Goal: Task Accomplishment & Management: Use online tool/utility

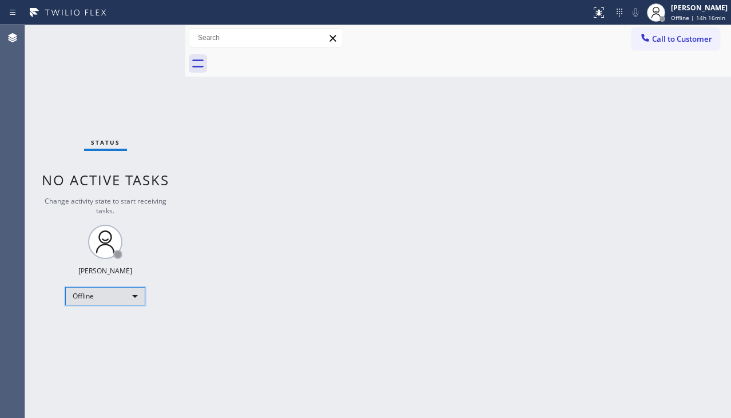
click at [121, 297] on div "Offline" at bounding box center [105, 296] width 80 height 18
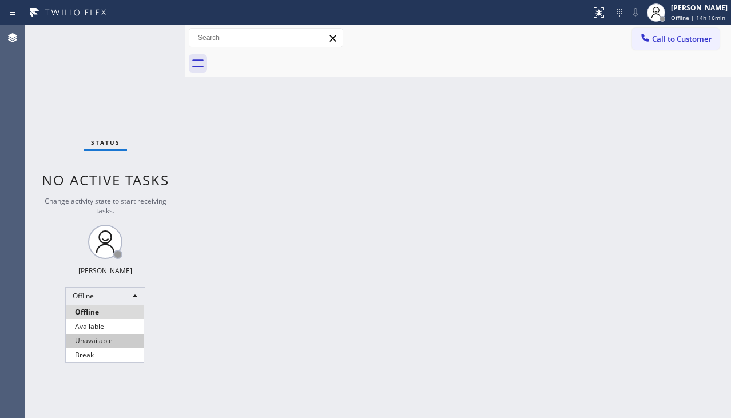
click at [99, 342] on li "Unavailable" at bounding box center [105, 341] width 78 height 14
drag, startPoint x: 259, startPoint y: 349, endPoint x: 250, endPoint y: 365, distance: 18.2
click at [259, 349] on div "Back to Dashboard Change Sender ID Customers Technicians Select a contact Outbo…" at bounding box center [457, 221] width 545 height 393
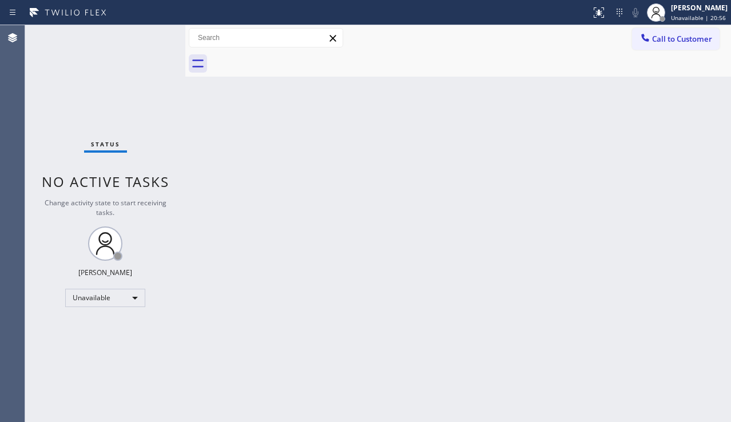
click at [285, 333] on div "Back to Dashboard Change Sender ID Customers Technicians Select a contact Outbo…" at bounding box center [457, 223] width 545 height 397
click at [124, 358] on div "Status No active tasks Change activity state to start receiving tasks. [PERSON_…" at bounding box center [105, 223] width 160 height 397
click at [394, 201] on div "Back to Dashboard Change Sender ID Customers Technicians Select a contact Outbo…" at bounding box center [457, 223] width 545 height 397
click at [657, 42] on span "Call to Customer" at bounding box center [682, 39] width 60 height 10
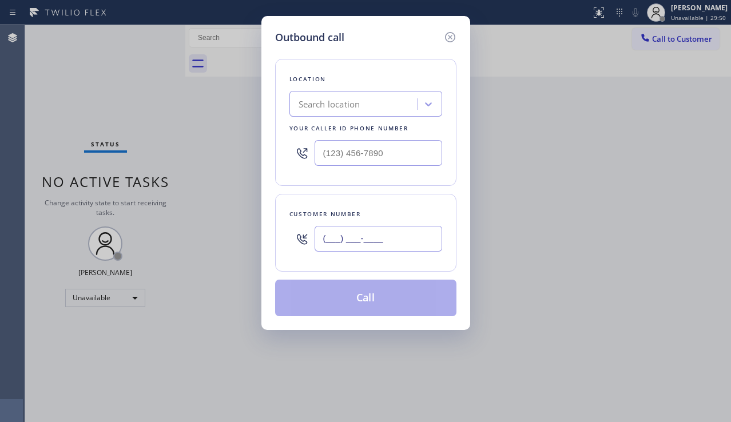
click at [388, 242] on input "(___) ___-____" at bounding box center [377, 239] width 127 height 26
paste input "917) 635-9182"
type input "[PHONE_NUMBER]"
click at [390, 159] on input "(___) ___-____" at bounding box center [377, 153] width 127 height 26
paste input "917) 920-9568"
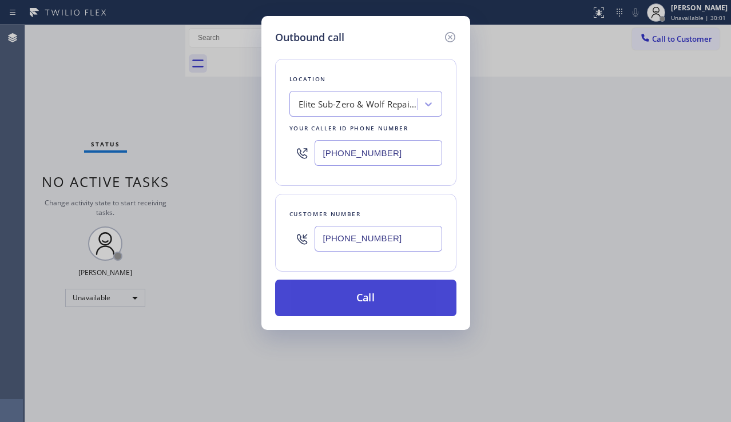
type input "[PHONE_NUMBER]"
click at [366, 301] on button "Call" at bounding box center [365, 298] width 181 height 37
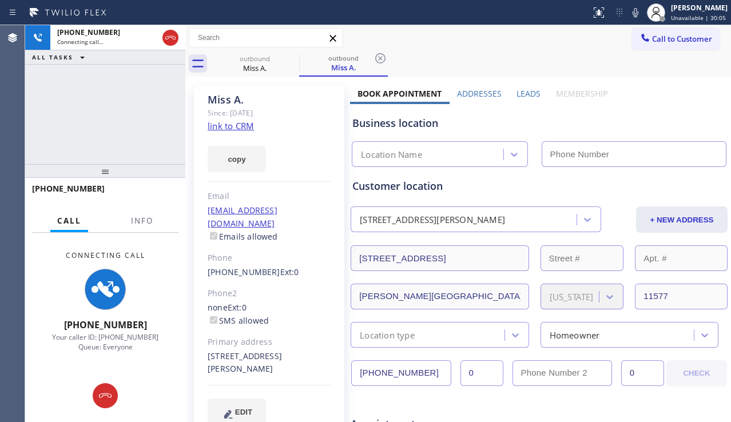
click at [528, 95] on label "Leads" at bounding box center [528, 93] width 24 height 11
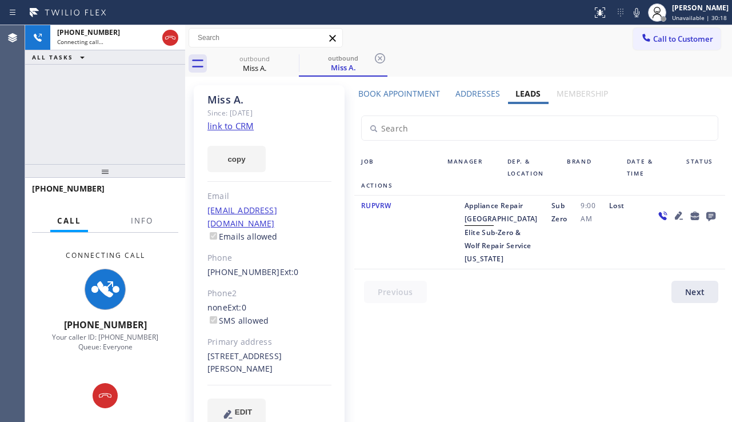
click at [542, 309] on div at bounding box center [546, 295] width 385 height 28
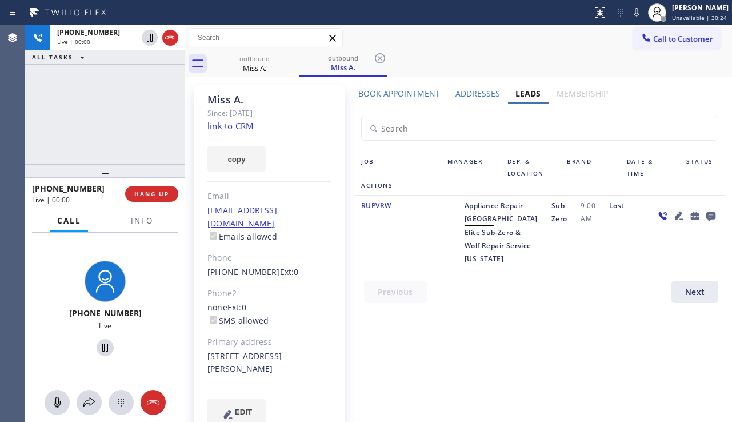
click at [696, 265] on div at bounding box center [686, 232] width 77 height 66
drag, startPoint x: 481, startPoint y: 249, endPoint x: 521, endPoint y: 306, distance: 70.3
click at [521, 265] on div "Appliance Repair High End Elite Sub-Zero & Wolf Repair Service New York" at bounding box center [501, 232] width 87 height 66
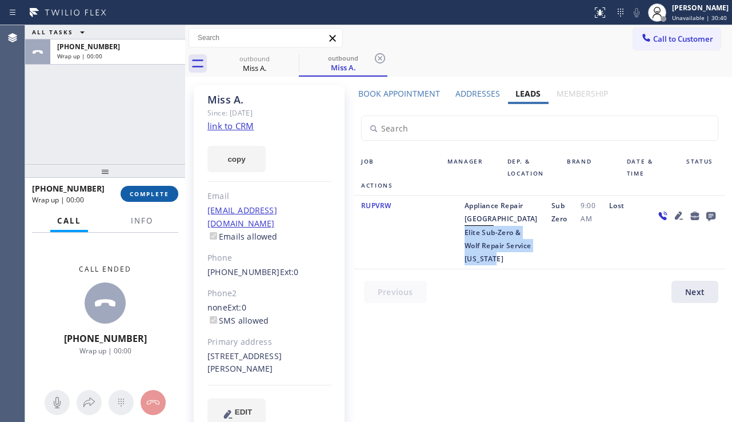
click at [144, 194] on span "COMPLETE" at bounding box center [149, 194] width 39 height 8
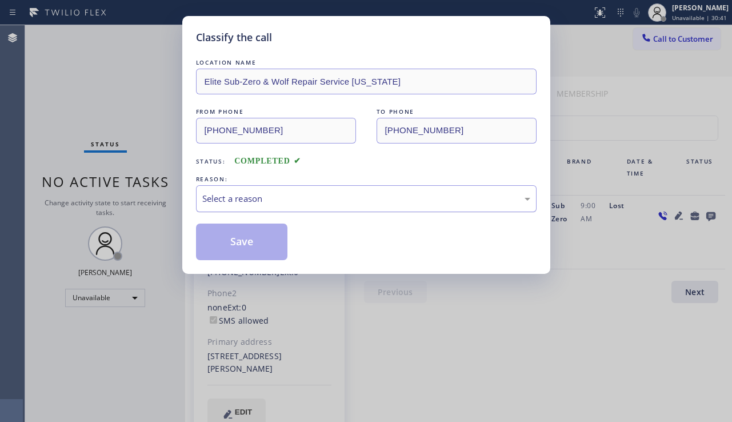
click at [329, 194] on div "Select a reason" at bounding box center [366, 198] width 328 height 13
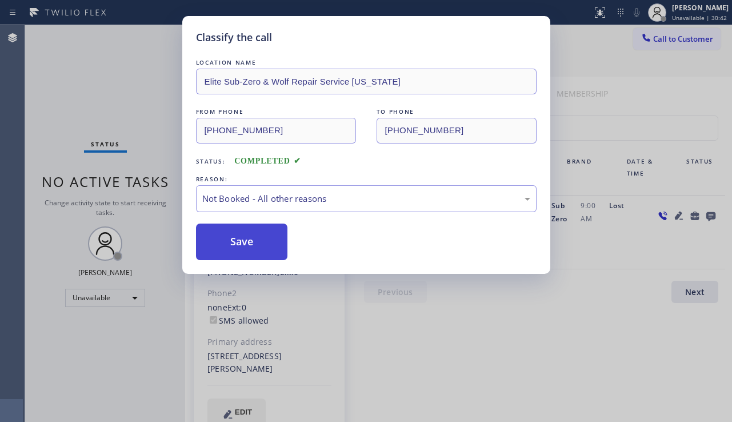
click at [245, 252] on button "Save" at bounding box center [242, 242] width 92 height 37
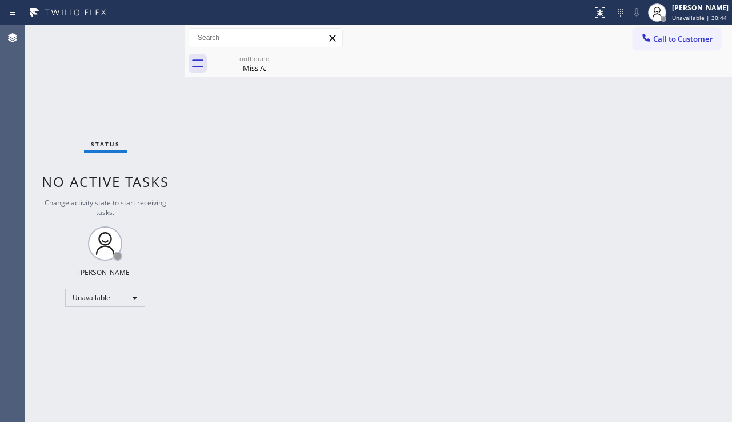
drag, startPoint x: 140, startPoint y: 356, endPoint x: 146, endPoint y: 357, distance: 6.4
click at [140, 356] on div "Status No active tasks Change activity state to start receiving tasks. [PERSON_…" at bounding box center [105, 223] width 160 height 397
drag, startPoint x: 680, startPoint y: 37, endPoint x: 659, endPoint y: 47, distance: 23.5
click at [680, 37] on span "Call to Customer" at bounding box center [683, 39] width 60 height 10
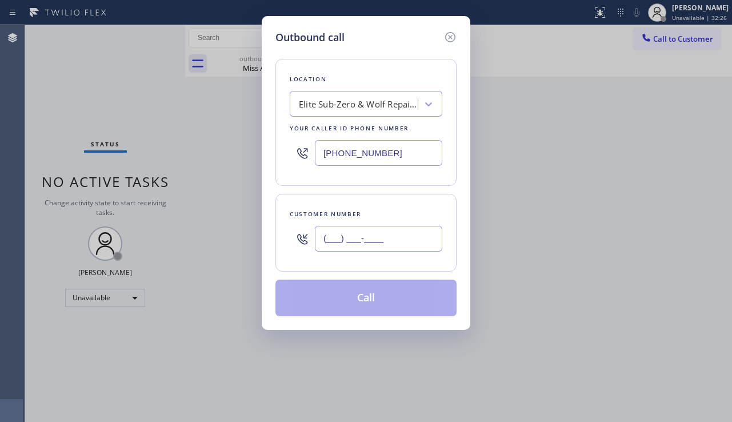
click at [357, 241] on input "(___) ___-____" at bounding box center [378, 239] width 127 height 26
paste input "951) 255-5428"
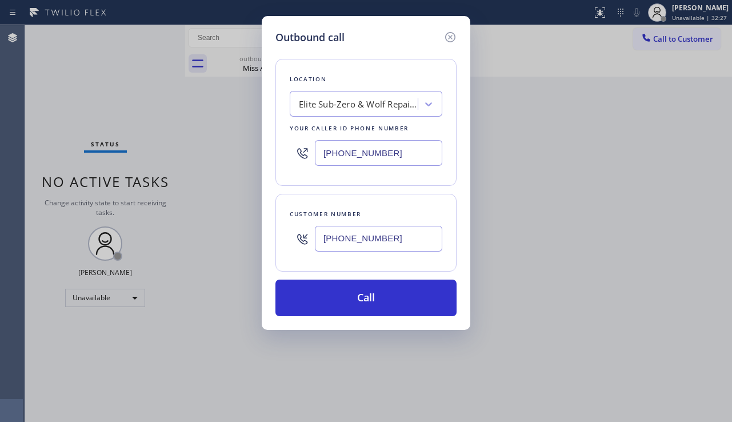
type input "[PHONE_NUMBER]"
drag, startPoint x: 391, startPoint y: 147, endPoint x: 278, endPoint y: 152, distance: 113.3
click at [278, 152] on div "Location Elite Sub-Zero & Wolf Repair Service New York Your caller id phone num…" at bounding box center [366, 122] width 181 height 127
paste input "855) 907-1049"
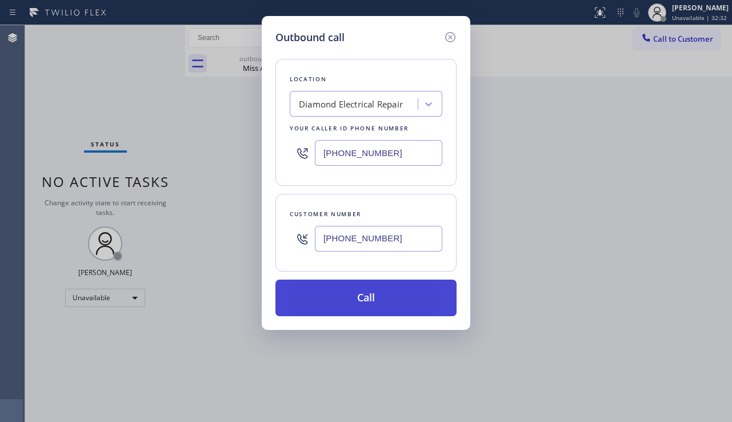
type input "[PHONE_NUMBER]"
click at [368, 298] on button "Call" at bounding box center [366, 298] width 181 height 37
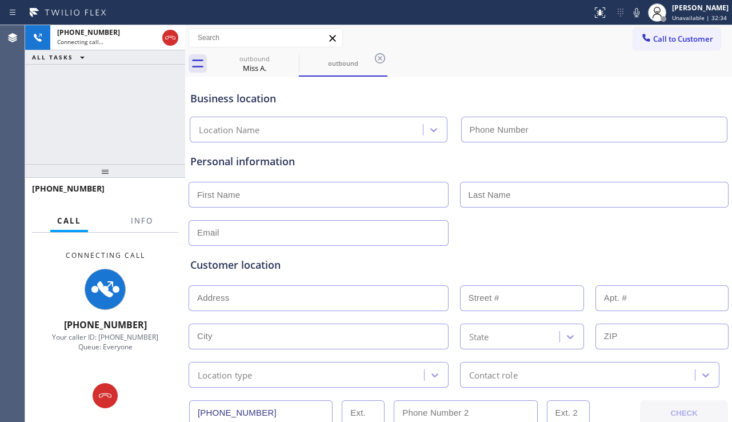
type input "[PHONE_NUMBER]"
click at [78, 111] on div "+19512555428 Connecting call… ALL TASKS ALL TASKS ACTIVE TASKS TASKS IN WRAP UP" at bounding box center [105, 94] width 160 height 139
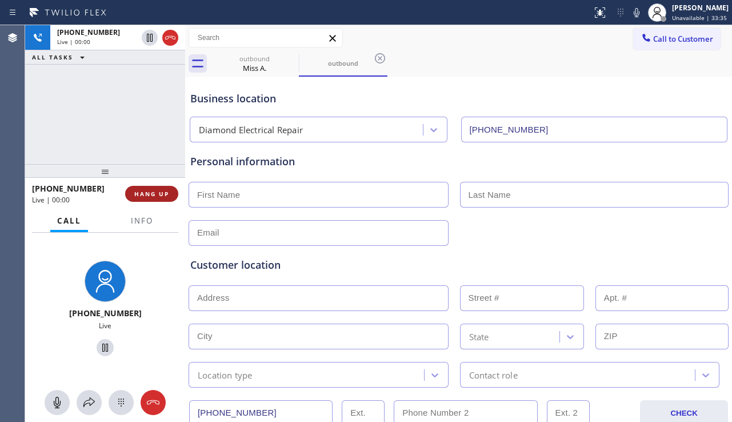
click at [174, 195] on button "HANG UP" at bounding box center [151, 194] width 53 height 16
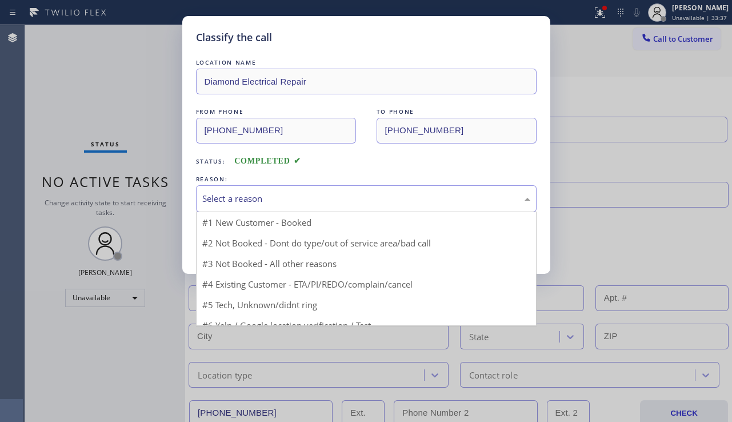
click at [300, 192] on div "Select a reason" at bounding box center [366, 198] width 328 height 13
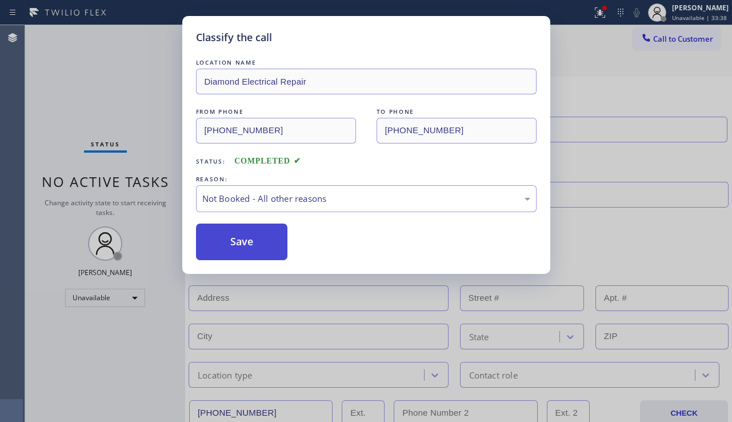
click at [277, 241] on button "Save" at bounding box center [242, 242] width 92 height 37
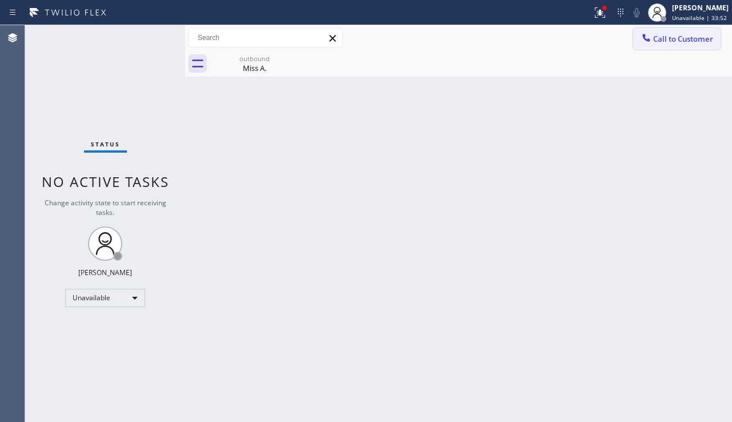
click at [686, 49] on button "Call to Customer" at bounding box center [676, 39] width 87 height 22
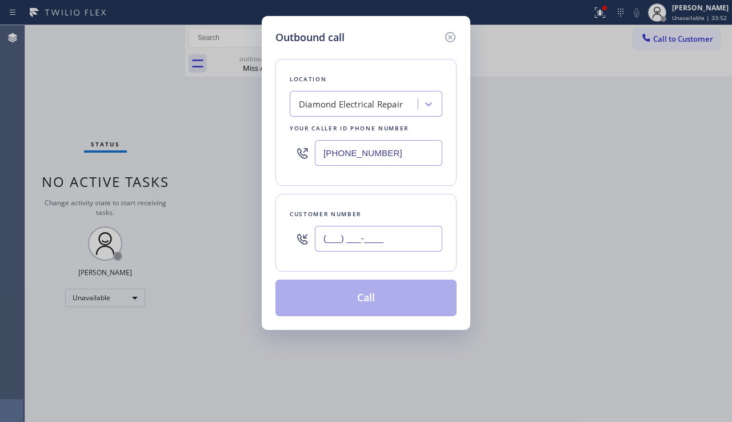
click at [349, 247] on input "(___) ___-____" at bounding box center [378, 239] width 127 height 26
paste input "973) 313-5887"
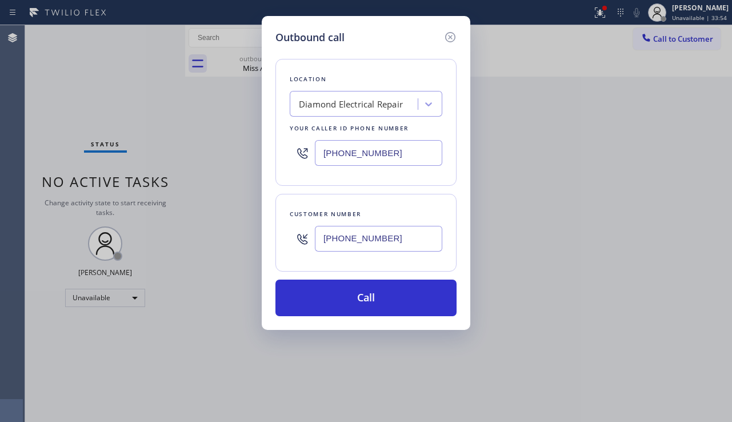
type input "[PHONE_NUMBER]"
drag, startPoint x: 423, startPoint y: 157, endPoint x: 318, endPoint y: 157, distance: 105.2
click at [318, 157] on input "[PHONE_NUMBER]" at bounding box center [378, 153] width 127 height 26
paste input "646) 783-2716"
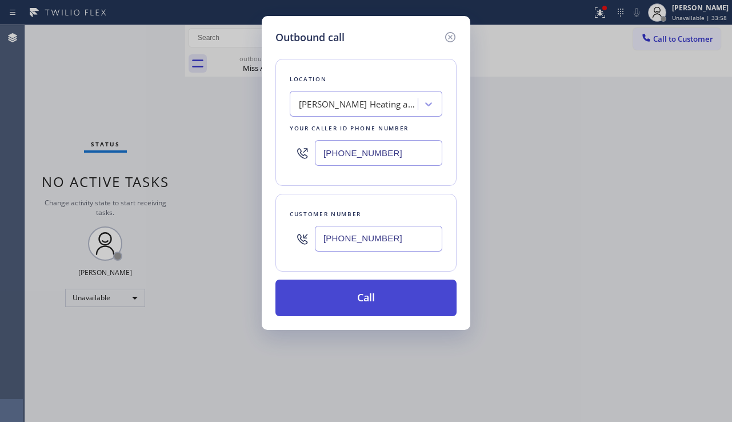
type input "[PHONE_NUMBER]"
click at [352, 293] on button "Call" at bounding box center [366, 298] width 181 height 37
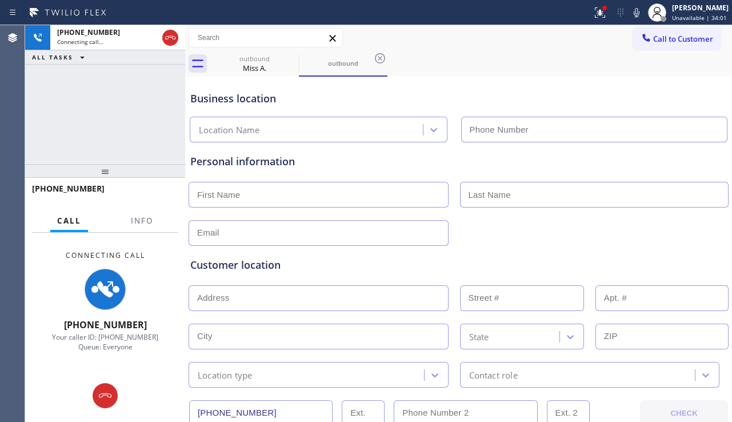
type input "[PHONE_NUMBER]"
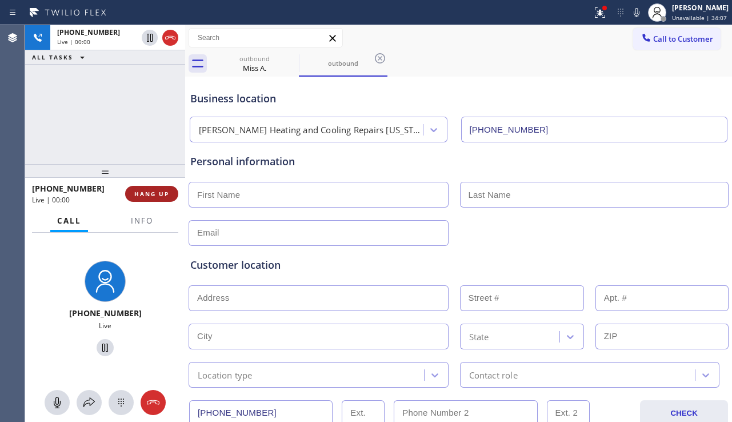
click at [177, 193] on button "HANG UP" at bounding box center [151, 194] width 53 height 16
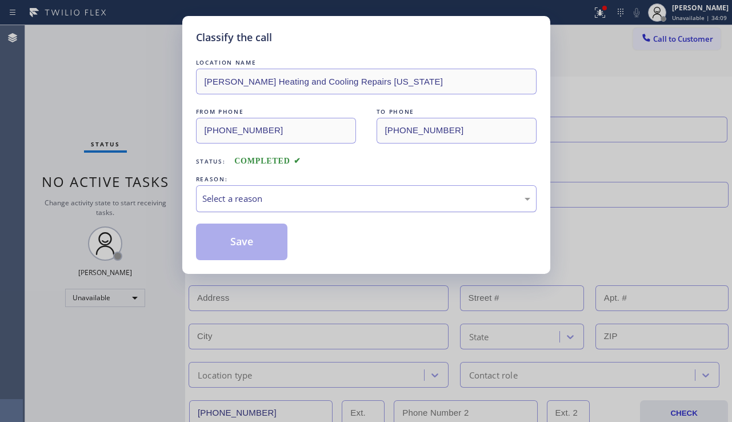
click at [247, 202] on div "Select a reason" at bounding box center [366, 198] width 328 height 13
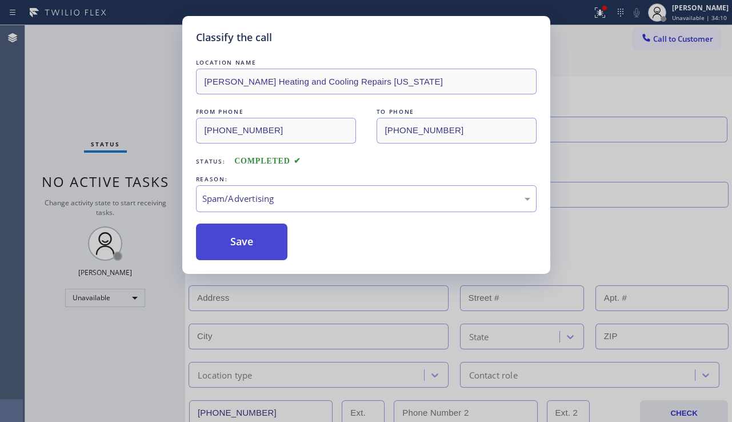
click at [248, 248] on button "Save" at bounding box center [242, 242] width 92 height 37
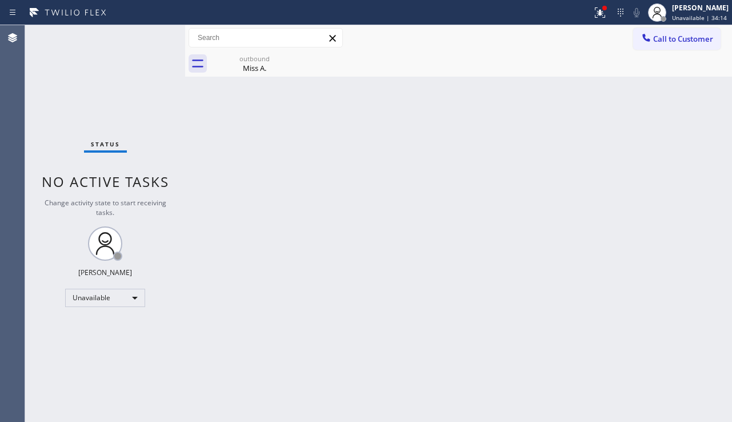
drag, startPoint x: 651, startPoint y: 44, endPoint x: 501, endPoint y: 149, distance: 182.7
click at [651, 44] on div at bounding box center [647, 39] width 14 height 14
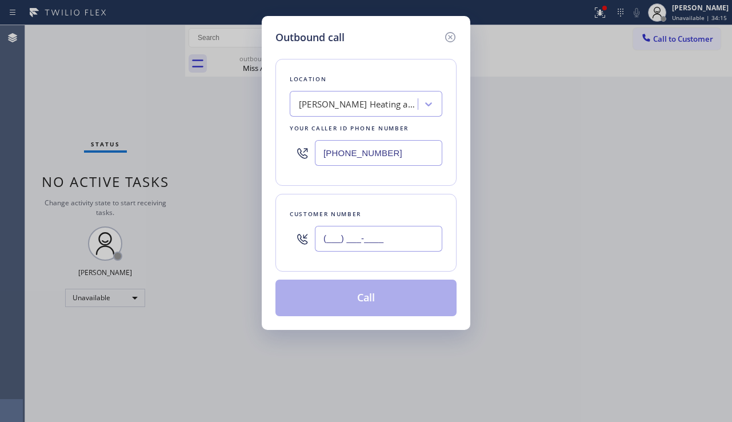
click at [352, 241] on input "(___) ___-____" at bounding box center [378, 239] width 127 height 26
paste input "727) 496-6385"
type input "[PHONE_NUMBER]"
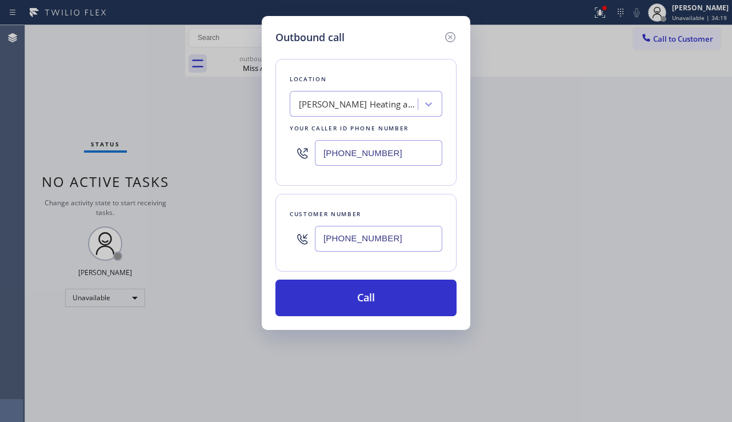
drag, startPoint x: 397, startPoint y: 158, endPoint x: 273, endPoint y: 159, distance: 124.6
click at [273, 159] on div "Outbound call Location Muller Heating and Cooling Repairs New York Your caller …" at bounding box center [366, 173] width 209 height 314
paste input "813) 670-6212"
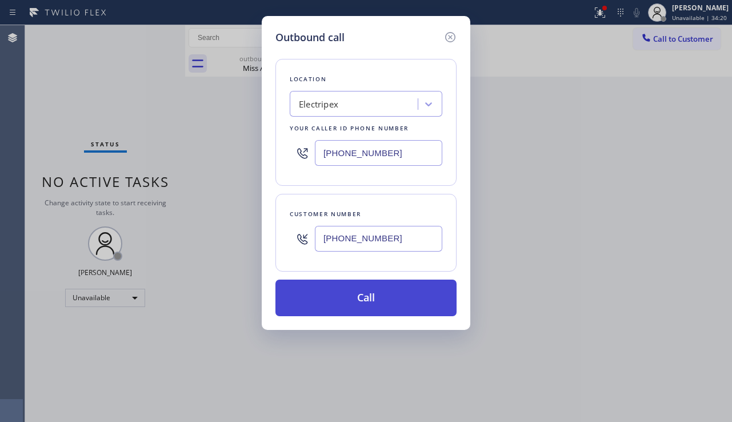
type input "[PHONE_NUMBER]"
click at [362, 304] on button "Call" at bounding box center [366, 298] width 181 height 37
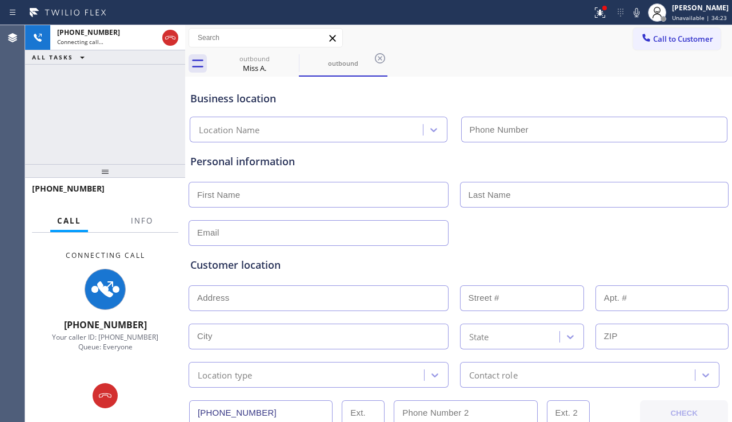
type input "[PHONE_NUMBER]"
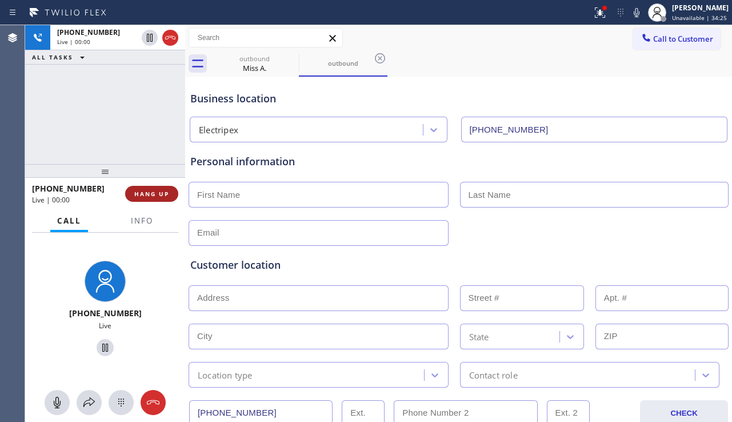
click at [160, 196] on span "HANG UP" at bounding box center [151, 194] width 35 height 8
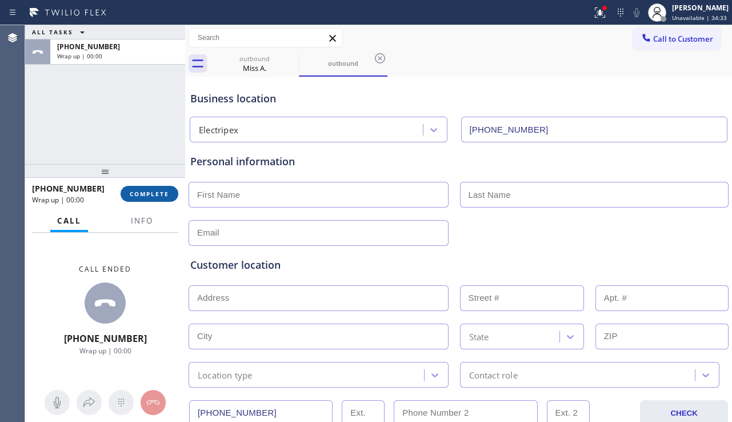
click at [160, 196] on span "COMPLETE" at bounding box center [149, 194] width 39 height 8
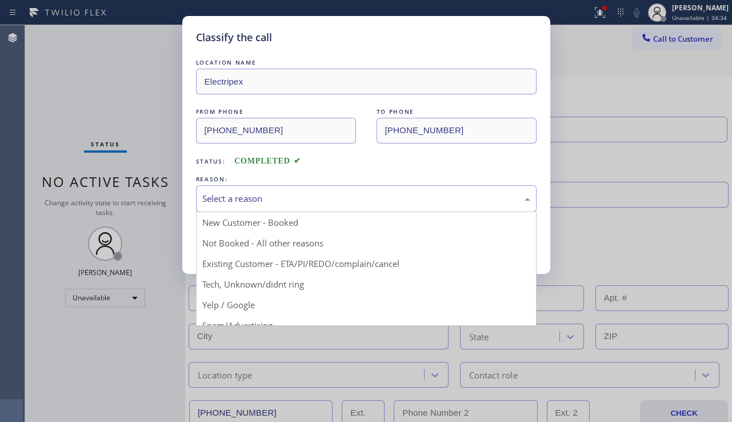
click at [400, 197] on div "Select a reason" at bounding box center [366, 198] width 328 height 13
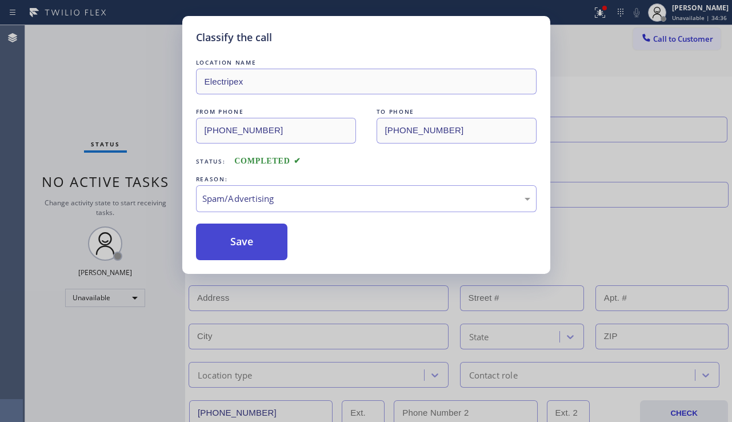
click at [242, 247] on button "Save" at bounding box center [242, 242] width 92 height 37
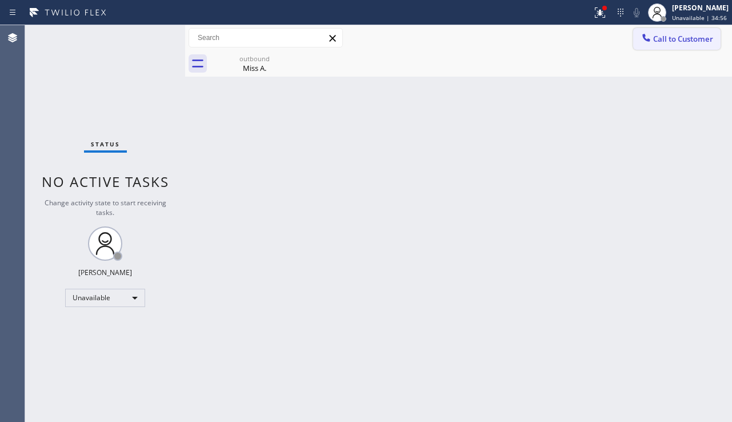
click at [678, 45] on button "Call to Customer" at bounding box center [676, 39] width 87 height 22
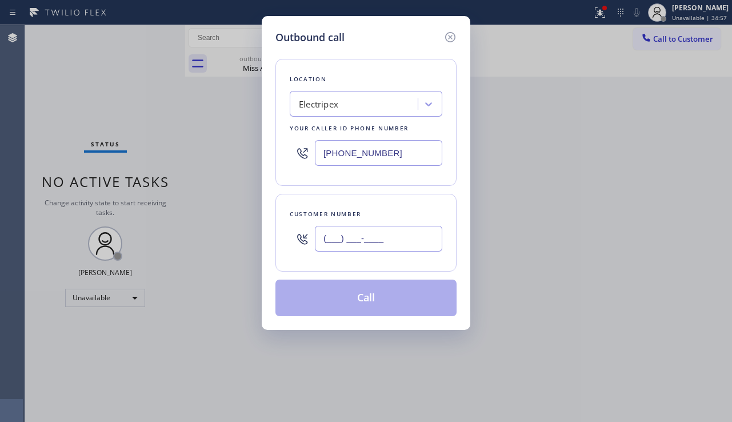
click at [354, 240] on input "(___) ___-____" at bounding box center [378, 239] width 127 height 26
paste input "566) 541-9670"
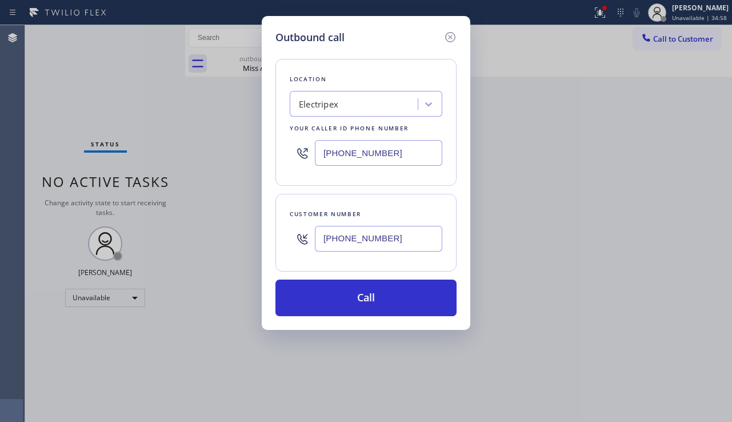
type input "(566) 541-9670"
drag, startPoint x: 403, startPoint y: 154, endPoint x: 297, endPoint y: 154, distance: 105.8
click at [297, 154] on div "[PHONE_NUMBER]" at bounding box center [366, 152] width 153 height 37
paste input "7) 482-5346"
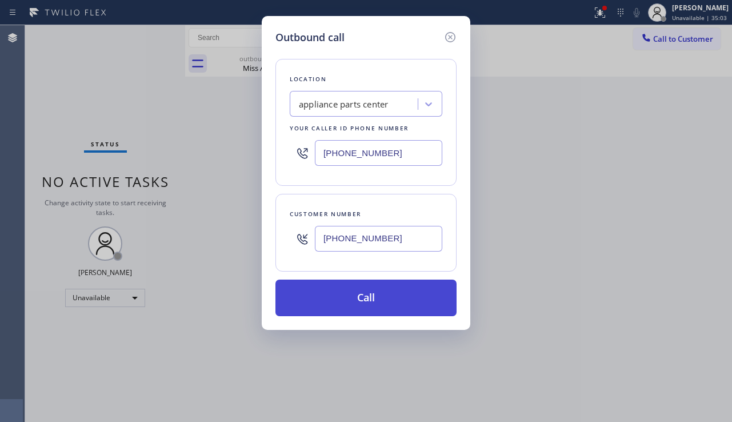
type input "(817) 482-5346"
click at [375, 288] on button "Call" at bounding box center [366, 298] width 181 height 37
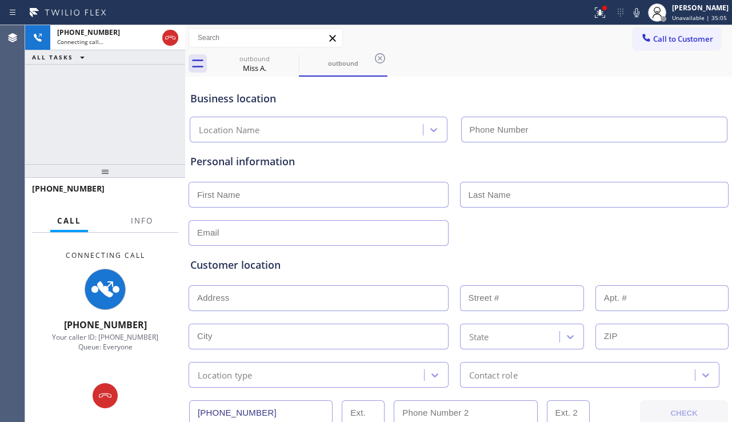
type input "(817) 482-5346"
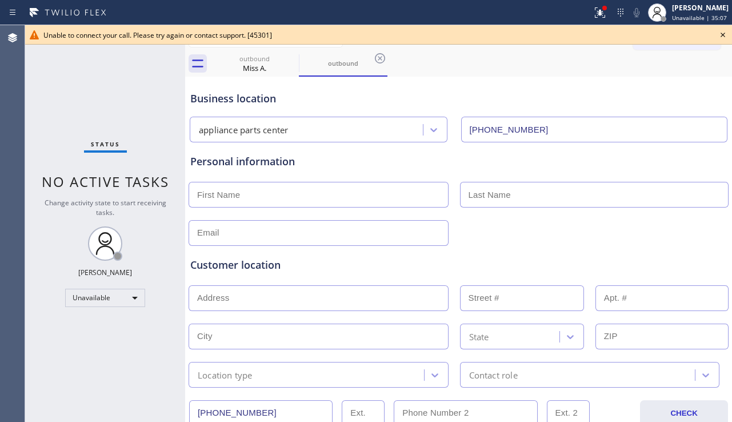
click at [722, 31] on icon at bounding box center [723, 35] width 14 height 14
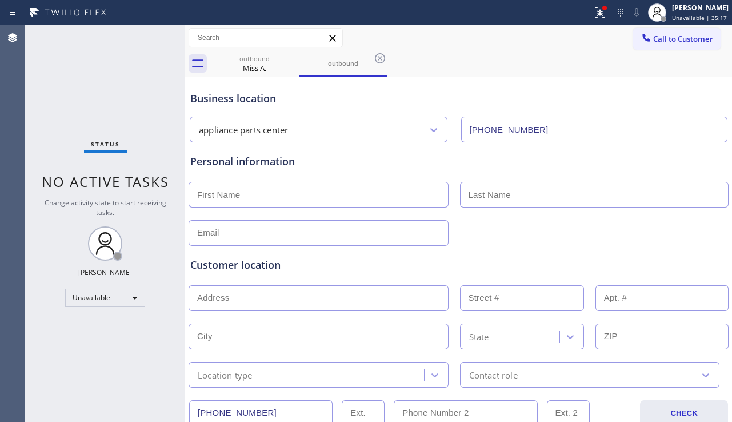
drag, startPoint x: 668, startPoint y: 48, endPoint x: 640, endPoint y: 66, distance: 33.1
click at [668, 48] on button "Call to Customer" at bounding box center [676, 39] width 87 height 22
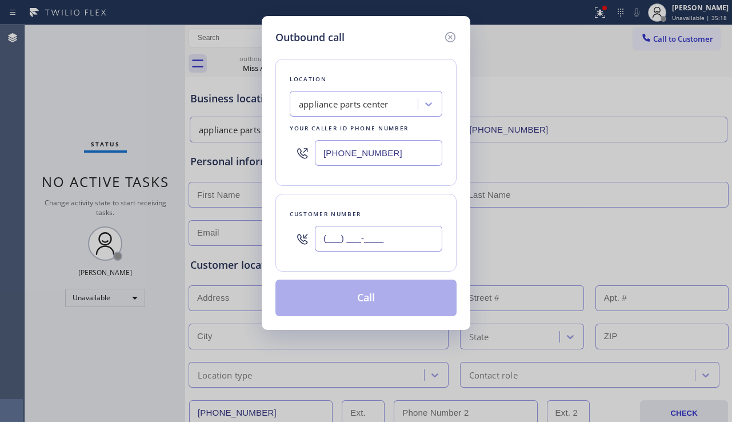
click at [376, 238] on input "(___) ___-____" at bounding box center [378, 239] width 127 height 26
paste input "216) 952-7441"
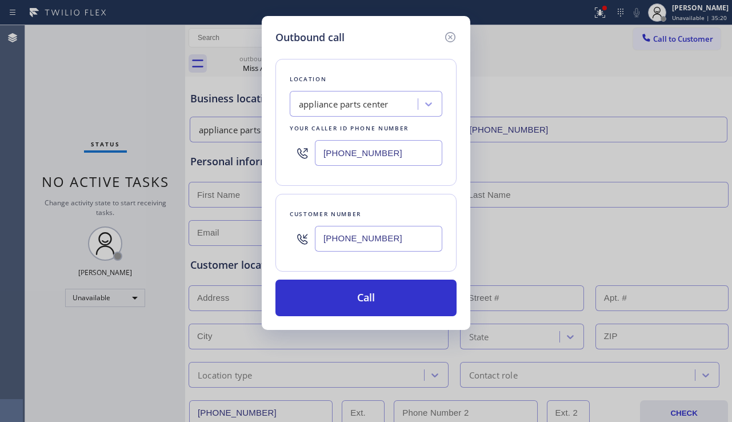
type input "[PHONE_NUMBER]"
drag, startPoint x: 393, startPoint y: 153, endPoint x: 314, endPoint y: 162, distance: 80.0
click at [314, 162] on div "(817) 482-5346" at bounding box center [366, 152] width 153 height 37
paste input "323) 746-8035"
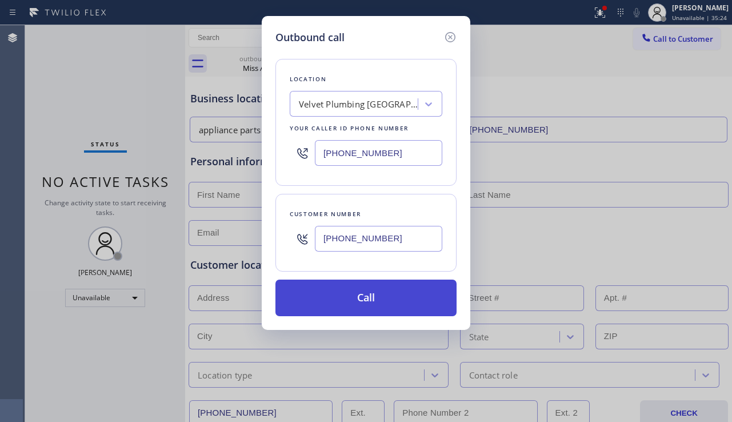
type input "[PHONE_NUMBER]"
click at [328, 294] on button "Call" at bounding box center [366, 298] width 181 height 37
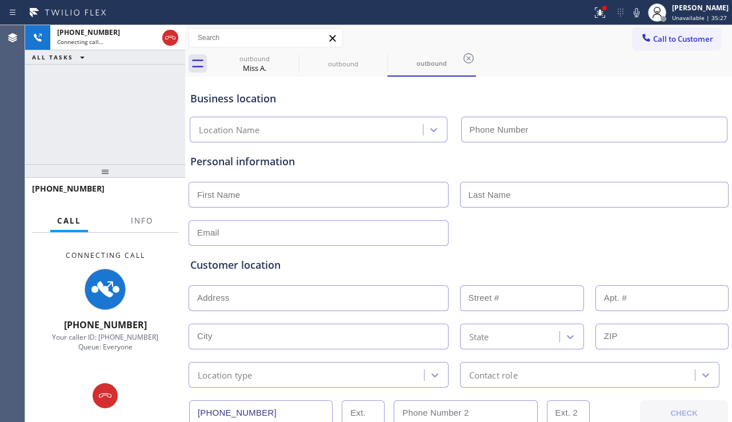
type input "[PHONE_NUMBER]"
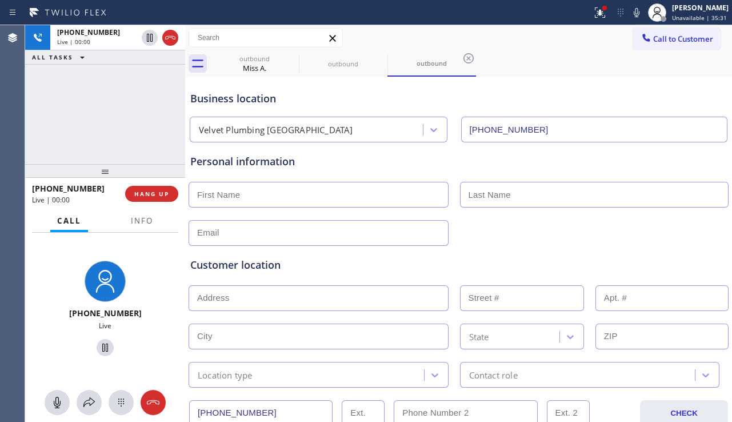
click at [688, 240] on div at bounding box center [459, 232] width 543 height 28
click at [162, 198] on button "HANG UP" at bounding box center [151, 194] width 53 height 16
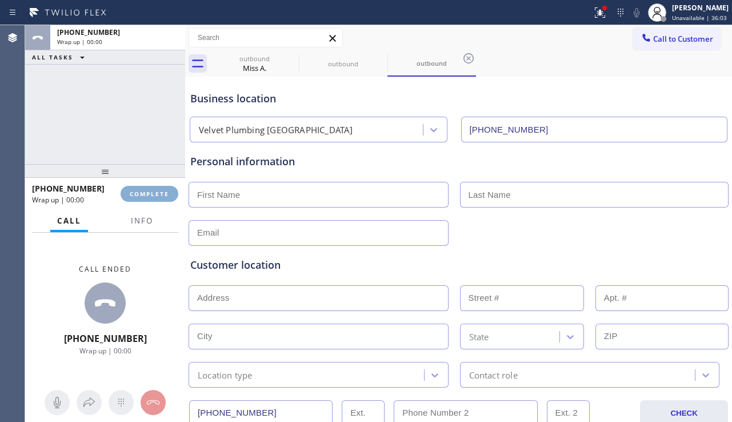
click at [162, 198] on button "COMPLETE" at bounding box center [150, 194] width 58 height 16
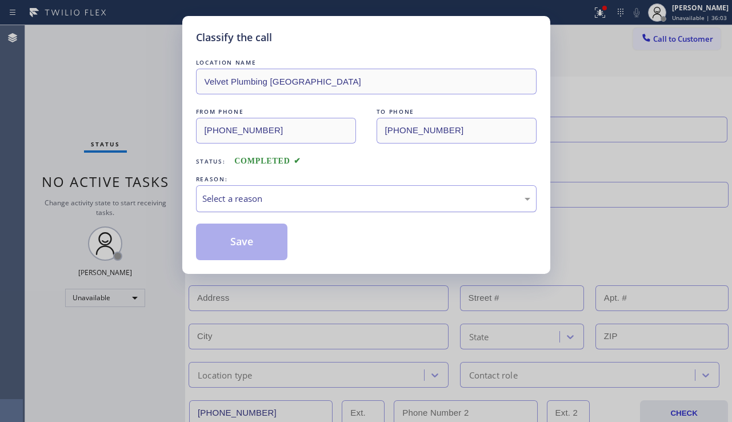
click at [252, 197] on div "Select a reason" at bounding box center [366, 198] width 328 height 13
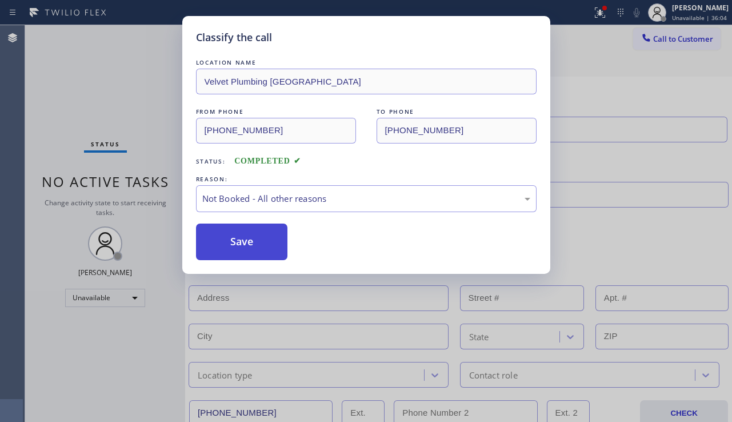
click at [248, 253] on button "Save" at bounding box center [242, 242] width 92 height 37
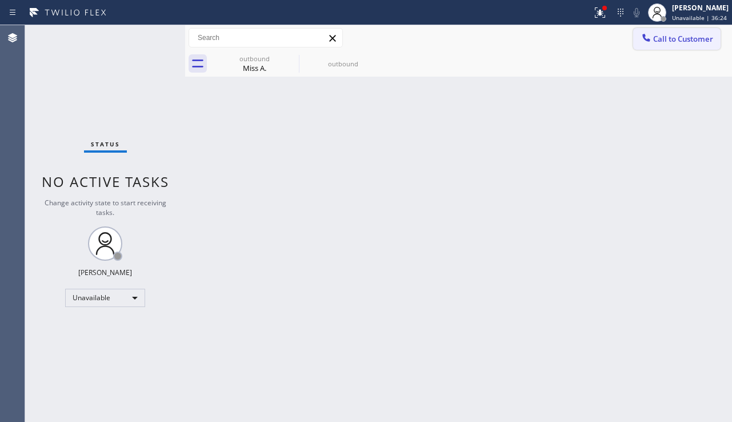
click at [660, 29] on button "Call to Customer" at bounding box center [676, 39] width 87 height 22
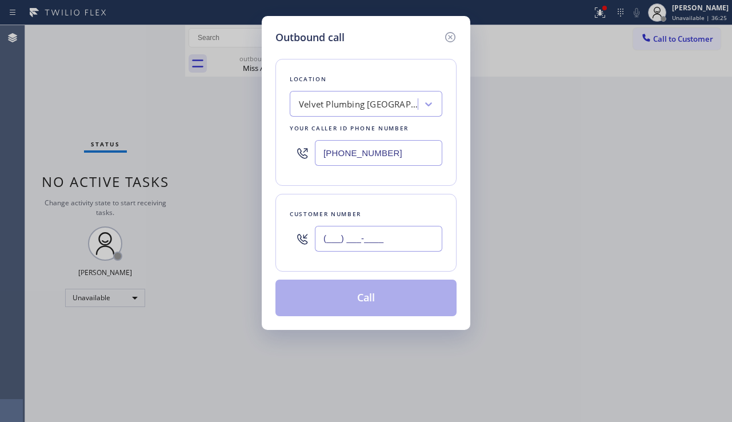
click at [368, 230] on input "(___) ___-____" at bounding box center [378, 239] width 127 height 26
paste input "818) 588-0042"
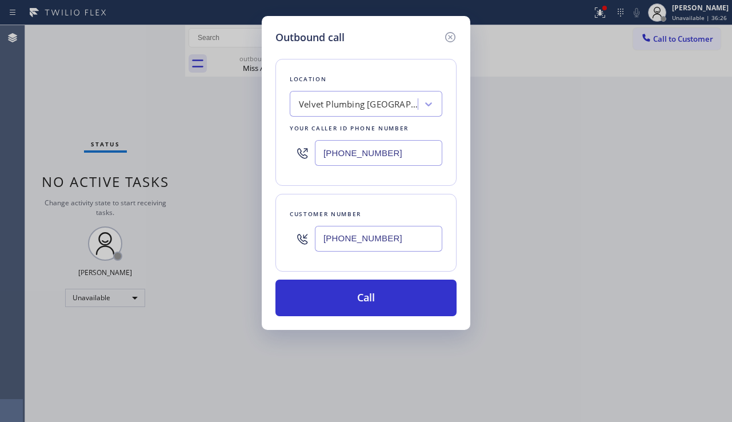
type input "[PHONE_NUMBER]"
drag, startPoint x: 427, startPoint y: 157, endPoint x: 297, endPoint y: 156, distance: 130.3
click at [297, 156] on div "[PHONE_NUMBER]" at bounding box center [366, 152] width 153 height 37
paste input "786) 257-0812"
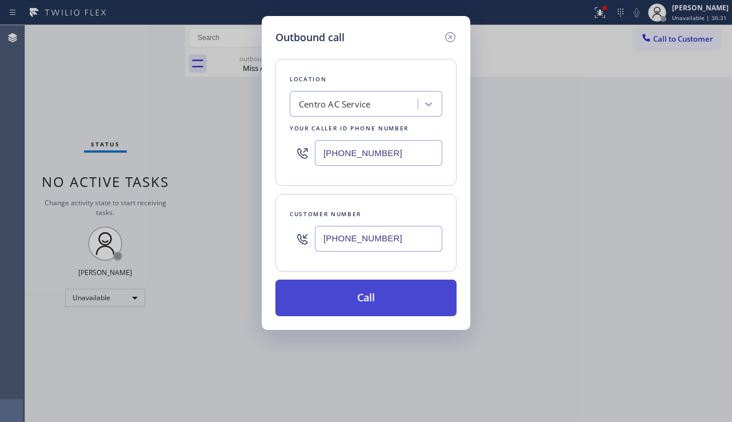
type input "(786) 257-0812"
click at [352, 301] on button "Call" at bounding box center [366, 298] width 181 height 37
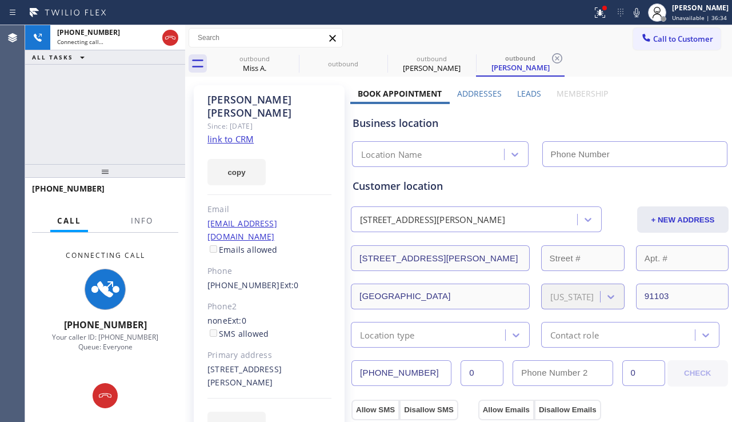
click at [523, 92] on label "Leads" at bounding box center [529, 93] width 24 height 11
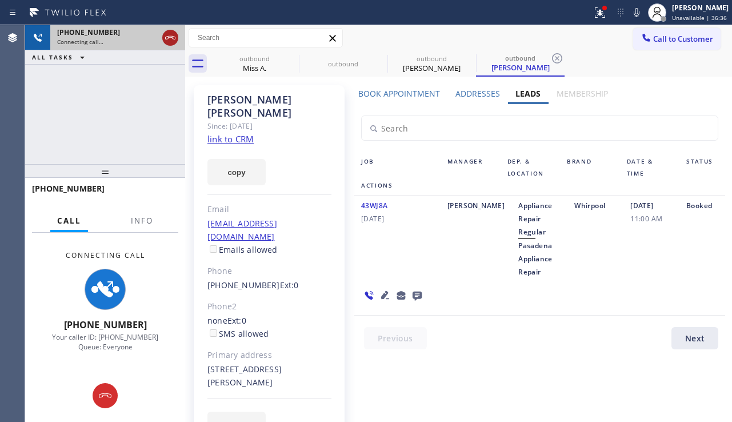
click at [168, 41] on icon at bounding box center [171, 38] width 14 height 14
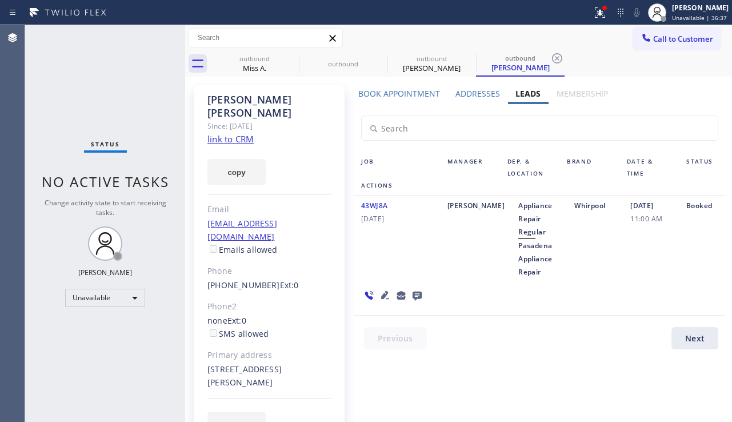
click at [417, 297] on icon at bounding box center [417, 296] width 9 height 9
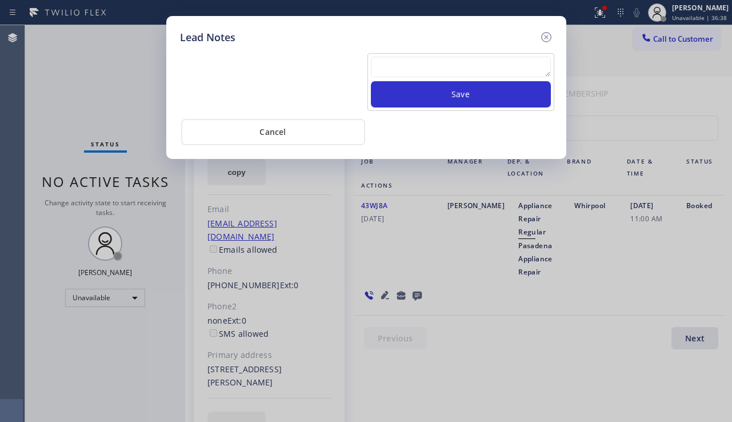
click at [430, 71] on textarea at bounding box center [461, 67] width 180 height 21
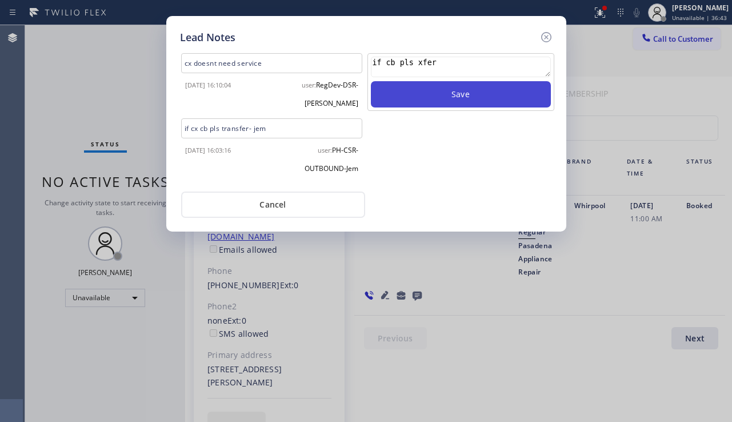
type textarea "if cb pls xfer"
click at [413, 92] on button "Save" at bounding box center [461, 94] width 180 height 26
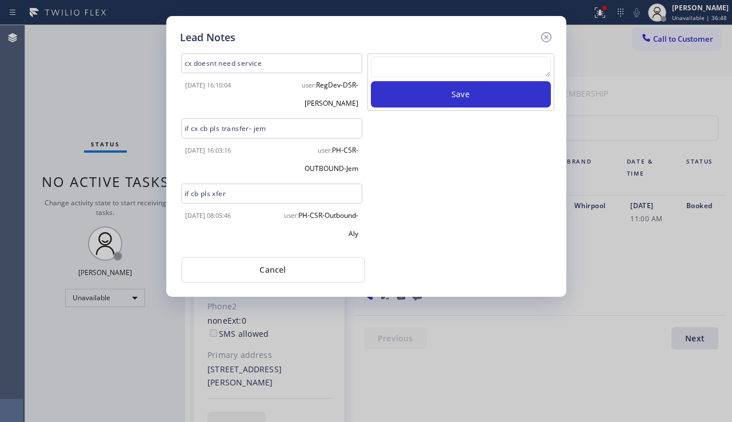
click at [546, 38] on icon at bounding box center [547, 37] width 14 height 14
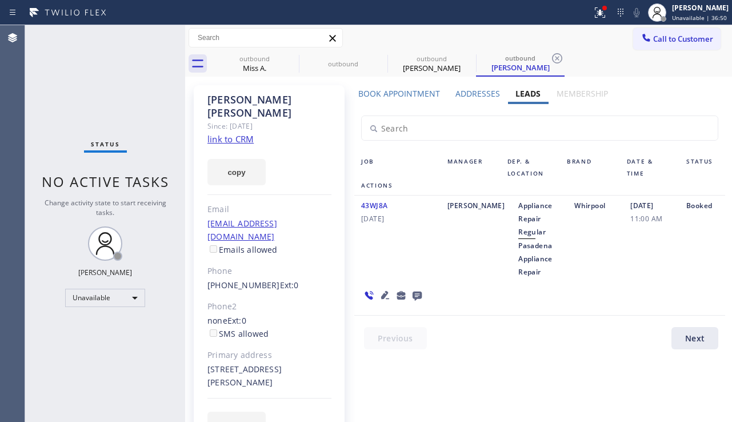
click at [401, 96] on label "Book Appointment" at bounding box center [399, 93] width 82 height 11
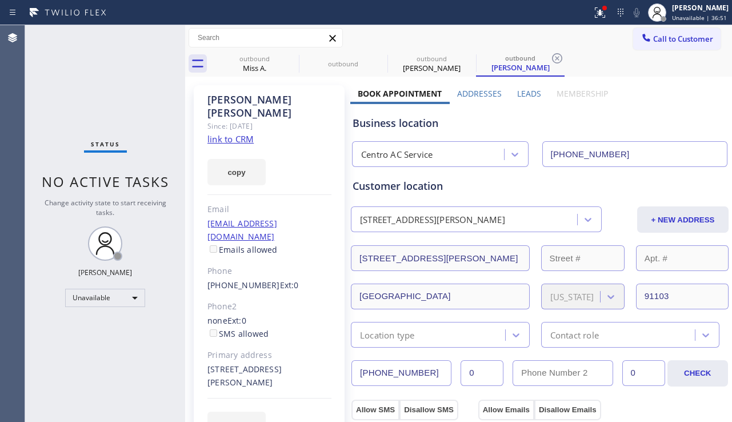
drag, startPoint x: 423, startPoint y: 368, endPoint x: 322, endPoint y: 373, distance: 100.7
click at [520, 93] on label "Leads" at bounding box center [529, 93] width 24 height 11
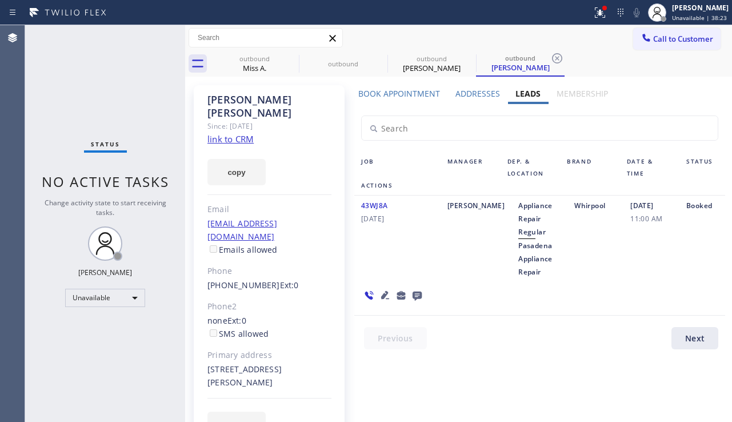
click at [164, 387] on div "Status No active tasks Change activity state to start receiving tasks. [PERSON_…" at bounding box center [105, 223] width 160 height 397
click at [293, 57] on icon at bounding box center [291, 58] width 10 height 10
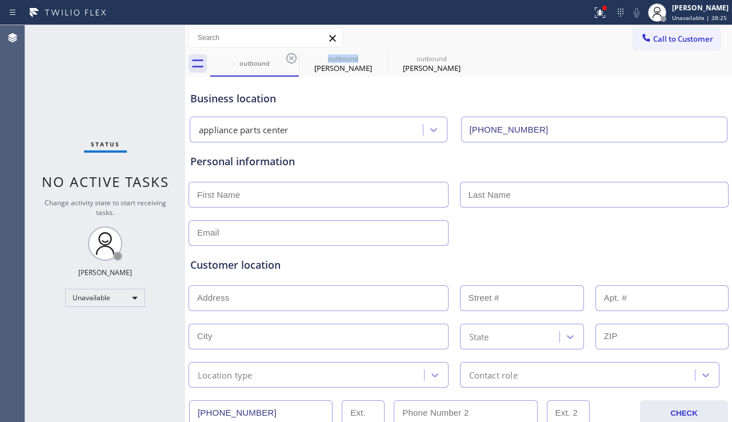
click at [293, 57] on icon at bounding box center [291, 58] width 10 height 10
type input "(786) 257-0812"
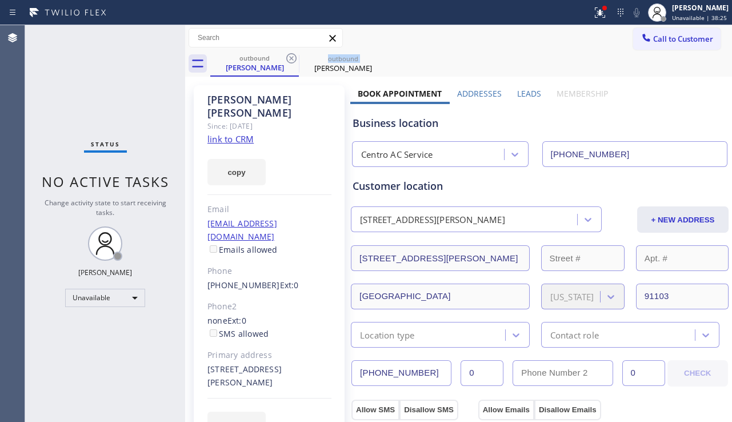
click at [293, 57] on icon at bounding box center [291, 58] width 10 height 10
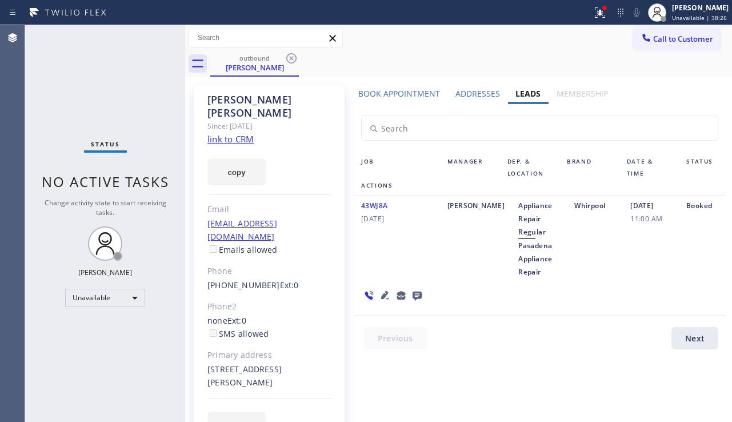
click at [293, 57] on icon at bounding box center [291, 58] width 10 height 10
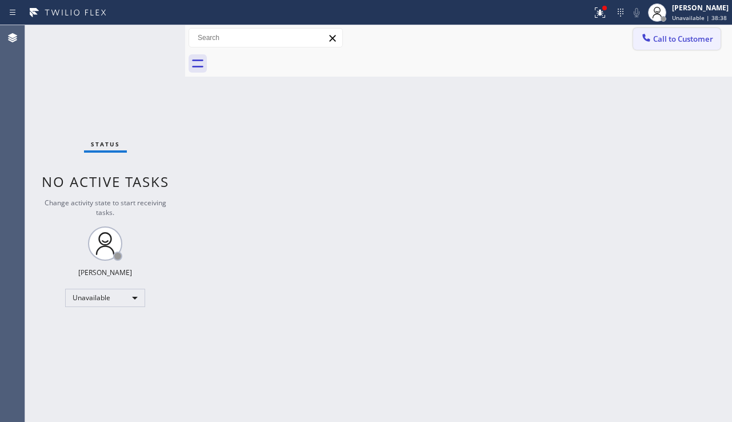
click at [670, 34] on span "Call to Customer" at bounding box center [683, 39] width 60 height 10
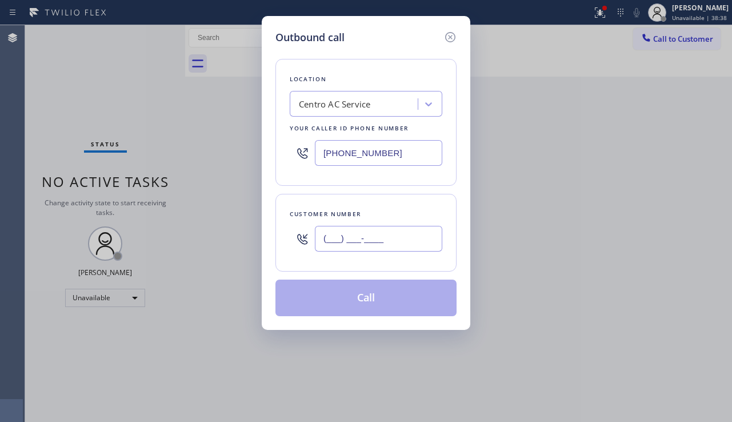
click at [334, 240] on input "(___) ___-____" at bounding box center [378, 239] width 127 height 26
paste input "714) 331-5654"
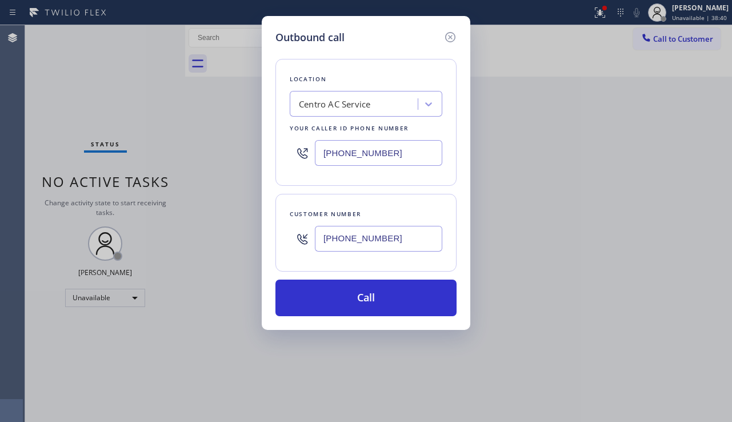
type input "(714) 331-5654"
drag, startPoint x: 392, startPoint y: 152, endPoint x: 282, endPoint y: 153, distance: 110.3
click at [282, 153] on div "Location Centro AC Service Your caller id phone number (786) 257-0812" at bounding box center [366, 122] width 181 height 127
paste input "818) 208-4857"
drag, startPoint x: 412, startPoint y: 153, endPoint x: 232, endPoint y: 150, distance: 179.5
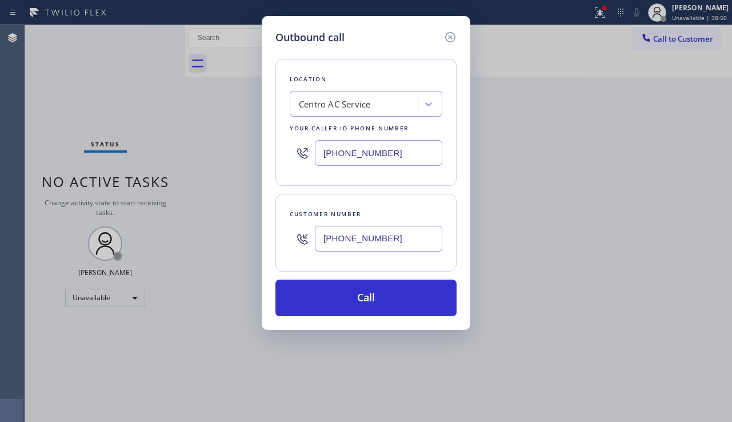
click at [232, 150] on div "Outbound call Location Centro AC Service Your caller id phone number (786) 257-…" at bounding box center [366, 211] width 732 height 422
paste input "818) 208-4857"
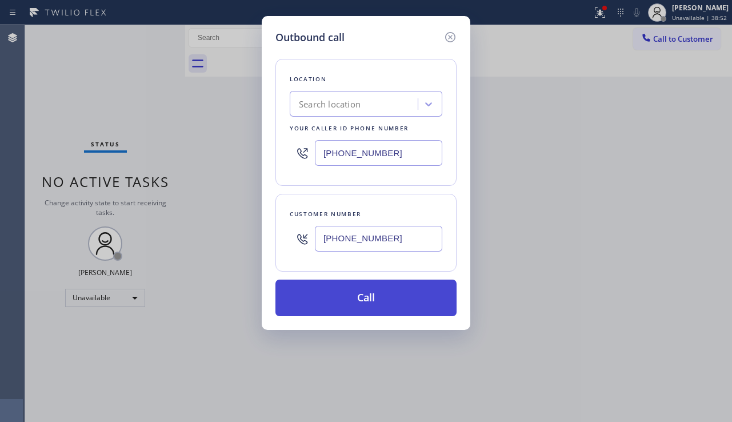
type input "(818) 208-4857"
click at [355, 290] on button "Call" at bounding box center [366, 298] width 181 height 37
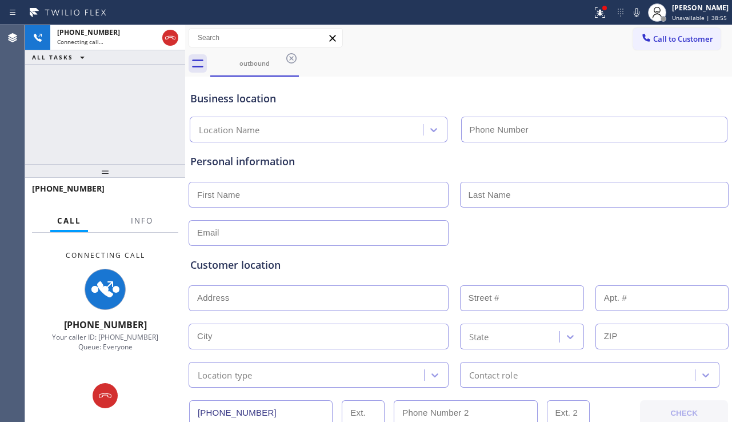
type input "(786) 257-0812"
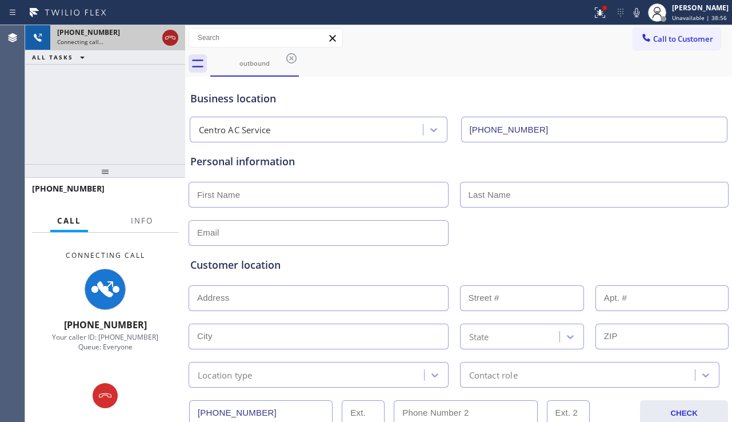
click at [168, 36] on icon at bounding box center [171, 38] width 14 height 14
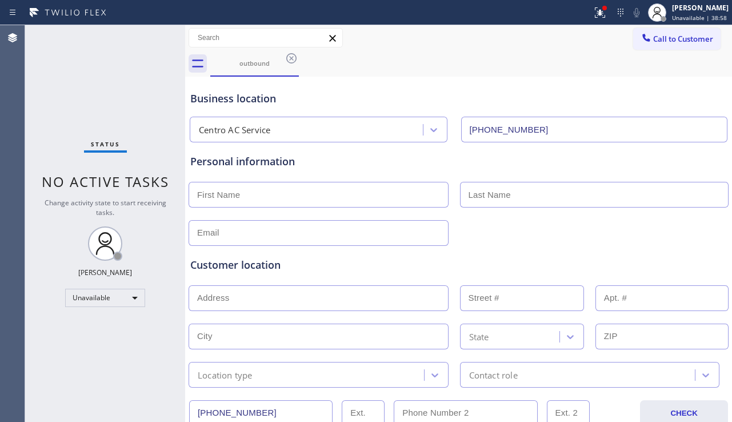
click at [296, 268] on div "Customer location" at bounding box center [458, 264] width 537 height 15
click at [161, 369] on div "Status No active tasks Change activity state to start receiving tasks. [PERSON_…" at bounding box center [105, 223] width 160 height 397
click at [289, 60] on icon at bounding box center [292, 58] width 14 height 14
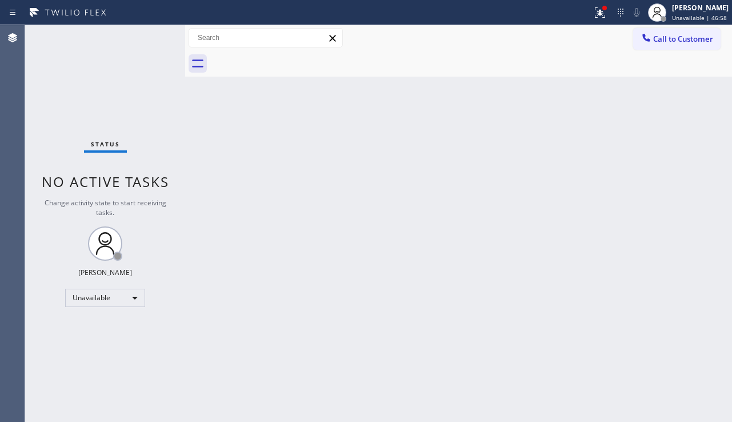
click at [335, 406] on div "Back to Dashboard Change Sender ID Customers Technicians Select a contact Outbo…" at bounding box center [458, 223] width 547 height 397
click at [662, 41] on span "Call to Customer" at bounding box center [683, 39] width 60 height 10
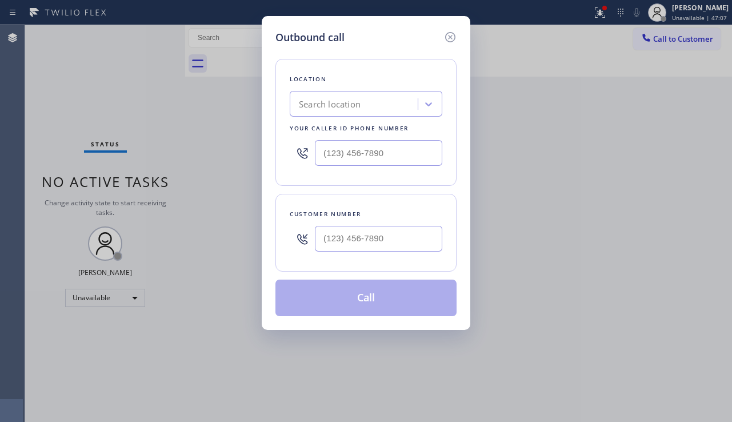
drag, startPoint x: 695, startPoint y: 242, endPoint x: 671, endPoint y: 248, distance: 24.6
click at [696, 245] on div "Outbound call Location Search location Your caller id phone number Customer num…" at bounding box center [366, 211] width 732 height 422
click at [327, 230] on input "(___) ___-____" at bounding box center [378, 239] width 127 height 26
paste input "813) 810-8839"
type input "[PHONE_NUMBER]"
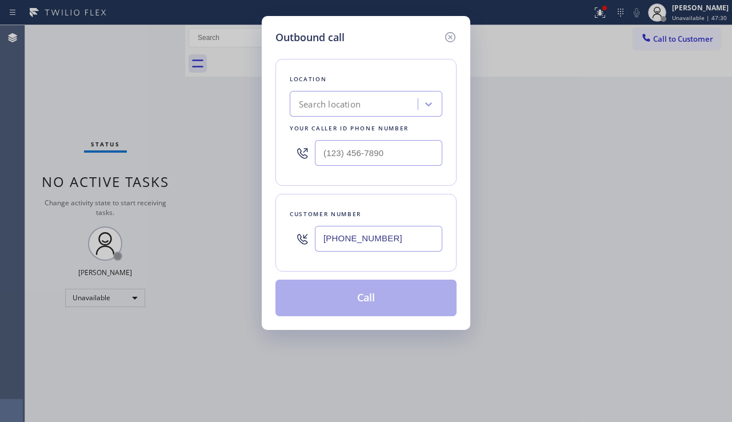
click at [384, 380] on div "Outbound call Location Search location Your caller id phone number Customer num…" at bounding box center [366, 211] width 732 height 422
click at [348, 112] on div "Search location" at bounding box center [355, 104] width 125 height 20
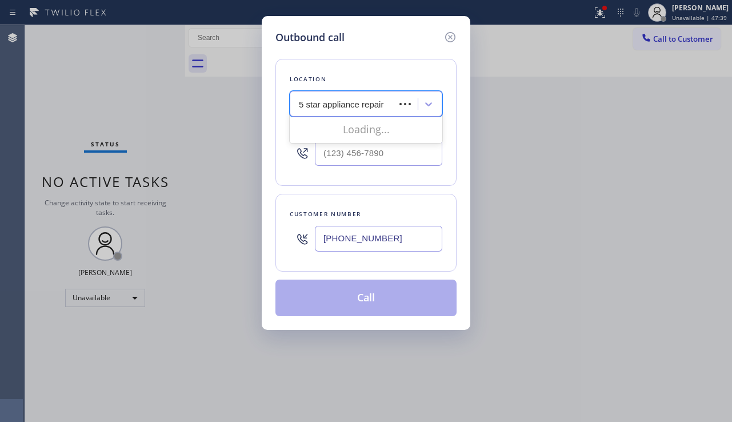
type input "5 star appliance repair"
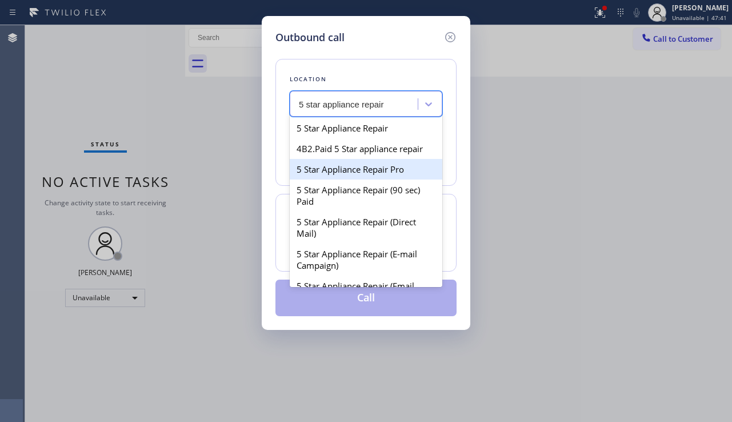
click at [400, 172] on div "5 Star Appliance Repair Pro" at bounding box center [366, 169] width 153 height 21
type input "[PHONE_NUMBER]"
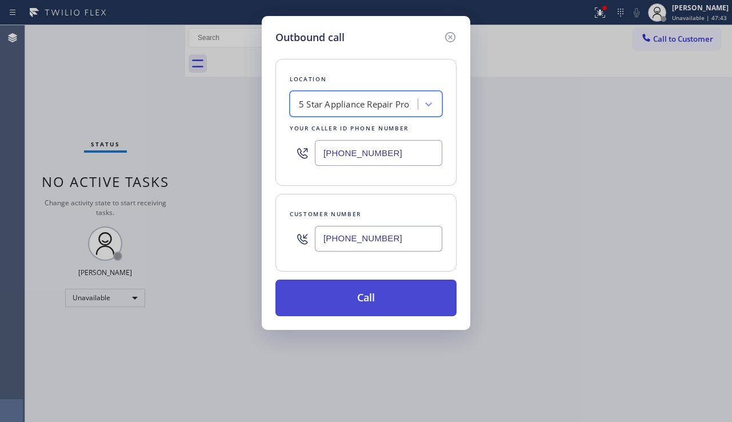
click at [378, 292] on button "Call" at bounding box center [366, 298] width 181 height 37
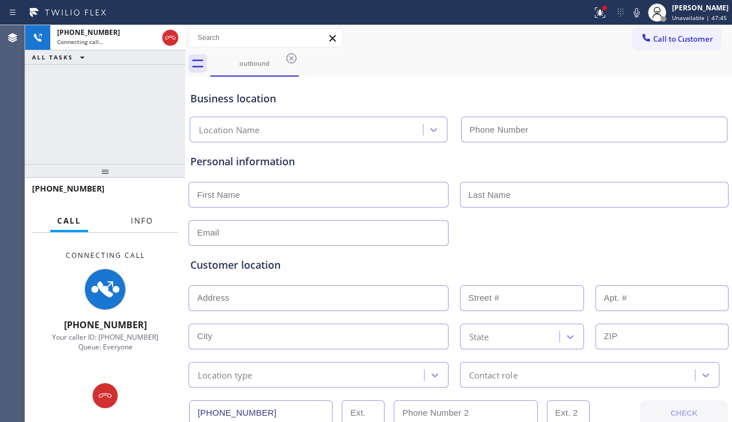
click at [150, 223] on span "Info" at bounding box center [142, 221] width 22 height 10
type input "[PHONE_NUMBER]"
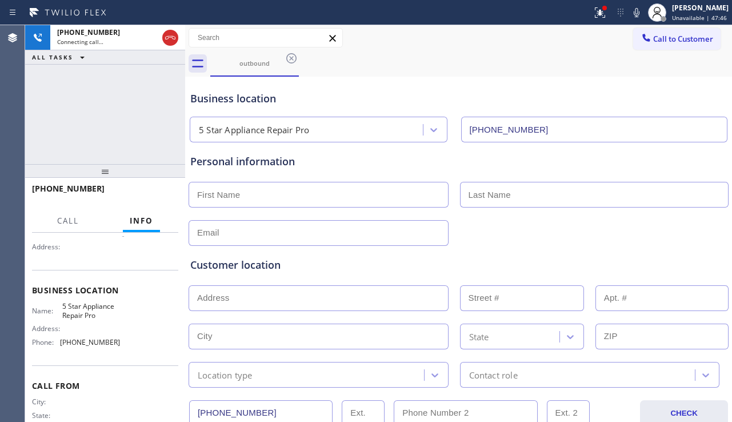
scroll to position [114, 0]
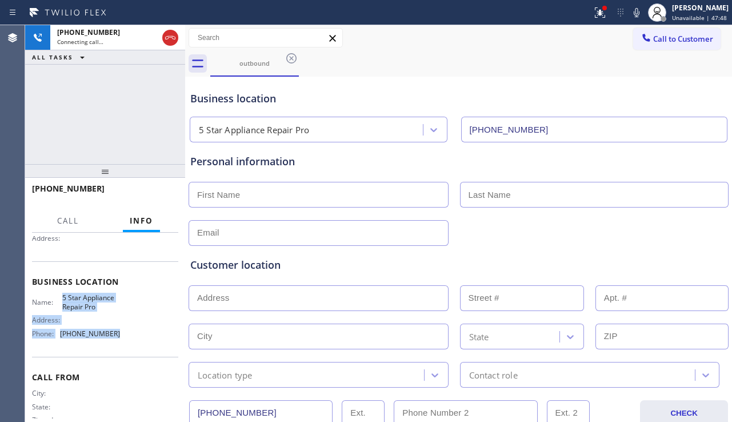
drag, startPoint x: 58, startPoint y: 301, endPoint x: 127, endPoint y: 336, distance: 77.2
click at [127, 336] on div "Name: 5 Star Appliance Repair Pro Address: Phone: (888) 477-1309" at bounding box center [105, 317] width 146 height 49
copy div "5 Star Appliance Repair Pro Address: Phone: (888) 477-1309"
click at [145, 192] on span "HANG UP" at bounding box center [151, 194] width 35 height 8
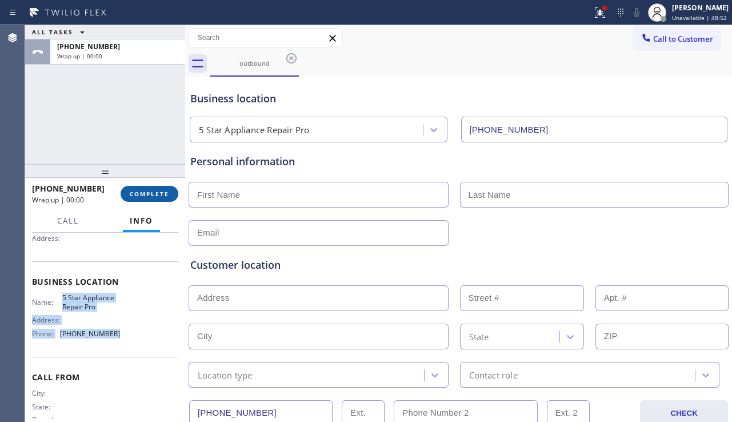
click at [145, 192] on span "COMPLETE" at bounding box center [149, 194] width 39 height 8
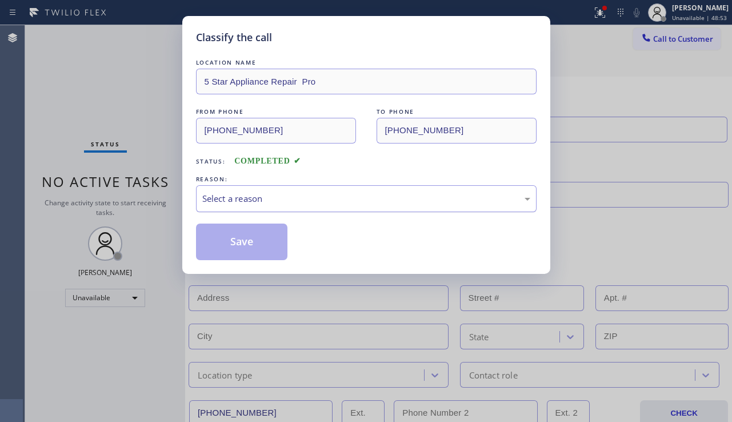
click at [289, 198] on div "Select a reason" at bounding box center [366, 198] width 328 height 13
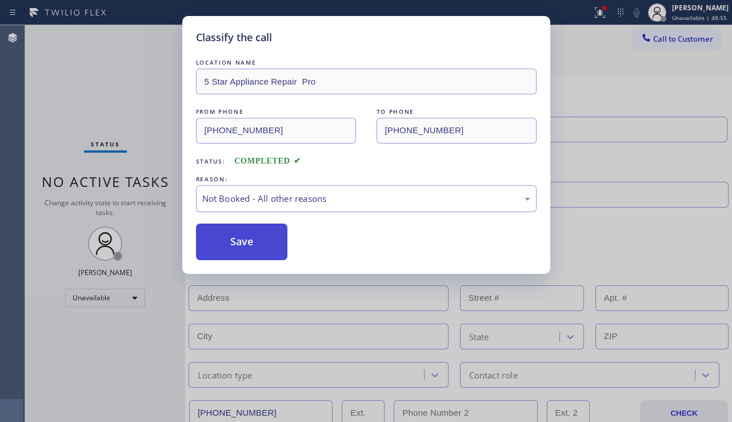
click at [252, 244] on button "Save" at bounding box center [242, 242] width 92 height 37
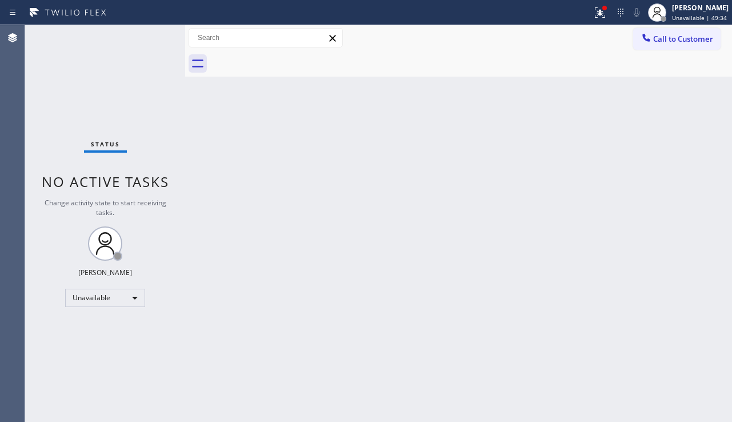
click at [467, 270] on div "Back to Dashboard Change Sender ID Customers Technicians Select a contact Outbo…" at bounding box center [458, 223] width 547 height 397
drag, startPoint x: 689, startPoint y: 207, endPoint x: 689, endPoint y: 200, distance: 7.5
click at [689, 207] on div "Back to Dashboard Change Sender ID Customers Technicians Select a contact Outbo…" at bounding box center [458, 223] width 547 height 397
click at [671, 47] on button "Call to Customer" at bounding box center [676, 39] width 87 height 22
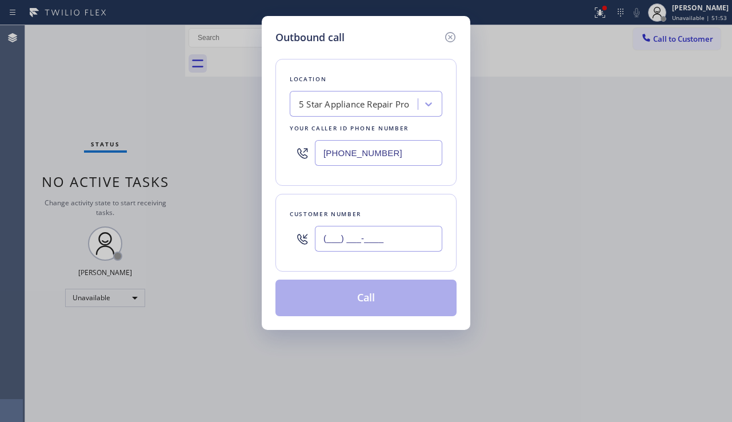
click at [361, 237] on input "(___) ___-____" at bounding box center [378, 239] width 127 height 26
paste input "818) 588-0042"
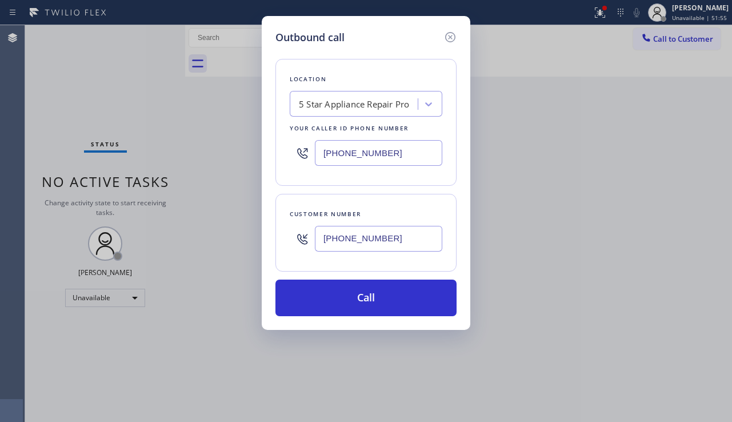
type input "[PHONE_NUMBER]"
drag, startPoint x: 675, startPoint y: 262, endPoint x: 668, endPoint y: 261, distance: 7.0
click at [675, 262] on div "Outbound call Location 5 Star Appliance Repair Pro Your caller id phone number …" at bounding box center [366, 211] width 732 height 422
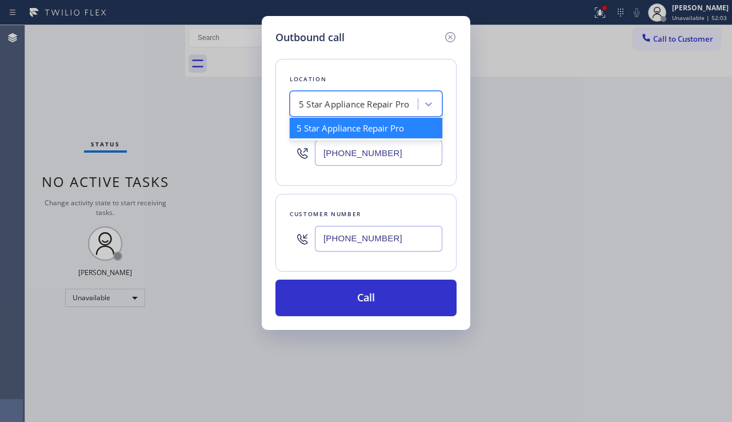
click at [358, 103] on div "5 Star Appliance Repair Pro" at bounding box center [354, 104] width 110 height 13
paste input "Pasadena Appliance Repair"
type input "Pasadena Appliance Repair"
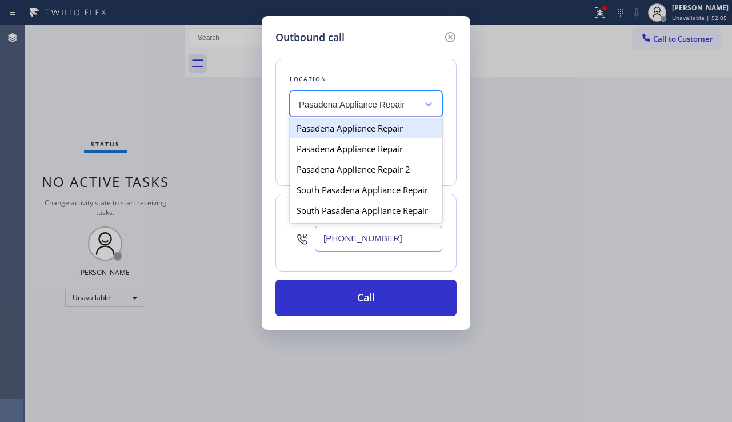
click at [360, 129] on div "Pasadena Appliance Repair" at bounding box center [366, 128] width 153 height 21
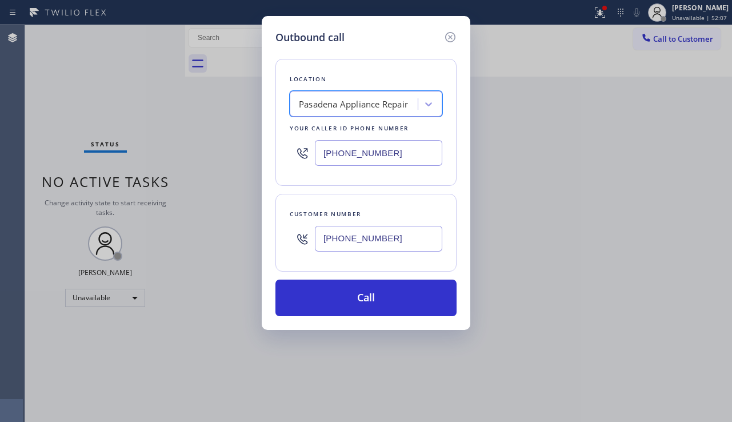
click at [347, 102] on div "Pasadena Appliance Repair" at bounding box center [353, 104] width 109 height 13
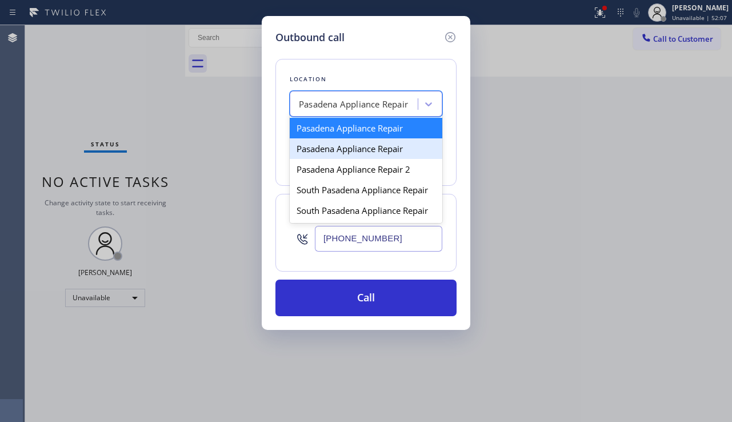
click at [350, 153] on div "Pasadena Appliance Repair" at bounding box center [366, 148] width 153 height 21
type input "[PHONE_NUMBER]"
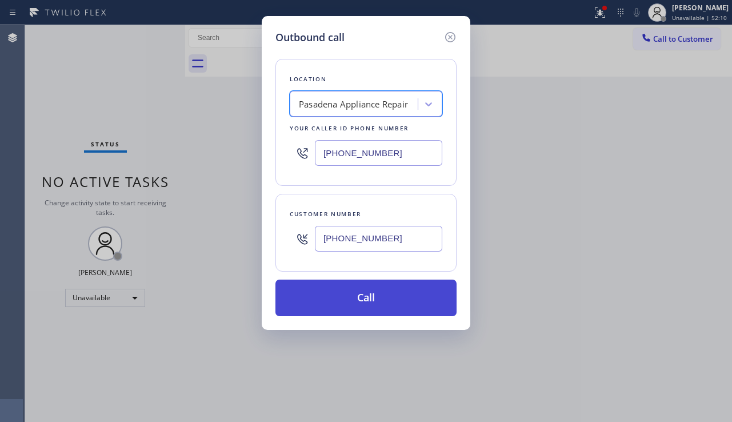
click at [368, 290] on button "Call" at bounding box center [366, 298] width 181 height 37
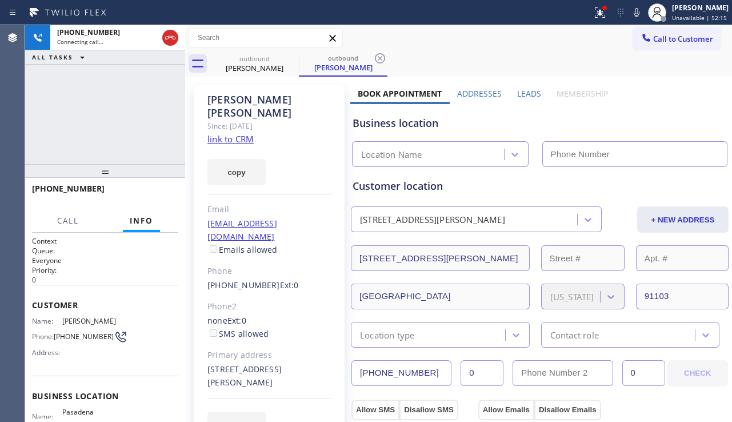
type input "[PHONE_NUMBER]"
click at [698, 129] on div "Business location" at bounding box center [540, 122] width 374 height 15
click at [519, 94] on label "Leads" at bounding box center [529, 93] width 24 height 11
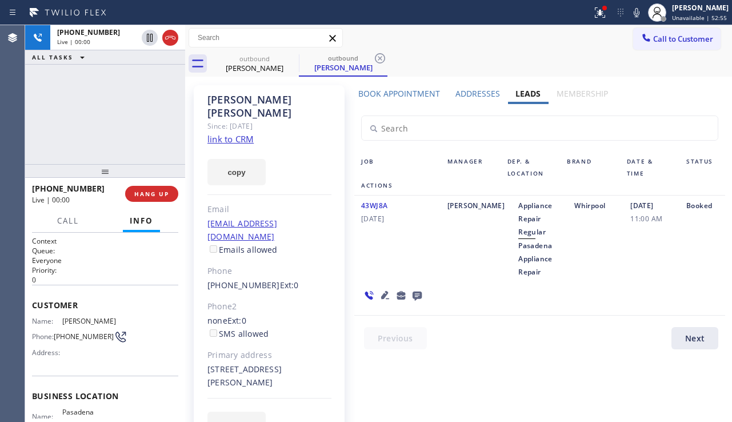
click at [93, 141] on div "+18185880042 Live | 00:00 ALL TASKS ALL TASKS ACTIVE TASKS TASKS IN WRAP UP" at bounding box center [105, 94] width 160 height 139
click at [417, 292] on icon at bounding box center [417, 296] width 9 height 9
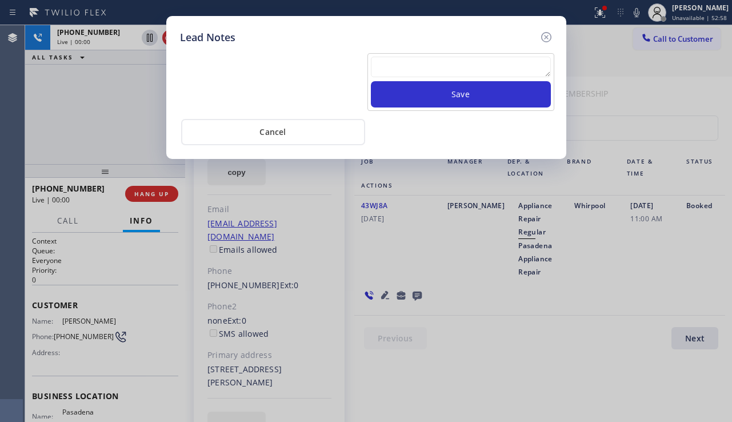
click at [437, 74] on textarea at bounding box center [461, 67] width 180 height 21
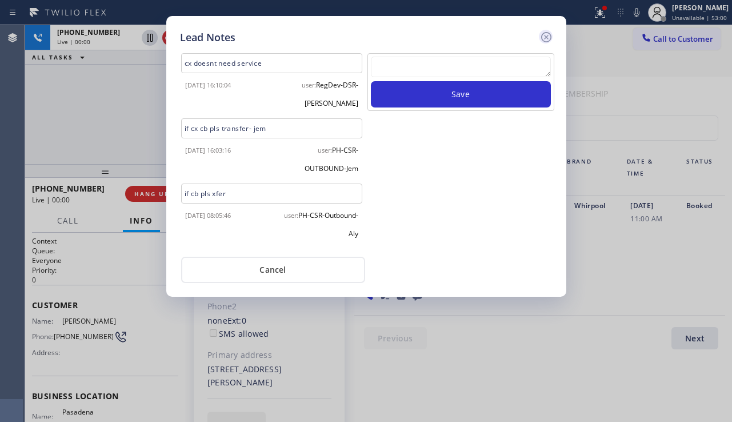
click at [547, 35] on icon at bounding box center [547, 37] width 14 height 14
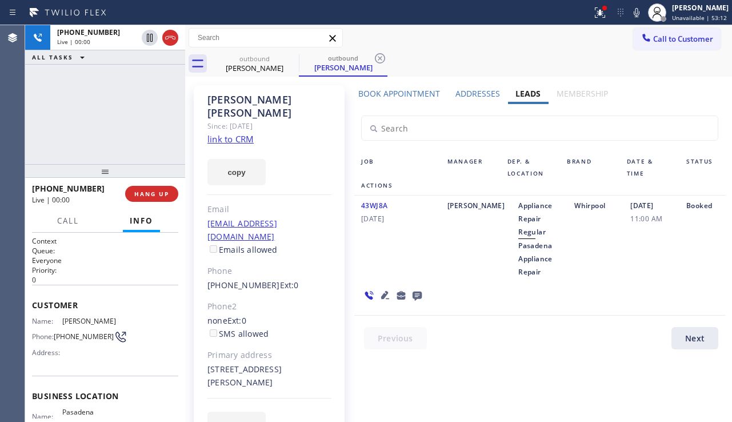
click at [690, 253] on div "Booked" at bounding box center [703, 238] width 46 height 79
click at [152, 194] on span "HANG UP" at bounding box center [151, 194] width 35 height 8
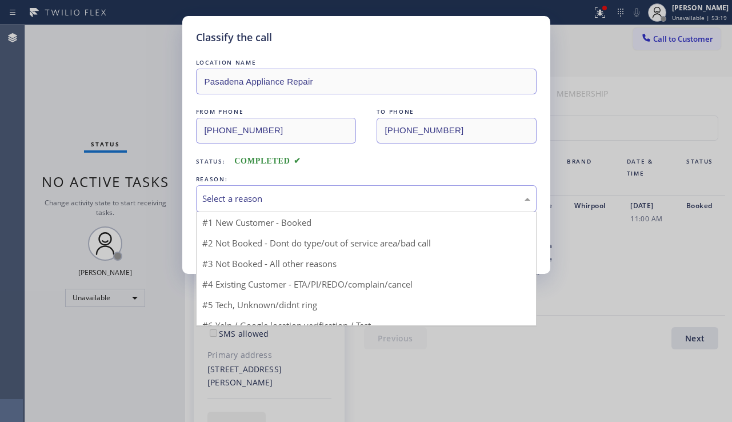
click at [285, 196] on div "Select a reason" at bounding box center [366, 198] width 328 height 13
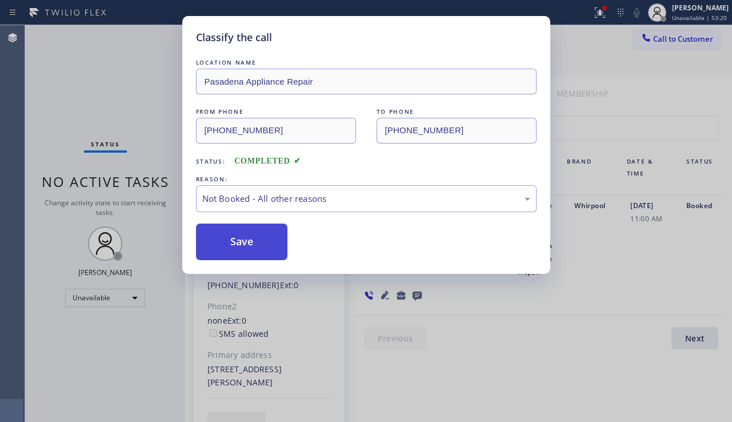
click at [240, 251] on button "Save" at bounding box center [242, 242] width 92 height 37
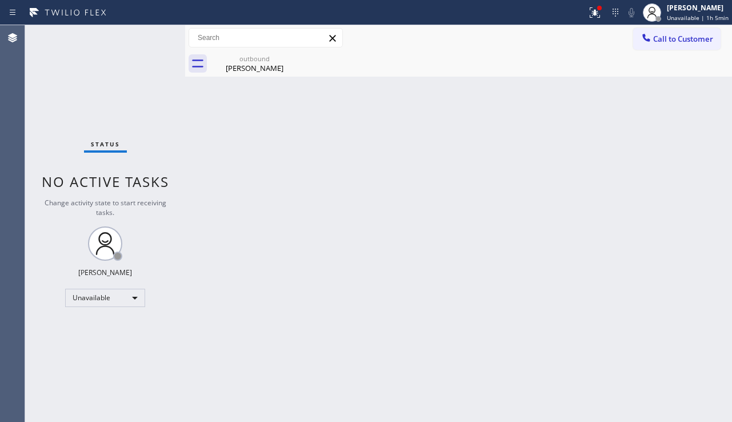
drag, startPoint x: 394, startPoint y: 379, endPoint x: 444, endPoint y: 346, distance: 60.3
click at [394, 379] on div "Back to Dashboard Change Sender ID Customers Technicians Select a contact Outbo…" at bounding box center [458, 223] width 547 height 397
click at [683, 39] on span "Call to Customer" at bounding box center [683, 39] width 60 height 10
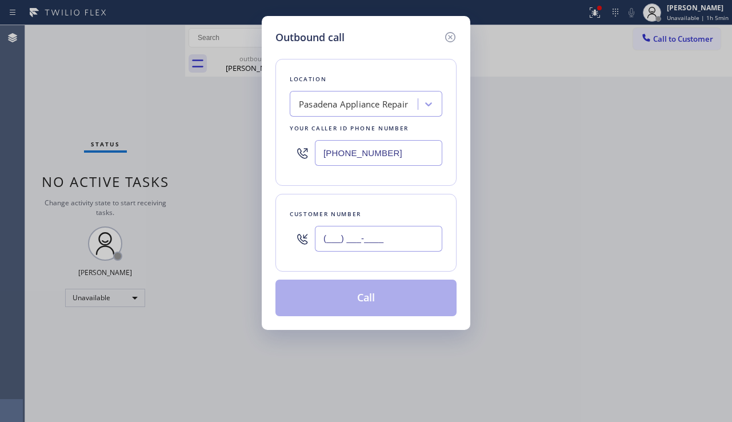
click at [371, 231] on input "(___) ___-____" at bounding box center [378, 239] width 127 height 26
paste input "805) 798-2812"
type input "[PHONE_NUMBER]"
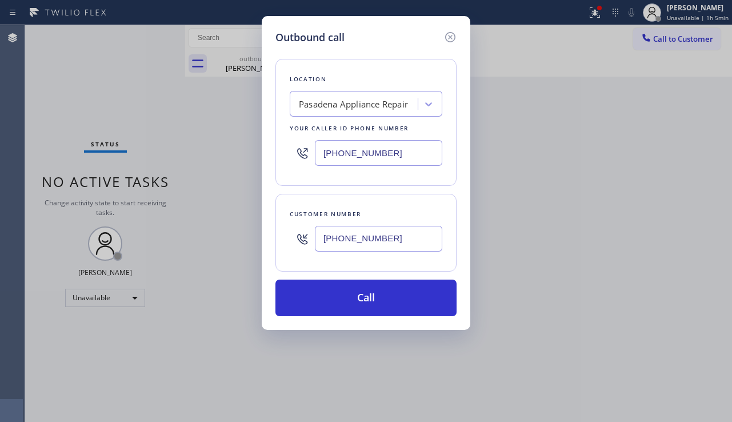
click at [691, 222] on div "Outbound call Location Pasadena Appliance Repair Your caller id phone number (6…" at bounding box center [366, 211] width 732 height 422
click at [353, 94] on div "Pasadena Appliance Repair" at bounding box center [355, 104] width 125 height 20
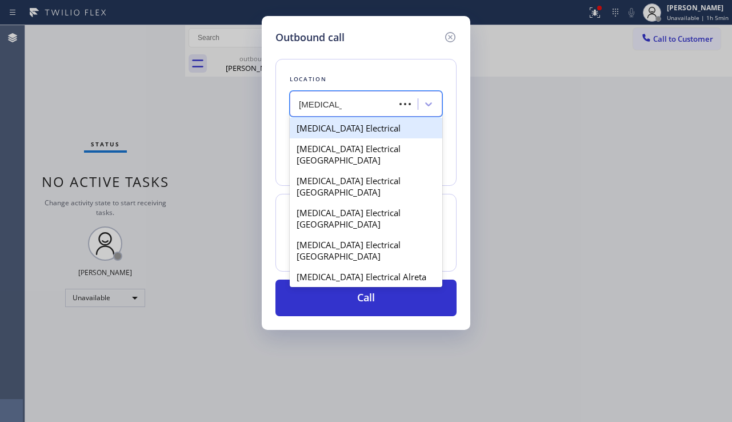
type input "high voltage"
click at [370, 126] on div "[MEDICAL_DATA] Electrical" at bounding box center [366, 128] width 153 height 21
type input "[PHONE_NUMBER]"
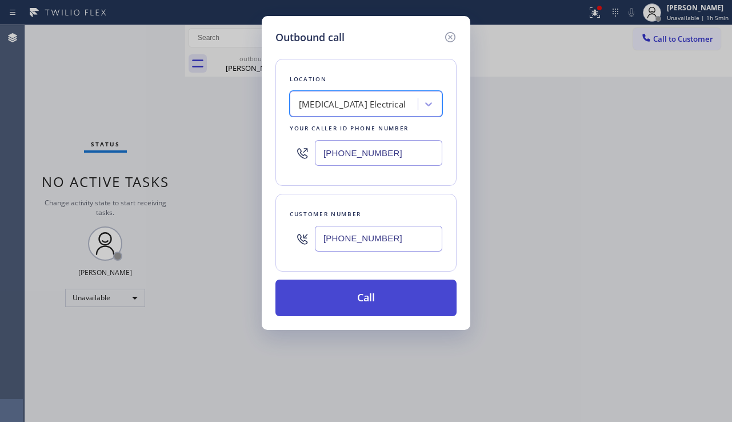
click at [379, 294] on button "Call" at bounding box center [366, 298] width 181 height 37
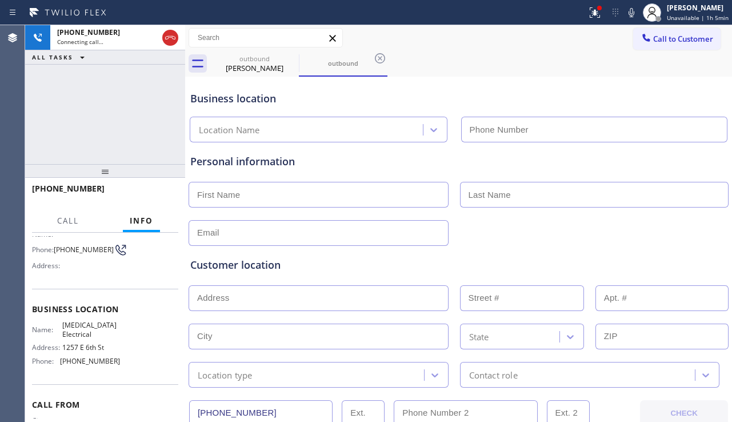
type input "[PHONE_NUMBER]"
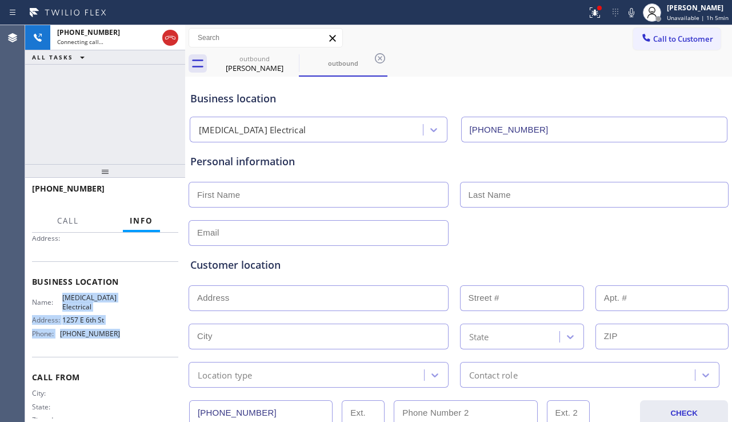
drag, startPoint x: 58, startPoint y: 302, endPoint x: 113, endPoint y: 334, distance: 64.3
click at [113, 334] on div "Name: High Voltage Electrical Address: 1257 E 6th St Phone: (855) 501-7800" at bounding box center [76, 317] width 88 height 49
copy div "High Voltage Electrical Address: 1257 E 6th St Phone: (855) 501-7800"
click at [289, 275] on div "Customer location >> ADD NEW ADDRESS << + NEW ADDRESS State Location type Conta…" at bounding box center [458, 322] width 537 height 130
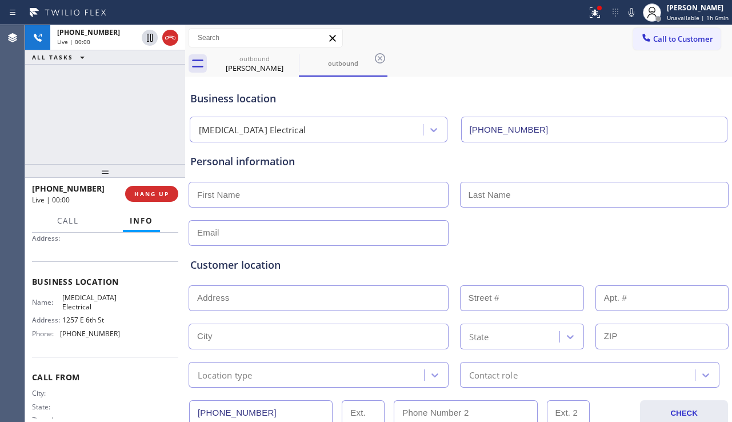
drag, startPoint x: 101, startPoint y: 135, endPoint x: 105, endPoint y: 144, distance: 10.0
click at [101, 135] on div "+18057982812 Live | 00:00 ALL TASKS ALL TASKS ACTIVE TASKS TASKS IN WRAP UP" at bounding box center [105, 94] width 160 height 139
click at [155, 192] on span "HANG UP" at bounding box center [151, 194] width 35 height 8
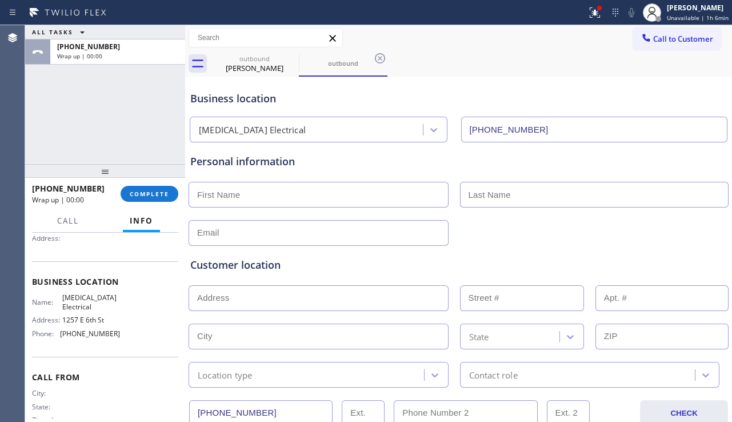
click at [115, 192] on div "+18057982812 Wrap up | 00:00" at bounding box center [76, 194] width 89 height 30
click at [162, 194] on span "COMPLETE" at bounding box center [149, 194] width 39 height 8
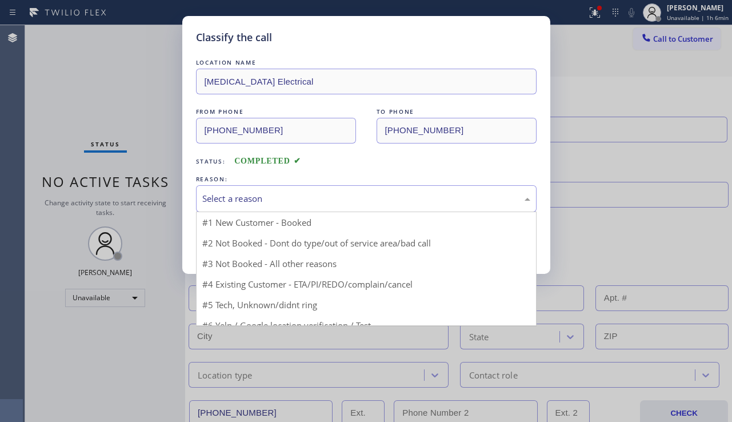
click at [302, 188] on div "Select a reason" at bounding box center [366, 198] width 341 height 27
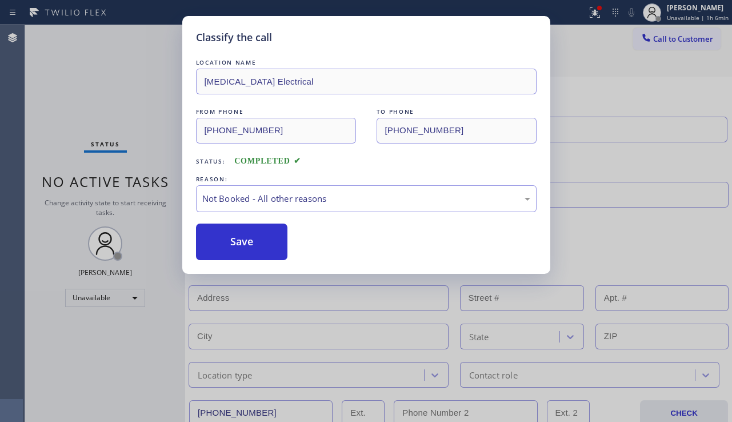
drag, startPoint x: 236, startPoint y: 238, endPoint x: 257, endPoint y: 277, distance: 44.8
click at [235, 238] on button "Save" at bounding box center [242, 242] width 92 height 37
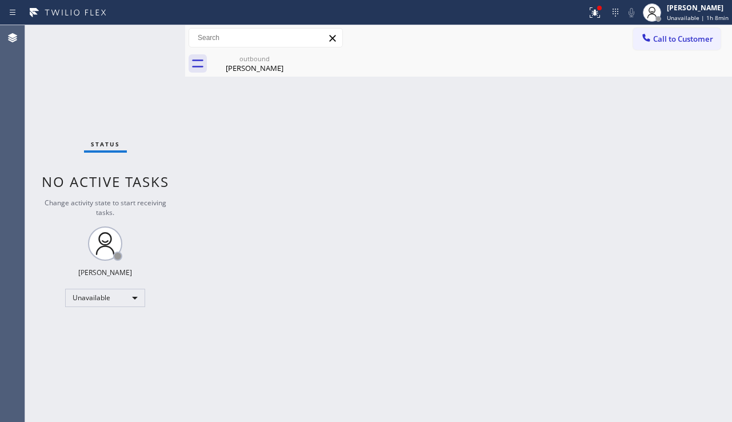
drag, startPoint x: 359, startPoint y: 387, endPoint x: 367, endPoint y: 373, distance: 15.9
click at [358, 387] on div "Back to Dashboard Change Sender ID Customers Technicians Select a contact Outbo…" at bounding box center [458, 223] width 547 height 397
click at [654, 39] on span "Call to Customer" at bounding box center [683, 39] width 60 height 10
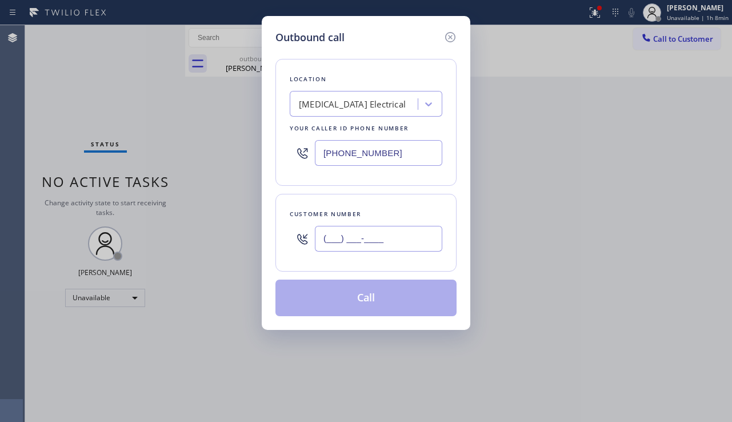
click at [316, 237] on input "(___) ___-____" at bounding box center [378, 239] width 127 height 26
paste input "393) 180-5798"
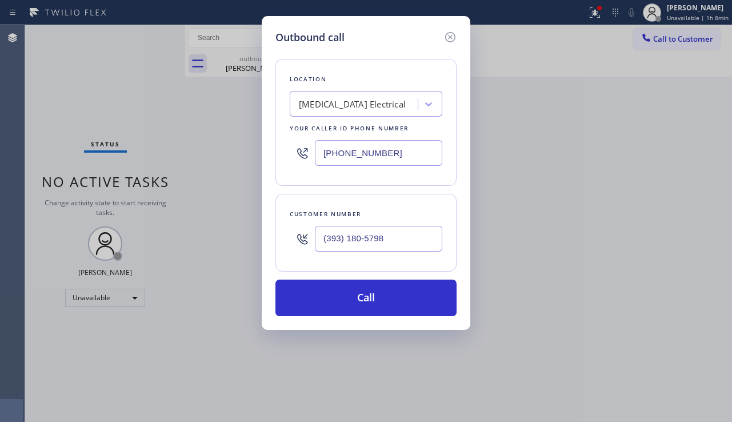
type input "(393) 180-5798"
drag, startPoint x: 392, startPoint y: 152, endPoint x: 285, endPoint y: 157, distance: 106.5
click at [285, 157] on div "Location High Voltage Electrical Your caller id phone number (855) 501-7800" at bounding box center [366, 122] width 181 height 127
paste input "88) 477-1309"
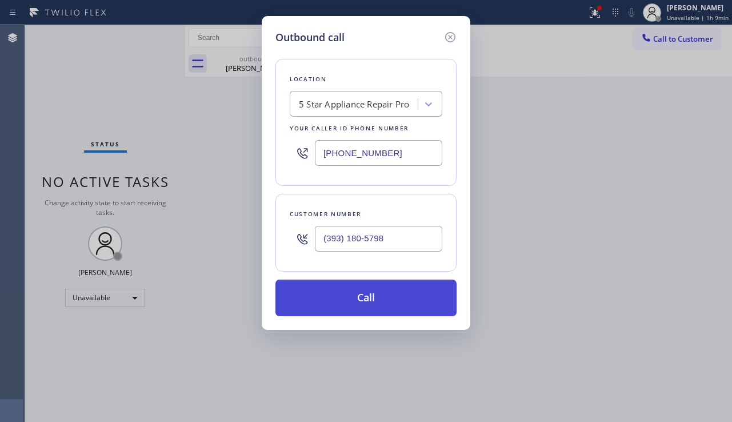
type input "[PHONE_NUMBER]"
click at [337, 298] on button "Call" at bounding box center [366, 298] width 181 height 37
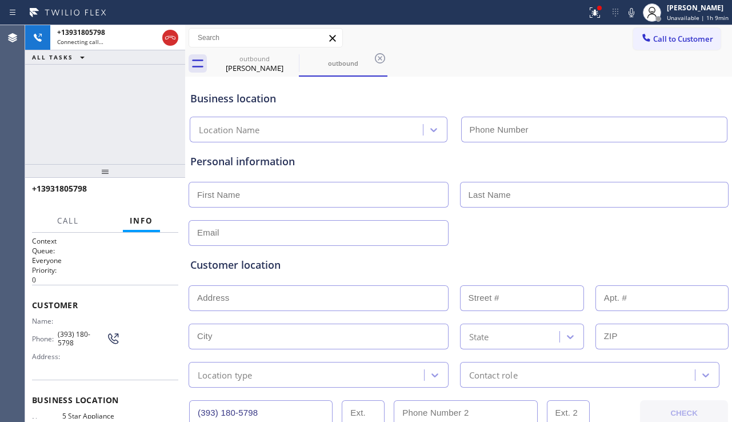
type input "[PHONE_NUMBER]"
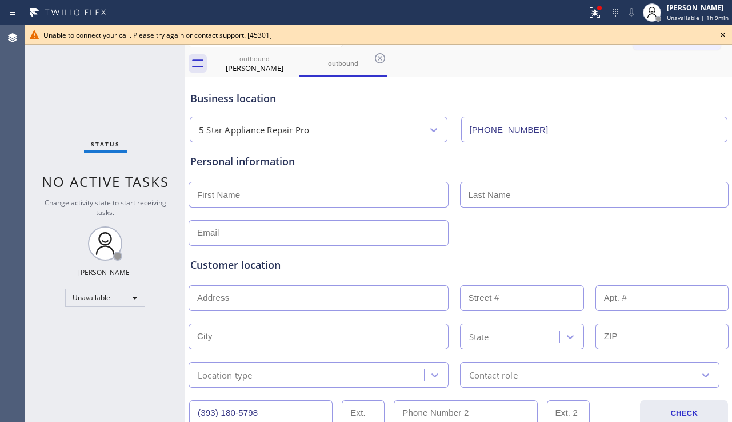
click at [422, 152] on div "Personal information" at bounding box center [458, 193] width 541 height 103
click at [717, 33] on icon at bounding box center [723, 35] width 14 height 14
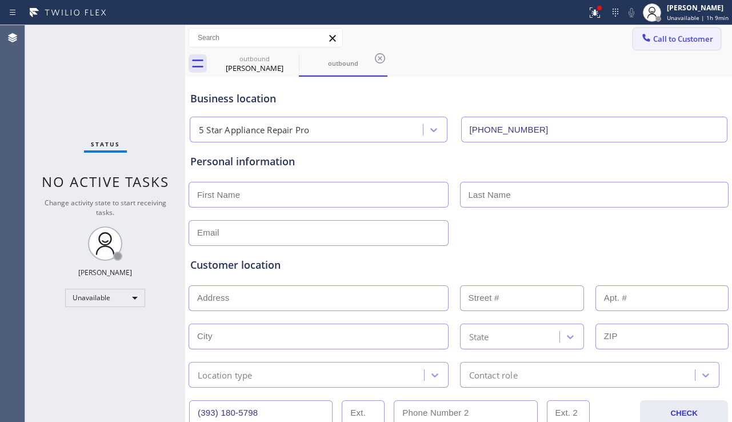
click at [659, 42] on span "Call to Customer" at bounding box center [683, 39] width 60 height 10
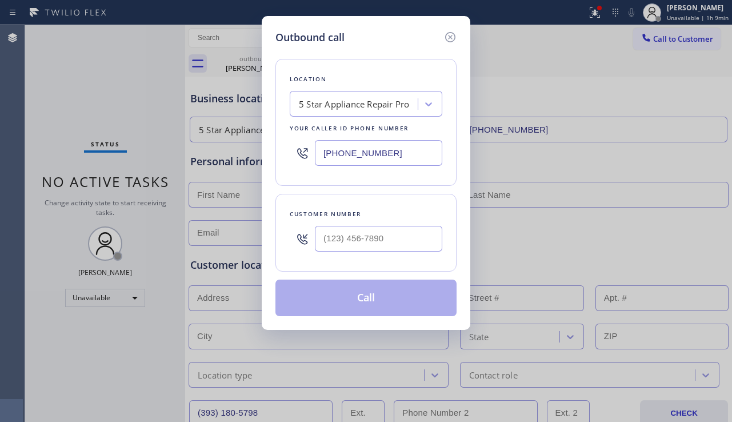
type input "(___) ___-____"
click at [380, 230] on input "(___) ___-____" at bounding box center [378, 239] width 127 height 26
drag, startPoint x: 397, startPoint y: 153, endPoint x: 280, endPoint y: 145, distance: 116.9
click at [280, 145] on div "Location 5 Star Appliance Repair Pro Your caller id phone number (888) 477-1309" at bounding box center [366, 122] width 181 height 127
paste input "text"
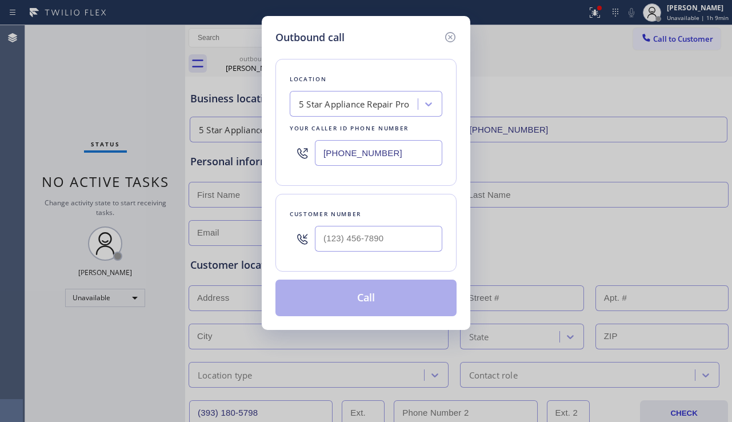
type input "[PHONE_NUMBER]"
click at [330, 242] on input "(___) ___-____" at bounding box center [378, 239] width 127 height 26
paste input "813) 810-8839"
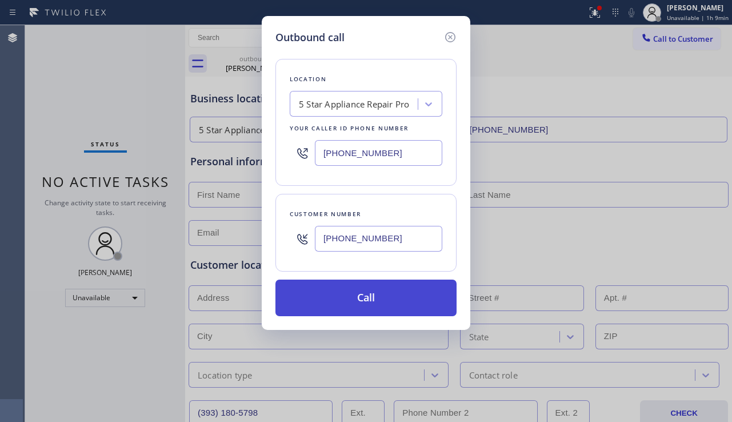
type input "[PHONE_NUMBER]"
click at [381, 297] on button "Call" at bounding box center [366, 298] width 181 height 37
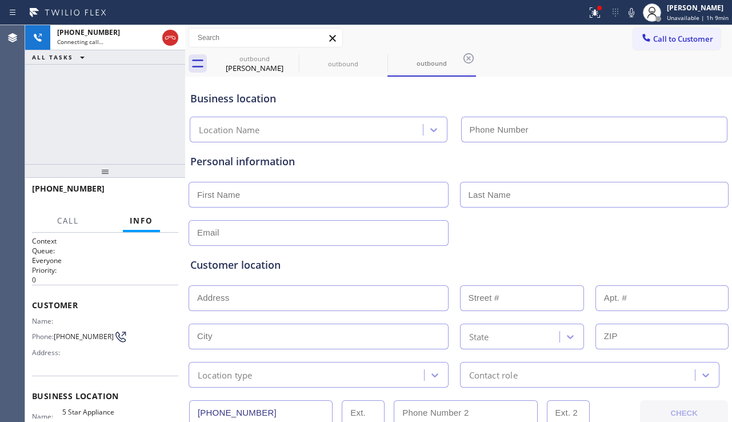
type input "[PHONE_NUMBER]"
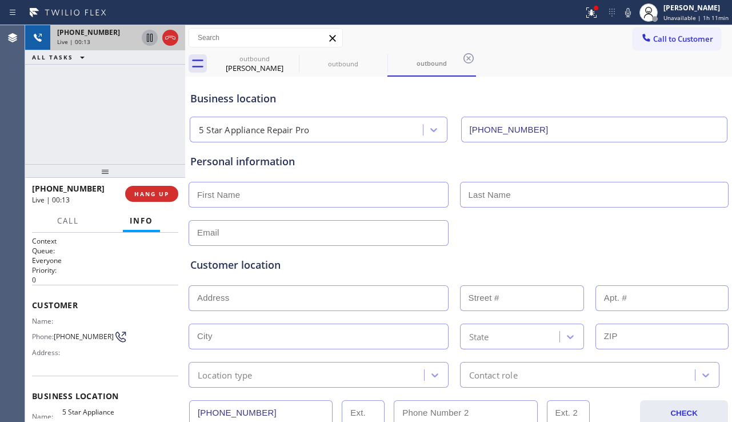
click at [149, 42] on icon at bounding box center [150, 38] width 6 height 8
click at [625, 14] on icon at bounding box center [628, 12] width 6 height 9
click at [177, 80] on div "+18138108839 Live | 02:18 ALL TASKS ALL TASKS ACTIVE TASKS TASKS IN WRAP UP" at bounding box center [105, 94] width 160 height 139
click at [147, 39] on icon at bounding box center [150, 38] width 14 height 14
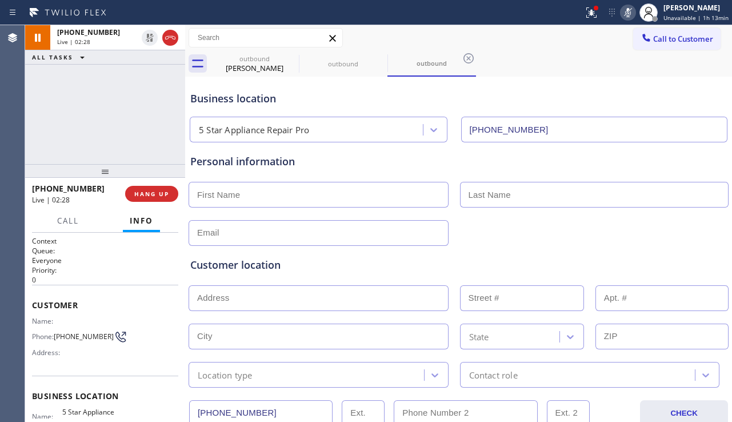
click at [621, 11] on icon at bounding box center [628, 13] width 14 height 14
click at [244, 189] on input "text" at bounding box center [319, 195] width 260 height 26
paste input "Mark"
type input "Mark"
click at [499, 202] on input "text" at bounding box center [594, 195] width 269 height 26
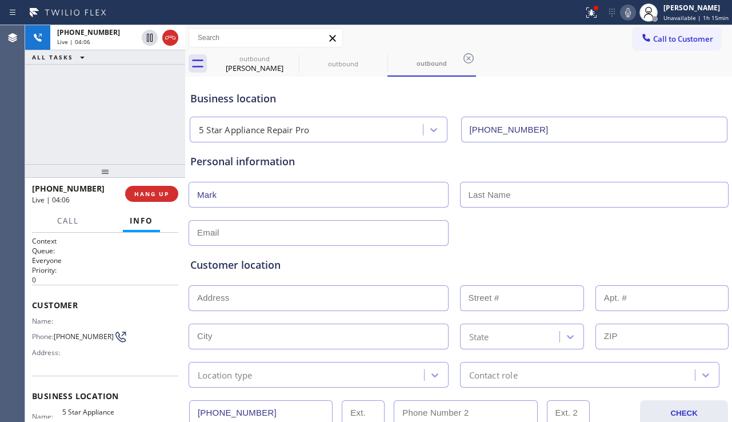
paste input "Ballard"
type input "Ballard"
click at [394, 233] on input "text" at bounding box center [319, 233] width 260 height 26
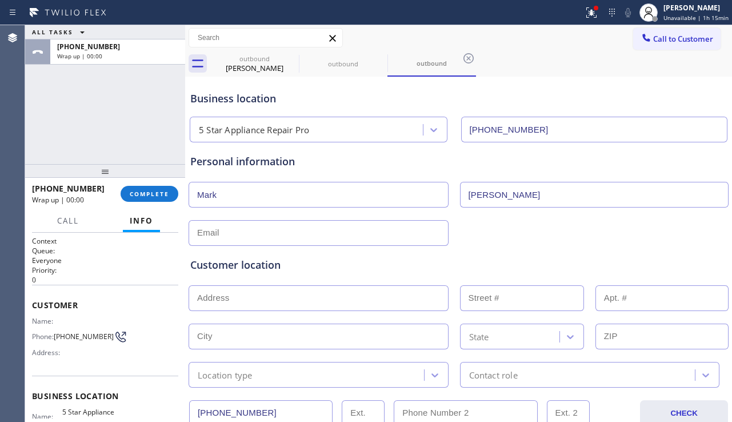
click at [334, 238] on input "text" at bounding box center [319, 233] width 260 height 26
paste input "ballard67@gmail.com"
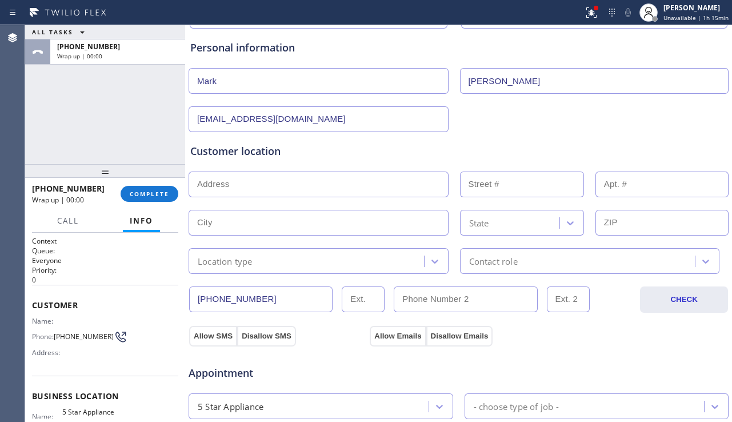
scroll to position [114, 0]
type input "ballard67@gmail.com"
click at [346, 185] on input "text" at bounding box center [319, 184] width 260 height 26
click at [290, 183] on input "text" at bounding box center [319, 184] width 260 height 26
paste input "3918 W Obispo St Tampa 33629"
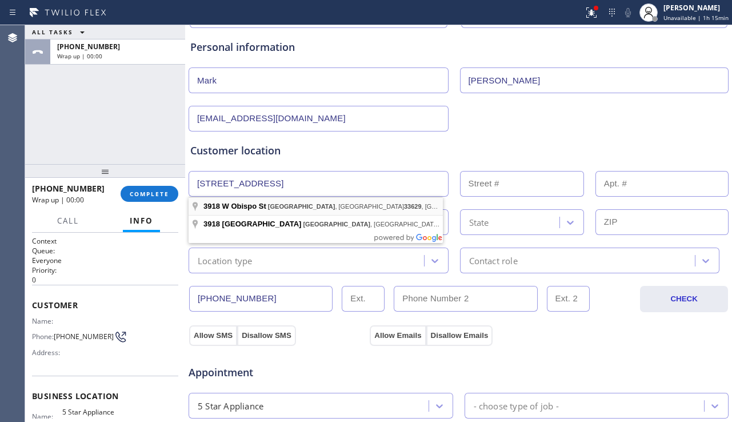
type input "3918 W Obispo St"
type input "3918"
type input "Tampa"
type input "33629"
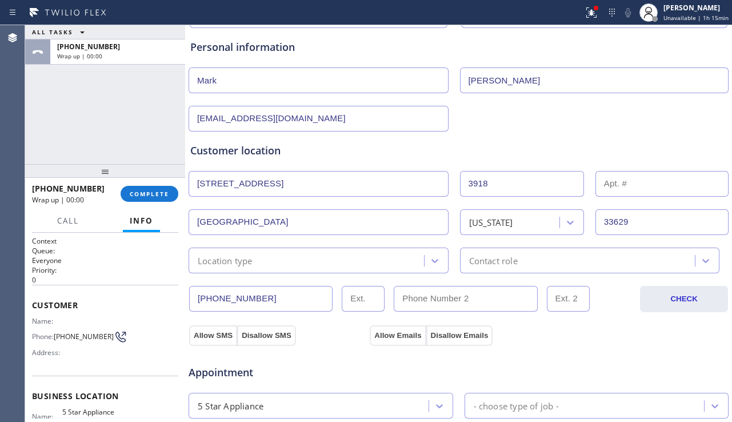
click at [321, 265] on div "Location type" at bounding box center [308, 260] width 232 height 20
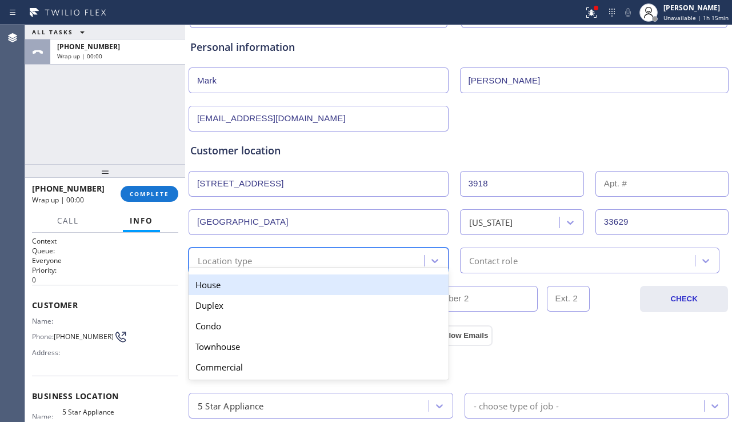
click at [289, 281] on div "House" at bounding box center [319, 284] width 260 height 21
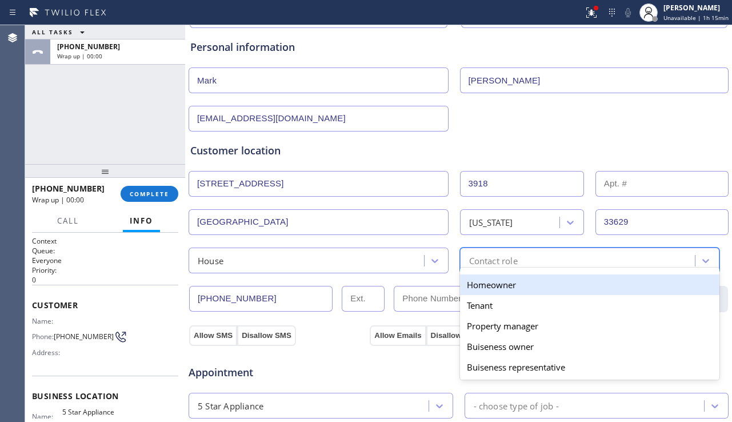
click at [472, 260] on div "Contact role" at bounding box center [493, 260] width 49 height 13
click at [475, 286] on div "Homeowner" at bounding box center [590, 284] width 260 height 21
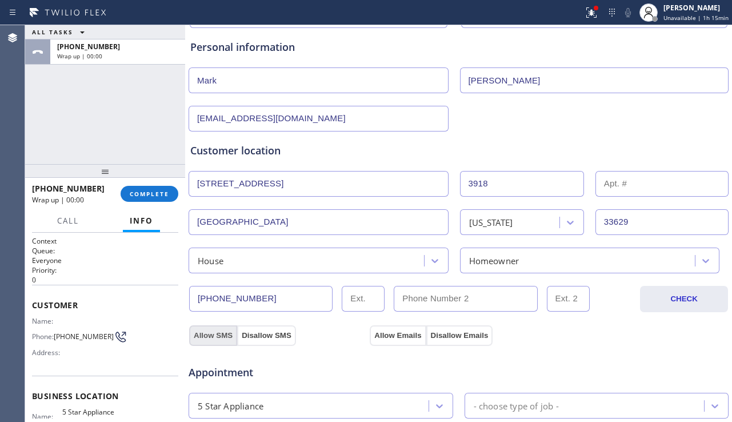
click at [224, 333] on button "Allow SMS" at bounding box center [213, 335] width 48 height 21
click at [394, 337] on button "Allow Emails" at bounding box center [398, 335] width 56 height 21
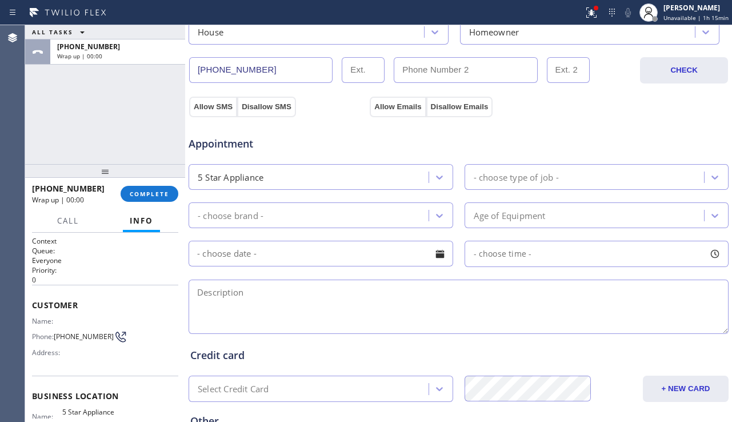
click at [532, 178] on div "- choose type of job -" at bounding box center [516, 176] width 85 height 13
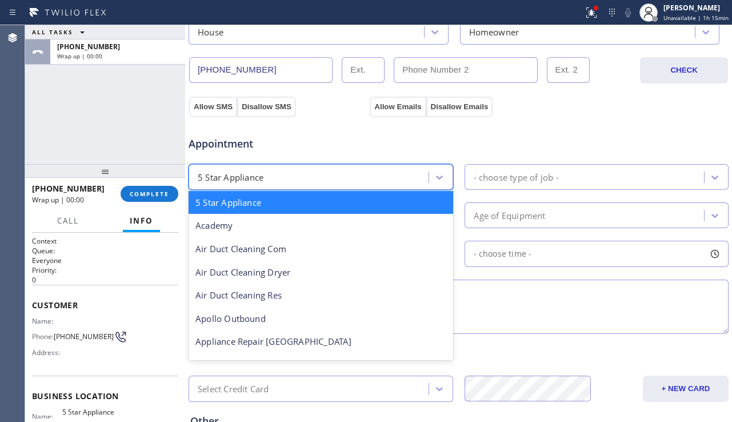
click at [388, 178] on div "5 Star Appliance" at bounding box center [310, 177] width 237 height 20
type input "re"
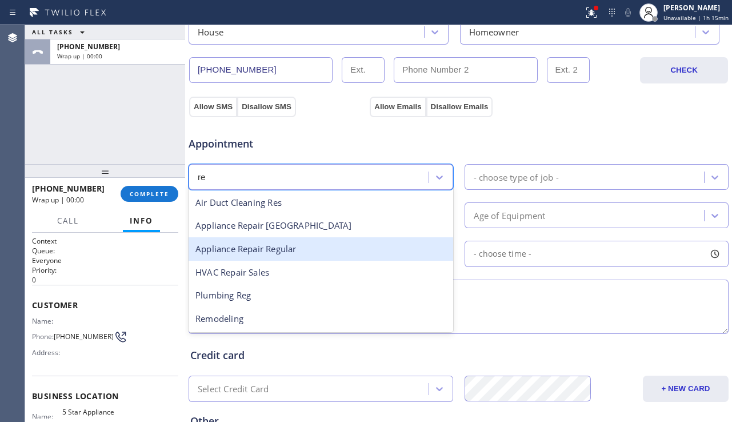
click at [292, 246] on div "Appliance Repair Regular" at bounding box center [321, 248] width 265 height 23
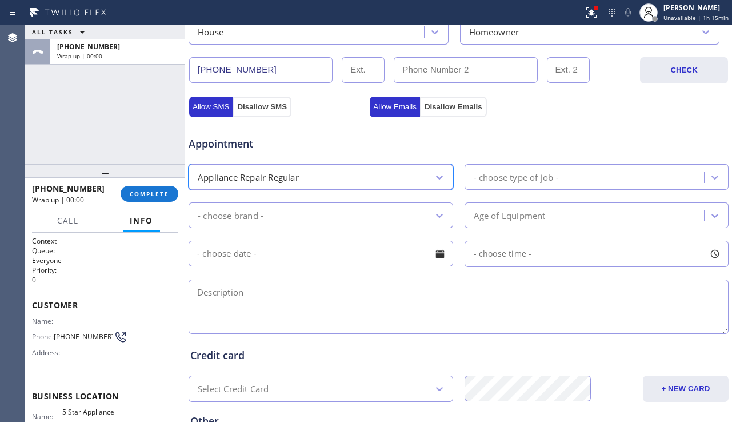
click at [503, 179] on div "- choose type of job -" at bounding box center [516, 176] width 85 height 13
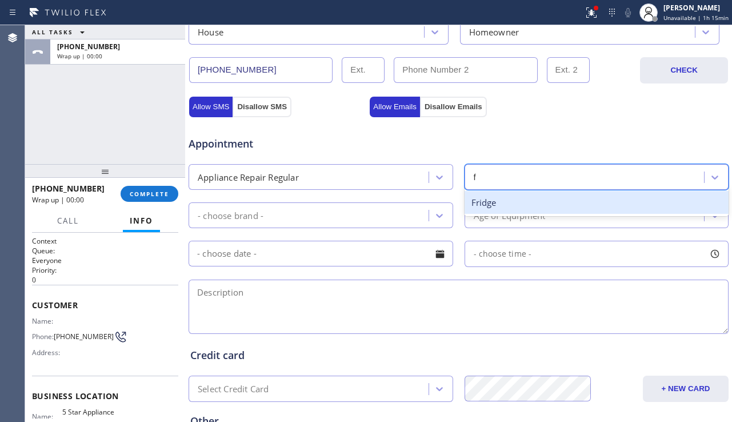
type input "fr"
click at [491, 196] on div "Fridge" at bounding box center [597, 202] width 265 height 23
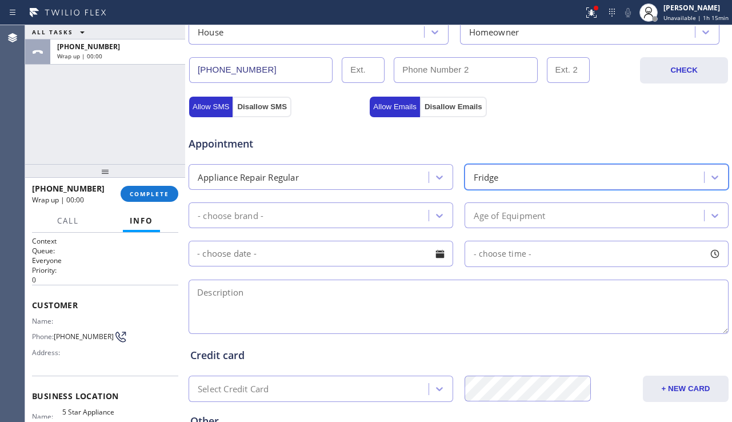
click at [340, 216] on div "- choose brand -" at bounding box center [310, 215] width 237 height 20
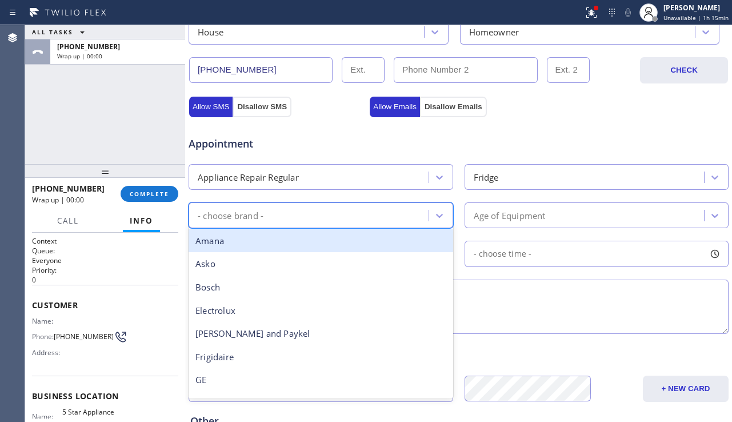
type input "w"
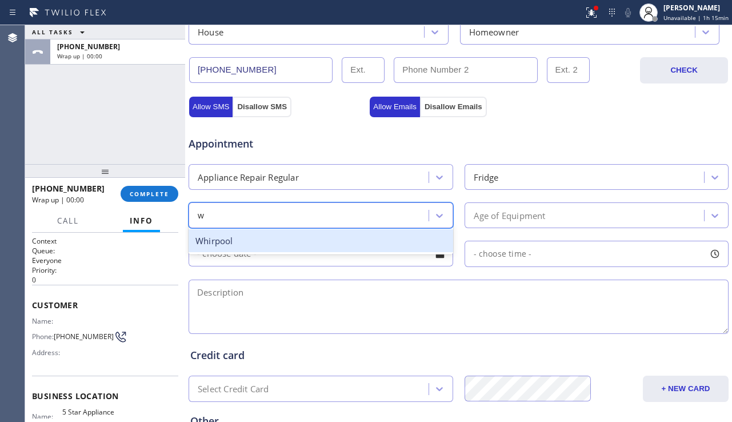
drag, startPoint x: 329, startPoint y: 230, endPoint x: 404, endPoint y: 228, distance: 74.4
click at [330, 230] on div "Whirpool" at bounding box center [321, 240] width 265 height 23
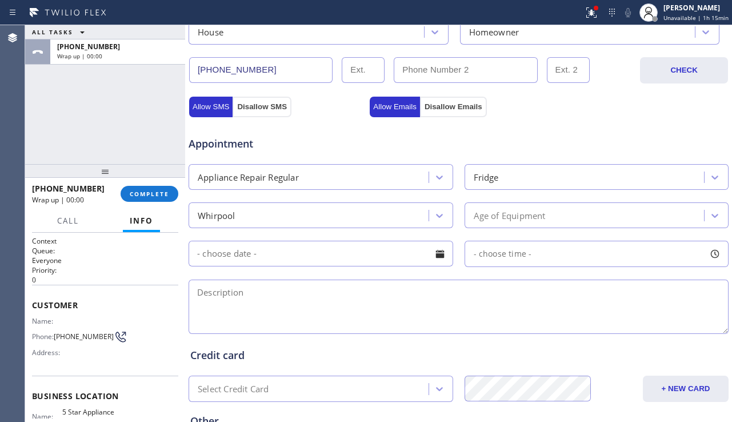
click at [332, 288] on textarea at bounding box center [459, 307] width 540 height 54
click at [324, 286] on textarea at bounding box center [459, 307] width 540 height 54
paste textarea "Whirlpool fridge| condenser is running and is louder. Ice maker not making ice.…"
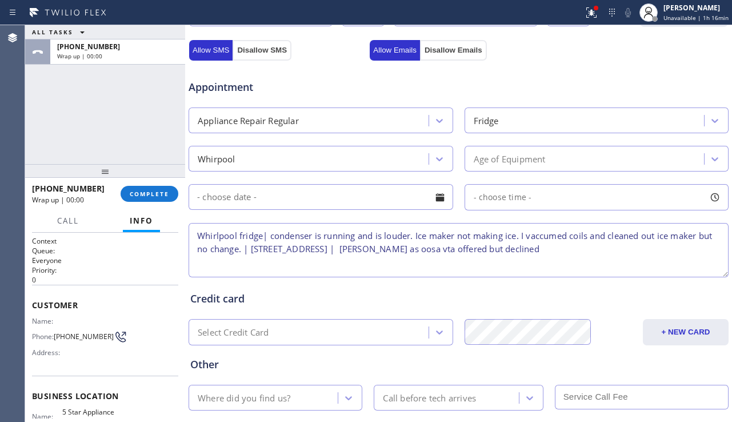
scroll to position [464, 0]
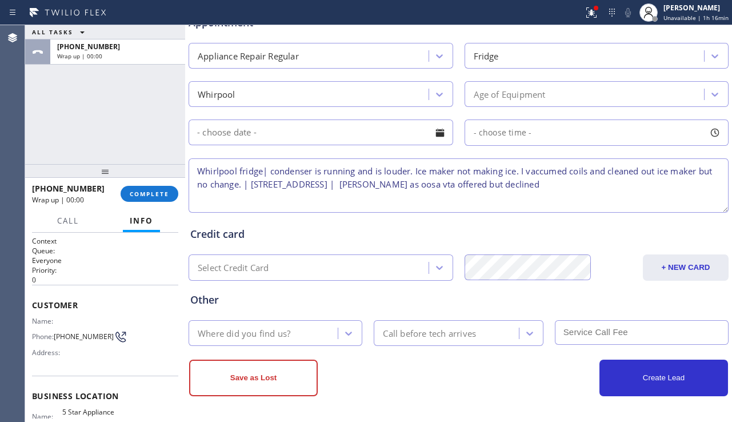
type textarea "Whirlpool fridge| condenser is running and is louder. Ice maker not making ice.…"
click at [296, 323] on div "Where did you find us?" at bounding box center [265, 333] width 146 height 20
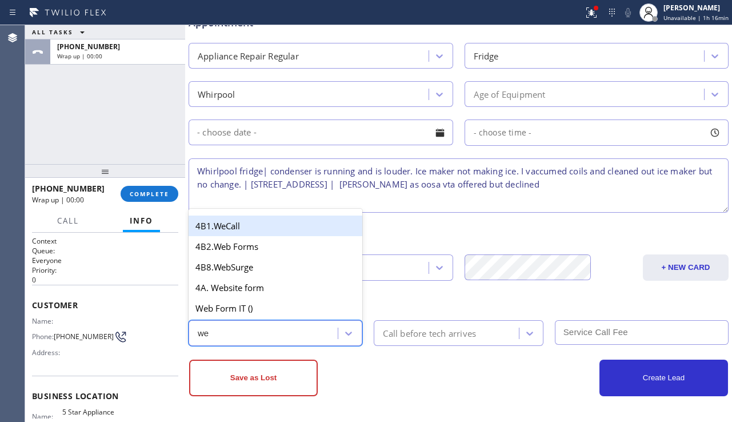
type input "web"
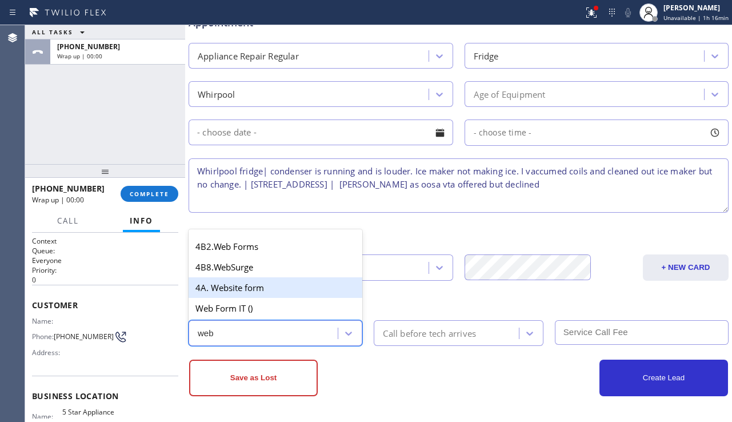
click at [296, 290] on div "4A. Website form" at bounding box center [276, 287] width 174 height 21
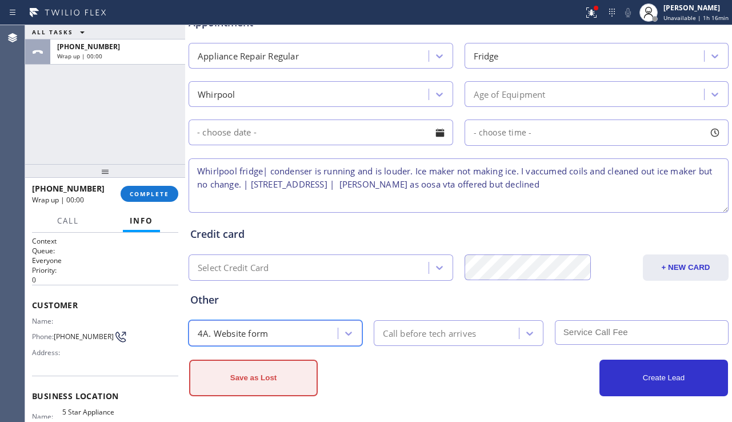
click at [262, 384] on button "Save as Lost" at bounding box center [253, 378] width 129 height 37
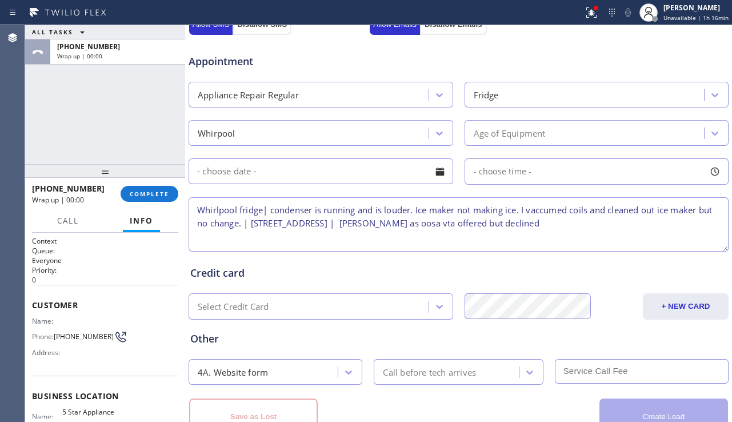
scroll to position [503, 0]
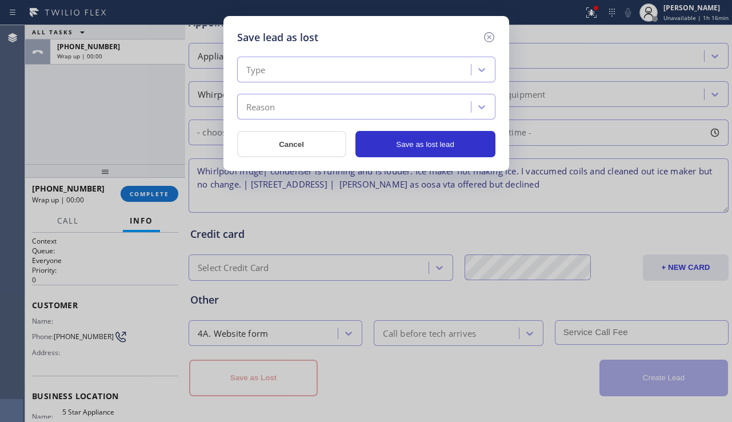
click at [411, 60] on div "Type" at bounding box center [356, 70] width 230 height 20
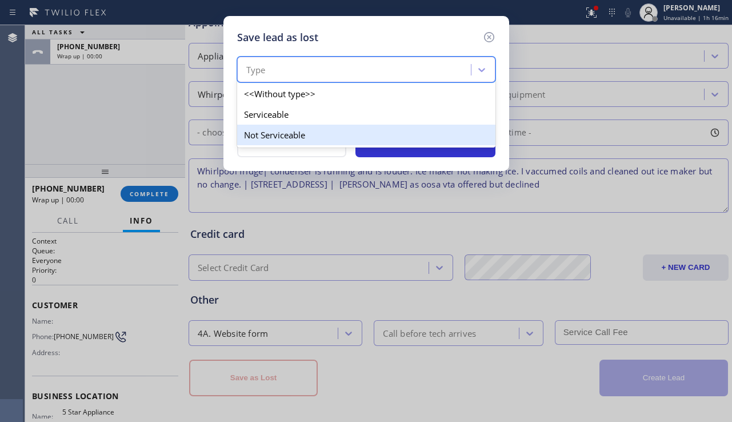
click at [308, 135] on div "Not Serviceable" at bounding box center [366, 135] width 258 height 21
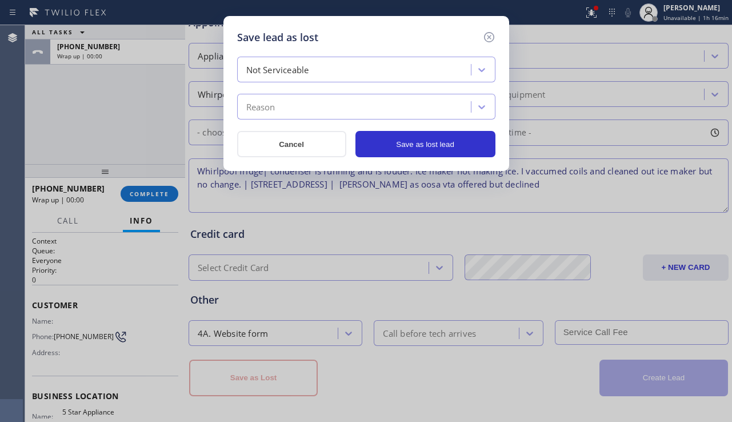
click at [329, 114] on div "Reason" at bounding box center [356, 107] width 230 height 20
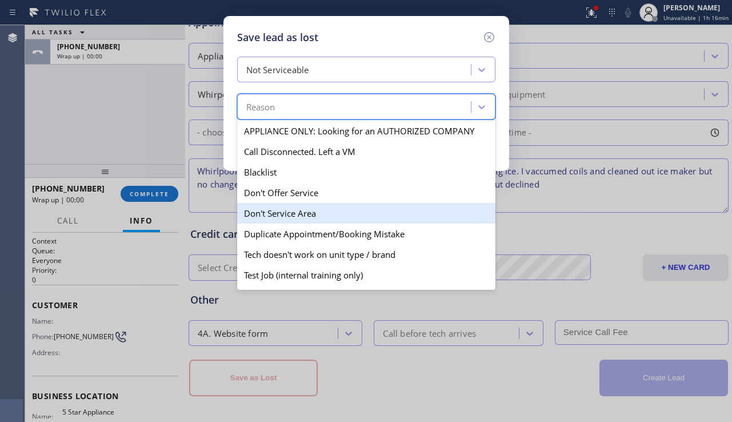
click at [353, 216] on div "Don't Service Area" at bounding box center [366, 213] width 258 height 21
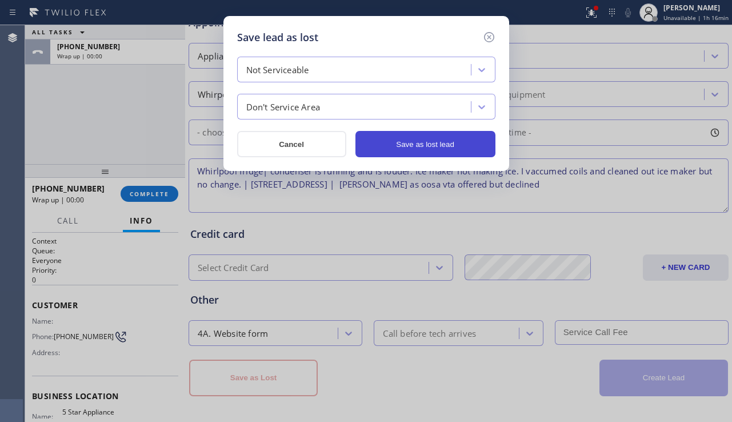
click at [406, 140] on button "Save as lost lead" at bounding box center [426, 144] width 140 height 26
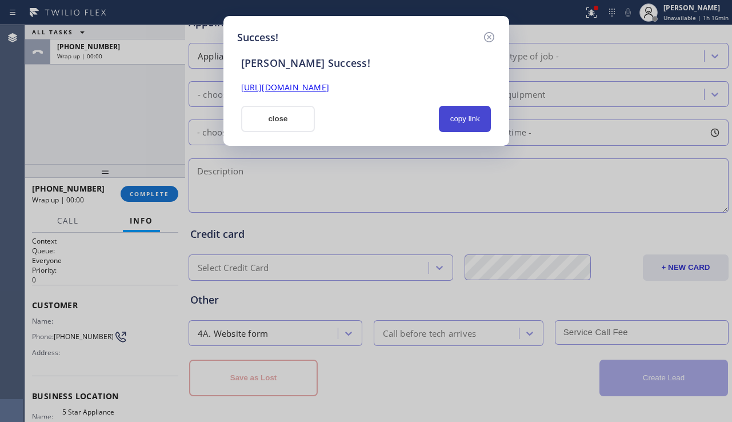
click at [455, 121] on button "copy link" at bounding box center [465, 119] width 53 height 26
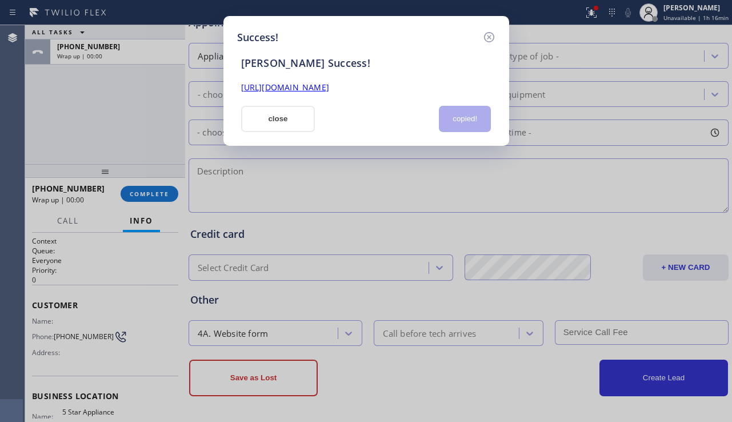
click at [329, 82] on link "https://erp.apollosoft.co/customer/760338#portlet_lead" at bounding box center [285, 87] width 88 height 11
click at [277, 118] on button "close" at bounding box center [278, 119] width 74 height 26
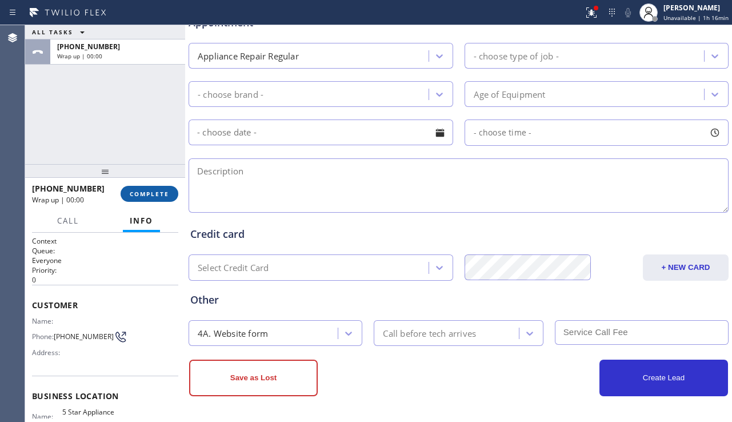
click at [135, 195] on span "COMPLETE" at bounding box center [149, 194] width 39 height 8
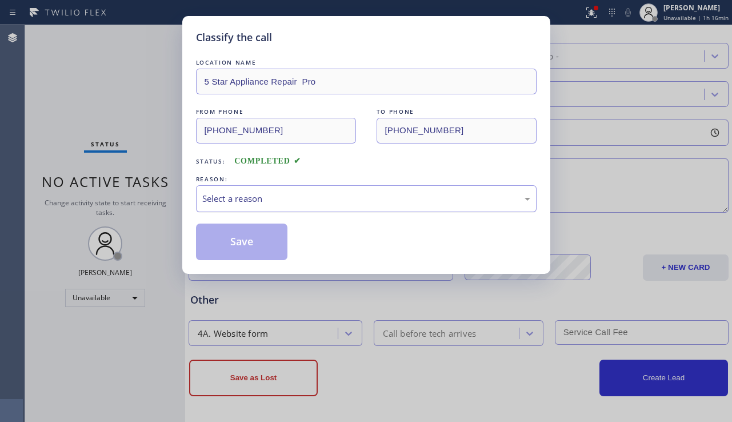
click at [286, 204] on div "Select a reason" at bounding box center [366, 198] width 328 height 13
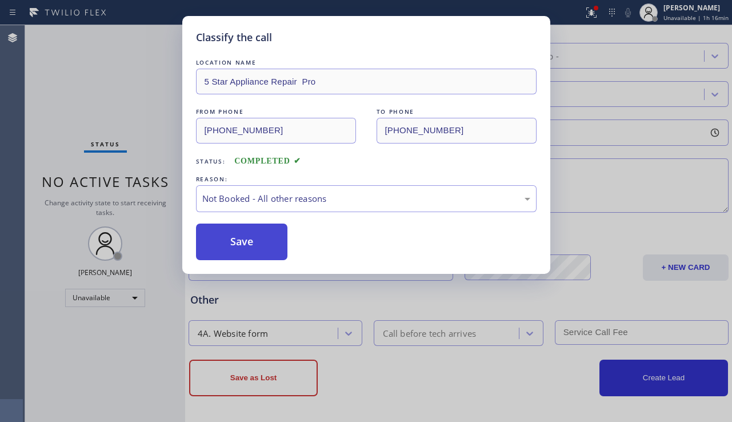
drag, startPoint x: 233, startPoint y: 240, endPoint x: 45, endPoint y: 46, distance: 270.1
click at [232, 238] on button "Save" at bounding box center [242, 242] width 92 height 37
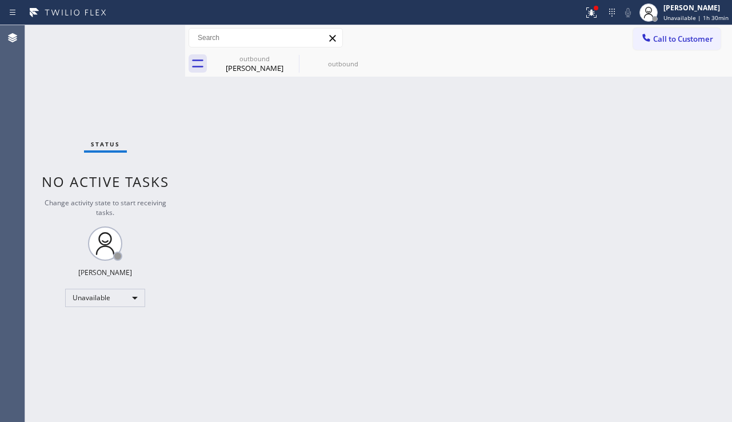
click at [344, 181] on div "Back to Dashboard Change Sender ID Customers Technicians Select a contact Outbo…" at bounding box center [458, 223] width 547 height 397
click at [379, 56] on icon at bounding box center [380, 58] width 14 height 14
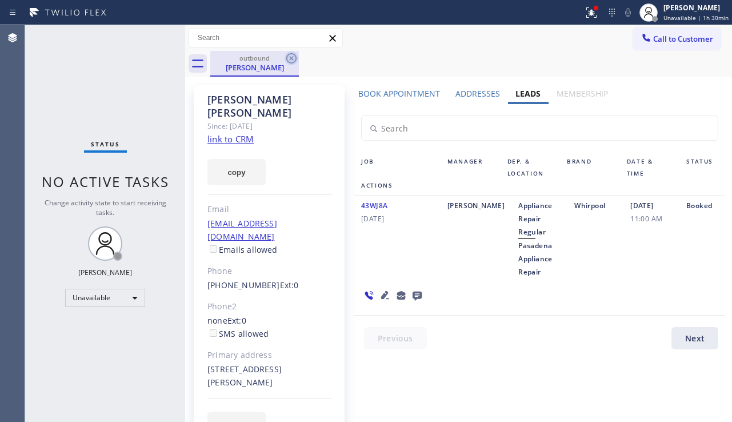
click at [293, 57] on icon at bounding box center [291, 58] width 10 height 10
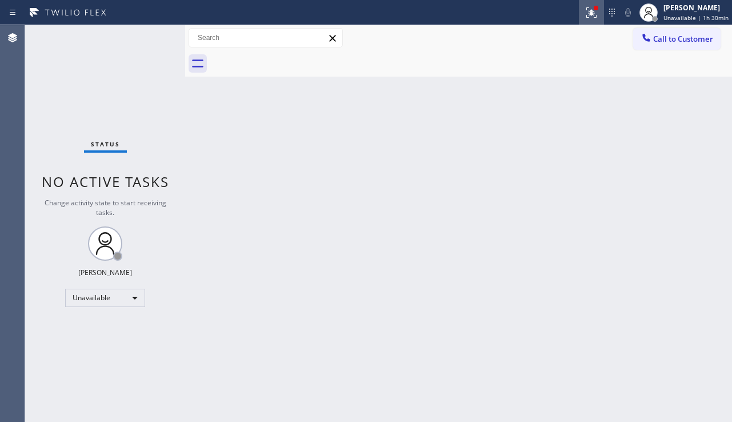
click at [585, 14] on icon at bounding box center [592, 13] width 14 height 14
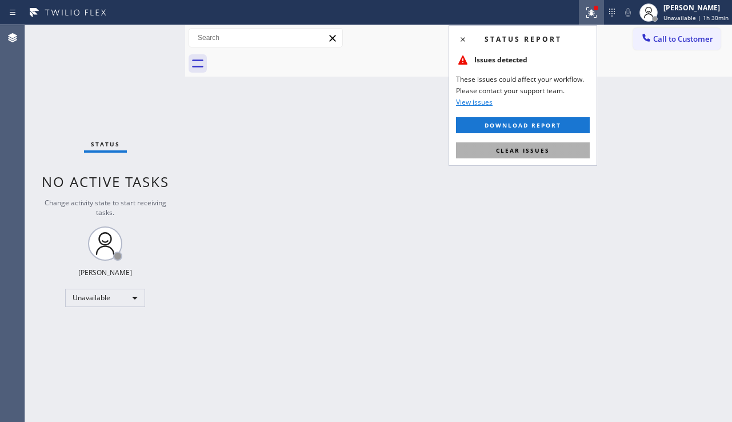
click at [520, 145] on button "Clear issues" at bounding box center [523, 150] width 134 height 16
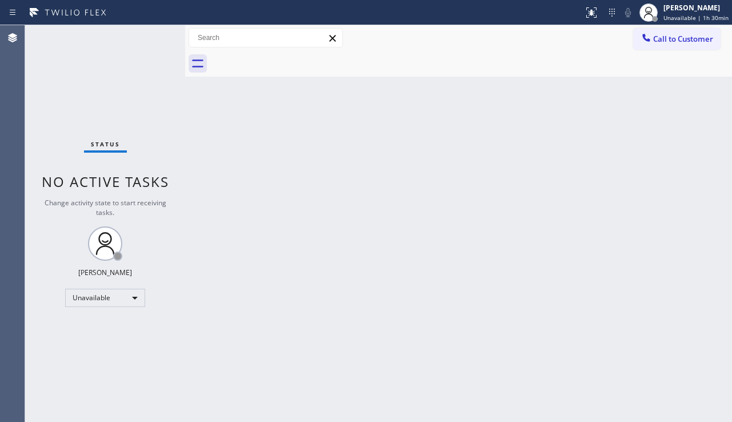
click at [363, 241] on div "Back to Dashboard Change Sender ID Customers Technicians Select a contact Outbo…" at bounding box center [458, 223] width 547 height 397
click at [700, 189] on div "Back to Dashboard Change Sender ID Customers Technicians Select a contact Outbo…" at bounding box center [458, 223] width 547 height 397
click at [688, 318] on div "Back to Dashboard Change Sender ID Customers Technicians Select a contact Outbo…" at bounding box center [458, 223] width 547 height 397
drag, startPoint x: 692, startPoint y: 38, endPoint x: 622, endPoint y: 66, distance: 75.5
click at [692, 38] on span "Call to Customer" at bounding box center [683, 39] width 60 height 10
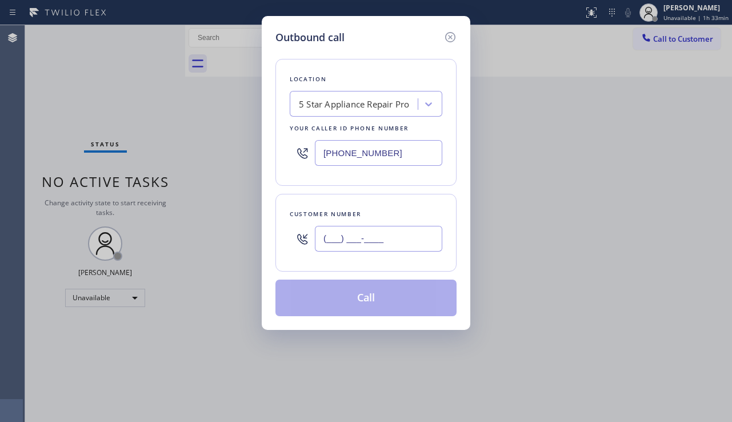
click at [374, 239] on input "(___) ___-____" at bounding box center [378, 239] width 127 height 26
paste input "208) 870-9116"
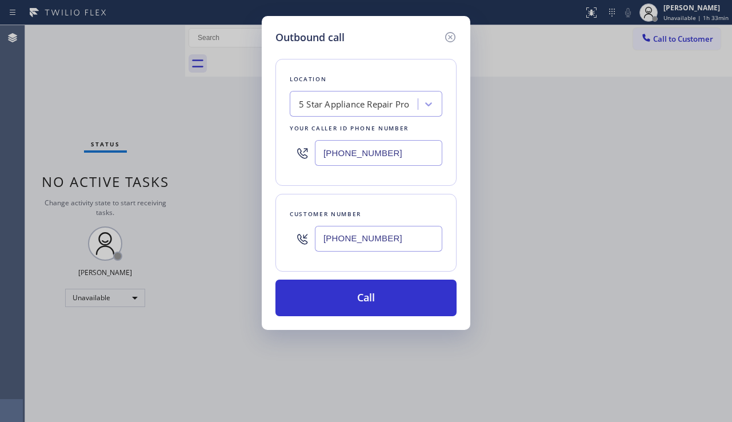
type input "[PHONE_NUMBER]"
drag, startPoint x: 389, startPoint y: 151, endPoint x: 304, endPoint y: 148, distance: 85.8
click at [304, 148] on div "[PHONE_NUMBER]" at bounding box center [366, 152] width 153 height 37
paste input "564) 444-7910"
type input "[PHONE_NUMBER]"
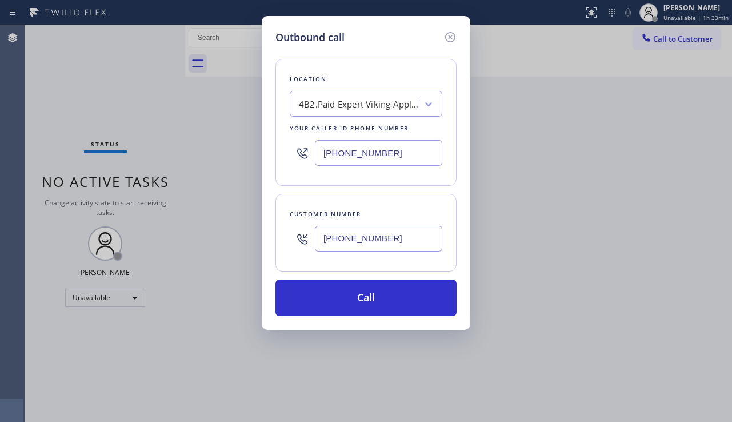
click at [709, 277] on div "Outbound call Location 4B2.Paid Expert Viking Appliance Repair (Google Ads, Sea…" at bounding box center [366, 211] width 732 height 422
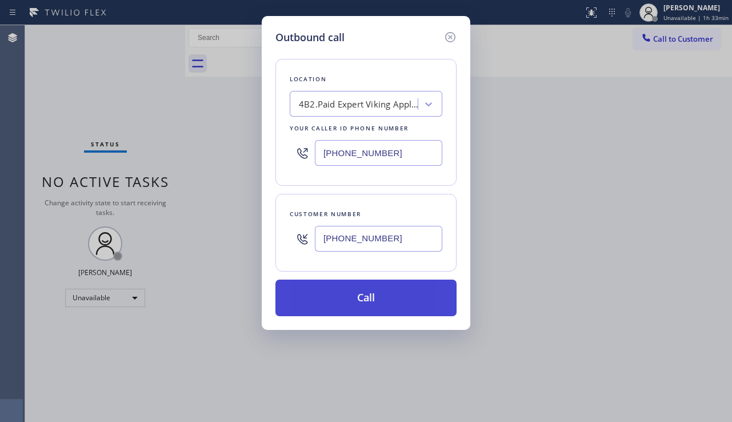
click at [356, 300] on button "Call" at bounding box center [366, 298] width 181 height 37
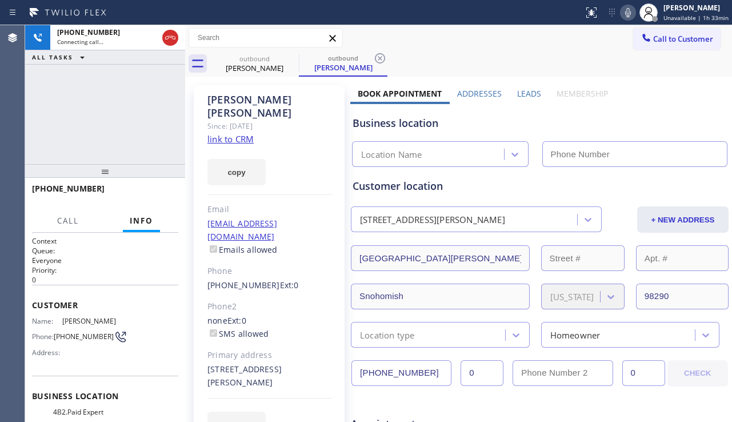
click at [520, 94] on label "Leads" at bounding box center [529, 93] width 24 height 11
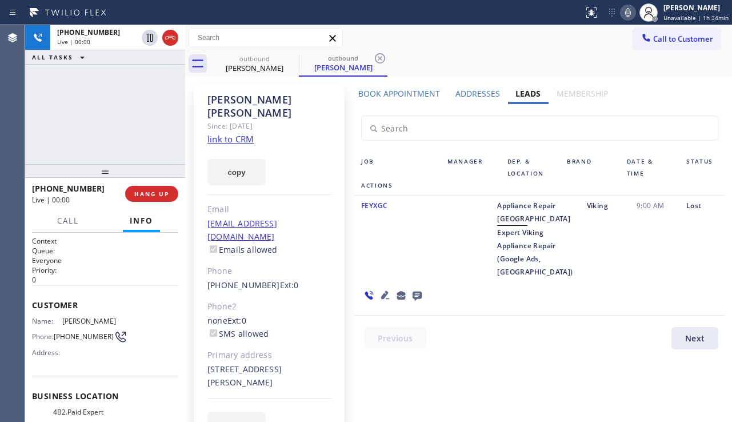
click at [95, 114] on div "+12088709116 Live | 00:00 ALL TASKS ALL TASKS ACTIVE TASKS TASKS IN WRAP UP" at bounding box center [105, 94] width 160 height 139
click at [154, 189] on button "HANG UP" at bounding box center [151, 194] width 53 height 16
click at [154, 189] on button "COMPLETE" at bounding box center [150, 194] width 58 height 16
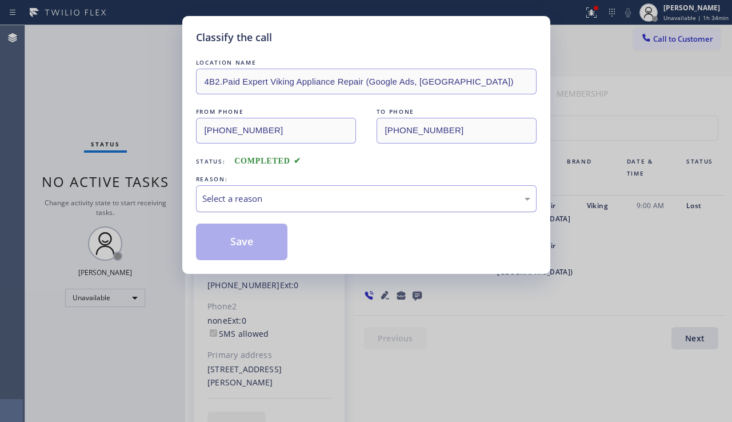
click at [267, 196] on div "Select a reason" at bounding box center [366, 198] width 328 height 13
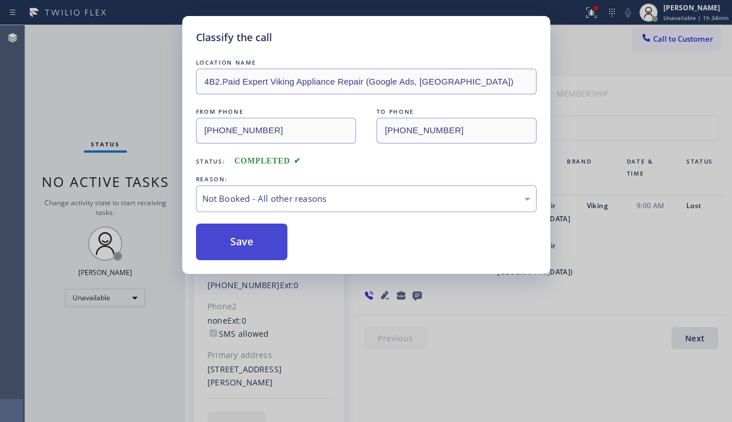
click at [258, 246] on button "Save" at bounding box center [242, 242] width 92 height 37
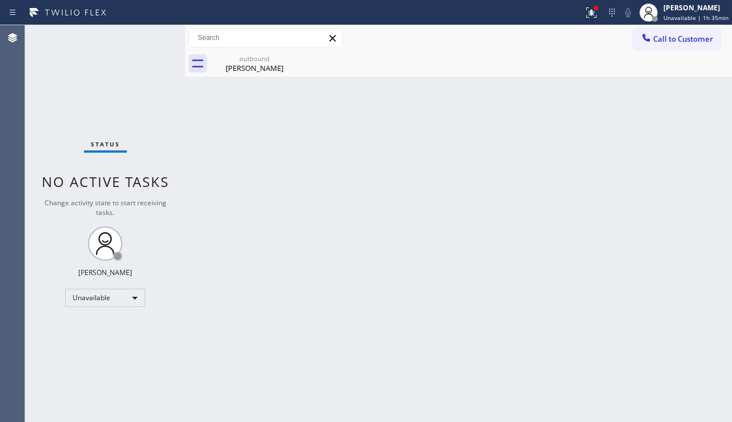
click at [719, 244] on div "Back to Dashboard Change Sender ID Customers Technicians Select a contact Outbo…" at bounding box center [458, 223] width 547 height 397
click at [671, 47] on button "Call to Customer" at bounding box center [676, 39] width 87 height 22
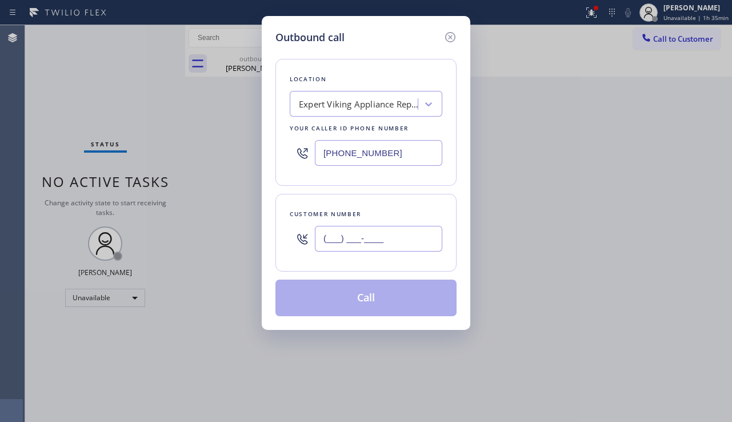
click at [346, 246] on input "(___) ___-____" at bounding box center [378, 239] width 127 height 26
paste input "206) 604-8992"
type input "[PHONE_NUMBER]"
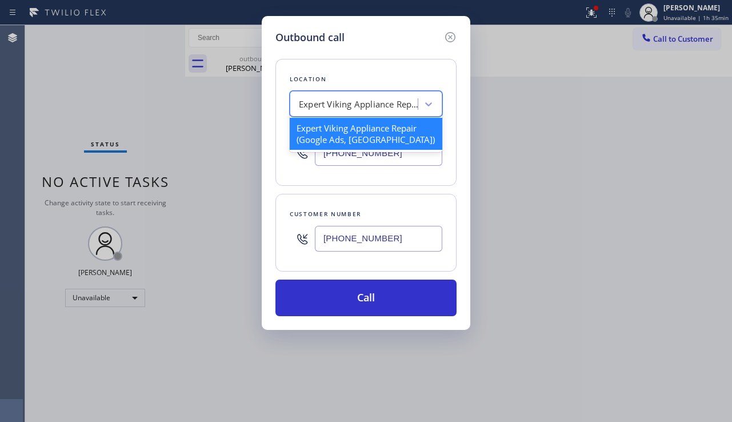
click at [358, 106] on div "Expert Viking Appliance Repair (Google Ads, Seattle)" at bounding box center [359, 104] width 120 height 13
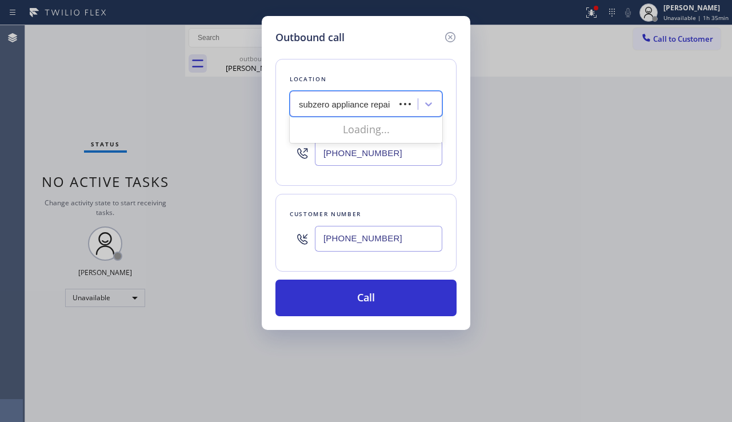
type input "subzero appliance repair"
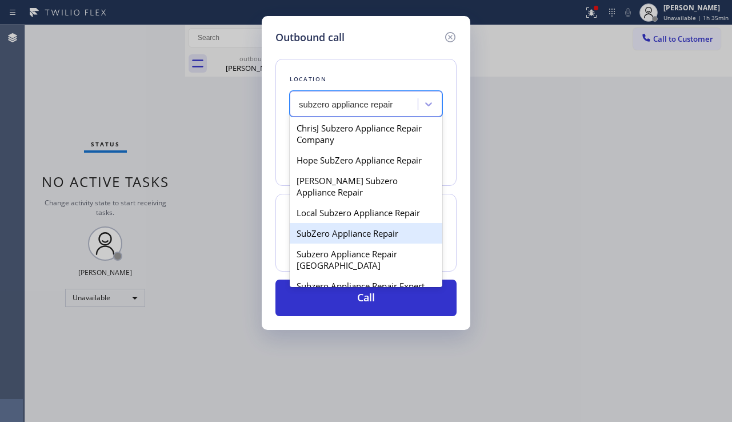
click at [353, 226] on div "SubZero Appliance Repair" at bounding box center [366, 233] width 153 height 21
type input "[PHONE_NUMBER]"
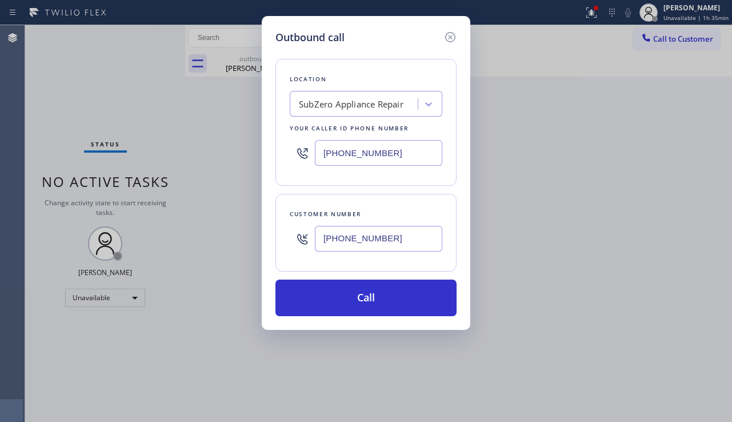
click at [704, 286] on div "Outbound call Location SubZero Appliance Repair Your caller id phone number (40…" at bounding box center [366, 211] width 732 height 422
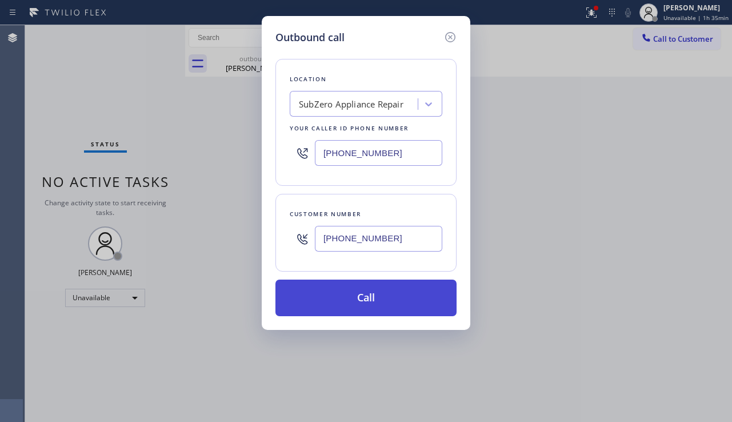
click at [349, 297] on button "Call" at bounding box center [366, 298] width 181 height 37
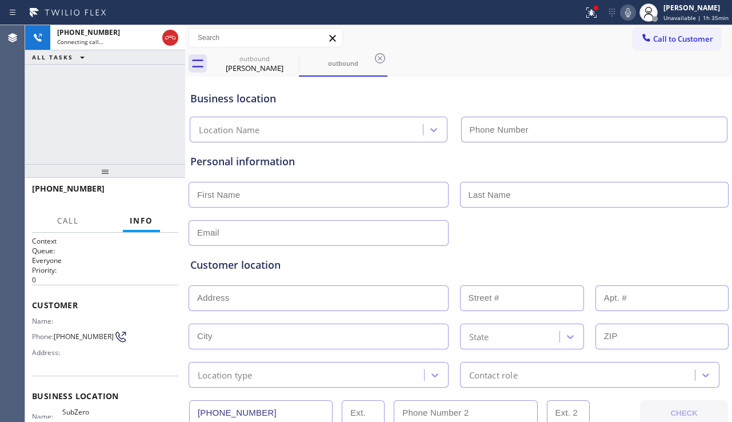
type input "[PHONE_NUMBER]"
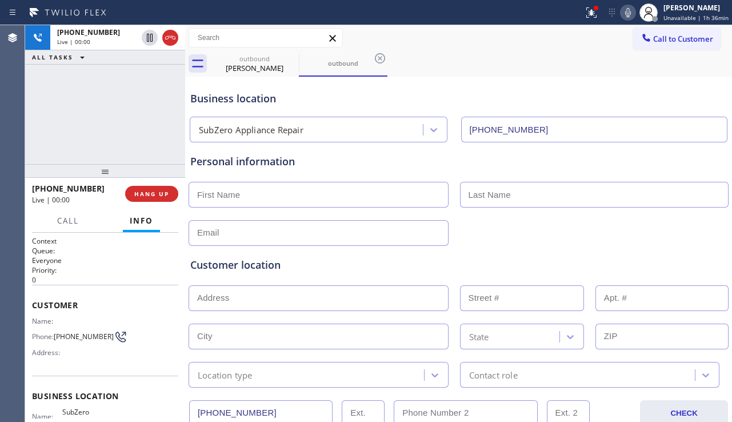
click at [691, 249] on div "Customer location >> ADD NEW ADDRESS << + NEW ADDRESS State Location type Conta…" at bounding box center [458, 317] width 541 height 142
click at [155, 190] on span "HANG UP" at bounding box center [151, 194] width 35 height 8
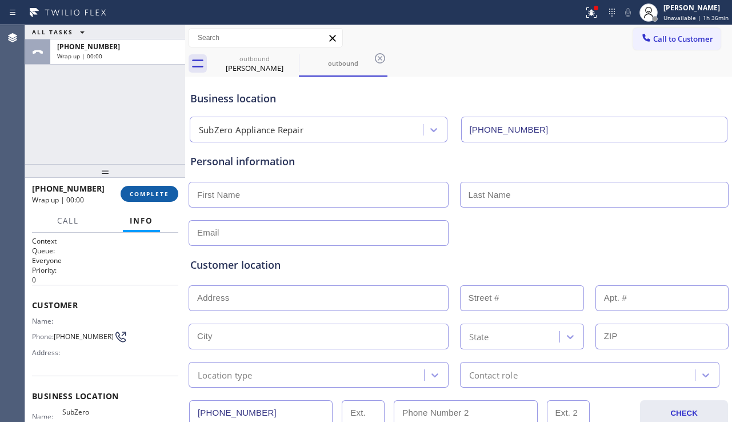
click at [155, 190] on span "COMPLETE" at bounding box center [149, 194] width 39 height 8
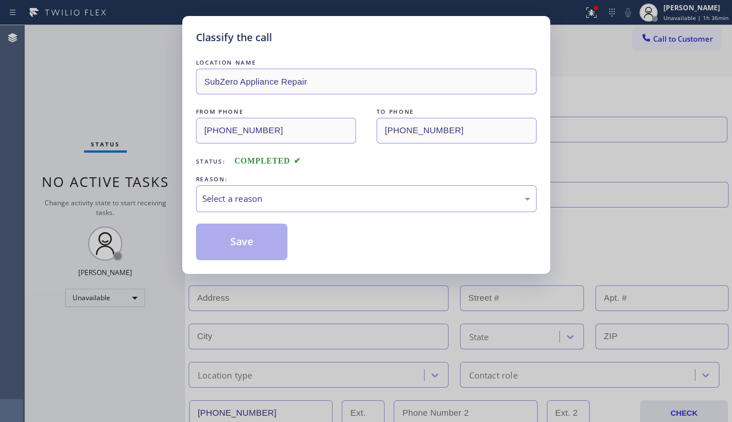
click at [326, 196] on div "Select a reason" at bounding box center [366, 198] width 328 height 13
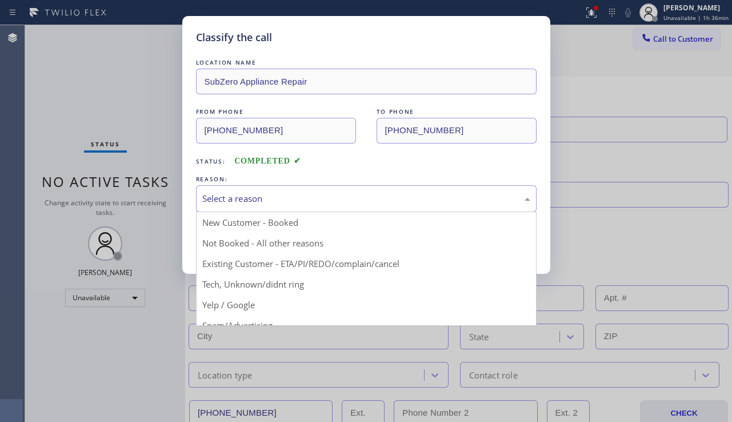
drag, startPoint x: 269, startPoint y: 240, endPoint x: 233, endPoint y: 241, distance: 36.6
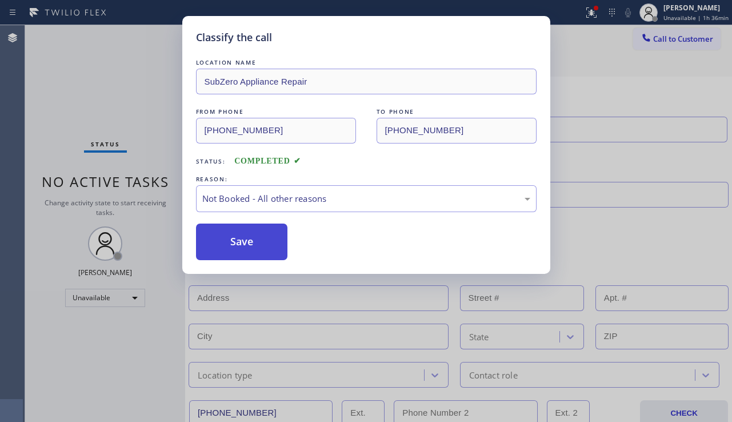
click at [220, 240] on button "Save" at bounding box center [242, 242] width 92 height 37
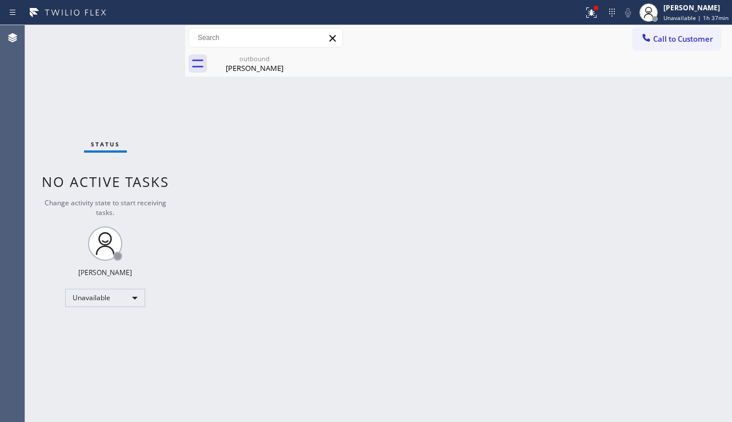
click at [685, 214] on div "Back to Dashboard Change Sender ID Customers Technicians Select a contact Outbo…" at bounding box center [458, 223] width 547 height 397
click at [682, 43] on span "Call to Customer" at bounding box center [683, 39] width 60 height 10
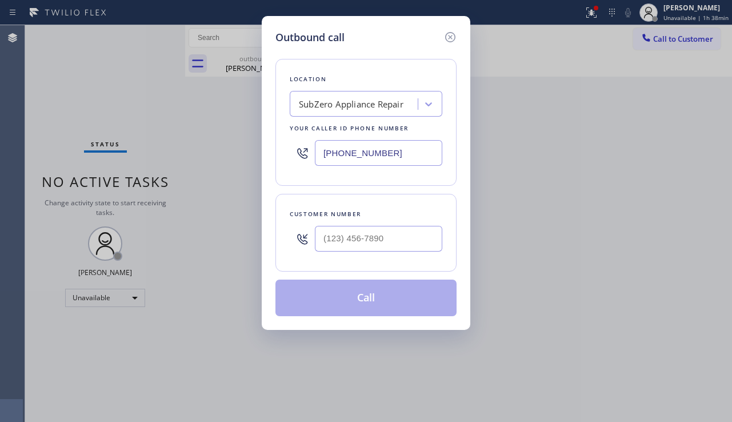
drag, startPoint x: 400, startPoint y: 150, endPoint x: 296, endPoint y: 147, distance: 103.5
click at [296, 147] on div "[PHONE_NUMBER]" at bounding box center [366, 152] width 153 height 37
click at [450, 35] on icon at bounding box center [451, 37] width 14 height 14
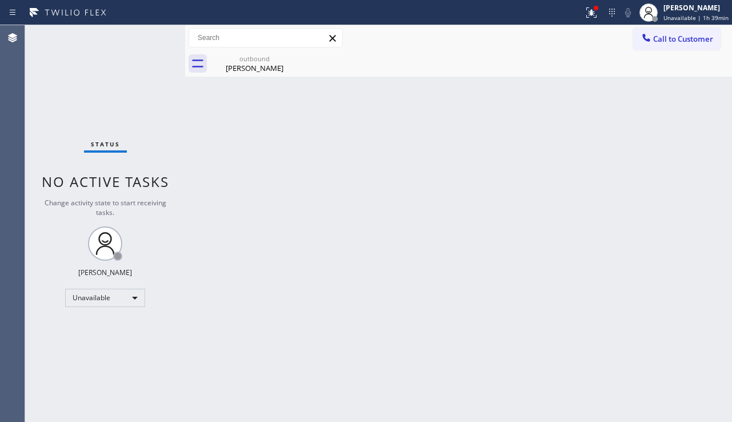
click at [374, 391] on div "Back to Dashboard Change Sender ID Customers Technicians Select a contact Outbo…" at bounding box center [458, 223] width 547 height 397
click at [664, 46] on button "Call to Customer" at bounding box center [676, 39] width 87 height 22
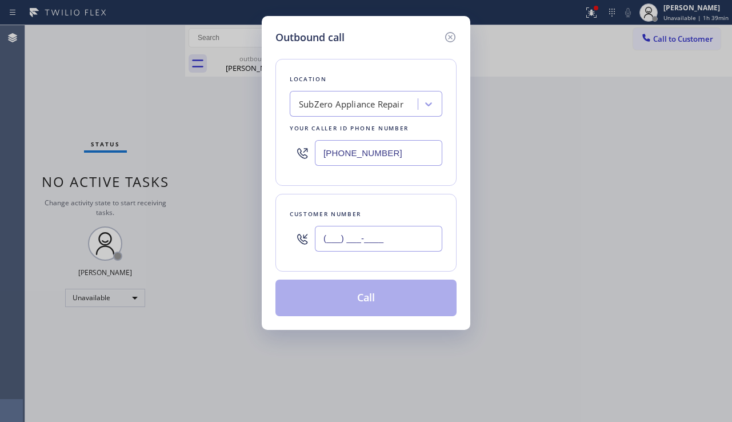
click at [364, 244] on input "(___) ___-____" at bounding box center [378, 239] width 127 height 26
paste input "206) 604-8992"
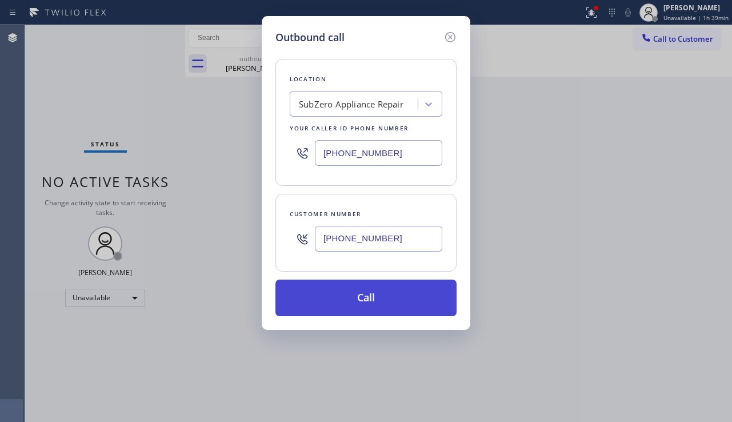
type input "[PHONE_NUMBER]"
click at [368, 306] on button "Call" at bounding box center [366, 298] width 181 height 37
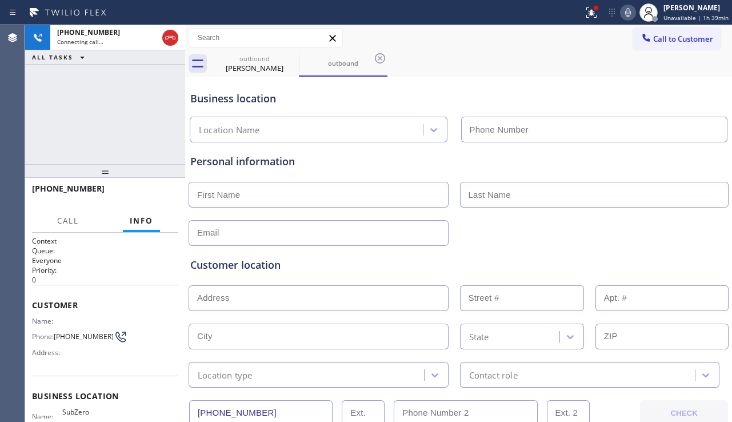
type input "[PHONE_NUMBER]"
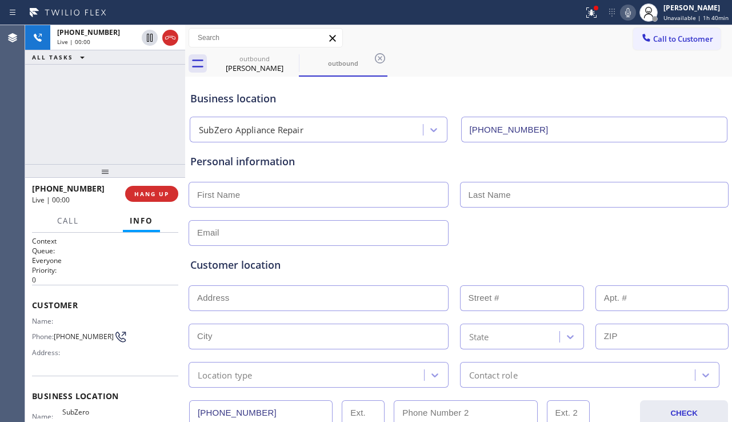
click at [516, 243] on div "Customer location >> ADD NEW ADDRESS << + NEW ADDRESS State Location type Conta…" at bounding box center [458, 314] width 541 height 146
drag, startPoint x: 102, startPoint y: 88, endPoint x: 118, endPoint y: 97, distance: 18.2
click at [102, 88] on div "+12066048992 Live | 01:56 ALL TASKS ALL TASKS ACTIVE TASKS TASKS IN WRAP UP" at bounding box center [105, 94] width 160 height 139
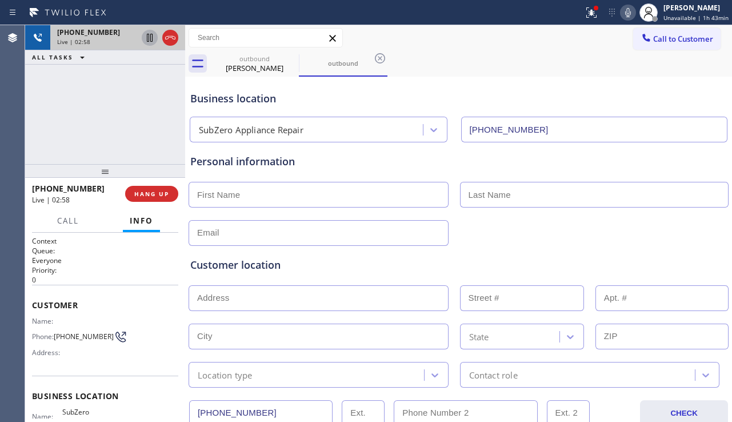
click at [147, 42] on icon at bounding box center [150, 38] width 14 height 14
click at [621, 19] on icon at bounding box center [628, 13] width 14 height 14
click at [147, 35] on icon at bounding box center [150, 38] width 8 height 8
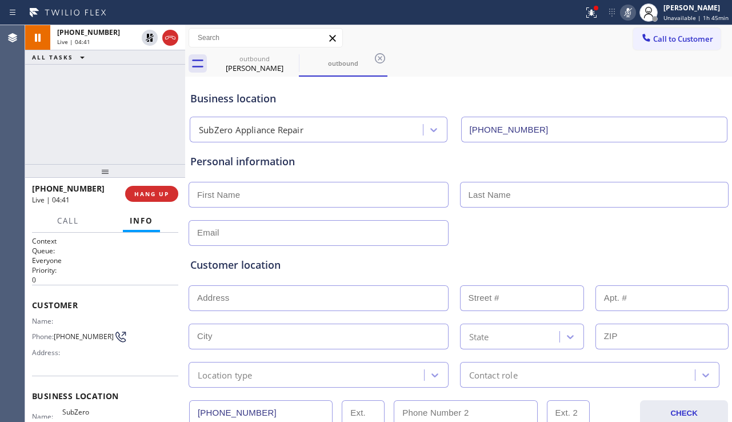
click at [625, 9] on rect at bounding box center [628, 11] width 8 height 8
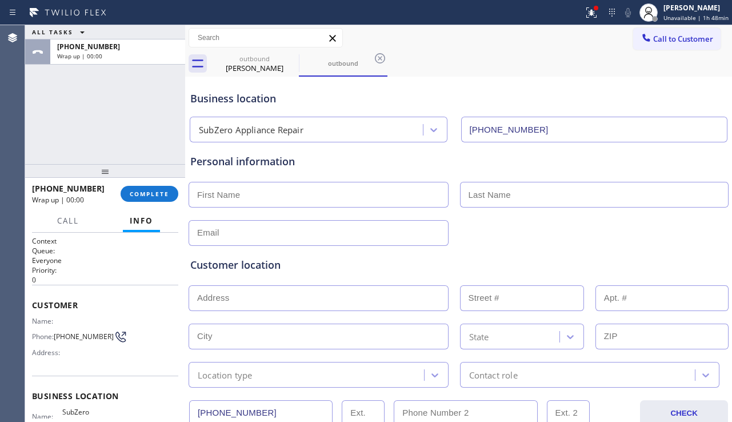
click at [336, 193] on input "text" at bounding box center [319, 195] width 260 height 26
paste input "Farin"
type input "Farin"
click at [527, 203] on input "text" at bounding box center [594, 195] width 269 height 26
click at [487, 186] on input "text" at bounding box center [594, 195] width 269 height 26
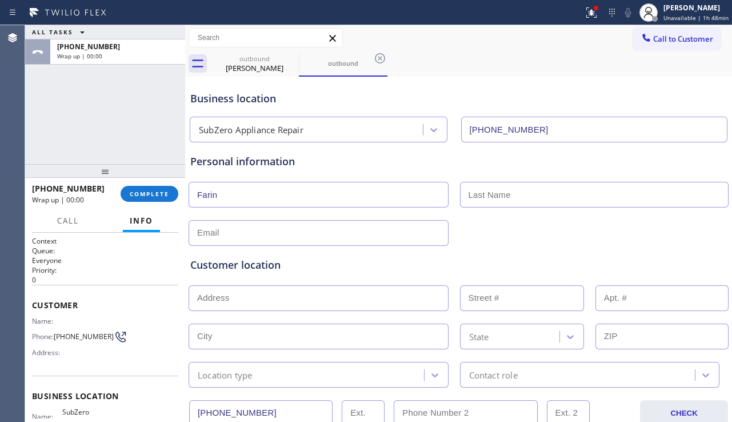
paste input "Nishitani"
type input "Nishitani"
click at [309, 243] on div "Customer location >> ADD NEW ADDRESS << + NEW ADDRESS State Location type Conta…" at bounding box center [458, 314] width 541 height 146
click at [334, 232] on input "text" at bounding box center [319, 233] width 260 height 26
click at [292, 236] on input "text" at bounding box center [319, 233] width 260 height 26
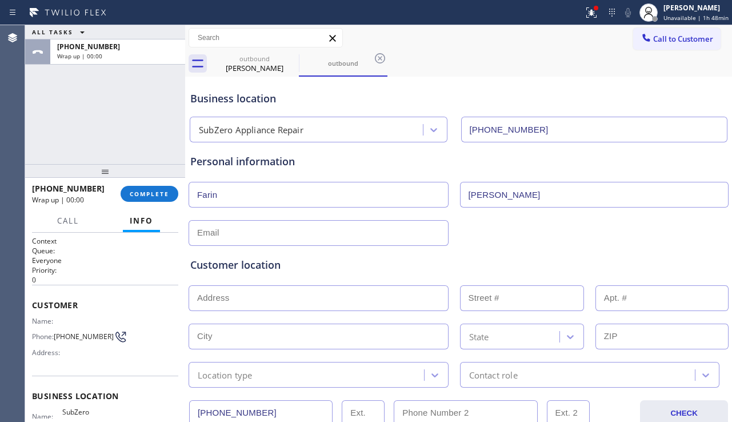
paste input "fhnishitani@gmail.com"
type input "fhnishitani@gmail.com"
click at [295, 292] on input "text" at bounding box center [319, 298] width 260 height 26
click at [347, 301] on input "text" at bounding box center [319, 298] width 260 height 26
paste input "2043 Woodsman Dr, Lynden, WA 98264"
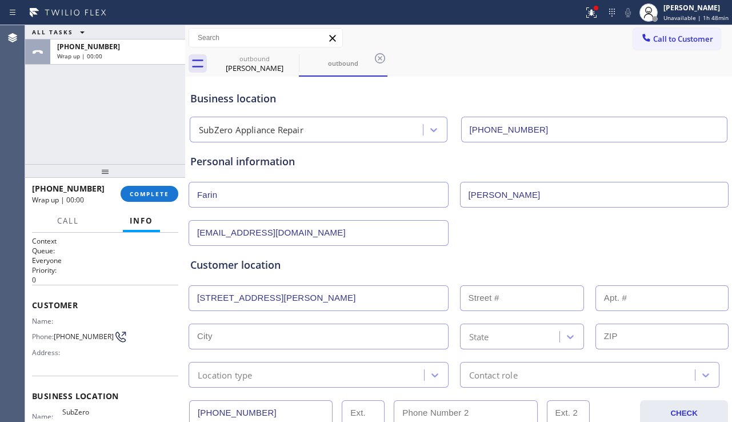
type input "2043 Woodsman Dr"
type input "2043"
type input "Lynden"
type input "98264"
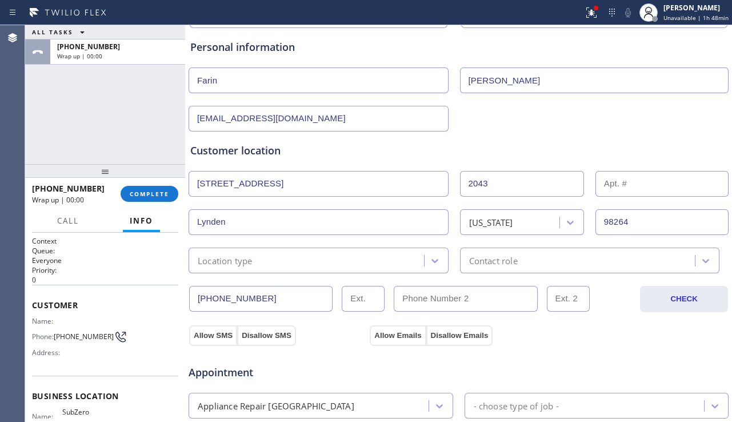
click at [376, 264] on div "Location type" at bounding box center [308, 260] width 232 height 20
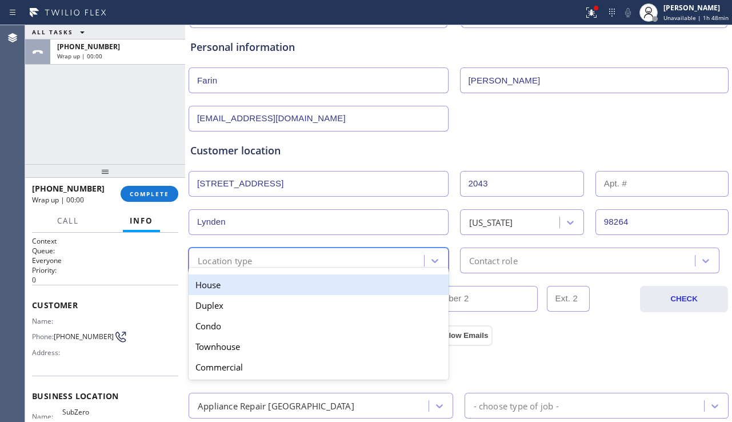
click at [319, 282] on div "House" at bounding box center [319, 284] width 260 height 21
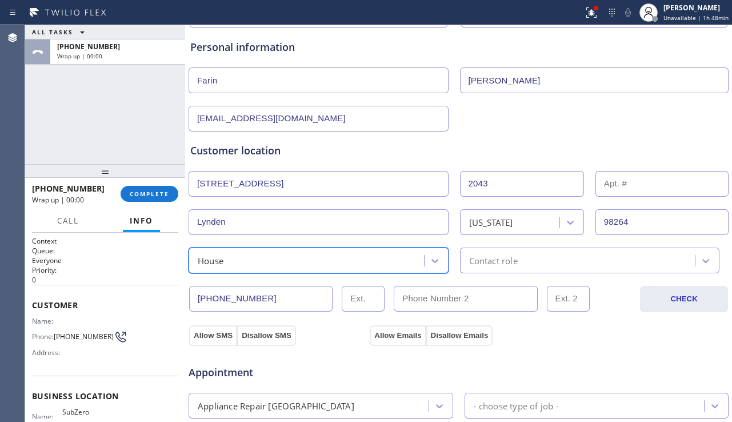
click at [521, 265] on div "Contact role" at bounding box center [580, 260] width 232 height 20
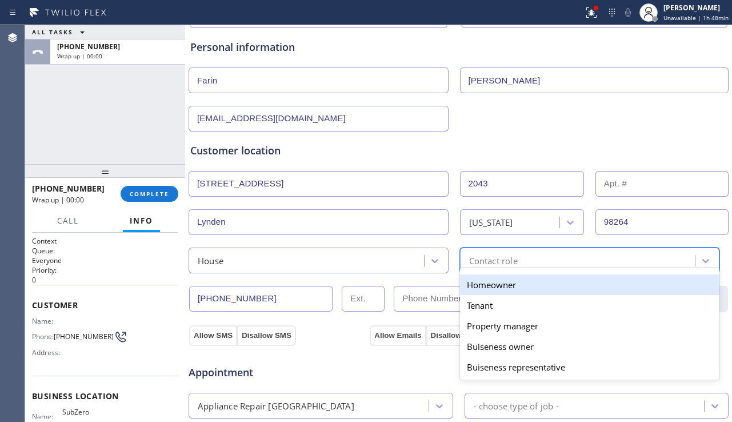
click at [499, 286] on div "Homeowner" at bounding box center [590, 284] width 260 height 21
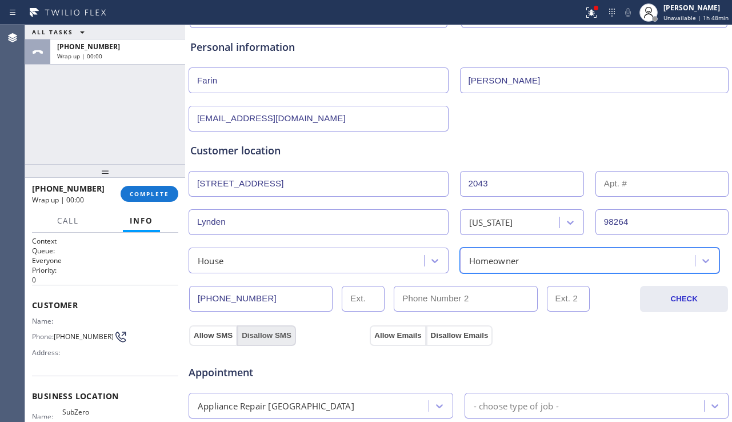
drag, startPoint x: 227, startPoint y: 329, endPoint x: 292, endPoint y: 333, distance: 65.3
click at [226, 329] on button "Allow SMS" at bounding box center [213, 335] width 48 height 21
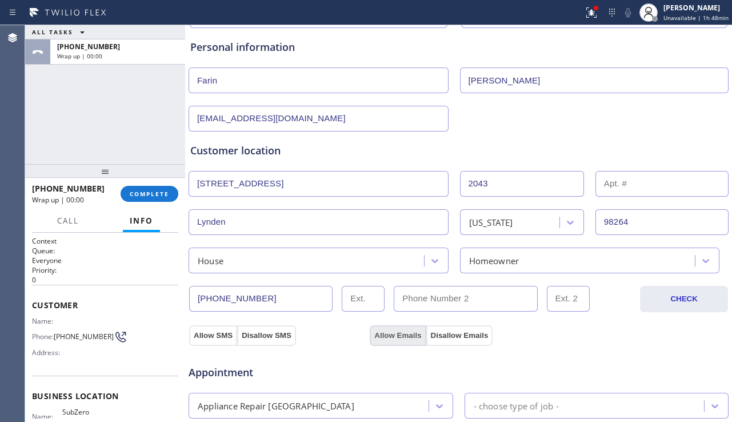
click at [398, 336] on button "Allow Emails" at bounding box center [398, 335] width 56 height 21
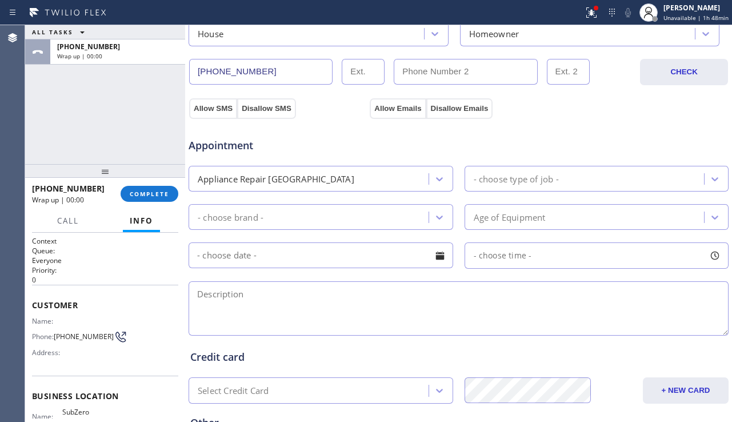
scroll to position [343, 0]
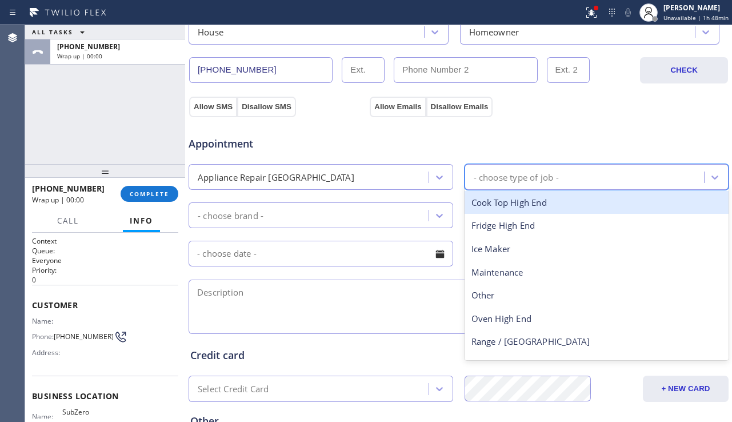
click at [547, 174] on div "- choose type of job -" at bounding box center [516, 176] width 85 height 13
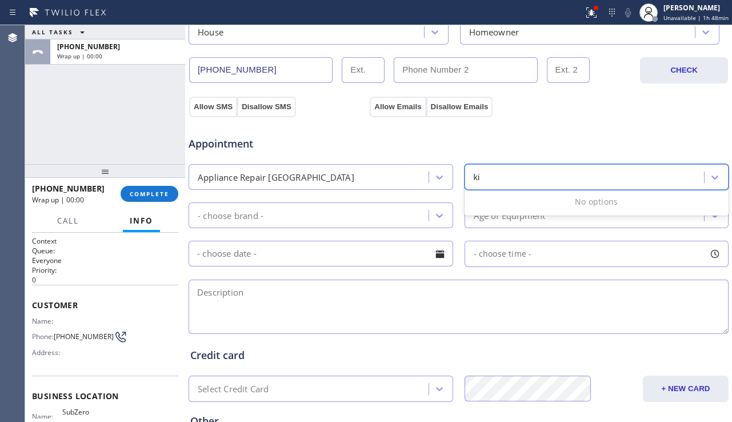
type input "k"
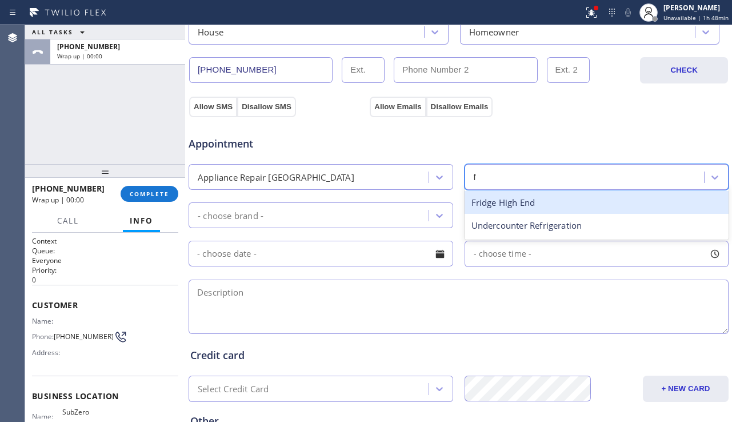
type input "fr"
click at [521, 201] on div "Fridge High End" at bounding box center [597, 202] width 265 height 23
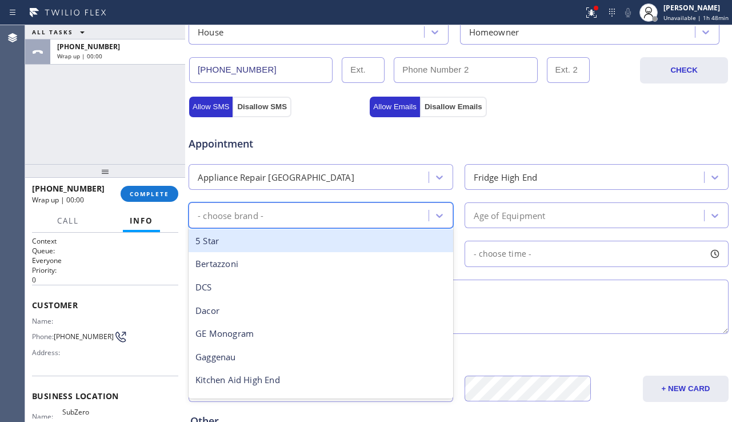
click at [380, 217] on div "- choose brand -" at bounding box center [310, 215] width 237 height 20
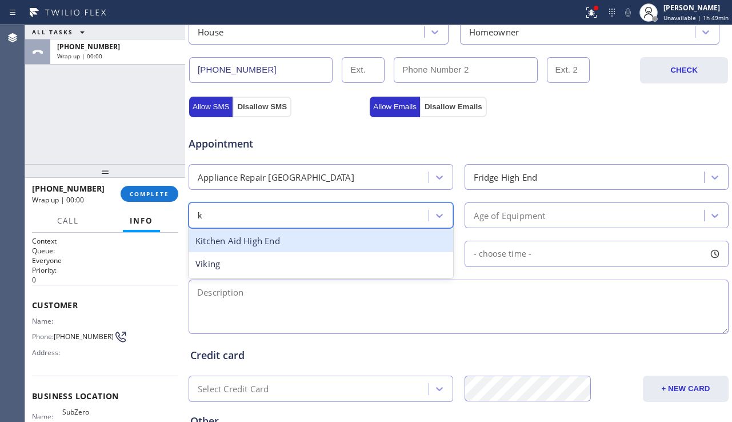
type input "ki"
click at [337, 235] on div "Kitchen Aid High End" at bounding box center [321, 240] width 265 height 23
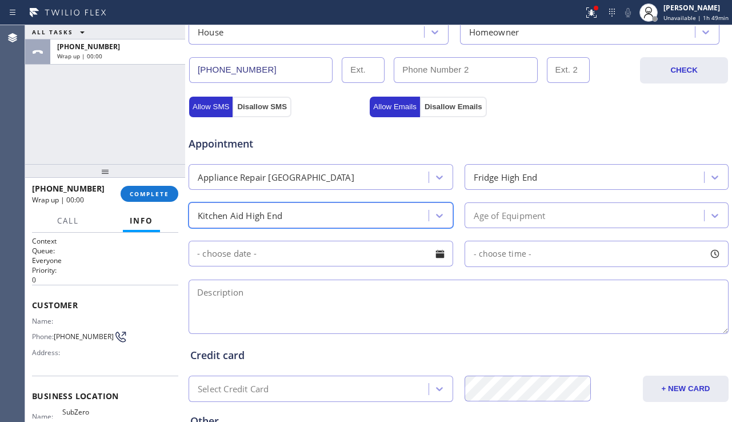
click at [501, 221] on div "Age of Equipment" at bounding box center [510, 215] width 72 height 13
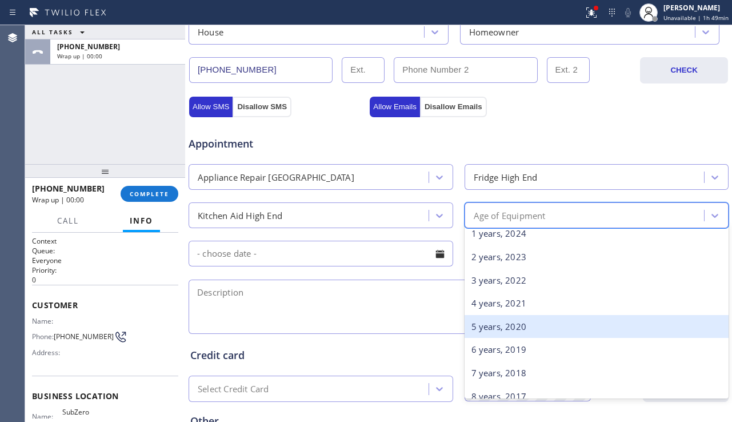
scroll to position [57, 0]
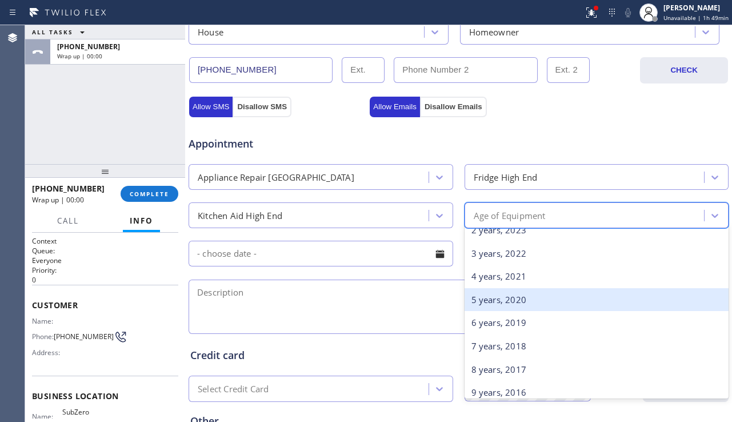
click at [503, 306] on div "5 years, 2020" at bounding box center [597, 299] width 265 height 23
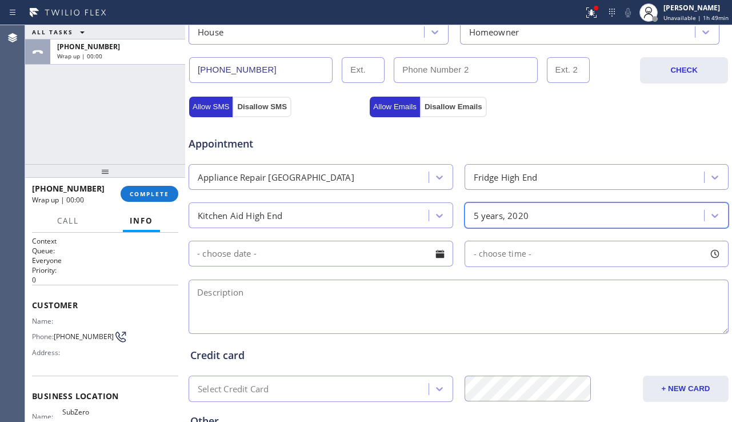
click at [436, 308] on textarea at bounding box center [459, 307] width 540 height 54
click at [373, 281] on textarea at bounding box center [459, 307] width 540 height 54
paste textarea "KitchenAid BI Refrigerator | the ice maker stopped working all of a sudden. The…"
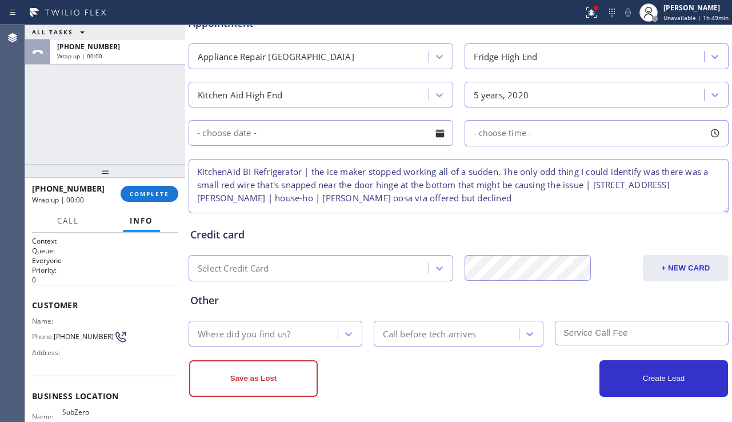
scroll to position [464, 0]
type textarea "KitchenAid BI Refrigerator | the ice maker stopped working all of a sudden. The…"
click at [305, 336] on div "Where did you find us?" at bounding box center [265, 333] width 146 height 20
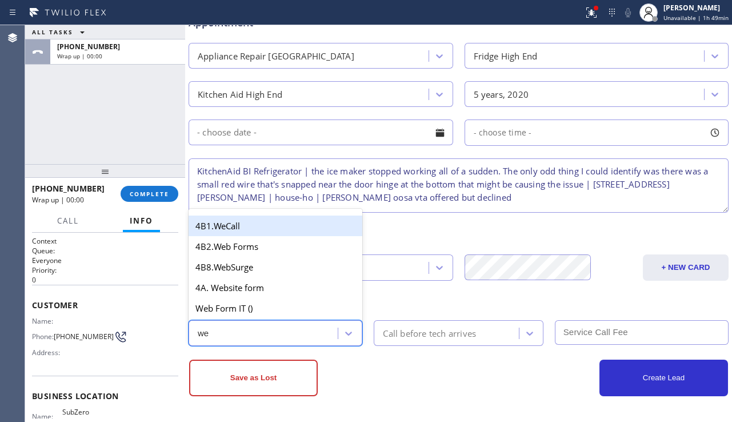
type input "web"
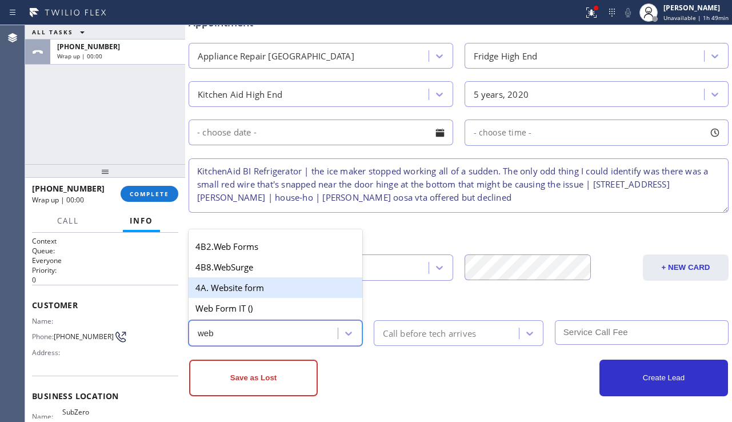
click at [269, 284] on div "4A. Website form" at bounding box center [276, 287] width 174 height 21
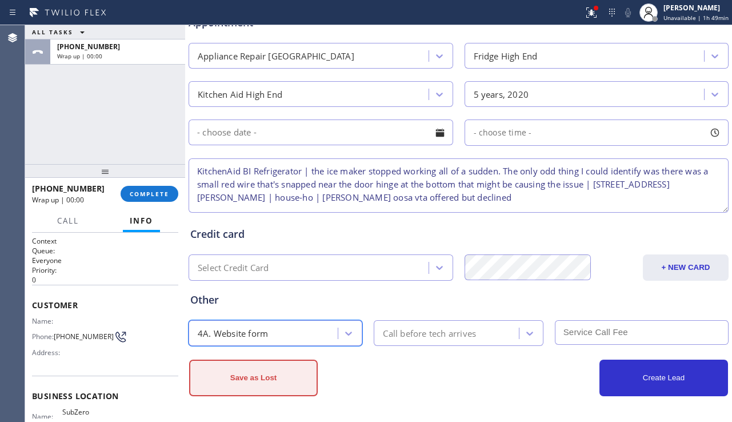
click at [269, 374] on button "Save as Lost" at bounding box center [253, 378] width 129 height 37
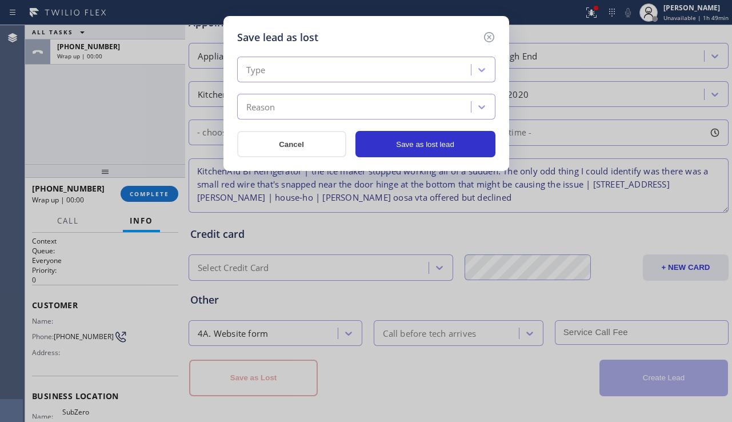
click at [327, 64] on div "Type" at bounding box center [356, 70] width 230 height 20
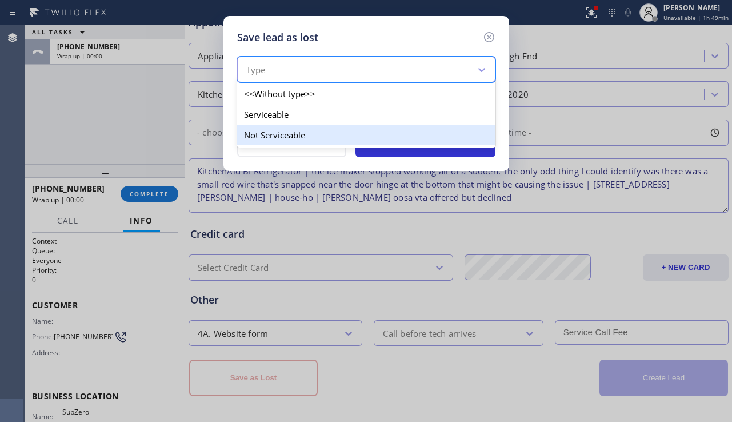
click at [314, 129] on div "Not Serviceable" at bounding box center [366, 135] width 258 height 21
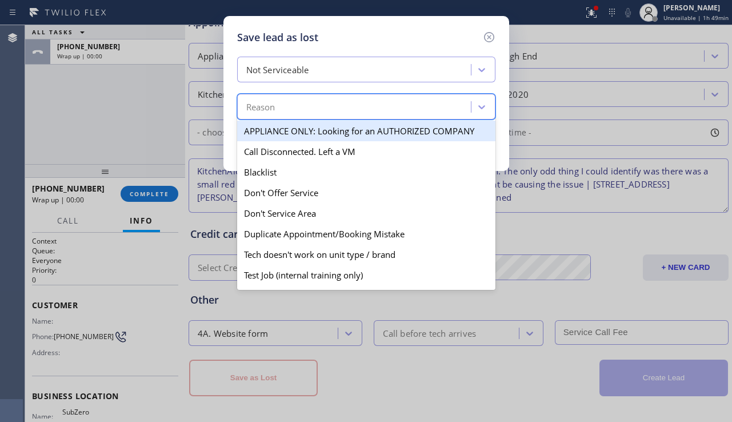
click at [336, 117] on div "Reason" at bounding box center [356, 107] width 230 height 20
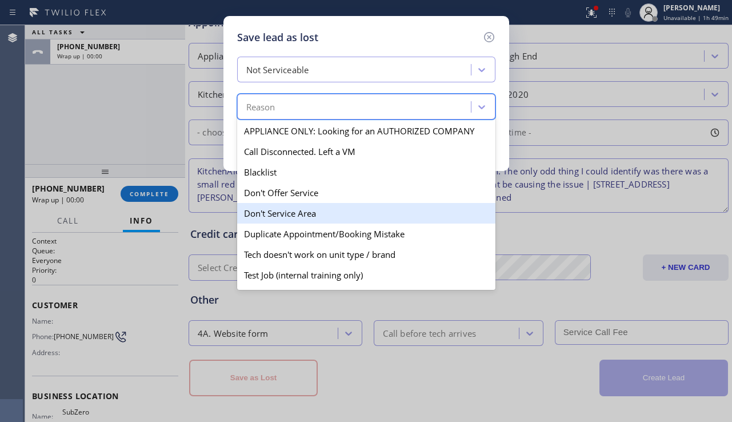
click at [318, 215] on div "Don't Service Area" at bounding box center [366, 213] width 258 height 21
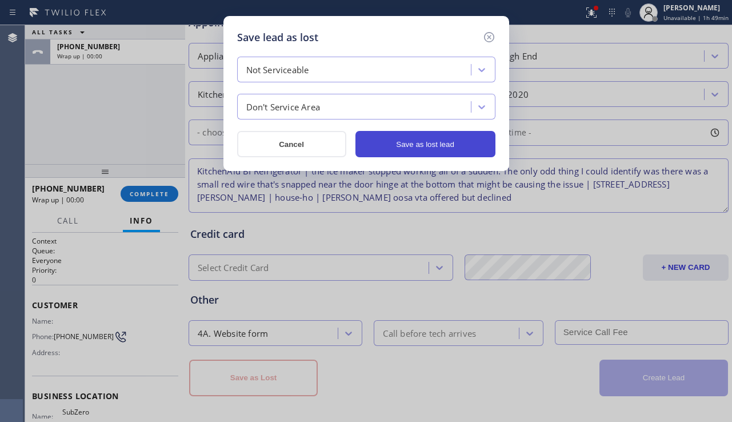
click at [445, 146] on button "Save as lost lead" at bounding box center [426, 144] width 140 height 26
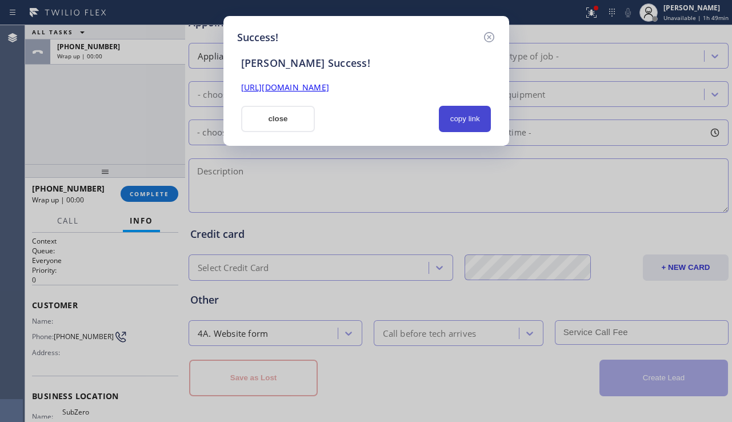
click at [456, 116] on button "copy link" at bounding box center [465, 119] width 53 height 26
click at [329, 87] on link "https://erp.apollosoft.co/customer/760344#portlet_lead" at bounding box center [285, 87] width 88 height 11
click at [260, 114] on button "close" at bounding box center [278, 119] width 74 height 26
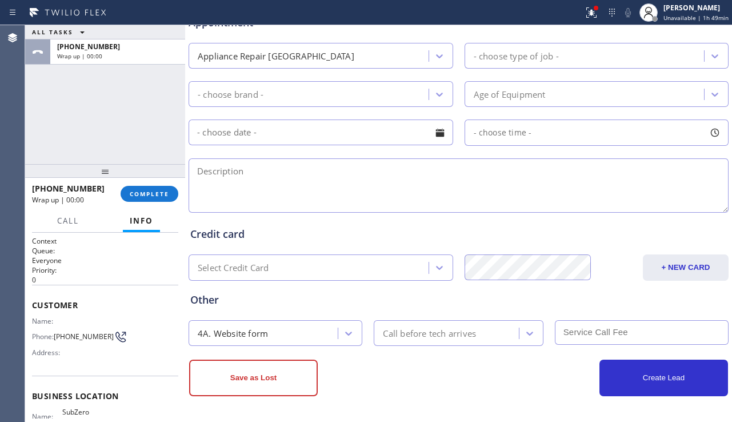
click at [179, 188] on div "+12066048992 Wrap up | 00:00 COMPLETE" at bounding box center [105, 194] width 160 height 32
click at [169, 190] on span "COMPLETE" at bounding box center [149, 194] width 39 height 8
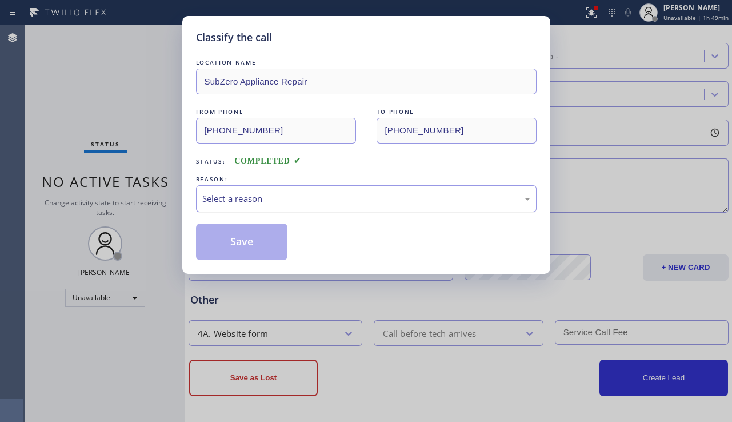
click at [257, 198] on div "Select a reason" at bounding box center [366, 198] width 328 height 13
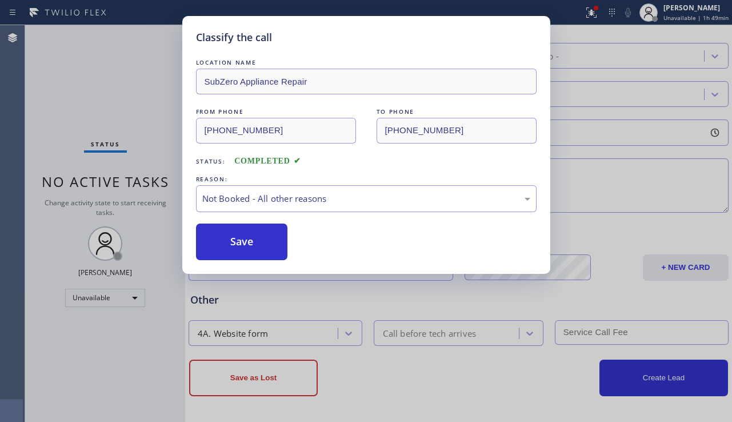
click at [249, 252] on button "Save" at bounding box center [242, 242] width 92 height 37
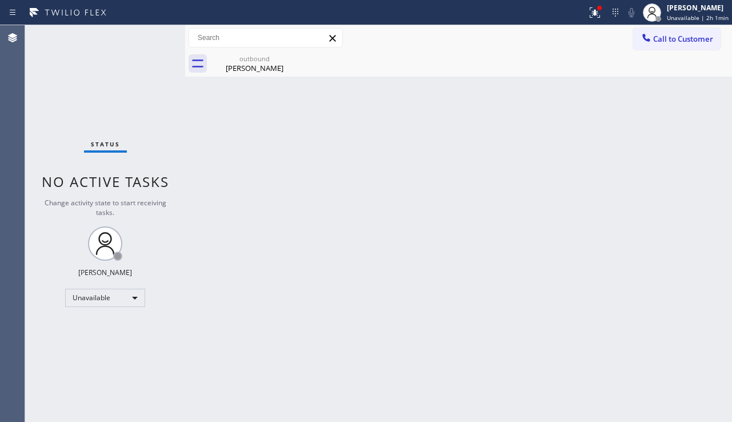
click at [398, 390] on div "Back to Dashboard Change Sender ID Customers Technicians Select a contact Outbo…" at bounding box center [458, 223] width 547 height 397
click at [356, 193] on div "Back to Dashboard Change Sender ID Customers Technicians Select a contact Outbo…" at bounding box center [458, 223] width 547 height 397
click at [696, 203] on div "Back to Dashboard Change Sender ID Customers Technicians Select a contact Outbo…" at bounding box center [458, 223] width 547 height 397
click at [677, 46] on button "Call to Customer" at bounding box center [676, 39] width 87 height 22
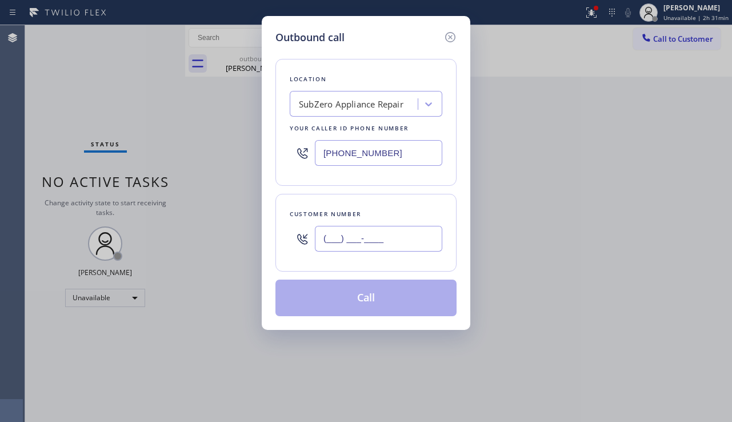
click at [380, 230] on input "(___) ___-____" at bounding box center [378, 239] width 127 height 26
paste input "805) 896-4242"
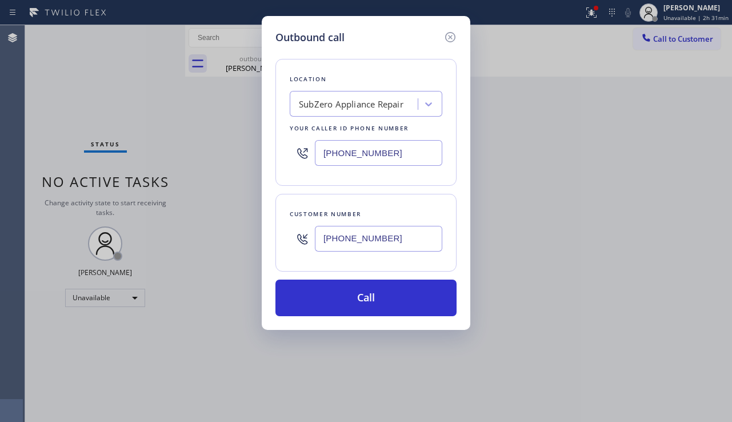
type input "[PHONE_NUMBER]"
click at [330, 113] on div "SubZero Appliance Repair" at bounding box center [355, 104] width 125 height 20
type input "santa barbara best hvac service"
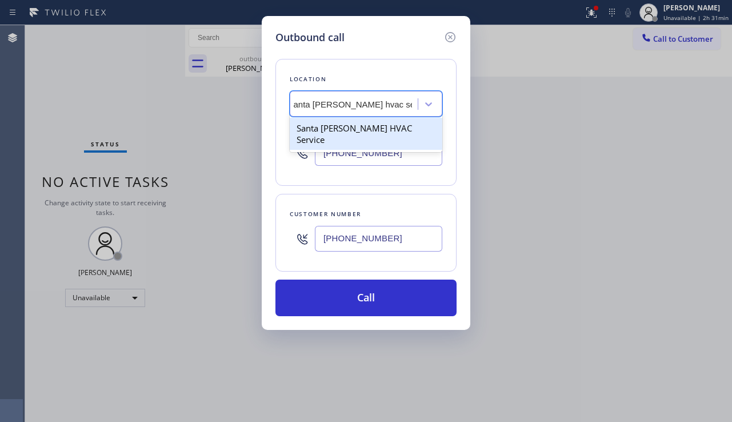
click at [369, 125] on div "Santa [PERSON_NAME] HVAC Service" at bounding box center [366, 134] width 153 height 32
type input "[PHONE_NUMBER]"
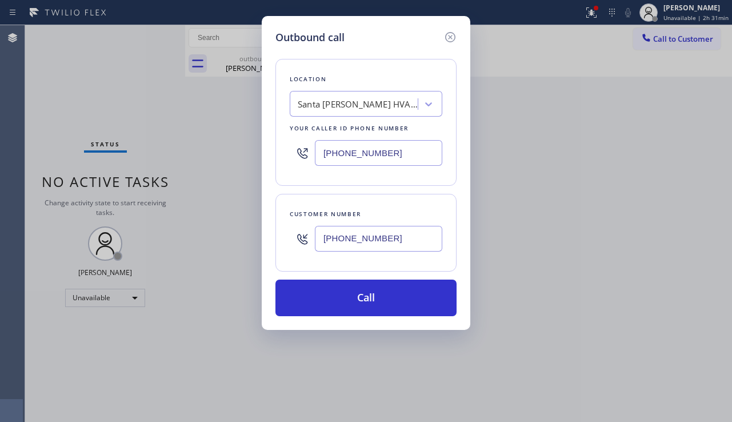
click at [715, 266] on div "Outbound call Location Santa Barbara Best HVAC Service Your caller id phone num…" at bounding box center [366, 211] width 732 height 422
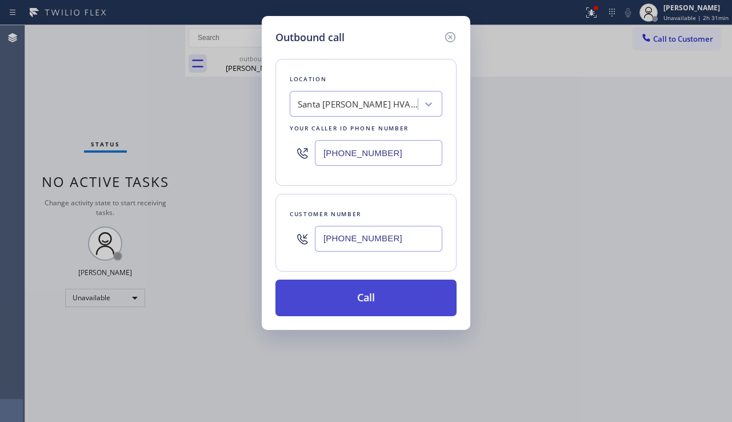
click at [356, 293] on button "Call" at bounding box center [366, 298] width 181 height 37
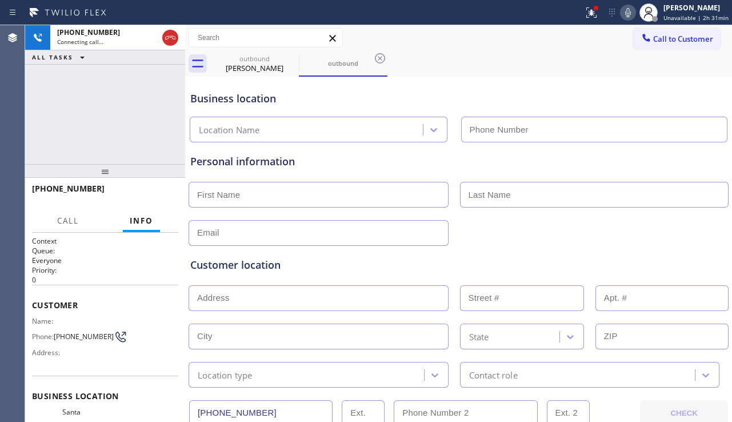
scroll to position [114, 0]
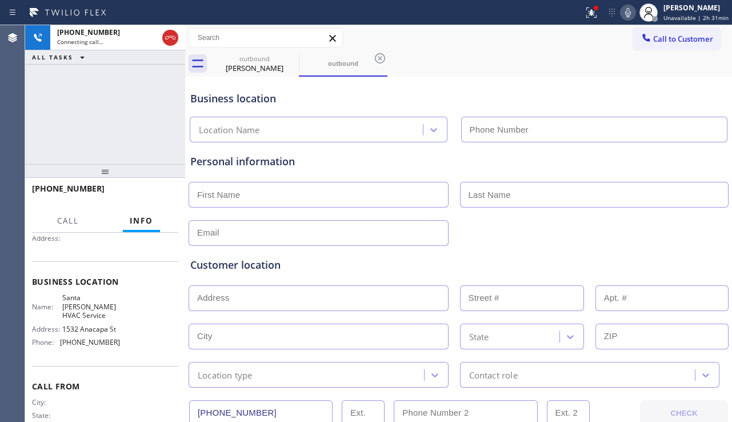
type input "[PHONE_NUMBER]"
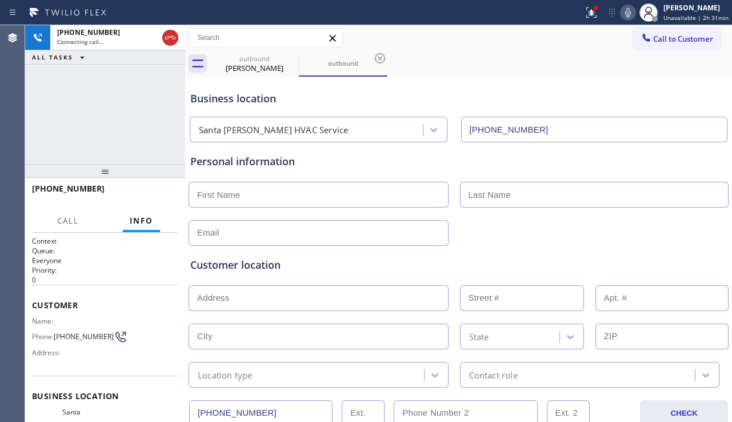
scroll to position [152, 0]
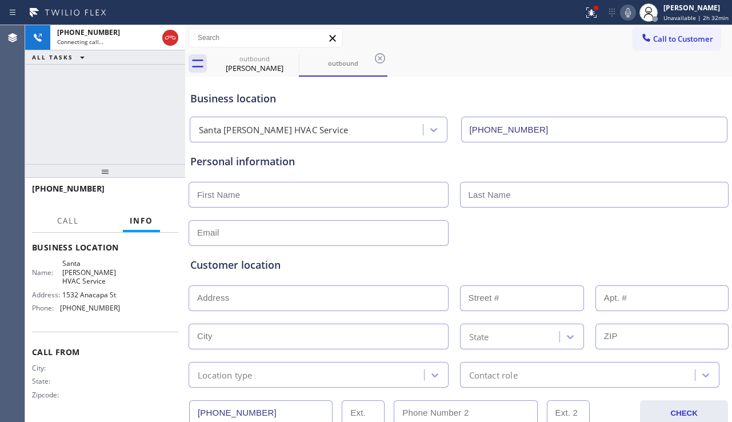
click at [679, 233] on div at bounding box center [459, 232] width 543 height 28
click at [325, 190] on input "text" at bounding box center [319, 195] width 260 height 26
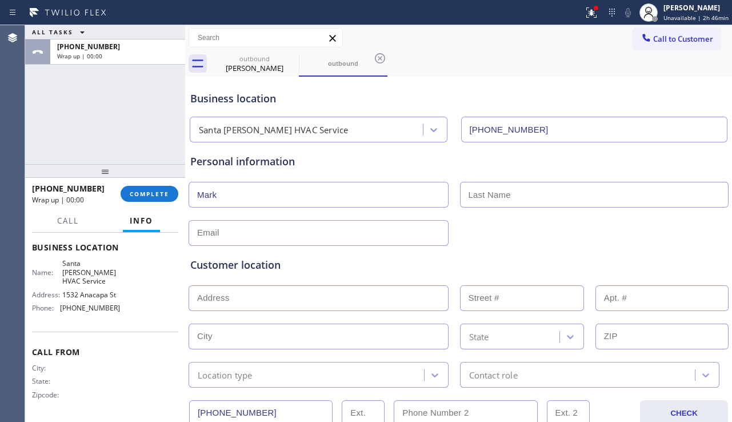
type input "Mark"
click at [476, 198] on input "text" at bounding box center [594, 195] width 269 height 26
type input "Mogan"
click at [406, 224] on input "text" at bounding box center [319, 233] width 260 height 26
click at [297, 196] on input "Mark" at bounding box center [319, 195] width 260 height 26
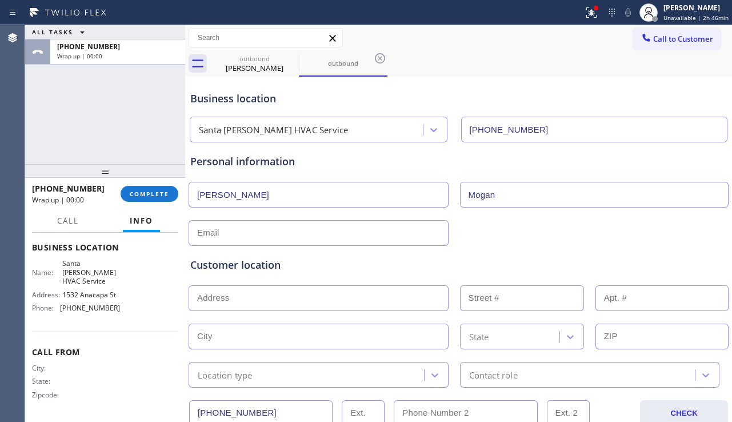
type input "Mark Lee"
click at [309, 221] on input "text" at bounding box center [319, 233] width 260 height 26
click at [330, 230] on input "text" at bounding box center [319, 233] width 260 height 26
paste input "hkleckle@devereux.org"
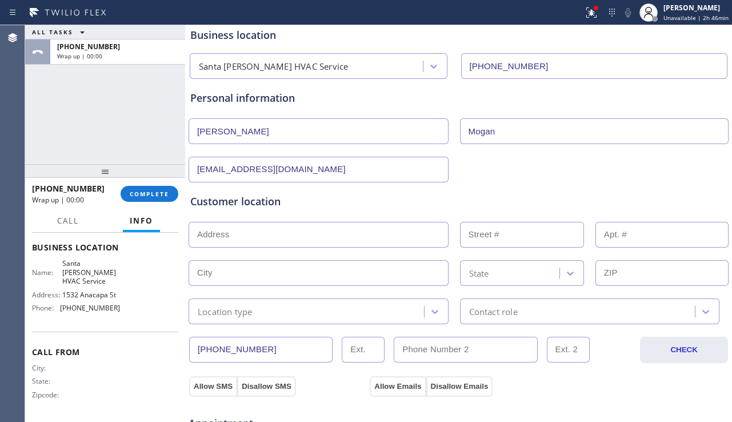
scroll to position [172, 0]
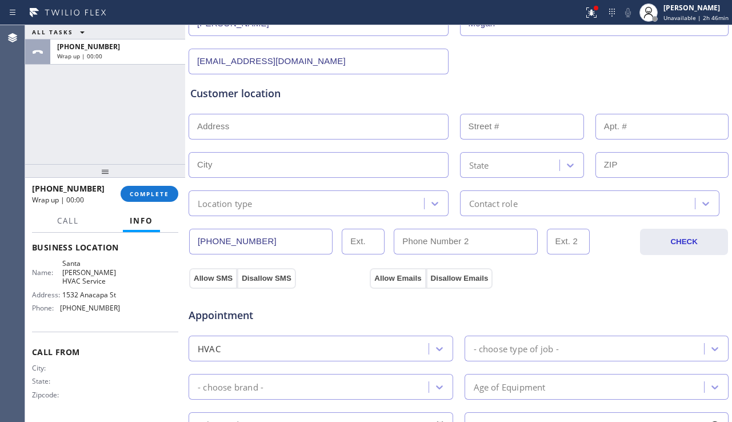
type input "hkleckle@devereux.org"
type input "(___) ___-____"
click at [452, 237] on input "(___) ___-____" at bounding box center [465, 242] width 143 height 26
click at [449, 238] on input "(___) ___-____" at bounding box center [465, 242] width 143 height 26
paste input "805) 964-0488"
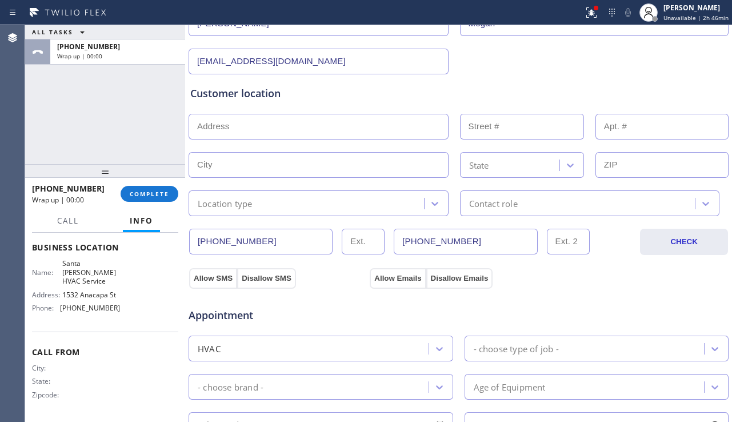
type input "(805) 964-0488"
click at [341, 130] on input "text" at bounding box center [319, 127] width 260 height 26
click at [288, 123] on input "text" at bounding box center [319, 127] width 260 height 26
paste input "5458 Hanna DrSanta Barbara, CA 93111, USA"
type input "5458 Hanna Dr"
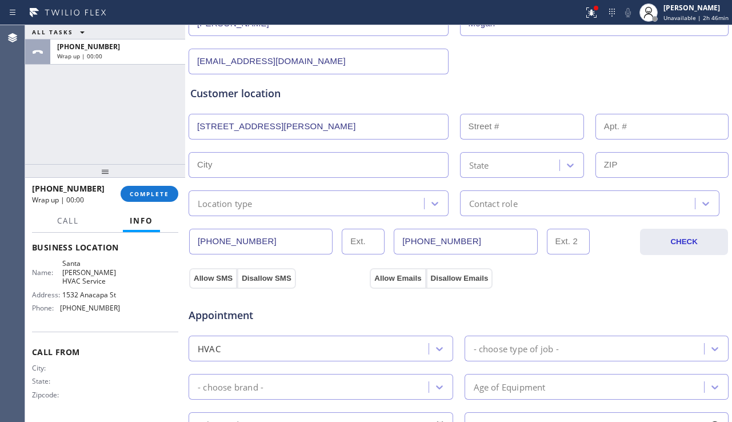
type input "5458"
type input "Santa Barbara"
type input "93111"
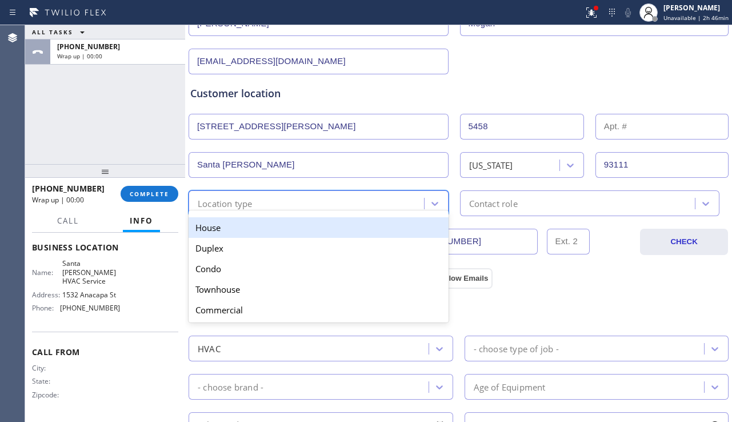
click at [287, 207] on div "Location type" at bounding box center [308, 203] width 232 height 20
click at [279, 225] on div "House" at bounding box center [319, 227] width 260 height 21
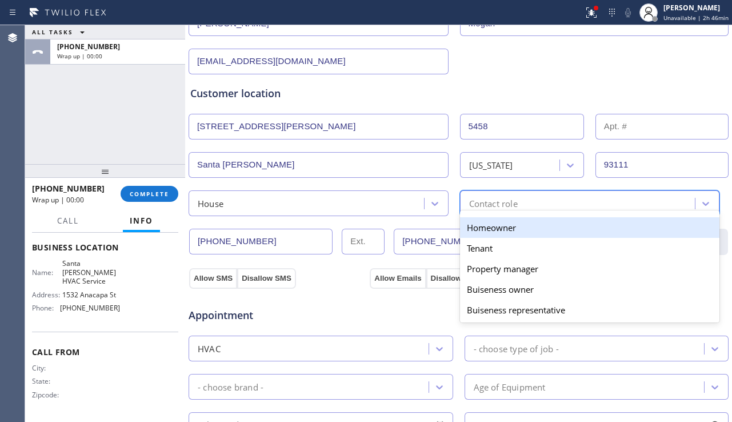
click at [479, 204] on div "Contact role" at bounding box center [493, 203] width 49 height 13
click at [490, 232] on div "Homeowner" at bounding box center [590, 227] width 260 height 21
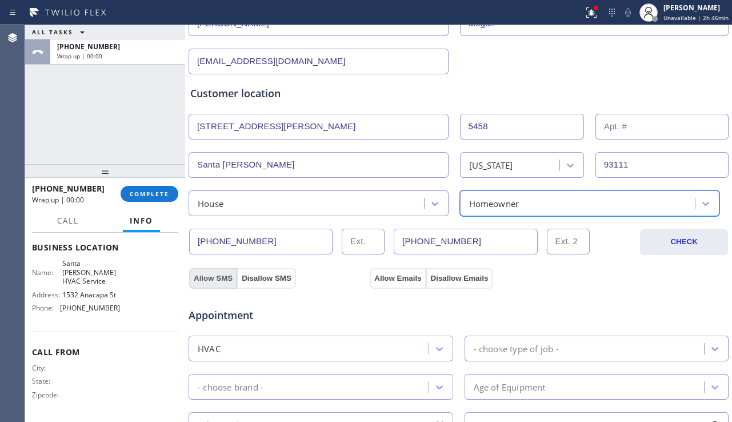
click at [218, 278] on button "Allow SMS" at bounding box center [213, 278] width 48 height 21
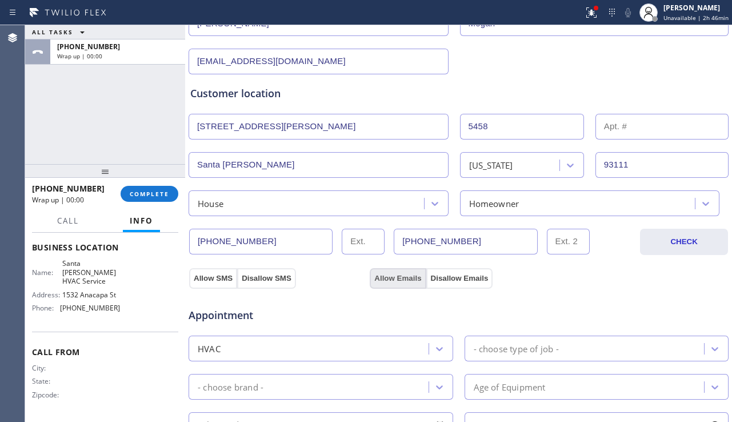
click at [390, 280] on button "Allow Emails" at bounding box center [398, 278] width 56 height 21
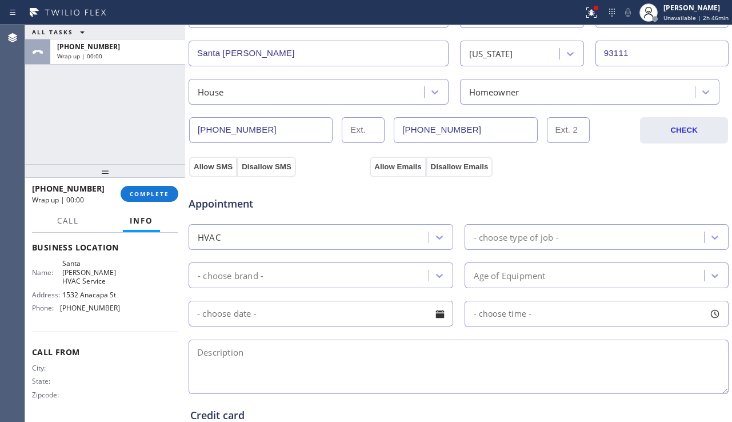
scroll to position [286, 0]
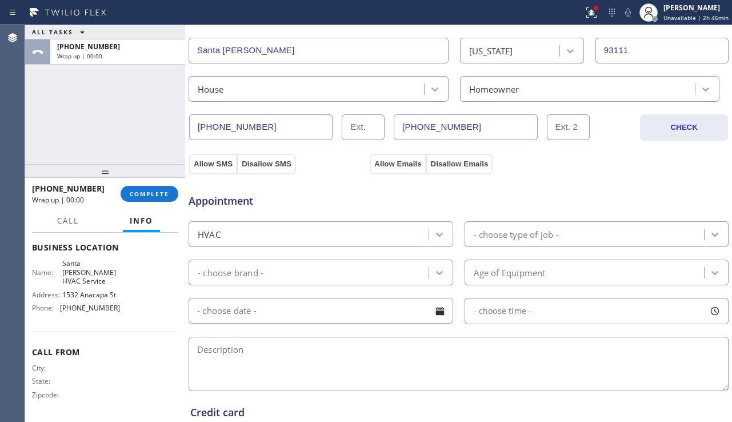
click at [495, 230] on div "- choose type of job -" at bounding box center [516, 234] width 85 height 13
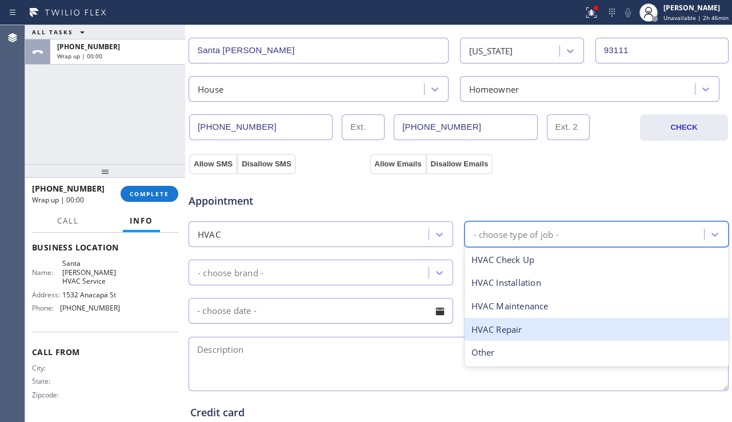
click at [505, 325] on div "HVAC Repair" at bounding box center [597, 329] width 265 height 23
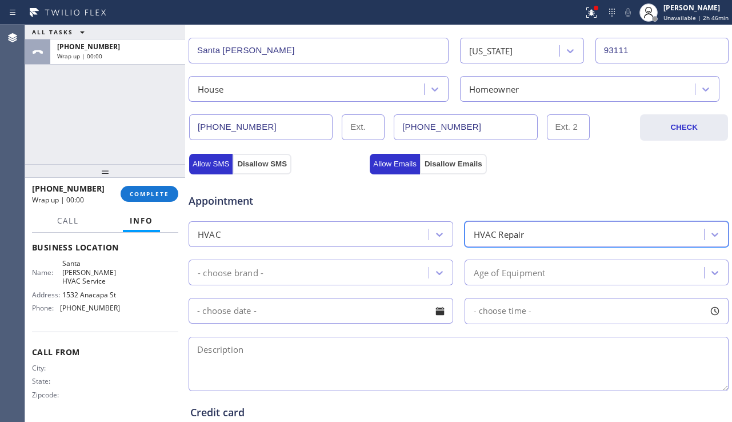
click at [384, 276] on div "- choose brand -" at bounding box center [310, 272] width 237 height 20
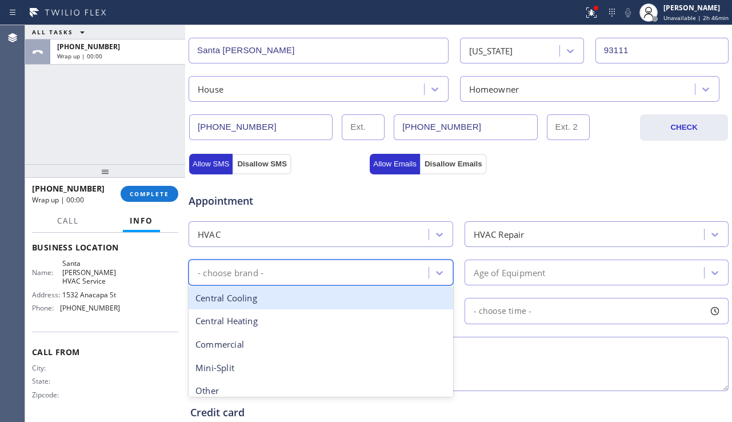
click at [357, 292] on div "Central Cooling" at bounding box center [321, 297] width 265 height 23
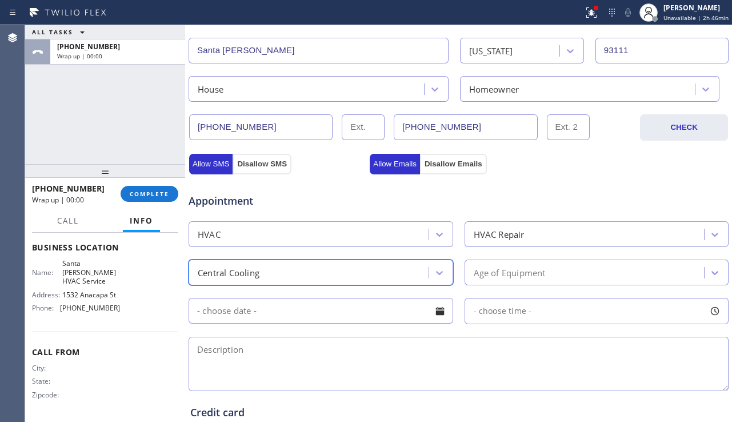
click at [508, 272] on div "Age of Equipment" at bounding box center [510, 272] width 72 height 13
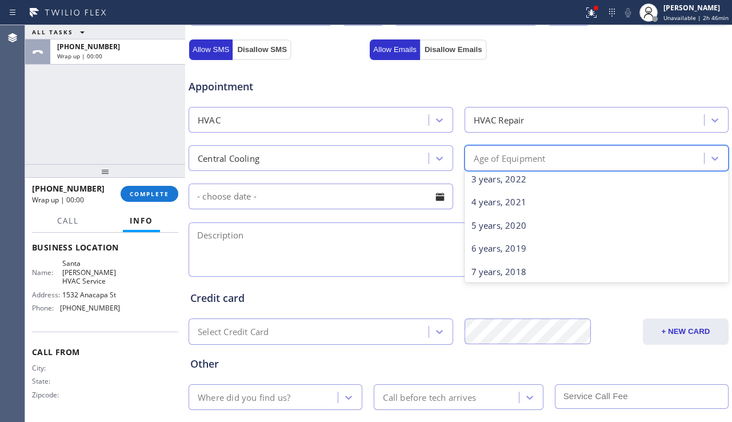
scroll to position [172, 0]
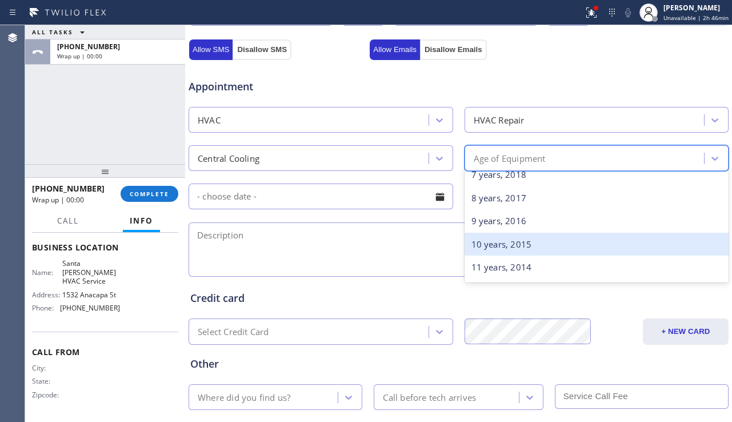
click at [497, 240] on div "10 years, 2015" at bounding box center [597, 244] width 265 height 23
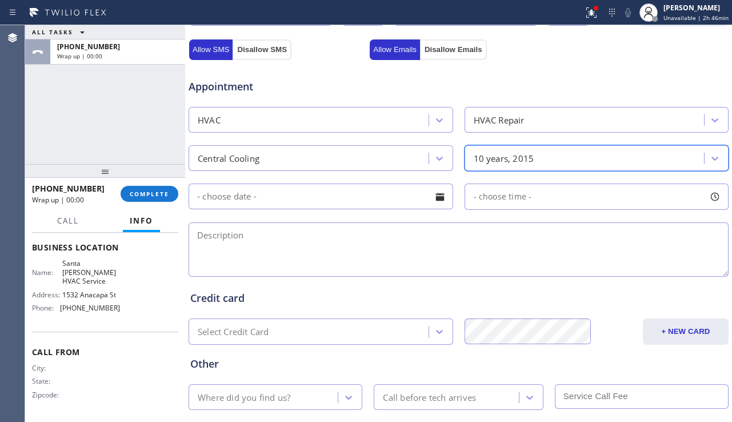
click at [413, 244] on textarea at bounding box center [459, 249] width 540 height 54
click at [437, 201] on div at bounding box center [439, 196] width 19 height 19
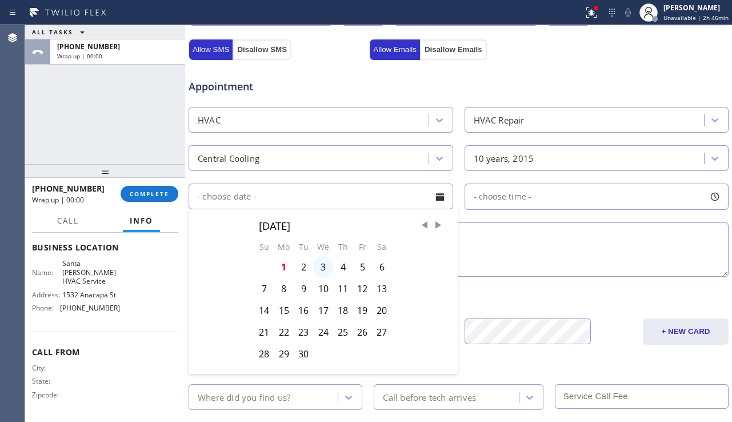
click at [323, 261] on div "3" at bounding box center [323, 267] width 20 height 22
type input "09/03/2025"
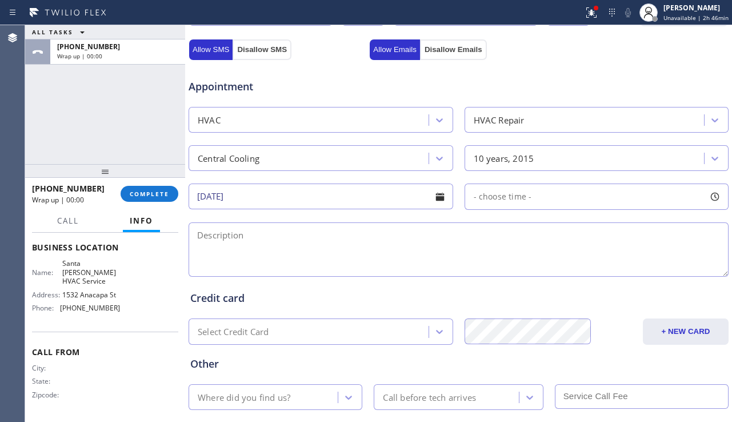
click at [515, 196] on span "- choose time -" at bounding box center [503, 196] width 58 height 11
drag, startPoint x: 471, startPoint y: 262, endPoint x: 577, endPoint y: 262, distance: 105.8
click at [580, 262] on div at bounding box center [587, 266] width 14 height 24
drag, startPoint x: 467, startPoint y: 265, endPoint x: 414, endPoint y: 255, distance: 53.6
click at [506, 269] on div at bounding box center [513, 266] width 14 height 24
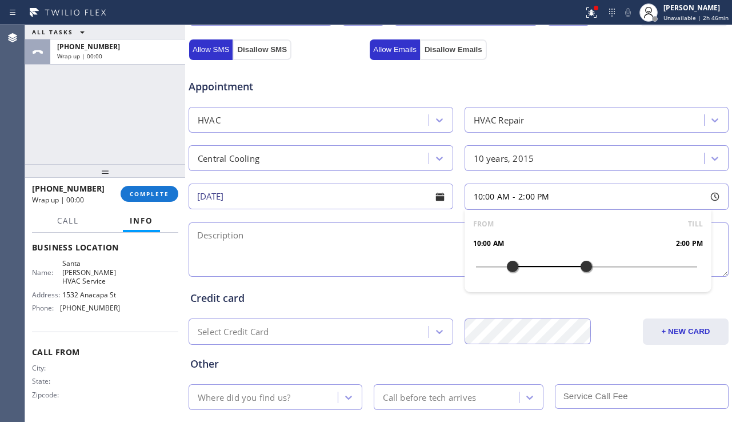
click at [389, 247] on textarea at bounding box center [459, 249] width 540 height 54
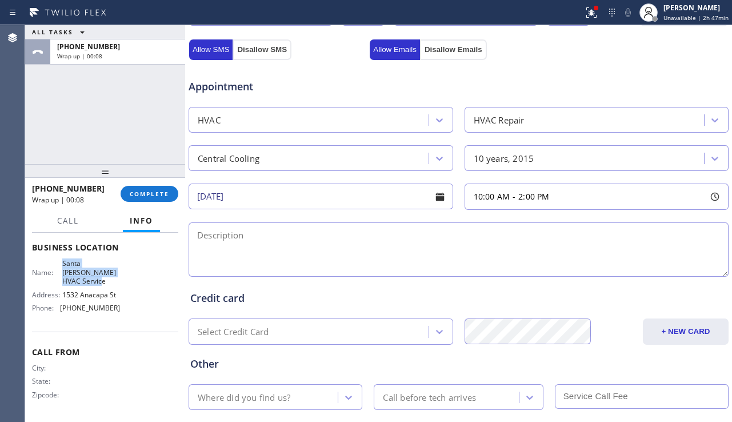
drag, startPoint x: 60, startPoint y: 264, endPoint x: 90, endPoint y: 278, distance: 33.2
click at [90, 278] on div "Name: Santa Barbara Best HVAC Service" at bounding box center [76, 272] width 88 height 26
copy span "Santa [PERSON_NAME] HVAC Service"
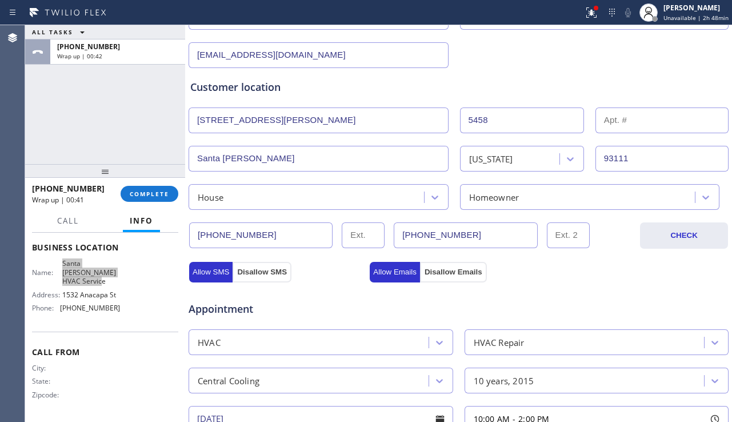
scroll to position [114, 0]
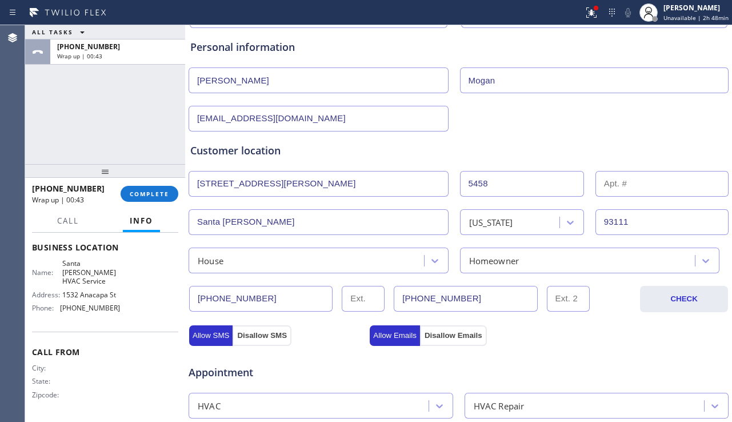
drag, startPoint x: 265, startPoint y: 298, endPoint x: 201, endPoint y: 303, distance: 64.8
click at [201, 303] on input "[PHONE_NUMBER]" at bounding box center [260, 299] width 143 height 26
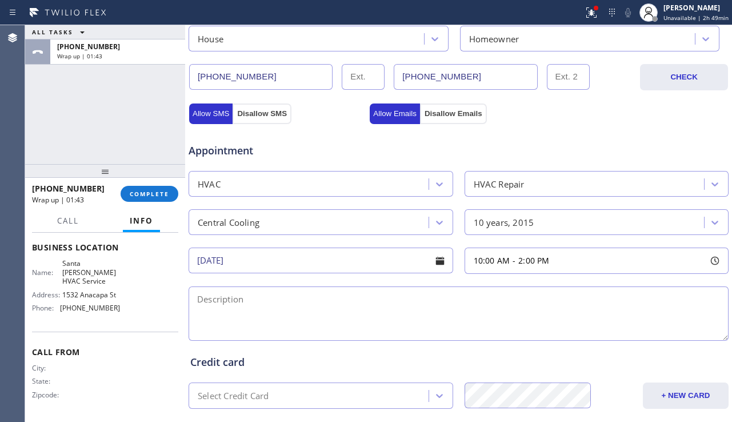
scroll to position [343, 0]
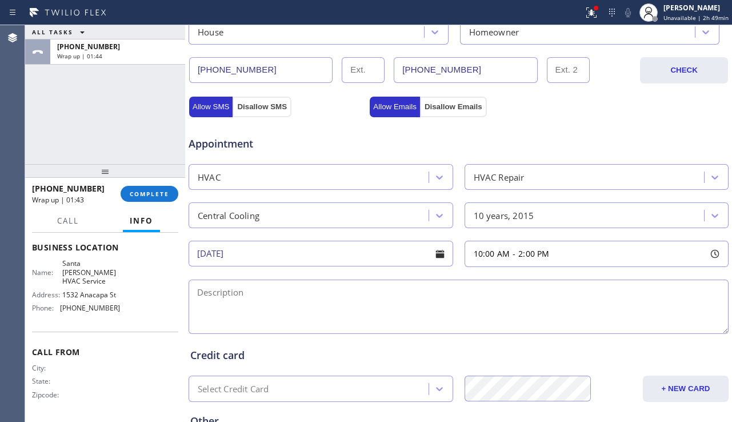
click at [284, 314] on textarea at bounding box center [459, 307] width 540 height 54
paste textarea "10-2 | central ac | it just blows hot air | maybe around or over 10yo | + pleas…"
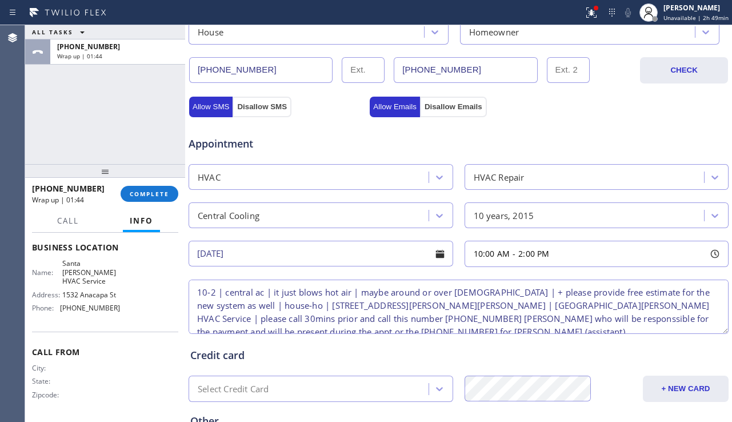
scroll to position [5, 0]
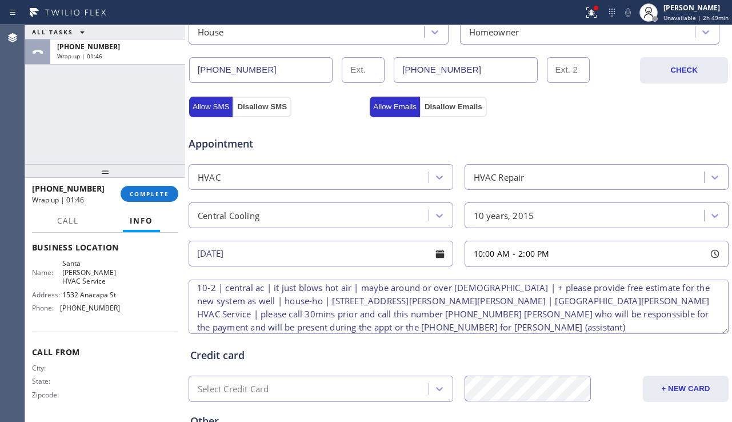
click at [334, 301] on textarea "10-2 | central ac | it just blows hot air | maybe around or over 10yo | + pleas…" at bounding box center [459, 307] width 540 height 54
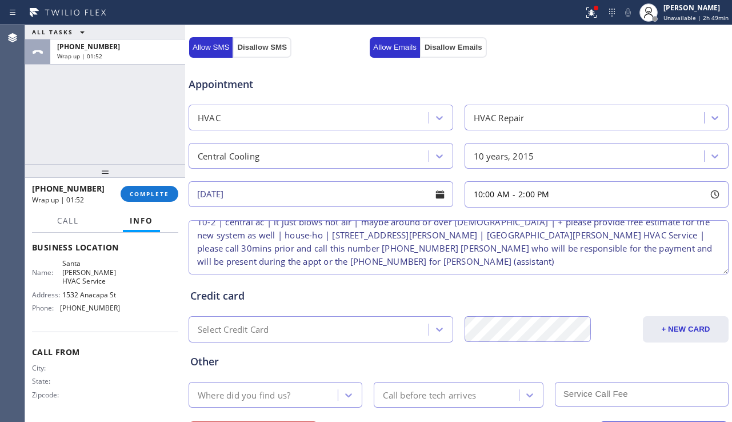
scroll to position [457, 0]
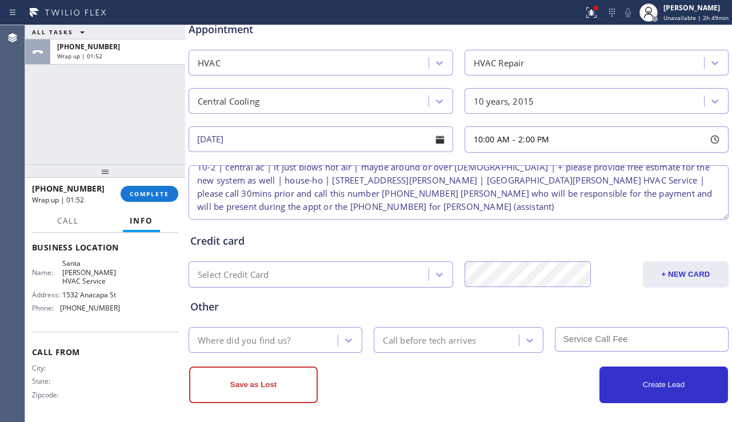
type textarea "10-2 | central ac | it just blows hot air | maybe around or over 10yo | + pleas…"
click at [309, 343] on div "Where did you find us?" at bounding box center [265, 340] width 146 height 20
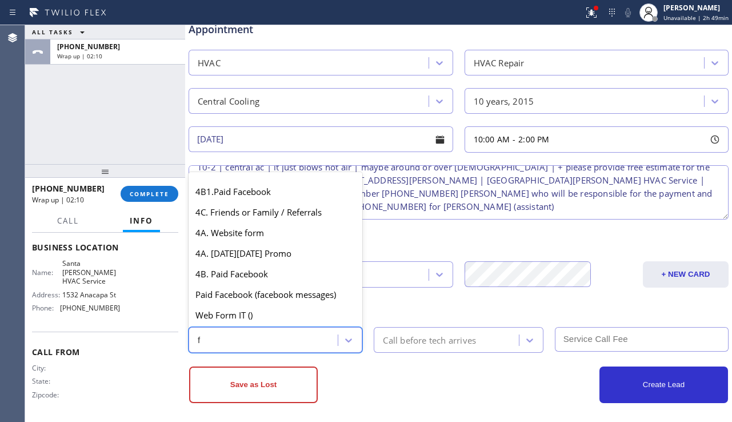
scroll to position [14, 0]
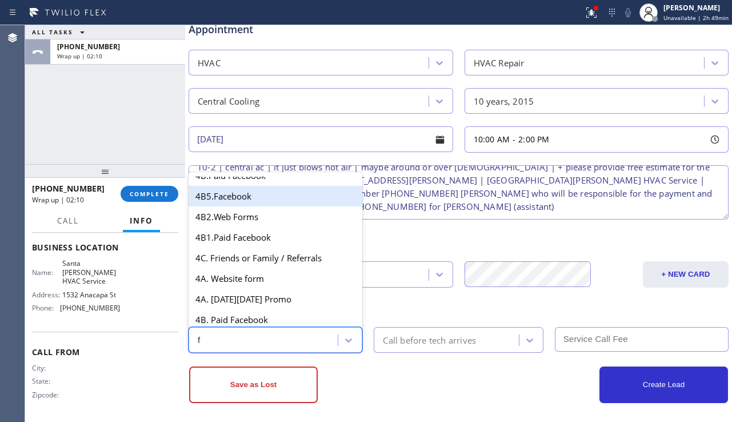
type input "fa"
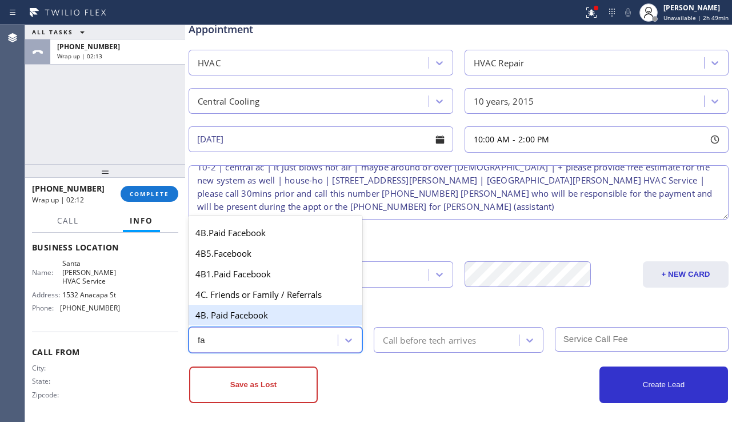
click at [257, 307] on div "4B. Paid Facebook" at bounding box center [276, 315] width 174 height 21
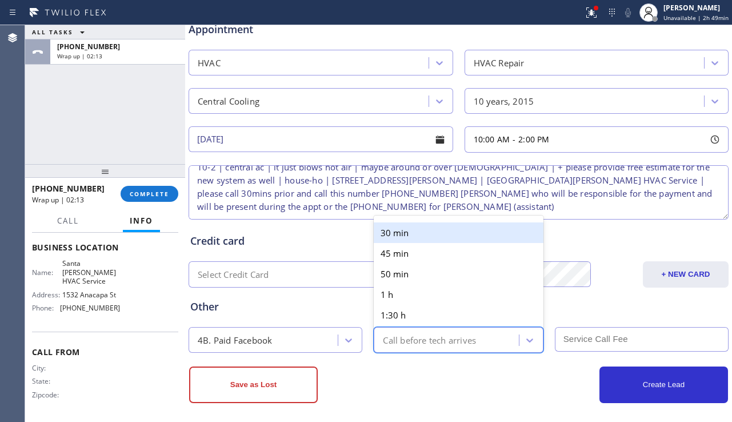
click at [430, 332] on div "Call before tech arrives" at bounding box center [447, 340] width 141 height 20
click at [424, 238] on div "30 min" at bounding box center [458, 232] width 169 height 21
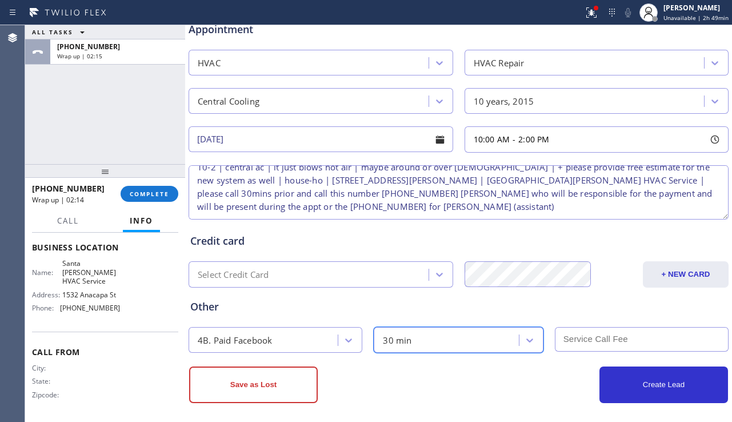
click at [592, 342] on input "text" at bounding box center [642, 339] width 174 height 25
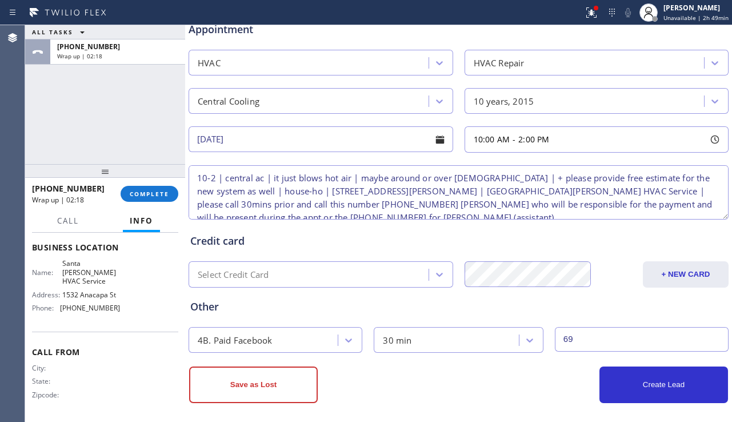
type input "69"
click at [223, 178] on textarea "10-2 | central ac | it just blows hot air | maybe around or over 10yo | + pleas…" at bounding box center [459, 192] width 540 height 54
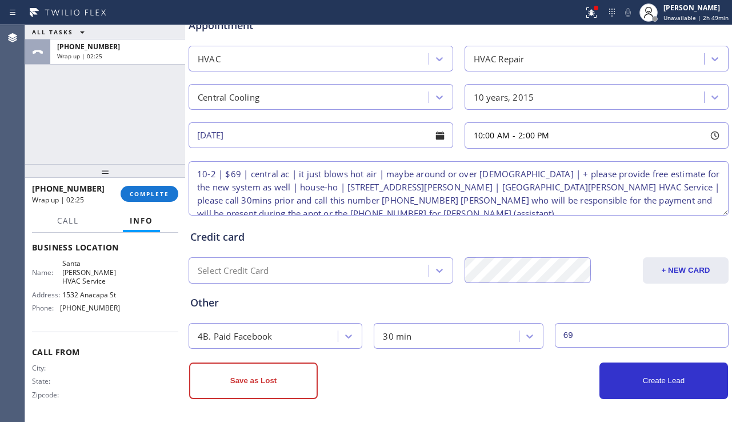
scroll to position [464, 0]
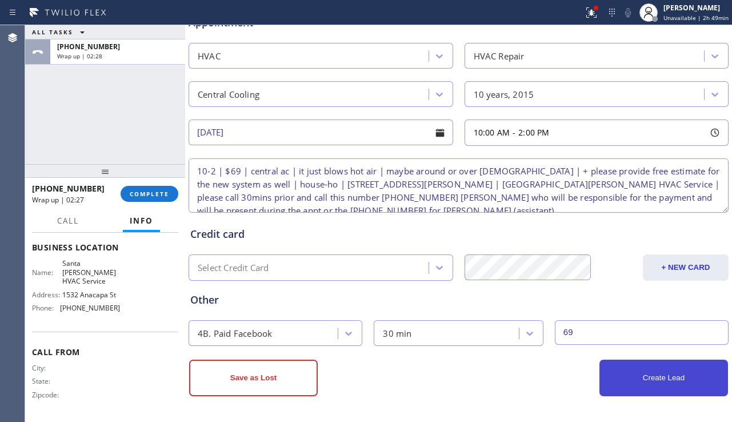
type textarea "10-2 | $69 | central ac | it just blows hot air | maybe around or over 10yo | +…"
click at [649, 381] on button "Create Lead" at bounding box center [664, 378] width 129 height 37
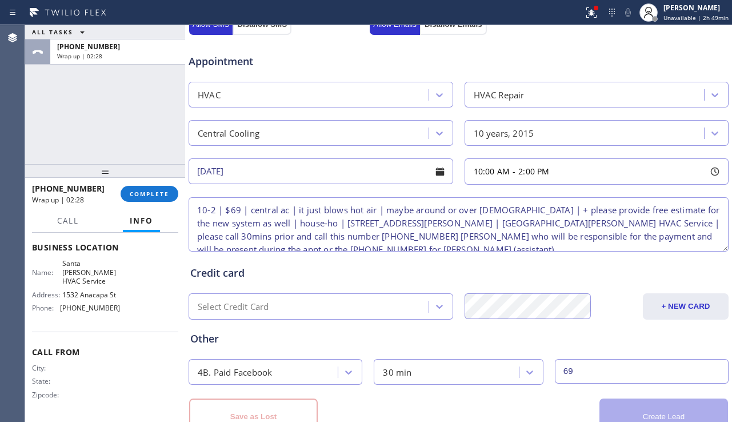
scroll to position [503, 0]
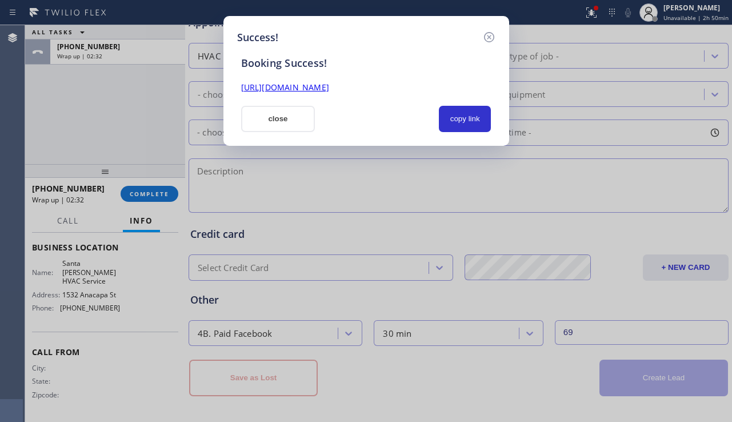
drag, startPoint x: 473, startPoint y: 111, endPoint x: 395, endPoint y: 95, distance: 79.4
click at [472, 111] on button "copy link" at bounding box center [465, 119] width 53 height 26
click at [329, 89] on link "https://erp.apollosoft.co/customer/760364#portlet_lead" at bounding box center [285, 87] width 88 height 11
click at [275, 126] on button "close" at bounding box center [278, 119] width 74 height 26
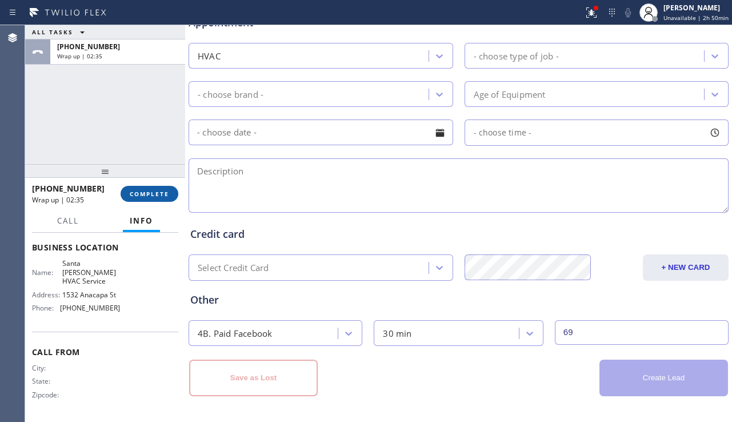
click at [162, 190] on span "COMPLETE" at bounding box center [149, 194] width 39 height 8
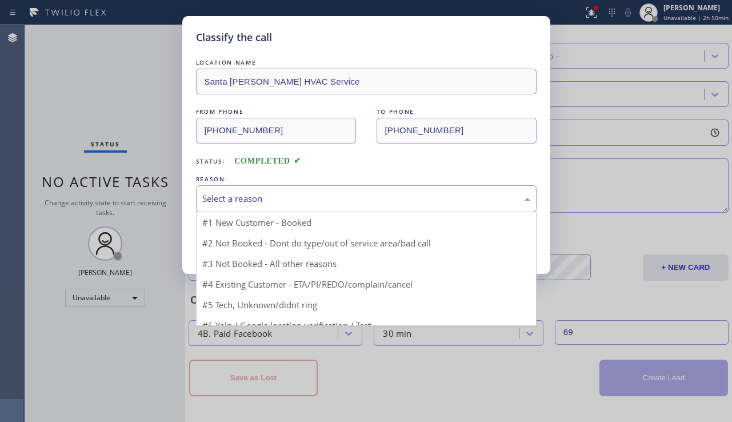
click at [283, 200] on div "Select a reason" at bounding box center [366, 198] width 328 height 13
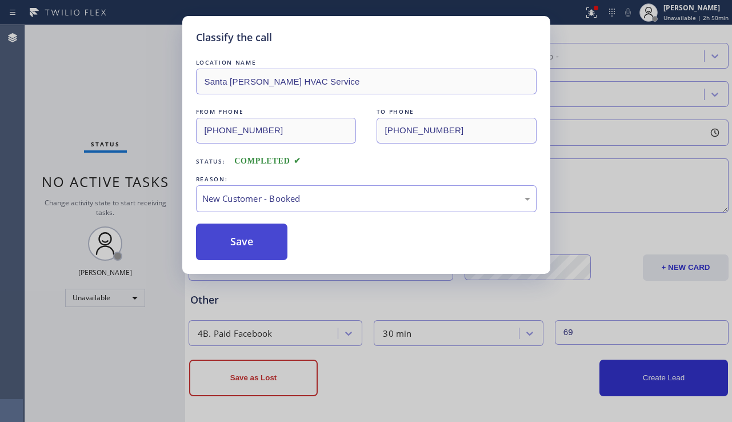
click at [244, 242] on button "Save" at bounding box center [242, 242] width 92 height 37
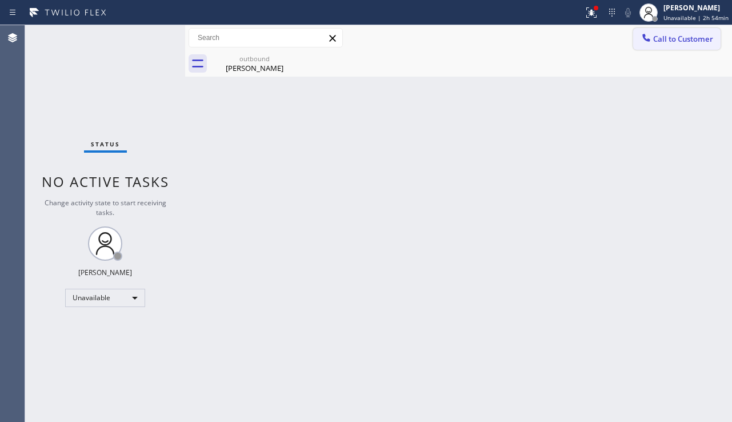
click at [683, 45] on button "Call to Customer" at bounding box center [676, 39] width 87 height 22
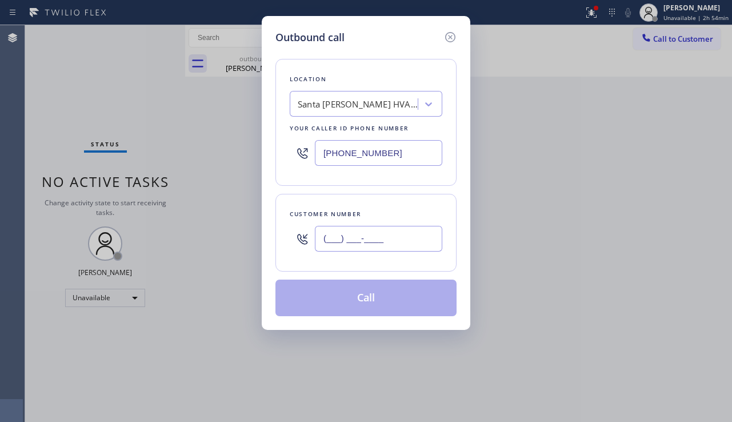
click at [357, 233] on input "(___) ___-____" at bounding box center [378, 239] width 127 height 26
paste input "480) 254-4602"
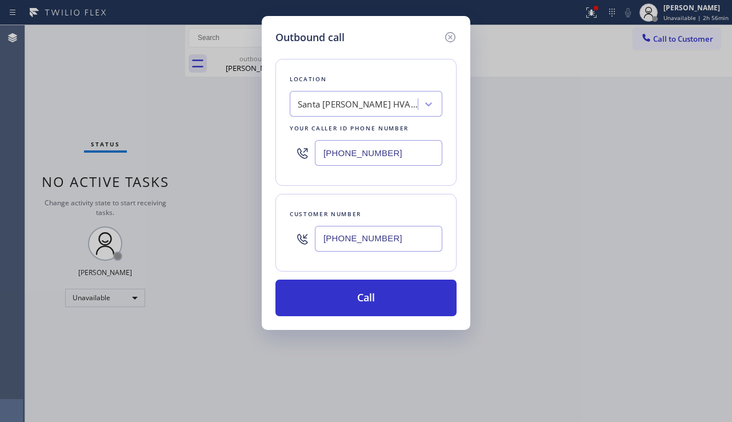
drag, startPoint x: 690, startPoint y: 249, endPoint x: 674, endPoint y: 247, distance: 16.1
click at [690, 249] on div "Outbound call Location Santa Barbara Best HVAC Service Your caller id phone num…" at bounding box center [366, 211] width 732 height 422
click at [449, 31] on icon at bounding box center [451, 37] width 14 height 14
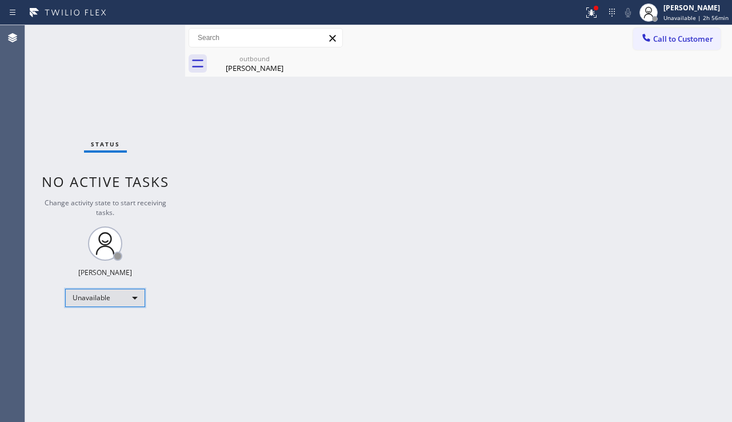
click at [141, 296] on div "Unavailable" at bounding box center [105, 298] width 80 height 18
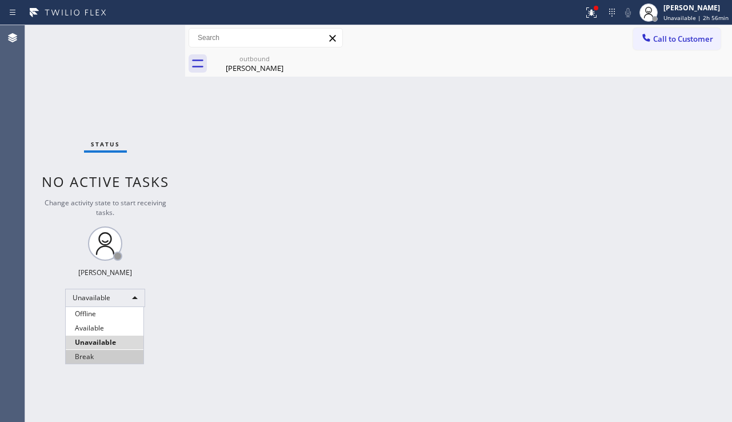
click at [103, 358] on li "Break" at bounding box center [105, 357] width 78 height 14
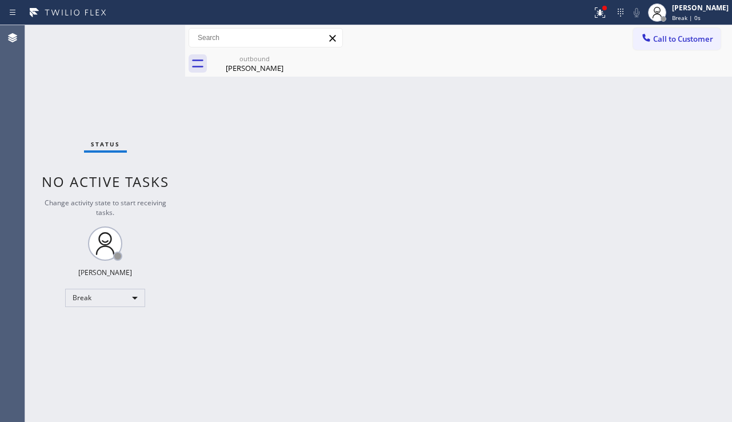
click at [372, 193] on div "Back to Dashboard Change Sender ID Customers Technicians Select a contact Outbo…" at bounding box center [458, 223] width 547 height 397
click at [688, 194] on div "Back to Dashboard Change Sender ID Customers Technicians Select a contact Outbo…" at bounding box center [458, 223] width 547 height 397
click at [661, 35] on span "Call to Customer" at bounding box center [683, 39] width 60 height 10
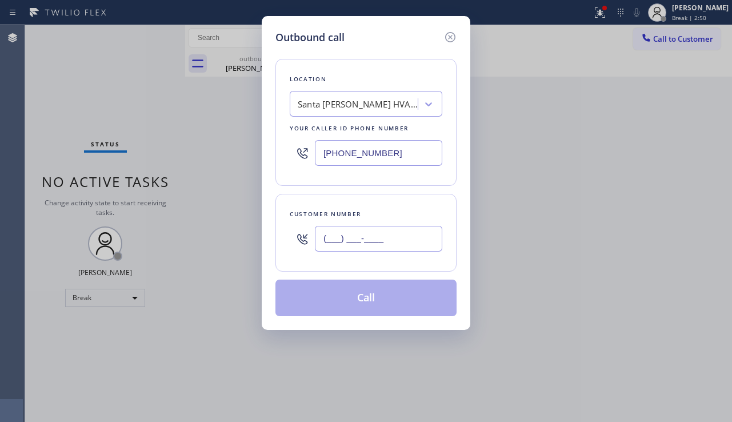
click at [351, 246] on input "(___) ___-____" at bounding box center [378, 239] width 127 height 26
paste input "480) 254-4602"
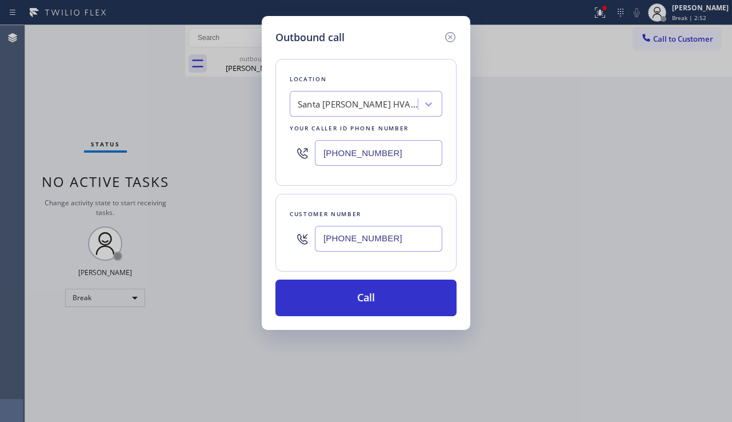
type input "[PHONE_NUMBER]"
click at [707, 204] on div "Outbound call Location Santa Barbara Best HVAC Service Your caller id phone num…" at bounding box center [366, 211] width 732 height 422
click at [350, 99] on div "Santa [PERSON_NAME] HVAC Service" at bounding box center [358, 104] width 120 height 13
type input "5 star appliance repair pro"
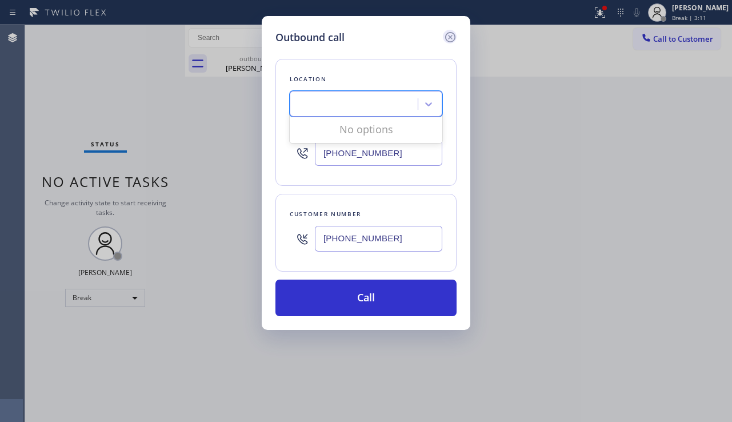
click at [446, 39] on icon at bounding box center [450, 37] width 10 height 10
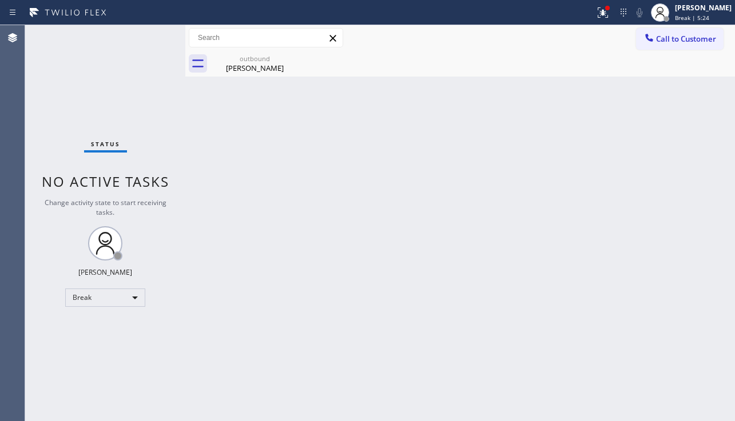
click at [708, 182] on div "Back to Dashboard Change Sender ID Customers Technicians Select a contact Outbo…" at bounding box center [459, 223] width 549 height 396
click at [661, 47] on button "Call to Customer" at bounding box center [679, 39] width 87 height 22
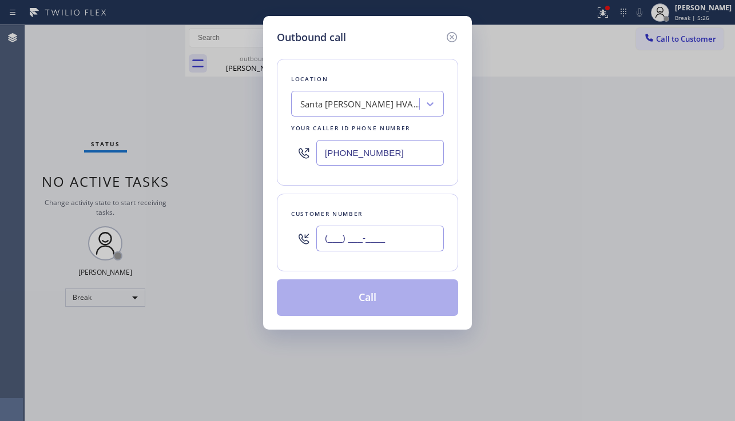
click at [377, 236] on input "(___) ___-____" at bounding box center [379, 239] width 127 height 26
paste input "480) 254-4602"
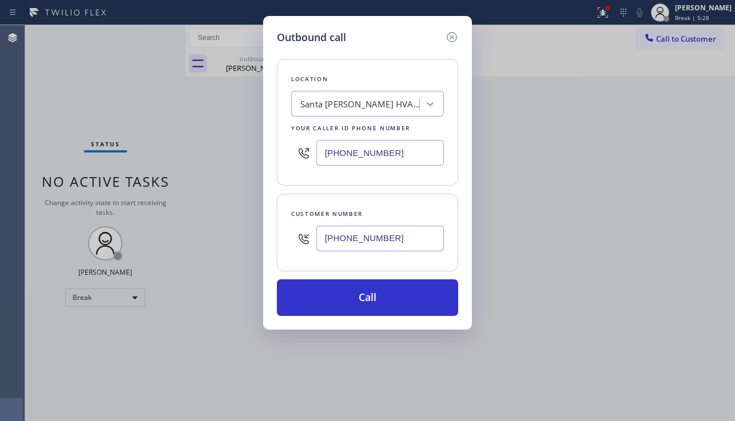
type input "[PHONE_NUMBER]"
drag, startPoint x: 708, startPoint y: 240, endPoint x: 522, endPoint y: 181, distance: 195.3
click at [708, 238] on div "Outbound call Location Santa Barbara Best HVAC Service Your caller id phone num…" at bounding box center [367, 210] width 735 height 421
click at [366, 109] on div "Santa [PERSON_NAME] HVAC Service" at bounding box center [360, 104] width 120 height 13
type input "5 star appliance repair"
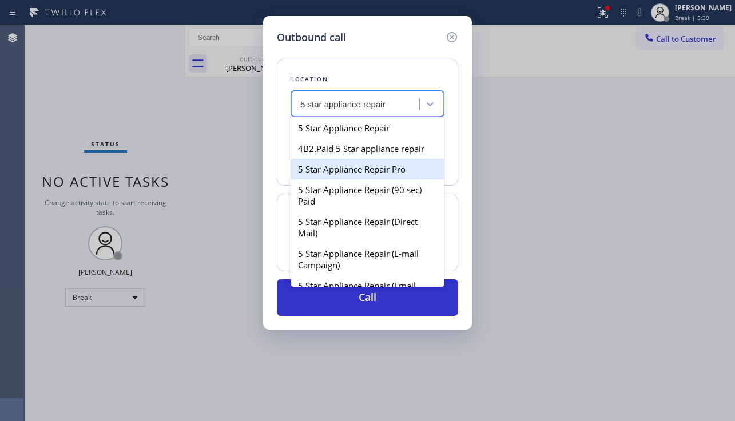
click at [377, 165] on div "5 Star Appliance Repair Pro" at bounding box center [367, 169] width 153 height 21
type input "[PHONE_NUMBER]"
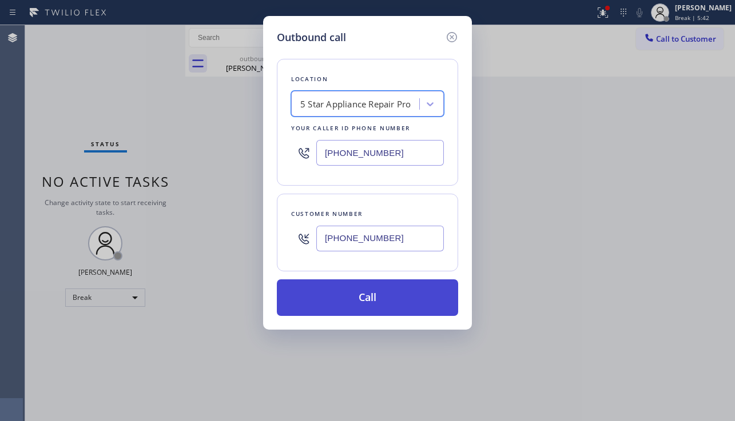
click at [370, 294] on button "Call" at bounding box center [367, 298] width 181 height 37
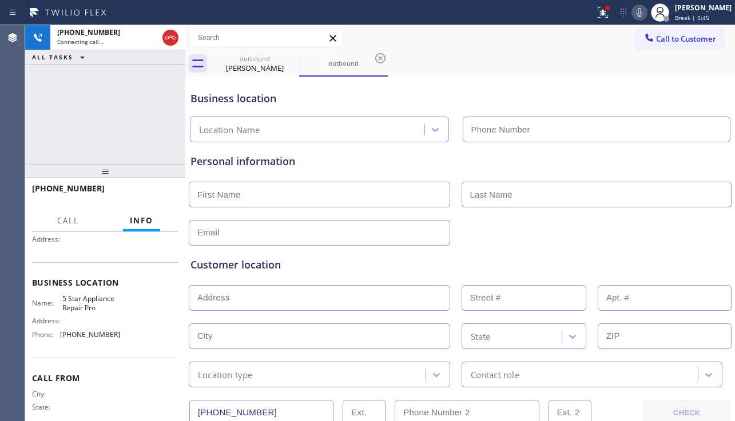
scroll to position [114, 0]
type input "[PHONE_NUMBER]"
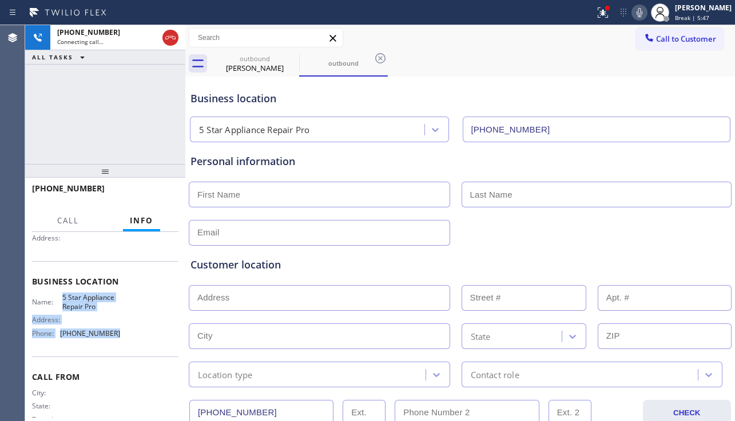
drag, startPoint x: 61, startPoint y: 304, endPoint x: 121, endPoint y: 336, distance: 68.5
click at [121, 336] on div "Name: 5 Star Appliance Repair Pro Address: Phone: (888) 477-1309" at bounding box center [105, 317] width 146 height 49
copy div "5 Star Appliance Repair Pro Address: Phone: (888) 477-1309"
click at [165, 190] on span "HANG UP" at bounding box center [151, 194] width 35 height 8
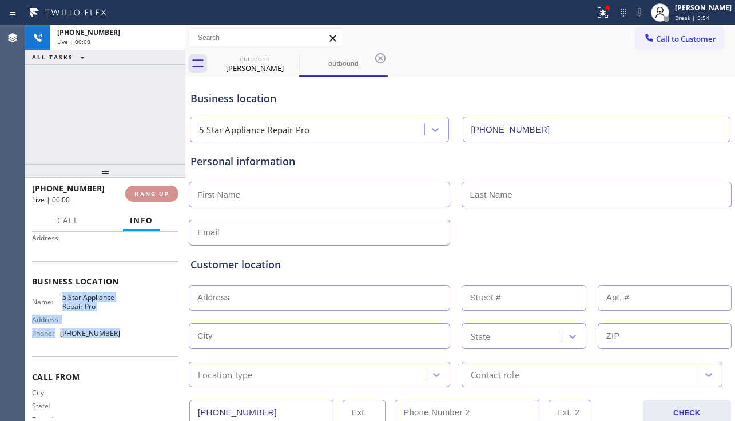
click at [165, 190] on span "HANG UP" at bounding box center [151, 194] width 35 height 8
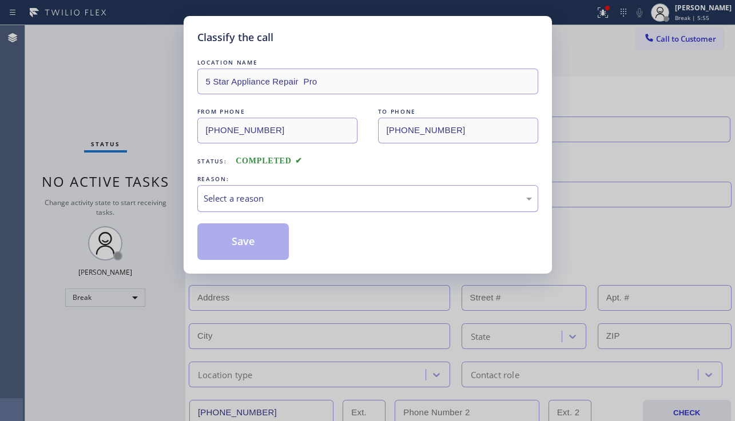
click at [289, 194] on div "Select a reason" at bounding box center [368, 198] width 328 height 13
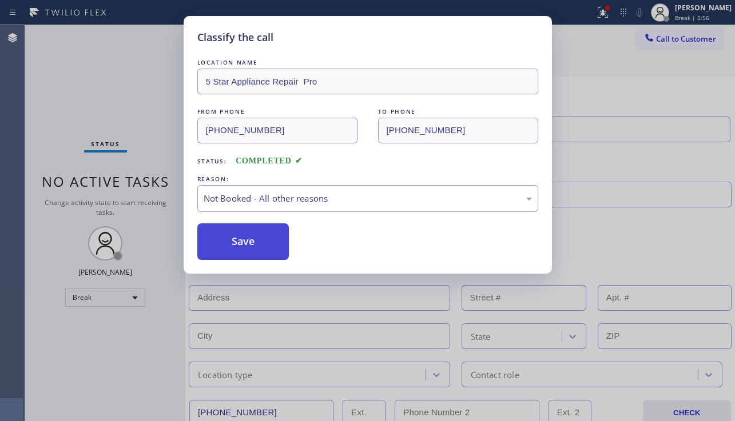
click at [234, 250] on button "Save" at bounding box center [243, 242] width 92 height 37
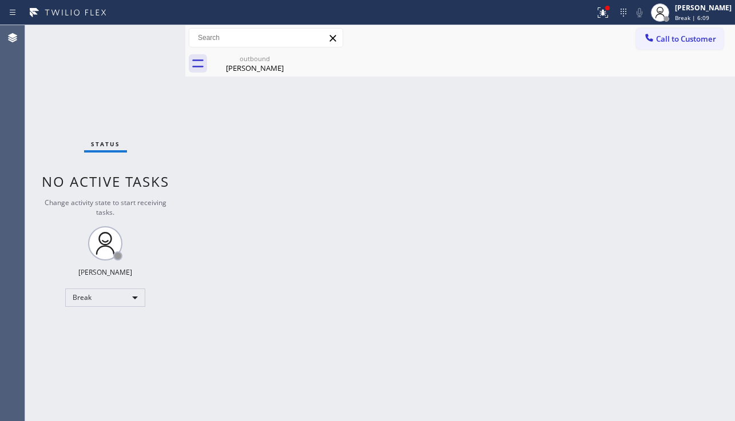
drag, startPoint x: 425, startPoint y: 266, endPoint x: 410, endPoint y: 275, distance: 17.5
click at [424, 266] on div "Back to Dashboard Change Sender ID Customers Technicians Select a contact Outbo…" at bounding box center [459, 223] width 549 height 396
click at [122, 300] on div "Break" at bounding box center [105, 298] width 80 height 18
click at [117, 342] on li "Unavailable" at bounding box center [105, 343] width 78 height 14
click at [221, 331] on div "Back to Dashboard Change Sender ID Customers Technicians Select a contact Outbo…" at bounding box center [459, 223] width 549 height 396
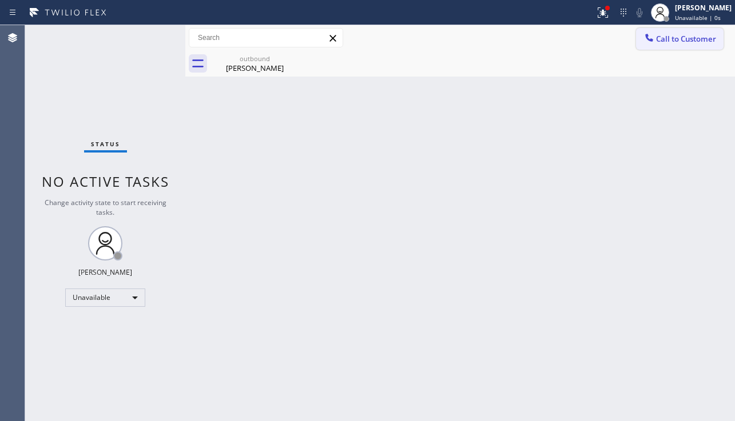
click at [688, 46] on button "Call to Customer" at bounding box center [679, 39] width 87 height 22
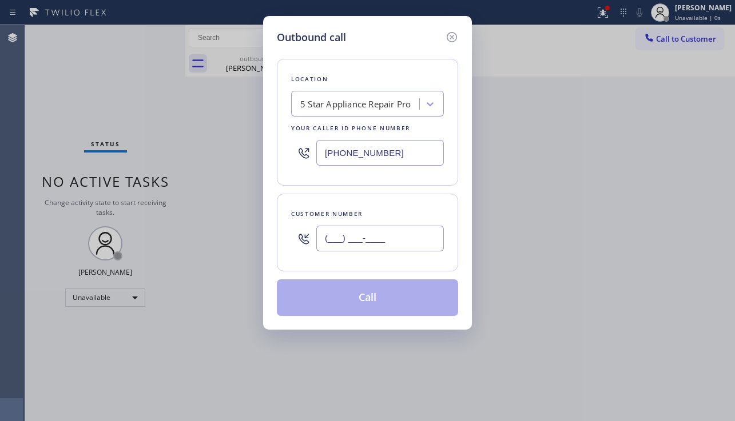
click at [346, 243] on input "(___) ___-____" at bounding box center [379, 239] width 127 height 26
paste input "415) 203-9709"
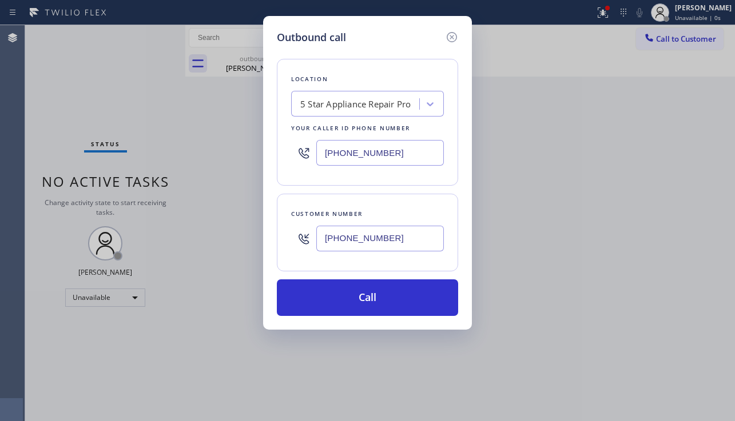
type input "[PHONE_NUMBER]"
drag, startPoint x: 416, startPoint y: 156, endPoint x: 316, endPoint y: 156, distance: 100.0
click at [316, 156] on div "[PHONE_NUMBER]" at bounding box center [367, 152] width 153 height 37
paste input "714) 677-8441"
type input "[PHONE_NUMBER]"
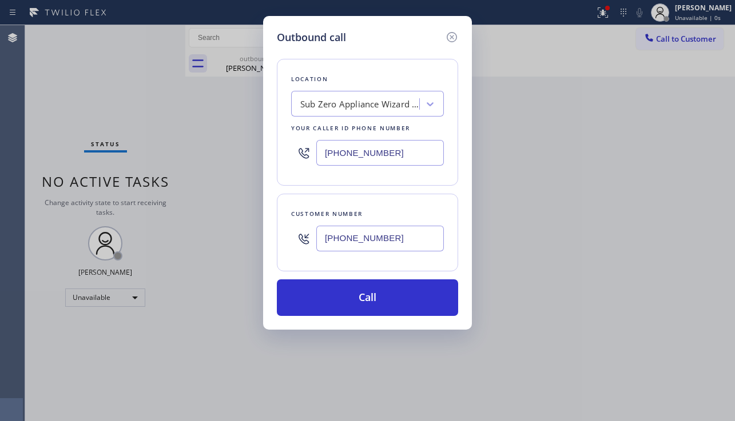
drag, startPoint x: 353, startPoint y: 393, endPoint x: 349, endPoint y: 368, distance: 24.8
click at [353, 393] on div "Outbound call Location Sub Zero Appliance Wizard Costa Mesa Your caller id phon…" at bounding box center [367, 210] width 735 height 421
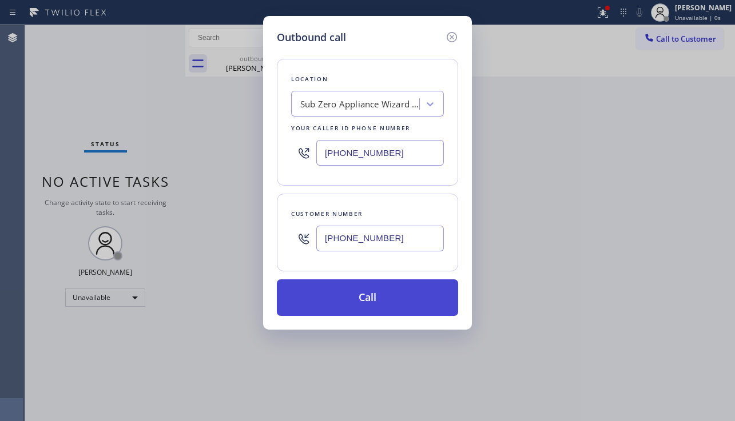
click at [360, 304] on button "Call" at bounding box center [367, 298] width 181 height 37
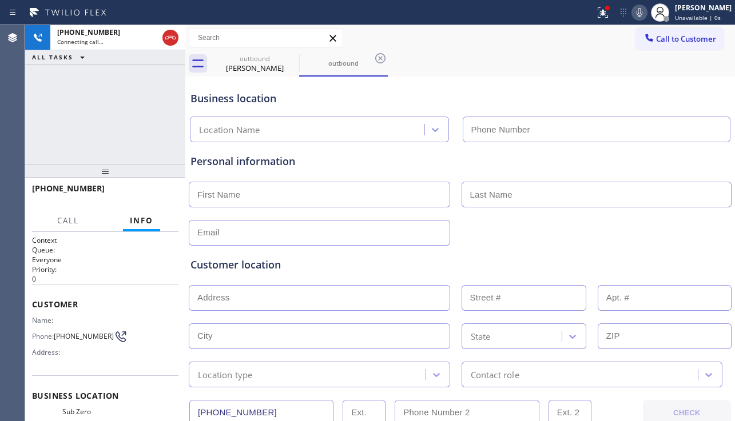
type input "[PHONE_NUMBER]"
click at [686, 264] on div "Customer location" at bounding box center [459, 264] width 539 height 15
click at [253, 248] on div "Customer location >> ADD NEW ADDRESS << + NEW ADDRESS State Location type Conta…" at bounding box center [460, 317] width 544 height 142
click at [306, 268] on div "Customer location" at bounding box center [459, 264] width 539 height 15
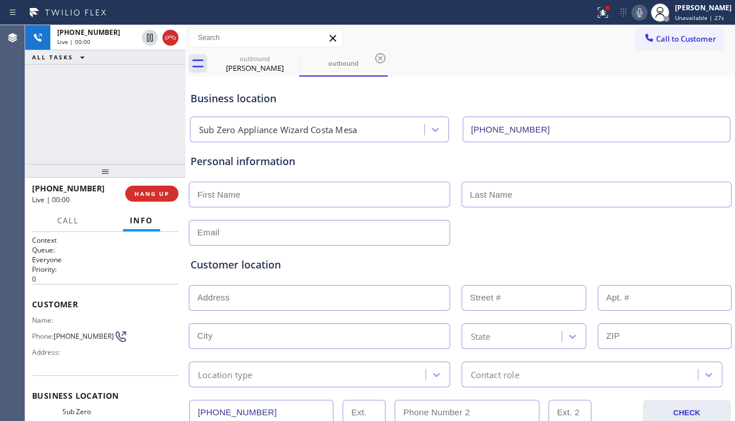
click at [295, 270] on div "Customer location" at bounding box center [459, 264] width 539 height 15
click at [697, 238] on div at bounding box center [460, 232] width 545 height 28
click at [166, 188] on button "HANG UP" at bounding box center [151, 194] width 53 height 16
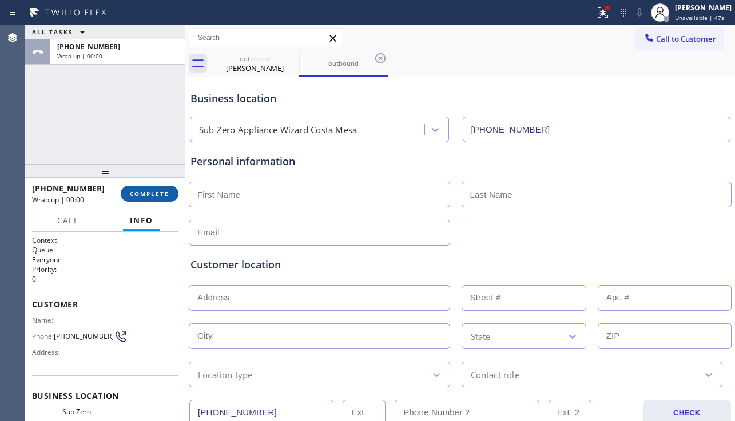
click at [162, 192] on span "COMPLETE" at bounding box center [149, 194] width 39 height 8
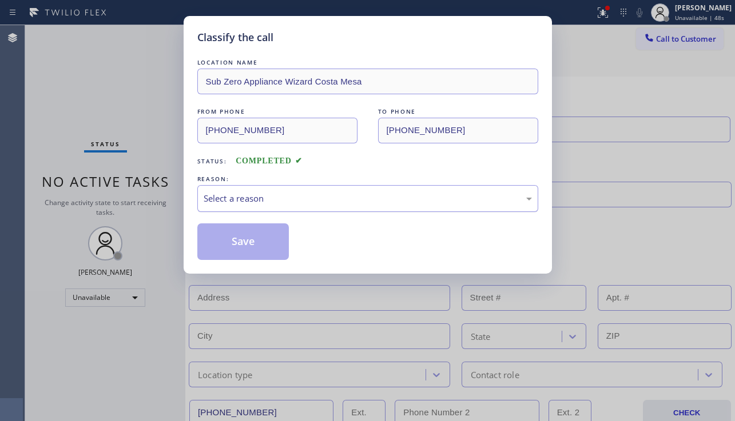
click at [319, 205] on div "Select a reason" at bounding box center [368, 198] width 328 height 13
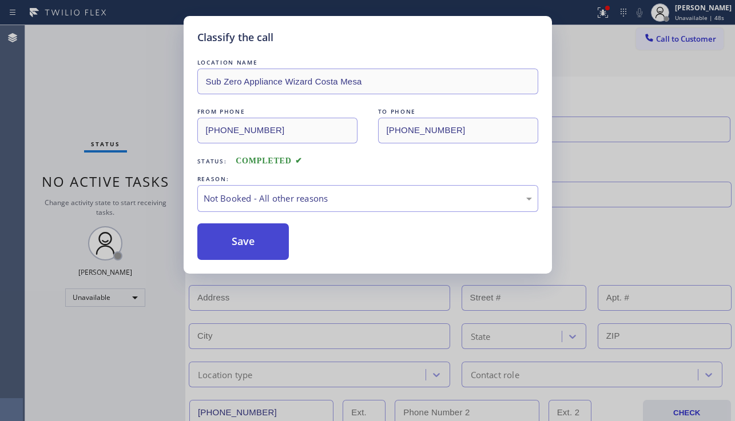
click at [237, 242] on button "Save" at bounding box center [243, 242] width 92 height 37
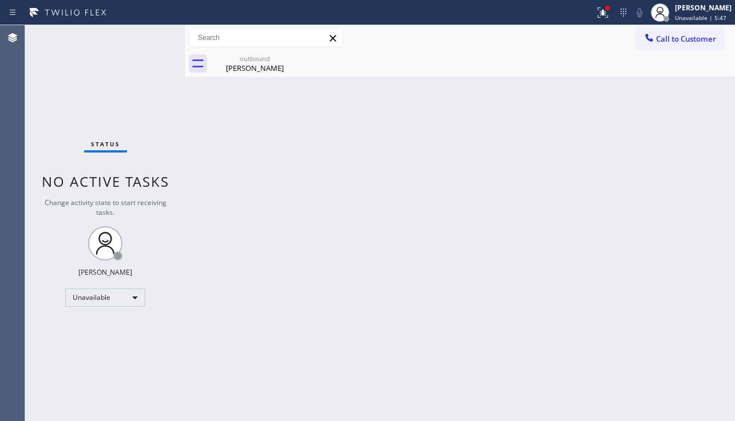
click at [702, 272] on div "Back to Dashboard Change Sender ID Customers Technicians Select a contact Outbo…" at bounding box center [459, 223] width 549 height 396
click at [121, 117] on div "Status No active tasks Change activity state to start receiving tasks. [PERSON_…" at bounding box center [105, 223] width 160 height 396
click at [685, 42] on span "Call to Customer" at bounding box center [686, 39] width 60 height 10
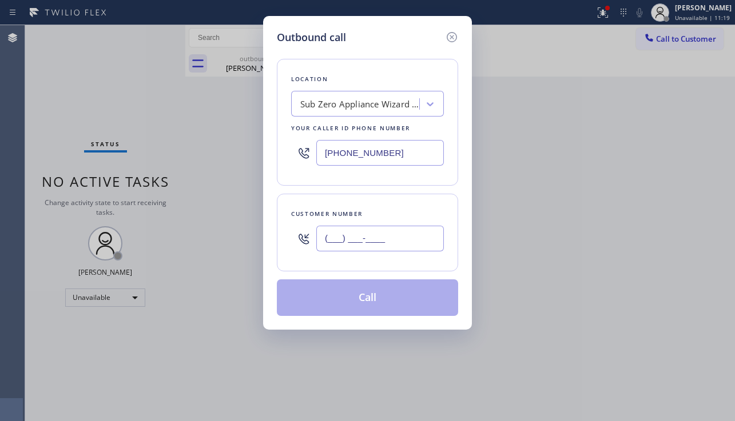
click at [357, 240] on input "(___) ___-____" at bounding box center [379, 239] width 127 height 26
paste input "323) 707-9544"
type input "(323) 707-9544"
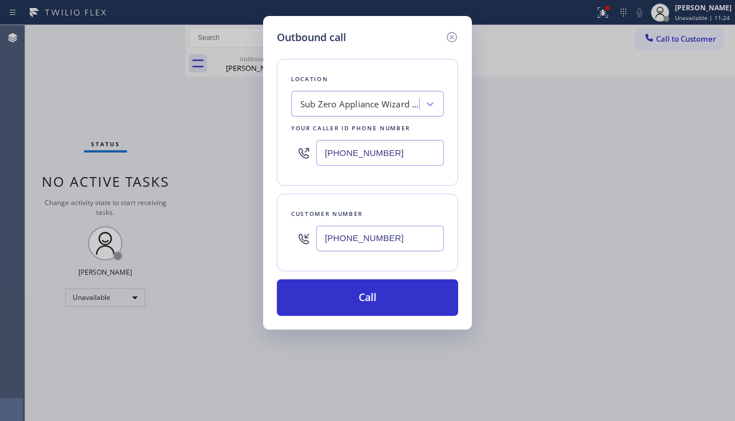
drag, startPoint x: 408, startPoint y: 152, endPoint x: 325, endPoint y: 153, distance: 83.5
click at [325, 153] on input "[PHONE_NUMBER]" at bounding box center [379, 153] width 127 height 26
paste input "818) 732-8552"
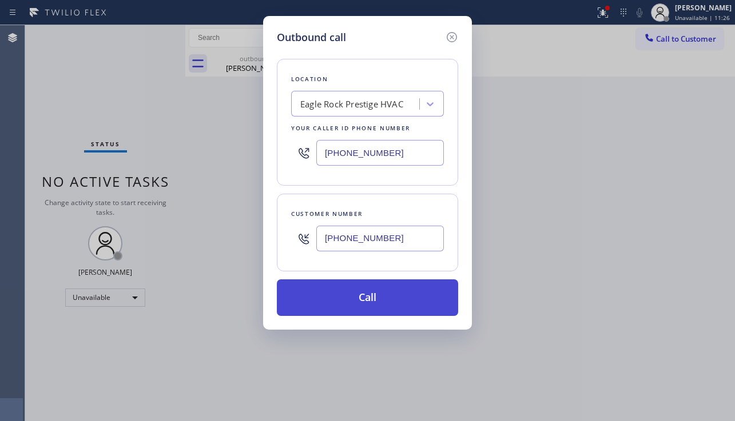
type input "(818) 732-8552"
click at [379, 304] on button "Call" at bounding box center [367, 298] width 181 height 37
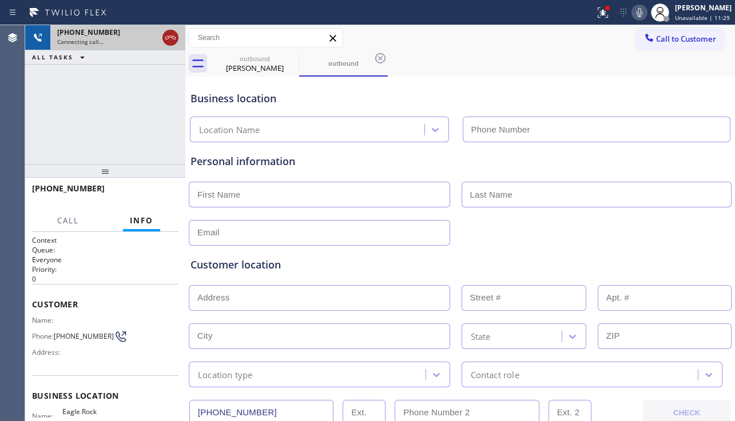
click at [169, 38] on icon at bounding box center [171, 38] width 14 height 14
type input "(818) 732-8552"
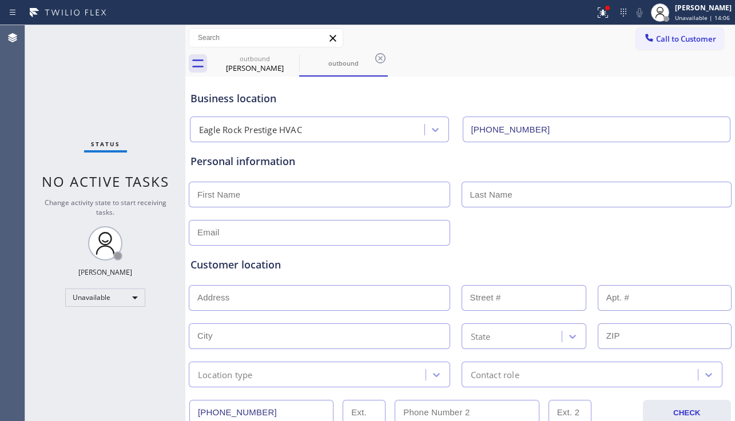
drag, startPoint x: 382, startPoint y: 55, endPoint x: 382, endPoint y: 75, distance: 20.0
click at [382, 55] on icon at bounding box center [380, 58] width 14 height 14
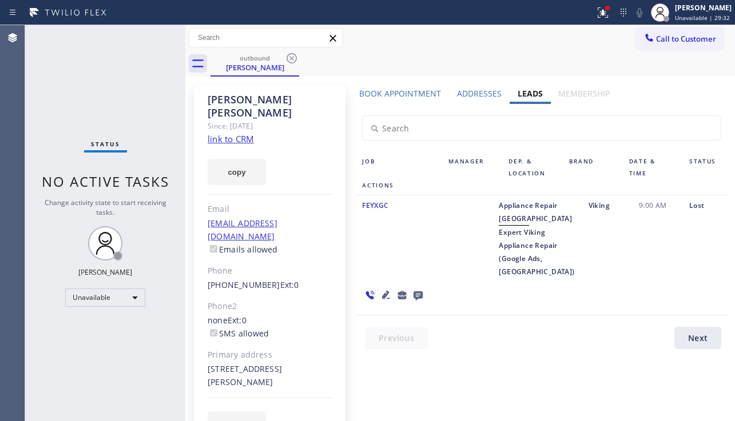
drag, startPoint x: 695, startPoint y: 43, endPoint x: 692, endPoint y: 90, distance: 47.0
click at [695, 43] on span "Call to Customer" at bounding box center [686, 39] width 60 height 10
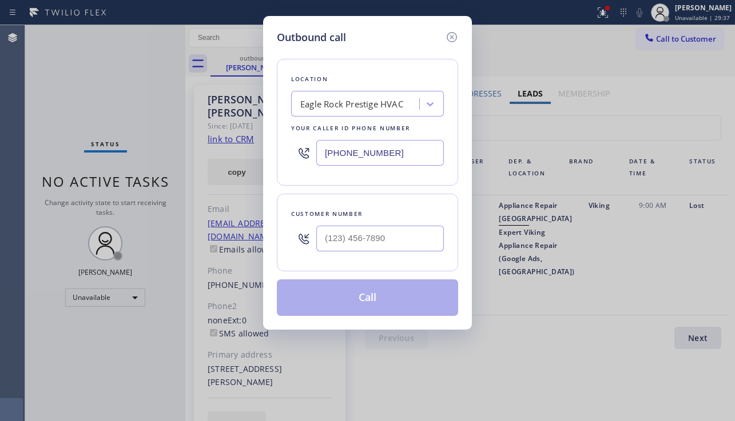
click at [702, 250] on div "Outbound call Location Eagle Rock Prestige HVAC Your caller id phone number (81…" at bounding box center [367, 210] width 735 height 421
click at [391, 230] on input "(___) ___-____" at bounding box center [379, 239] width 127 height 26
paste input "206) 678-5781"
type input "[PHONE_NUMBER]"
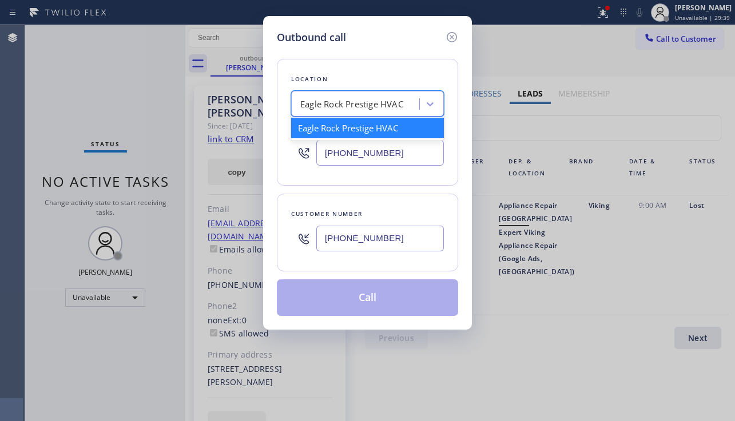
click at [356, 96] on div "Eagle Rock Prestige HVAC" at bounding box center [356, 104] width 125 height 20
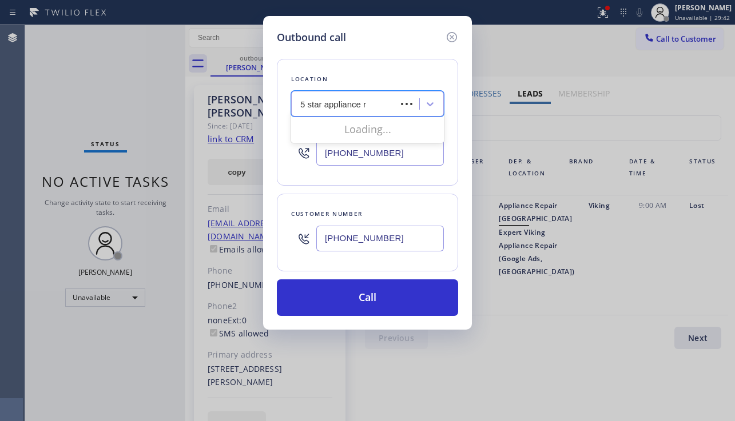
type input "5 star appliance re"
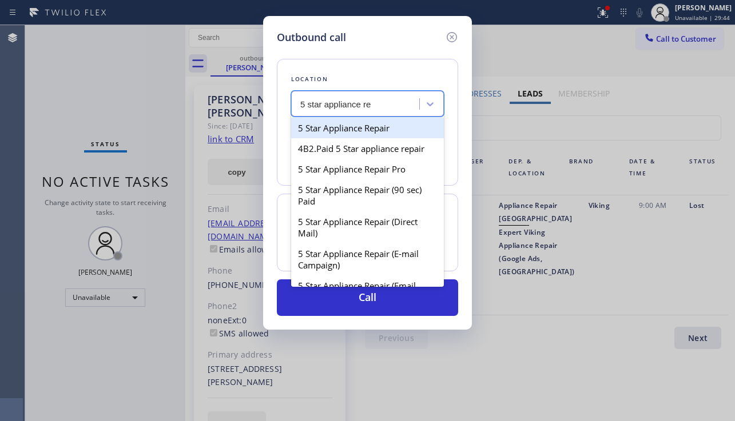
click at [368, 123] on div "5 Star Appliance Repair" at bounding box center [367, 128] width 153 height 21
type input "[PHONE_NUMBER]"
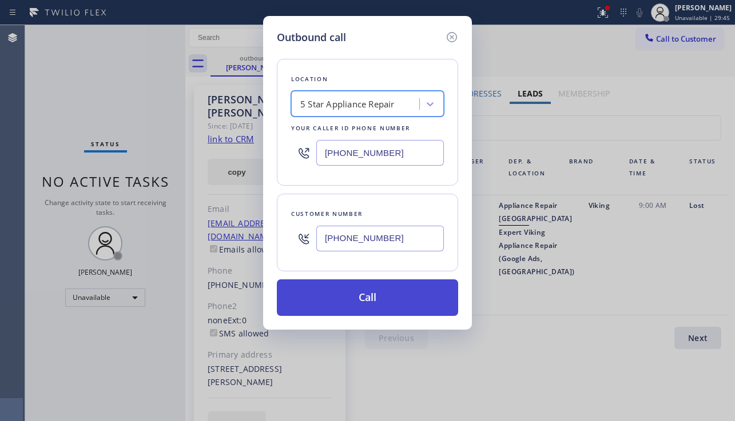
click at [366, 290] on button "Call" at bounding box center [367, 298] width 181 height 37
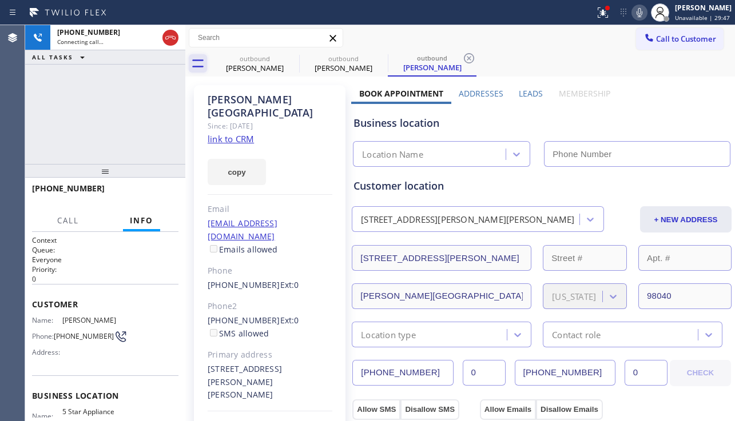
click at [170, 37] on icon at bounding box center [170, 37] width 10 height 3
click at [531, 93] on label "Leads" at bounding box center [531, 93] width 24 height 11
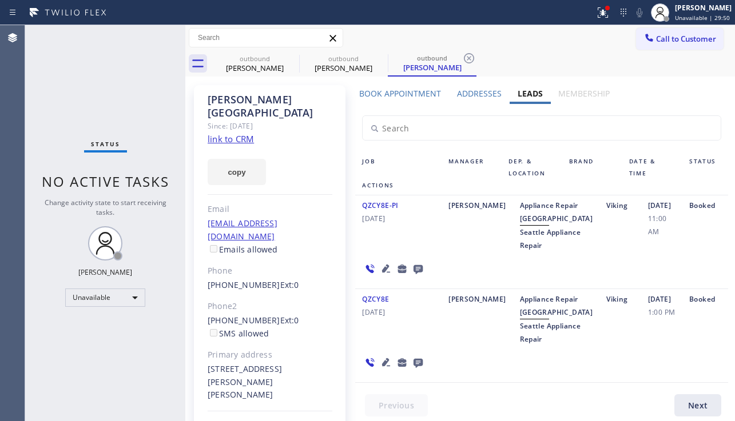
click at [419, 274] on icon at bounding box center [417, 269] width 9 height 9
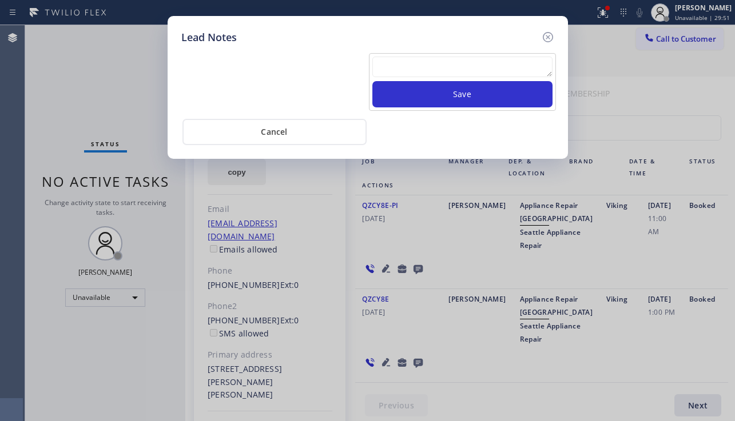
click at [409, 70] on textarea at bounding box center [462, 67] width 180 height 21
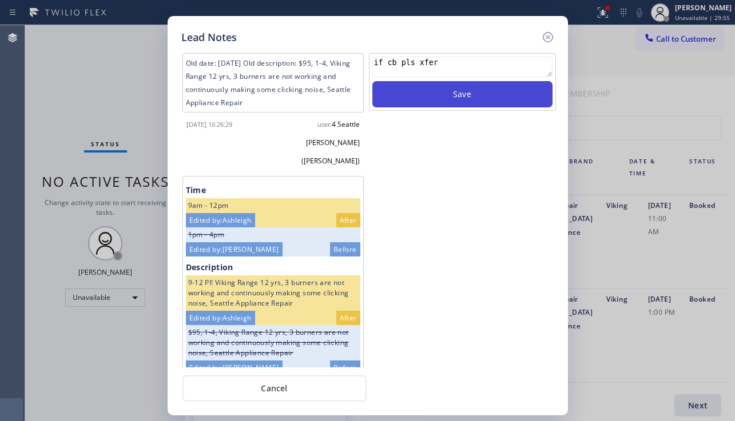
type textarea "if cb pls xfer"
click at [432, 95] on button "Save" at bounding box center [462, 94] width 180 height 26
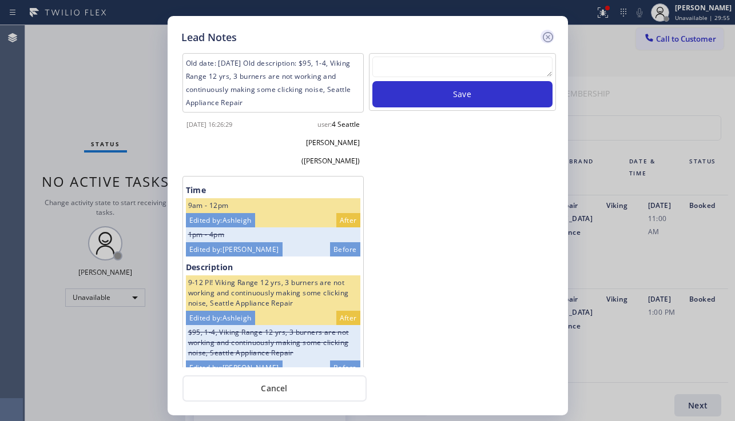
click at [551, 37] on icon at bounding box center [548, 37] width 14 height 14
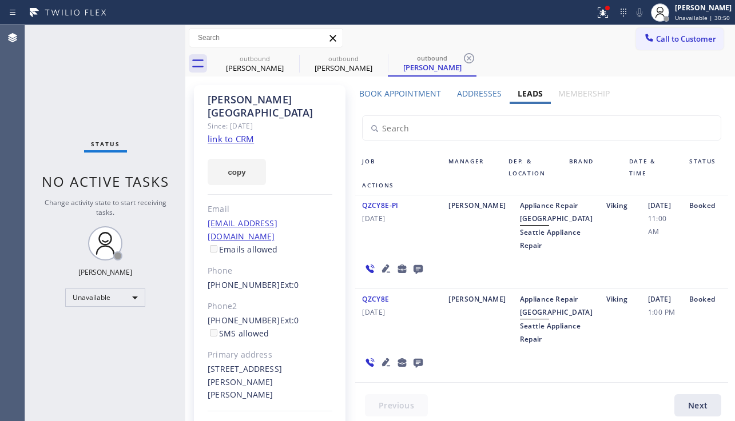
click at [700, 284] on div "QZCY8E-PI 12/20/2017 Lana Appliance Repair High End Seattle Appliance Repair Vi…" at bounding box center [541, 243] width 373 height 94
click at [677, 44] on button "Call to Customer" at bounding box center [679, 39] width 87 height 22
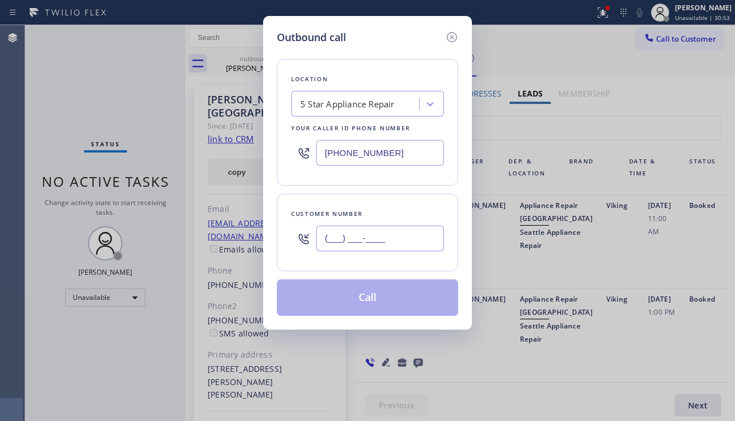
click at [353, 240] on input "(___) ___-____" at bounding box center [379, 239] width 127 height 26
paste input "206) 678-5781"
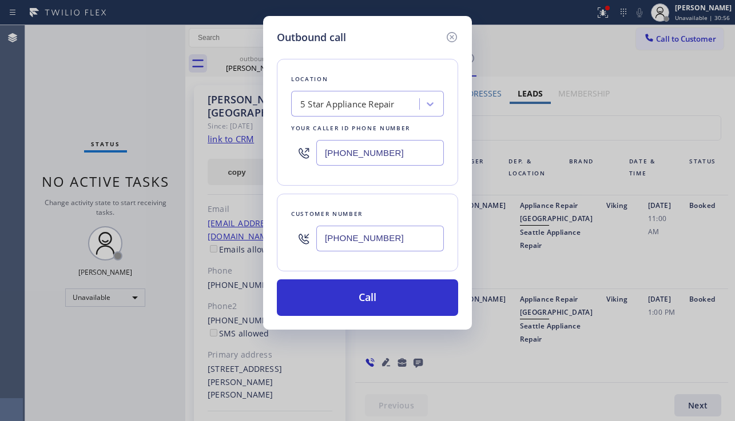
type input "[PHONE_NUMBER]"
click at [341, 101] on div "5 Star Appliance Repair" at bounding box center [347, 104] width 94 height 13
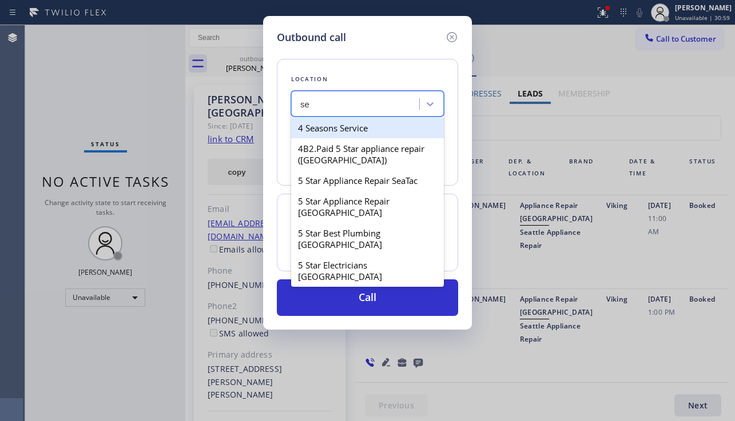
type input "s"
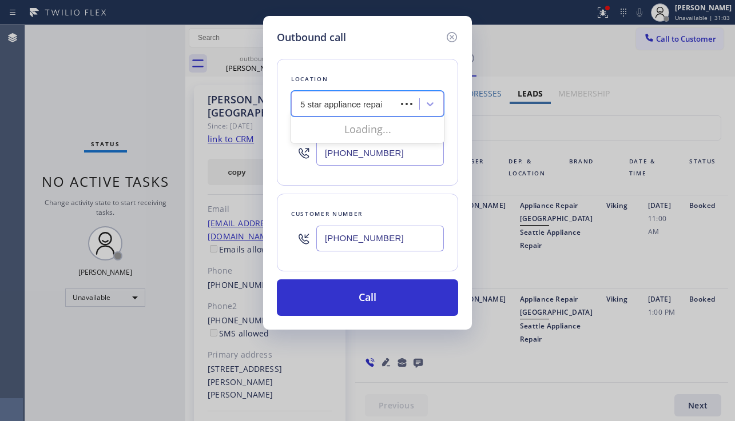
type input "5 star appliance repair"
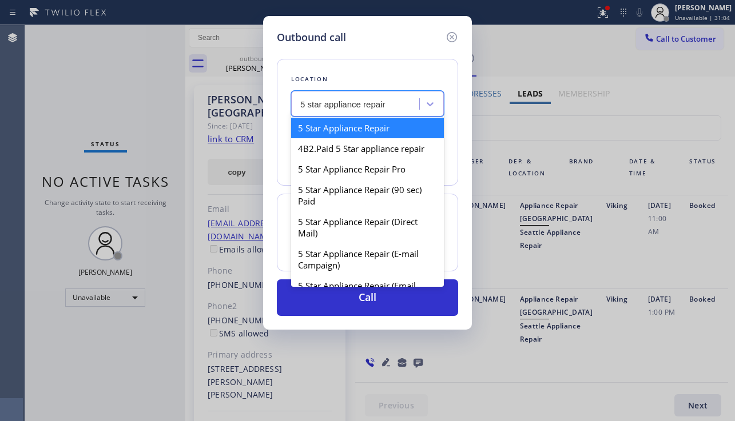
click at [341, 120] on div "5 Star Appliance Repair" at bounding box center [367, 128] width 153 height 21
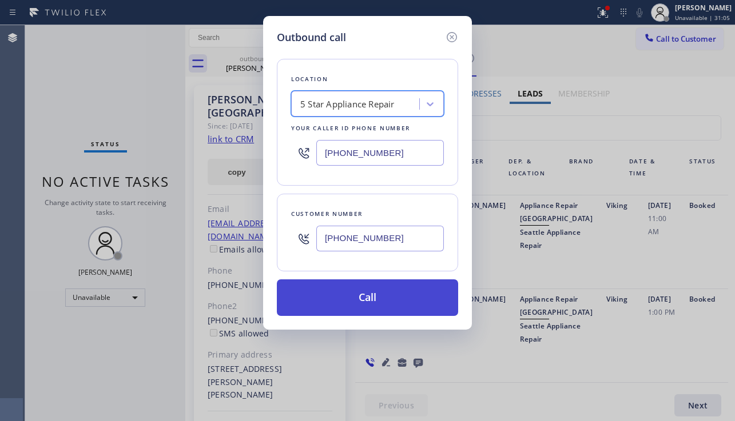
click at [382, 290] on button "Call" at bounding box center [367, 298] width 181 height 37
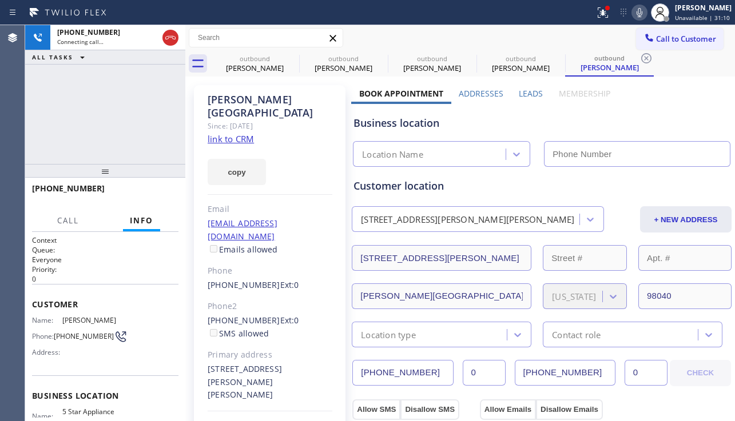
type input "[PHONE_NUMBER]"
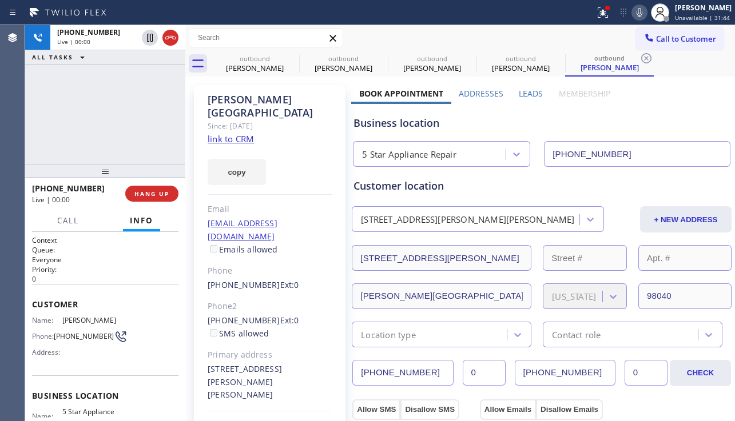
drag, startPoint x: 99, startPoint y: 153, endPoint x: 110, endPoint y: 158, distance: 12.0
click at [99, 153] on div "+12066785781 Live | 00:00 ALL TASKS ALL TASKS ACTIVE TASKS TASKS IN WRAP UP" at bounding box center [105, 94] width 160 height 139
click at [145, 200] on button "HANG UP" at bounding box center [151, 194] width 53 height 16
click at [145, 199] on button "HANG UP" at bounding box center [151, 194] width 53 height 16
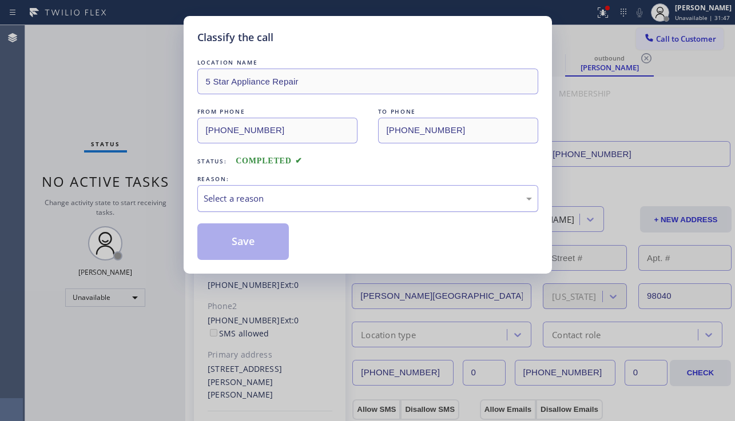
click at [257, 201] on div "Select a reason" at bounding box center [368, 198] width 328 height 13
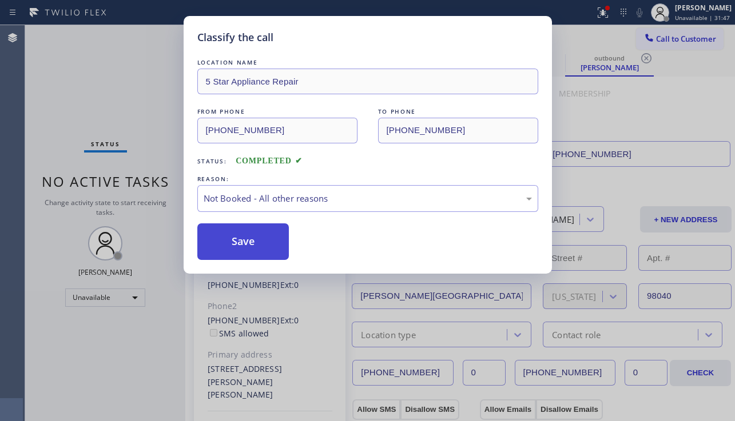
drag, startPoint x: 246, startPoint y: 240, endPoint x: 240, endPoint y: 348, distance: 107.7
click at [245, 241] on button "Save" at bounding box center [243, 242] width 92 height 37
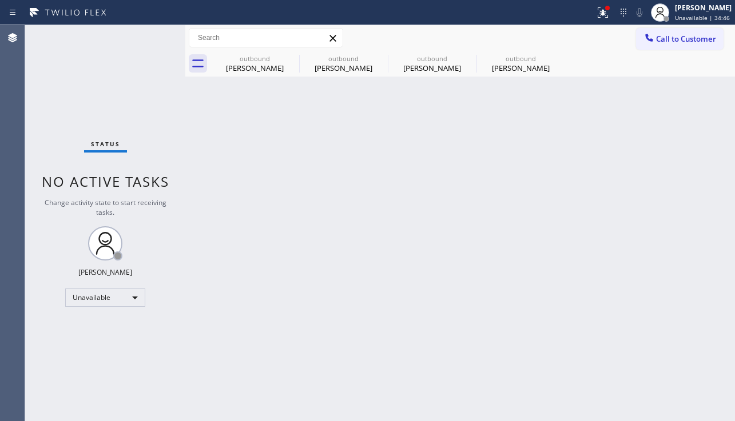
drag, startPoint x: 71, startPoint y: 346, endPoint x: 10, endPoint y: 370, distance: 65.4
click at [71, 345] on div "Status No active tasks Change activity state to start receiving tasks. [PERSON_…" at bounding box center [105, 223] width 160 height 396
drag, startPoint x: 294, startPoint y: 365, endPoint x: 250, endPoint y: 357, distance: 44.7
click at [294, 365] on div "Back to Dashboard Change Sender ID Customers Technicians Select a contact Outbo…" at bounding box center [459, 223] width 549 height 396
click at [129, 296] on div "Unavailable" at bounding box center [105, 298] width 80 height 18
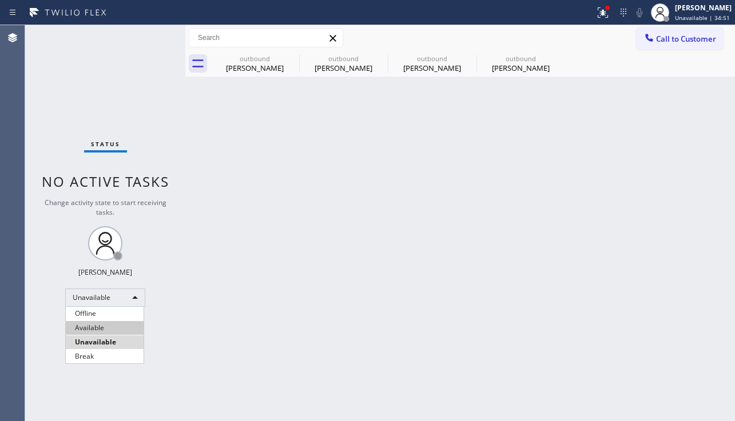
click at [108, 331] on li "Available" at bounding box center [105, 328] width 78 height 14
click at [181, 340] on div "Status No active tasks Change activity state to start receiving tasks. [PERSON_…" at bounding box center [105, 223] width 160 height 396
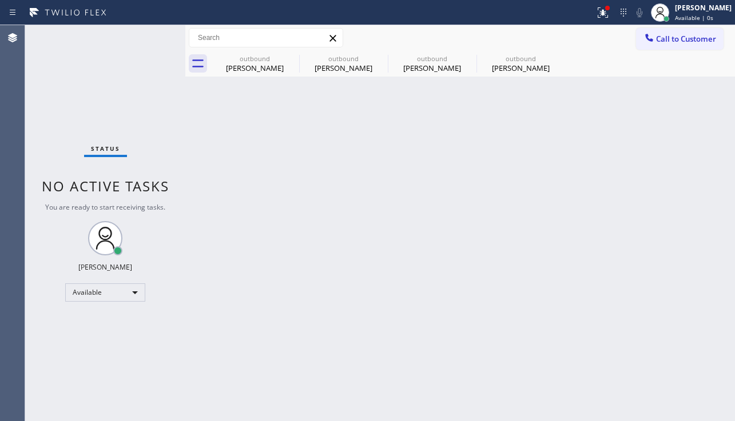
click at [258, 321] on div "Back to Dashboard Change Sender ID Customers Technicians Select a contact Outbo…" at bounding box center [459, 223] width 549 height 396
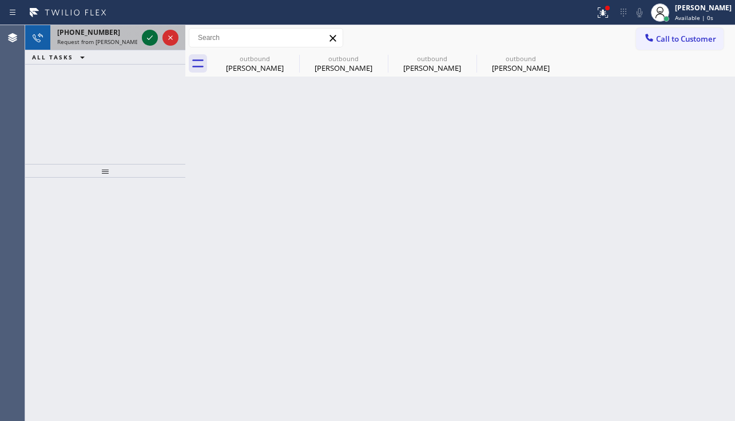
click at [150, 37] on icon at bounding box center [150, 38] width 14 height 14
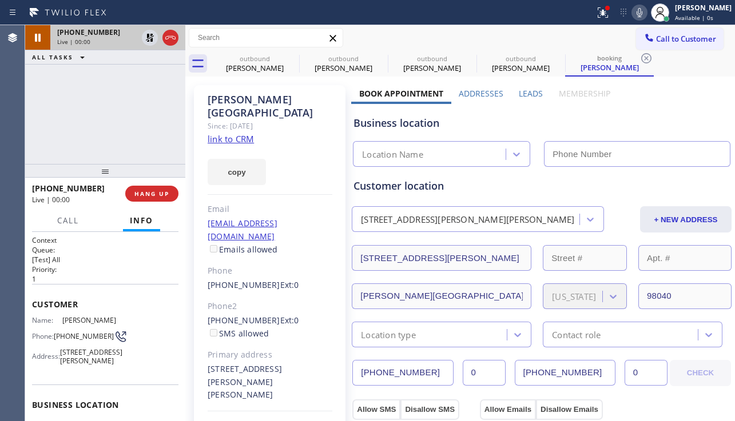
type input "[PHONE_NUMBER]"
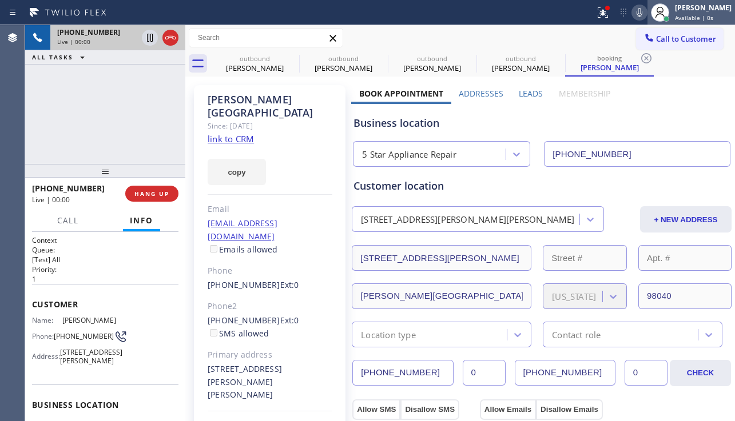
click at [675, 12] on div "[PERSON_NAME]" at bounding box center [703, 8] width 57 height 10
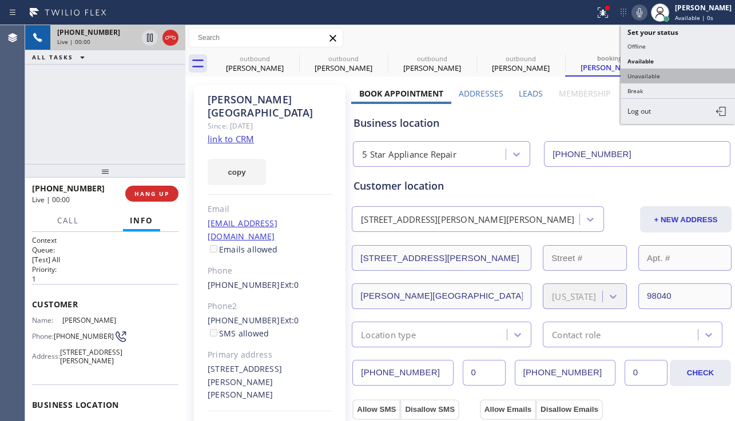
click at [653, 75] on button "Unavailable" at bounding box center [677, 76] width 114 height 15
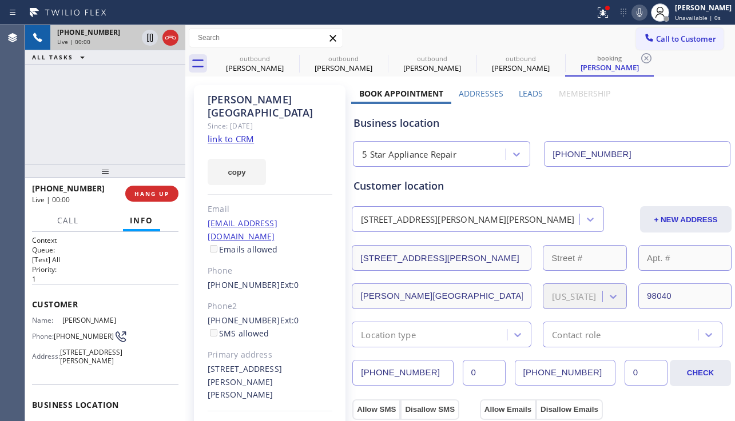
click at [527, 93] on label "Leads" at bounding box center [531, 93] width 24 height 11
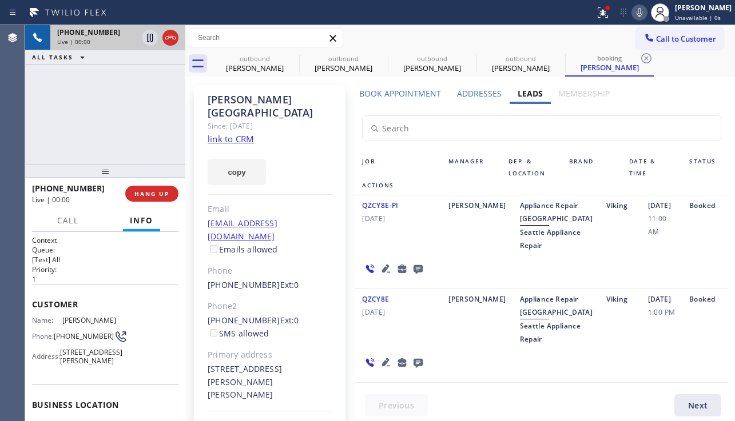
click at [710, 252] on div "Booked" at bounding box center [705, 225] width 46 height 53
click at [247, 363] on div "4103 W Mercer Way Mercer Island, 98040 WA" at bounding box center [270, 382] width 125 height 39
copy div "98040"
click at [471, 93] on label "Addresses" at bounding box center [479, 93] width 45 height 11
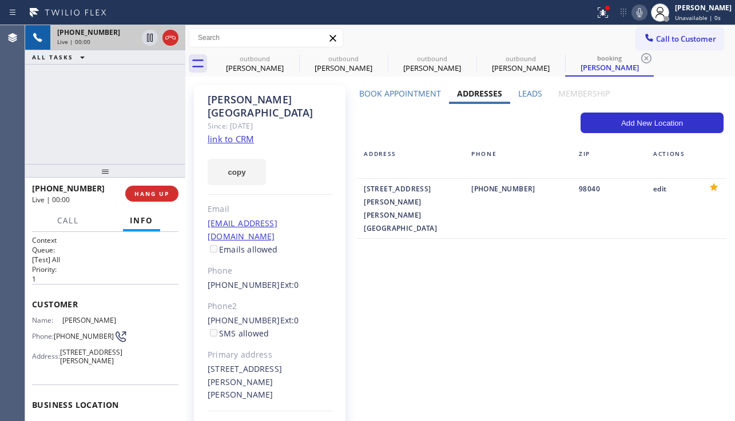
click at [512, 91] on div "Leads" at bounding box center [530, 96] width 40 height 16
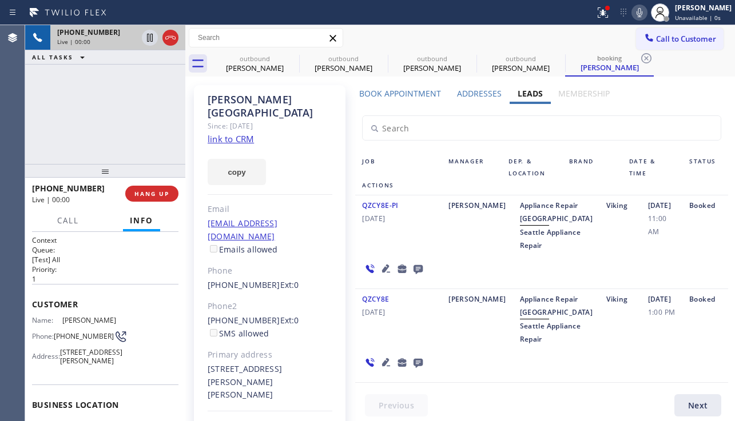
click at [385, 273] on icon at bounding box center [386, 269] width 8 height 8
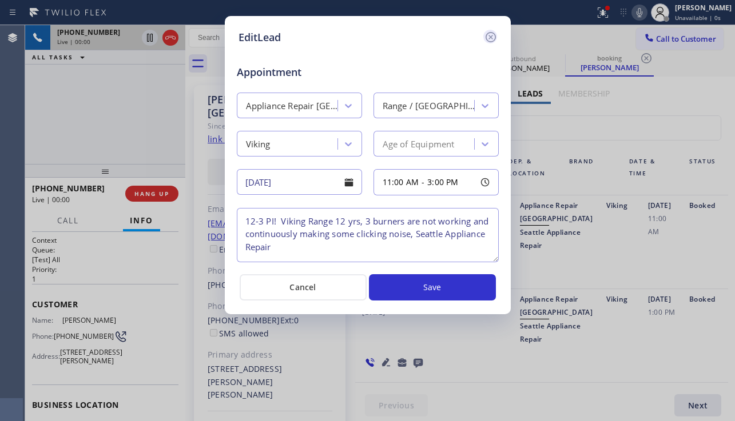
click at [491, 33] on icon at bounding box center [490, 37] width 10 height 10
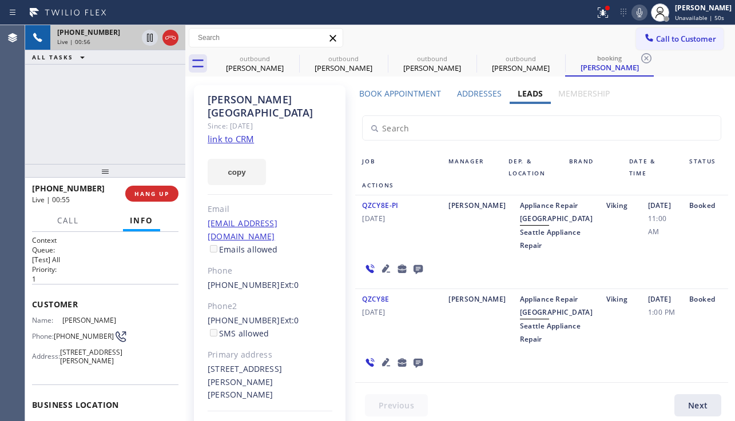
click at [109, 88] on div "+12066785781 Live | 00:56 ALL TASKS ALL TASKS ACTIVE TASKS TASKS IN WRAP UP" at bounding box center [105, 94] width 160 height 139
drag, startPoint x: 206, startPoint y: 344, endPoint x: 272, endPoint y: 352, distance: 65.7
click at [272, 352] on div "Jen Lyon Since: 20 may 2020 link to CRM copy Email jenrlyon@gmail.com Emails al…" at bounding box center [270, 275] width 152 height 380
copy div "4103 W Mercer Way Mercer Island, 98040 WA"
click at [146, 41] on icon at bounding box center [150, 38] width 14 height 14
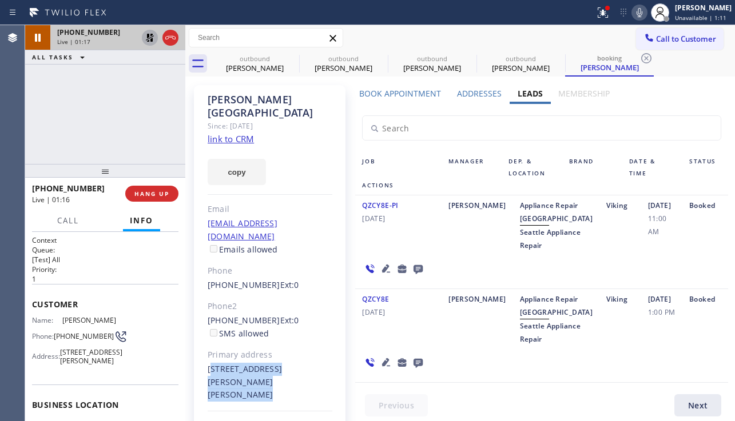
click at [632, 18] on icon at bounding box center [639, 13] width 14 height 14
click at [224, 159] on button "copy" at bounding box center [237, 172] width 58 height 26
click at [116, 125] on div "+12066785781 Live | 03:26 ALL TASKS ALL TASKS ACTIVE TASKS TASKS IN WRAP UP" at bounding box center [105, 94] width 160 height 139
click at [144, 35] on icon at bounding box center [150, 38] width 14 height 14
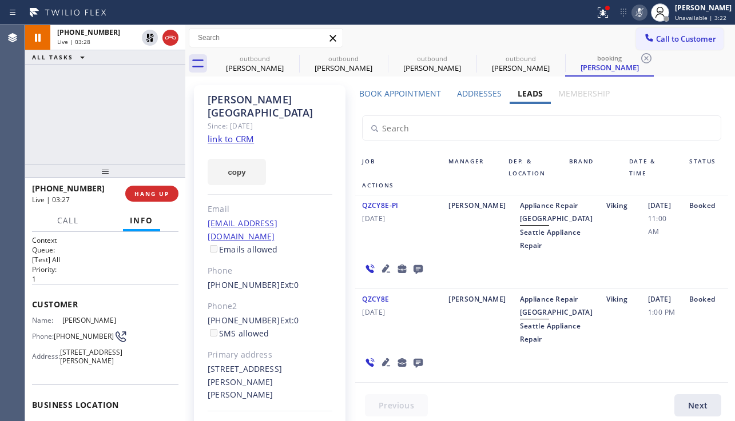
click at [632, 14] on icon at bounding box center [639, 13] width 14 height 14
click at [329, 265] on div "Phone" at bounding box center [270, 271] width 125 height 13
click at [398, 90] on label "Book Appointment" at bounding box center [400, 93] width 82 height 11
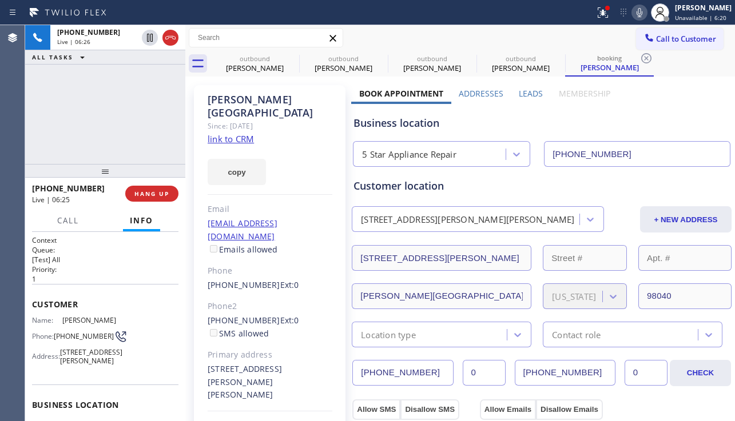
click at [237, 133] on link "link to CRM" at bounding box center [231, 138] width 46 height 11
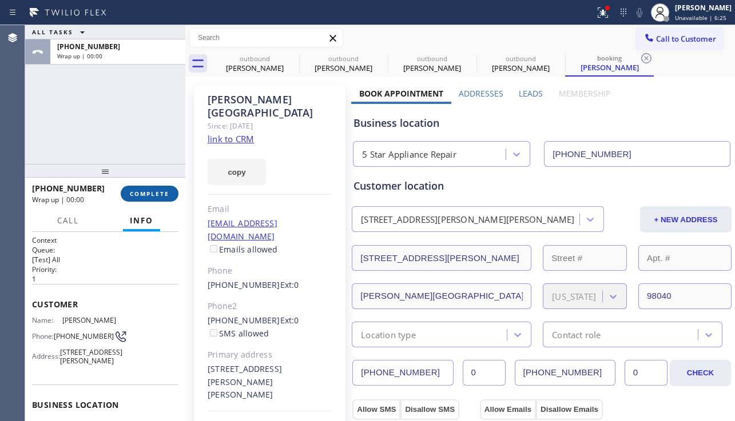
click at [157, 194] on span "COMPLETE" at bounding box center [149, 194] width 39 height 8
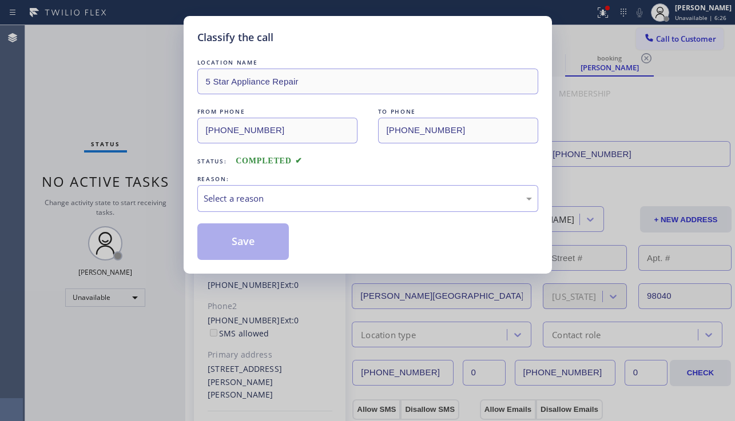
click at [284, 194] on div "Select a reason" at bounding box center [368, 198] width 328 height 13
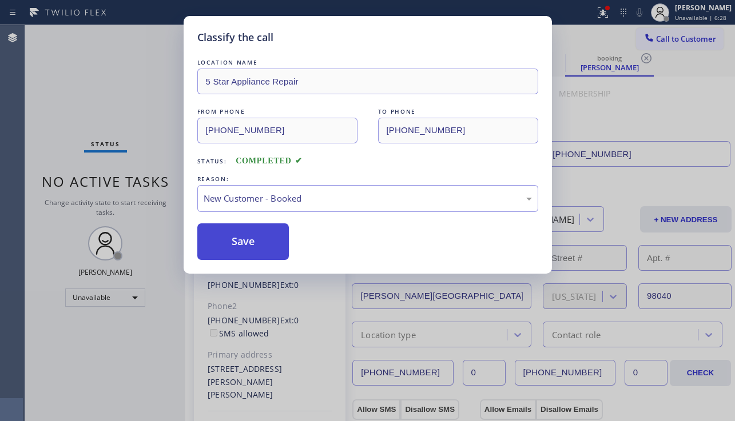
click at [250, 241] on button "Save" at bounding box center [243, 242] width 92 height 37
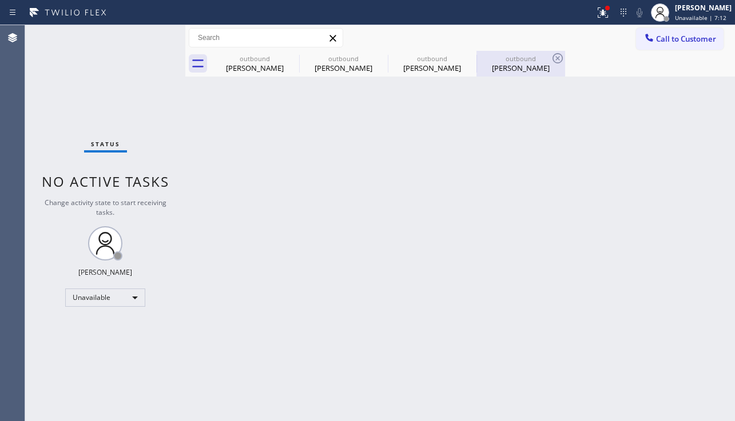
click at [505, 70] on div "Jen Lyon" at bounding box center [520, 68] width 86 height 10
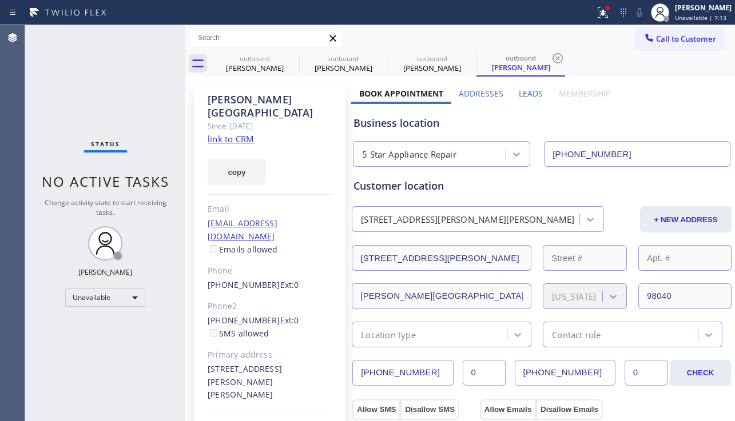
drag, startPoint x: 606, startPoint y: 153, endPoint x: 547, endPoint y: 158, distance: 59.1
click at [547, 158] on input "[PHONE_NUMBER]" at bounding box center [637, 154] width 186 height 26
click at [668, 46] on button "Call to Customer" at bounding box center [679, 39] width 87 height 22
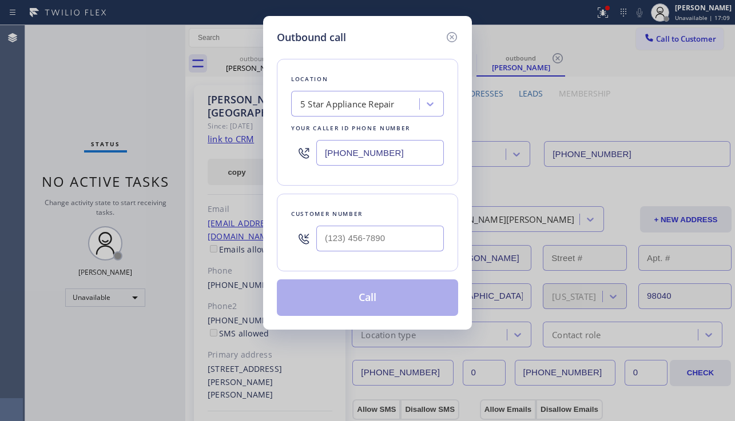
click at [103, 306] on div "Outbound call Location 5 Star Appliance Repair Your caller id phone number (855…" at bounding box center [367, 210] width 735 height 421
click at [370, 101] on div "5 Star Appliance Repair" at bounding box center [347, 104] width 94 height 13
type input "5 star appliance repair"
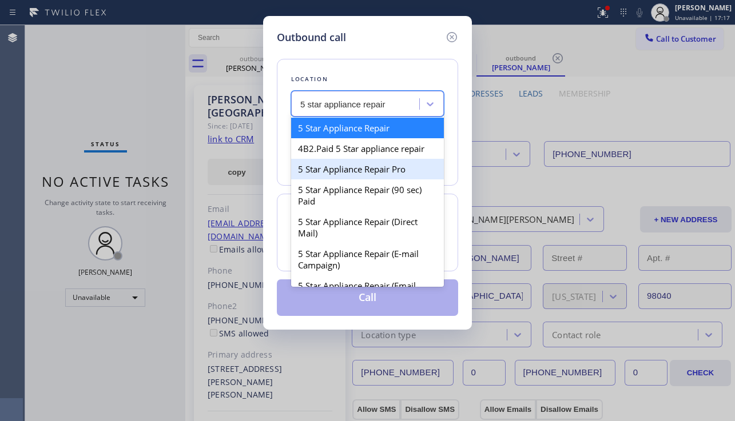
click at [369, 162] on div "5 Star Appliance Repair Pro" at bounding box center [367, 169] width 153 height 21
type input "[PHONE_NUMBER]"
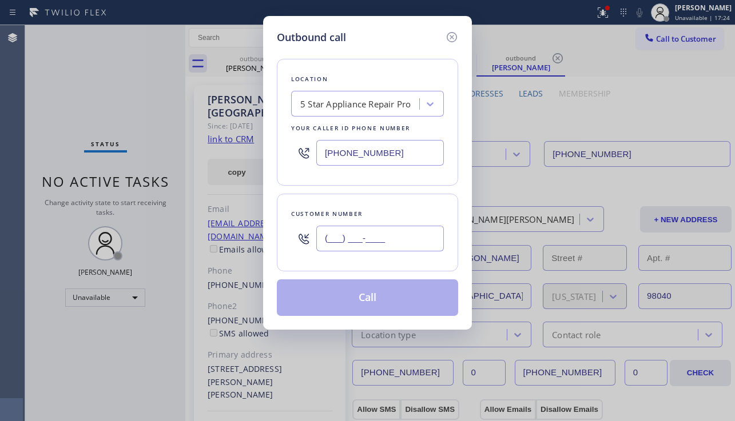
click at [386, 232] on input "(___) ___-____" at bounding box center [379, 239] width 127 height 26
paste input "480) 254-4602"
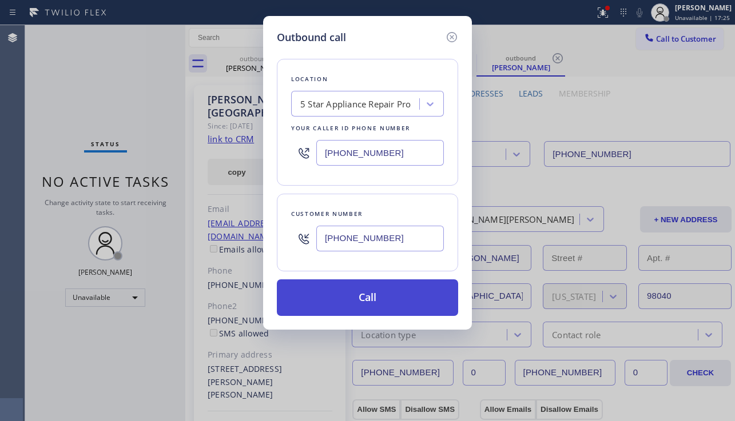
type input "[PHONE_NUMBER]"
click at [368, 301] on button "Call" at bounding box center [367, 298] width 181 height 37
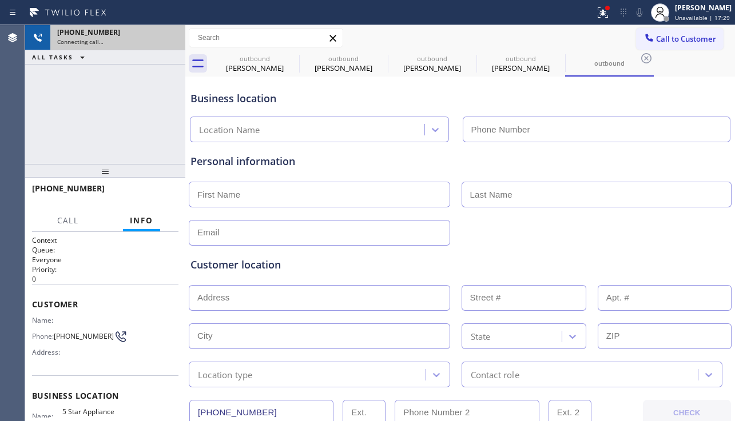
type input "[PHONE_NUMBER]"
click at [170, 40] on icon at bounding box center [171, 38] width 14 height 14
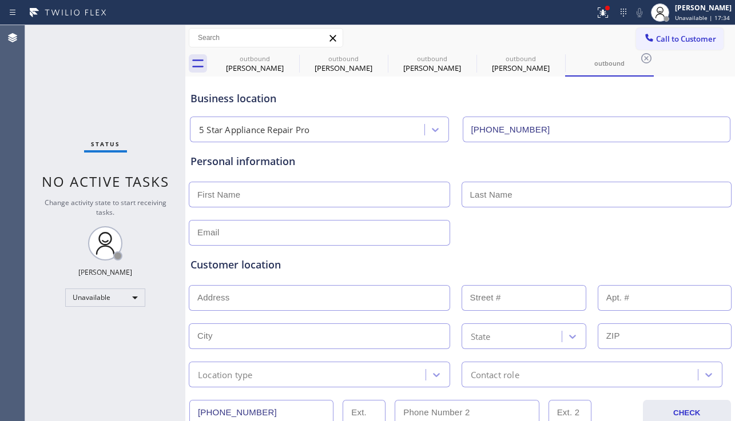
click at [235, 189] on input "text" at bounding box center [319, 195] width 261 height 26
click at [249, 198] on input "text" at bounding box center [319, 195] width 261 height 26
paste input "Mackenzie"
type input "Mackenzie"
click at [491, 198] on input "text" at bounding box center [596, 195] width 270 height 26
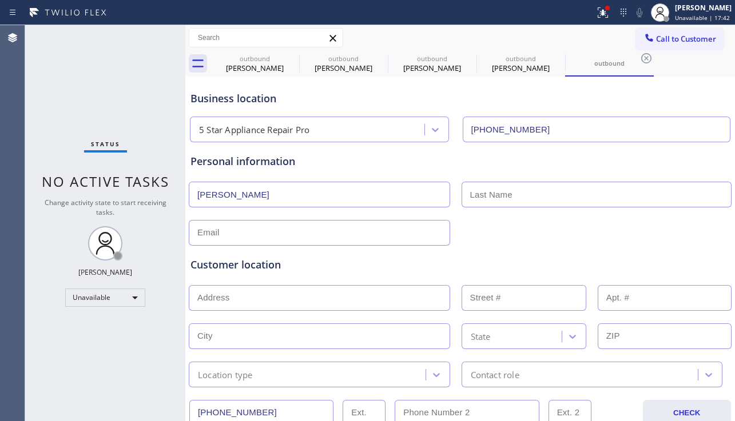
click at [487, 199] on input "text" at bounding box center [596, 195] width 270 height 26
paste input "Williams"
type input "Williams"
click at [353, 230] on input "text" at bounding box center [319, 233] width 261 height 26
click at [69, 123] on div "Status No active tasks Change activity state to start receiving tasks. [PERSON_…" at bounding box center [105, 223] width 160 height 396
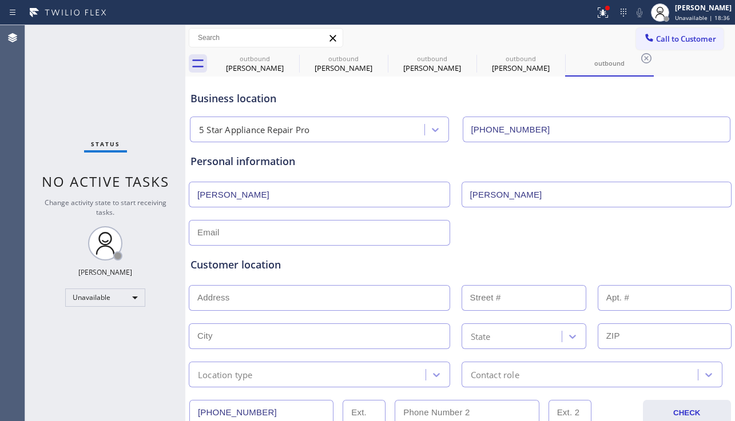
click at [247, 238] on input "text" at bounding box center [319, 233] width 261 height 26
type input "[EMAIL_ADDRESS][DOMAIN_NAME]"
click at [261, 290] on input "text" at bounding box center [319, 298] width 261 height 26
click at [228, 298] on input "text" at bounding box center [319, 298] width 261 height 26
paste input "349 E Thomas RdPhoenix, AZ 85012, USA"
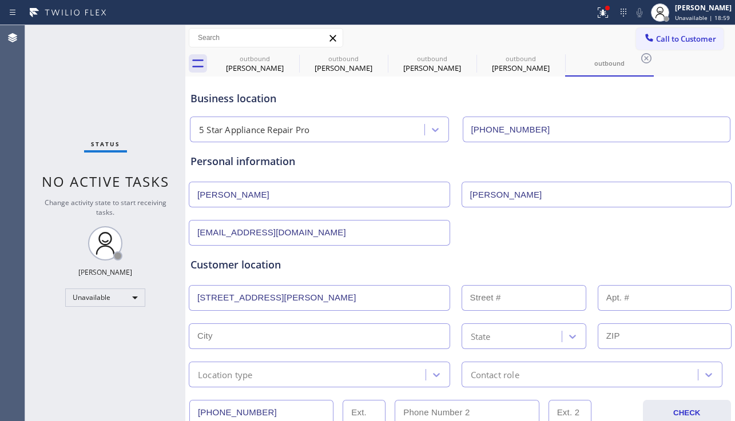
type input "349 E Thomas Rd"
type input "349"
type input "Phoenix"
type input "85012"
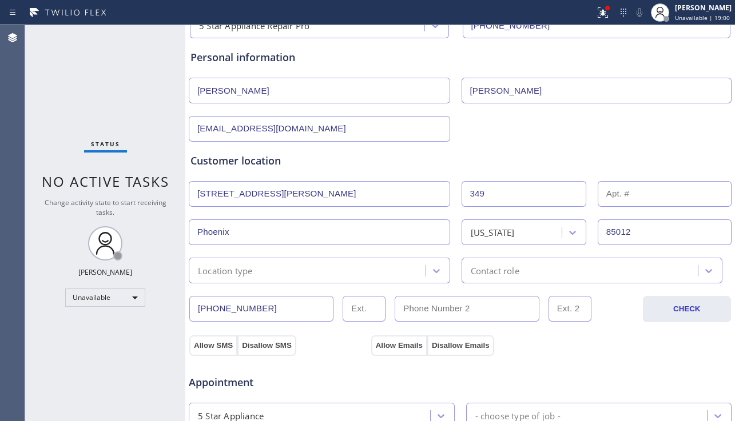
scroll to position [114, 0]
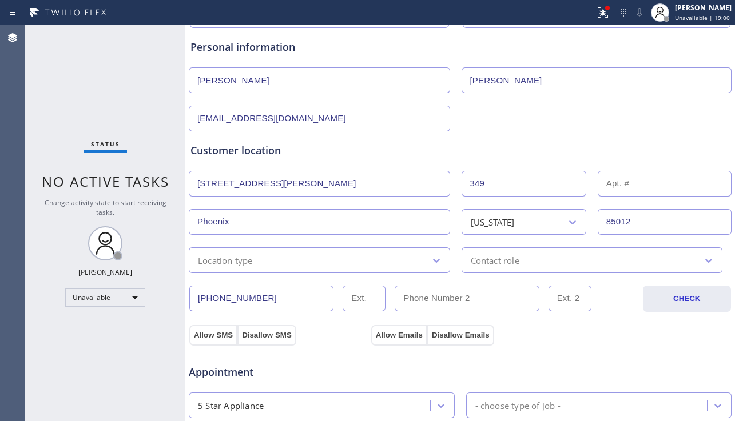
click at [324, 264] on div "Location type" at bounding box center [308, 260] width 233 height 20
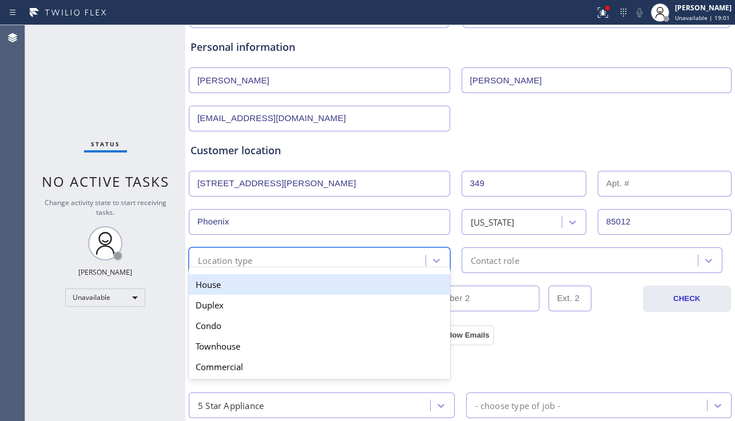
click at [286, 289] on div "House" at bounding box center [319, 284] width 261 height 21
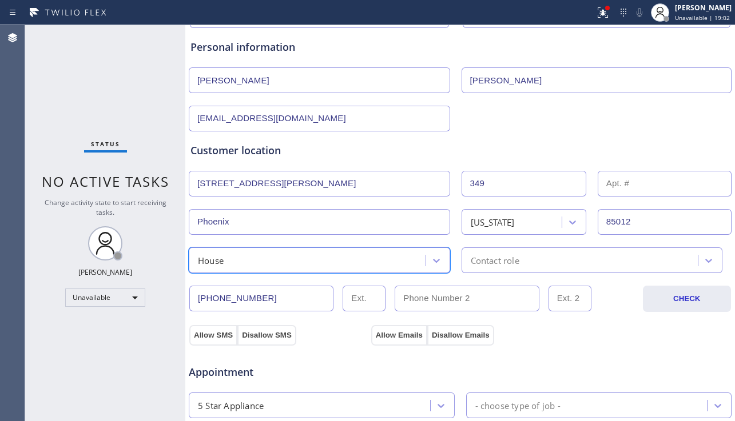
click at [490, 264] on div "Contact role" at bounding box center [495, 260] width 49 height 13
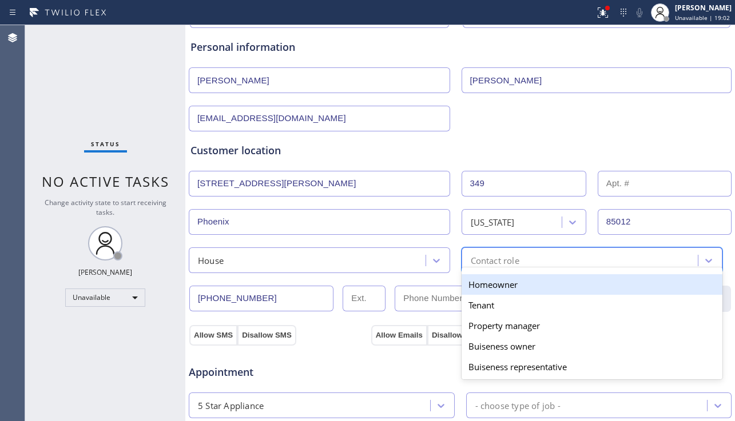
click at [464, 289] on div "Homeowner" at bounding box center [591, 284] width 261 height 21
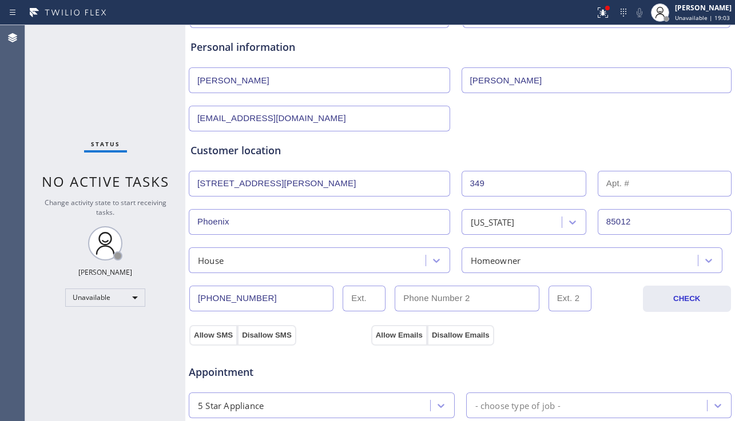
click at [620, 181] on input "text" at bounding box center [664, 184] width 134 height 26
click at [464, 143] on div "Customer location" at bounding box center [459, 150] width 539 height 15
click at [609, 184] on input "text" at bounding box center [664, 184] width 134 height 26
paste input "E302"
type input "E302"
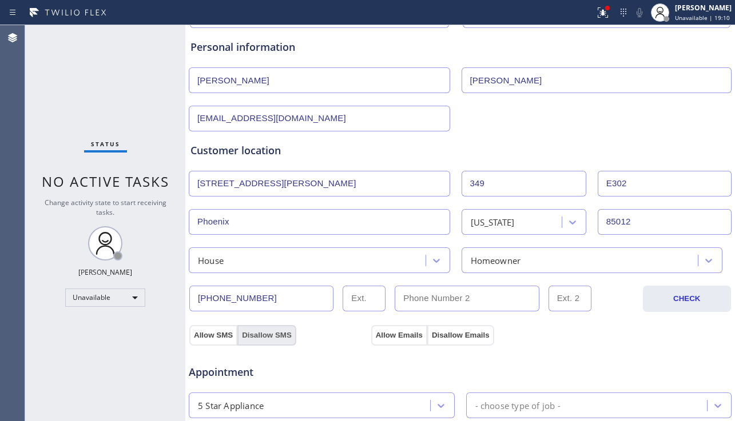
drag, startPoint x: 232, startPoint y: 335, endPoint x: 273, endPoint y: 335, distance: 41.2
click at [232, 334] on button "Allow SMS" at bounding box center [213, 335] width 48 height 21
click at [390, 334] on button "Allow Emails" at bounding box center [399, 335] width 56 height 21
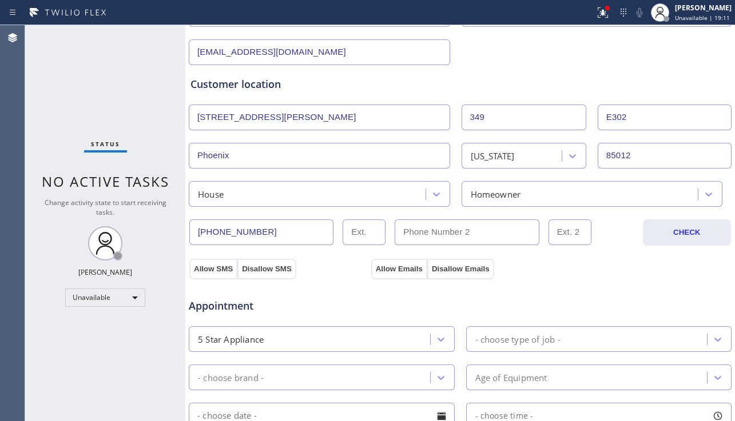
scroll to position [286, 0]
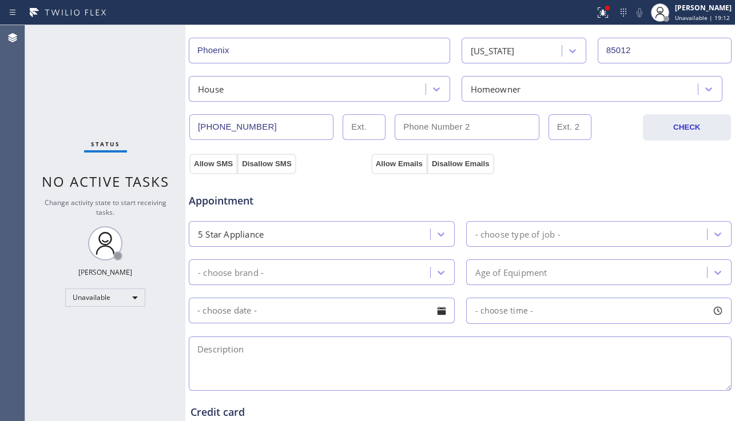
click at [397, 234] on div "5 Star Appliance" at bounding box center [311, 234] width 238 height 20
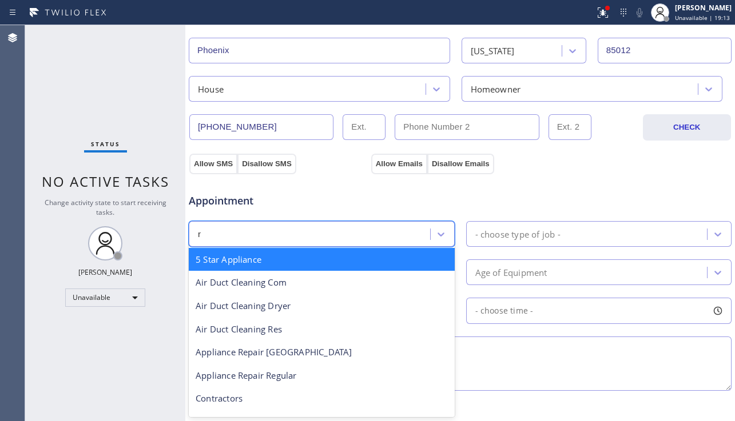
type input "re"
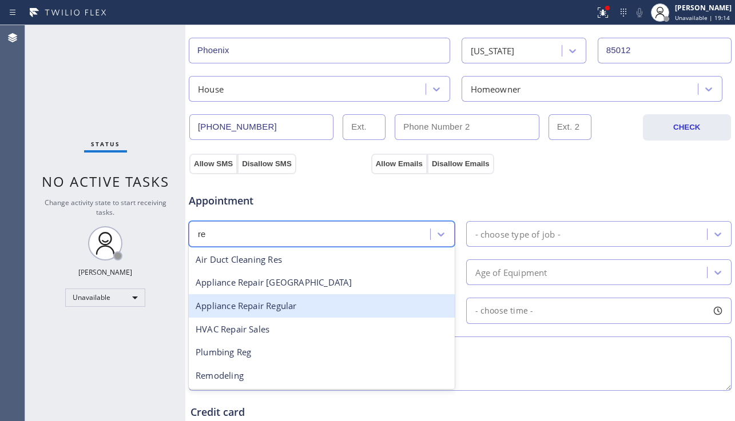
click at [302, 300] on div "Appliance Repair Regular" at bounding box center [322, 305] width 266 height 23
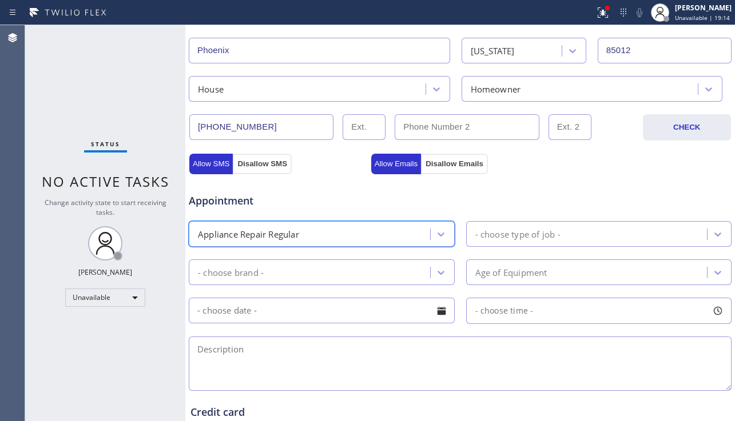
click at [553, 232] on div "- choose type of job -" at bounding box center [517, 234] width 85 height 13
click at [487, 198] on div "Appointment" at bounding box center [460, 194] width 545 height 29
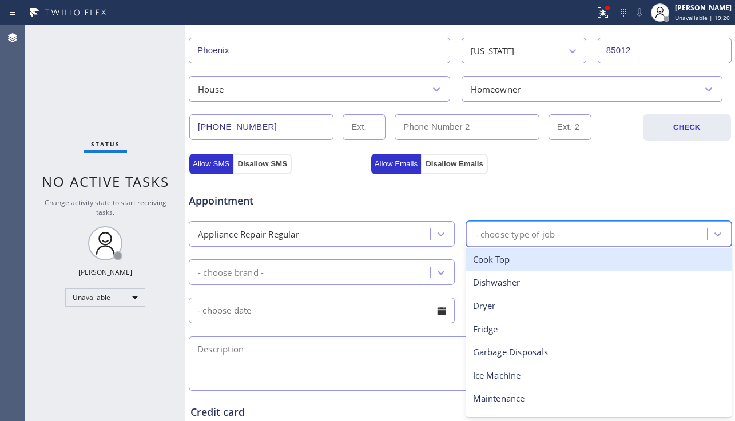
click at [505, 236] on div "- choose type of job -" at bounding box center [517, 234] width 85 height 13
type input "fr"
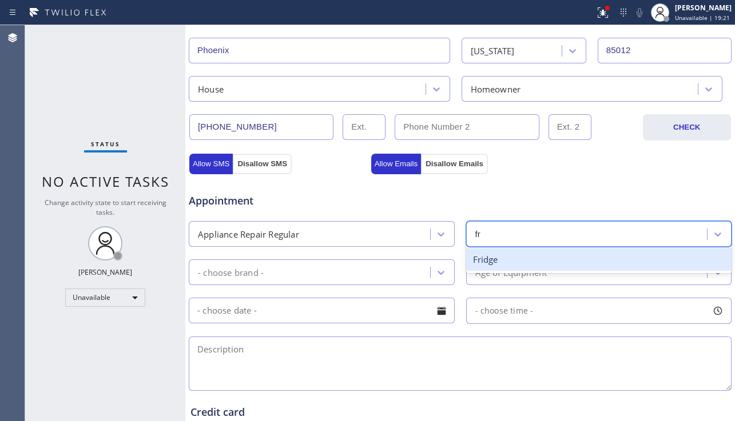
click at [500, 256] on div "Fridge" at bounding box center [599, 259] width 266 height 23
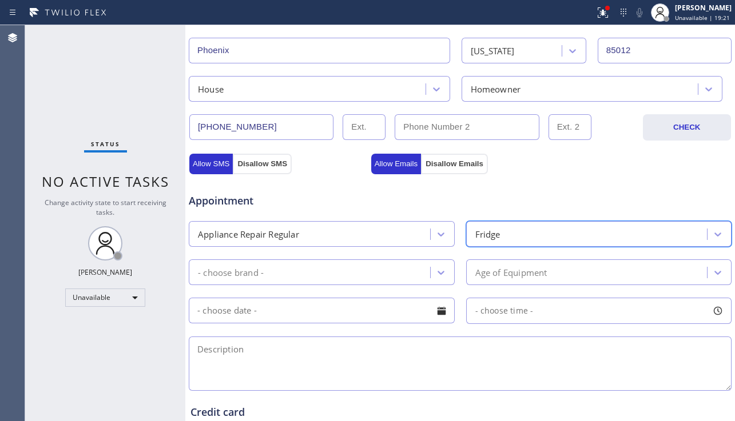
click at [390, 284] on div "- choose brand -" at bounding box center [322, 273] width 266 height 26
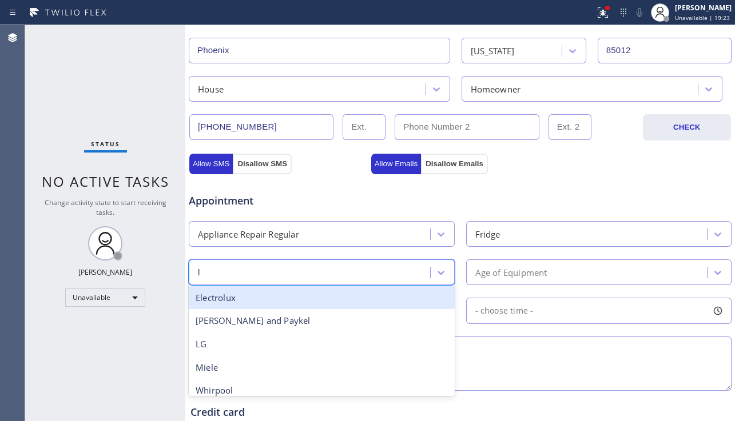
type input "lg"
click at [339, 292] on div "LG" at bounding box center [322, 297] width 266 height 23
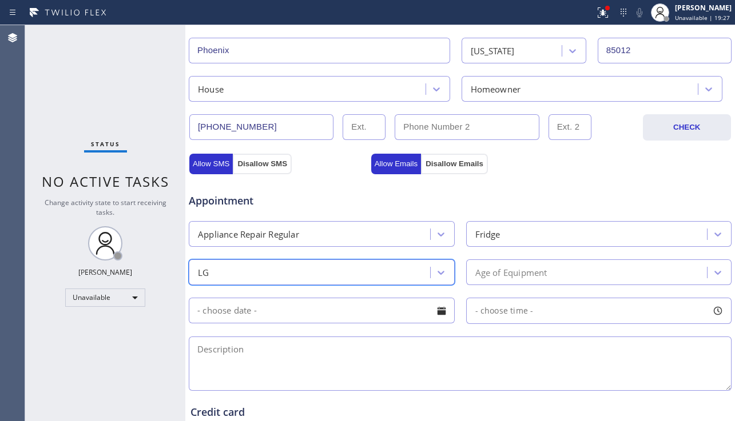
click at [536, 272] on div "Age of Equipment" at bounding box center [511, 272] width 72 height 13
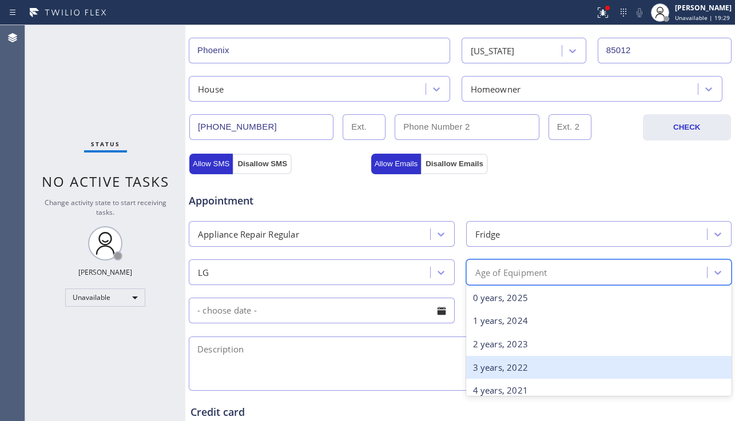
click at [497, 359] on div "3 years, 2022" at bounding box center [599, 367] width 266 height 23
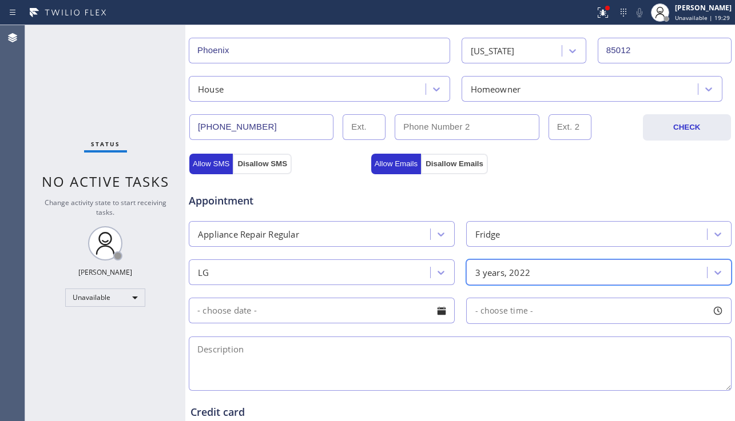
click at [341, 350] on textarea at bounding box center [460, 364] width 543 height 54
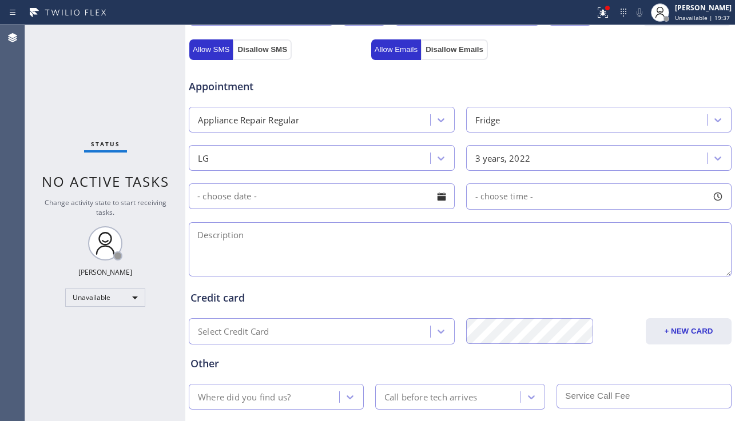
click at [312, 248] on textarea at bounding box center [460, 249] width 543 height 54
paste textarea "1-4 | $38 | LG Refrigerator | Fridge is on but not cooling | A little over 3 ye…"
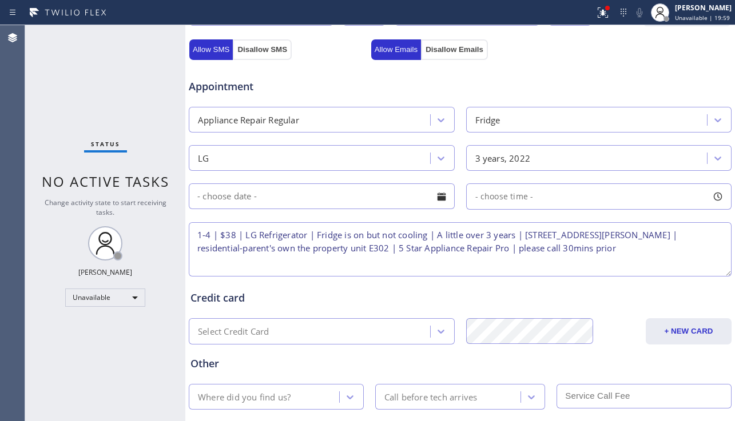
type textarea "1-4 | $38 | LG Refrigerator | Fridge is on but not cooling | A little over 3 ye…"
click at [412, 267] on textarea "1-4 | $38 | LG Refrigerator | Fridge is on but not cooling | A little over 3 ye…" at bounding box center [460, 249] width 543 height 54
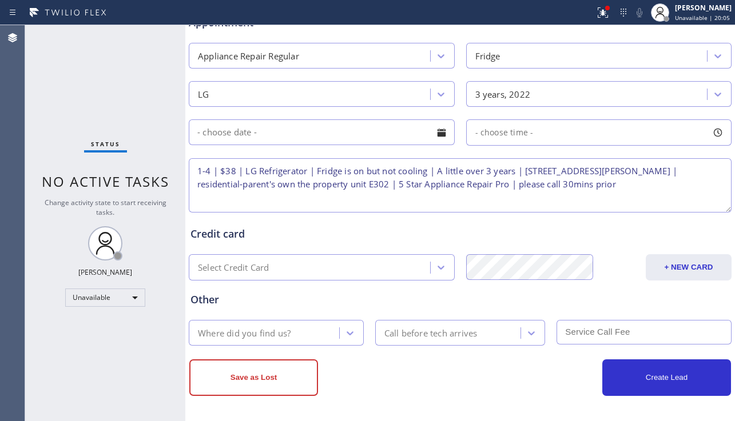
scroll to position [465, 0]
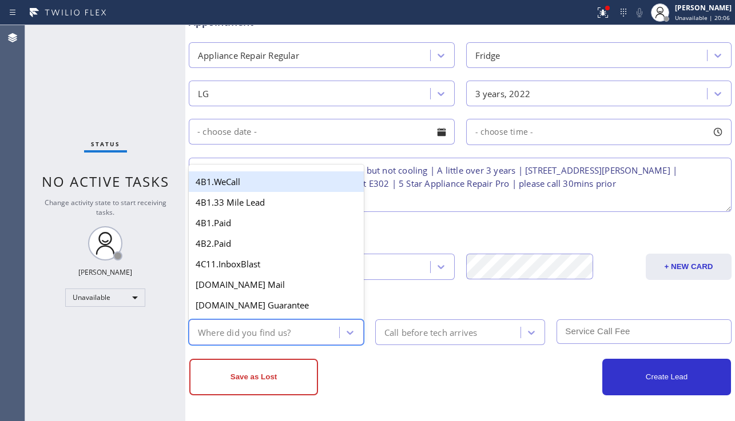
click at [306, 326] on div "Where did you find us?" at bounding box center [265, 332] width 147 height 20
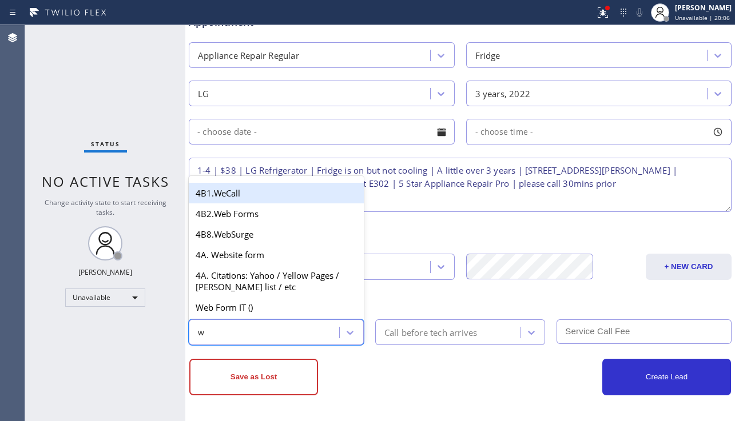
type input "we"
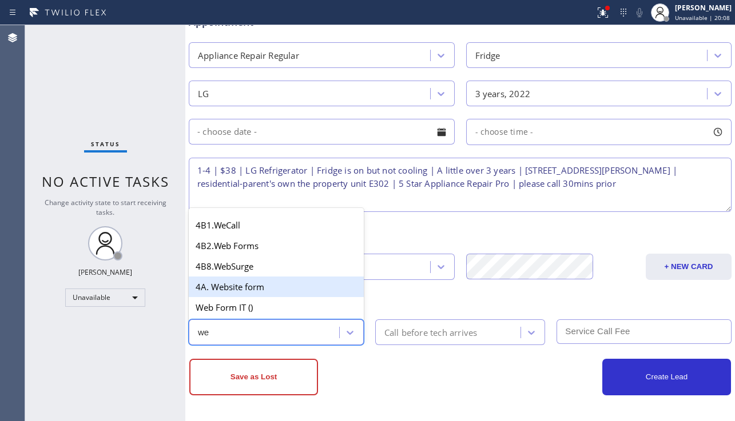
click at [269, 290] on div "4A. Website form" at bounding box center [276, 287] width 175 height 21
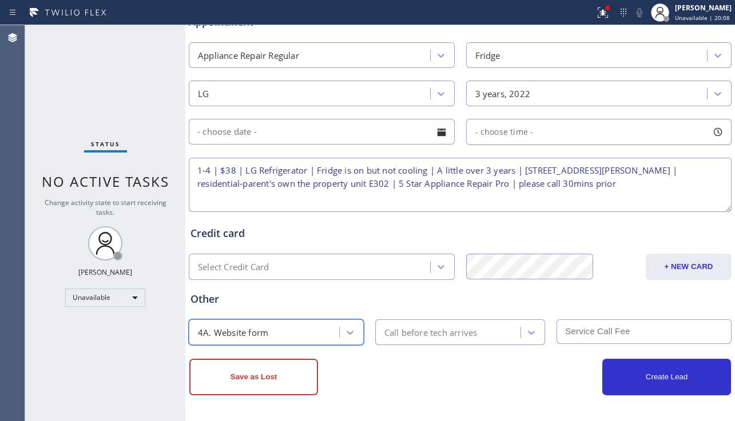
click at [457, 333] on div "Call before tech arrives" at bounding box center [430, 332] width 93 height 13
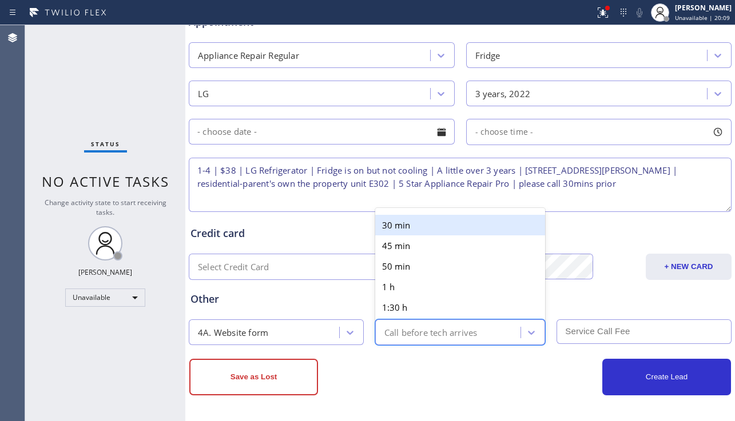
click at [440, 223] on div "30 min" at bounding box center [460, 225] width 170 height 21
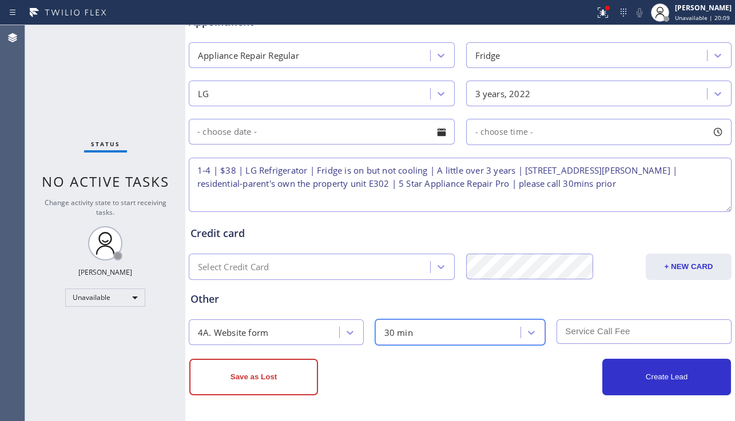
click at [574, 333] on input "text" at bounding box center [643, 332] width 175 height 25
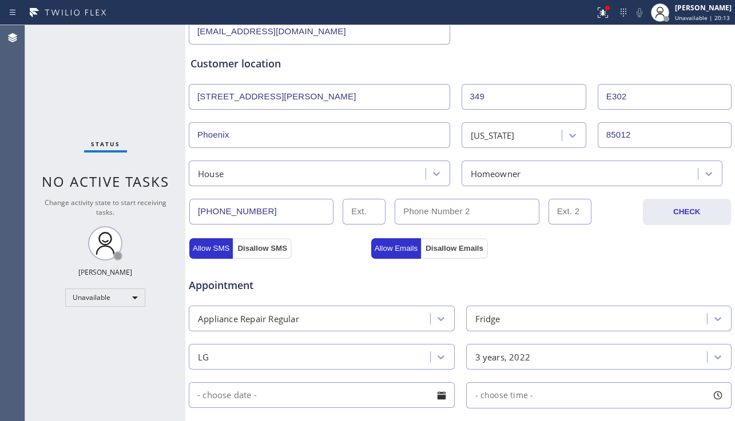
scroll to position [293, 0]
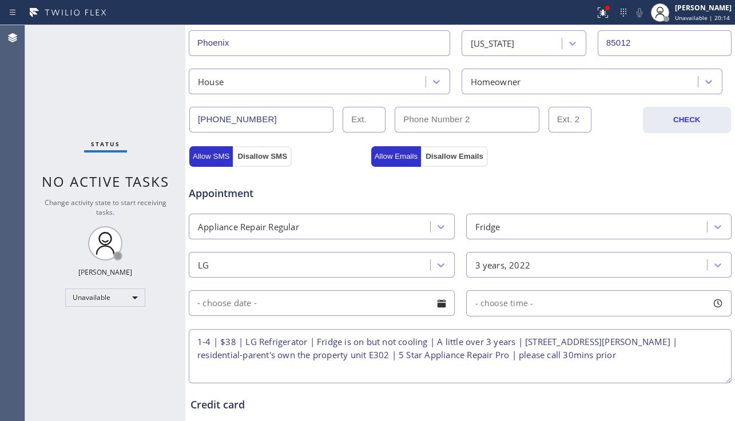
type input "38"
click at [435, 308] on div at bounding box center [441, 303] width 19 height 19
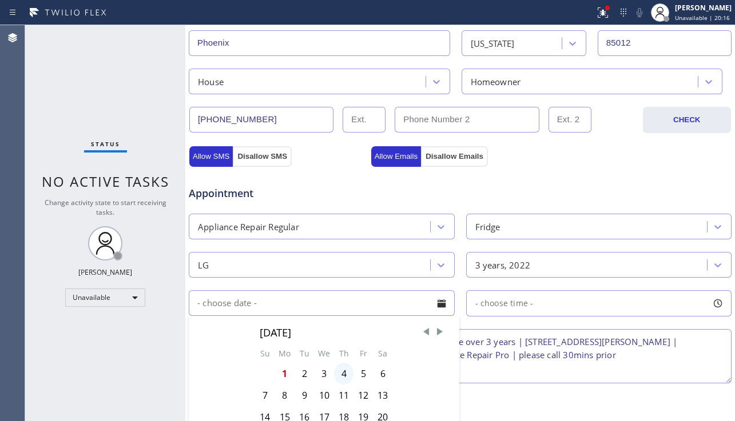
click at [347, 372] on div "4" at bounding box center [343, 374] width 19 height 22
type input "09/04/2025"
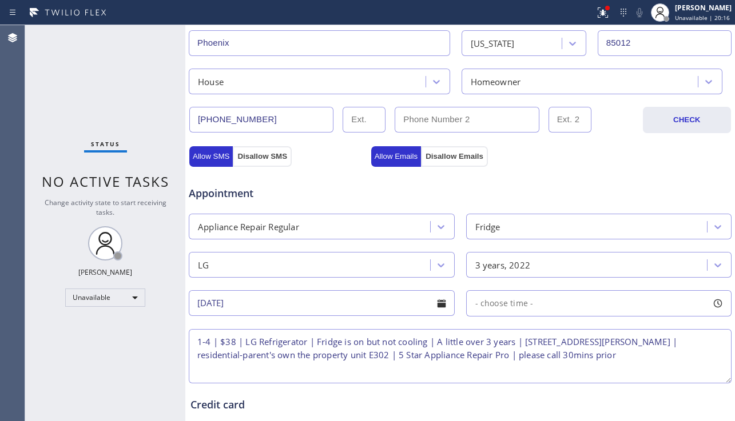
click at [507, 301] on span "- choose time -" at bounding box center [504, 303] width 58 height 11
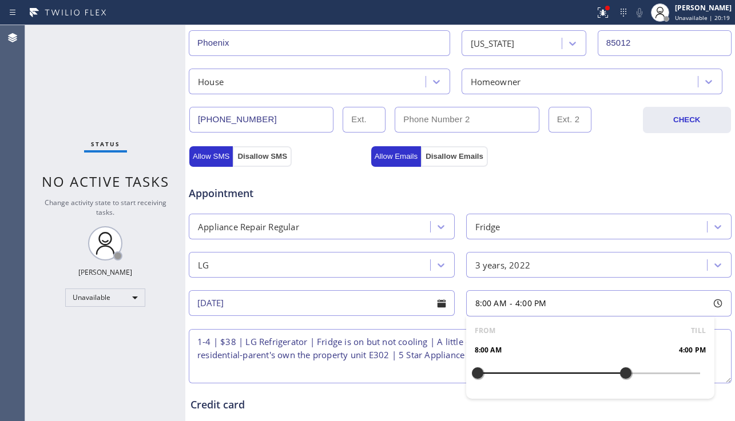
drag, startPoint x: 473, startPoint y: 372, endPoint x: 619, endPoint y: 378, distance: 145.3
click at [619, 378] on div at bounding box center [626, 373] width 14 height 24
drag, startPoint x: 475, startPoint y: 372, endPoint x: 567, endPoint y: 370, distance: 92.6
click at [567, 370] on div at bounding box center [570, 373] width 14 height 24
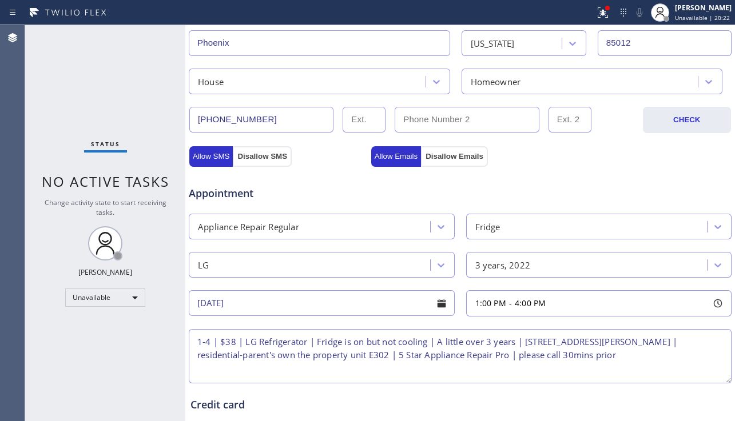
click at [414, 353] on textarea "1-4 | $38 | LG Refrigerator | Fridge is on but not cooling | A little over 3 ye…" at bounding box center [460, 356] width 543 height 54
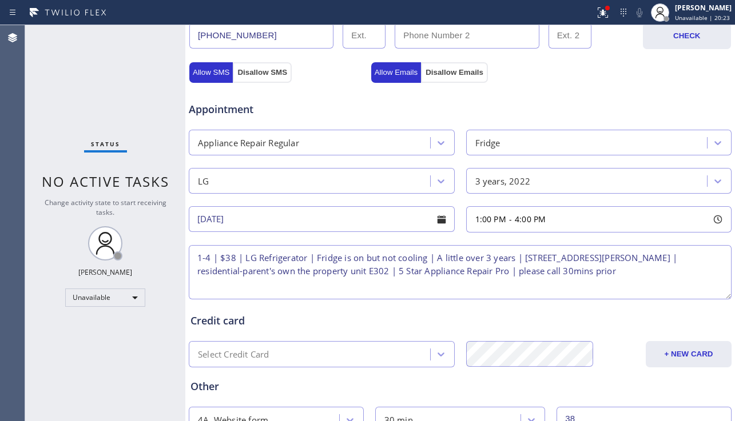
scroll to position [465, 0]
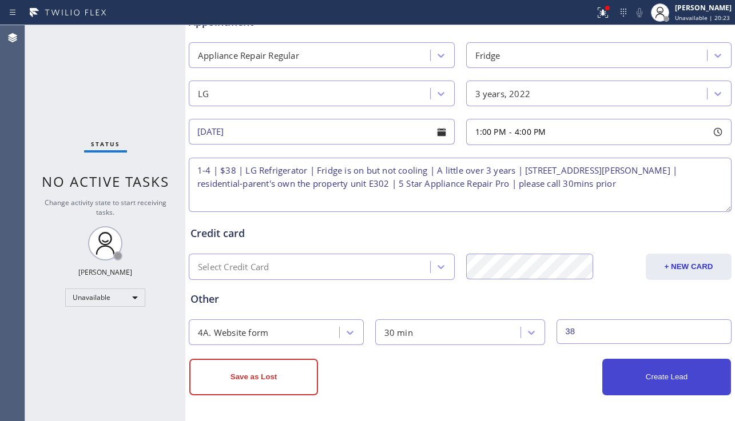
click at [624, 369] on button "Create Lead" at bounding box center [666, 377] width 129 height 37
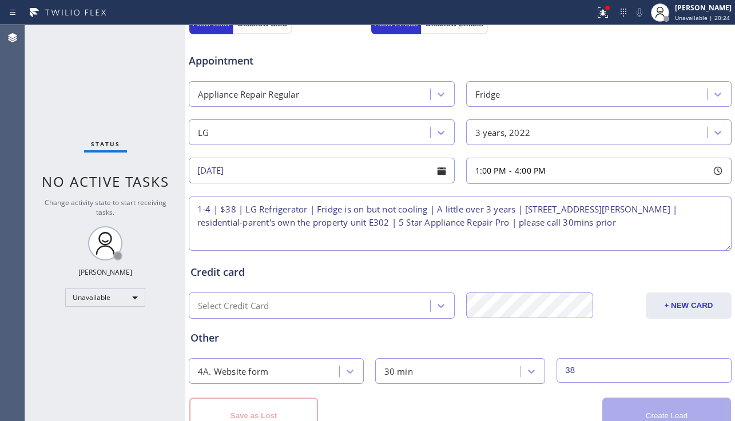
scroll to position [504, 0]
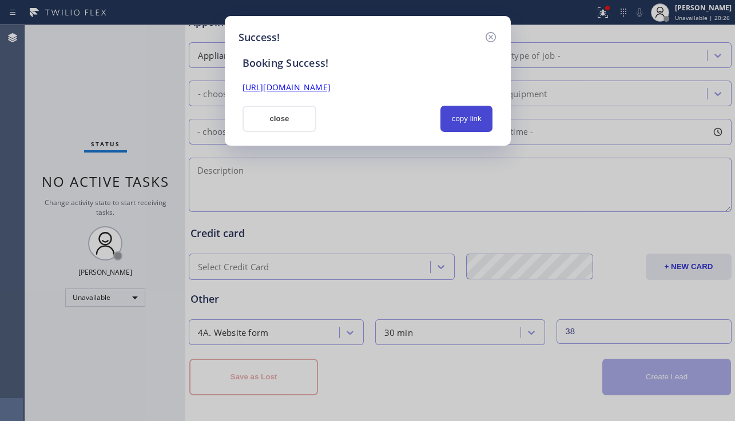
click at [465, 119] on button "copy link" at bounding box center [466, 119] width 53 height 26
click at [330, 90] on link "https://erp.apollosoft.co/customer/760380#portlet_lead" at bounding box center [286, 87] width 88 height 11
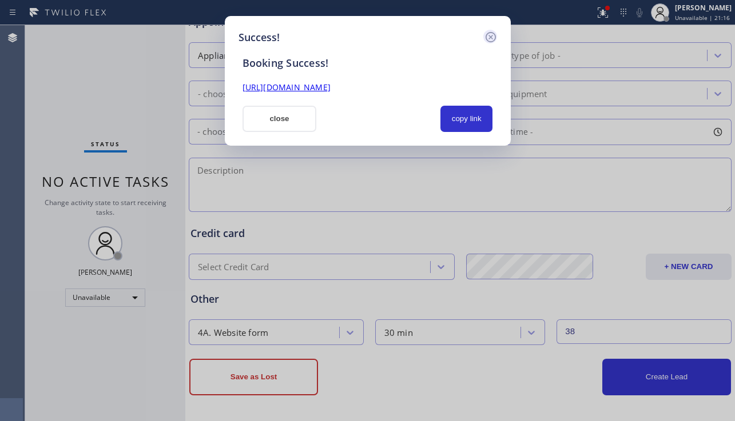
click at [491, 35] on icon at bounding box center [491, 37] width 14 height 14
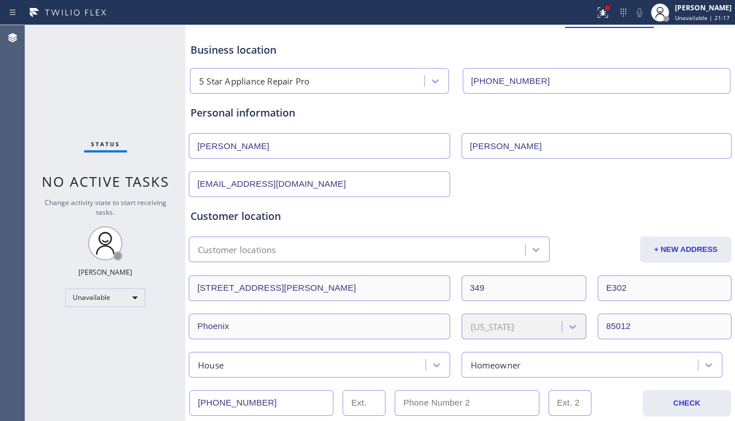
scroll to position [0, 0]
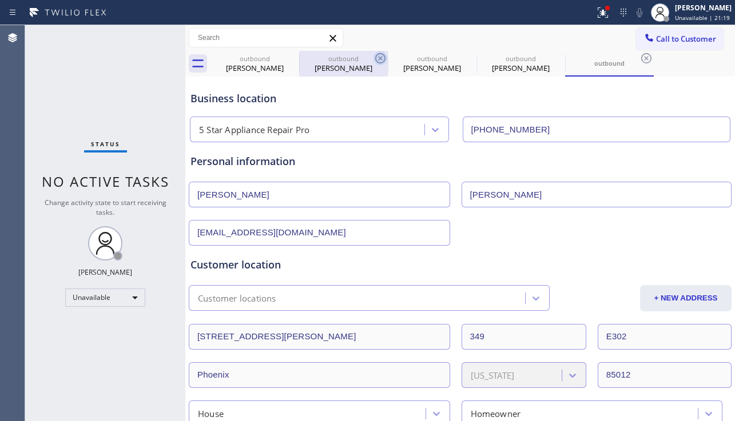
click at [378, 56] on icon at bounding box center [380, 58] width 14 height 14
click at [0, 0] on icon at bounding box center [0, 0] width 0 height 0
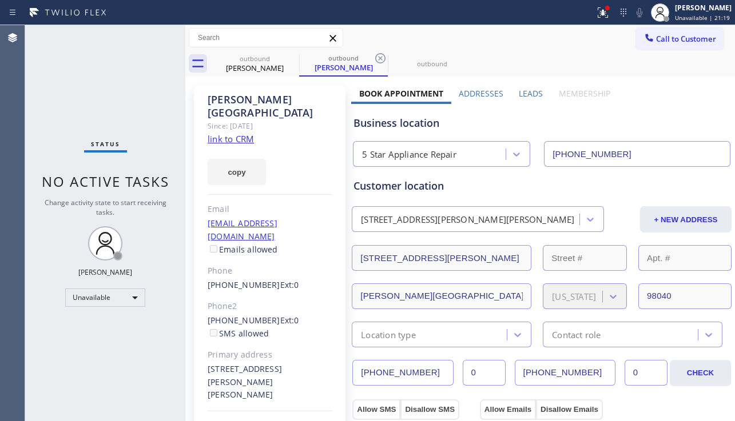
click at [378, 56] on icon at bounding box center [380, 58] width 14 height 14
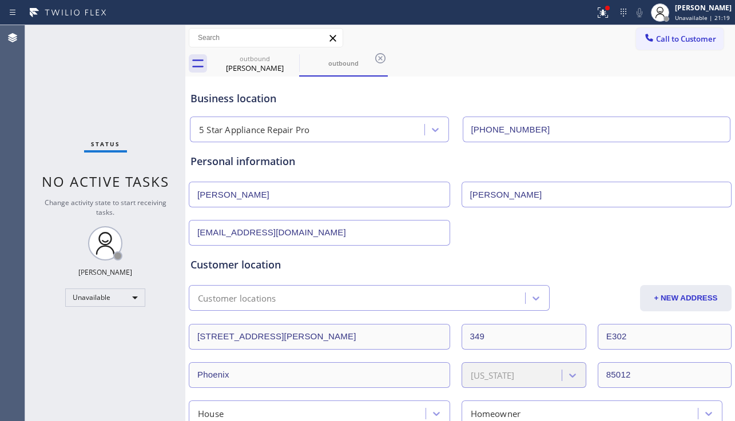
click at [378, 56] on icon at bounding box center [380, 58] width 14 height 14
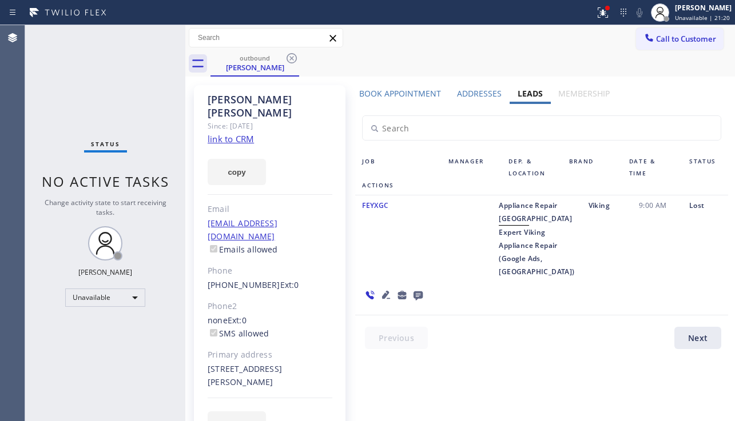
click at [145, 326] on div "Status No active tasks Change activity state to start receiving tasks. [PERSON_…" at bounding box center [105, 223] width 160 height 396
click at [636, 37] on button "Call to Customer" at bounding box center [679, 39] width 87 height 22
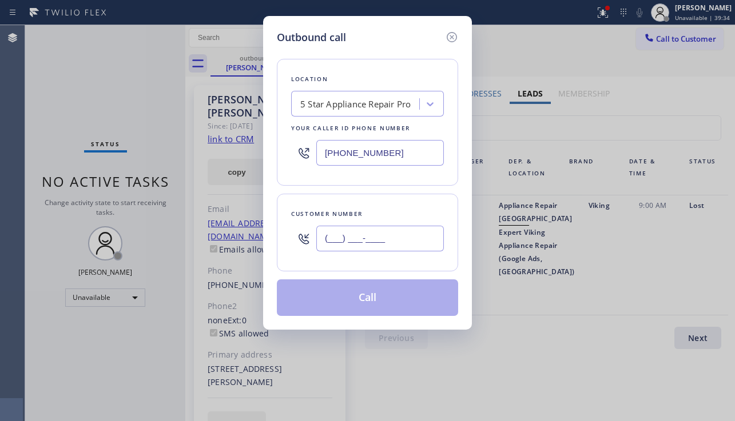
click at [353, 242] on input "(___) ___-____" at bounding box center [379, 239] width 127 height 26
paste input "979) 336-9164"
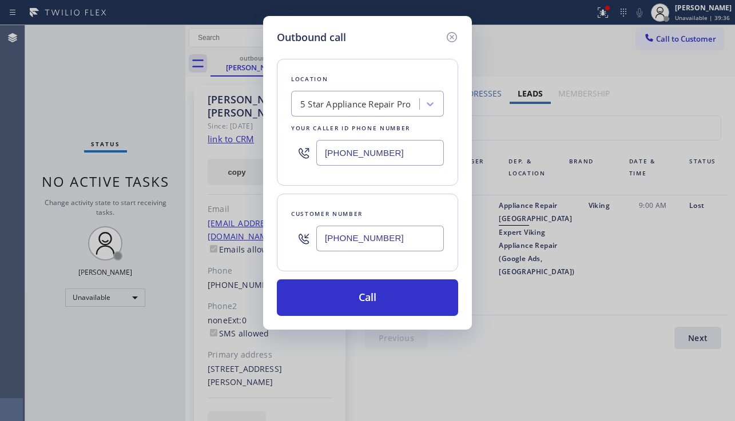
type input "[PHONE_NUMBER]"
drag, startPoint x: 389, startPoint y: 147, endPoint x: 313, endPoint y: 153, distance: 76.3
click at [313, 153] on div "[PHONE_NUMBER]" at bounding box center [367, 152] width 153 height 37
paste input "00) 568-8664"
type input "[PHONE_NUMBER]"
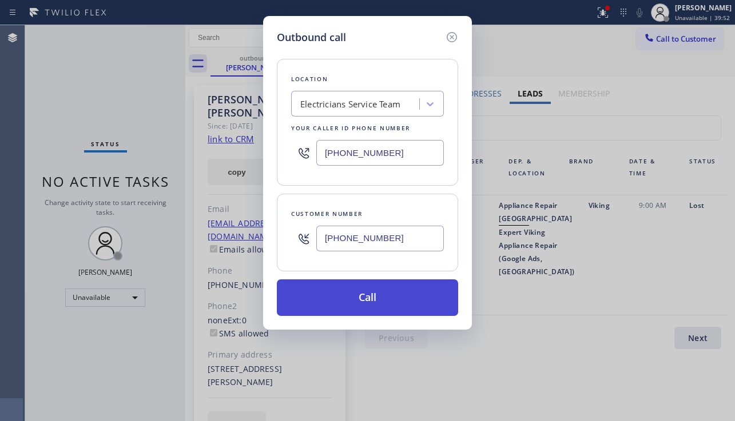
click at [354, 299] on button "Call" at bounding box center [367, 298] width 181 height 37
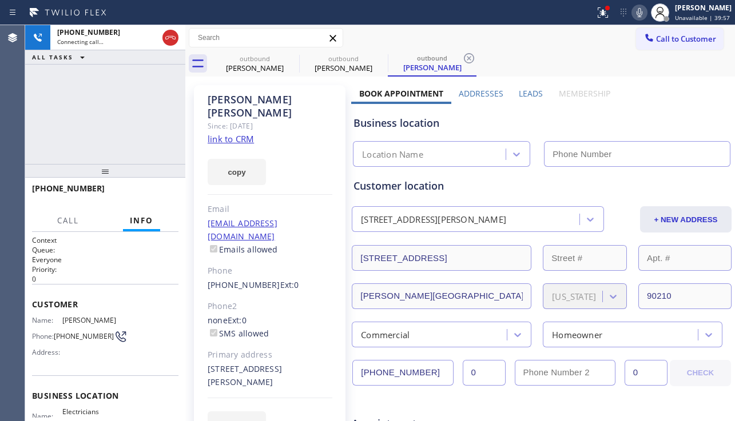
type input "[PHONE_NUMBER]"
click at [83, 139] on div "+19793369164 Connecting call… ALL TASKS ALL TASKS ACTIVE TASKS TASKS IN WRAP UP" at bounding box center [105, 94] width 160 height 139
click at [523, 94] on label "Leads" at bounding box center [531, 93] width 24 height 11
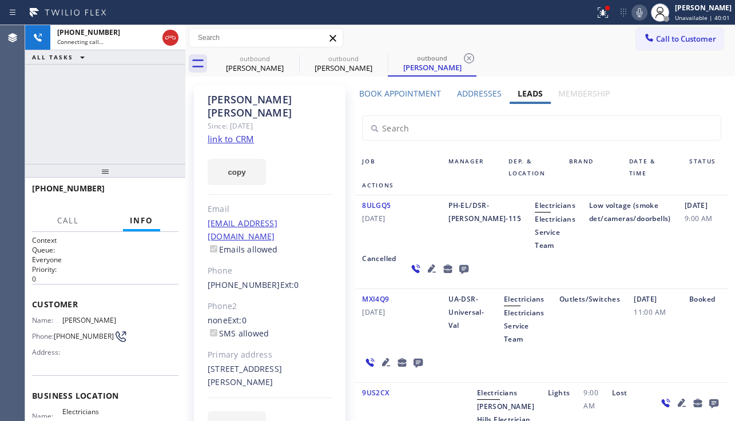
click at [430, 262] on icon at bounding box center [432, 269] width 14 height 14
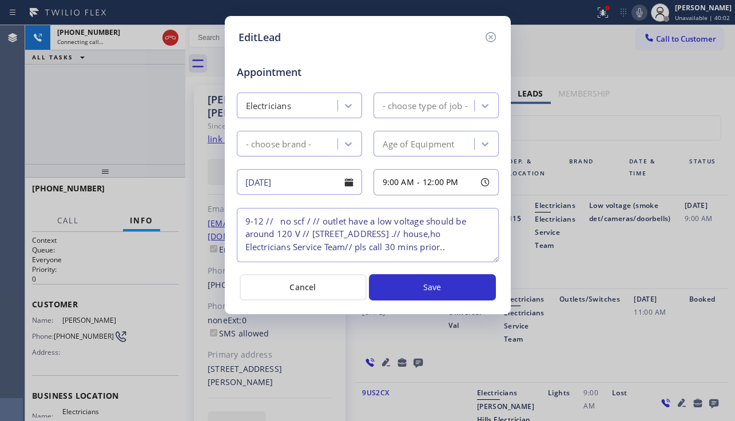
type textarea "9-12 // no scf / // outlet have a low voltage should be around 120 V // 702 Sie…"
click at [485, 38] on icon at bounding box center [491, 37] width 14 height 14
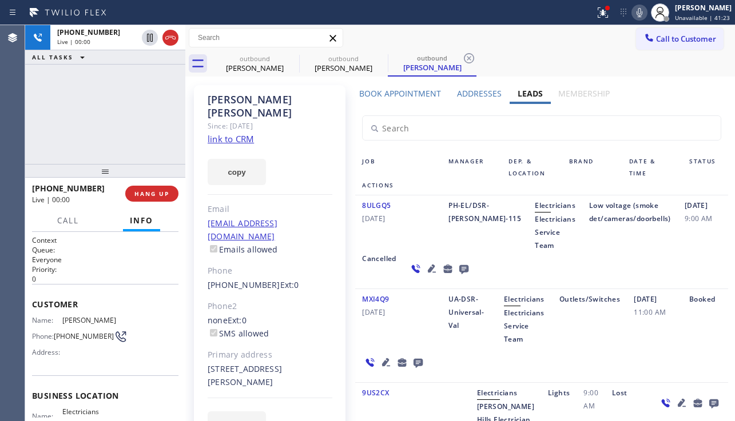
drag, startPoint x: 315, startPoint y: 403, endPoint x: 315, endPoint y: 394, distance: 9.1
click at [315, 412] on div "EDIT" at bounding box center [270, 425] width 125 height 26
click at [475, 94] on label "Addresses" at bounding box center [479, 93] width 45 height 11
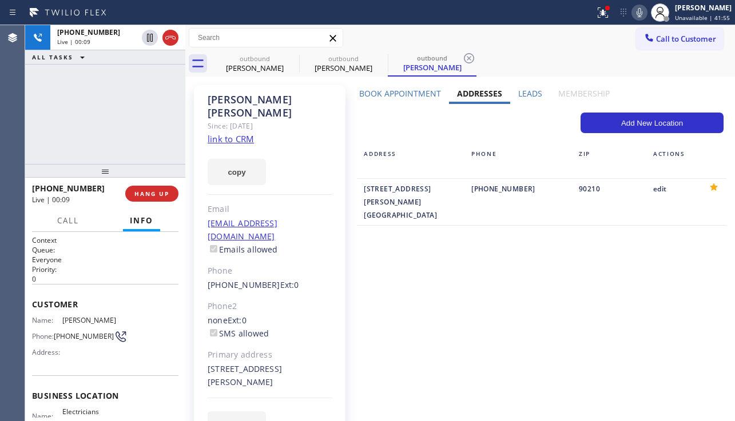
drag, startPoint x: 676, startPoint y: 253, endPoint x: 673, endPoint y: 262, distance: 10.1
click at [676, 253] on div "Book Appointment Addresses Leads Membership Business location Electricians Serv…" at bounding box center [541, 272] width 381 height 369
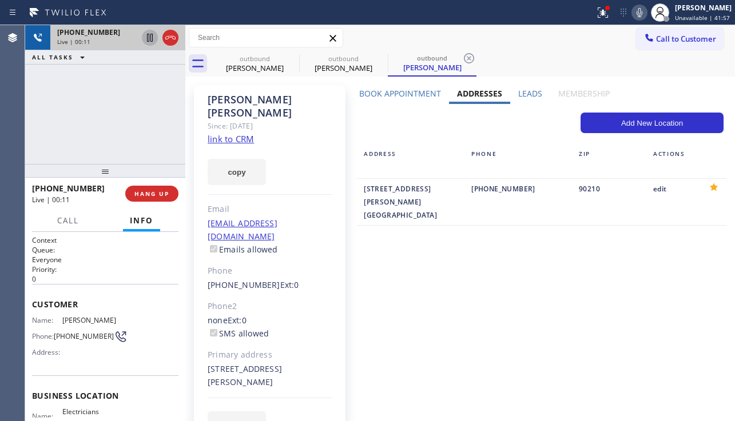
click at [150, 34] on icon at bounding box center [150, 38] width 14 height 14
click at [632, 18] on icon at bounding box center [639, 13] width 14 height 14
drag, startPoint x: 716, startPoint y: 270, endPoint x: 660, endPoint y: 262, distance: 56.6
click at [716, 269] on div "Book Appointment Addresses Leads Membership Business location Electricians Serv…" at bounding box center [541, 272] width 381 height 369
drag, startPoint x: 360, startPoint y: 185, endPoint x: 450, endPoint y: 204, distance: 92.7
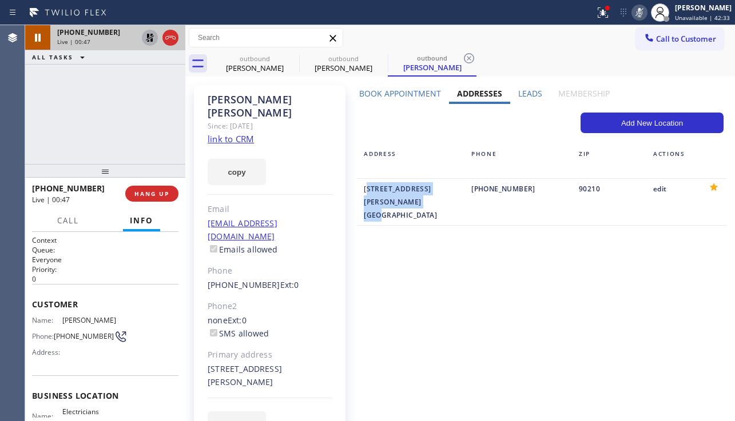
click at [450, 204] on div "702 Sierra Drive Beverly Hills, 90210 CA USA" at bounding box center [410, 201] width 107 height 39
copy div "702 Sierra Drive Beverly Hills, 90210 CA USA"
drag, startPoint x: 713, startPoint y: 291, endPoint x: 673, endPoint y: 291, distance: 40.0
click at [713, 291] on div "Book Appointment Addresses Leads Membership Business location Electricians Serv…" at bounding box center [541, 272] width 381 height 369
click at [246, 160] on button "copy" at bounding box center [237, 172] width 58 height 26
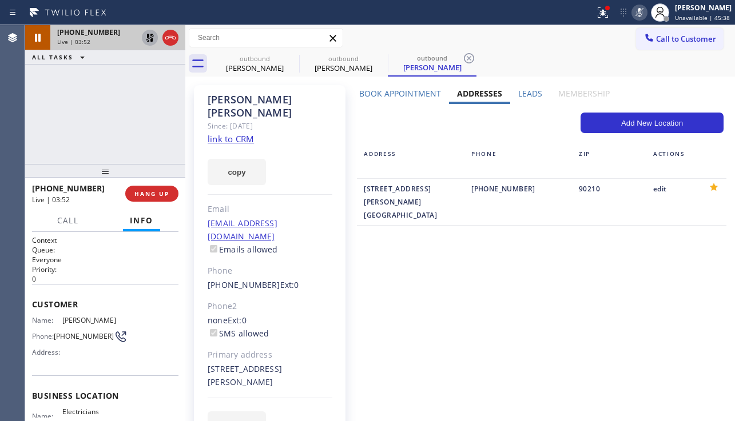
click at [704, 252] on div "Book Appointment Addresses Leads Membership Business location Electricians Serv…" at bounding box center [541, 272] width 381 height 369
click at [152, 39] on icon at bounding box center [150, 38] width 8 height 8
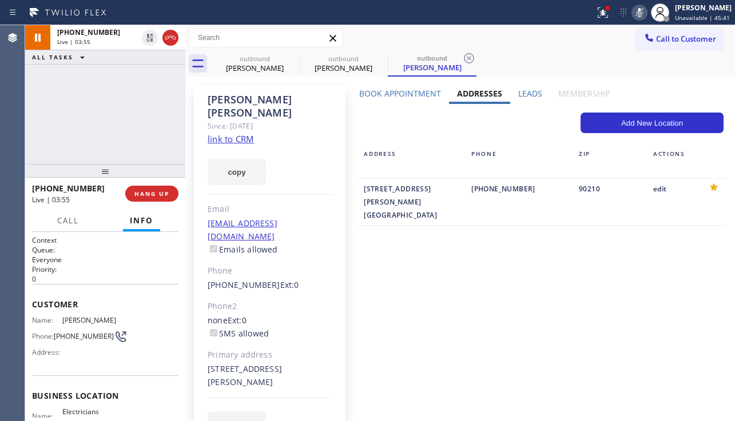
click at [636, 13] on icon at bounding box center [639, 12] width 6 height 9
click at [695, 270] on div "Book Appointment Addresses Leads Membership Business location Electricians Serv…" at bounding box center [541, 272] width 381 height 369
click at [342, 390] on div "Horsfall Anna Since: 20 may 2020 link to CRM copy Email hh@xl-energy.com Emails…" at bounding box center [270, 268] width 152 height 366
click at [522, 99] on div "Leads" at bounding box center [530, 96] width 40 height 16
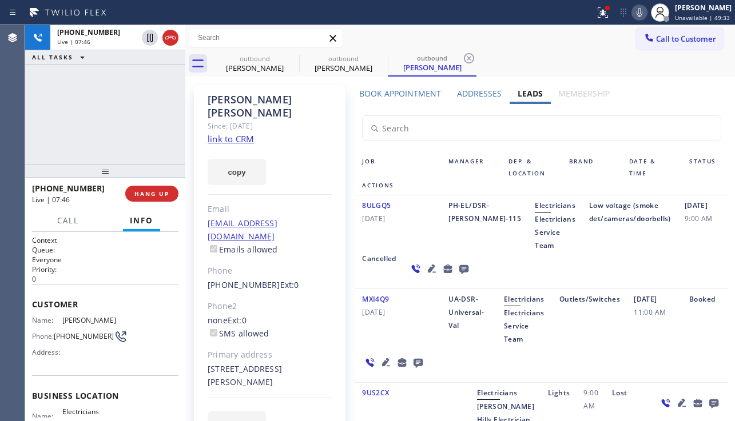
click at [348, 254] on div "Job Manager Dep. & Location Brand Date & Time Status Actions 8ULGQ5 08/26/2025 …" at bounding box center [541, 298] width 386 height 292
click at [236, 133] on link "link to CRM" at bounding box center [231, 138] width 46 height 11
click at [156, 193] on span "HANG UP" at bounding box center [151, 194] width 35 height 8
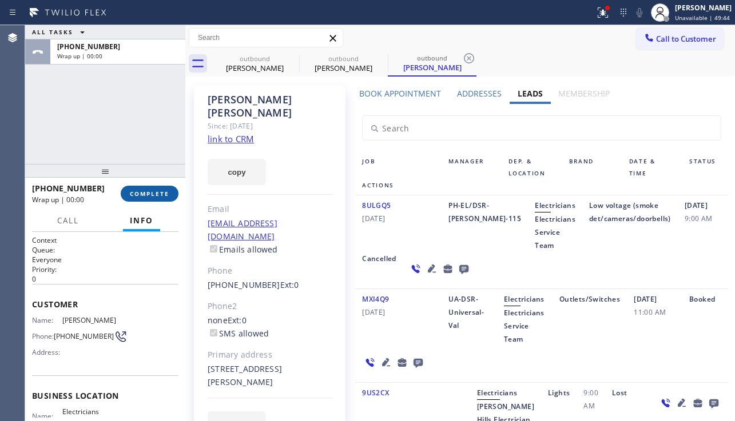
click at [157, 194] on span "COMPLETE" at bounding box center [149, 194] width 39 height 8
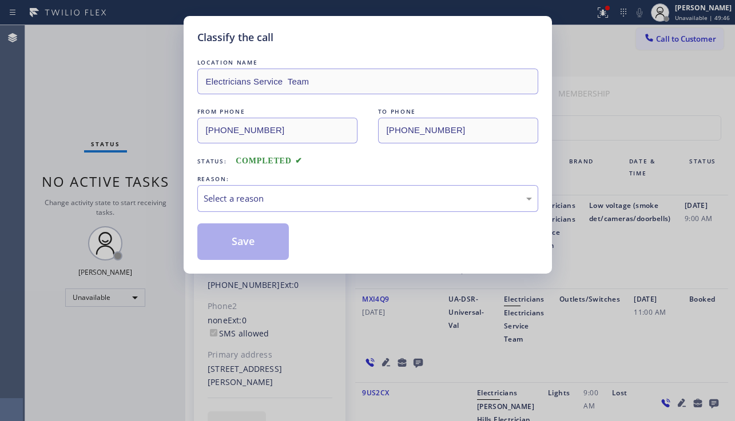
click at [265, 192] on div "Select a reason" at bounding box center [368, 198] width 328 height 13
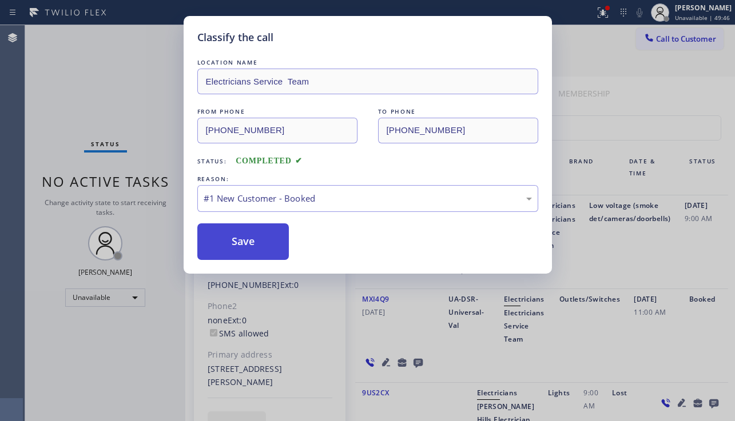
click at [240, 235] on button "Save" at bounding box center [243, 242] width 92 height 37
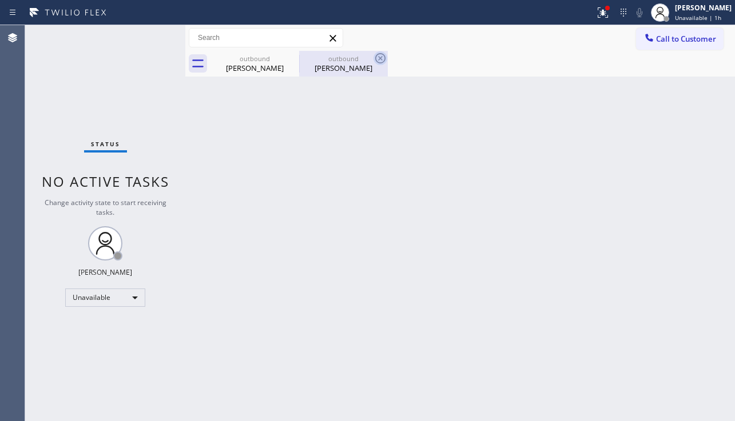
click at [382, 57] on icon at bounding box center [380, 58] width 10 height 10
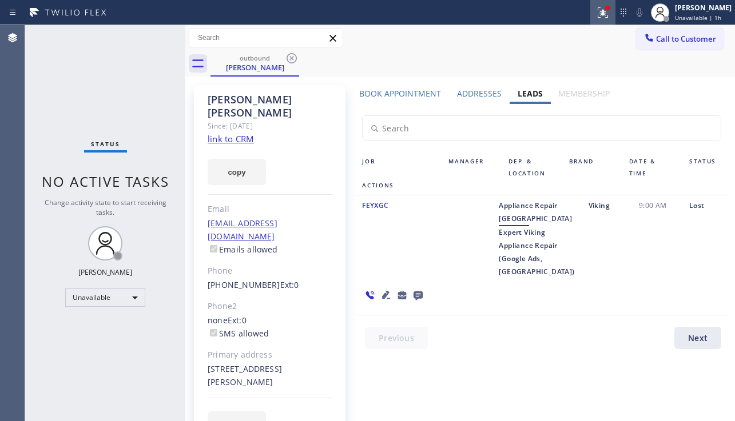
click at [596, 18] on icon at bounding box center [603, 13] width 14 height 14
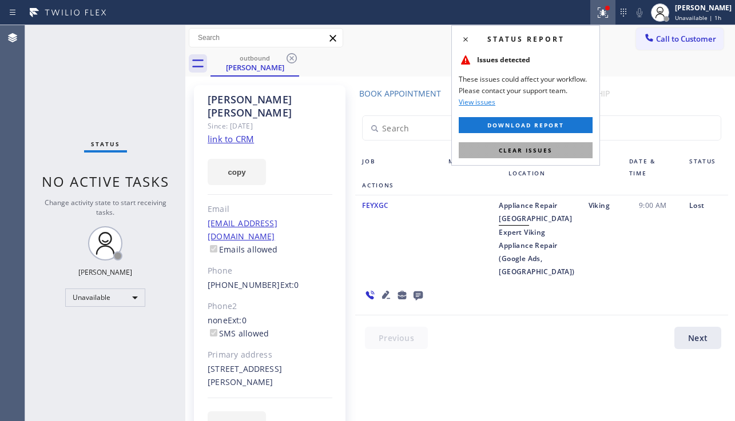
click at [489, 153] on button "Clear issues" at bounding box center [526, 150] width 134 height 16
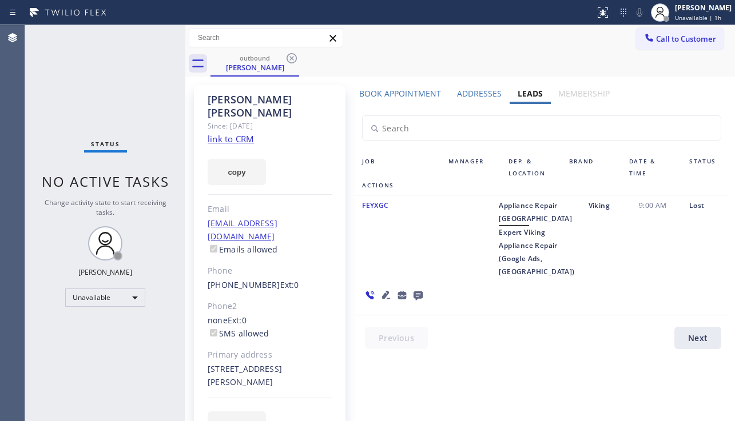
click at [396, 278] on div "FEYXGC" at bounding box center [398, 238] width 86 height 79
click at [313, 123] on div "Loren Wiygul Since: 20 may 2020 link to CRM copy Email no@gmail.com Emails allo…" at bounding box center [270, 268] width 152 height 366
click at [344, 399] on div "Loren Wiygul Since: 20 may 2020 link to CRM copy Email no@gmail.com Emails allo…" at bounding box center [269, 268] width 163 height 378
click at [238, 133] on link "link to CRM" at bounding box center [231, 138] width 46 height 11
click at [91, 379] on div "Status No active tasks Change activity state to start receiving tasks. [PERSON_…" at bounding box center [105, 223] width 160 height 396
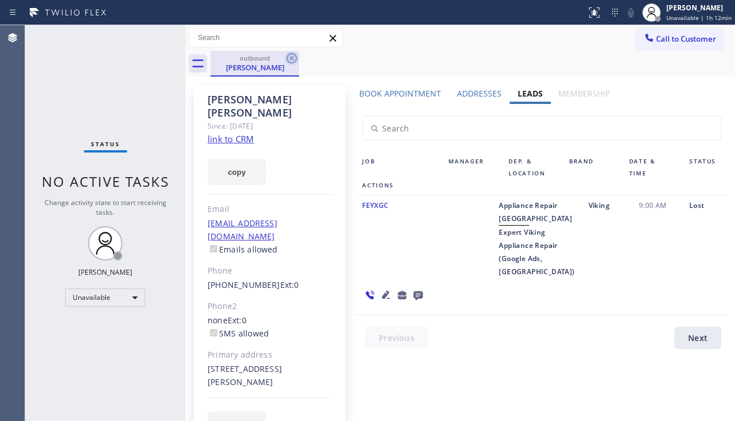
click at [289, 58] on icon at bounding box center [292, 58] width 14 height 14
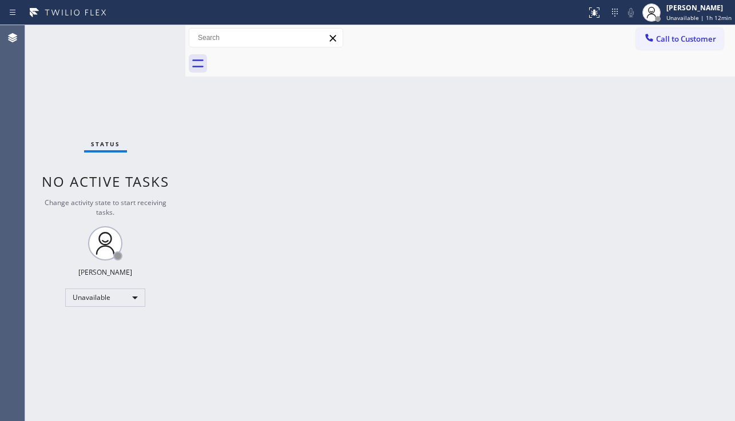
click at [362, 144] on div "Back to Dashboard Change Sender ID Customers Technicians Select a contact Outbo…" at bounding box center [459, 223] width 549 height 396
click at [685, 40] on span "Call to Customer" at bounding box center [686, 39] width 60 height 10
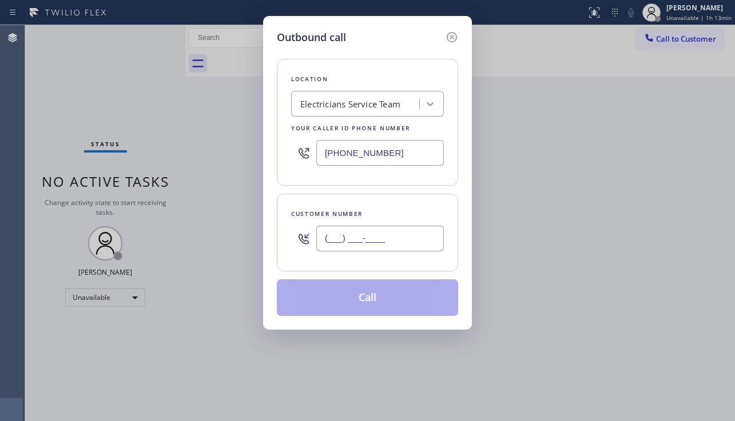
click at [400, 237] on input "(___) ___-____" at bounding box center [379, 239] width 127 height 26
paste input "909) 257-5564"
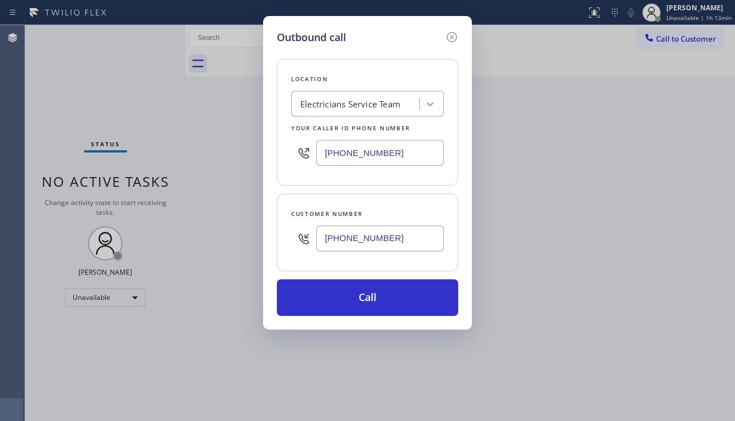
type input "(909) 257-5564"
click at [704, 223] on div "Outbound call Location Electricians Service Team Your caller id phone number (8…" at bounding box center [367, 210] width 735 height 421
click at [349, 94] on div "Electricians Service Team" at bounding box center [356, 104] width 125 height 20
type input "viking repair service"
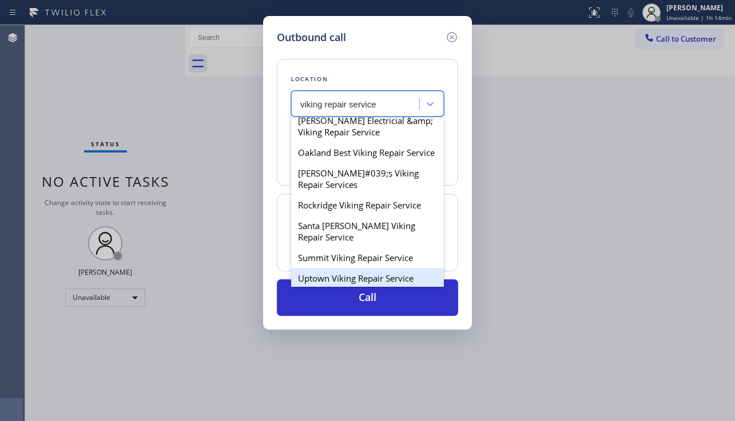
scroll to position [114, 0]
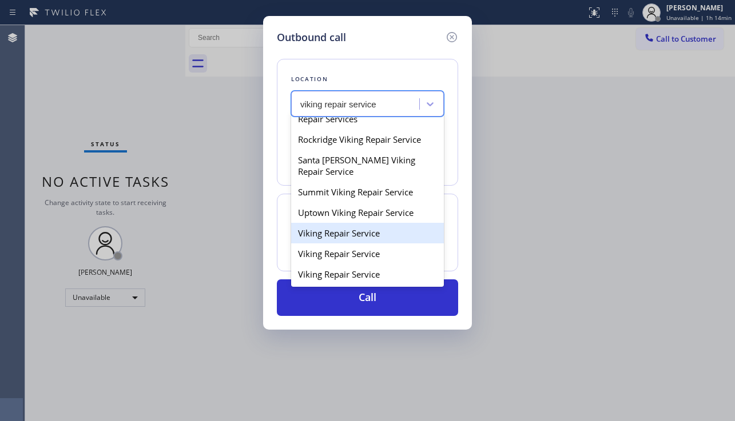
click at [328, 244] on div "Viking Repair Service" at bounding box center [367, 233] width 153 height 21
type input "(720) 740-5870"
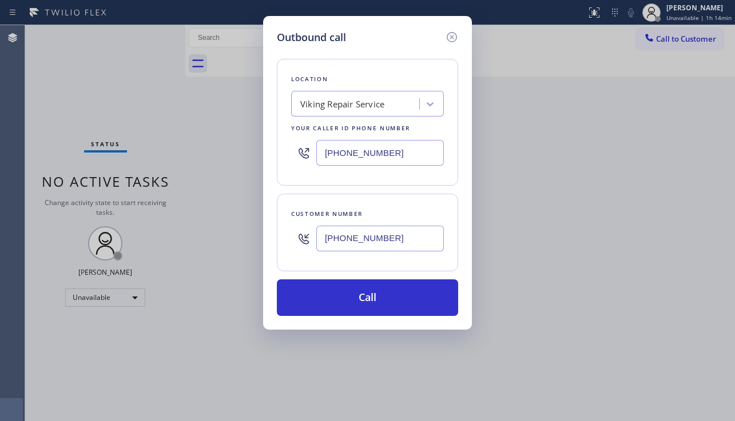
click at [706, 196] on div "Outbound call Location Viking Repair Service Your caller id phone number (720) …" at bounding box center [367, 210] width 735 height 421
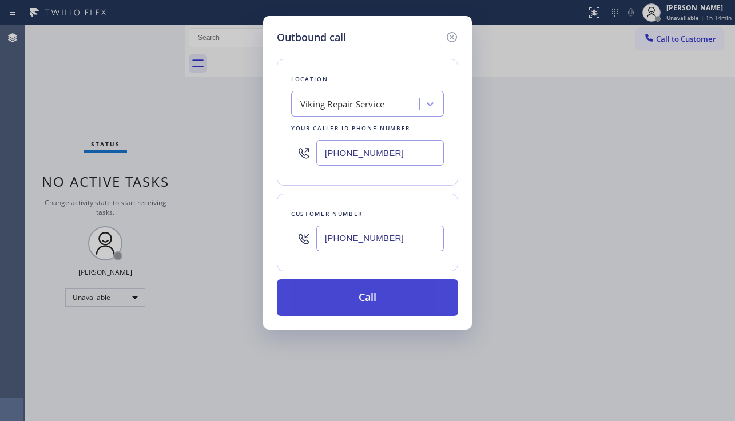
click at [370, 294] on button "Call" at bounding box center [367, 298] width 181 height 37
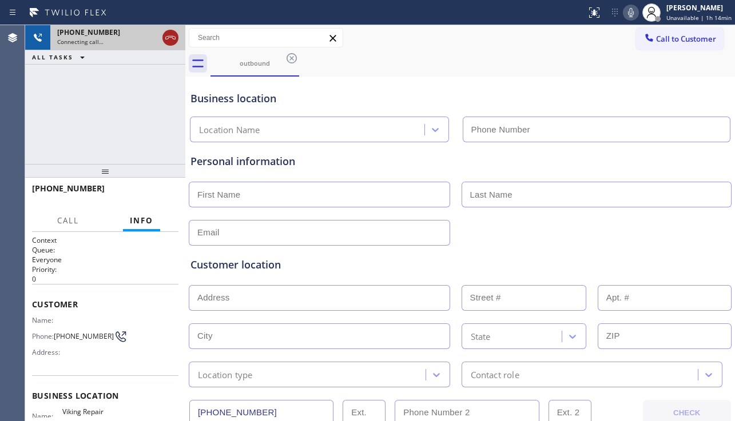
click at [170, 40] on icon at bounding box center [171, 38] width 14 height 14
type input "(720) 740-5870"
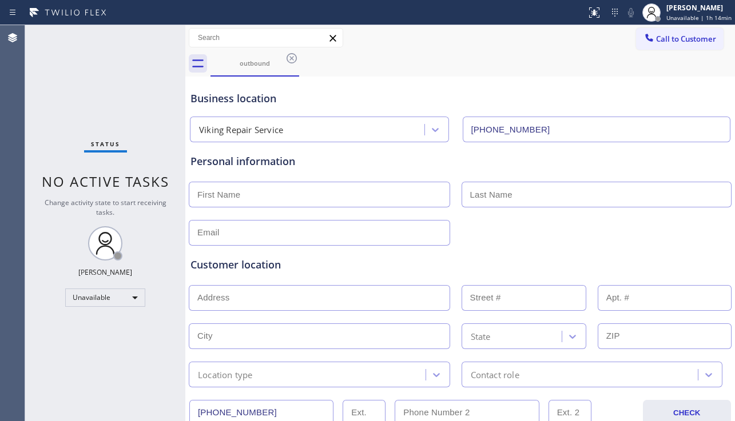
click at [240, 197] on input "text" at bounding box center [319, 195] width 261 height 26
click at [328, 189] on input "text" at bounding box center [319, 195] width 261 height 26
paste input "Jason"
type input "Jason"
click at [521, 196] on input "text" at bounding box center [596, 195] width 270 height 26
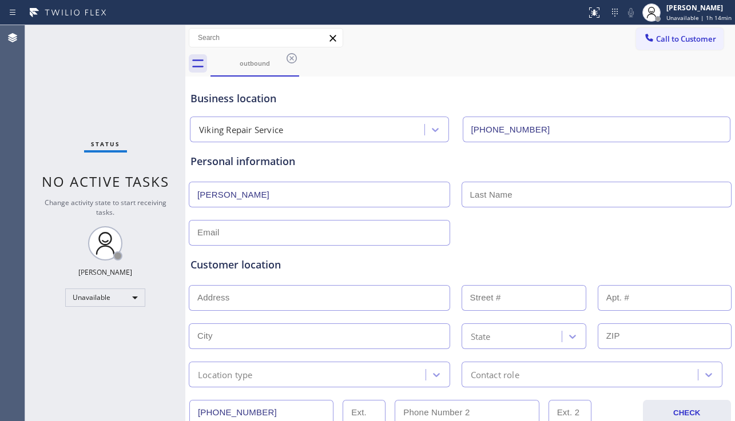
click at [487, 203] on input "text" at bounding box center [596, 195] width 270 height 26
paste input "Ryan"
type input "Ryan"
click at [349, 236] on input "text" at bounding box center [319, 233] width 261 height 26
click at [366, 230] on input "text" at bounding box center [319, 233] width 261 height 26
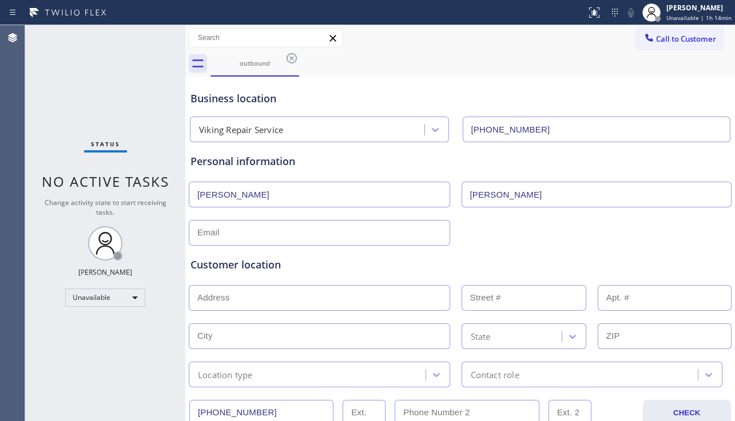
paste input "jason_ryan@outlook.com"
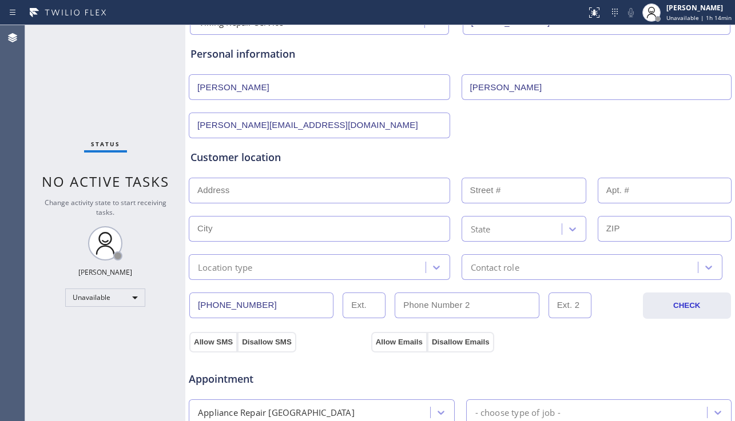
scroll to position [114, 0]
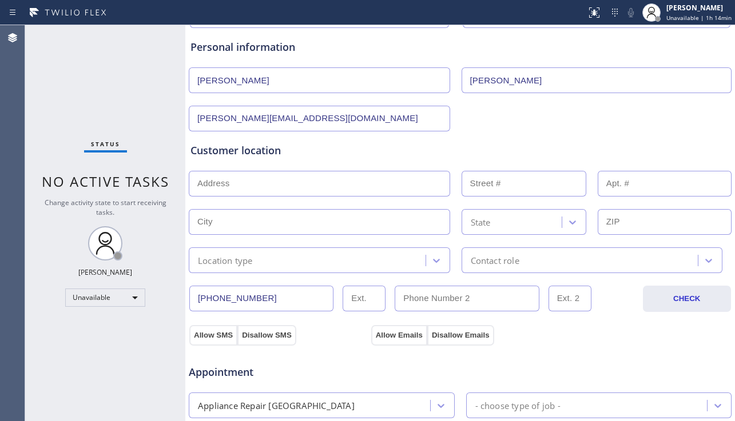
type input "jason_ryan@outlook.com"
click at [235, 193] on input "text" at bounding box center [319, 184] width 261 height 26
paste input "11937 W Sunset Blvd, Unit 6, Los Angeles CA 90049"
type input "11937 W Sunset Blvd"
type input "11937"
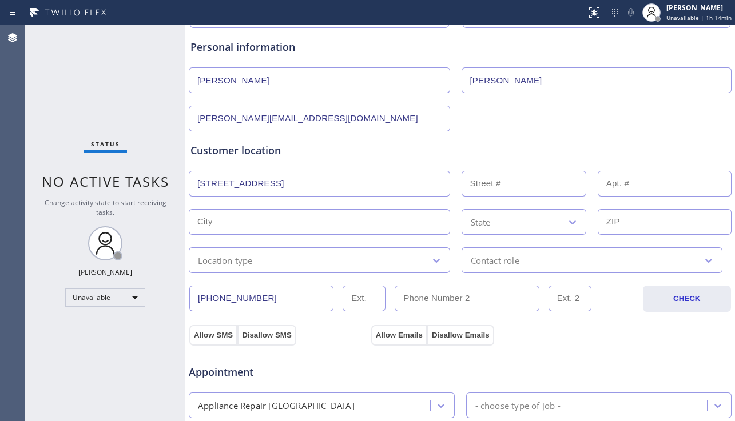
type input "Los Angeles"
type input "90049"
click at [307, 251] on div "Location type" at bounding box center [308, 260] width 233 height 20
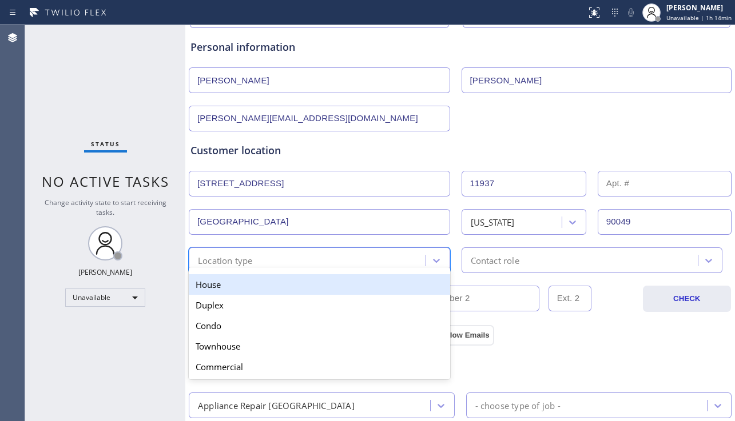
click at [285, 282] on div "House" at bounding box center [319, 284] width 261 height 21
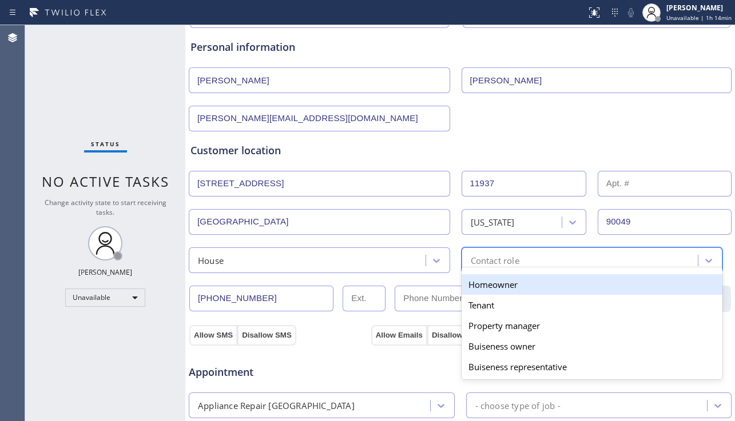
click at [508, 266] on div "Contact role" at bounding box center [495, 260] width 49 height 13
click at [484, 290] on div "Homeowner" at bounding box center [591, 284] width 261 height 21
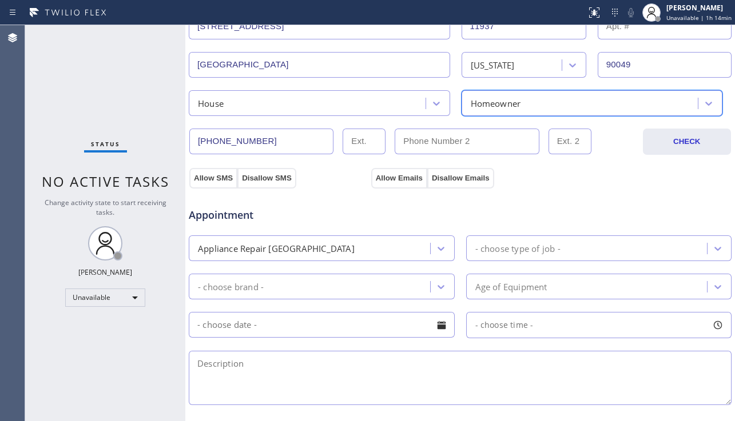
scroll to position [286, 0]
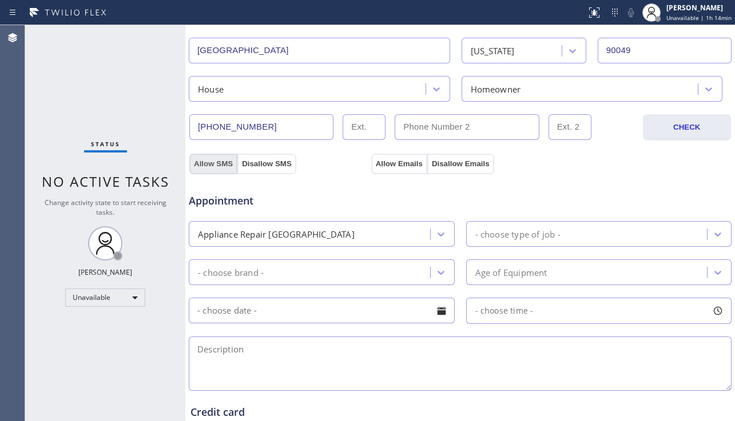
click at [221, 168] on button "Allow SMS" at bounding box center [213, 164] width 48 height 21
click at [392, 170] on div "Appointment Appliance Repair High End - choose type of job - - choose brand - A…" at bounding box center [460, 281] width 544 height 224
click at [392, 164] on button "Allow Emails" at bounding box center [399, 164] width 56 height 21
click at [296, 102] on div "(909) 257-5564 CHECK" at bounding box center [460, 121] width 544 height 39
click at [297, 93] on div "House" at bounding box center [308, 89] width 233 height 20
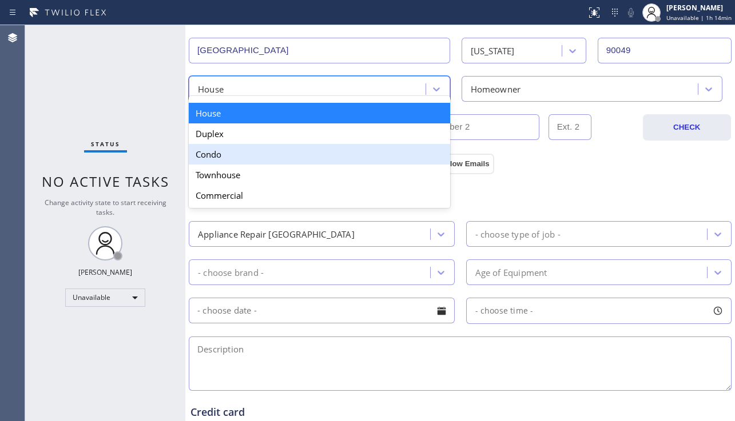
drag, startPoint x: 260, startPoint y: 155, endPoint x: 475, endPoint y: 131, distance: 215.7
click at [263, 153] on div "Condo" at bounding box center [319, 154] width 261 height 21
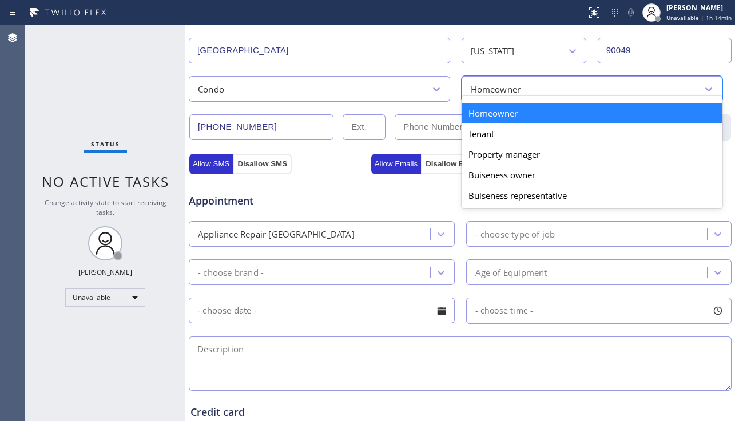
click at [526, 95] on div "Homeowner" at bounding box center [581, 89] width 233 height 20
click at [509, 115] on div "Homeowner" at bounding box center [591, 113] width 261 height 21
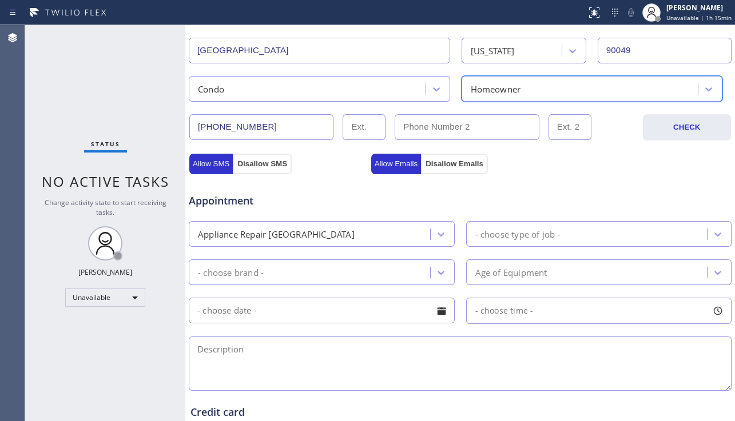
click at [517, 237] on div "- choose type of job -" at bounding box center [517, 234] width 85 height 13
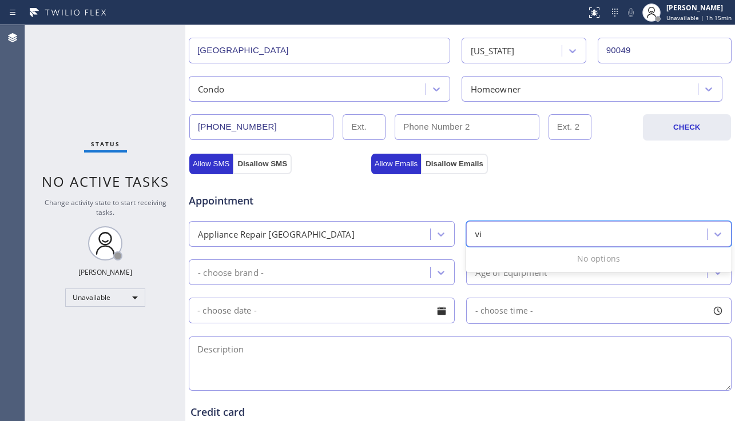
type input "v"
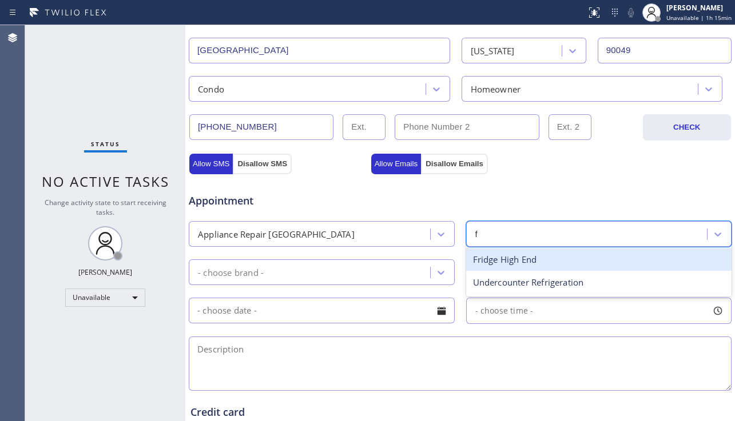
type input "fr"
click at [489, 255] on div "Fridge High End" at bounding box center [599, 259] width 266 height 23
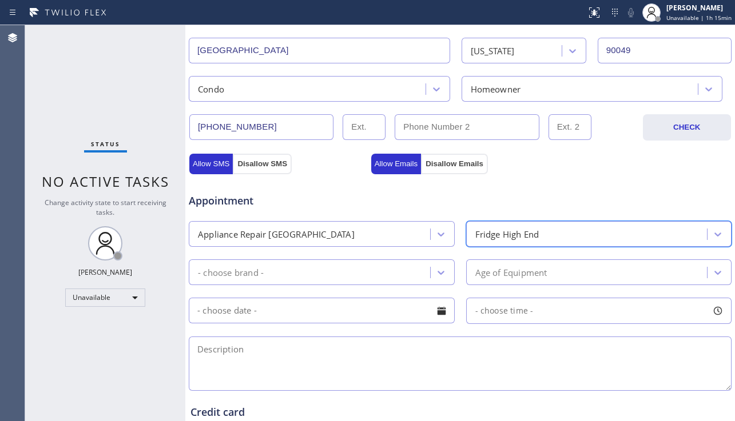
click at [381, 289] on div "Appointment Appliance Repair High End option Fridge High End, selected. 9 resul…" at bounding box center [459, 287] width 539 height 214
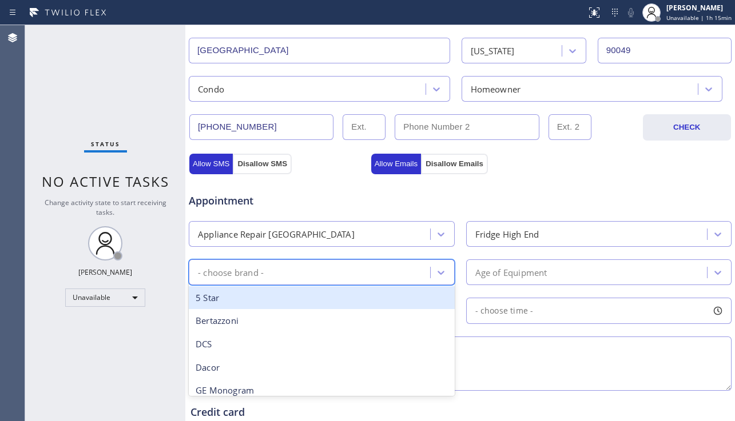
click at [369, 278] on div "- choose brand -" at bounding box center [311, 272] width 238 height 20
type input "viki"
click at [340, 290] on div "Viking" at bounding box center [322, 297] width 266 height 23
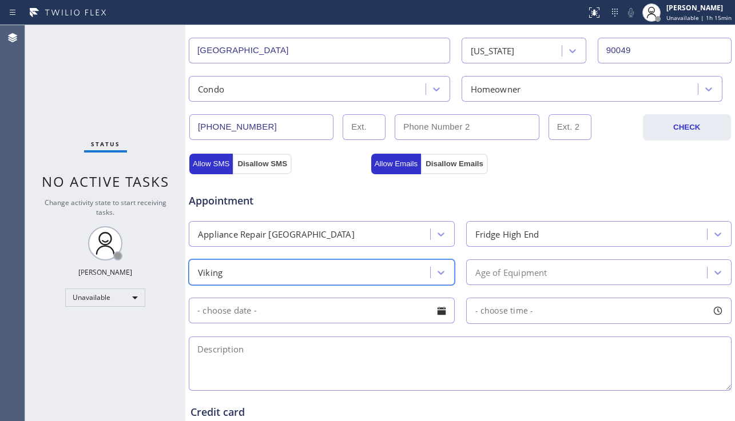
click at [544, 274] on div "Age of Equipment" at bounding box center [588, 272] width 238 height 20
click at [491, 272] on div "Age of Equipment" at bounding box center [511, 272] width 72 height 13
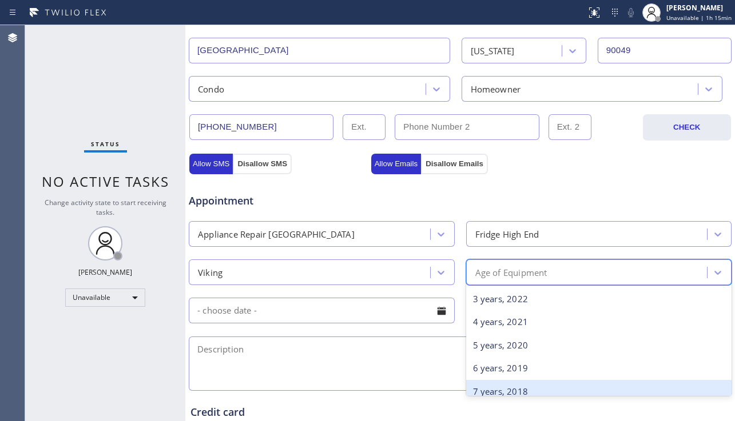
scroll to position [172, 0]
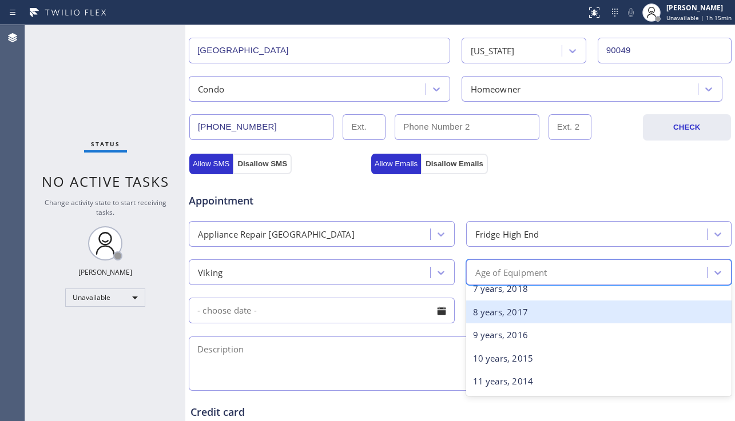
click at [488, 316] on div "8 years, 2017" at bounding box center [599, 312] width 266 height 23
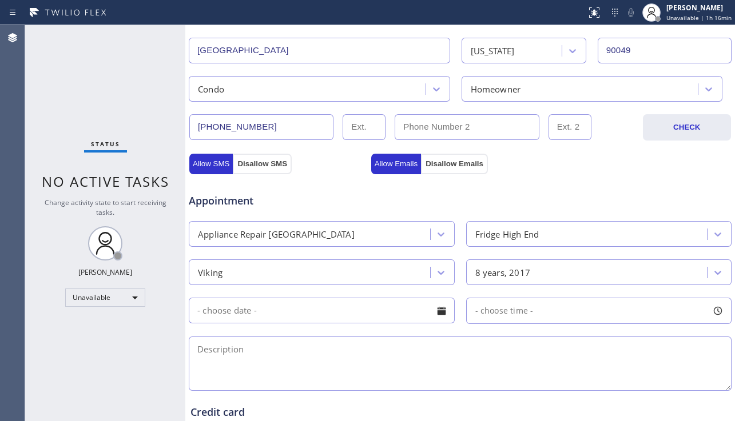
click at [355, 381] on textarea at bounding box center [460, 364] width 543 height 54
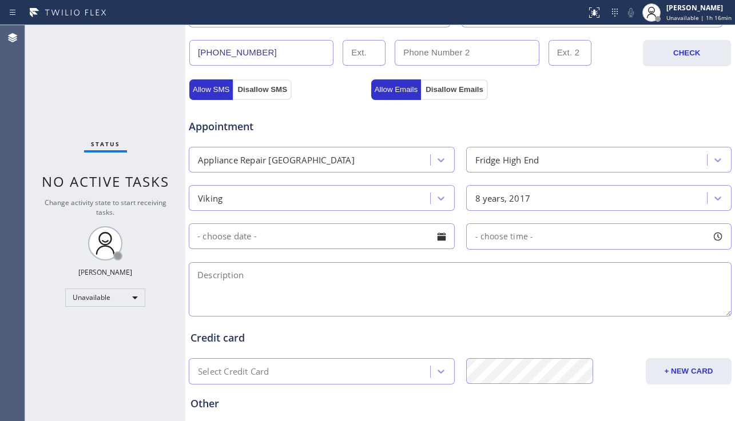
scroll to position [457, 0]
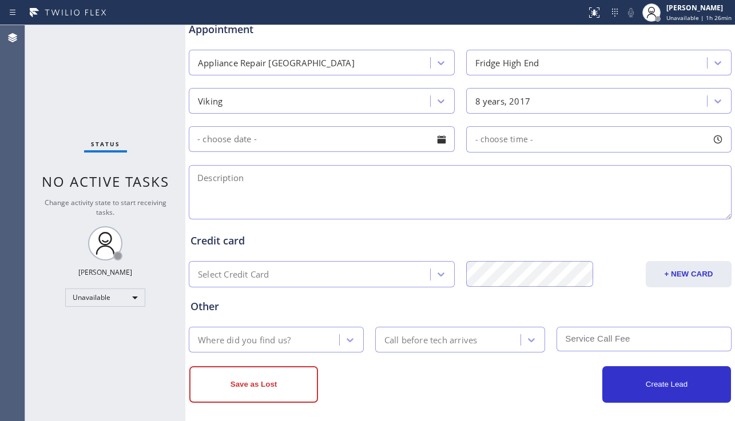
click at [94, 119] on div "Status No active tasks Change activity state to start receiving tasks. [PERSON_…" at bounding box center [105, 223] width 160 height 396
click at [436, 136] on div at bounding box center [441, 139] width 19 height 19
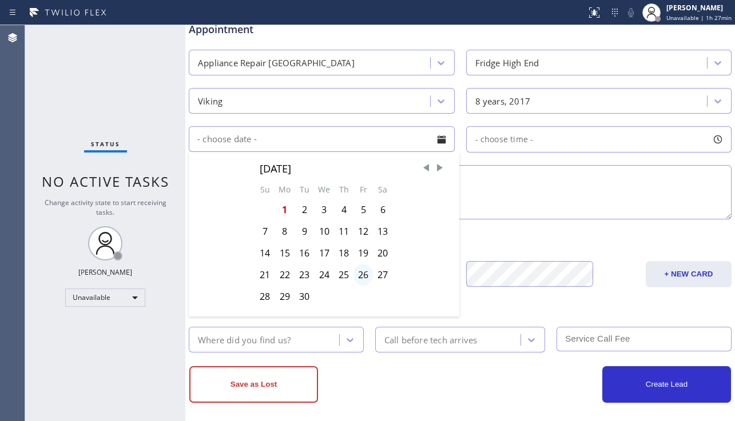
click at [365, 273] on div "26" at bounding box center [362, 275] width 19 height 22
type input "09/26/2025"
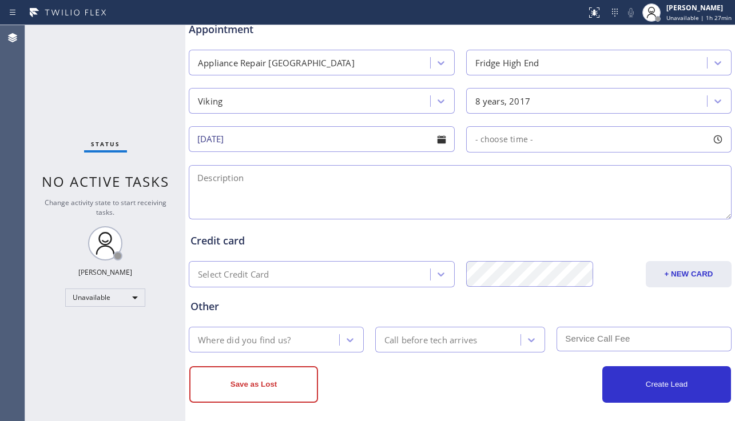
click at [527, 137] on span "- choose time -" at bounding box center [504, 139] width 58 height 11
drag, startPoint x: 477, startPoint y: 210, endPoint x: 567, endPoint y: 215, distance: 89.3
click at [567, 215] on div at bounding box center [570, 209] width 14 height 24
drag, startPoint x: 469, startPoint y: 206, endPoint x: 511, endPoint y: 210, distance: 41.9
click at [511, 210] on div at bounding box center [514, 209] width 14 height 24
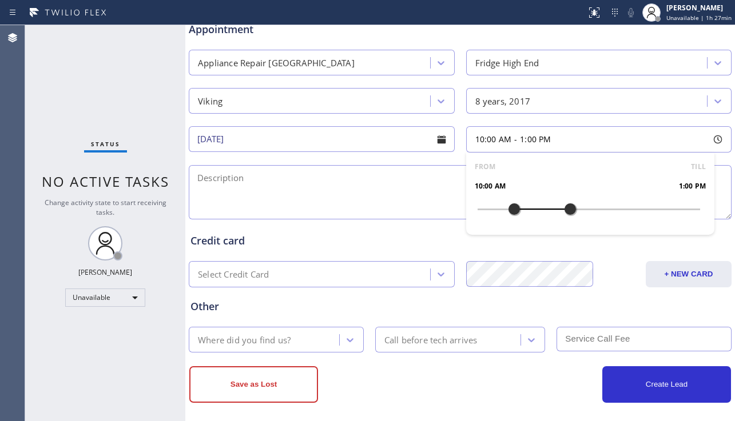
click at [406, 192] on textarea at bounding box center [460, 192] width 543 height 54
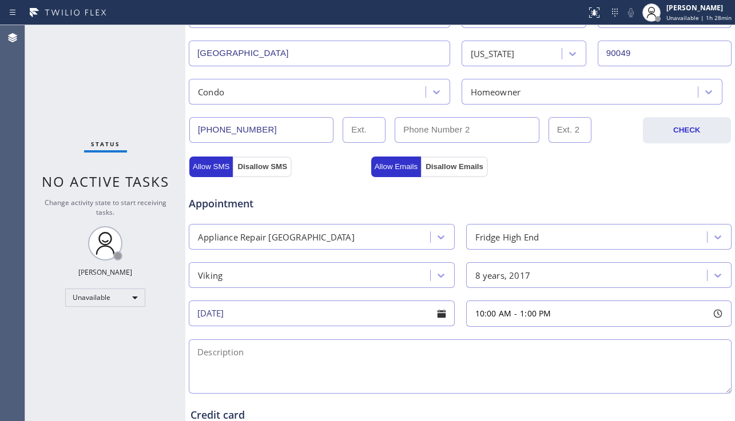
scroll to position [286, 0]
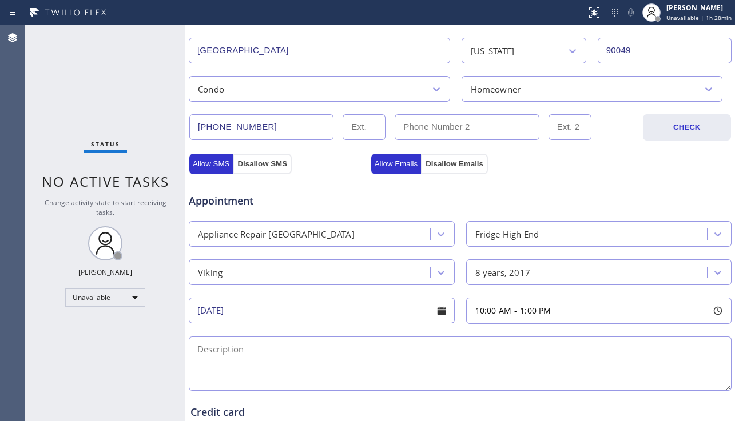
click at [272, 349] on textarea at bounding box center [460, 364] width 543 height 54
paste textarea "10-1 | no scf | Viking fridge | refrigerator needs to be repaired. It's not wor…"
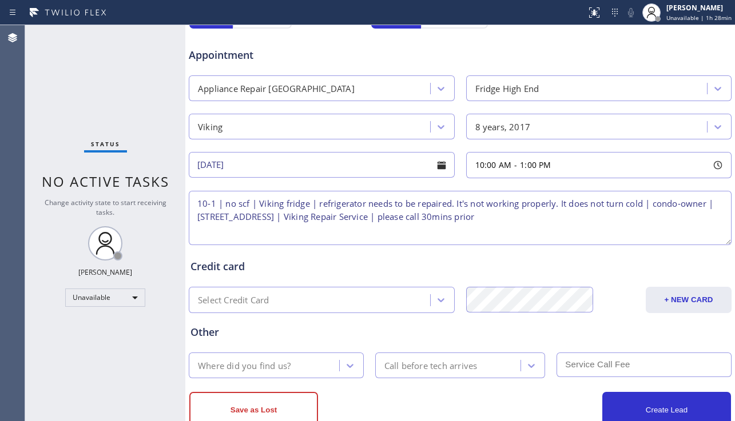
scroll to position [457, 0]
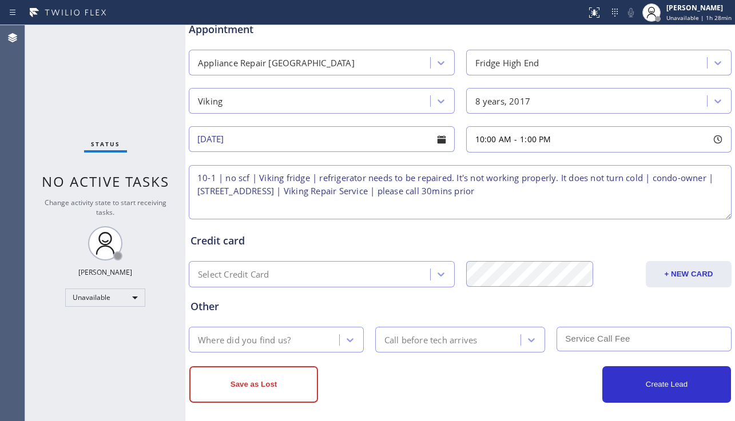
type textarea "10-1 | no scf | Viking fridge | refrigerator needs to be repaired. It's not wor…"
click at [292, 336] on div "Where did you find us?" at bounding box center [265, 340] width 147 height 20
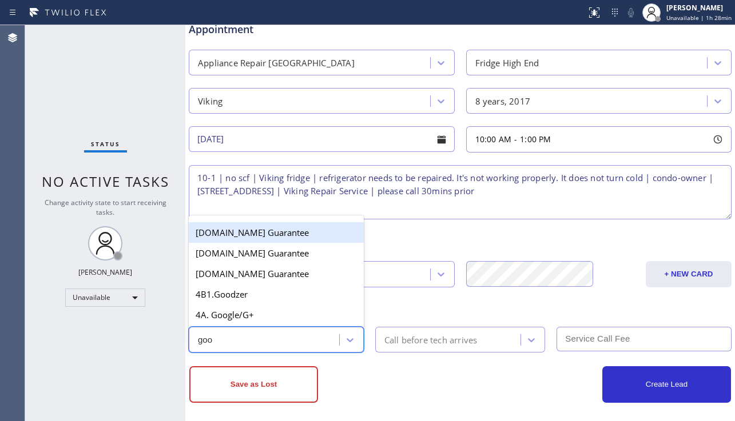
type input "goog"
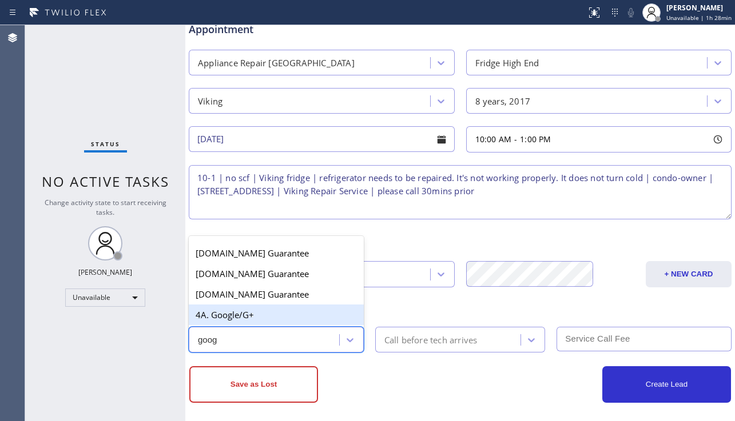
click at [261, 318] on div "4A. Google/G+" at bounding box center [276, 315] width 175 height 21
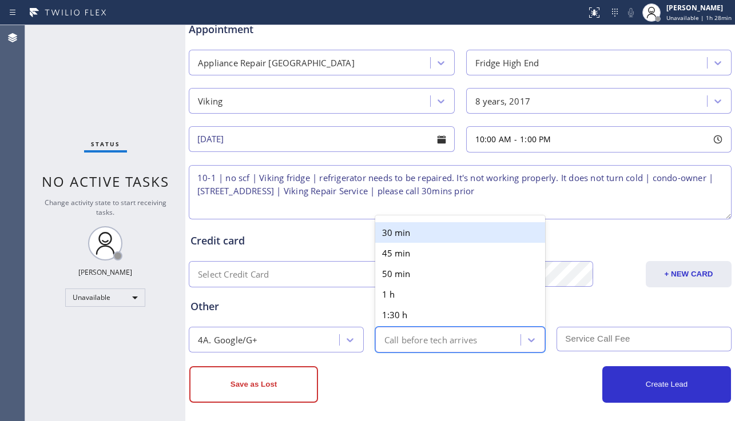
click at [463, 336] on div "Call before tech arrives" at bounding box center [430, 339] width 93 height 13
click at [403, 237] on div "30 min" at bounding box center [460, 232] width 170 height 21
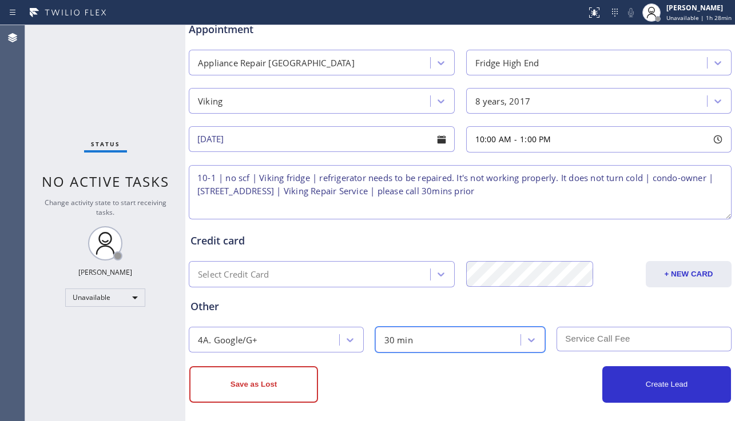
click at [567, 340] on input "text" at bounding box center [643, 339] width 175 height 25
type input "0"
click at [483, 313] on div "Other" at bounding box center [459, 306] width 539 height 15
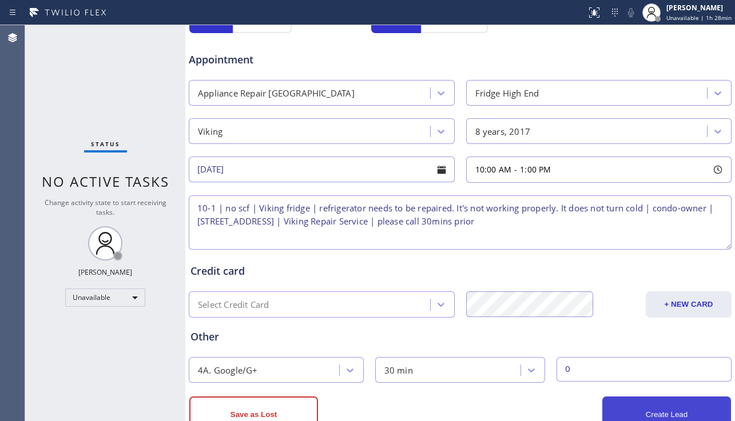
scroll to position [465, 0]
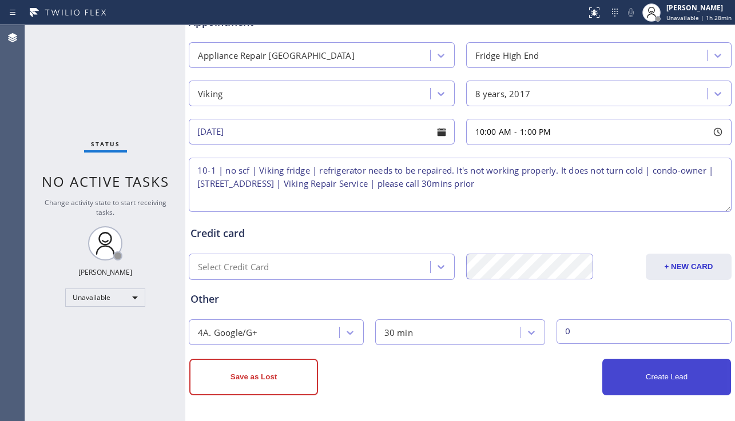
click at [639, 378] on button "Create Lead" at bounding box center [666, 377] width 129 height 37
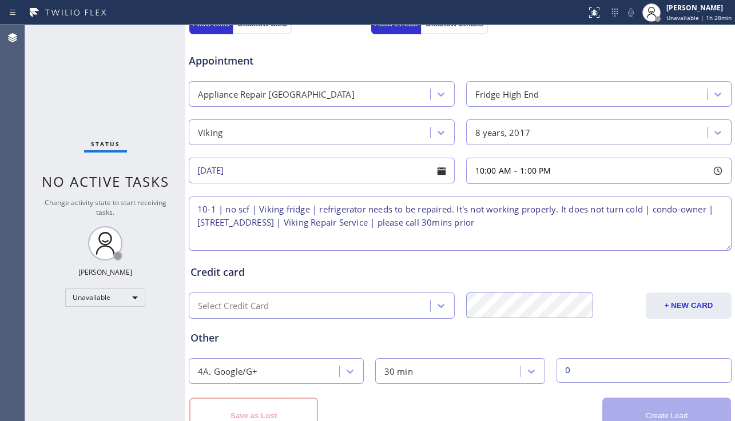
scroll to position [504, 0]
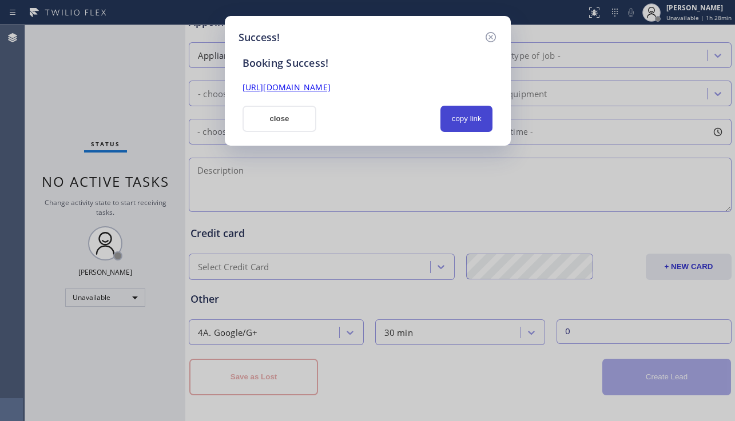
click at [468, 118] on button "copy link" at bounding box center [466, 119] width 53 height 26
click at [330, 87] on link "https://erp.apollosoft.co/customer/760395#portlet_lead" at bounding box center [286, 87] width 88 height 11
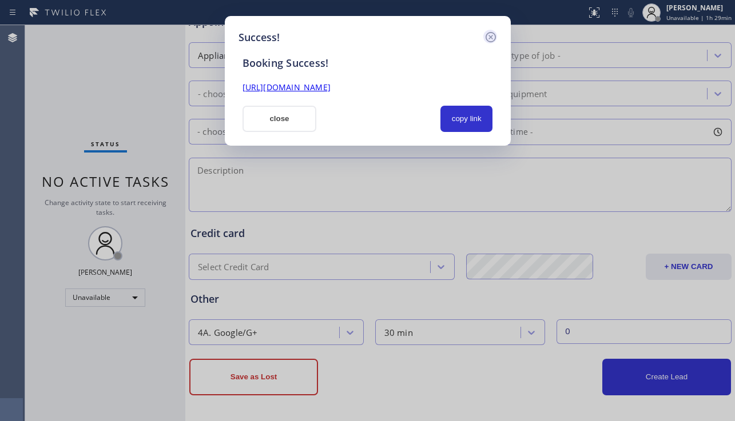
click at [490, 42] on icon at bounding box center [491, 37] width 14 height 14
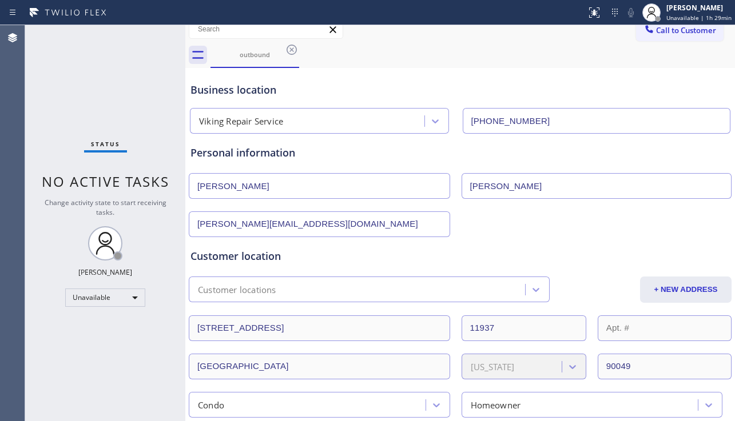
scroll to position [0, 0]
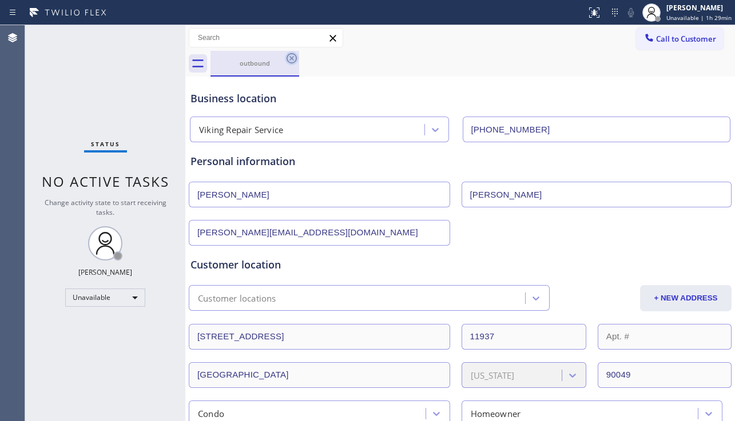
click at [288, 57] on icon at bounding box center [292, 58] width 14 height 14
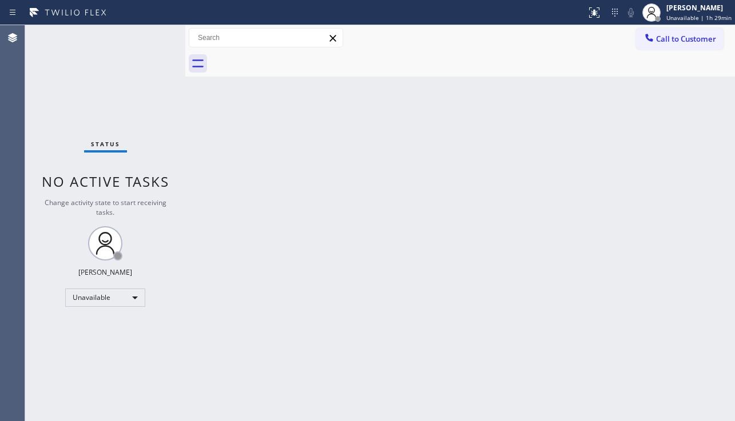
drag, startPoint x: 416, startPoint y: 385, endPoint x: 490, endPoint y: 321, distance: 98.5
click at [416, 385] on div "Back to Dashboard Change Sender ID Customers Technicians Select a contact Outbo…" at bounding box center [459, 223] width 549 height 396
click at [665, 33] on button "Call to Customer" at bounding box center [679, 39] width 87 height 22
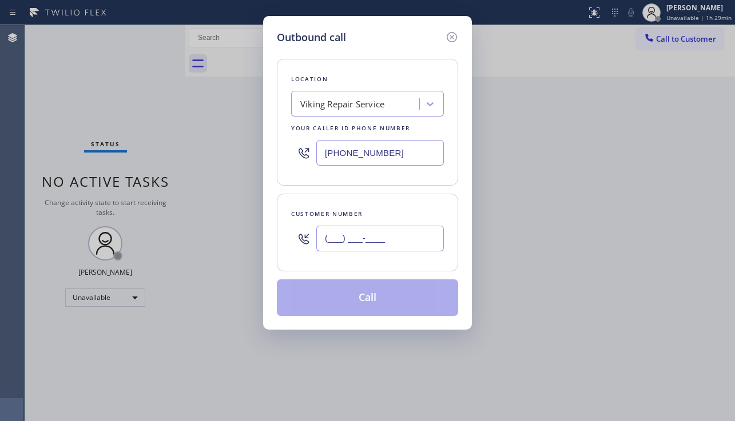
click at [343, 241] on input "(___) ___-____" at bounding box center [379, 239] width 127 height 26
paste input "818) 732-8552"
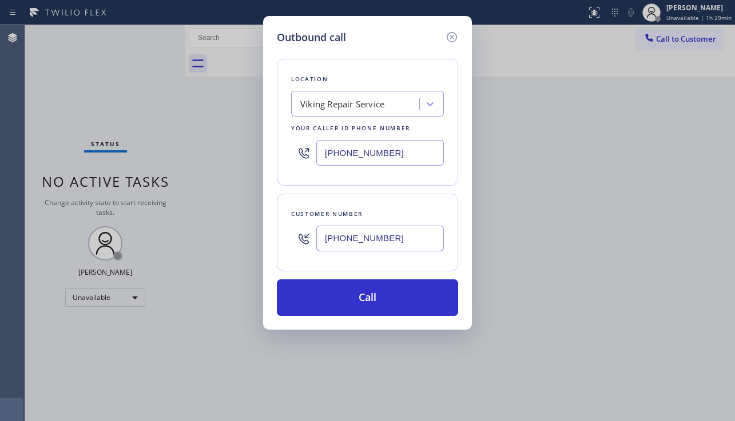
drag, startPoint x: 414, startPoint y: 242, endPoint x: 297, endPoint y: 242, distance: 117.2
click at [297, 242] on div "(818) 732-8552" at bounding box center [367, 238] width 153 height 37
paste input "323) 707-9544"
type input "(323) 707-9544"
drag, startPoint x: 384, startPoint y: 151, endPoint x: 281, endPoint y: 153, distance: 102.9
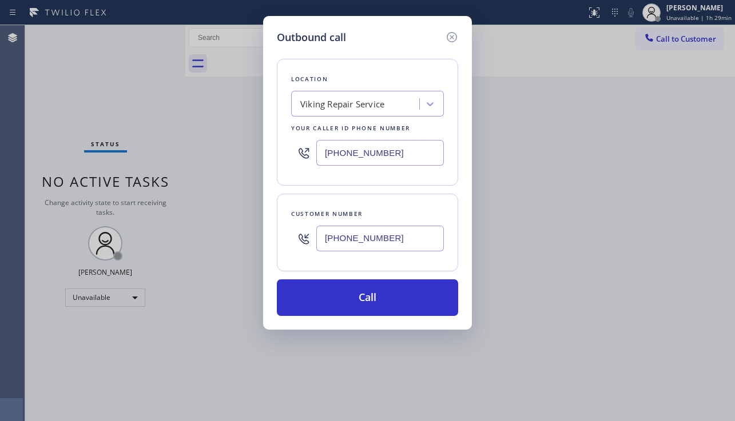
click at [281, 153] on div "Location Viking Repair Service Your caller id phone number (720) 740-5870" at bounding box center [367, 122] width 181 height 127
paste input "818) 732-8552"
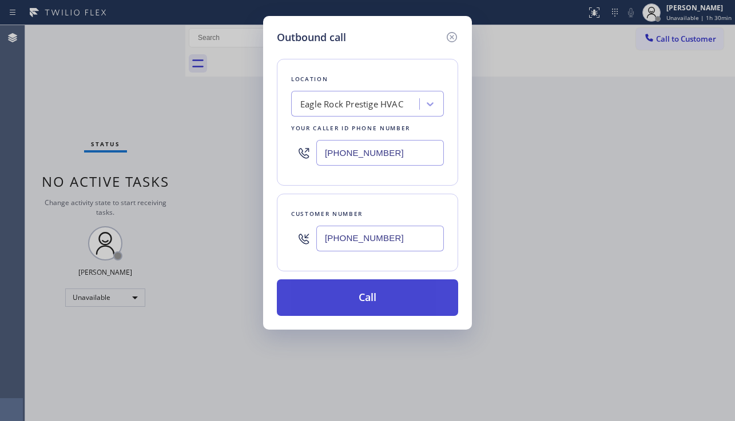
type input "(818) 732-8552"
click at [352, 308] on button "Call" at bounding box center [367, 298] width 181 height 37
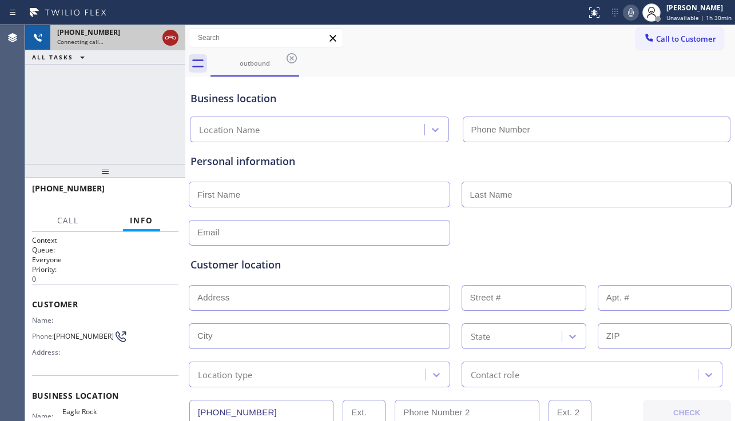
click at [172, 38] on icon at bounding box center [171, 38] width 14 height 14
type input "(818) 732-8552"
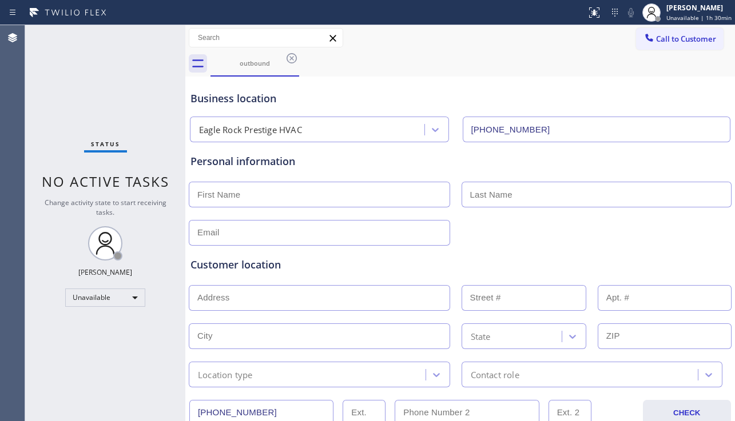
click at [250, 192] on input "text" at bounding box center [319, 195] width 261 height 26
type input "Lisa"
click at [504, 176] on div "Personal information Lisa" at bounding box center [459, 200] width 539 height 92
click at [502, 182] on input "text" at bounding box center [596, 195] width 270 height 26
click at [490, 198] on input "text" at bounding box center [596, 195] width 270 height 26
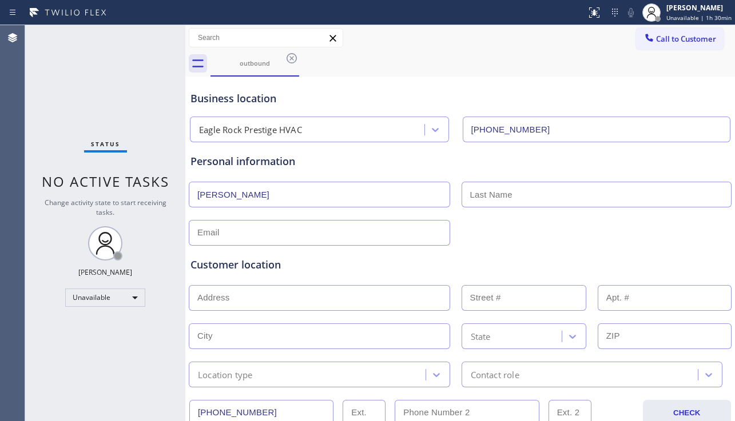
paste input "Malone"
type input "Malone"
click at [400, 230] on input "text" at bounding box center [319, 233] width 261 height 26
click at [316, 226] on input "text" at bounding box center [319, 233] width 261 height 26
paste input "lm5000@sbcglobal.net"
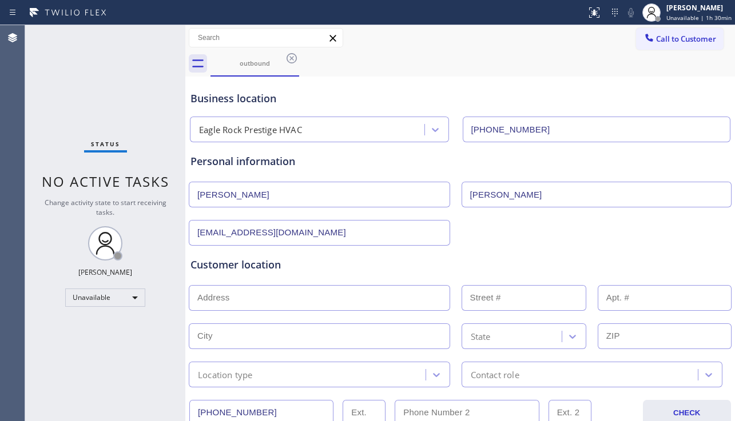
type input "lm5000@sbcglobal.net"
click at [84, 383] on div "Status No active tasks Change activity state to start receiving tasks. [PERSON_…" at bounding box center [105, 223] width 160 height 396
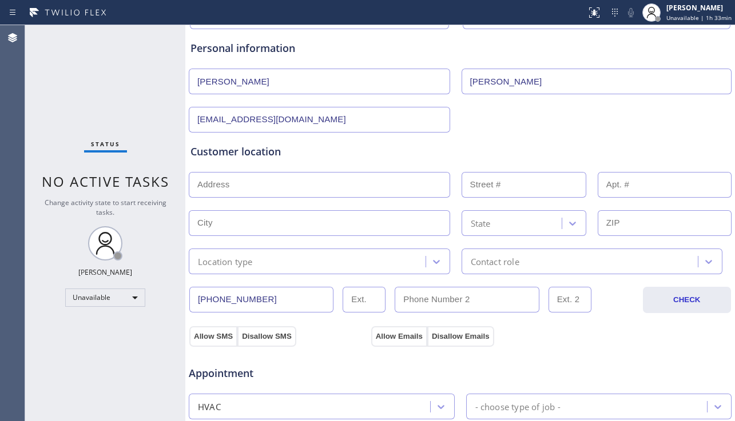
scroll to position [114, 0]
click at [118, 358] on div "Status No active tasks Change activity state to start receiving tasks. [PERSON_…" at bounding box center [105, 223] width 160 height 396
click at [273, 193] on input "text" at bounding box center [319, 184] width 261 height 26
click at [362, 183] on input "text" at bounding box center [319, 184] width 261 height 26
paste input "3802 Tracy StLos Angeles, CA 90027, USA"
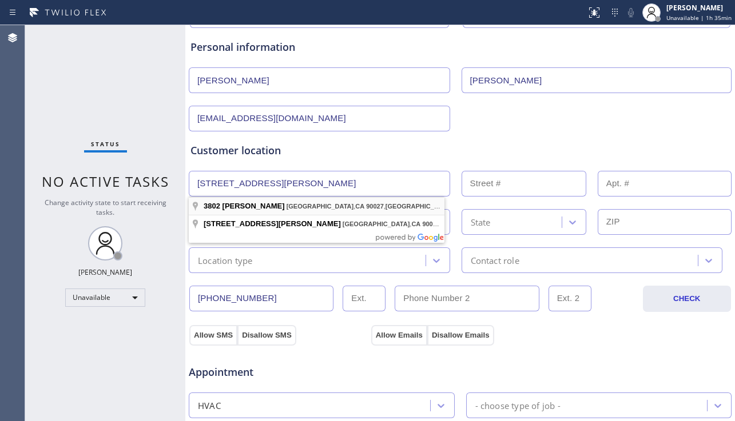
type input "3802 Tracy St"
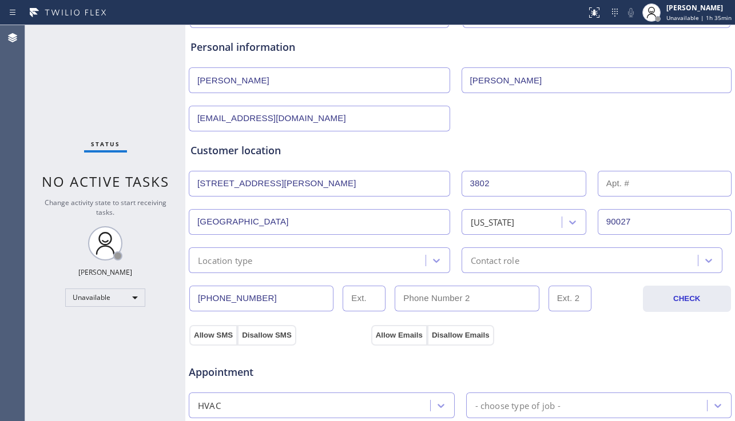
click at [332, 263] on div "Location type" at bounding box center [308, 260] width 233 height 20
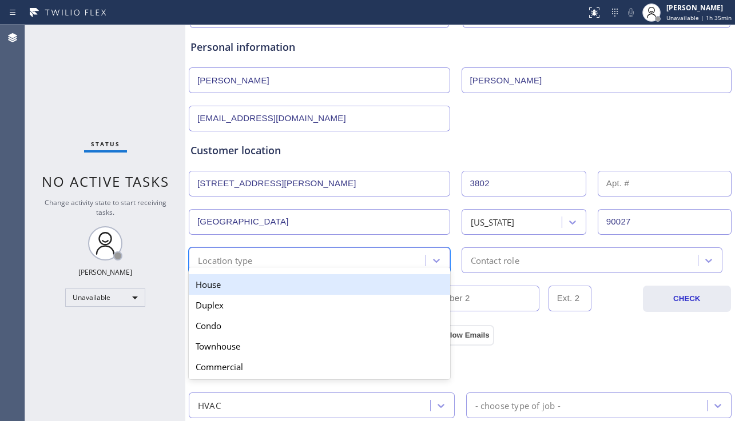
click at [301, 282] on div "House" at bounding box center [319, 284] width 261 height 21
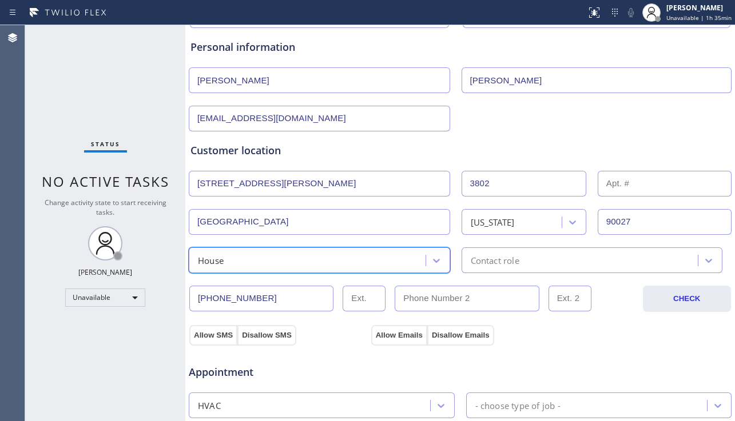
click at [484, 265] on div "Contact role" at bounding box center [495, 260] width 49 height 13
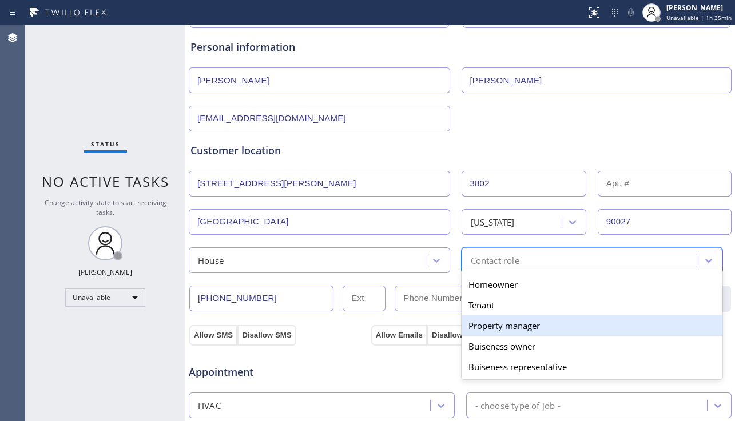
click at [487, 329] on div "Property manager" at bounding box center [591, 326] width 261 height 21
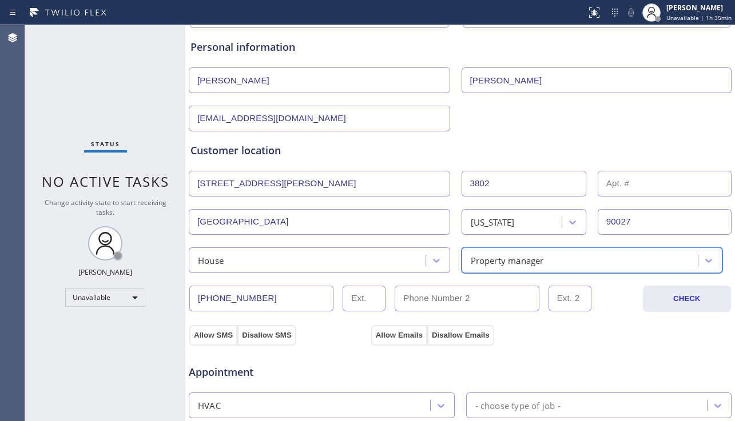
click at [328, 261] on div "House" at bounding box center [308, 260] width 233 height 20
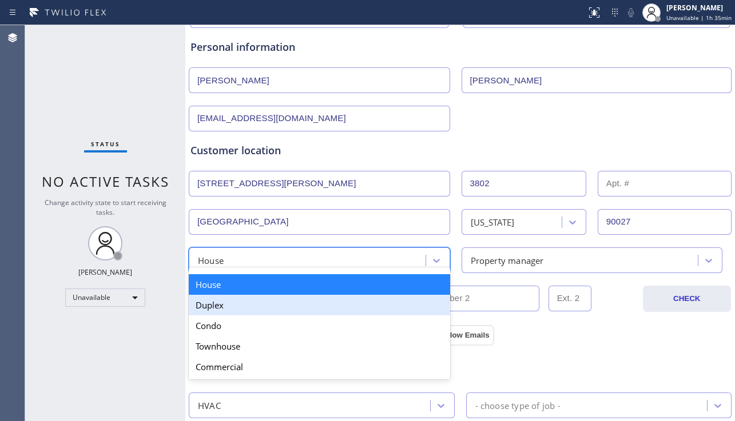
click at [301, 305] on div "Duplex" at bounding box center [319, 305] width 261 height 21
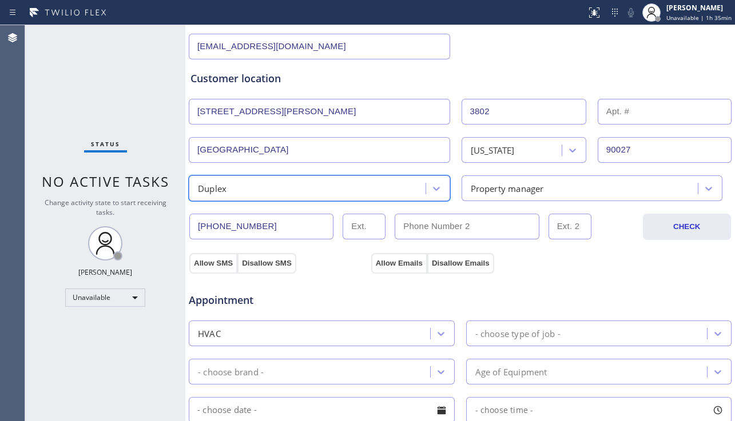
scroll to position [286, 0]
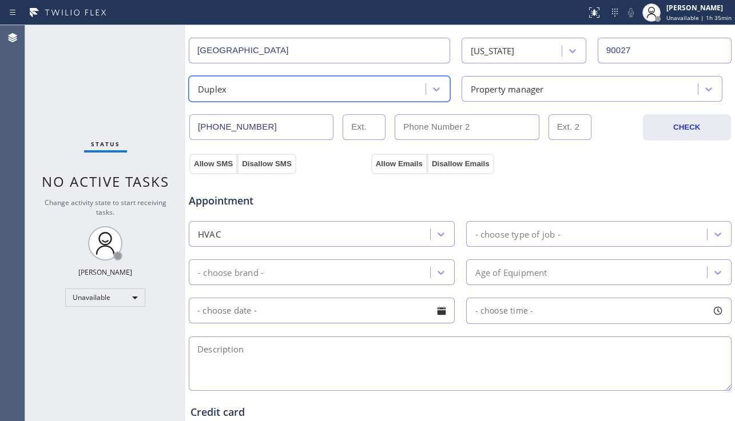
click at [505, 232] on div "- choose type of job -" at bounding box center [517, 234] width 85 height 13
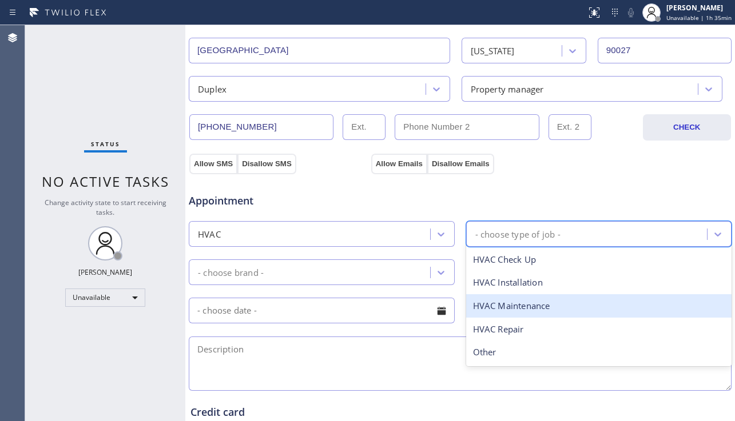
click at [374, 236] on div "HVAC" at bounding box center [311, 234] width 238 height 20
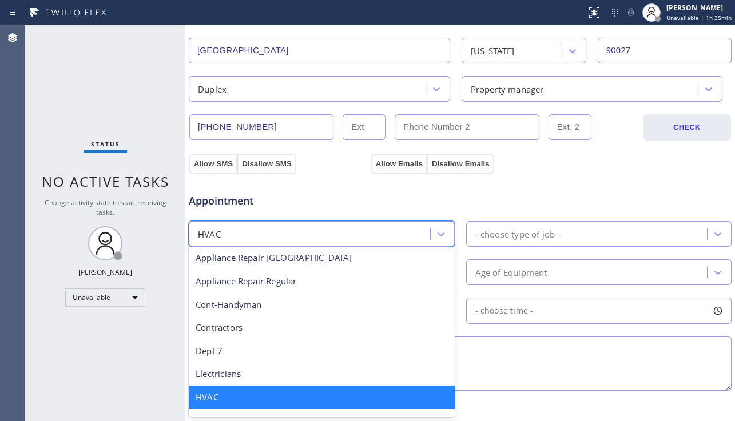
scroll to position [0, 0]
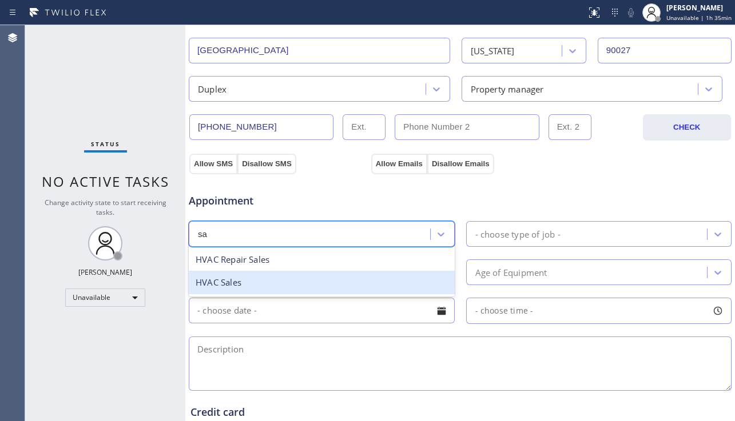
click at [316, 274] on div "HVAC Sales" at bounding box center [322, 282] width 266 height 23
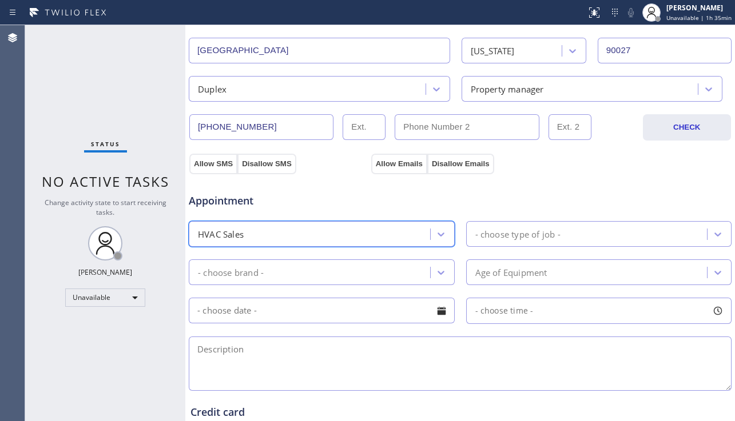
click at [470, 226] on div "- choose type of job -" at bounding box center [588, 234] width 238 height 20
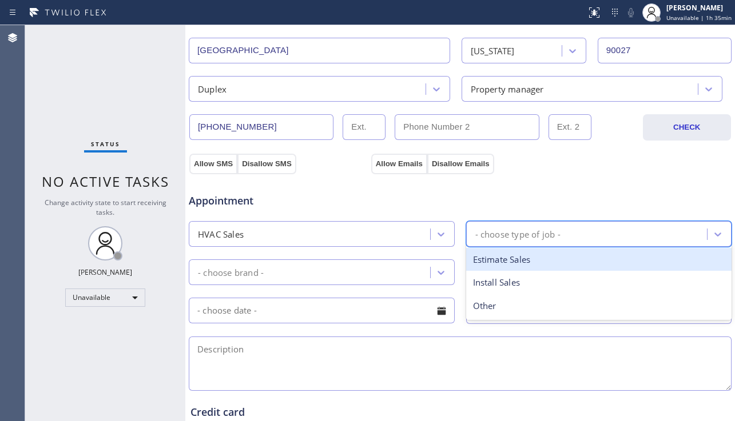
click at [496, 264] on div "Estimate Sales" at bounding box center [599, 259] width 266 height 23
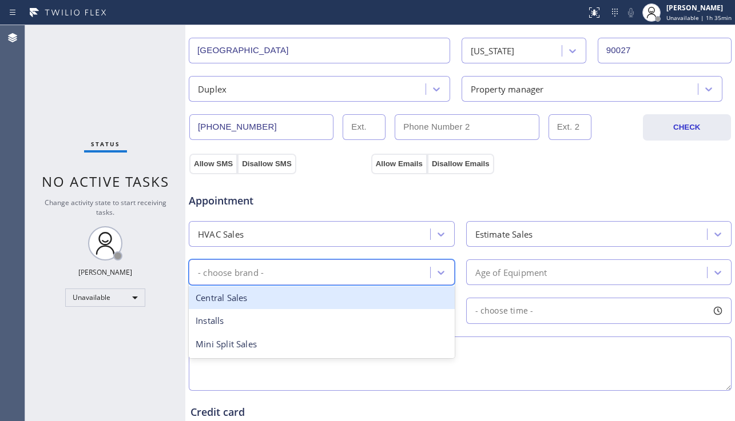
click at [378, 274] on div "- choose brand -" at bounding box center [311, 272] width 238 height 20
click at [342, 292] on div "Central Sales" at bounding box center [322, 297] width 266 height 23
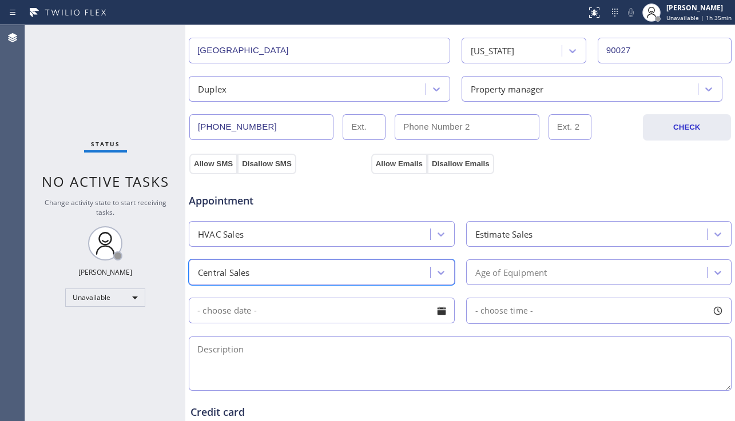
click at [480, 272] on div "Age of Equipment" at bounding box center [511, 272] width 72 height 13
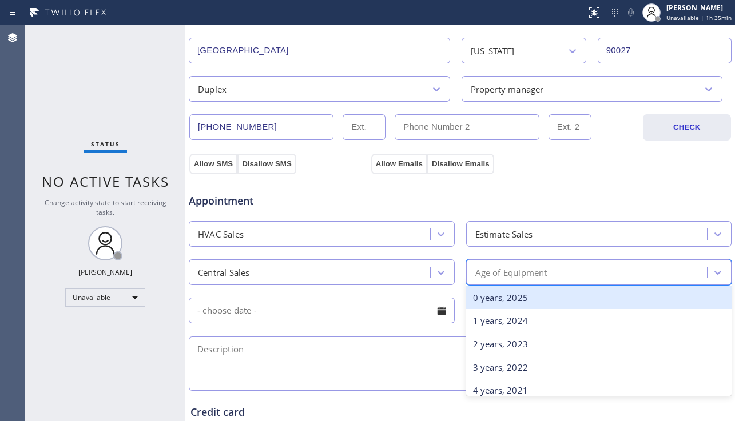
click at [488, 277] on div "Age of Equipment" at bounding box center [511, 272] width 72 height 13
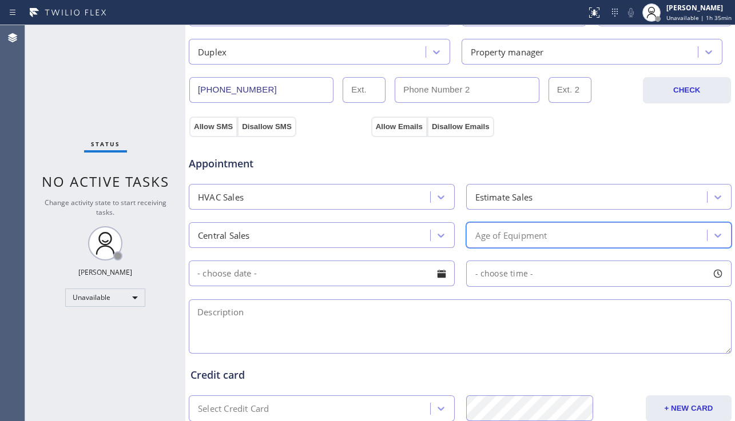
scroll to position [400, 0]
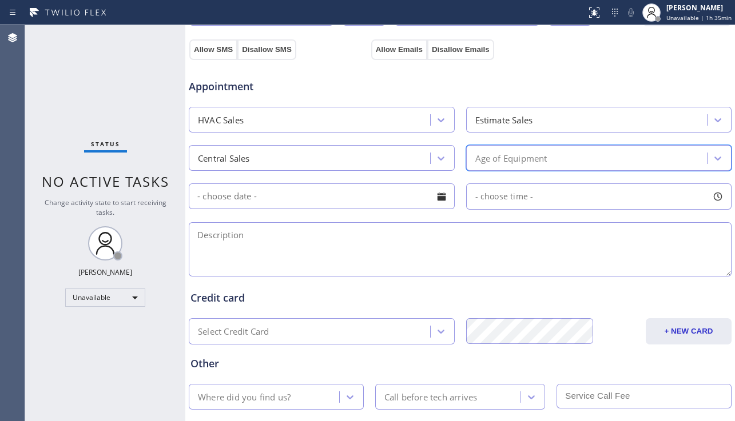
click at [435, 194] on div at bounding box center [441, 196] width 19 height 19
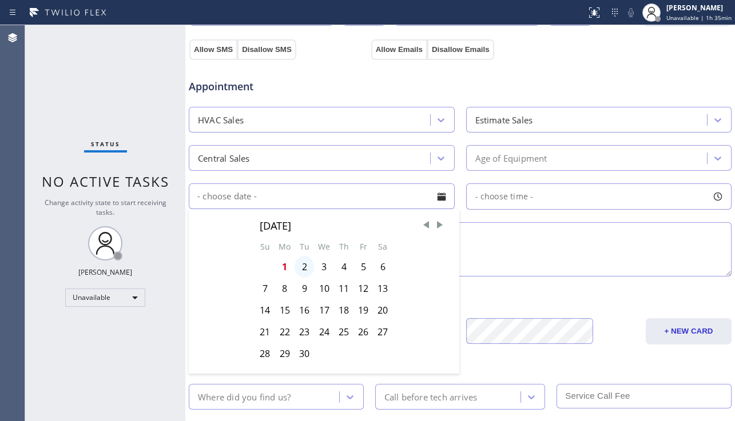
click at [301, 270] on div "2" at bounding box center [303, 267] width 19 height 22
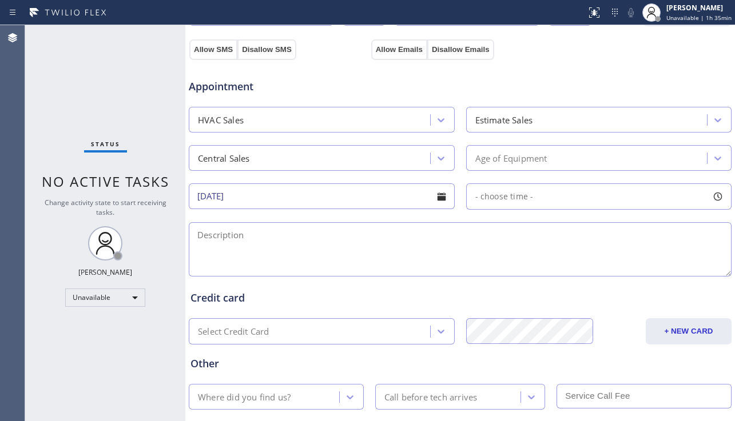
click at [494, 198] on span "- choose time -" at bounding box center [504, 196] width 58 height 11
drag, startPoint x: 475, startPoint y: 266, endPoint x: 639, endPoint y: 260, distance: 164.2
click at [639, 260] on div at bounding box center [644, 266] width 14 height 24
drag, startPoint x: 476, startPoint y: 267, endPoint x: 584, endPoint y: 264, distance: 107.5
click at [584, 264] on div at bounding box center [588, 266] width 14 height 24
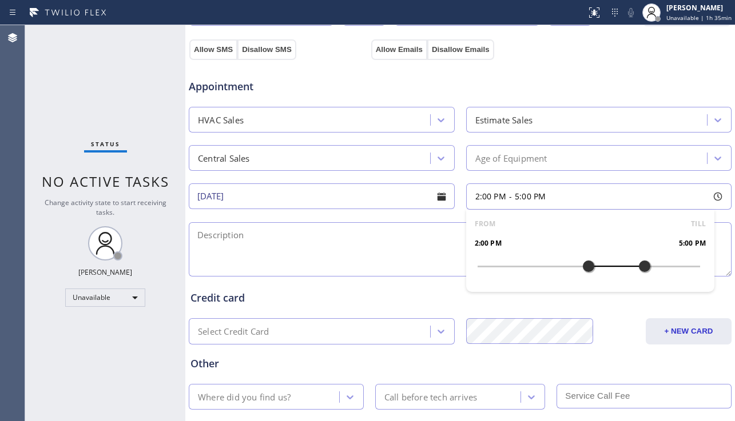
click at [392, 258] on textarea at bounding box center [460, 249] width 543 height 54
click at [238, 250] on textarea at bounding box center [460, 249] width 543 height 54
paste textarea "2-5 | no scf | free estimate for a new central unit. It's a carrier 3 ton roof …"
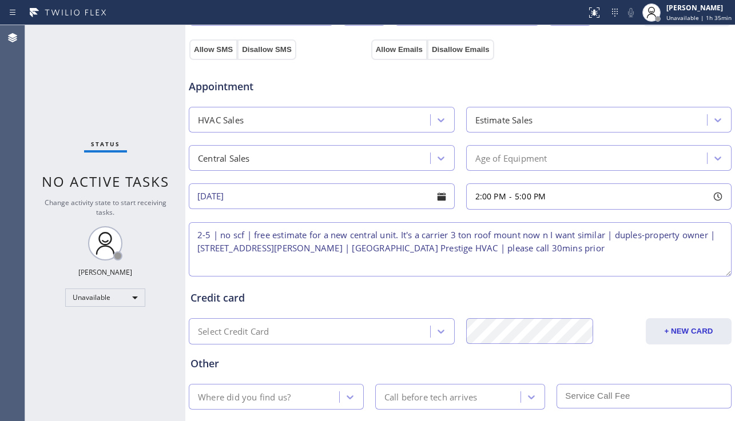
click at [296, 393] on div "Where did you find us?" at bounding box center [265, 397] width 147 height 20
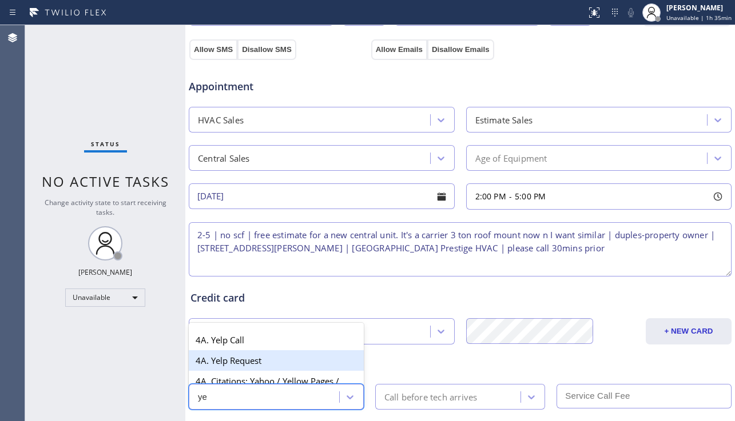
click at [273, 357] on div "4A. Yelp Request" at bounding box center [276, 360] width 175 height 21
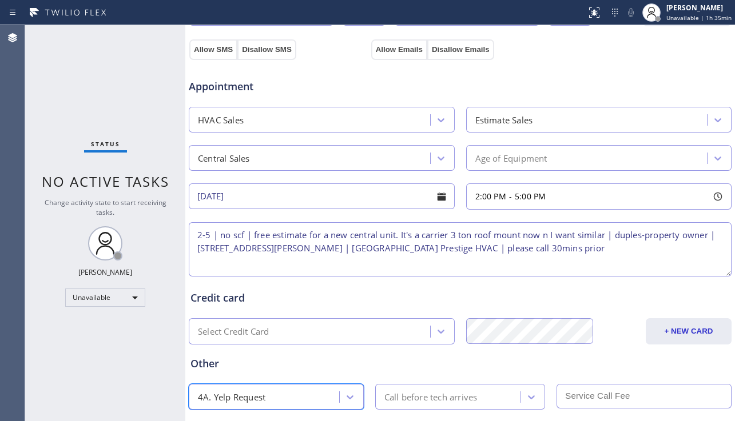
scroll to position [465, 0]
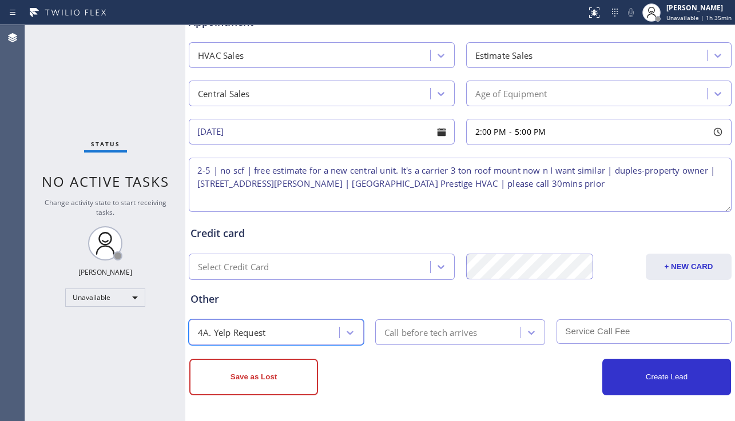
click at [442, 336] on div "Call before tech arrives" at bounding box center [430, 332] width 93 height 13
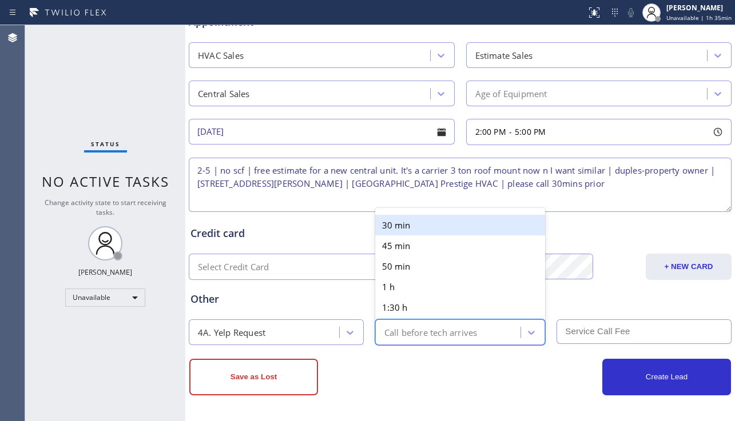
click at [442, 222] on div "30 min" at bounding box center [460, 225] width 170 height 21
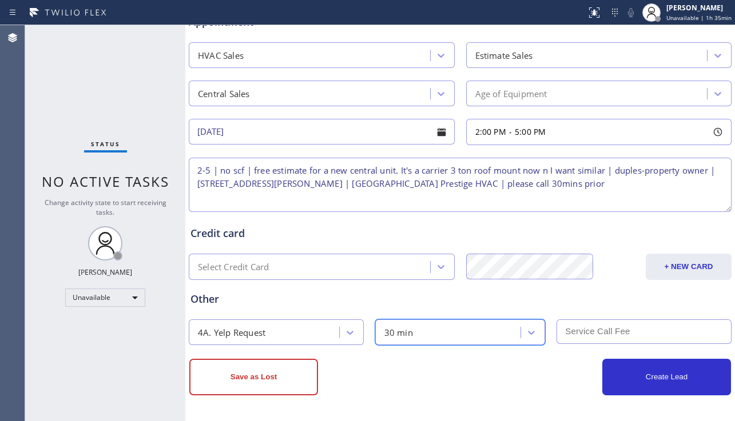
click at [578, 338] on input "text" at bounding box center [643, 332] width 175 height 25
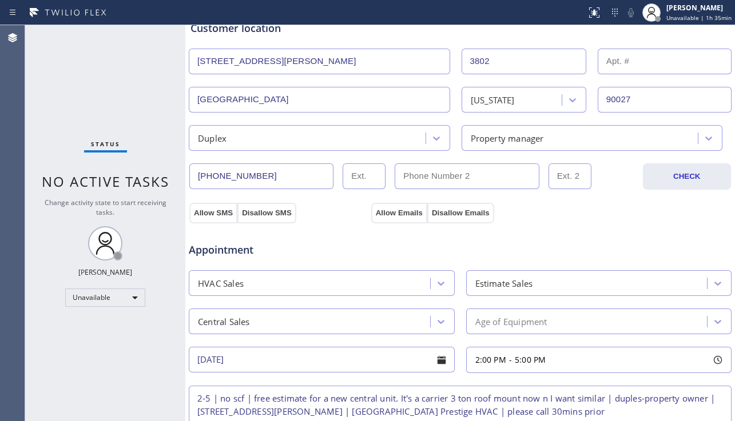
scroll to position [236, 0]
click at [231, 216] on button "Allow SMS" at bounding box center [213, 214] width 48 height 21
click at [403, 213] on button "Allow Emails" at bounding box center [399, 214] width 56 height 21
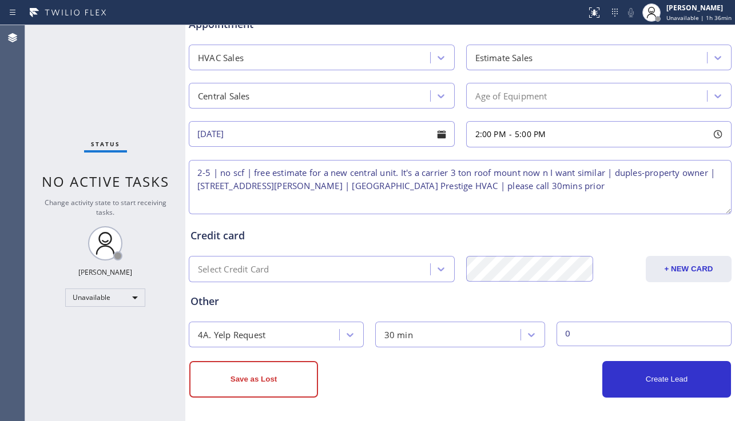
scroll to position [465, 0]
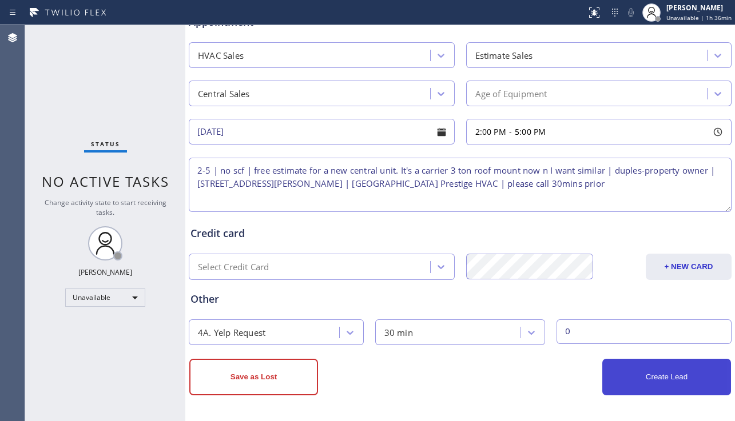
click at [644, 381] on button "Create Lead" at bounding box center [666, 377] width 129 height 37
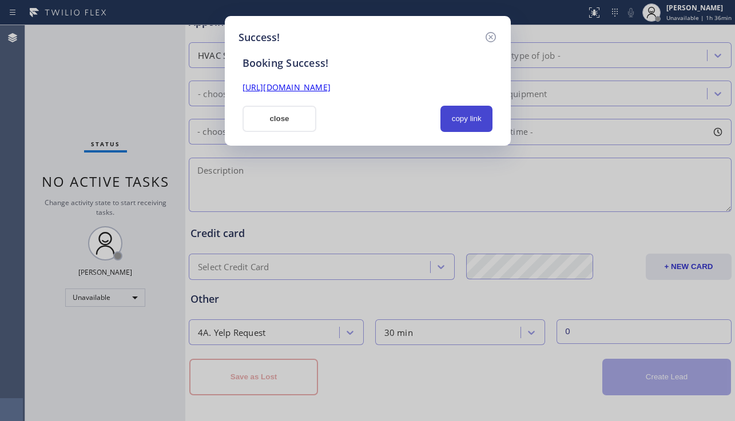
click at [464, 115] on button "copy link" at bounding box center [466, 119] width 53 height 26
click at [330, 87] on link "https://erp.apollosoft.co/customer/760397#portlet_lead" at bounding box center [286, 87] width 88 height 11
click at [268, 111] on button "close" at bounding box center [279, 119] width 74 height 26
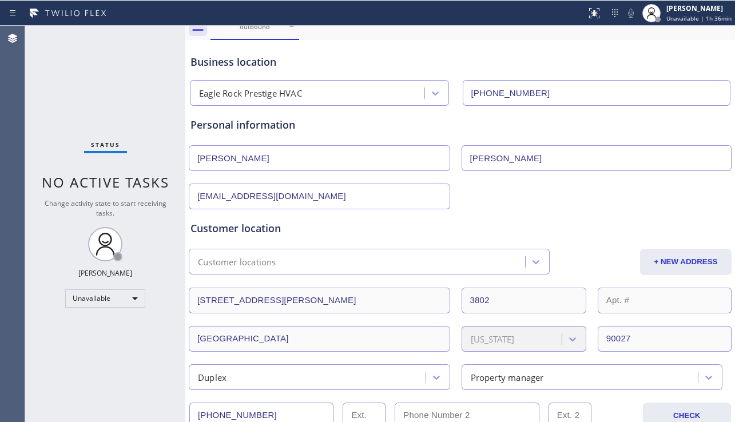
scroll to position [0, 0]
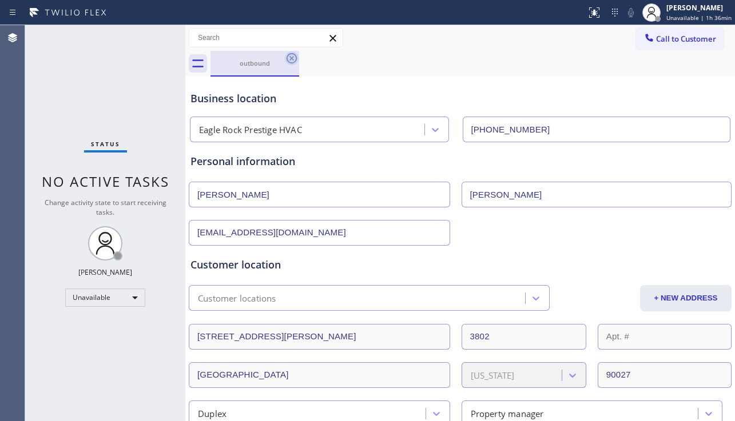
click at [287, 55] on icon at bounding box center [292, 58] width 14 height 14
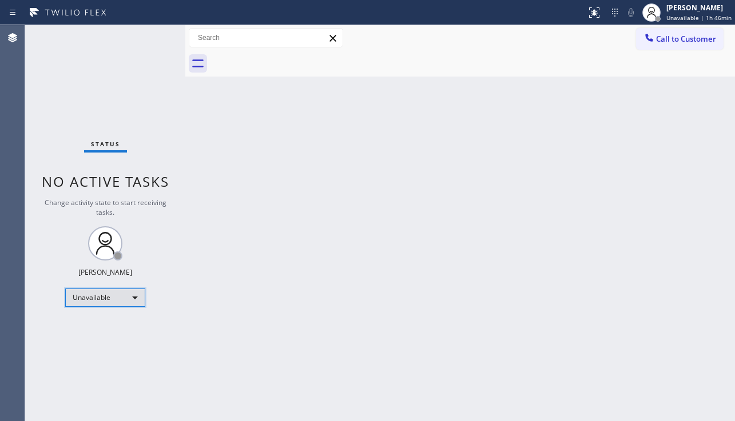
click at [121, 297] on div "Unavailable" at bounding box center [105, 298] width 80 height 18
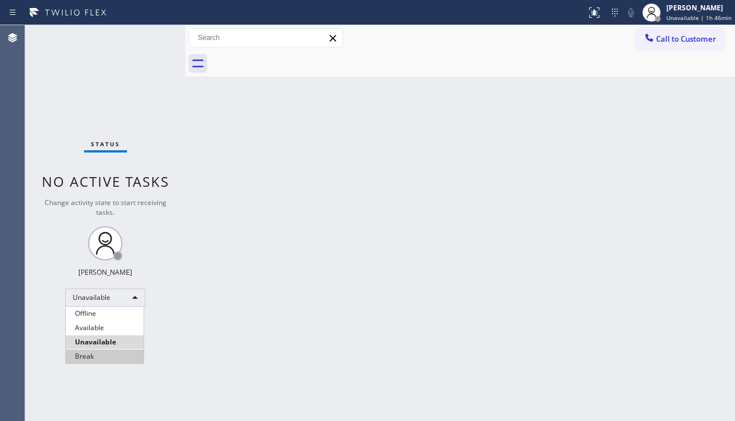
click at [109, 353] on li "Break" at bounding box center [105, 357] width 78 height 14
click at [232, 382] on div "Back to Dashboard Change Sender ID Customers Technicians Select a contact Outbo…" at bounding box center [459, 223] width 549 height 396
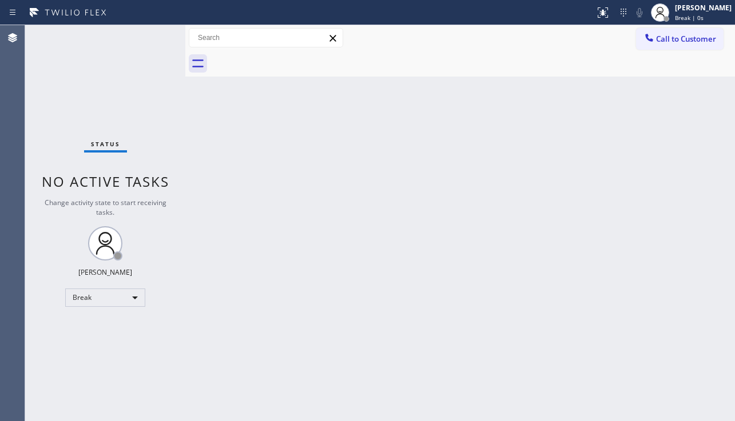
click at [294, 398] on div "Back to Dashboard Change Sender ID Customers Technicians Select a contact Outbo…" at bounding box center [459, 223] width 549 height 396
click at [710, 296] on div "Back to Dashboard Change Sender ID Customers Technicians Select a contact Outbo…" at bounding box center [459, 223] width 549 height 396
click at [460, 268] on div "Back to Dashboard Change Sender ID Customers Technicians Select a contact Outbo…" at bounding box center [459, 223] width 549 height 396
click at [352, 394] on div "Back to Dashboard Change Sender ID Customers Technicians Select a contact Outbo…" at bounding box center [459, 223] width 549 height 396
click at [498, 244] on div "Back to Dashboard Change Sender ID Customers Technicians Select a contact Outbo…" at bounding box center [459, 223] width 549 height 396
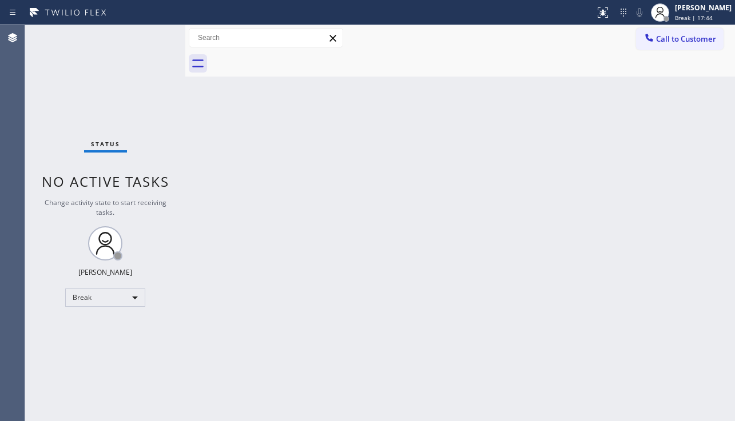
click at [684, 186] on div "Back to Dashboard Change Sender ID Customers Technicians Select a contact Outbo…" at bounding box center [459, 223] width 549 height 396
click at [685, 47] on button "Call to Customer" at bounding box center [679, 39] width 87 height 22
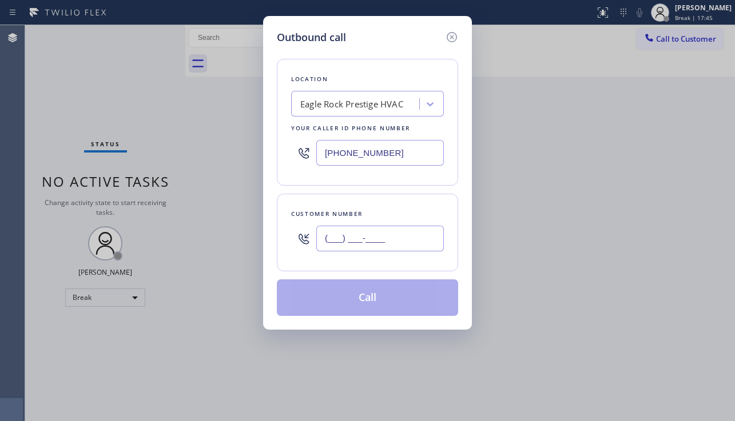
click at [360, 248] on input "(___) ___-____" at bounding box center [379, 239] width 127 height 26
paste input "805) 798-2812"
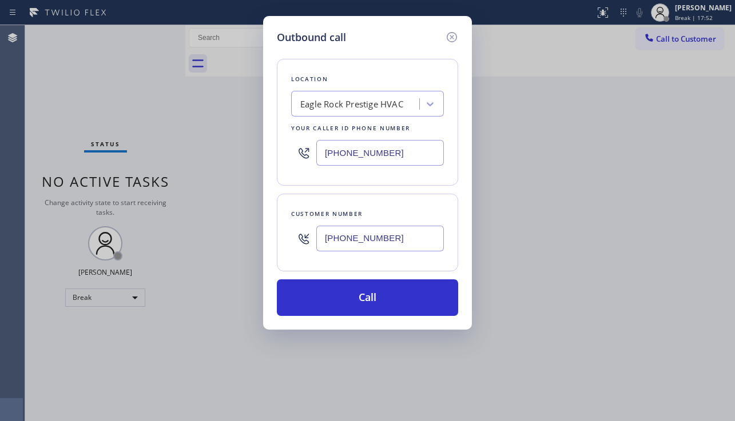
click at [688, 302] on div "Outbound call Location Eagle Rock Prestige HVAC Your caller id phone number (81…" at bounding box center [367, 210] width 735 height 421
click at [338, 103] on div "Eagle Rock Prestige HVAC" at bounding box center [351, 104] width 103 height 13
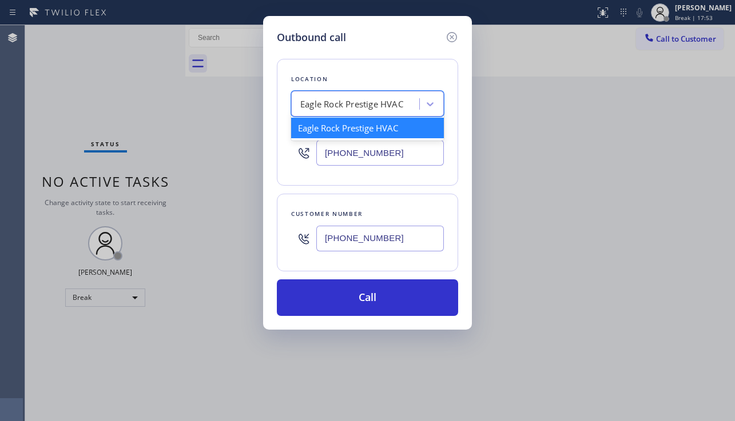
paste input "[MEDICAL_DATA] Electrical"
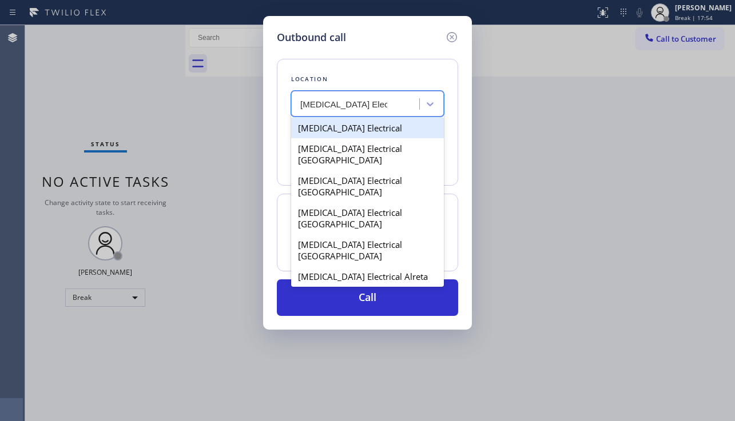
click at [352, 126] on div "[MEDICAL_DATA] Electrical" at bounding box center [367, 128] width 153 height 21
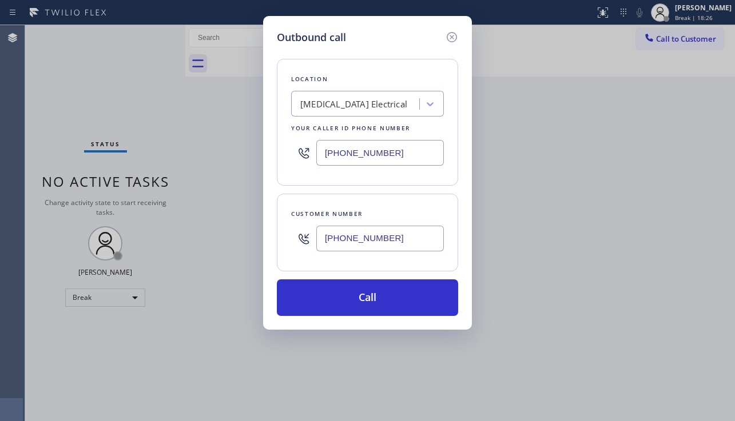
click at [726, 285] on div "Outbound call Location High Voltage Electrical Your caller id phone number (855…" at bounding box center [367, 210] width 735 height 421
drag, startPoint x: 405, startPoint y: 236, endPoint x: 308, endPoint y: 243, distance: 96.9
click at [308, 243] on div "[PHONE_NUMBER]" at bounding box center [367, 238] width 153 height 37
paste input "text"
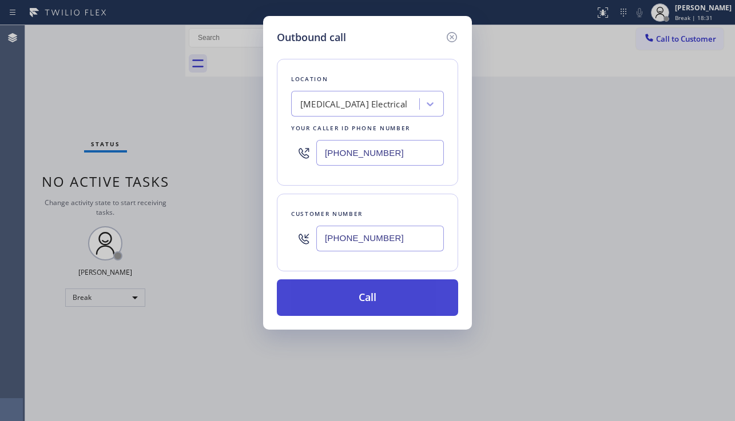
click at [357, 304] on button "Call" at bounding box center [367, 298] width 181 height 37
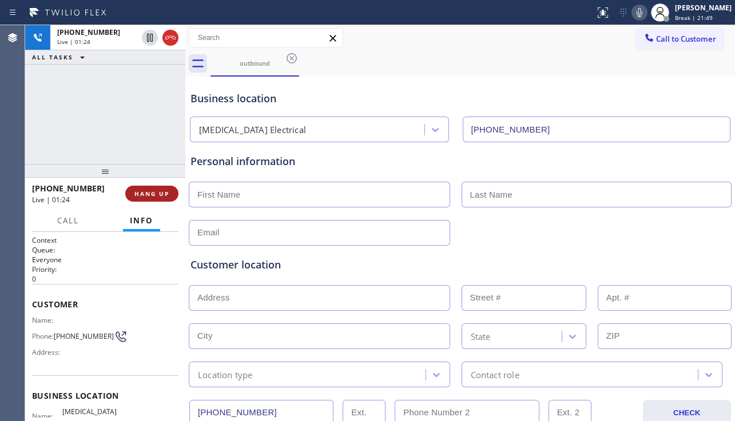
click at [157, 194] on span "HANG UP" at bounding box center [151, 194] width 35 height 8
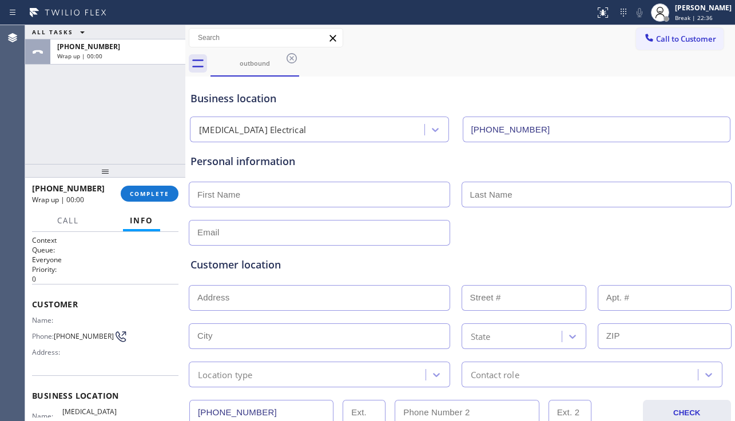
click at [685, 248] on div "Customer location >> ADD NEW ADDRESS << + NEW ADDRESS State Location type Conta…" at bounding box center [460, 317] width 544 height 142
click at [166, 203] on div "+18057982812 Wrap up | 00:00 COMPLETE" at bounding box center [105, 194] width 146 height 30
click at [167, 200] on button "COMPLETE" at bounding box center [150, 194] width 58 height 16
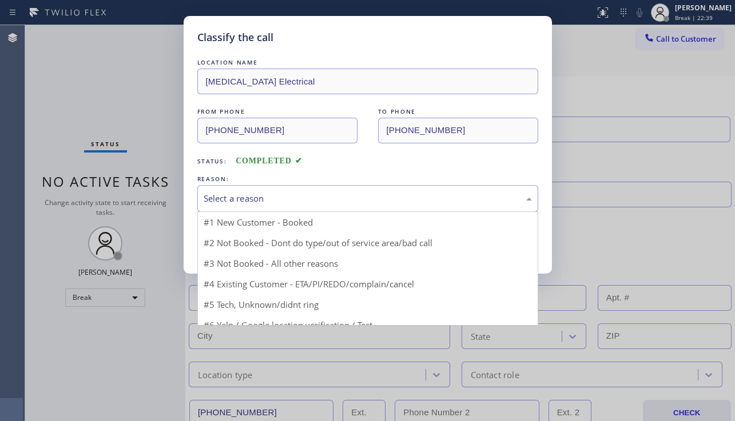
click at [310, 202] on div "Select a reason" at bounding box center [368, 198] width 328 height 13
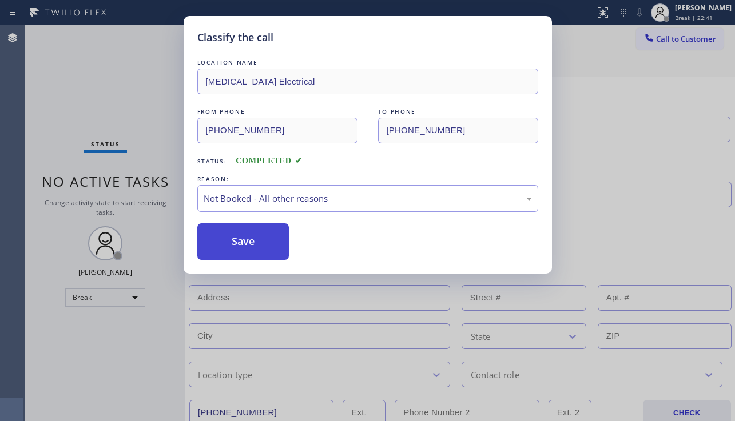
click at [241, 243] on button "Save" at bounding box center [243, 242] width 92 height 37
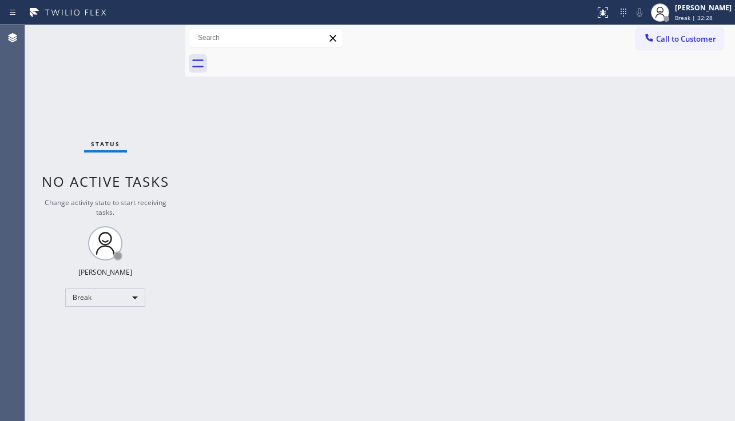
click at [685, 220] on div "Back to Dashboard Change Sender ID Customers Technicians Select a contact Outbo…" at bounding box center [459, 223] width 549 height 396
click at [666, 49] on button "Call to Customer" at bounding box center [679, 39] width 87 height 22
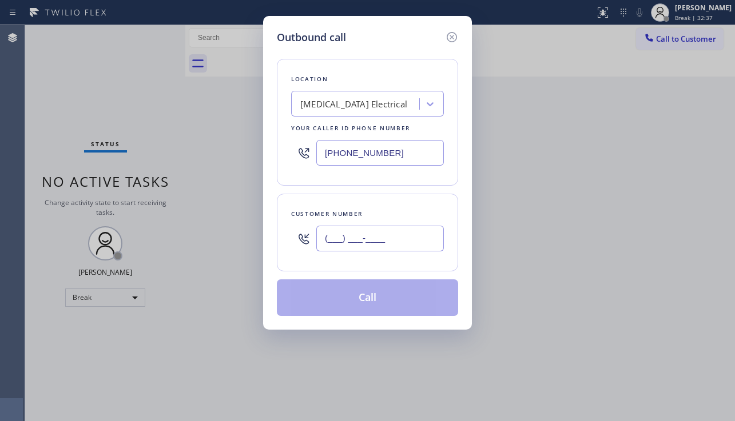
click at [392, 234] on input "(___) ___-____" at bounding box center [379, 239] width 127 height 26
paste input "415) 767-6037"
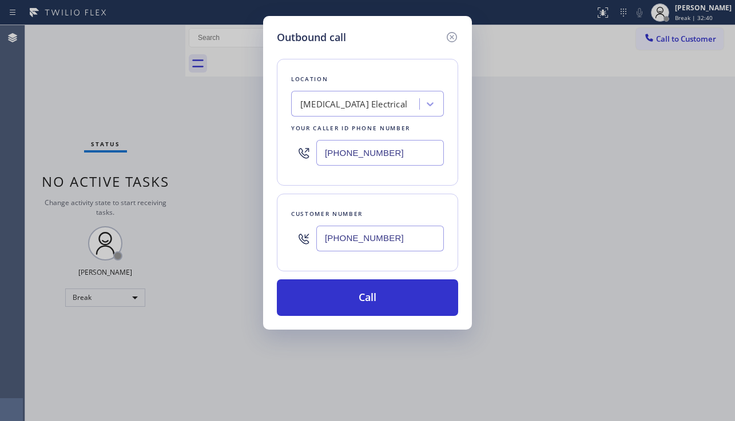
drag, startPoint x: 389, startPoint y: 152, endPoint x: 276, endPoint y: 152, distance: 112.6
click at [276, 152] on div "Outbound call Location High Voltage Electrical Your caller id phone number (855…" at bounding box center [367, 173] width 209 height 314
paste input "415) 325-211"
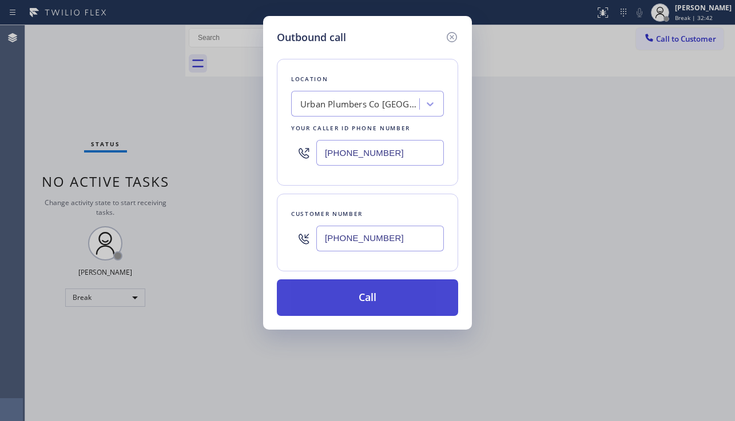
click at [338, 292] on button "Call" at bounding box center [367, 298] width 181 height 37
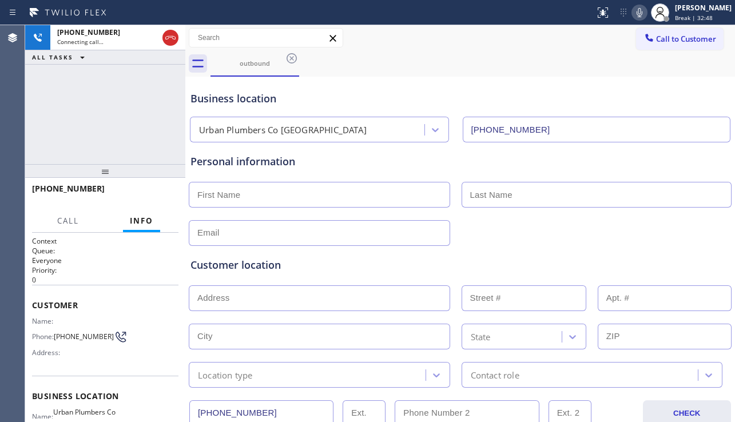
click at [677, 262] on div "Customer location" at bounding box center [459, 264] width 539 height 15
click at [708, 223] on div at bounding box center [460, 232] width 545 height 28
click at [154, 196] on span "HANG UP" at bounding box center [151, 194] width 35 height 8
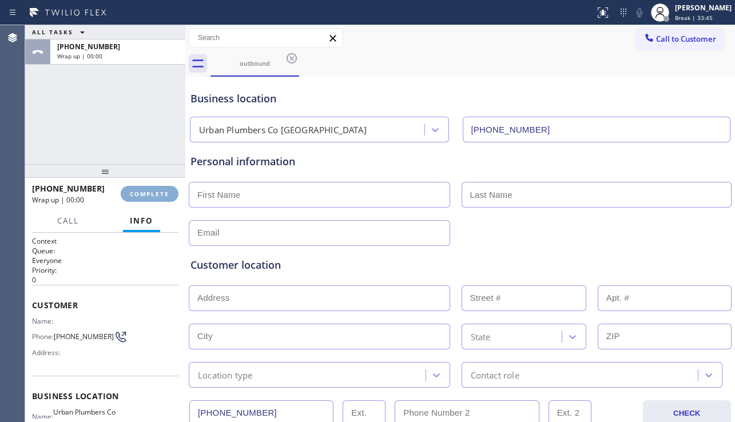
click at [154, 196] on span "COMPLETE" at bounding box center [149, 194] width 39 height 8
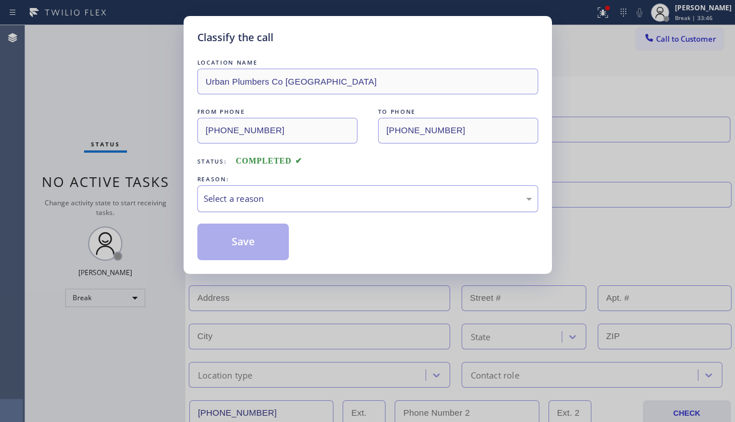
click at [306, 199] on div "Select a reason" at bounding box center [368, 198] width 328 height 13
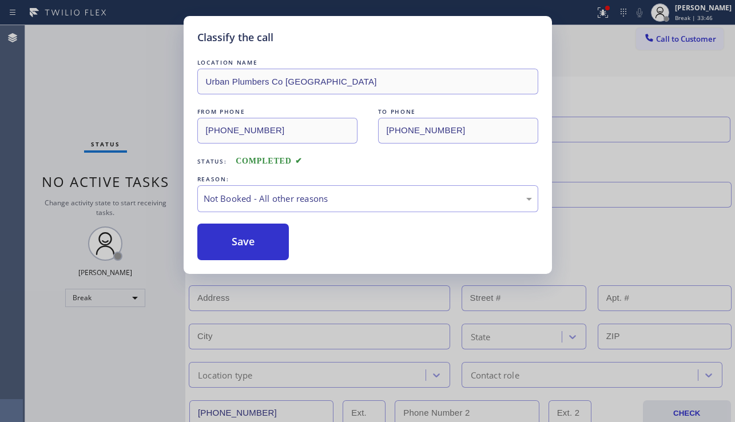
drag, startPoint x: 254, startPoint y: 245, endPoint x: 192, endPoint y: 268, distance: 66.0
click at [253, 245] on button "Save" at bounding box center [243, 242] width 92 height 37
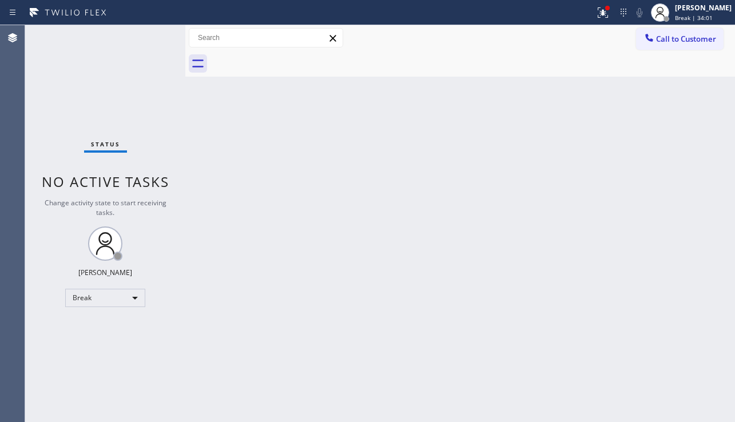
click at [380, 243] on div "Back to Dashboard Change Sender ID Customers Technicians Select a contact Outbo…" at bounding box center [459, 223] width 549 height 397
drag, startPoint x: 704, startPoint y: 208, endPoint x: 706, endPoint y: 130, distance: 77.8
click at [704, 207] on div "Back to Dashboard Change Sender ID Customers Technicians Select a contact Outbo…" at bounding box center [459, 223] width 549 height 397
click at [684, 36] on span "Call to Customer" at bounding box center [686, 39] width 60 height 10
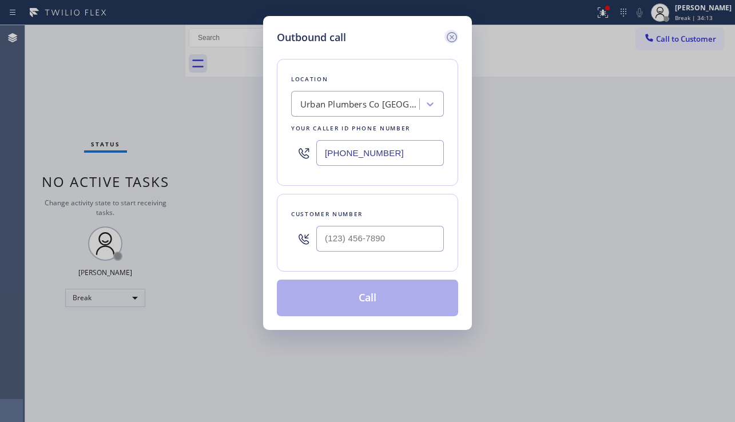
click at [455, 38] on icon at bounding box center [452, 37] width 14 height 14
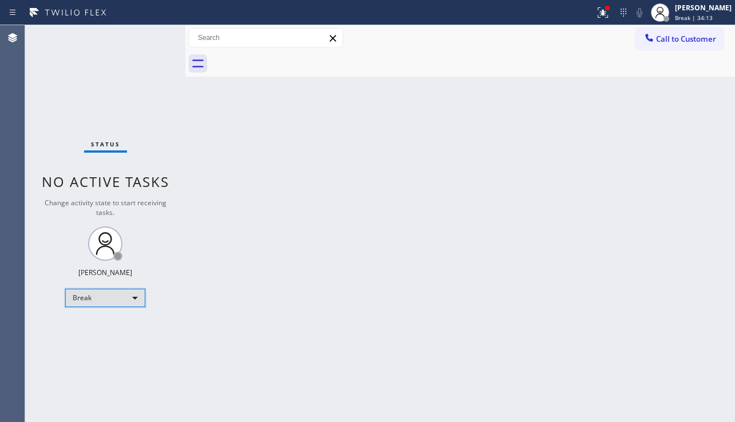
click at [134, 292] on div "Break" at bounding box center [105, 298] width 80 height 18
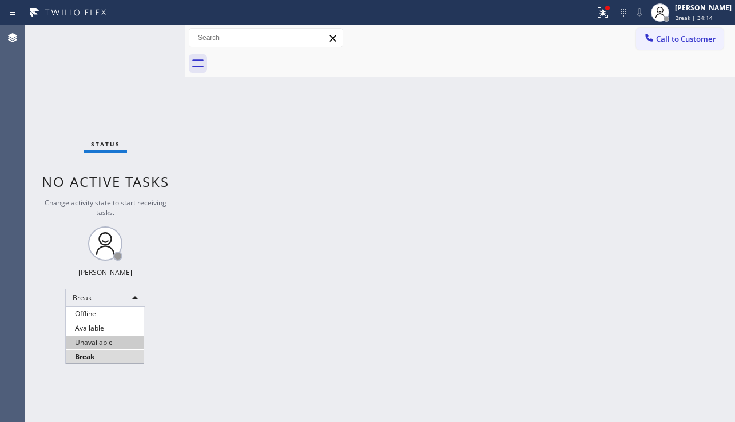
click at [102, 341] on li "Unavailable" at bounding box center [105, 343] width 78 height 14
drag, startPoint x: 233, startPoint y: 318, endPoint x: 560, endPoint y: 201, distance: 347.7
click at [234, 316] on div "Back to Dashboard Change Sender ID Customers Technicians Select a contact Outbo…" at bounding box center [459, 223] width 549 height 397
click at [701, 42] on span "Call to Customer" at bounding box center [686, 39] width 60 height 10
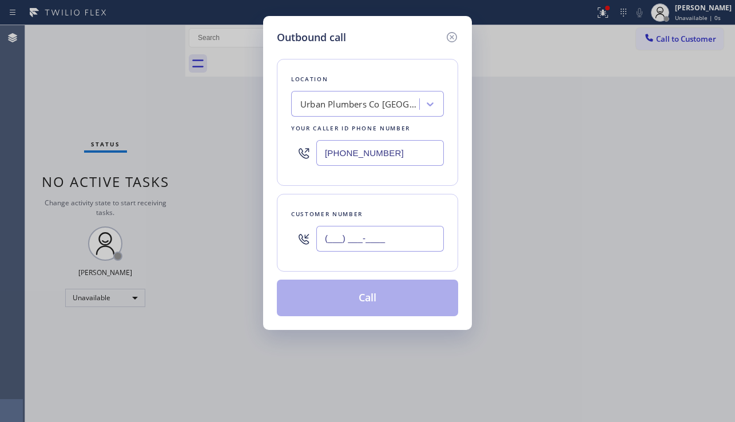
click at [360, 242] on input "(___) ___-____" at bounding box center [379, 239] width 127 height 26
paste input "626) 348-6977"
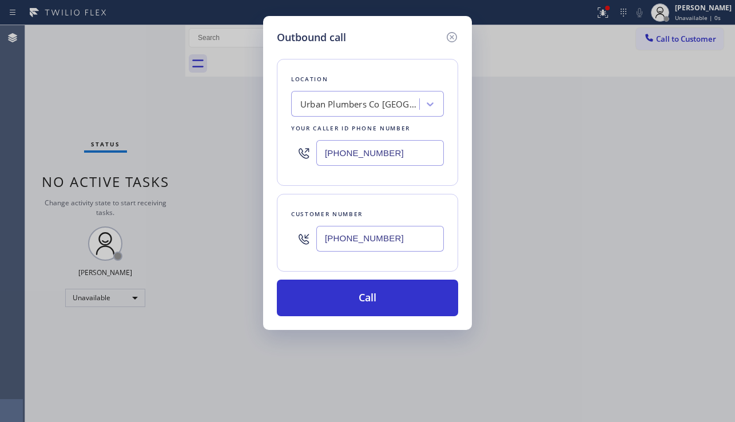
drag, startPoint x: 733, startPoint y: 284, endPoint x: 327, endPoint y: 164, distance: 423.3
click at [730, 283] on div "Outbound call Location Urban Plumbers Co San Francisco Your caller id phone num…" at bounding box center [367, 211] width 735 height 422
click at [324, 103] on div "Urban Plumbers Co [GEOGRAPHIC_DATA]" at bounding box center [360, 104] width 120 height 13
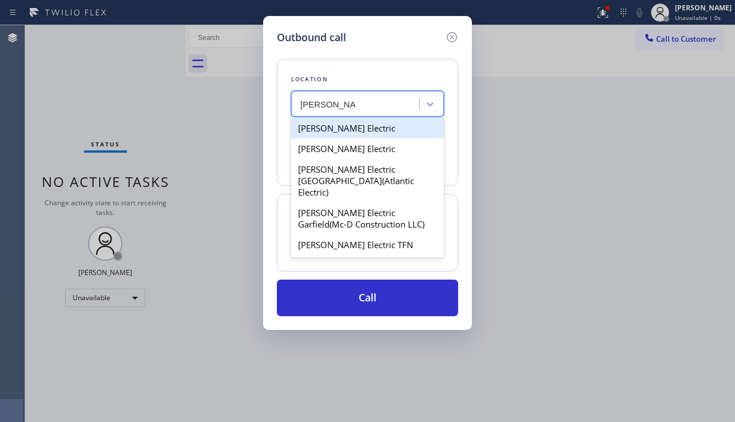
click at [344, 121] on div "Mr Handy Electric" at bounding box center [367, 128] width 153 height 21
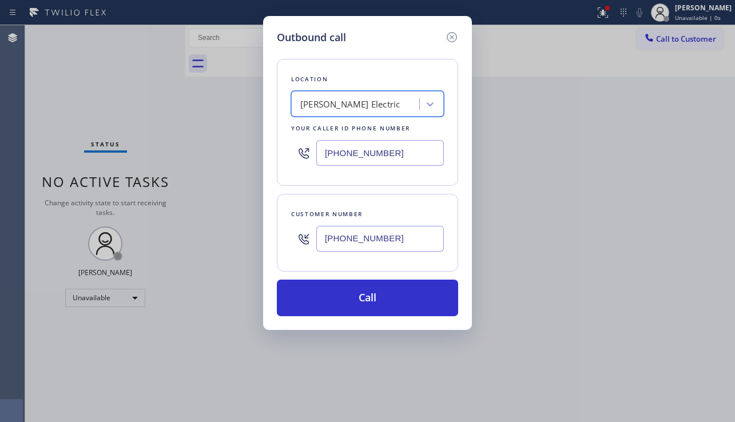
click at [375, 102] on div "Mr Handy Electric" at bounding box center [356, 104] width 125 height 20
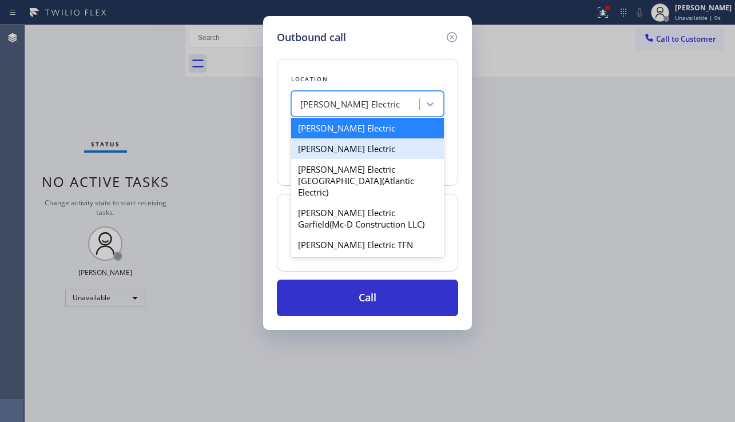
click at [344, 145] on div "Mr Handy Electric" at bounding box center [367, 148] width 153 height 21
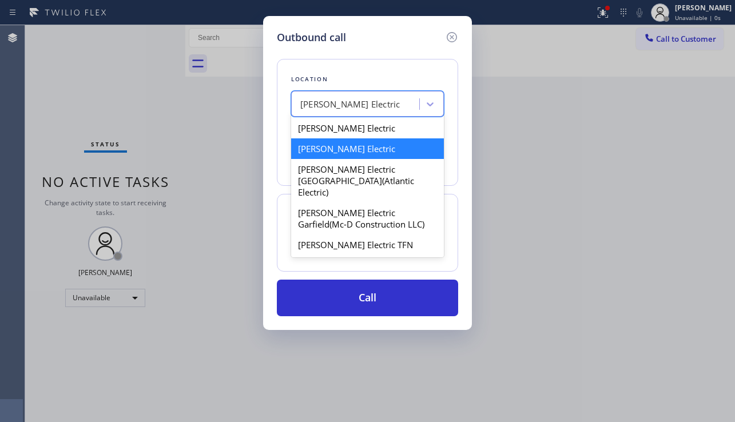
click at [383, 105] on div "Mr Handy Electric" at bounding box center [356, 104] width 125 height 20
click at [359, 234] on div "[PERSON_NAME] Electric TFN" at bounding box center [367, 244] width 153 height 21
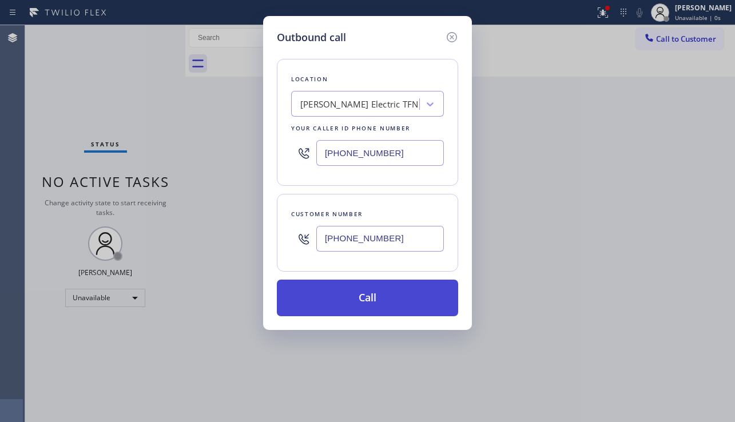
click at [349, 302] on button "Call" at bounding box center [367, 298] width 181 height 37
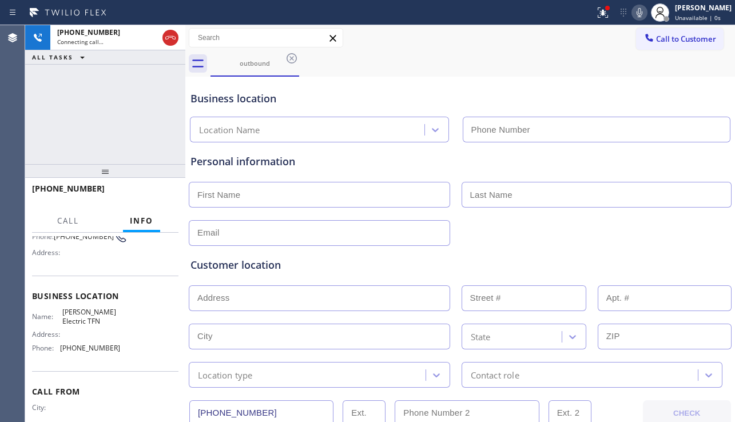
scroll to position [114, 0]
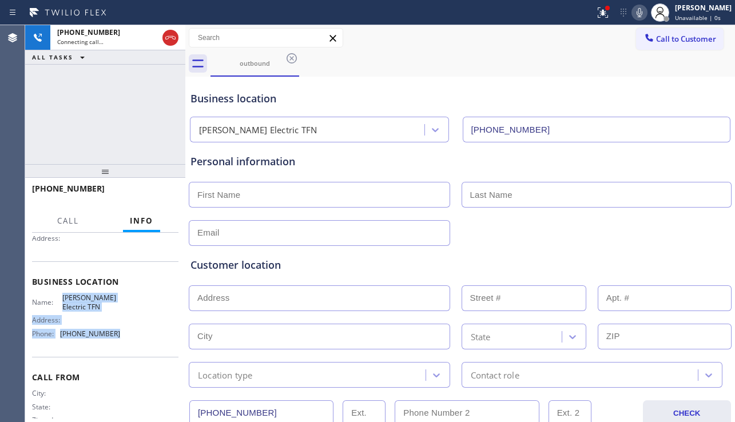
drag, startPoint x: 61, startPoint y: 301, endPoint x: 115, endPoint y: 337, distance: 65.6
click at [115, 337] on div "Name: Mr Handy Electric TFN Address: Phone: (844) 518-9643" at bounding box center [105, 317] width 146 height 49
copy div "Mr Handy Electric TFN Address: Phone: (844) 518-9643"
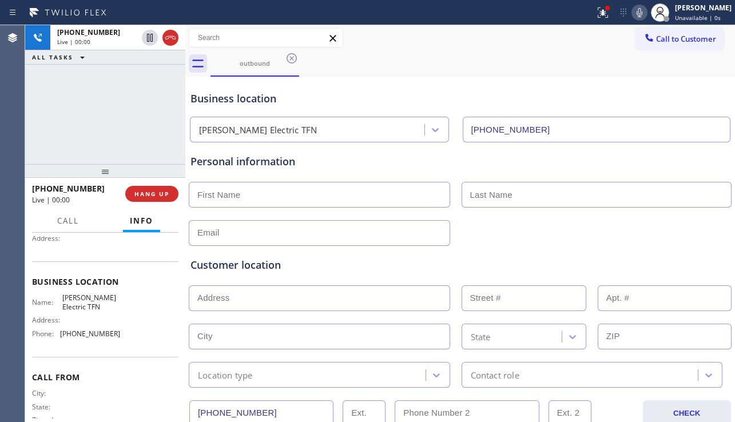
click at [115, 268] on div "Business location Name: Mr Handy Electric TFN Address: Phone: (844) 518-9643" at bounding box center [105, 308] width 146 height 95
click at [131, 193] on button "HANG UP" at bounding box center [151, 194] width 53 height 16
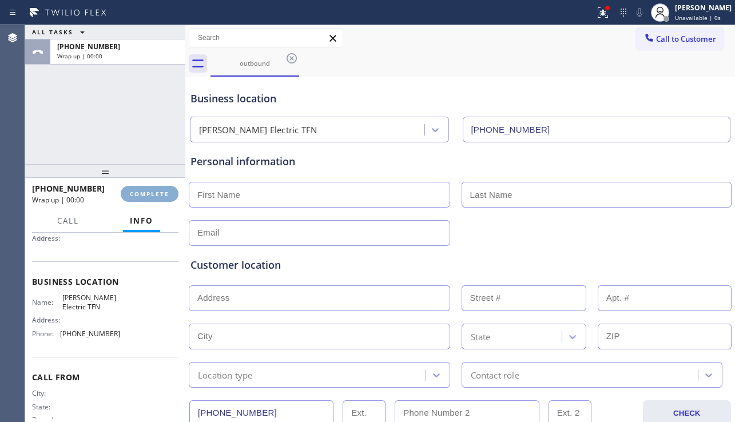
click at [130, 193] on span "COMPLETE" at bounding box center [149, 194] width 39 height 8
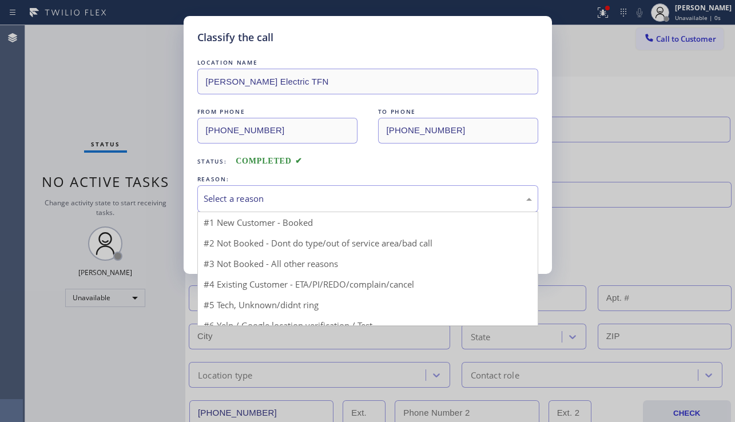
click at [321, 192] on div "Select a reason" at bounding box center [368, 198] width 328 height 13
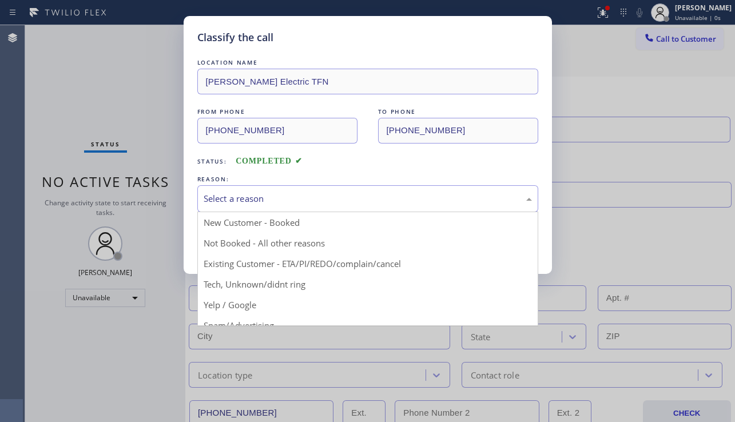
drag, startPoint x: 245, startPoint y: 236, endPoint x: 231, endPoint y: 244, distance: 16.1
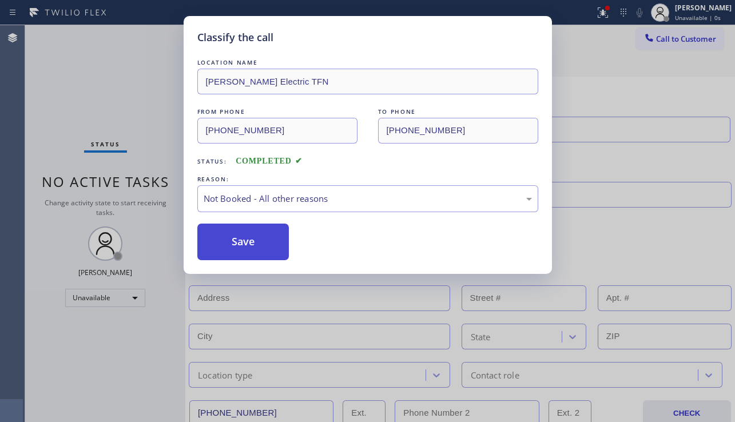
click at [229, 245] on button "Save" at bounding box center [243, 242] width 92 height 37
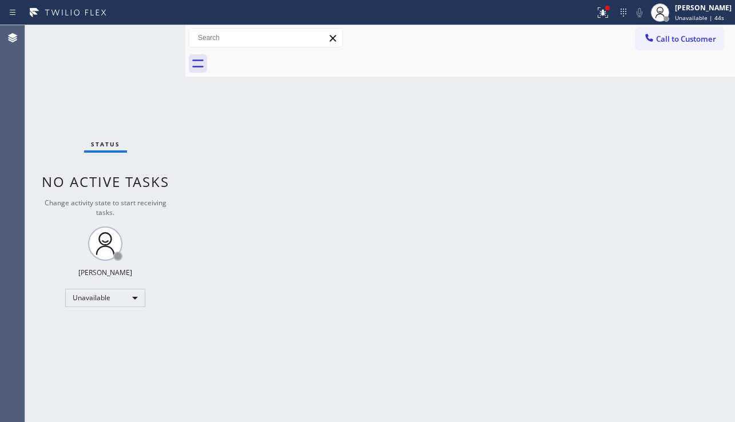
drag, startPoint x: 73, startPoint y: 339, endPoint x: 138, endPoint y: 311, distance: 70.9
click at [73, 339] on div "Status No active tasks Change activity state to start receiving tasks. [PERSON_…" at bounding box center [105, 223] width 160 height 397
click at [643, 35] on icon at bounding box center [648, 37] width 11 height 11
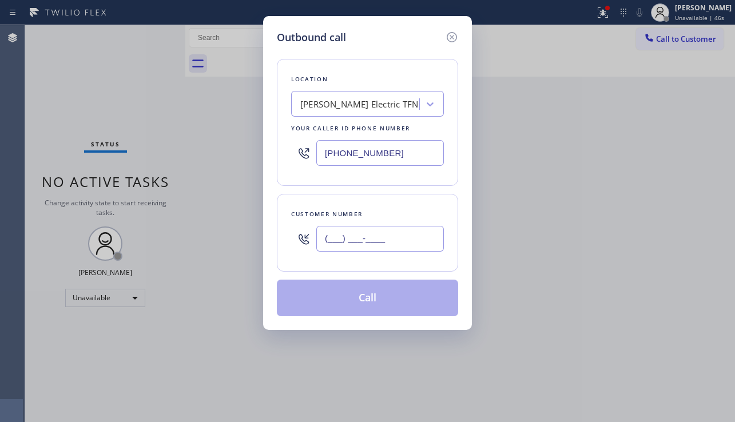
click at [366, 238] on input "(___) ___-____" at bounding box center [379, 239] width 127 height 26
paste input "404) 386-5205"
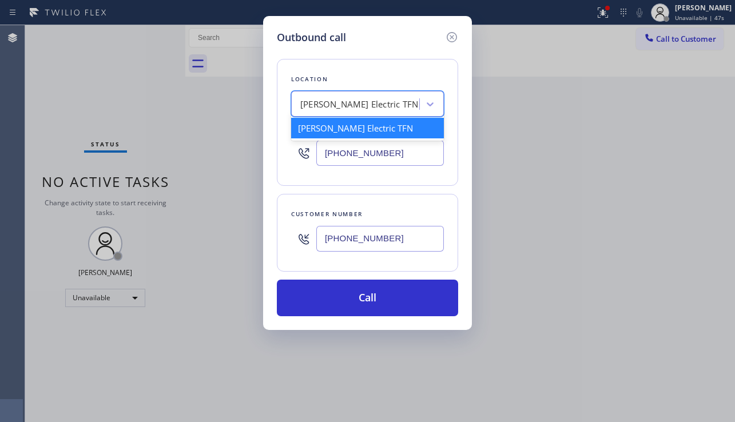
click at [352, 105] on div "[PERSON_NAME] Electric TFN" at bounding box center [359, 104] width 118 height 13
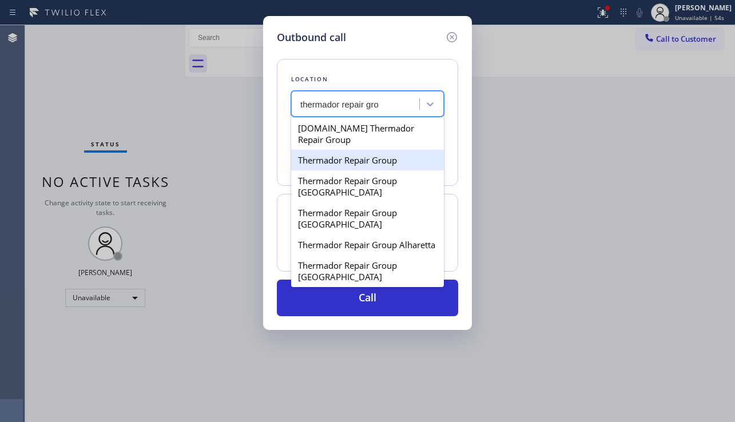
click at [353, 154] on div "Thermador Repair Group" at bounding box center [367, 160] width 153 height 21
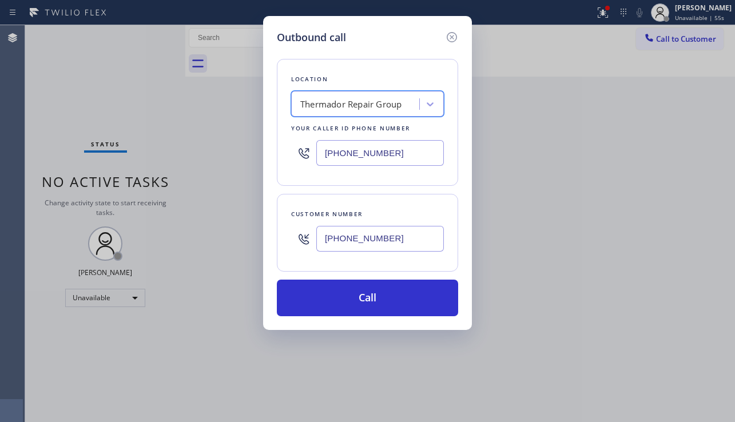
drag, startPoint x: 354, startPoint y: 295, endPoint x: 327, endPoint y: 330, distance: 44.0
click at [353, 294] on button "Call" at bounding box center [367, 298] width 181 height 37
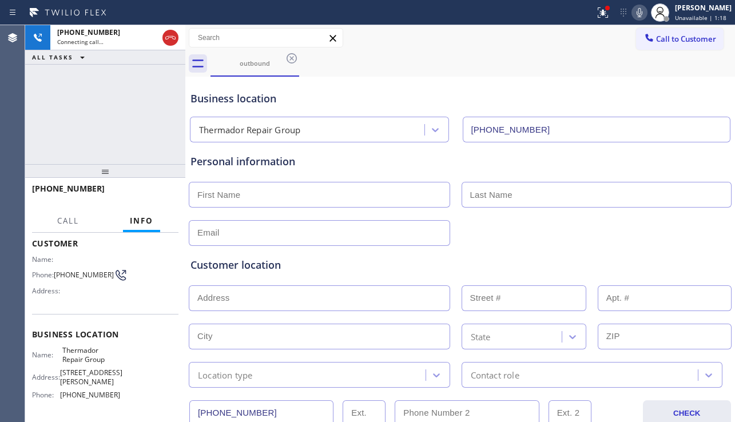
scroll to position [152, 0]
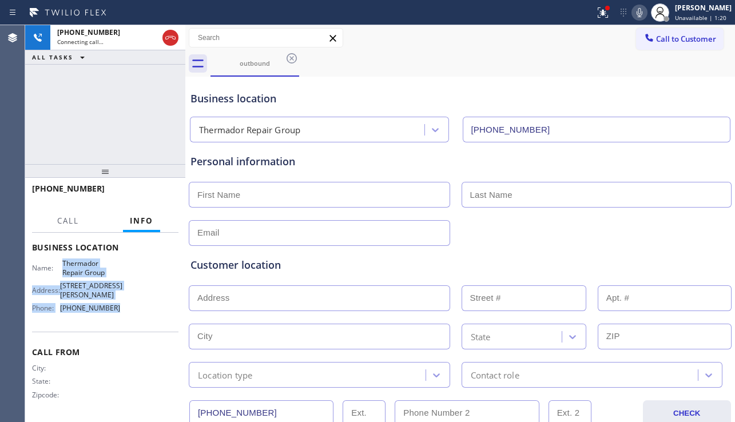
drag, startPoint x: 60, startPoint y: 266, endPoint x: 115, endPoint y: 305, distance: 68.1
click at [115, 305] on div "Name: Thermador Repair Group Address: 335 McClelland St 3 Phone: (855) 920-0838" at bounding box center [105, 288] width 146 height 58
copy div "Thermador Repair Group Address: 335 McClelland St 3 Phone: (855) 920-0838"
click at [156, 195] on span "HANG UP" at bounding box center [151, 194] width 35 height 8
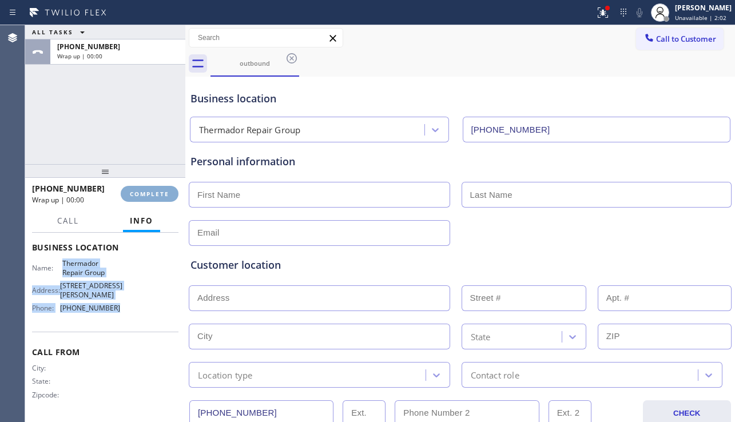
click at [156, 195] on span "COMPLETE" at bounding box center [149, 194] width 39 height 8
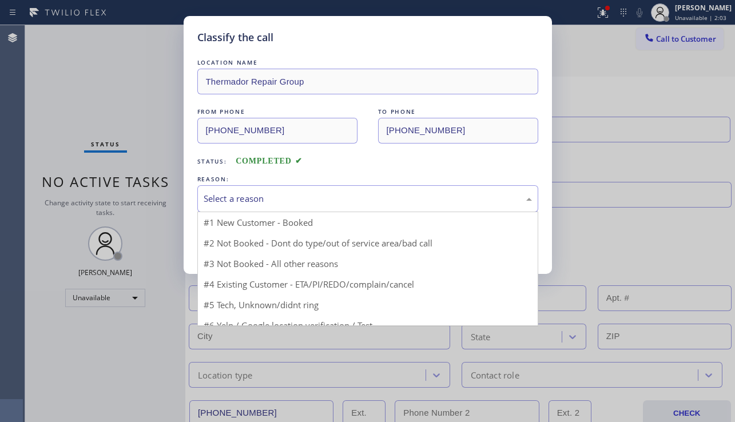
click at [269, 193] on div "Select a reason" at bounding box center [368, 198] width 328 height 13
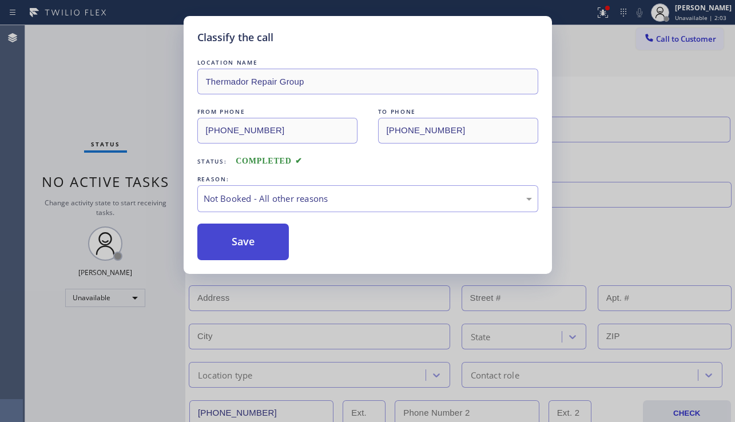
click at [235, 245] on button "Save" at bounding box center [243, 242] width 92 height 37
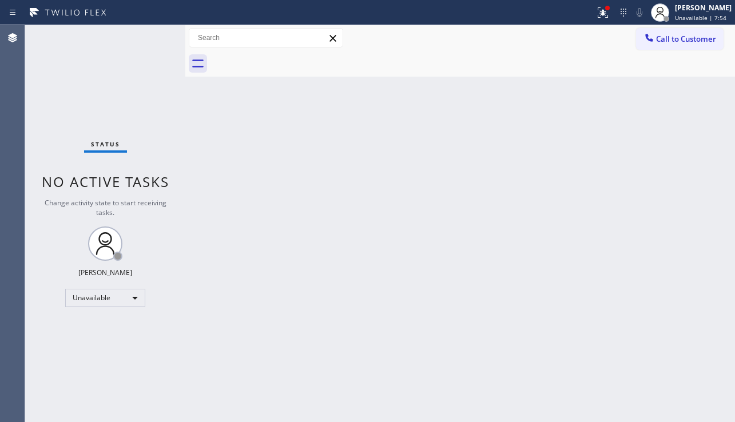
click at [67, 354] on div "Status No active tasks Change activity state to start receiving tasks. [PERSON_…" at bounding box center [105, 223] width 160 height 397
click at [118, 166] on div "Status No active tasks Change activity state to start receiving tasks. [PERSON_…" at bounding box center [105, 223] width 160 height 397
click at [677, 265] on div "Back to Dashboard Change Sender ID Customers Technicians Select a contact Outbo…" at bounding box center [459, 223] width 549 height 397
click at [382, 340] on div "Back to Dashboard Change Sender ID Customers Technicians Select a contact Outbo…" at bounding box center [459, 223] width 549 height 397
click at [591, 20] on button at bounding box center [602, 12] width 25 height 25
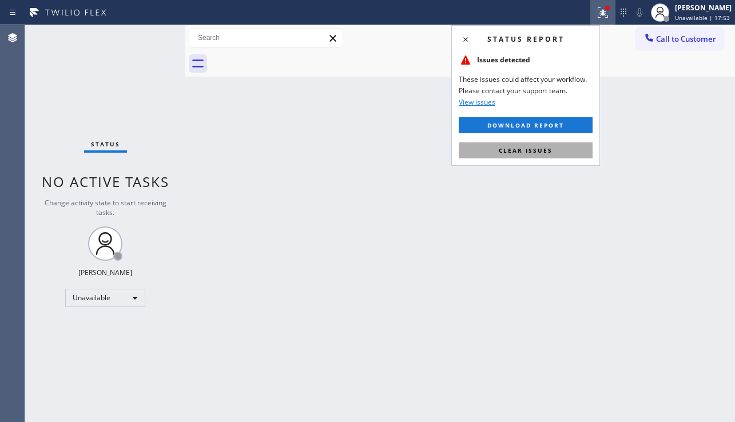
click at [547, 153] on span "Clear issues" at bounding box center [526, 150] width 54 height 8
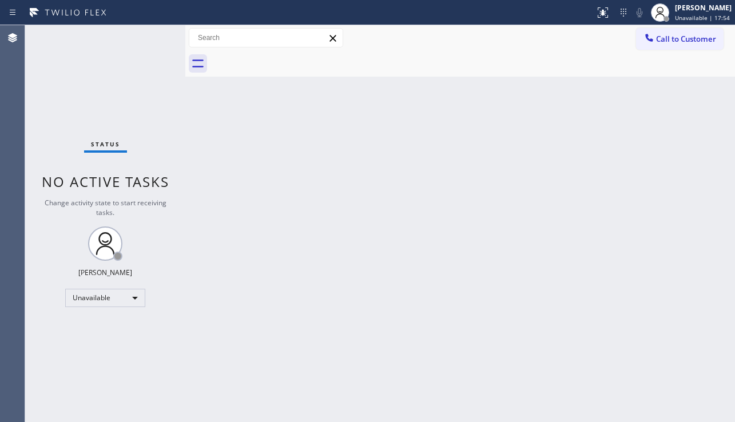
click at [392, 237] on div "Back to Dashboard Change Sender ID Customers Technicians Select a contact Outbo…" at bounding box center [459, 223] width 549 height 397
click at [677, 273] on div "Back to Dashboard Change Sender ID Customers Technicians Select a contact Outbo…" at bounding box center [459, 223] width 549 height 397
click at [337, 358] on div "Back to Dashboard Change Sender ID Customers Technicians Select a contact Outbo…" at bounding box center [459, 223] width 549 height 397
click at [704, 201] on div "Back to Dashboard Change Sender ID Customers Technicians Select a contact Outbo…" at bounding box center [459, 223] width 549 height 397
click at [326, 355] on div "Back to Dashboard Change Sender ID Customers Technicians Select a contact Outbo…" at bounding box center [459, 223] width 549 height 397
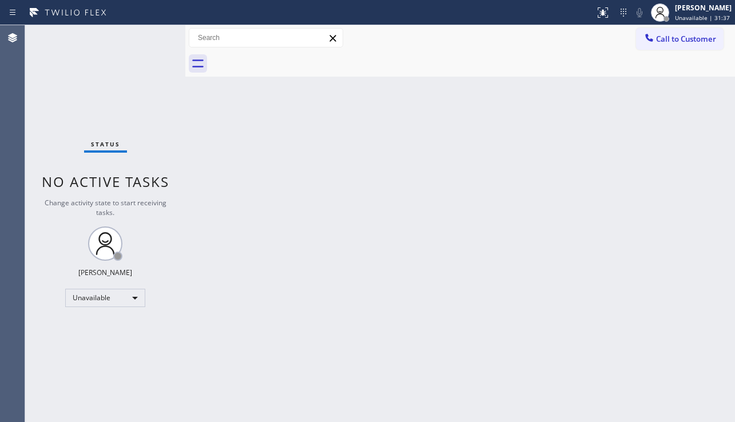
click at [341, 398] on div "Back to Dashboard Change Sender ID Customers Technicians Select a contact Outbo…" at bounding box center [459, 223] width 549 height 397
click at [665, 39] on span "Call to Customer" at bounding box center [686, 39] width 60 height 10
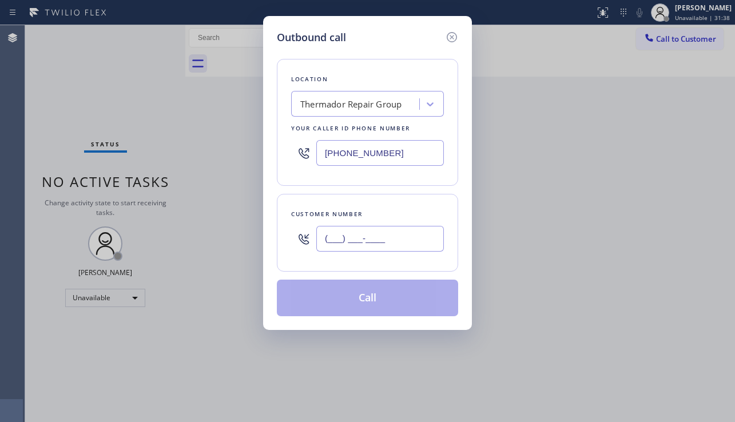
click at [361, 234] on input "(___) ___-____" at bounding box center [379, 239] width 127 height 26
drag, startPoint x: 692, startPoint y: 251, endPoint x: 529, endPoint y: 249, distance: 163.5
click at [692, 251] on div "Outbound call Location Thermador Repair Group Your caller id phone number (855)…" at bounding box center [367, 211] width 735 height 422
click at [391, 242] on input "(___) ___-____" at bounding box center [379, 239] width 127 height 26
paste input "626) 348-6977"
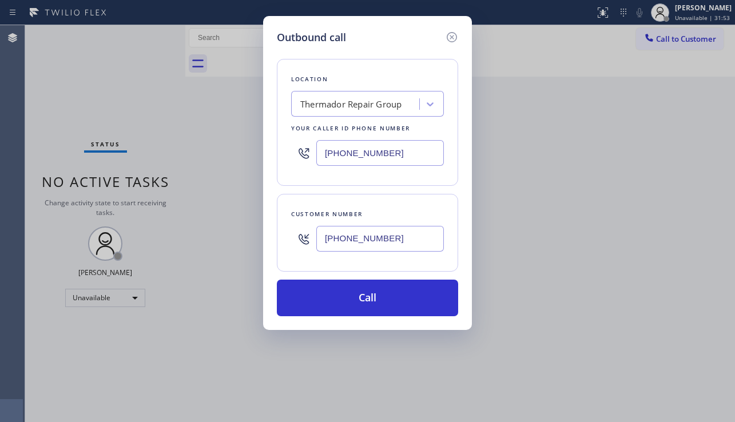
click at [385, 393] on div "Outbound call Location Thermador Repair Group Your caller id phone number (855)…" at bounding box center [367, 211] width 735 height 422
click at [325, 98] on div "Thermador Repair Group" at bounding box center [350, 104] width 101 height 13
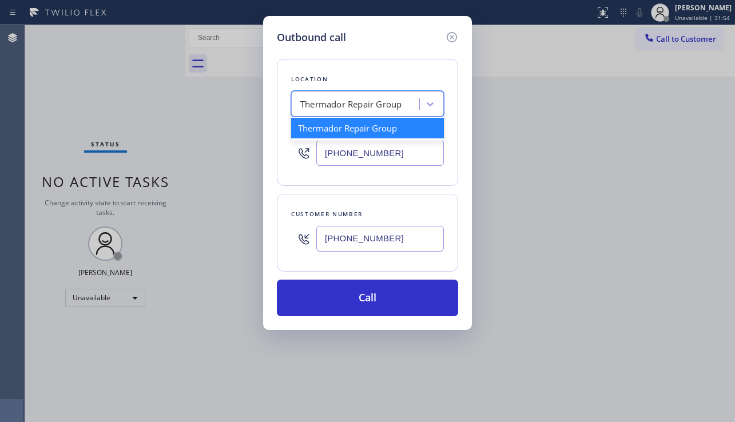
paste input "Mr Handy Electric"
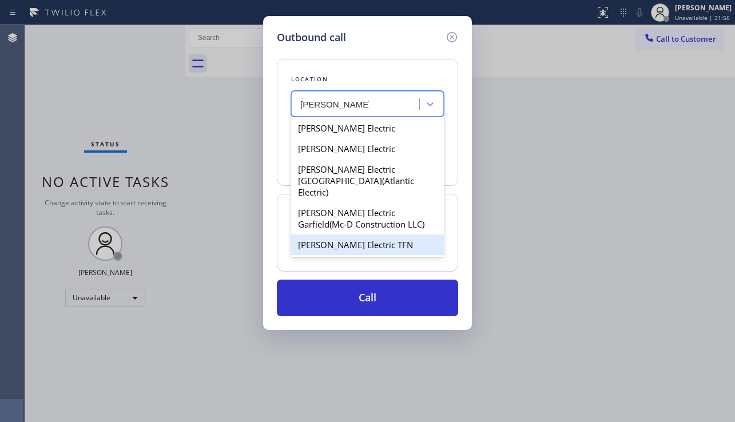
click at [369, 240] on div "[PERSON_NAME] Electric TFN" at bounding box center [367, 244] width 153 height 21
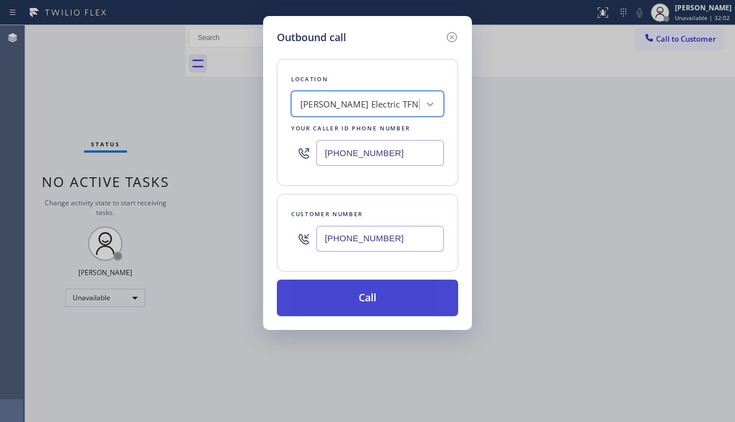
click at [357, 297] on button "Call" at bounding box center [367, 298] width 181 height 37
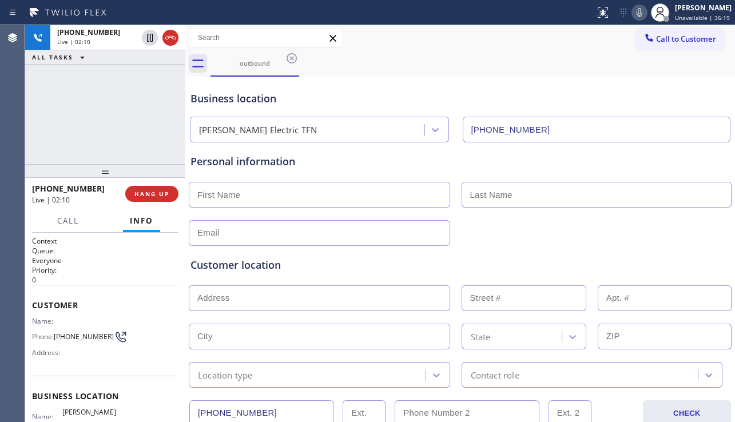
click at [693, 251] on div "Customer location >> ADD NEW ADDRESS << + NEW ADDRESS State Location type Conta…" at bounding box center [460, 317] width 544 height 142
click at [253, 203] on input "text" at bounding box center [319, 195] width 261 height 26
paste input "Vivian"
click at [97, 125] on div "+16263486977 Live | 02:23 ALL TASKS ALL TASKS ACTIVE TASKS TASKS IN WRAP UP" at bounding box center [105, 94] width 160 height 139
click at [487, 192] on input "text" at bounding box center [596, 195] width 270 height 26
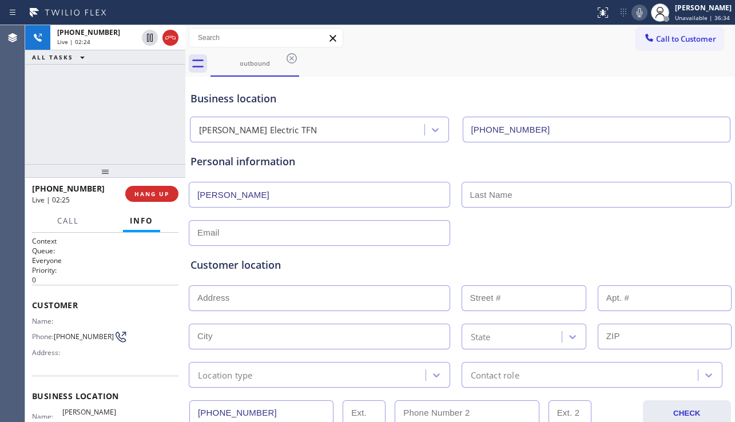
paste input "Shen"
click at [272, 301] on input "text" at bounding box center [319, 298] width 261 height 26
paste input "2927 Rio Lempa Dr, Hacienda Heights, CA 91745"
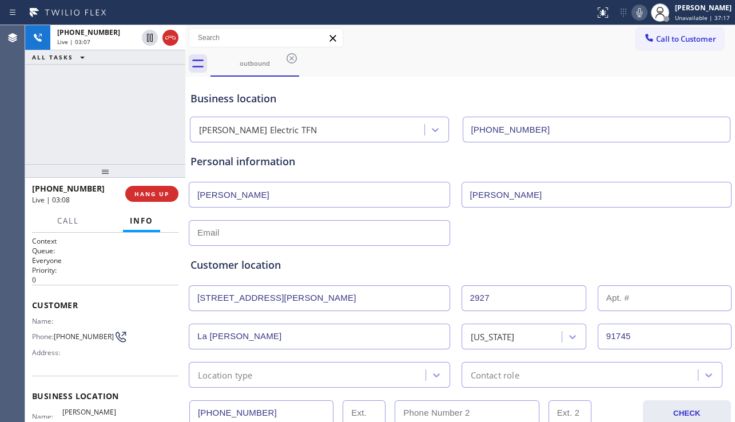
click at [311, 376] on div "Location type" at bounding box center [308, 375] width 233 height 20
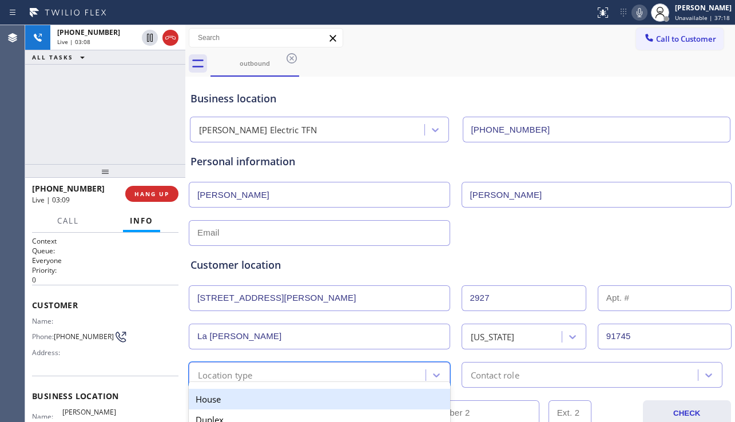
click at [278, 392] on div "House" at bounding box center [319, 399] width 261 height 21
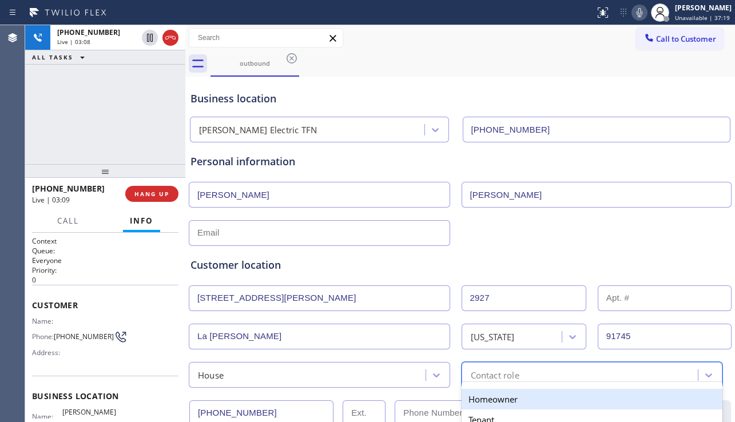
click at [480, 374] on div "Contact role" at bounding box center [495, 374] width 49 height 13
click at [465, 396] on div "Homeowner" at bounding box center [591, 399] width 261 height 21
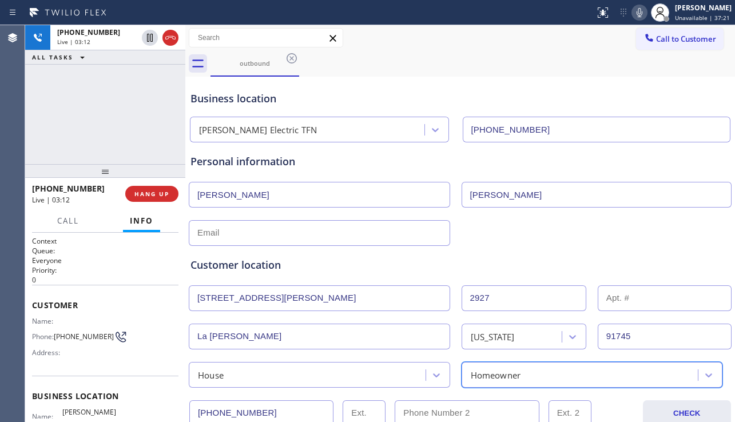
click at [303, 236] on input "text" at bounding box center [319, 233] width 261 height 26
click at [331, 236] on input "text" at bounding box center [319, 233] width 261 height 26
paste input "maxtecmachine@yahoo.com"
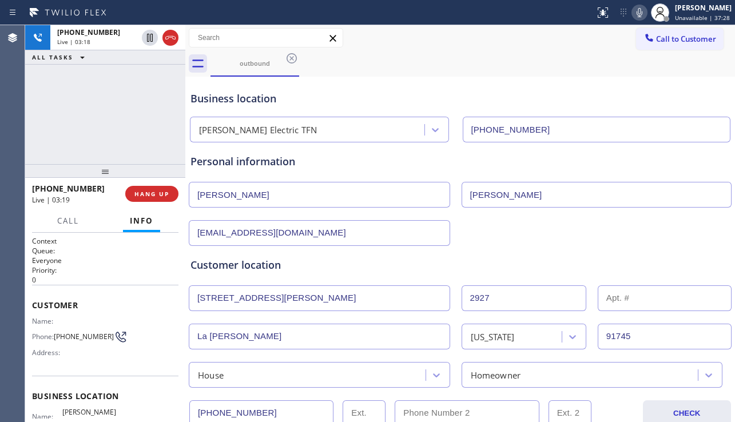
click at [370, 250] on div "Customer location >> ADD NEW ADDRESS << + NEW ADDRESS 2927 Rio Lempa Dr 2927 La…" at bounding box center [460, 317] width 544 height 142
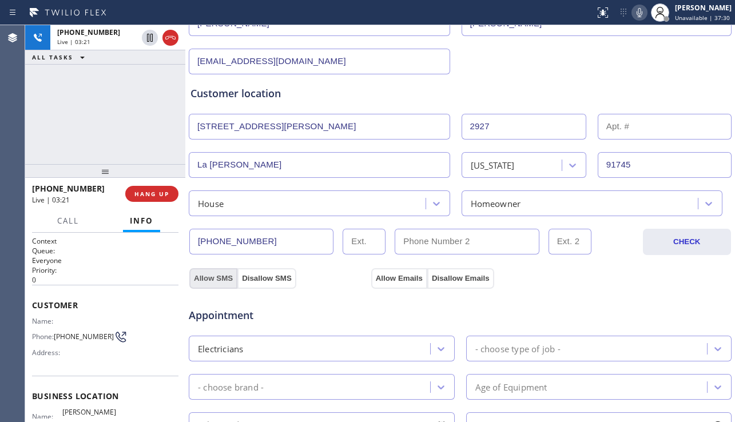
click at [225, 279] on button "Allow SMS" at bounding box center [213, 278] width 48 height 21
click at [388, 277] on button "Allow Emails" at bounding box center [399, 278] width 56 height 21
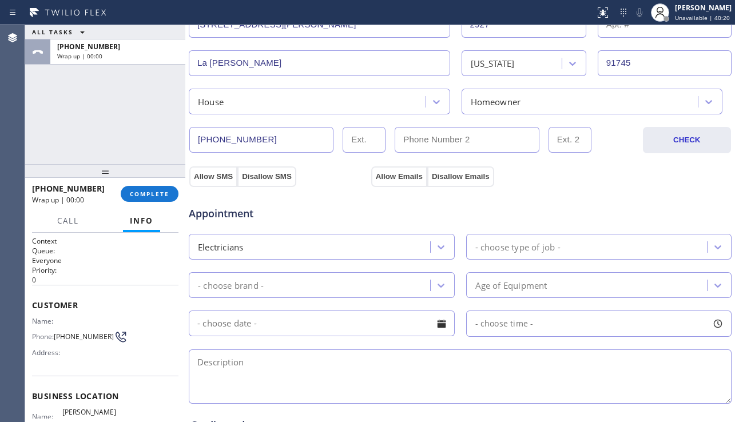
scroll to position [343, 0]
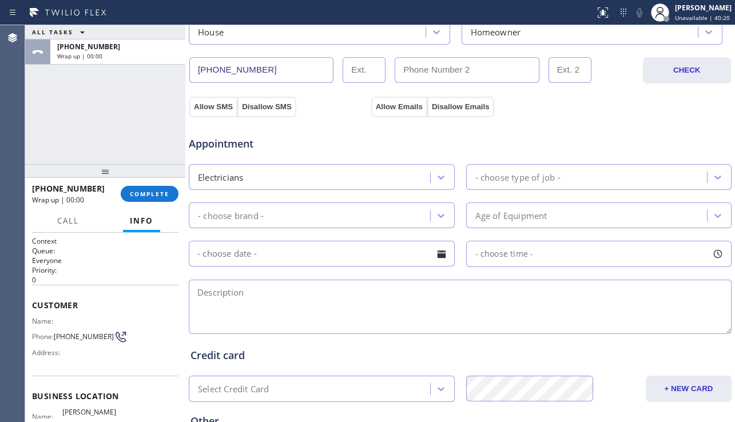
click at [262, 297] on textarea at bounding box center [460, 307] width 543 height 54
paste textarea "1-4 | no scf | would like to add a quote for installing a Tesla home charger fo…"
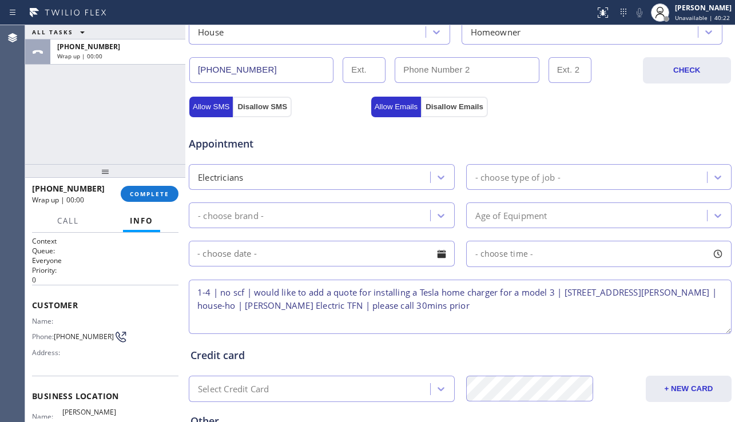
click at [440, 252] on div at bounding box center [441, 253] width 19 height 19
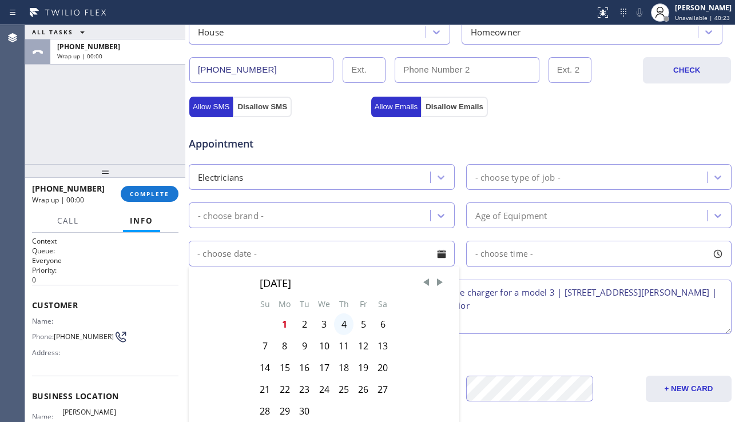
click at [345, 325] on div "4" at bounding box center [343, 324] width 19 height 22
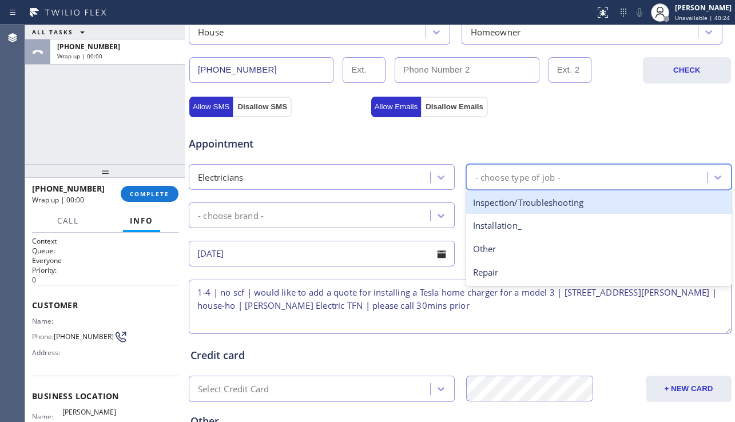
click at [520, 180] on div "- choose type of job -" at bounding box center [517, 176] width 85 height 13
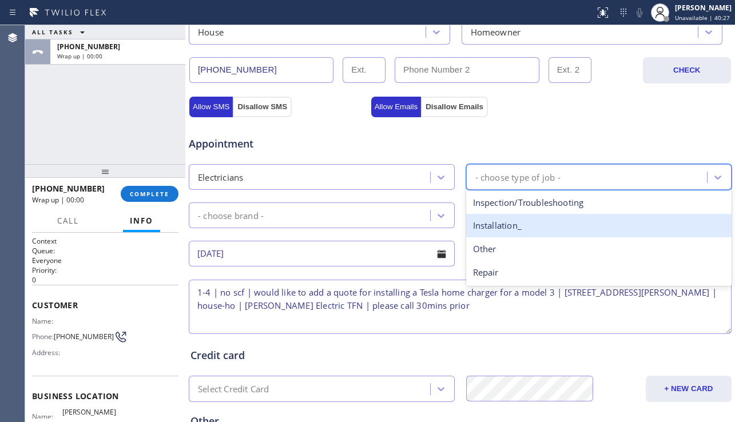
click at [492, 223] on div "Installation_" at bounding box center [599, 225] width 266 height 23
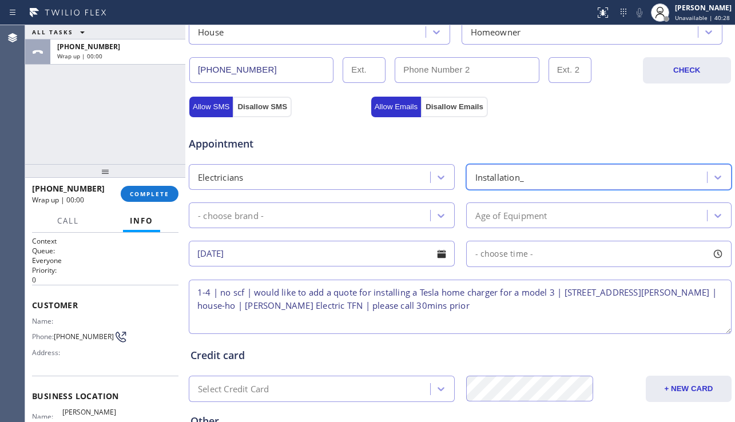
click at [400, 221] on div "- choose brand -" at bounding box center [311, 215] width 238 height 20
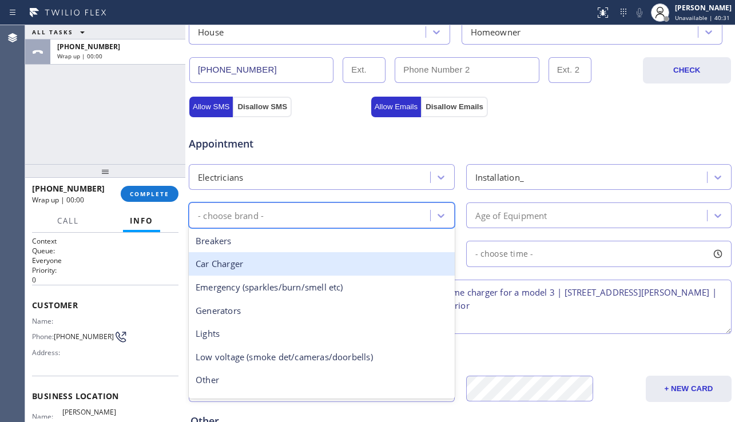
click at [296, 260] on div "Car Charger" at bounding box center [322, 263] width 266 height 23
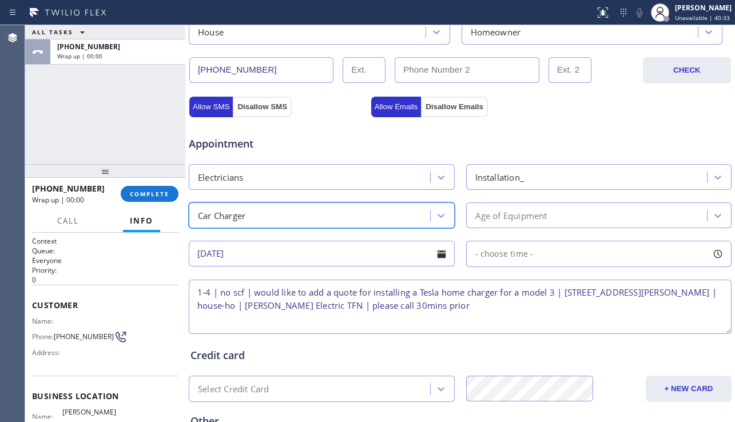
click at [343, 217] on div "Car Charger" at bounding box center [311, 215] width 238 height 20
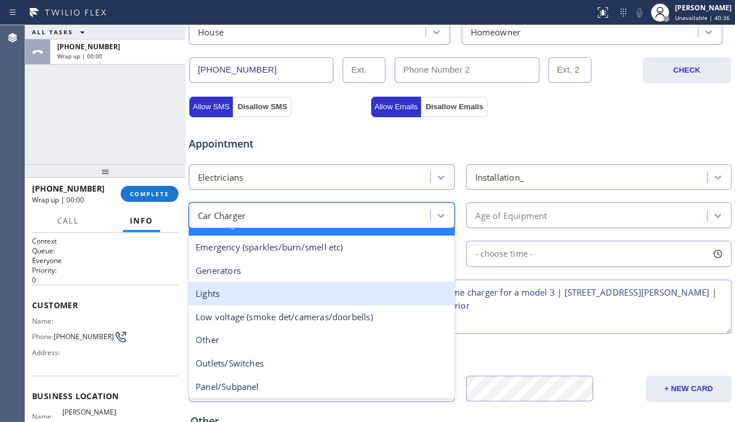
scroll to position [0, 0]
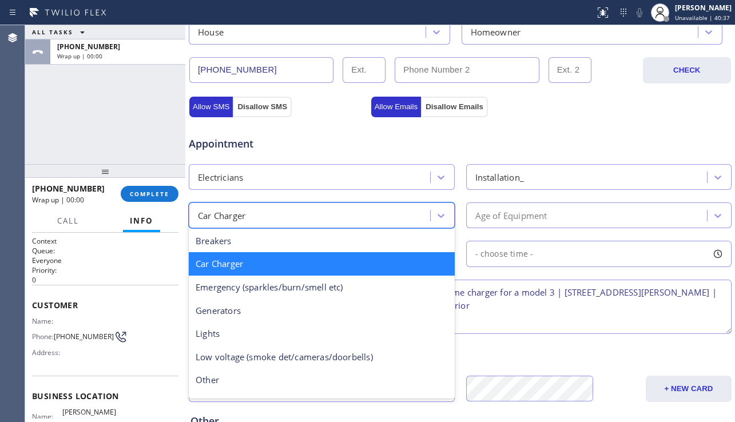
click at [274, 264] on div "Car Charger" at bounding box center [322, 263] width 266 height 23
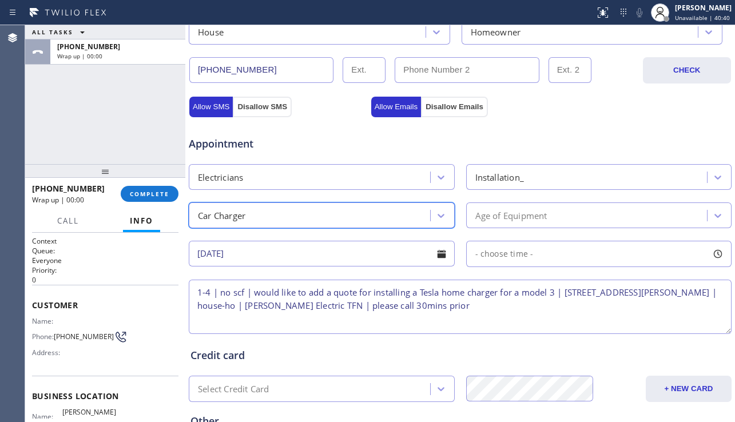
click at [515, 253] on span "- choose time -" at bounding box center [504, 253] width 58 height 11
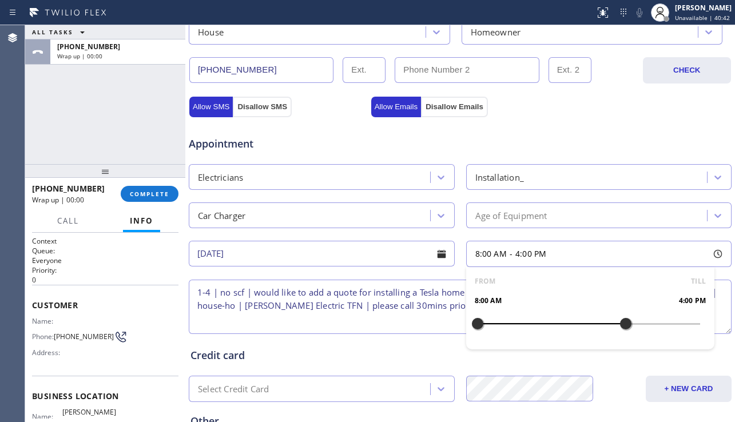
drag, startPoint x: 470, startPoint y: 325, endPoint x: 464, endPoint y: 334, distance: 10.6
click at [616, 310] on div "FROM TILL 8:00 AM 4:00 PM" at bounding box center [590, 308] width 249 height 82
drag, startPoint x: 472, startPoint y: 324, endPoint x: 565, endPoint y: 326, distance: 93.2
click at [565, 326] on div at bounding box center [570, 324] width 14 height 24
click at [422, 320] on textarea "1-4 | no scf | would like to add a quote for installing a Tesla home charger fo…" at bounding box center [460, 307] width 543 height 54
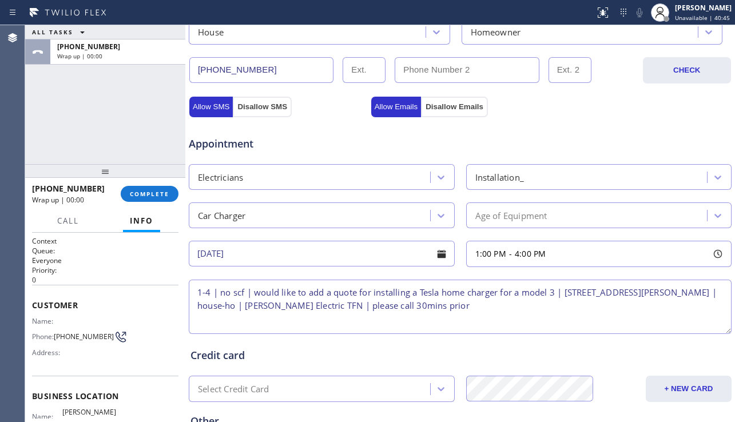
scroll to position [464, 0]
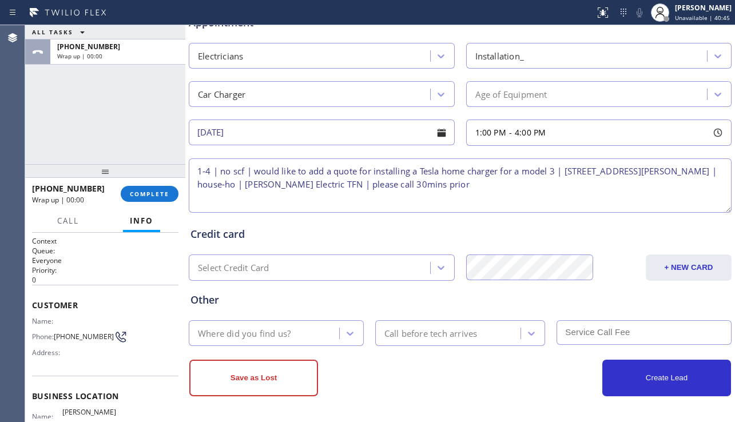
click at [302, 326] on div "Where did you find us?" at bounding box center [265, 333] width 147 height 20
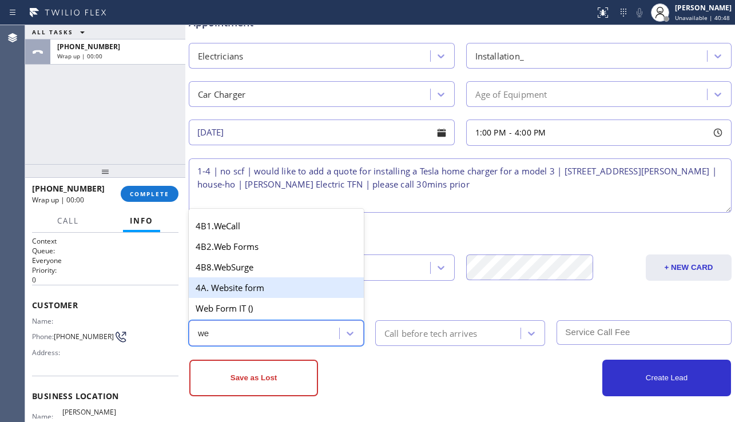
click at [297, 291] on div "4A. Website form" at bounding box center [276, 287] width 175 height 21
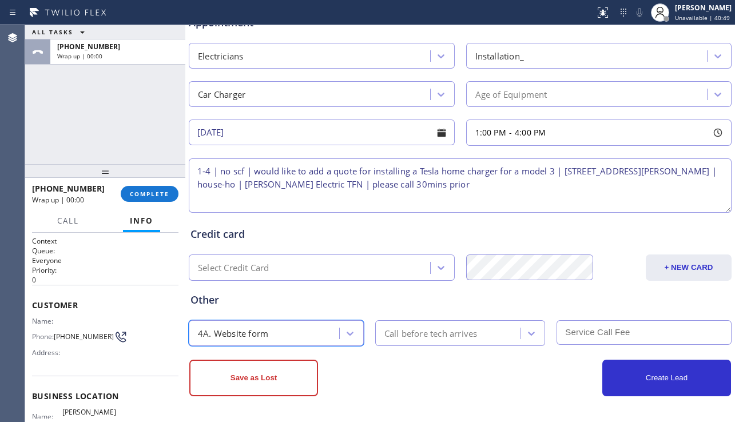
click at [429, 333] on div "Call before tech arrives" at bounding box center [430, 332] width 93 height 13
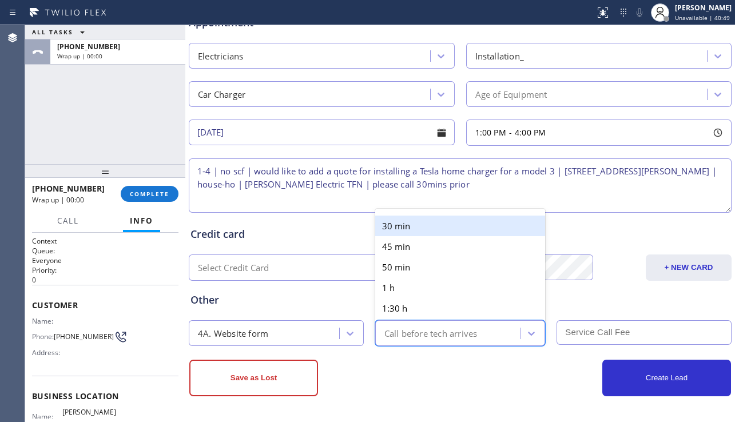
click at [424, 226] on div "30 min" at bounding box center [460, 226] width 170 height 21
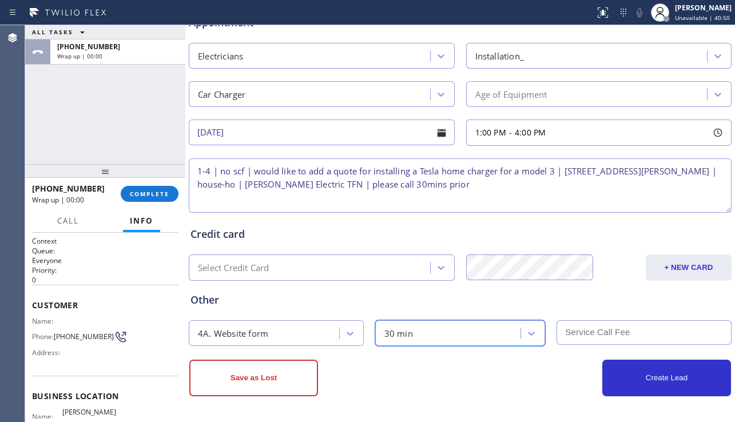
click at [588, 338] on input "text" at bounding box center [643, 332] width 175 height 25
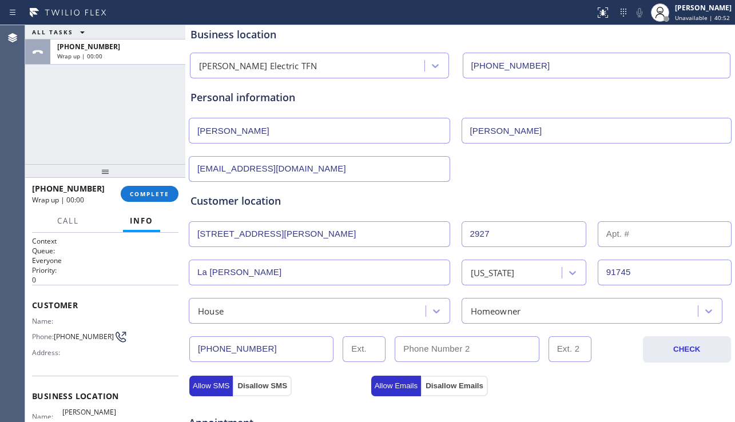
scroll to position [0, 0]
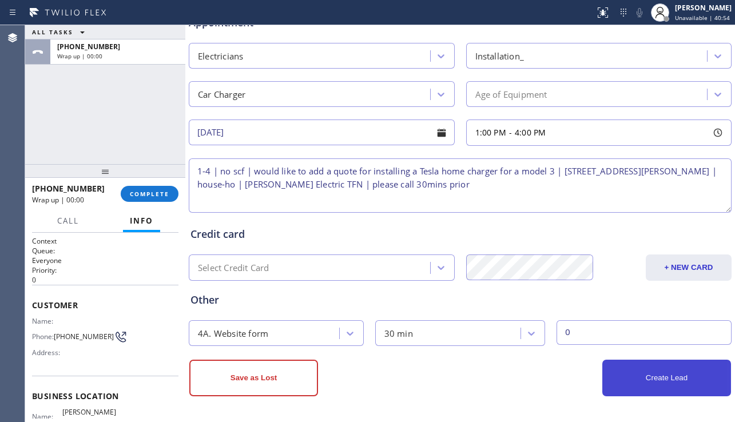
click at [629, 377] on button "Create Lead" at bounding box center [666, 378] width 129 height 37
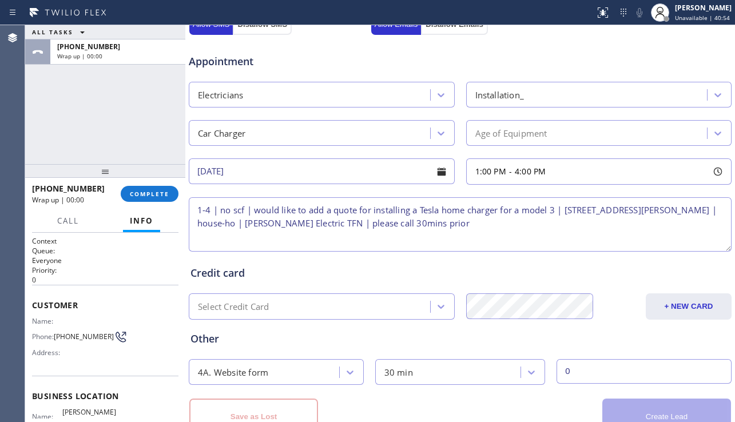
scroll to position [503, 0]
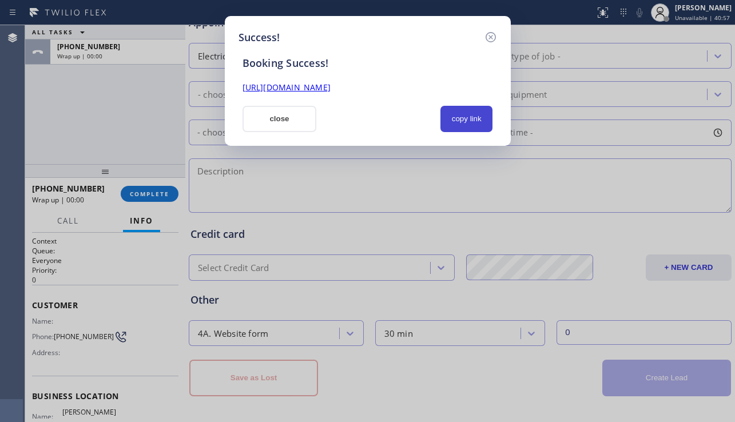
click at [469, 123] on button "copy link" at bounding box center [466, 119] width 53 height 26
click at [294, 90] on link "https://erp.apollosoft.co/customer/760412#portlet_lead" at bounding box center [286, 87] width 88 height 11
click at [270, 114] on button "close" at bounding box center [279, 119] width 74 height 26
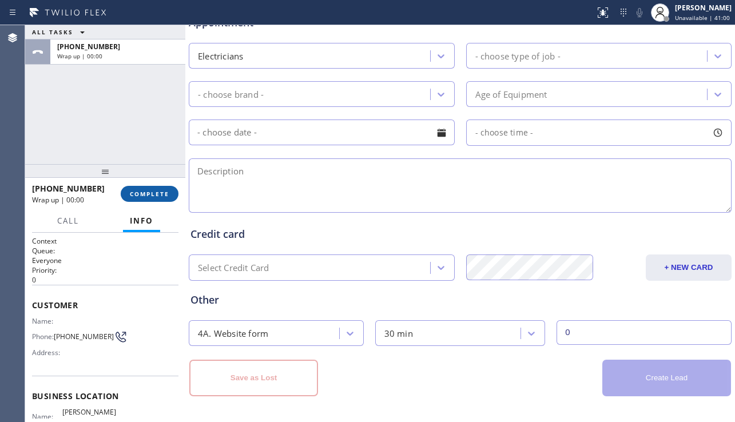
click at [166, 192] on span "COMPLETE" at bounding box center [149, 194] width 39 height 8
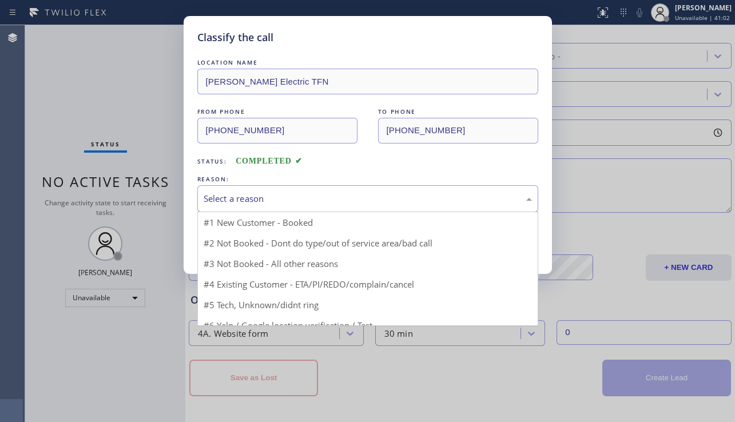
click at [269, 195] on div "Select a reason" at bounding box center [368, 198] width 328 height 13
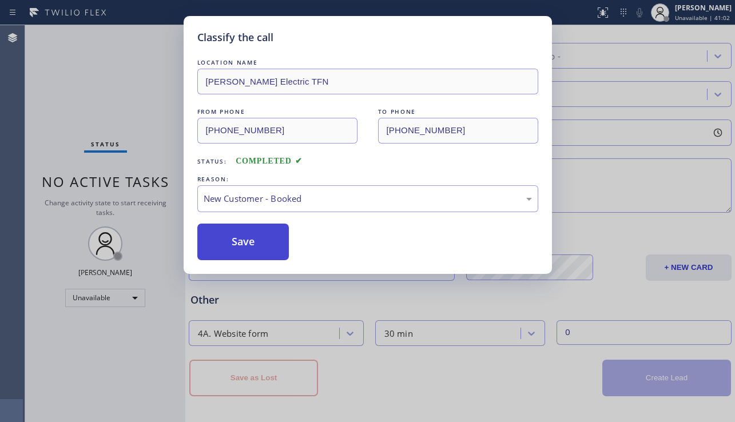
click at [248, 242] on button "Save" at bounding box center [243, 242] width 92 height 37
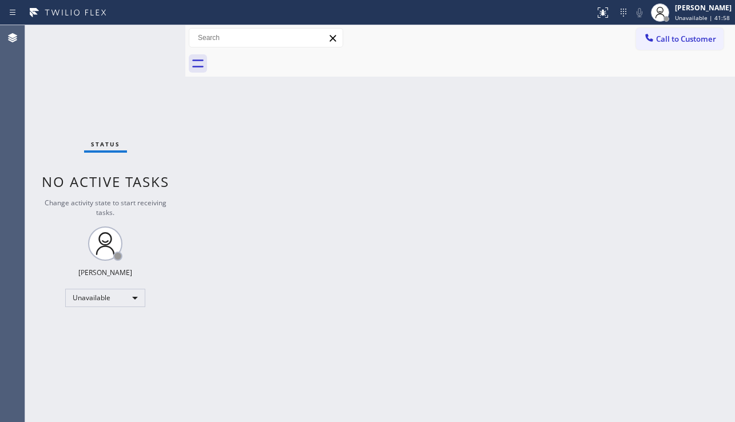
click at [692, 270] on div "Back to Dashboard Change Sender ID Customers Technicians Select a contact Outbo…" at bounding box center [459, 223] width 549 height 397
click at [672, 42] on span "Call to Customer" at bounding box center [686, 39] width 60 height 10
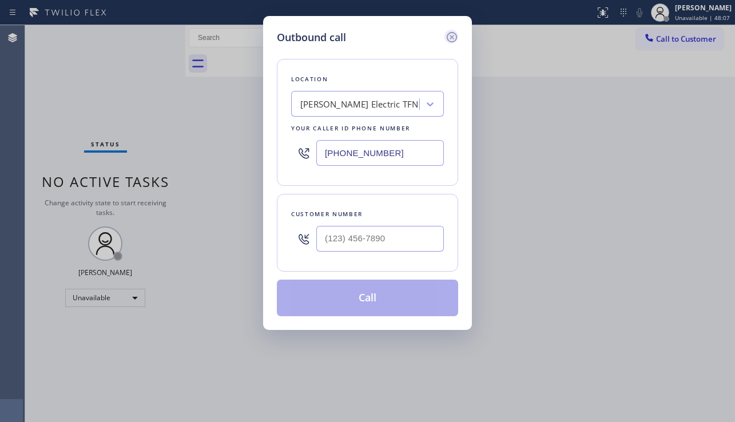
click at [444, 37] on div at bounding box center [451, 37] width 14 height 14
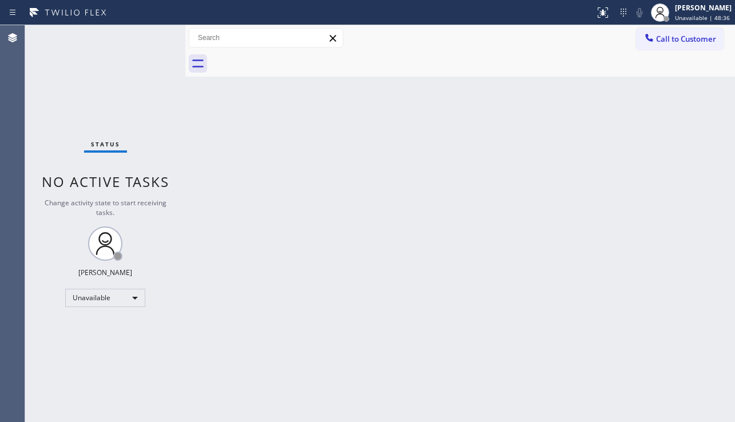
click at [316, 405] on div "Back to Dashboard Change Sender ID Customers Technicians Select a contact Outbo…" at bounding box center [459, 223] width 549 height 397
click at [75, 355] on div "Status No active tasks Change activity state to start receiving tasks. [PERSON_…" at bounding box center [105, 223] width 160 height 397
click at [277, 173] on div "Back to Dashboard Change Sender ID Customers Technicians Select a contact Outbo…" at bounding box center [459, 223] width 549 height 397
click at [693, 280] on div "Back to Dashboard Change Sender ID Customers Technicians Select a contact Outbo…" at bounding box center [459, 223] width 549 height 397
click at [712, 288] on div "Back to Dashboard Change Sender ID Customers Technicians Select a contact Outbo…" at bounding box center [459, 223] width 549 height 397
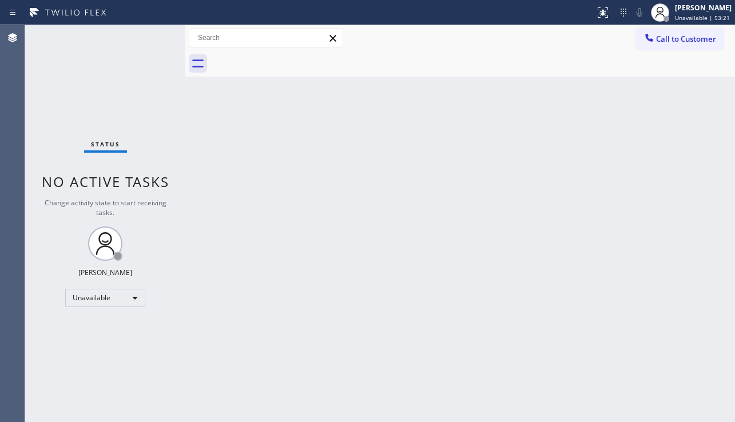
drag, startPoint x: 99, startPoint y: 349, endPoint x: 158, endPoint y: 309, distance: 71.7
click at [99, 349] on div "Status No active tasks Change activity state to start receiving tasks. [PERSON_…" at bounding box center [105, 223] width 160 height 397
click at [655, 54] on div "Call to Customer Outbound call Location Mr Handy Electric TFN Your caller id ph…" at bounding box center [459, 50] width 549 height 51
click at [686, 39] on span "Call to Customer" at bounding box center [686, 39] width 60 height 10
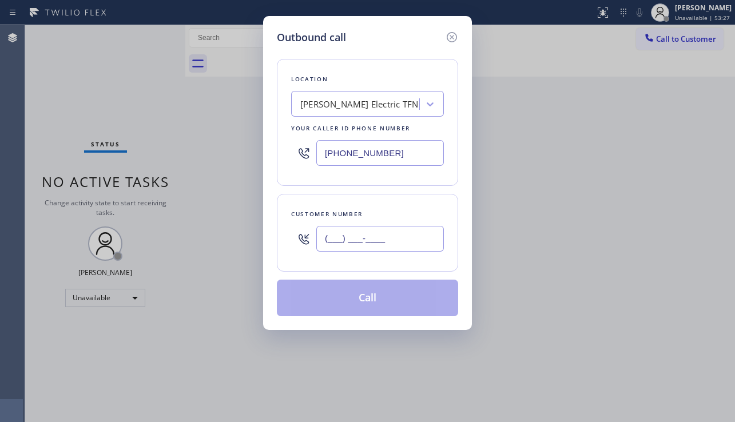
click at [412, 240] on input "(___) ___-____" at bounding box center [379, 239] width 127 height 26
paste input "404) 386-5205"
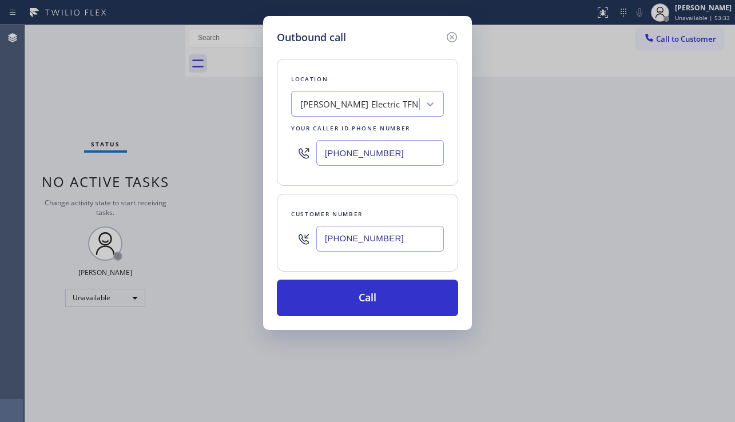
drag, startPoint x: 395, startPoint y: 147, endPoint x: 300, endPoint y: 153, distance: 95.1
click at [300, 153] on div "[PHONE_NUMBER]" at bounding box center [367, 152] width 153 height 37
paste input "55) 920-0838"
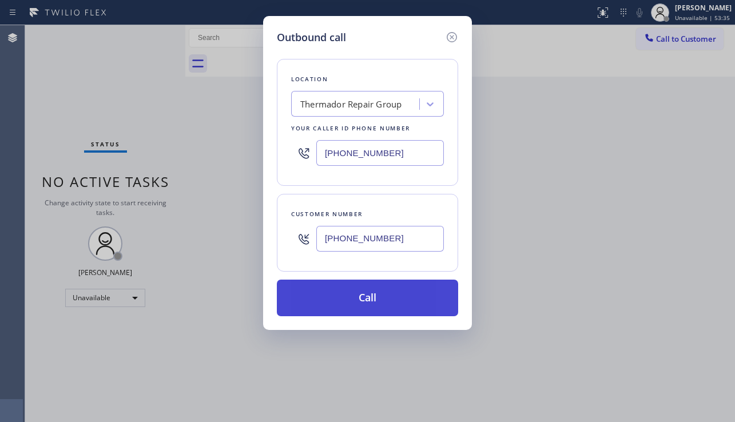
click at [372, 301] on button "Call" at bounding box center [367, 298] width 181 height 37
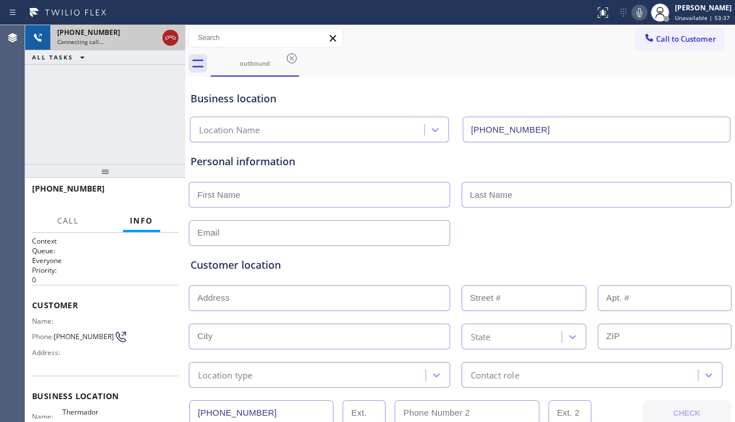
click at [170, 41] on icon at bounding box center [171, 38] width 14 height 14
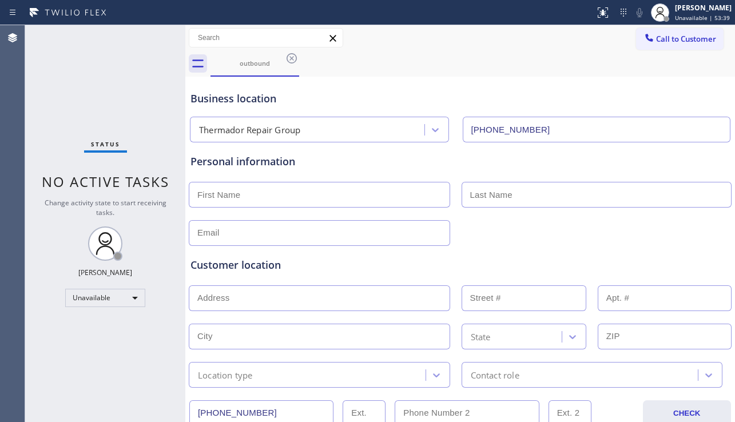
click at [243, 188] on input "text" at bounding box center [319, 195] width 261 height 26
click at [242, 196] on input "text" at bounding box center [319, 195] width 261 height 26
click at [485, 190] on input "text" at bounding box center [596, 195] width 270 height 26
click at [491, 198] on input "text" at bounding box center [596, 195] width 270 height 26
paste input "Oliver"
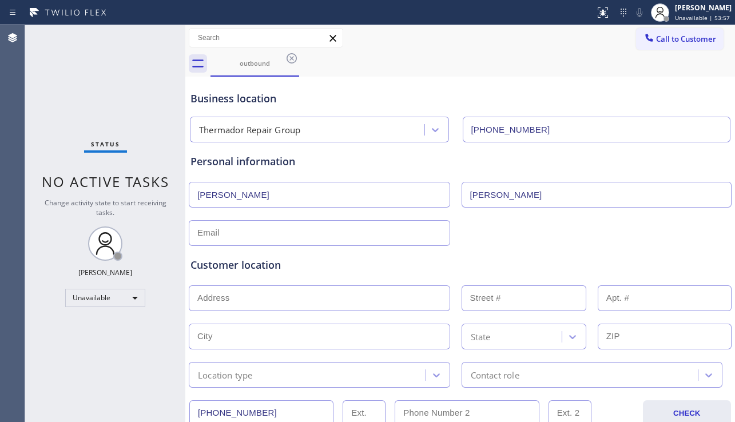
click at [370, 234] on input "text" at bounding box center [319, 233] width 261 height 26
click at [337, 225] on input "text" at bounding box center [319, 233] width 261 height 26
paste input "boliver252@gmail.com"
click at [350, 298] on input "text" at bounding box center [319, 298] width 261 height 26
click at [308, 296] on input "text" at bounding box center [319, 298] width 261 height 26
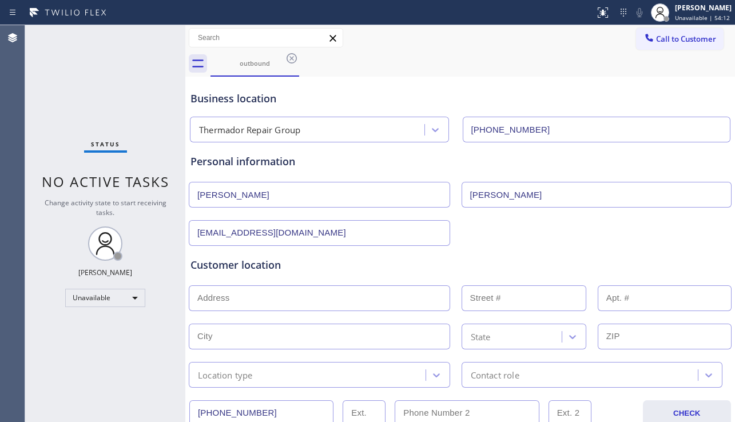
paste input "30115"
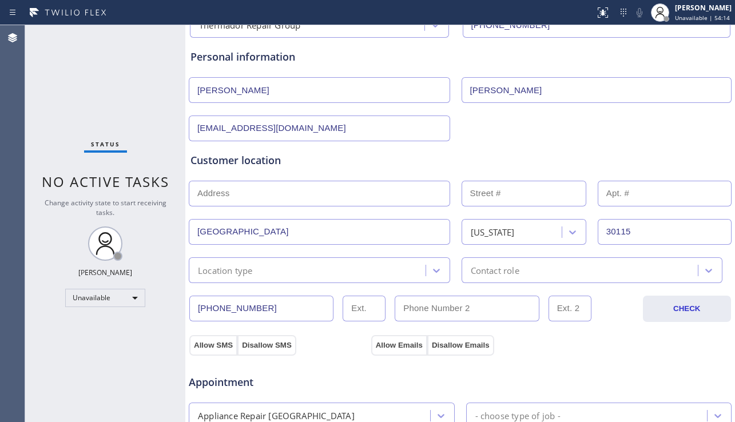
scroll to position [114, 0]
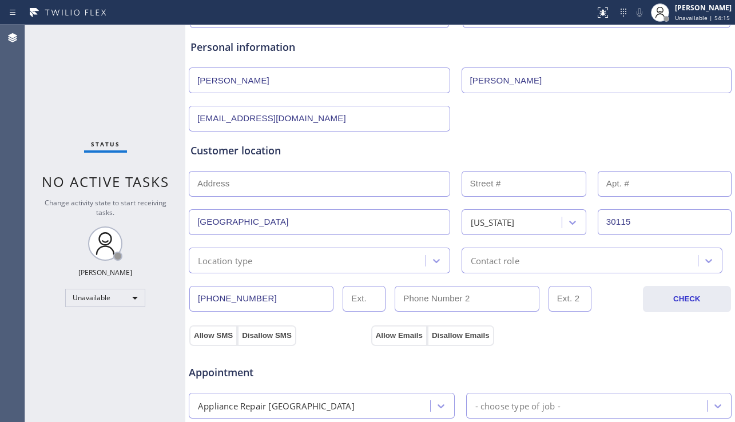
click at [322, 258] on div "Location type" at bounding box center [308, 260] width 233 height 20
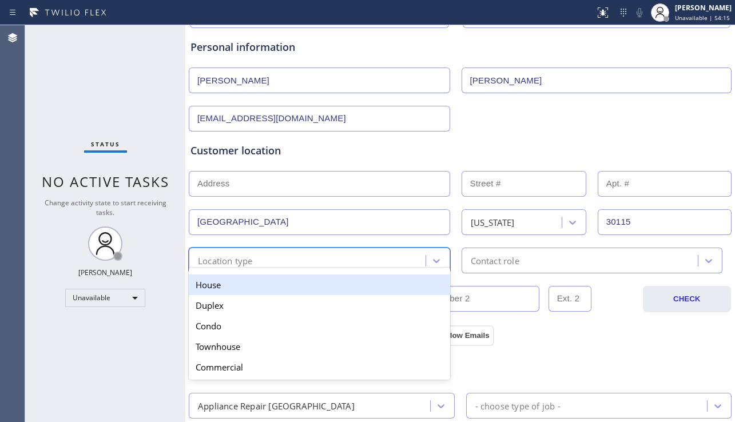
click at [278, 288] on div "House" at bounding box center [319, 284] width 261 height 21
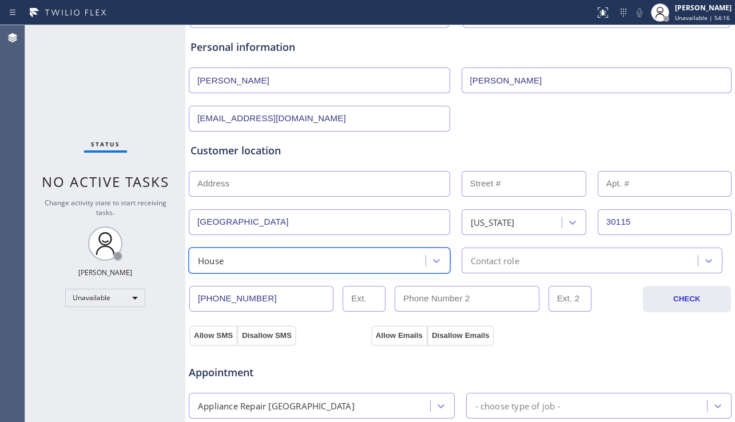
click at [507, 268] on div "Contact role" at bounding box center [591, 261] width 261 height 26
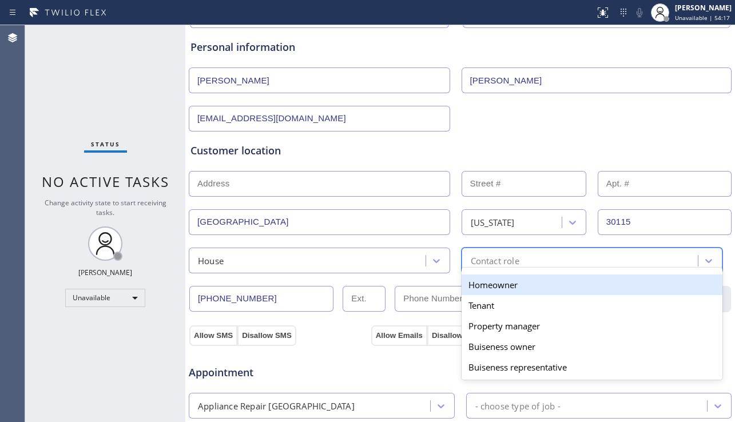
click at [464, 290] on div "Homeowner" at bounding box center [591, 284] width 261 height 21
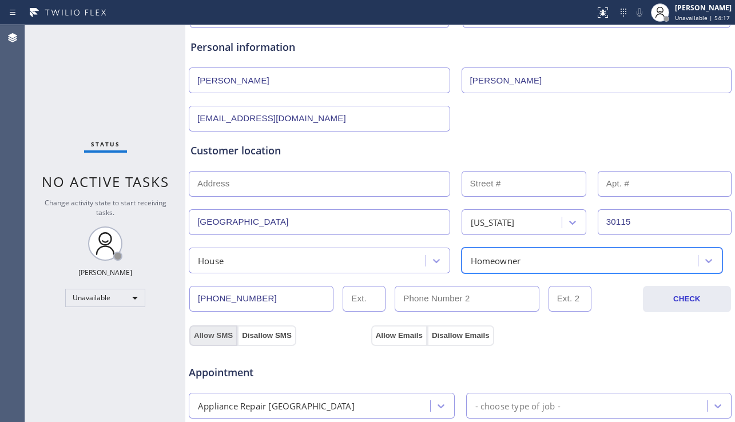
drag, startPoint x: 208, startPoint y: 336, endPoint x: 343, endPoint y: 344, distance: 135.8
click at [209, 336] on button "Allow SMS" at bounding box center [213, 335] width 48 height 21
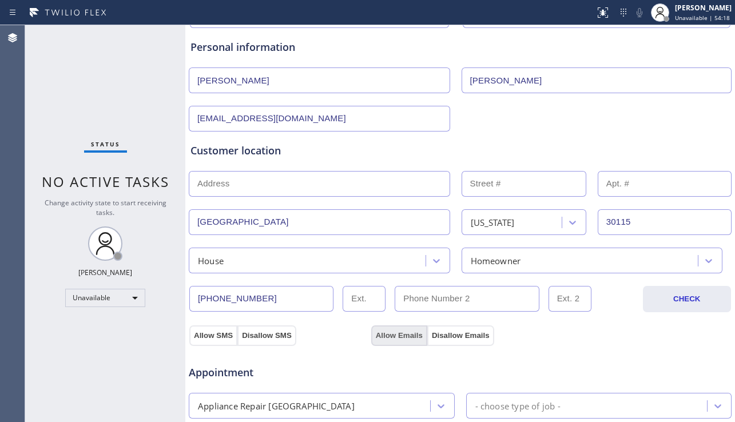
click at [386, 336] on button "Allow Emails" at bounding box center [399, 335] width 56 height 21
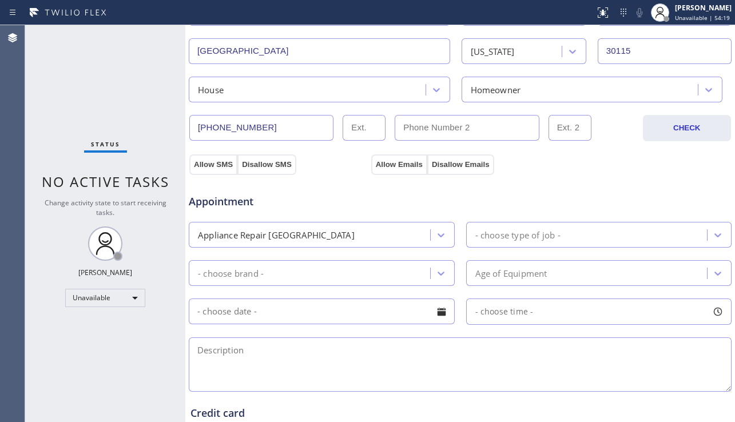
scroll to position [286, 0]
click at [509, 231] on div "- choose type of job -" at bounding box center [517, 234] width 85 height 13
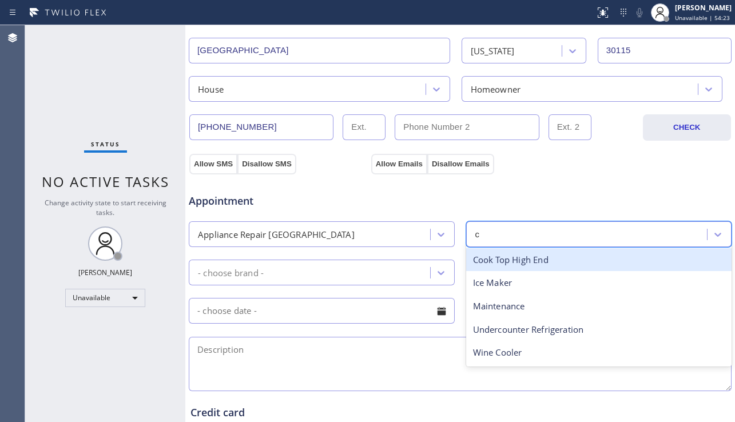
click at [511, 258] on div "Cook Top High End" at bounding box center [599, 259] width 266 height 23
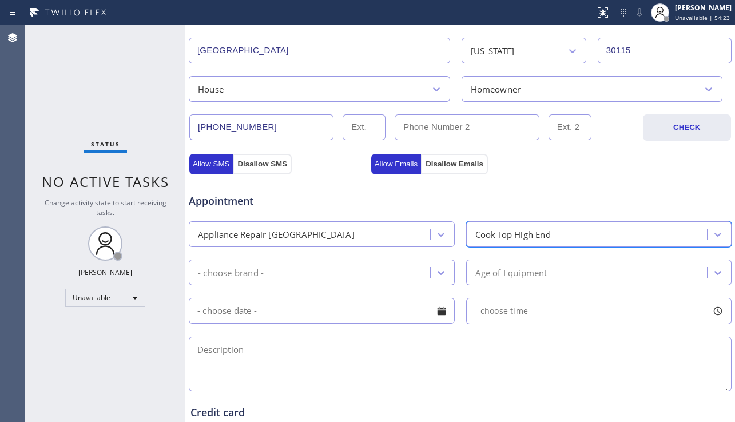
click at [359, 266] on div "- choose brand -" at bounding box center [311, 272] width 238 height 20
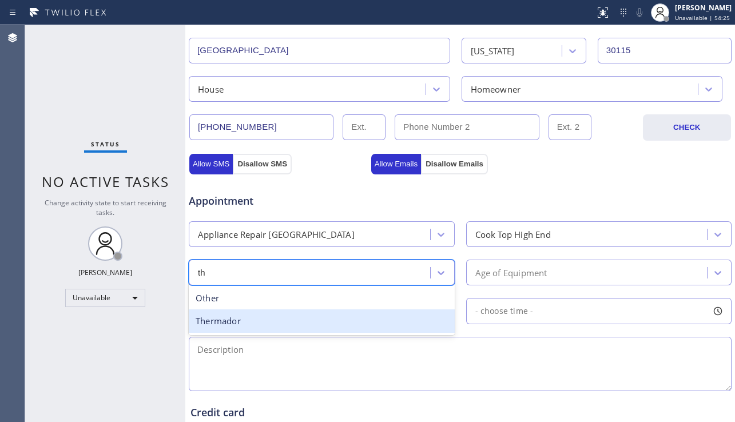
click at [329, 312] on div "Thermador" at bounding box center [322, 320] width 266 height 23
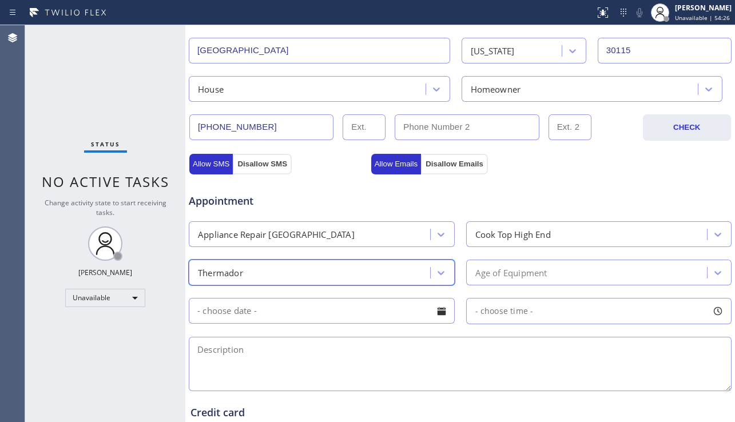
click at [393, 360] on textarea at bounding box center [460, 364] width 543 height 54
click at [398, 348] on textarea at bounding box center [460, 364] width 543 height 54
paste textarea "Thermadore cooktop that the exhaust fan runs, but doesn't exhaust. | 30115 | sa…"
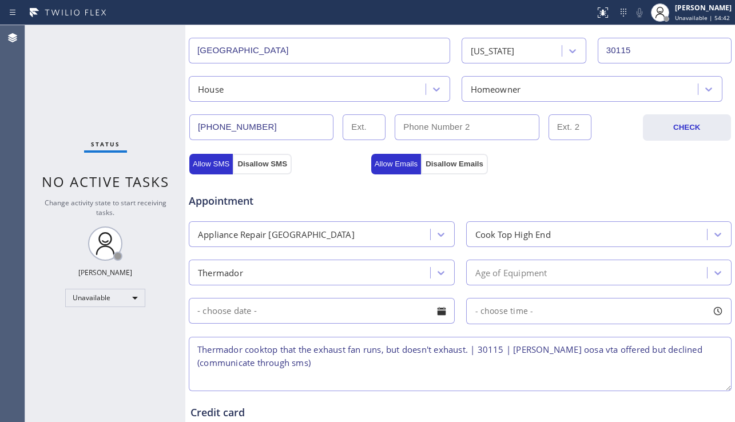
click at [511, 235] on div "Cook Top High End" at bounding box center [512, 234] width 75 height 13
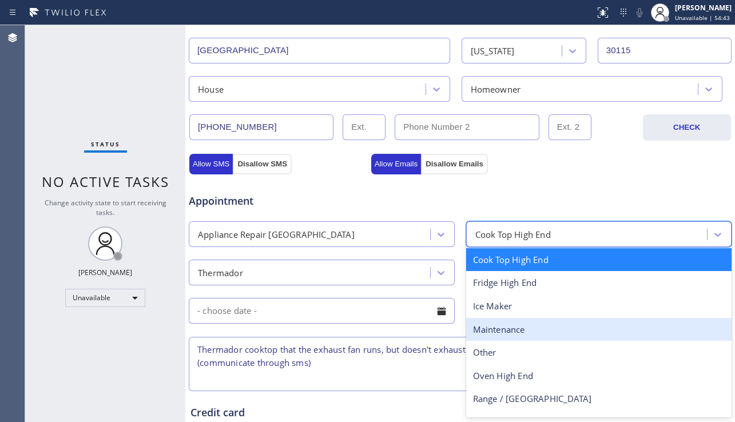
click at [365, 357] on textarea "Thermador cooktop that the exhaust fan runs, but doesn't exhaust. | 30115 | sal…" at bounding box center [460, 364] width 543 height 54
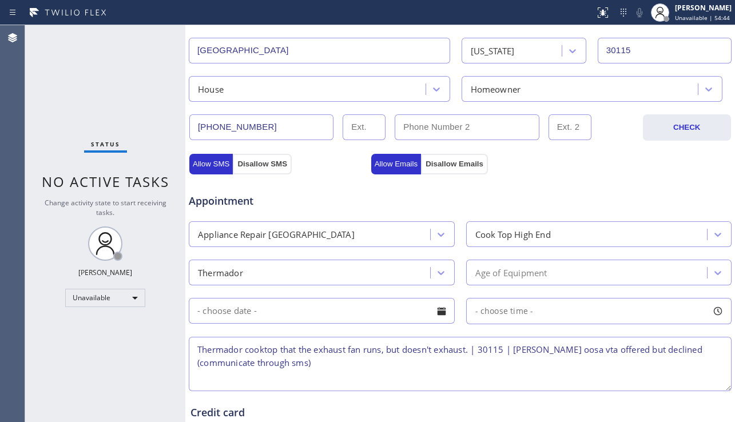
click at [533, 233] on div "Cook Top High End" at bounding box center [512, 234] width 75 height 13
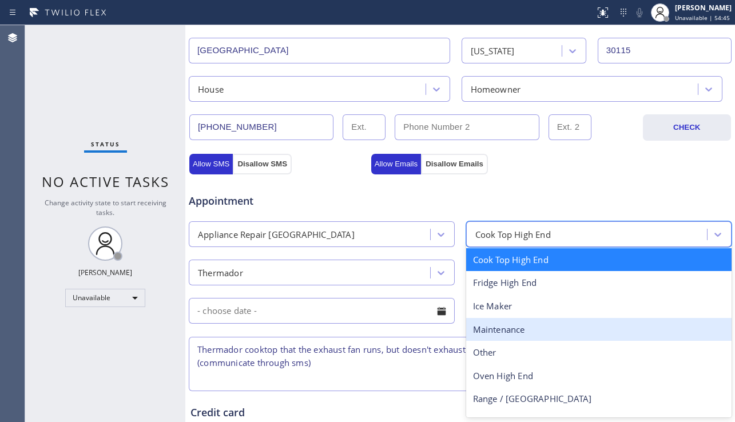
scroll to position [42, 0]
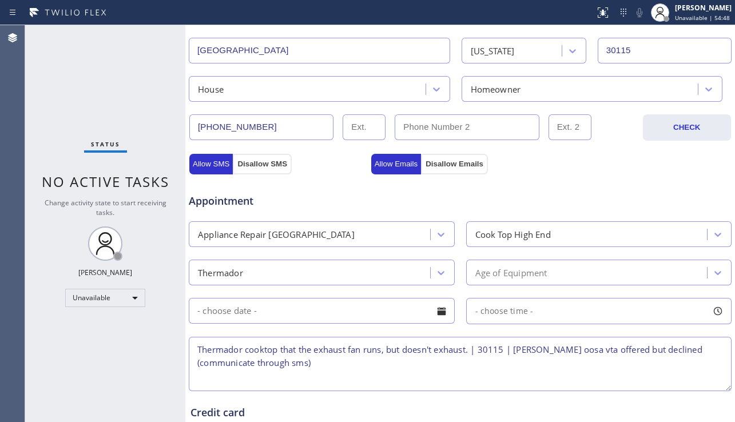
click at [354, 365] on textarea "Thermador cooktop that the exhaust fan runs, but doesn't exhaust. | 30115 | sal…" at bounding box center [460, 364] width 543 height 54
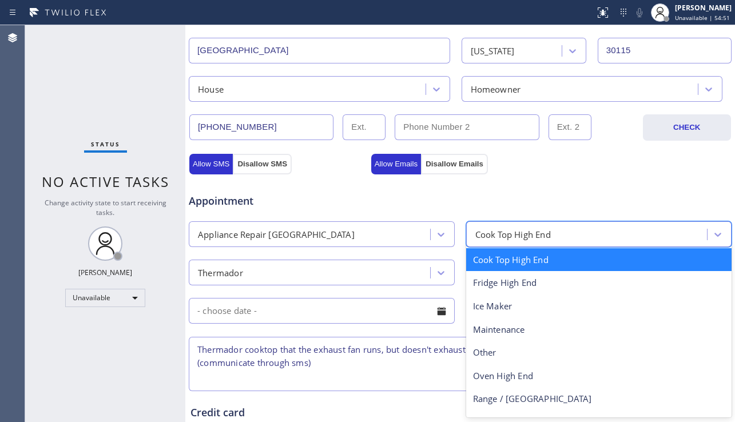
click at [516, 224] on div "Cook Top High End" at bounding box center [599, 234] width 266 height 26
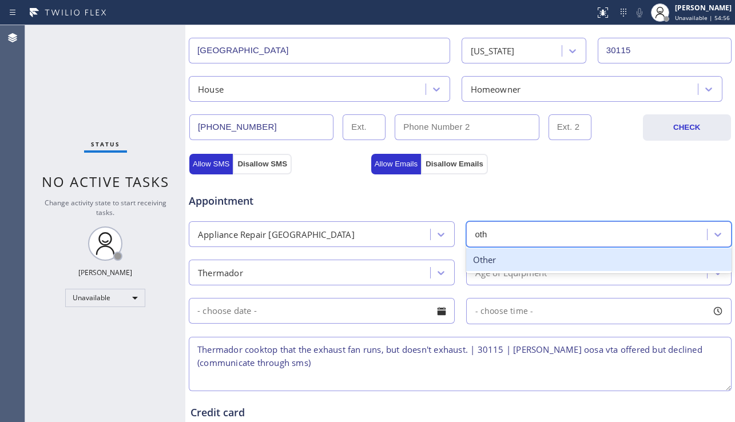
click at [541, 262] on div "Other" at bounding box center [599, 259] width 266 height 23
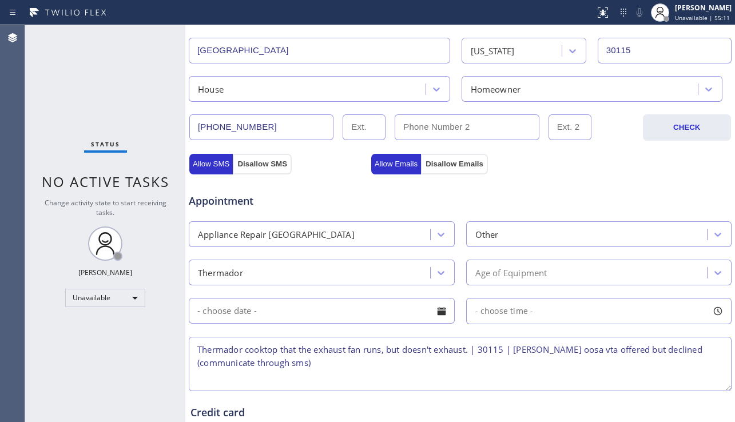
click at [99, 356] on div "Status No active tasks Change activity state to start receiving tasks. [PERSON_…" at bounding box center [105, 223] width 160 height 397
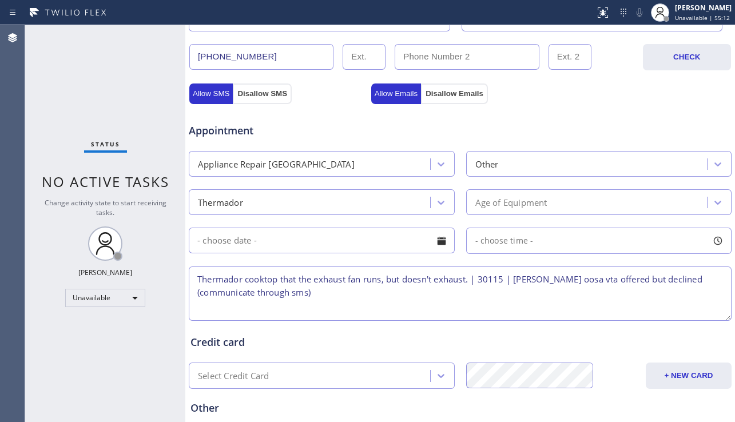
scroll to position [457, 0]
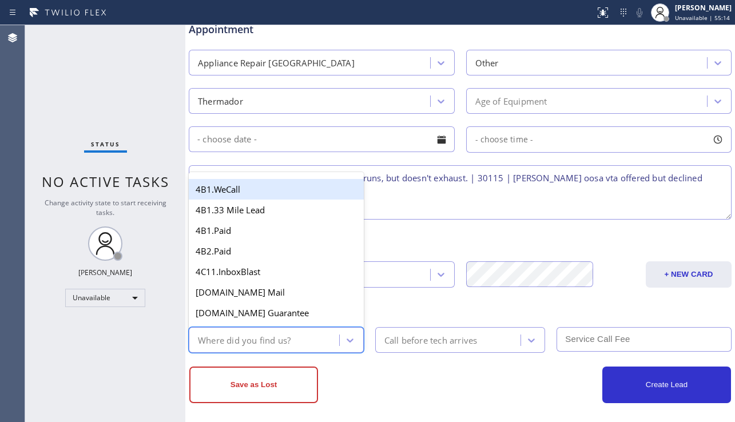
click at [301, 329] on div "Where did you find us?" at bounding box center [276, 340] width 175 height 26
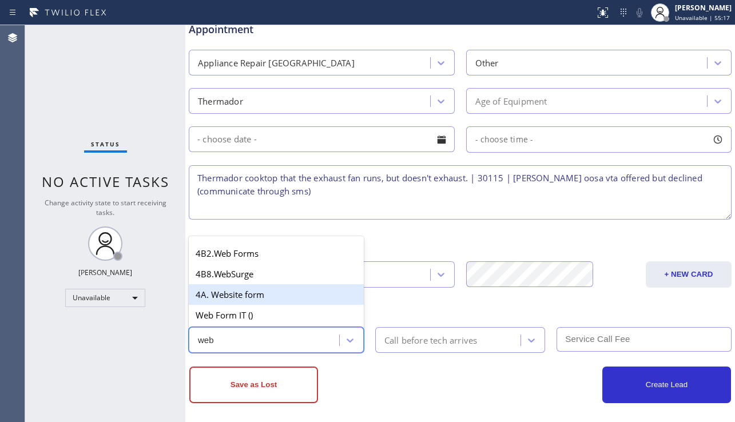
click at [320, 300] on div "4A. Website form" at bounding box center [276, 294] width 175 height 21
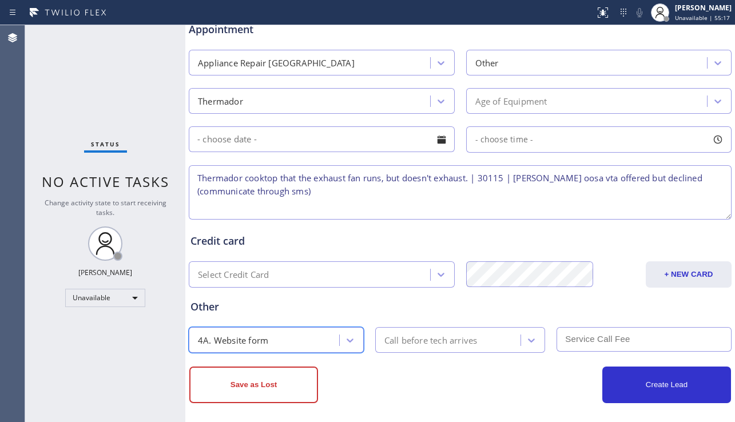
click at [421, 343] on div "Call before tech arrives" at bounding box center [430, 339] width 93 height 13
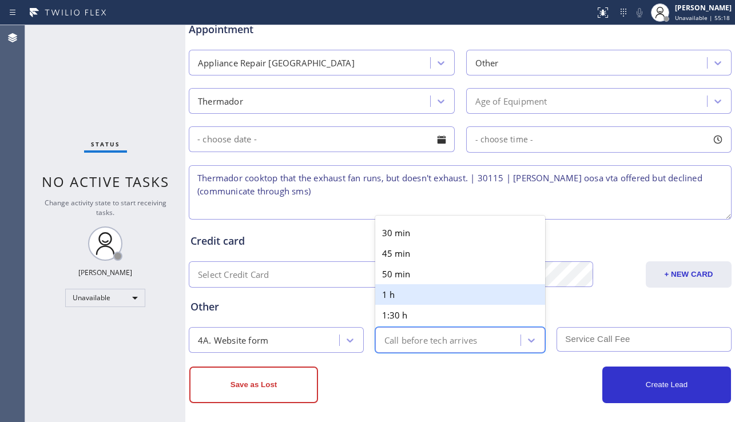
click at [289, 318] on div "Other 4A. Website form option 1 h focused, 4 of 6. 6 results available. Use Up …" at bounding box center [460, 320] width 544 height 65
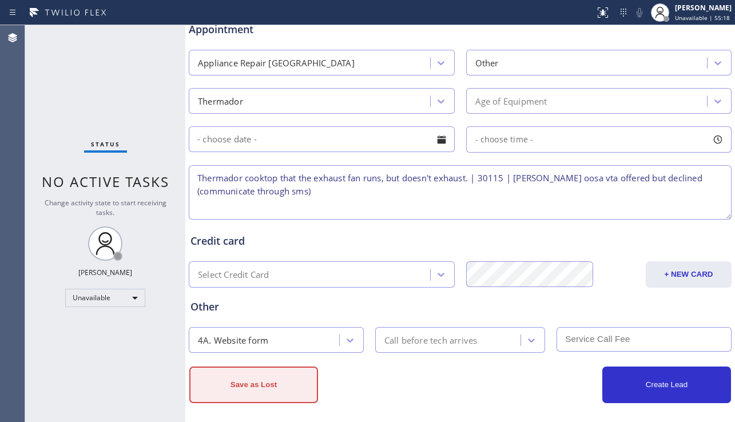
click at [261, 381] on button "Save as Lost" at bounding box center [253, 384] width 129 height 37
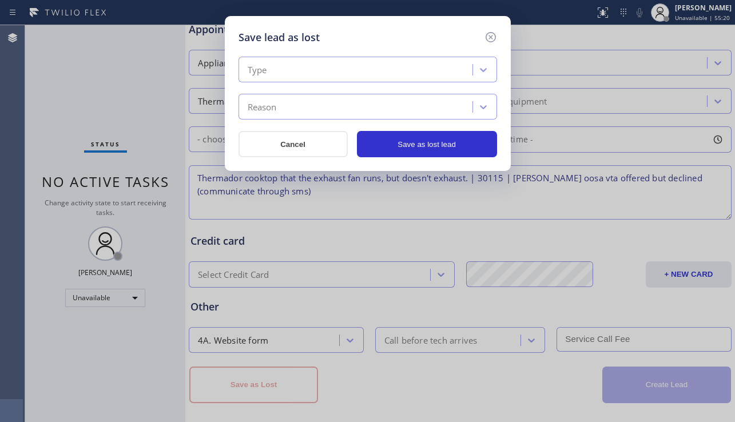
click at [363, 76] on div "Type" at bounding box center [357, 70] width 230 height 20
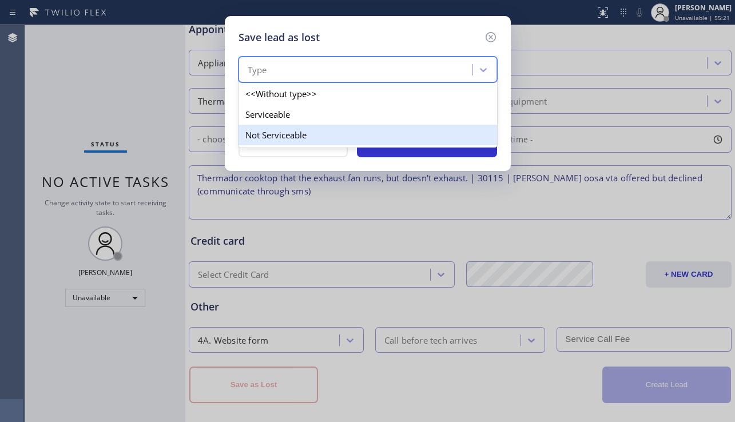
click at [319, 130] on div "Not Serviceable" at bounding box center [367, 135] width 258 height 21
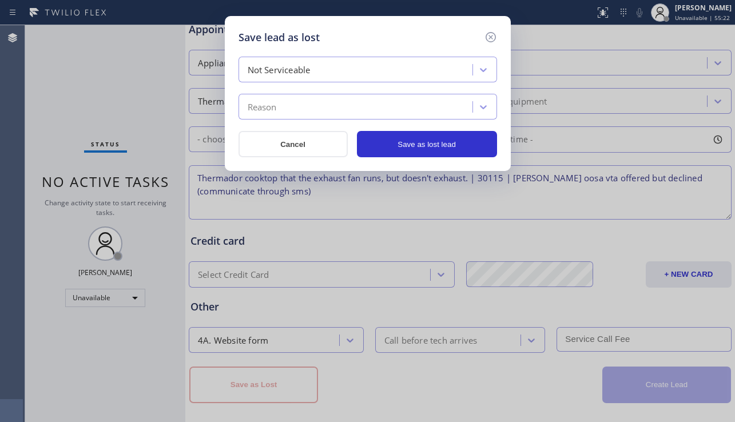
click at [339, 120] on div "Not Serviceable Reason Cancel Save as lost lead" at bounding box center [367, 107] width 258 height 101
click at [347, 113] on div "Reason" at bounding box center [357, 107] width 230 height 20
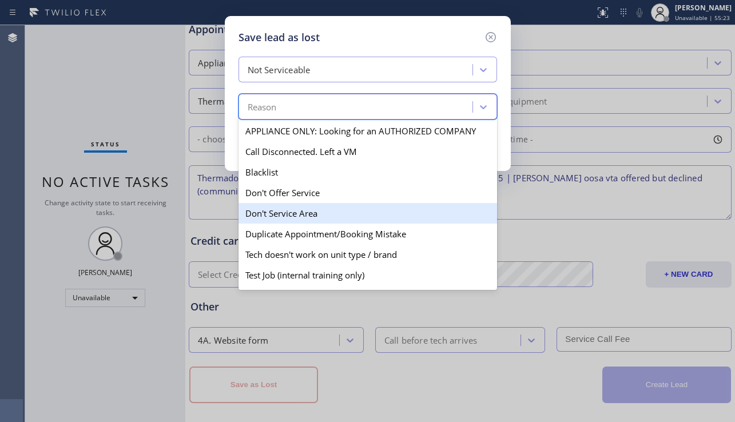
click at [298, 212] on div "Don't Service Area" at bounding box center [367, 213] width 258 height 21
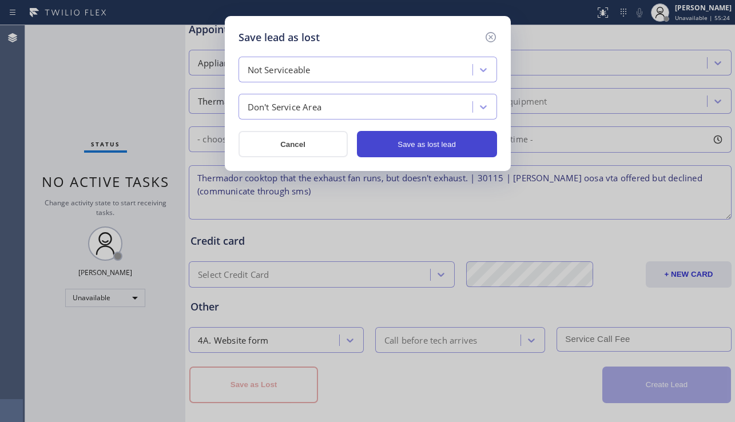
click at [433, 131] on button "Save as lost lead" at bounding box center [427, 144] width 140 height 26
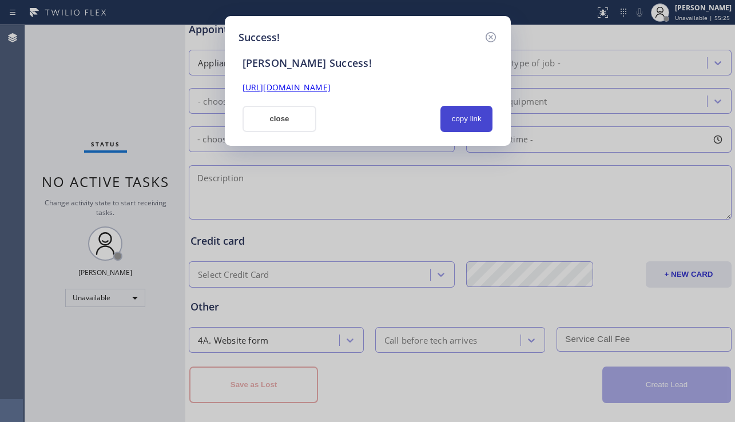
click at [473, 123] on button "copy link" at bounding box center [466, 119] width 53 height 26
click at [330, 90] on link "https://erp.apollosoft.co/customer/760418#portlet_lead" at bounding box center [286, 87] width 88 height 11
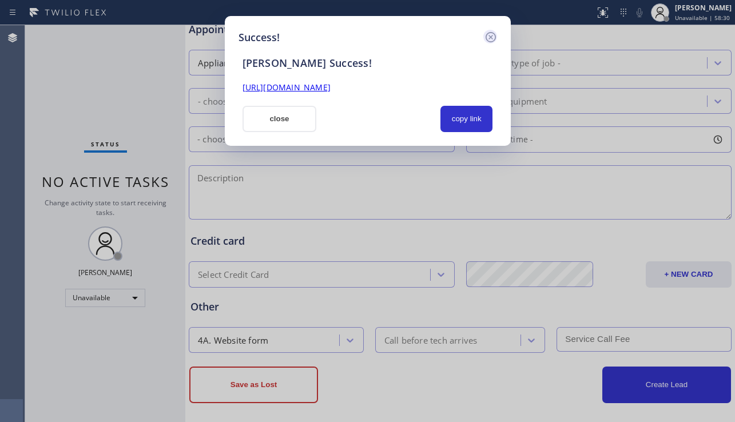
click at [492, 38] on icon at bounding box center [490, 37] width 10 height 10
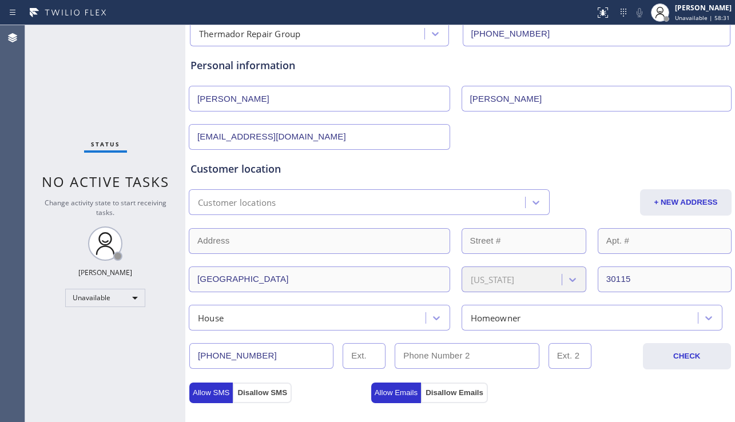
scroll to position [0, 0]
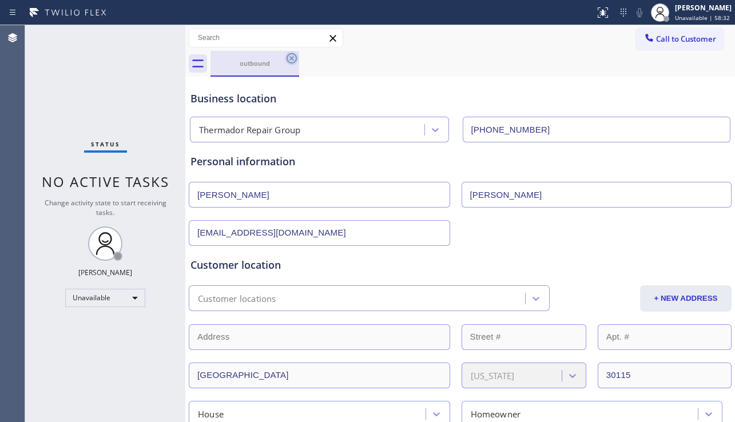
click at [292, 59] on icon at bounding box center [291, 58] width 10 height 10
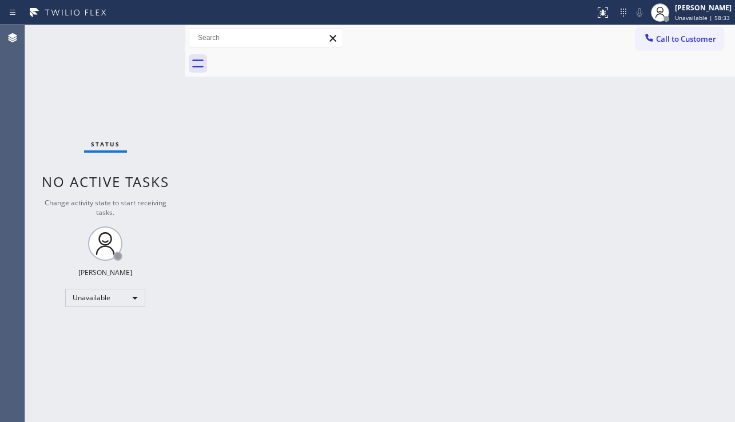
click at [322, 129] on div "Back to Dashboard Change Sender ID Customers Technicians Select a contact Outbo…" at bounding box center [459, 223] width 549 height 397
click at [356, 141] on div "Back to Dashboard Change Sender ID Customers Technicians Select a contact Outbo…" at bounding box center [459, 223] width 549 height 397
click at [122, 361] on div "Status No active tasks Change activity state to start receiving tasks. [PERSON_…" at bounding box center [105, 223] width 160 height 397
click at [434, 193] on div "Back to Dashboard Change Sender ID Customers Technicians Select a contact Outbo…" at bounding box center [459, 223] width 549 height 397
click at [123, 349] on div "Status No active tasks Change activity state to start receiving tasks. [PERSON_…" at bounding box center [105, 223] width 160 height 397
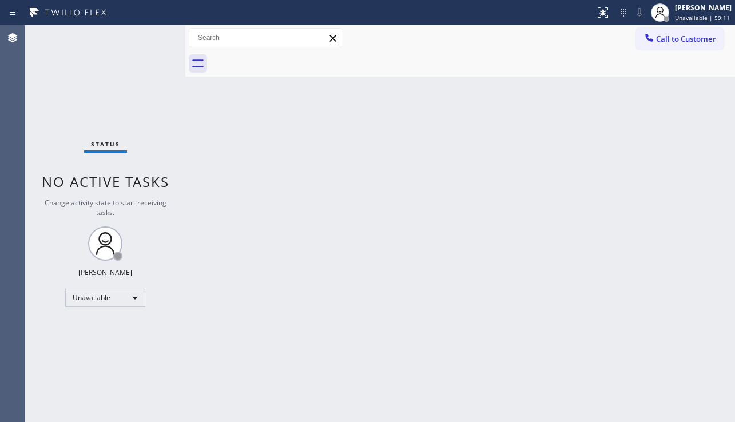
click at [455, 380] on div "Back to Dashboard Change Sender ID Customers Technicians Select a contact Outbo…" at bounding box center [459, 223] width 549 height 397
click at [121, 404] on div "Status No active tasks Change activity state to start receiving tasks. [PERSON_…" at bounding box center [105, 223] width 160 height 397
drag, startPoint x: 350, startPoint y: 382, endPoint x: 358, endPoint y: 375, distance: 11.3
click at [350, 382] on div "Back to Dashboard Change Sender ID Customers Technicians Select a contact Outbo…" at bounding box center [459, 223] width 549 height 397
click at [664, 34] on span "Call to Customer" at bounding box center [686, 39] width 60 height 10
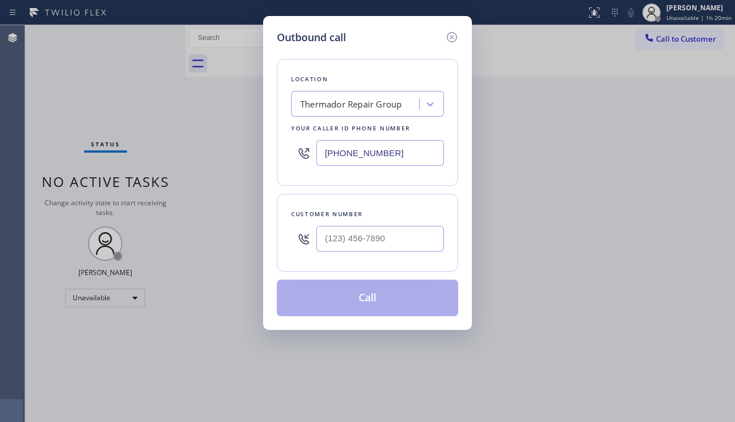
click at [343, 109] on div "Thermador Repair Group" at bounding box center [350, 104] width 101 height 13
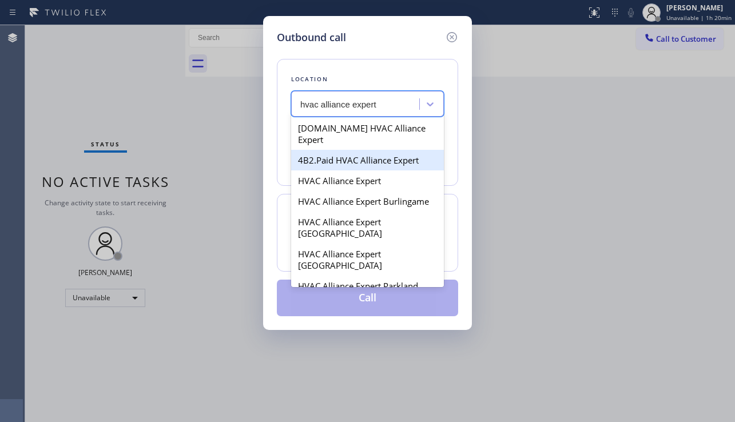
click at [346, 153] on div "4B2.Paid HVAC Alliance Expert" at bounding box center [367, 160] width 153 height 21
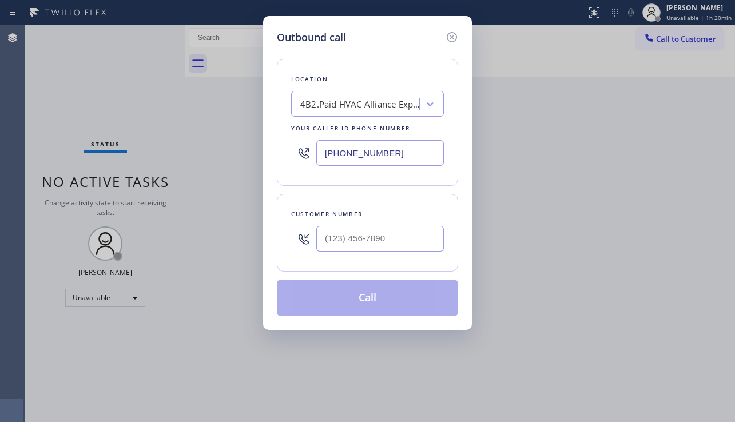
click at [692, 259] on div "Outbound call Location 4B2.Paid HVAC Alliance Expert Your caller id phone numbe…" at bounding box center [367, 211] width 735 height 422
click at [371, 236] on input "(___) ___-____" at bounding box center [379, 239] width 127 height 26
paste input "562) 416-6094"
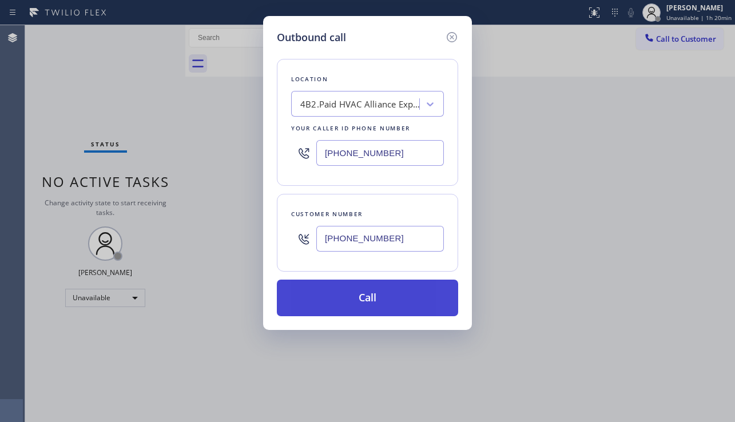
click at [348, 297] on button "Call" at bounding box center [367, 298] width 181 height 37
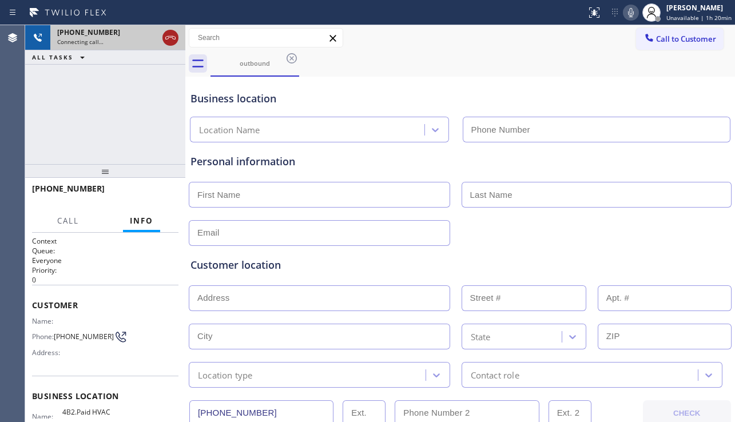
click at [170, 39] on icon at bounding box center [171, 38] width 14 height 14
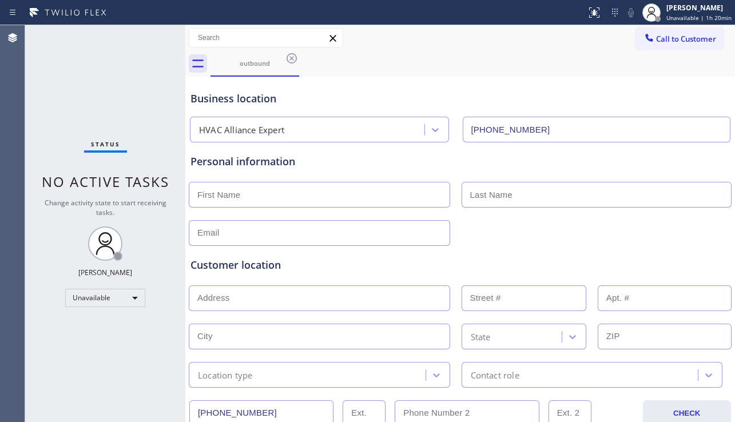
drag, startPoint x: 689, startPoint y: 245, endPoint x: 463, endPoint y: 226, distance: 227.7
click at [689, 245] on div "Customer location >> ADD NEW ADDRESS << + NEW ADDRESS State Location type Conta…" at bounding box center [460, 314] width 544 height 146
click at [307, 184] on input "text" at bounding box center [319, 195] width 261 height 26
paste input "Vladimir"
click at [482, 191] on input "text" at bounding box center [596, 195] width 270 height 26
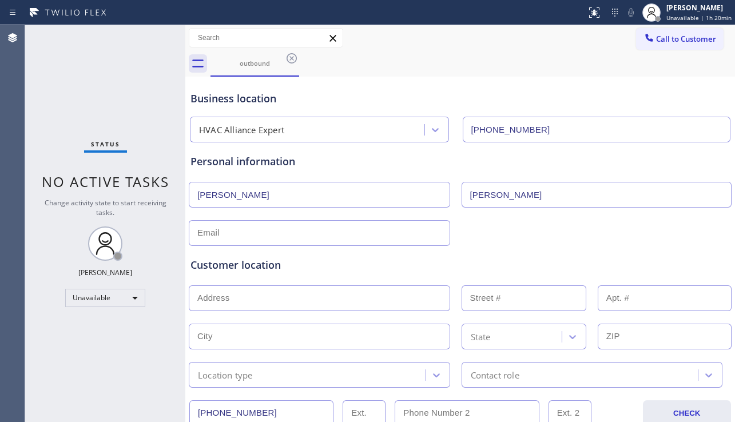
click at [380, 241] on div "Customer location >> ADD NEW ADDRESS << + NEW ADDRESS State Location type Conta…" at bounding box center [460, 314] width 544 height 146
click at [282, 230] on input "text" at bounding box center [319, 233] width 261 height 26
click at [699, 256] on div "Customer location >> ADD NEW ADDRESS << + NEW ADDRESS State Location type Conta…" at bounding box center [460, 317] width 544 height 142
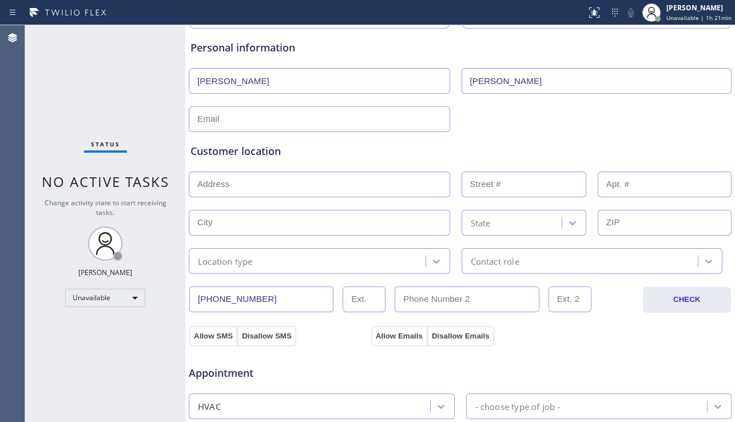
scroll to position [114, 0]
click at [315, 184] on input "text" at bounding box center [319, 184] width 261 height 26
paste input "4420 Morgan Ave Los Angeles, CA 90011, USA"
click at [302, 257] on div "Location type" at bounding box center [308, 260] width 233 height 20
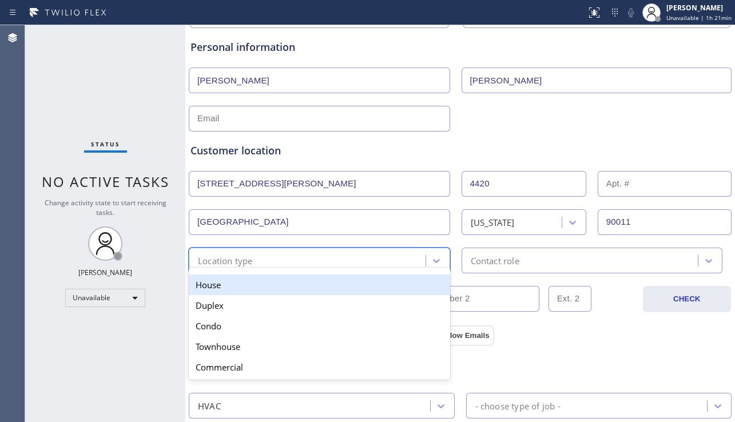
click at [280, 282] on div "House" at bounding box center [319, 284] width 261 height 21
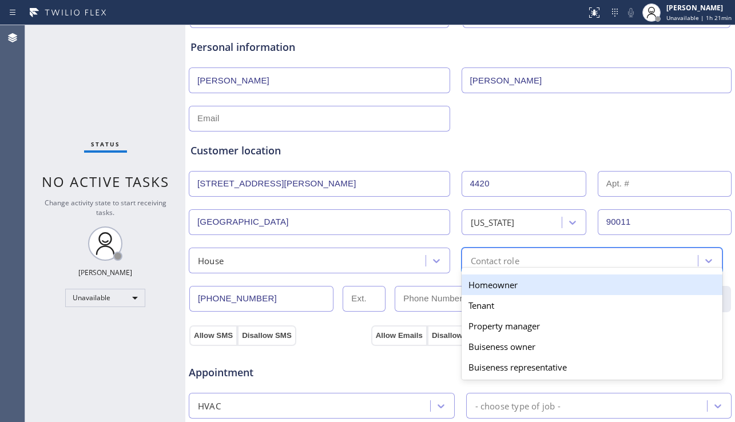
click at [489, 265] on div "Contact role" at bounding box center [495, 260] width 49 height 13
click at [481, 286] on div "Homeowner" at bounding box center [591, 284] width 261 height 21
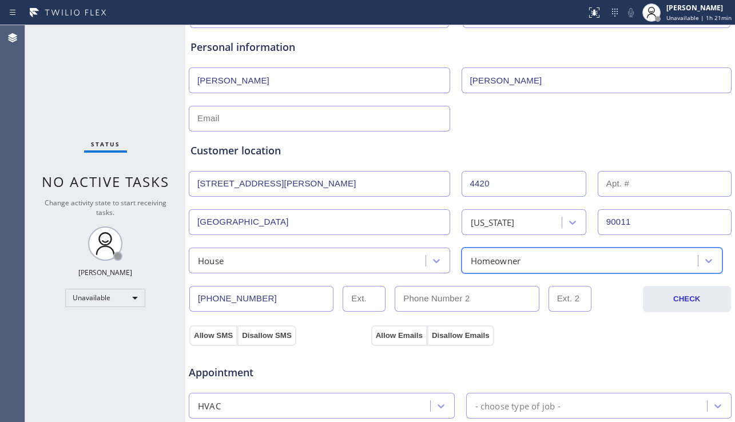
drag, startPoint x: 222, startPoint y: 334, endPoint x: 328, endPoint y: 334, distance: 105.8
click at [222, 334] on button "Allow SMS" at bounding box center [213, 335] width 48 height 21
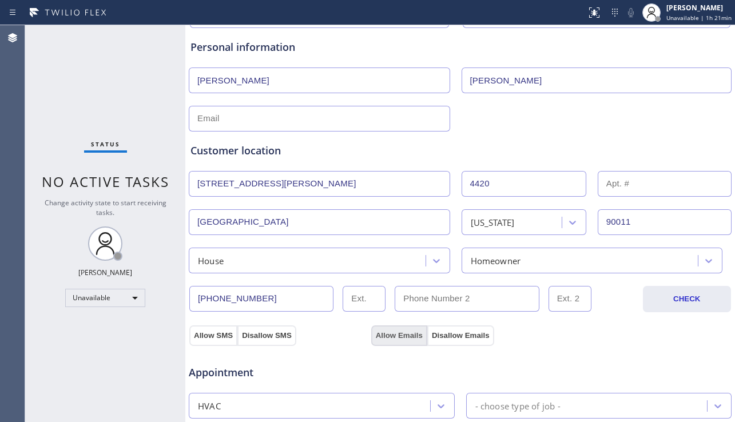
click at [381, 335] on button "Allow Emails" at bounding box center [399, 335] width 56 height 21
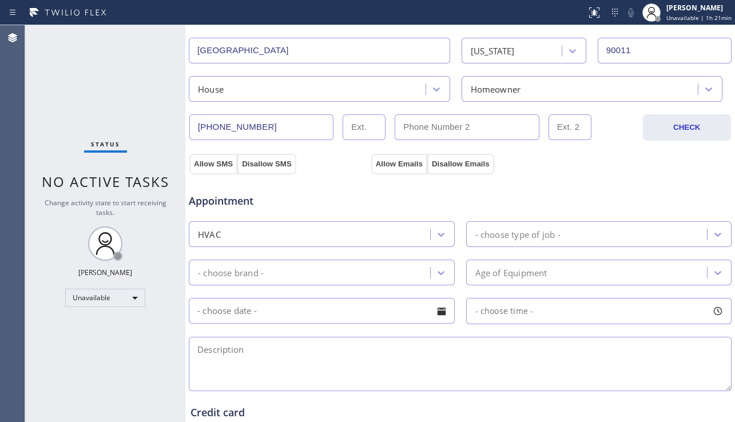
click at [403, 234] on div "HVAC" at bounding box center [311, 234] width 238 height 20
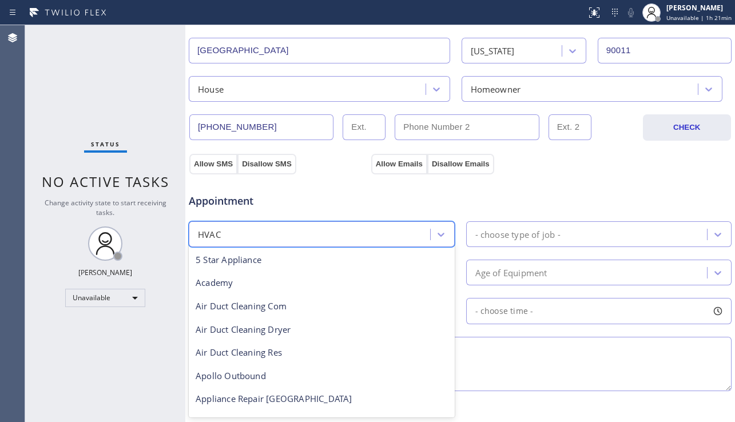
scroll to position [141, 0]
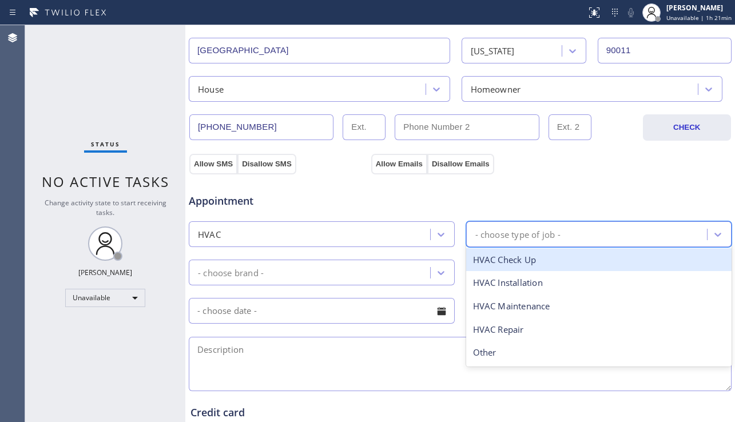
click at [522, 231] on div "- choose type of job -" at bounding box center [517, 234] width 85 height 13
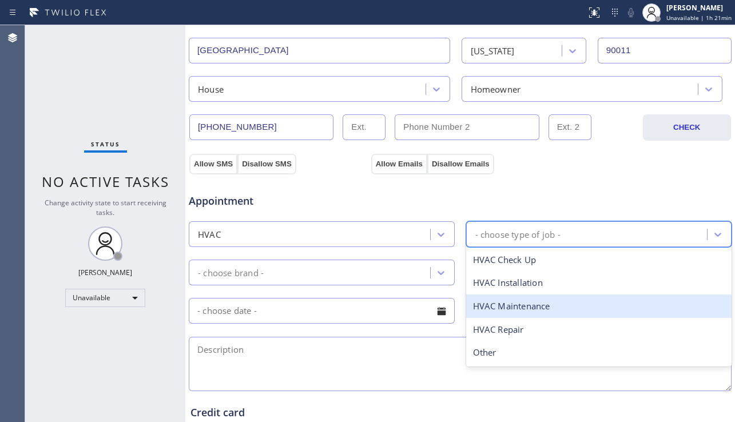
click at [512, 305] on div "HVAC Maintenance" at bounding box center [599, 305] width 266 height 23
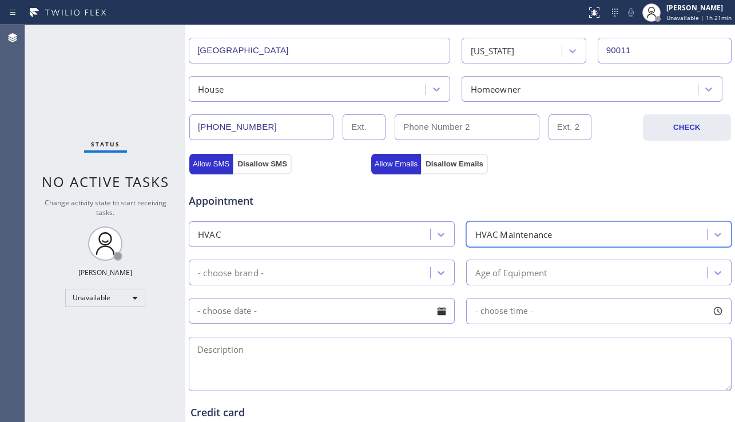
click at [393, 269] on div "- choose brand -" at bounding box center [311, 272] width 238 height 20
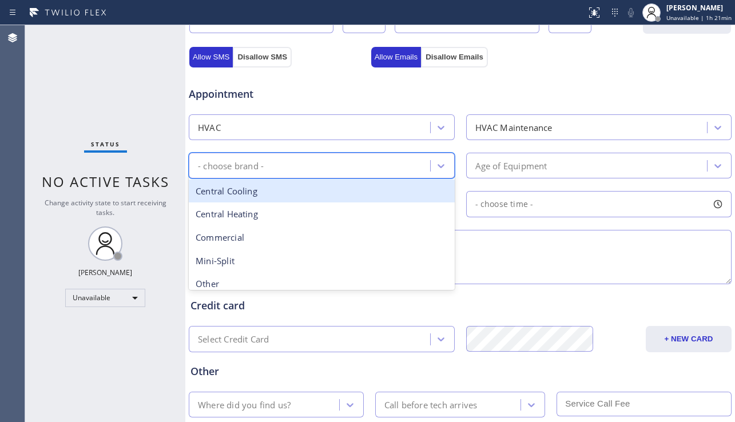
scroll to position [400, 0]
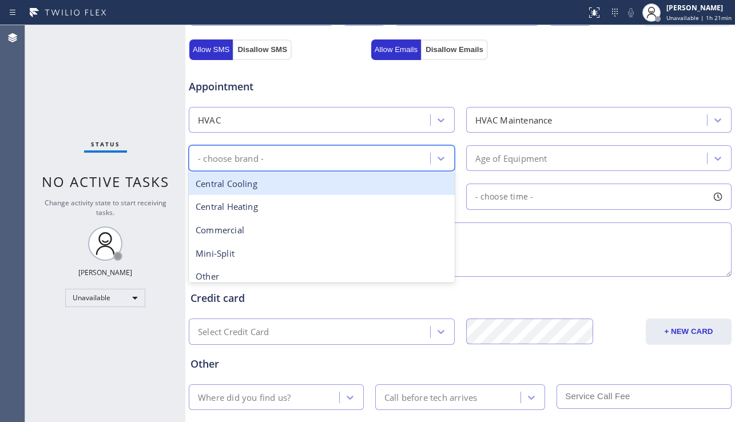
click at [282, 184] on div "Central Cooling" at bounding box center [322, 183] width 266 height 23
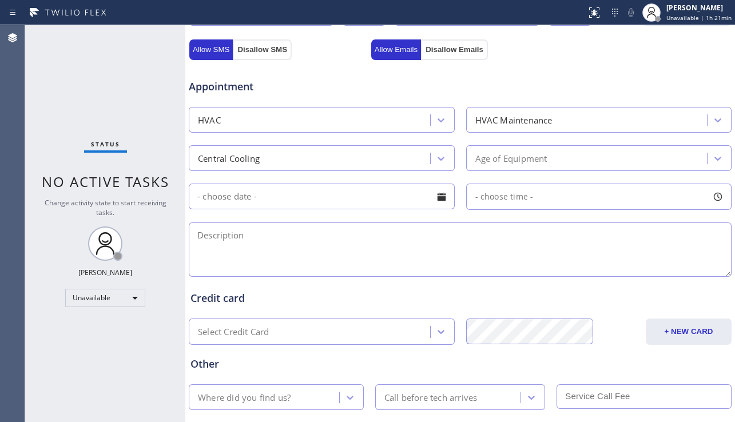
drag, startPoint x: 676, startPoint y: 246, endPoint x: 645, endPoint y: 252, distance: 31.4
click at [676, 246] on textarea at bounding box center [460, 249] width 543 height 54
paste textarea "Ac unit dirty, might be clogged, need maintenance"
drag, startPoint x: 228, startPoint y: 237, endPoint x: 217, endPoint y: 237, distance: 10.3
click at [217, 237] on textarea "4-8 | Ac unit dirty, might be clogged, need maintenance" at bounding box center [460, 249] width 543 height 54
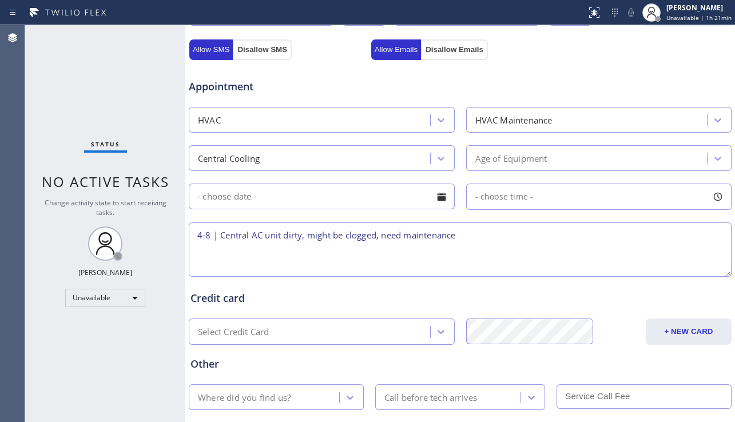
click at [481, 233] on textarea "4-8 | Central AC unit dirty, might be clogged, need maintenance" at bounding box center [460, 249] width 543 height 54
drag, startPoint x: 690, startPoint y: 252, endPoint x: 619, endPoint y: 234, distance: 73.2
click at [689, 251] on textarea "4-8 | Central AC unit dirty, might be clogged, need maintenance |" at bounding box center [460, 249] width 543 height 54
paste textarea "4420 Morgan Ave Los Angeles, CA 90011, USA"
click at [220, 237] on textarea "4-8 | Central AC unit dirty, might be clogged, need maintenance | 4420 Morgan A…" at bounding box center [460, 249] width 543 height 54
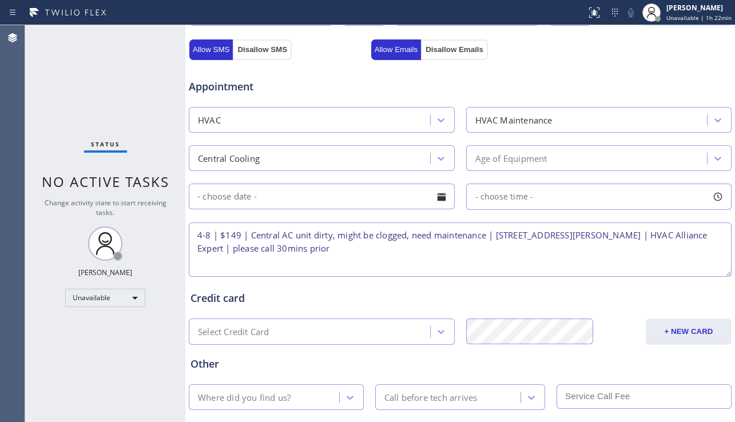
click at [240, 236] on textarea "4-8 | $149 | Central AC unit dirty, might be clogged, need maintenance | 4420 M…" at bounding box center [460, 249] width 543 height 54
click at [292, 236] on textarea "4-8 | $149 and 199 for next | Central AC unit dirty, might be clogged, need mai…" at bounding box center [460, 249] width 543 height 54
click at [536, 248] on textarea "4-8 | $149 and 199 for each next | Central AC unit dirty, might be clogged, nee…" at bounding box center [460, 249] width 543 height 54
click at [441, 192] on div at bounding box center [441, 196] width 19 height 19
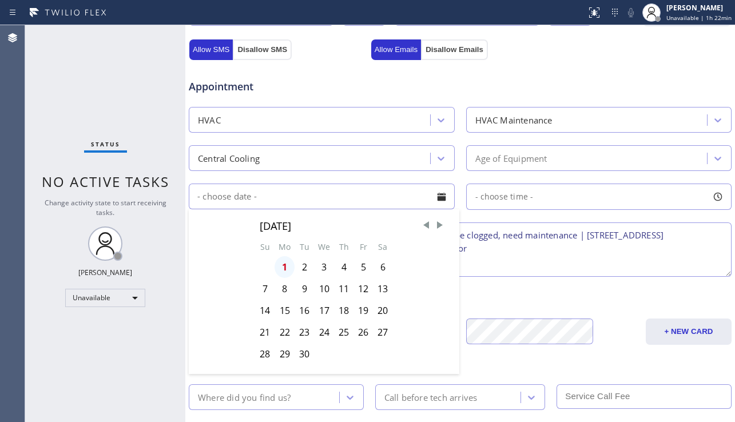
click at [281, 268] on div "1" at bounding box center [284, 267] width 20 height 22
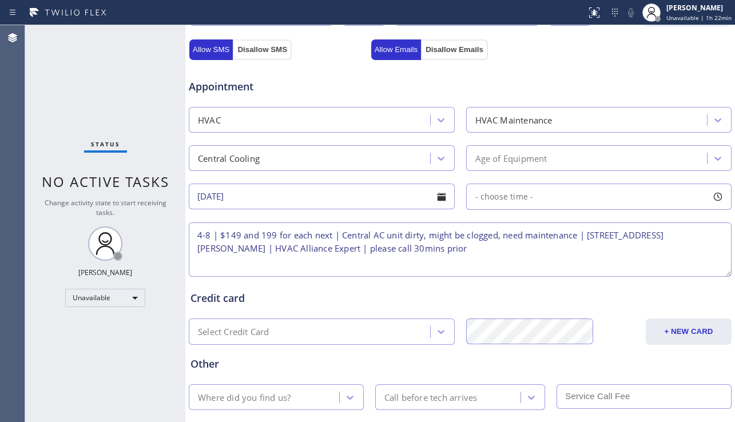
click at [520, 196] on span "- choose time -" at bounding box center [504, 196] width 58 height 11
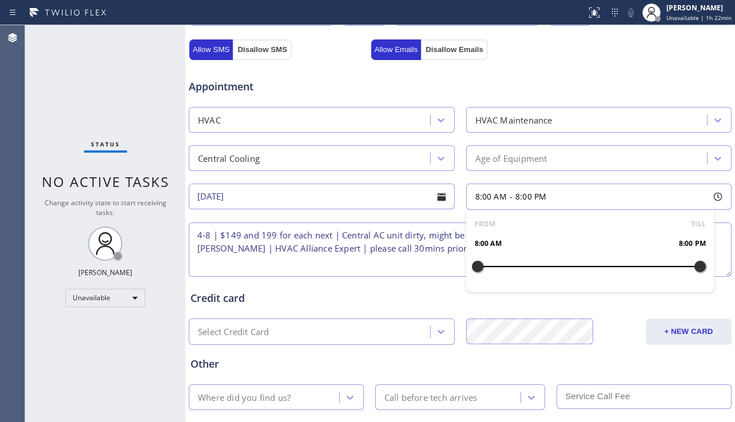
drag, startPoint x: 474, startPoint y: 270, endPoint x: 692, endPoint y: 268, distance: 218.4
click at [693, 268] on div at bounding box center [700, 266] width 14 height 24
drag, startPoint x: 472, startPoint y: 265, endPoint x: 619, endPoint y: 267, distance: 146.9
click at [619, 267] on div at bounding box center [626, 266] width 14 height 24
click at [412, 256] on textarea "4-8 | $149 and 199 for each next | Central AC unit dirty, might be clogged, nee…" at bounding box center [460, 249] width 543 height 54
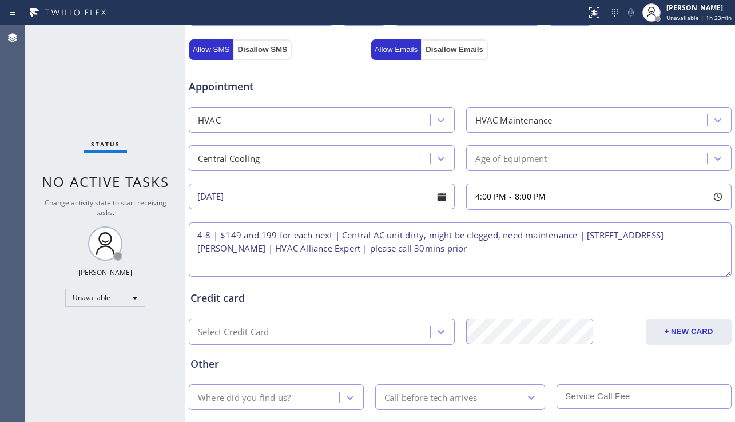
click at [117, 338] on div "Status No active tasks Change activity state to start receiving tasks. [PERSON_…" at bounding box center [105, 223] width 160 height 397
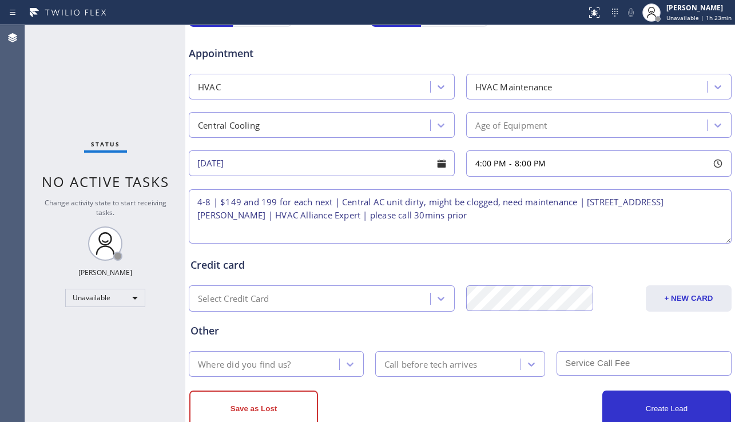
scroll to position [464, 0]
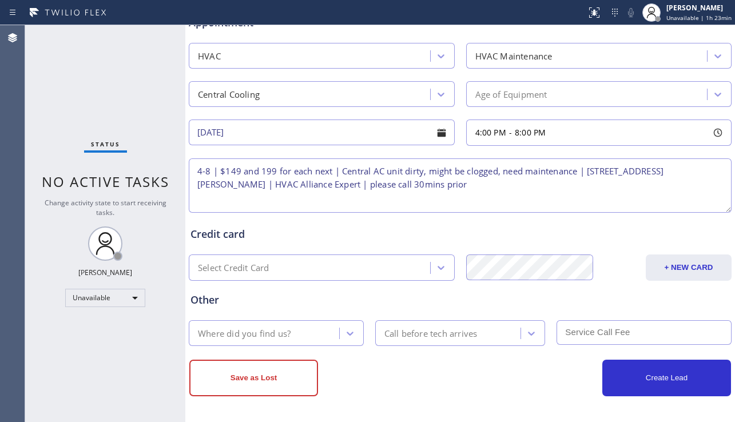
click at [305, 331] on div "Where did you find us?" at bounding box center [265, 333] width 147 height 20
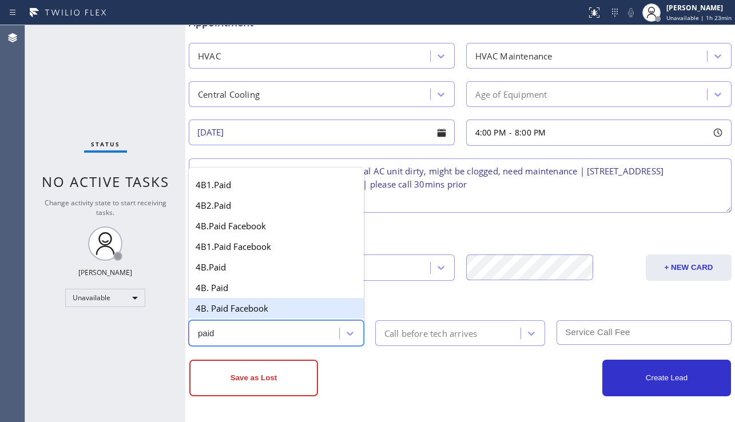
drag, startPoint x: 256, startPoint y: 310, endPoint x: 269, endPoint y: 310, distance: 13.7
click at [256, 311] on div "4B. Paid Facebook" at bounding box center [276, 308] width 175 height 21
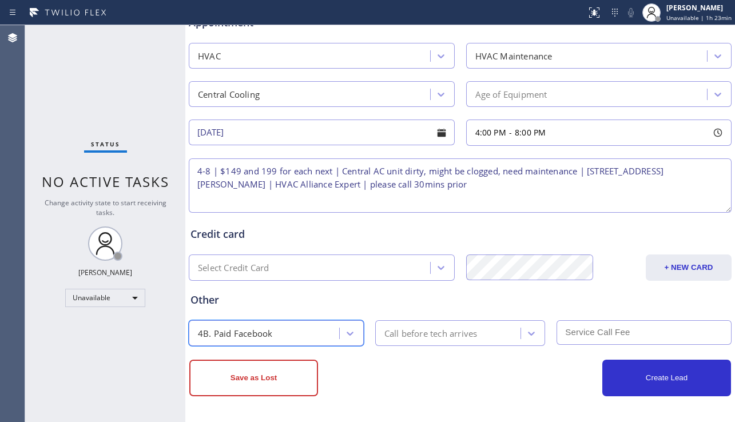
click at [458, 326] on div "Call before tech arrives" at bounding box center [449, 333] width 142 height 20
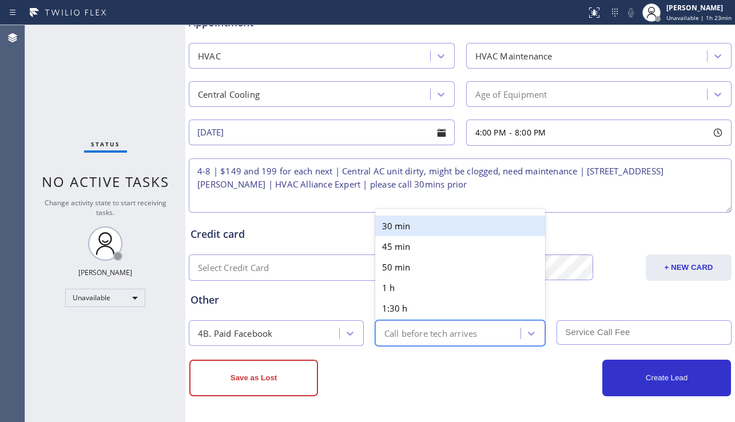
click at [424, 217] on div "30 min" at bounding box center [460, 226] width 170 height 21
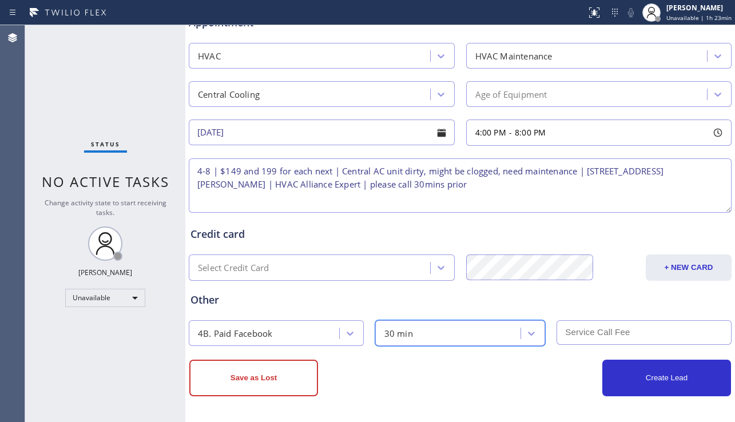
click at [576, 333] on input "text" at bounding box center [643, 332] width 175 height 25
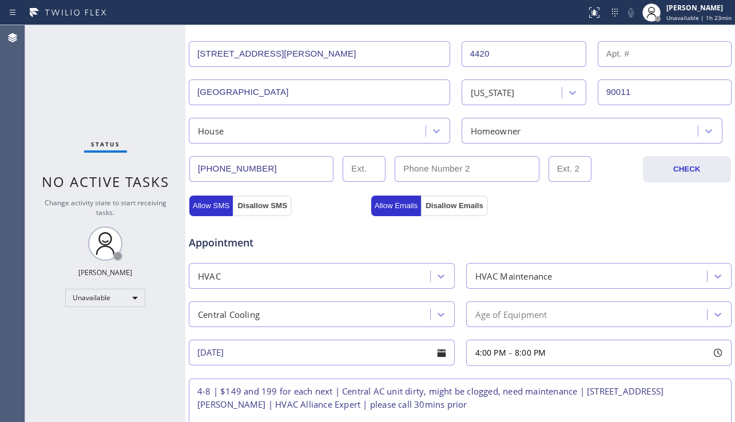
scroll to position [343, 0]
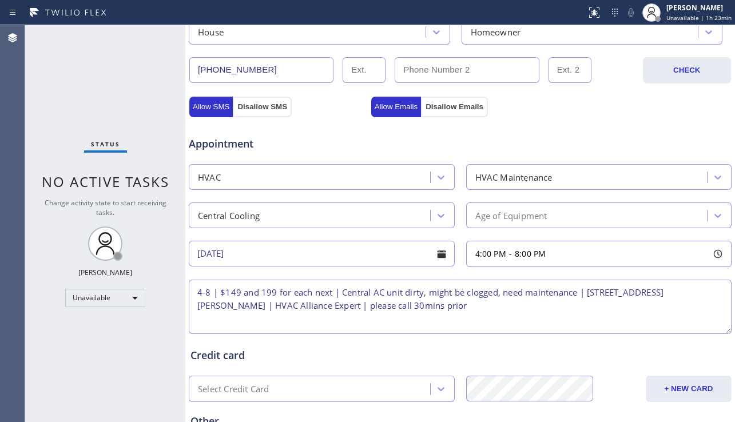
click at [515, 218] on div "Age of Equipment" at bounding box center [511, 215] width 72 height 13
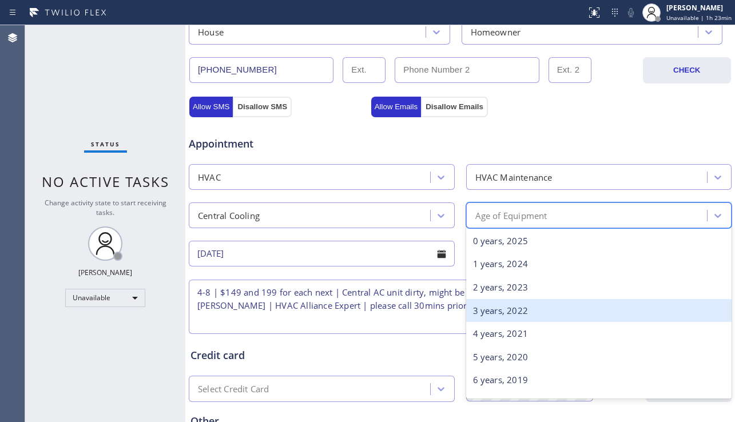
scroll to position [57, 0]
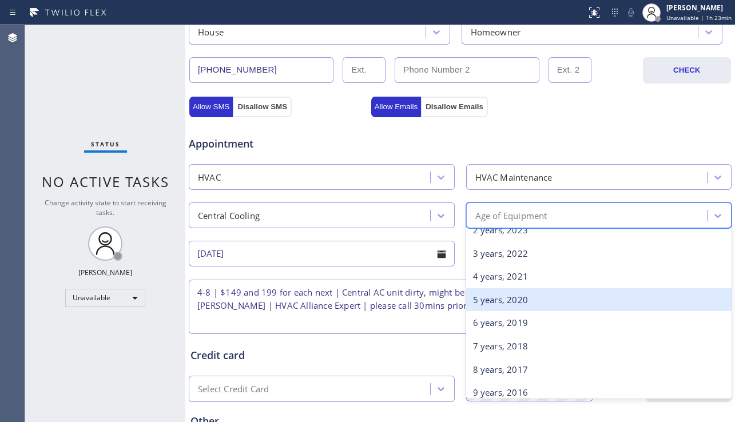
click at [495, 301] on div "5 years, 2020" at bounding box center [599, 299] width 266 height 23
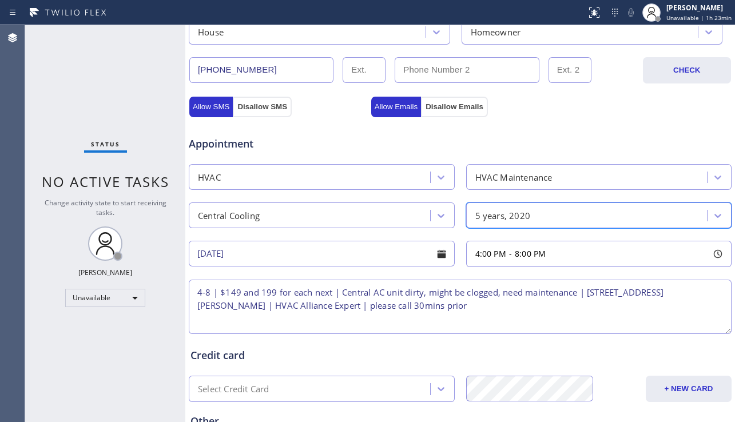
click at [442, 317] on textarea "4-8 | $149 and 199 for each next | Central AC unit dirty, might be clogged, nee…" at bounding box center [460, 307] width 543 height 54
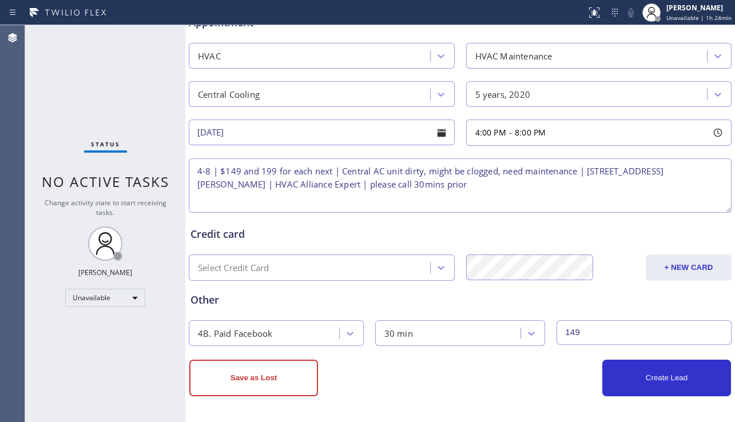
drag, startPoint x: 85, startPoint y: 330, endPoint x: 156, endPoint y: 292, distance: 80.3
click at [85, 330] on div "Status No active tasks Change activity state to start receiving tasks. [PERSON_…" at bounding box center [105, 223] width 160 height 397
drag, startPoint x: 333, startPoint y: 172, endPoint x: 226, endPoint y: 173, distance: 107.5
click at [226, 173] on textarea "4-8 | $149 and 199 for each next | Central AC unit dirty, might be clogged, nee…" at bounding box center [460, 185] width 543 height 54
drag, startPoint x: 575, startPoint y: 336, endPoint x: 540, endPoint y: 336, distance: 34.9
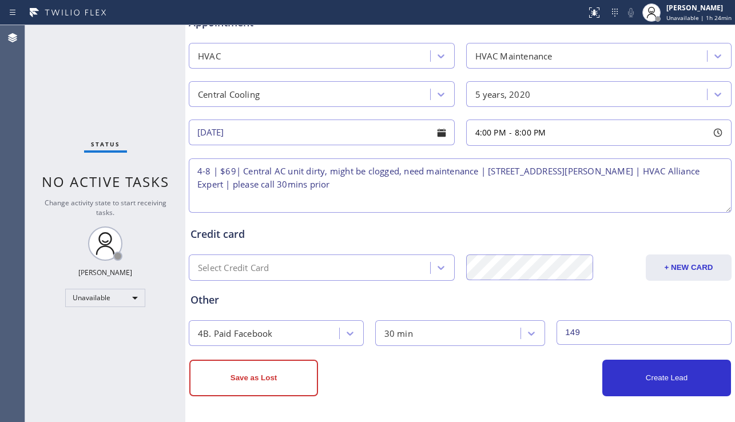
click at [540, 336] on div "4B. Paid Facebook 30 min 149" at bounding box center [460, 332] width 545 height 28
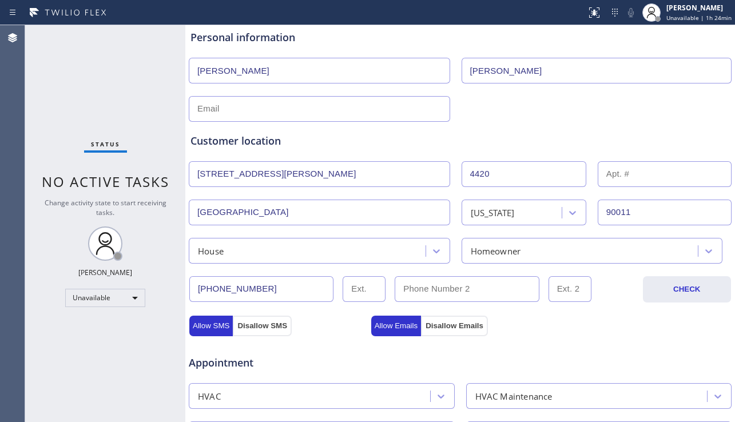
scroll to position [64, 0]
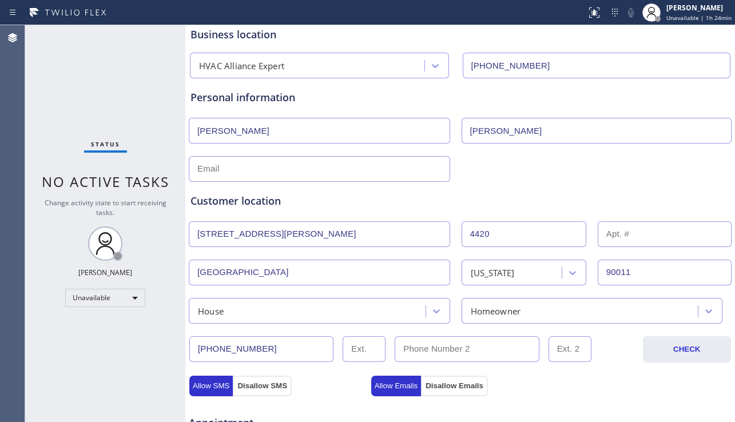
click at [270, 160] on input "text" at bounding box center [319, 169] width 261 height 26
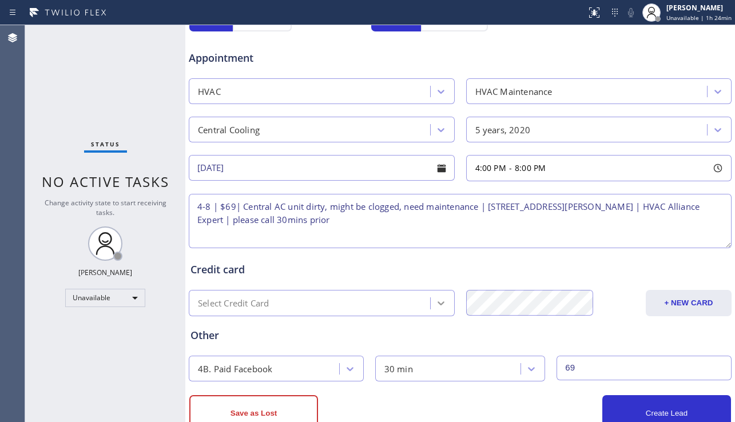
scroll to position [464, 0]
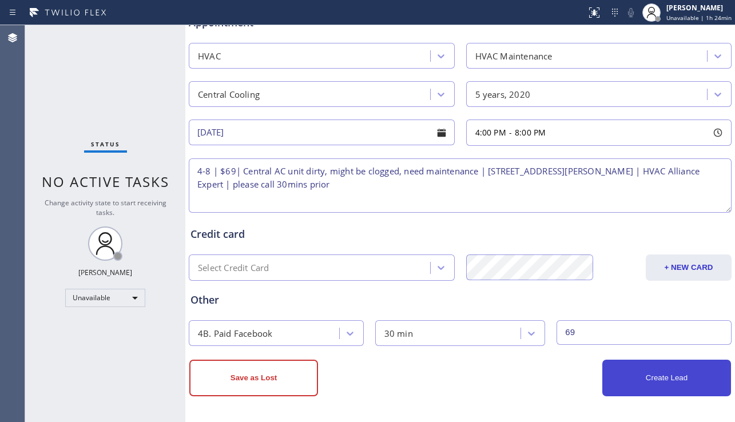
click at [648, 381] on button "Create Lead" at bounding box center [666, 378] width 129 height 37
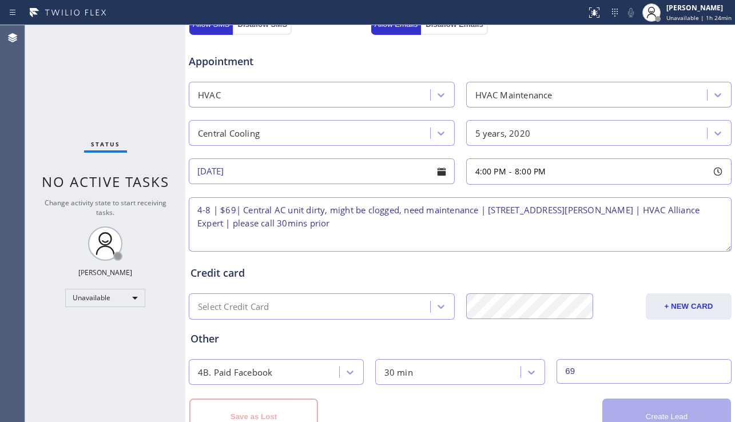
scroll to position [503, 0]
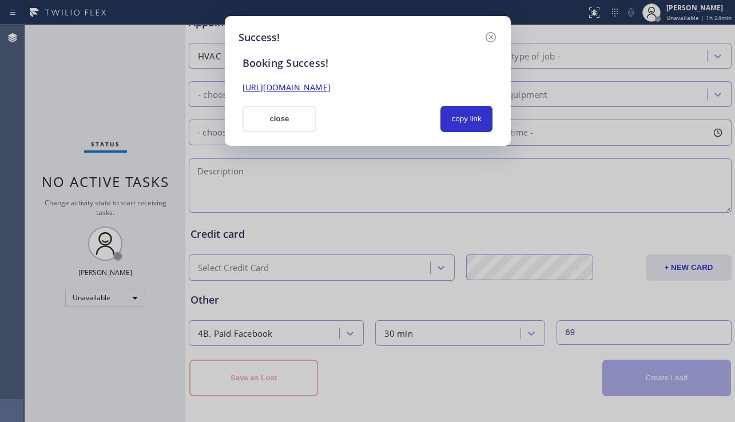
drag, startPoint x: 464, startPoint y: 126, endPoint x: 420, endPoint y: 102, distance: 50.4
click at [464, 125] on button "copy link" at bounding box center [466, 119] width 53 height 26
click at [330, 92] on link "https://erp.apollosoft.co/customer/760422#portlet_lead" at bounding box center [286, 87] width 88 height 11
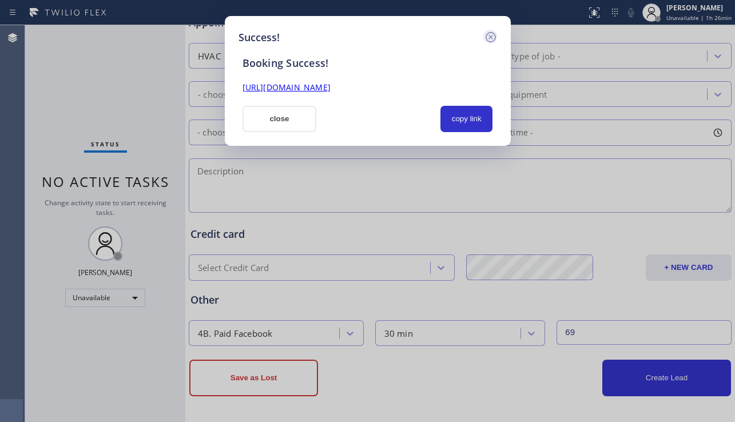
click at [488, 38] on icon at bounding box center [491, 37] width 14 height 14
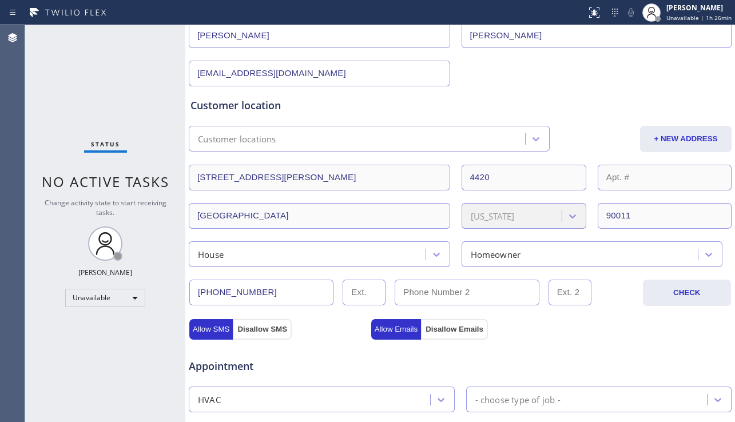
scroll to position [0, 0]
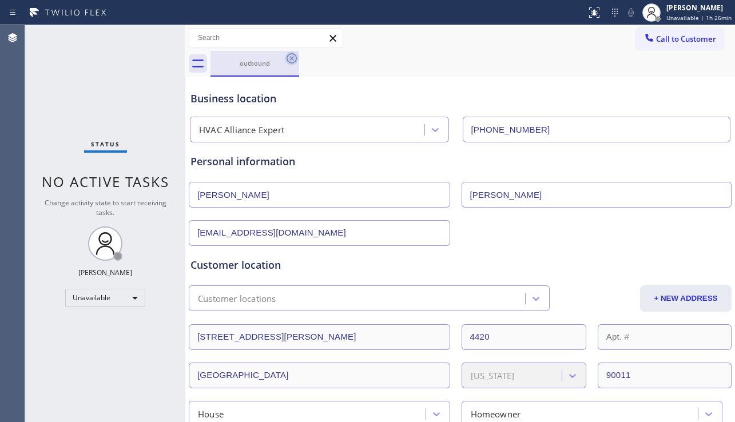
click at [286, 55] on icon at bounding box center [292, 58] width 14 height 14
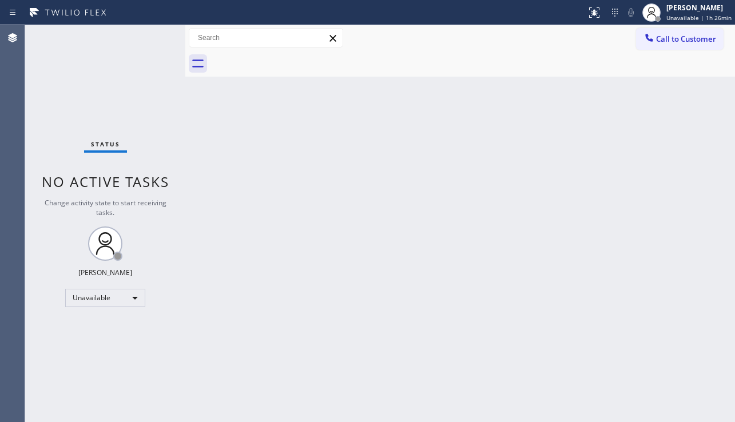
click at [325, 241] on div "Back to Dashboard Change Sender ID Customers Technicians Select a contact Outbo…" at bounding box center [459, 223] width 549 height 397
click at [111, 302] on div "Unavailable" at bounding box center [105, 298] width 80 height 18
click at [99, 354] on li "Break" at bounding box center [105, 357] width 78 height 14
click at [231, 340] on div "Back to Dashboard Change Sender ID Customers Technicians Select a contact Outbo…" at bounding box center [459, 223] width 549 height 397
click at [86, 357] on div "Status No active tasks Change activity state to start receiving tasks. Alynna M…" at bounding box center [105, 223] width 160 height 397
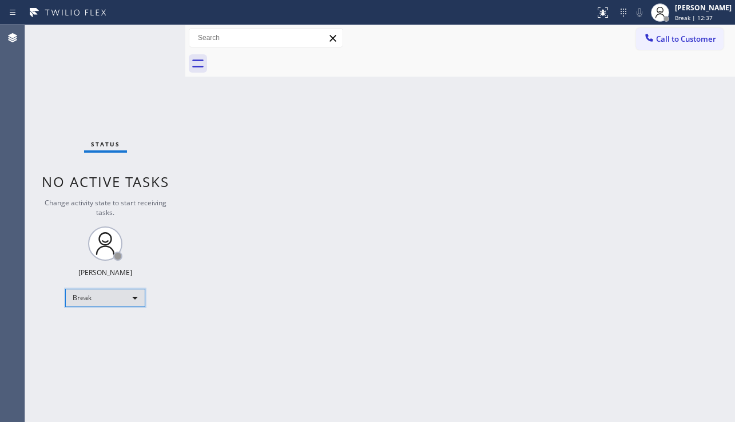
click at [94, 300] on div "Break" at bounding box center [105, 298] width 80 height 18
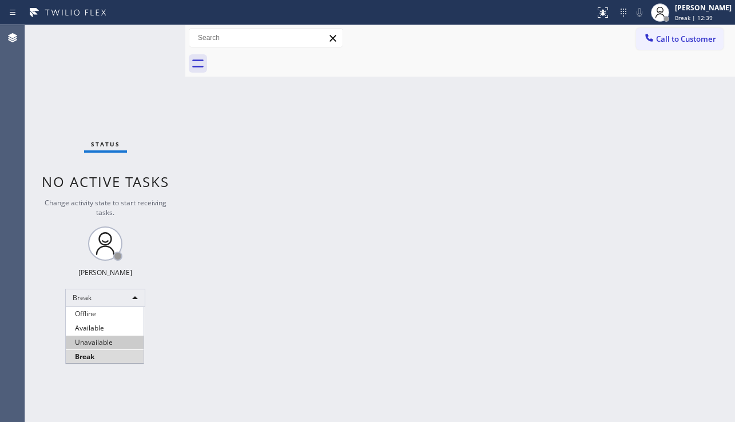
click at [82, 340] on li "Unavailable" at bounding box center [105, 343] width 78 height 14
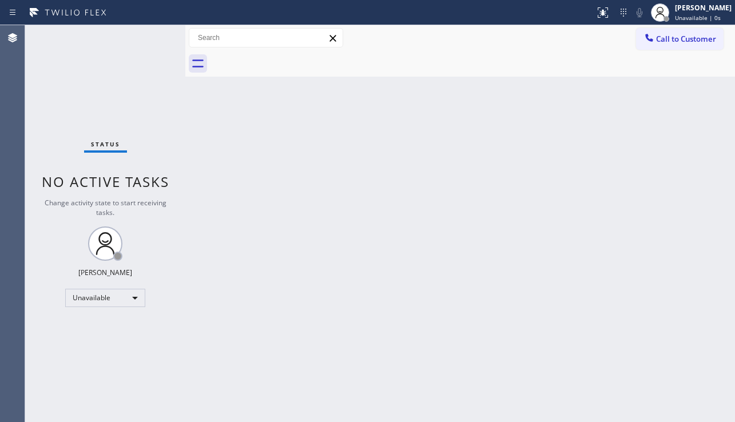
click at [111, 356] on div "Status No active tasks Change activity state to start receiving tasks. [PERSON_…" at bounding box center [105, 223] width 160 height 397
click at [284, 317] on div "Back to Dashboard Change Sender ID Customers Technicians Select a contact Outbo…" at bounding box center [459, 223] width 549 height 397
click at [333, 248] on div "Back to Dashboard Change Sender ID Customers Technicians Select a contact Outbo…" at bounding box center [459, 223] width 549 height 397
click at [118, 389] on div "Status No active tasks Change activity state to start receiving tasks. [PERSON_…" at bounding box center [105, 223] width 160 height 397
click at [355, 164] on div "Back to Dashboard Change Sender ID Customers Technicians Select a contact Outbo…" at bounding box center [459, 223] width 549 height 397
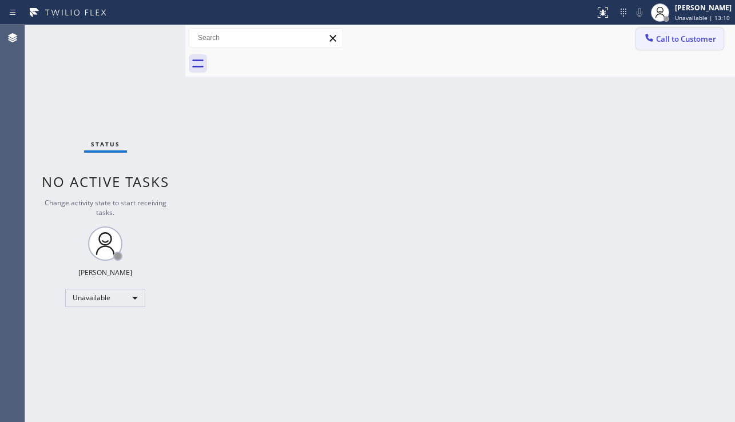
click at [692, 40] on span "Call to Customer" at bounding box center [686, 39] width 60 height 10
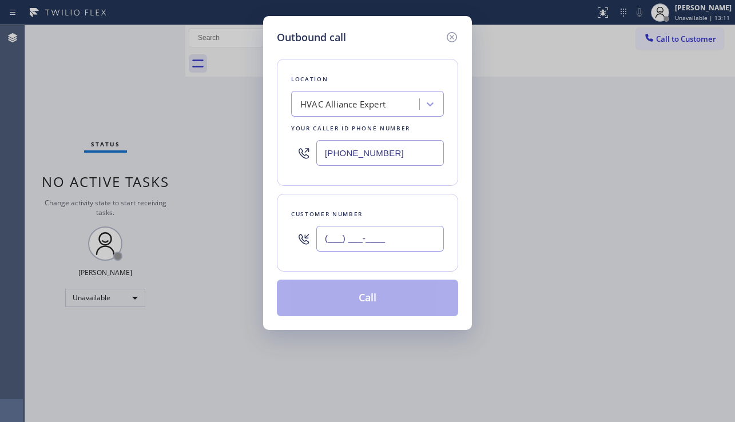
click at [346, 232] on input "(___) ___-____" at bounding box center [379, 239] width 127 height 26
paste input "502) 751-8516"
type input "[PHONE_NUMBER]"
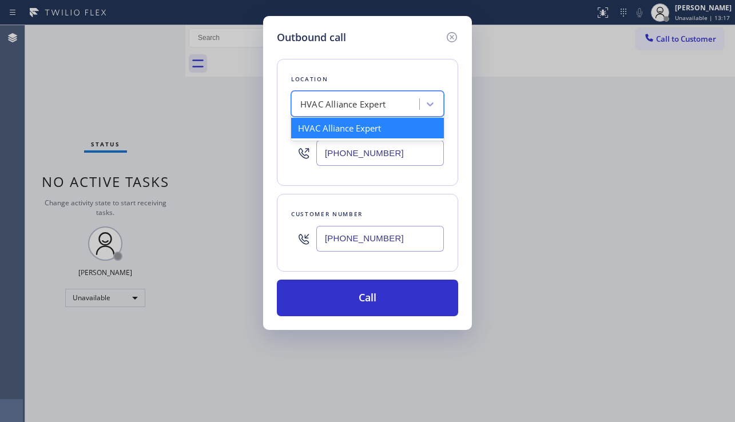
click at [338, 102] on div "HVAC Alliance Expert" at bounding box center [342, 104] width 85 height 13
paste input "Quick Tune Service"
type input "Quick Tune Service"
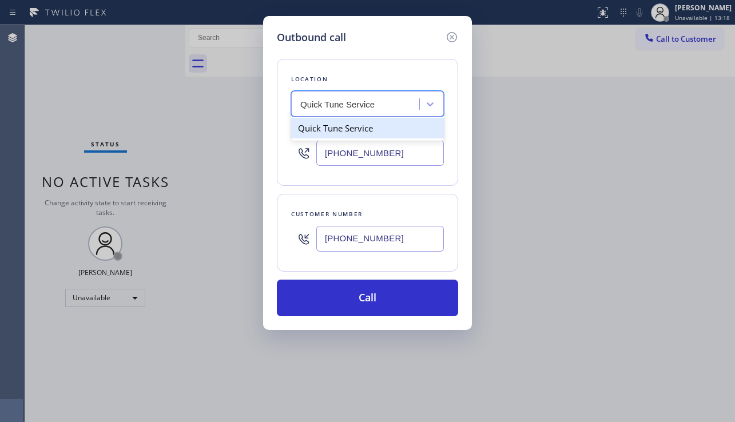
click at [361, 127] on div "Quick Tune Service" at bounding box center [367, 128] width 153 height 21
type input "[PHONE_NUMBER]"
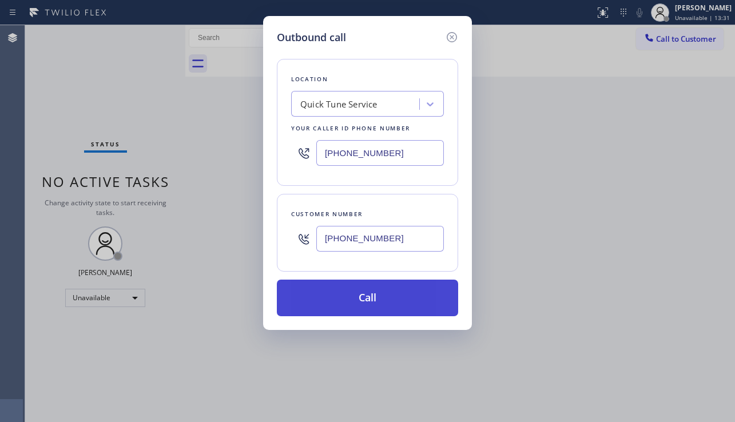
click at [388, 286] on button "Call" at bounding box center [367, 298] width 181 height 37
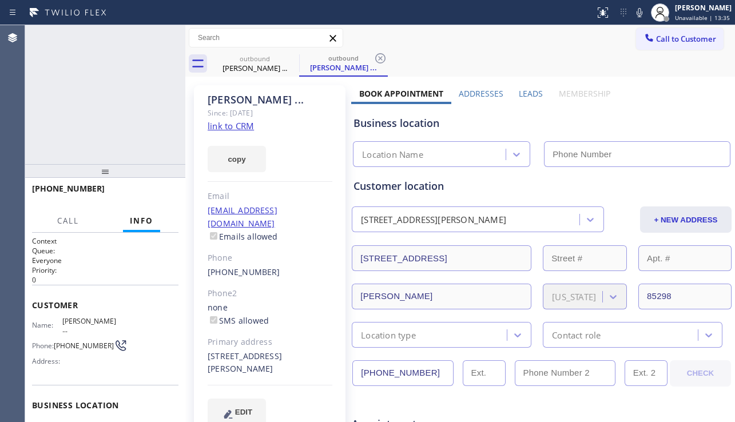
type input "[PHONE_NUMBER]"
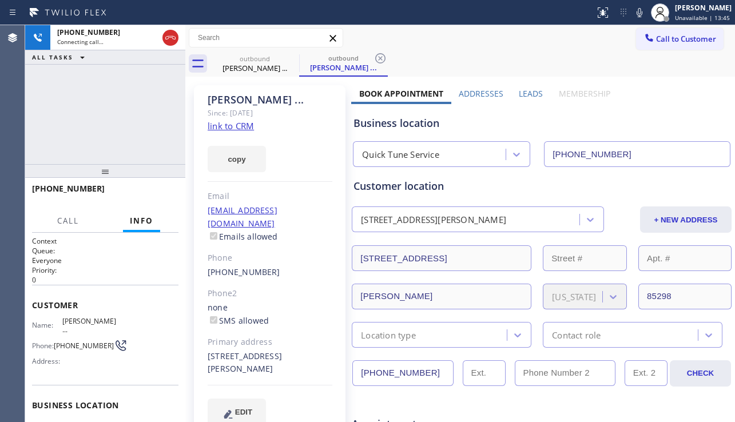
click at [519, 90] on label "Leads" at bounding box center [531, 93] width 24 height 11
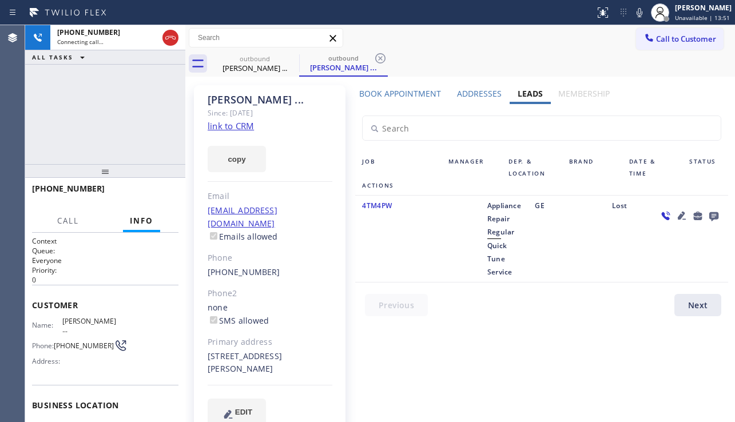
click at [704, 254] on div at bounding box center [689, 238] width 77 height 79
click at [677, 216] on icon at bounding box center [681, 216] width 8 height 8
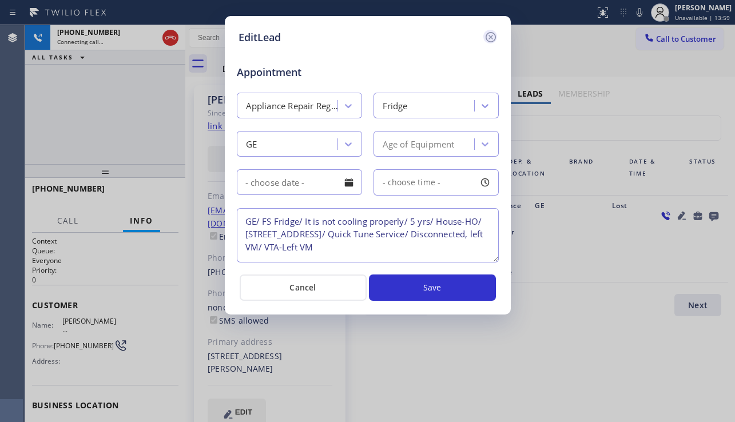
click at [496, 37] on icon at bounding box center [491, 37] width 14 height 14
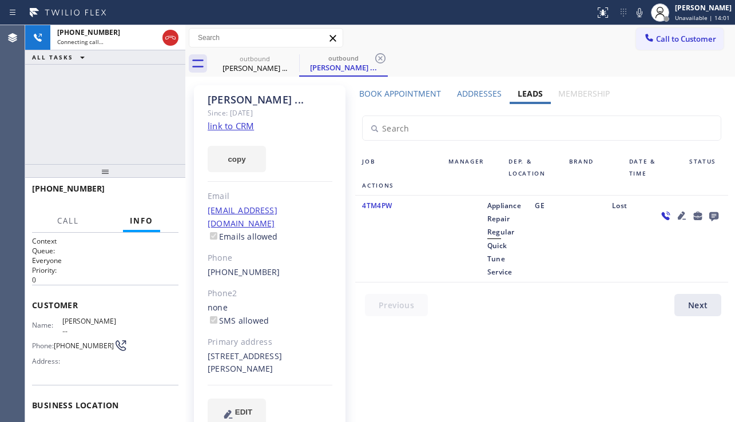
click at [677, 215] on icon at bounding box center [681, 216] width 8 height 8
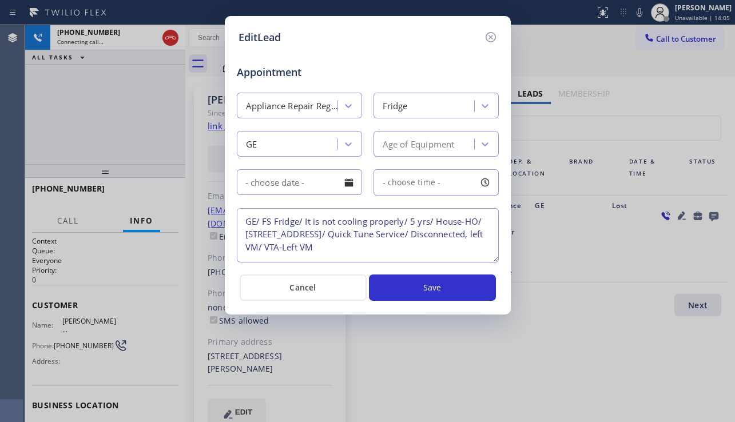
drag, startPoint x: 245, startPoint y: 221, endPoint x: 417, endPoint y: 234, distance: 172.6
click at [417, 234] on textarea "GE/ FS Fridge/ It is not cooling properly/ 5 yrs/ House-HO/ [STREET_ADDRESS]/ Q…" at bounding box center [368, 235] width 262 height 54
drag, startPoint x: 698, startPoint y: 245, endPoint x: 529, endPoint y: 172, distance: 183.8
click at [699, 245] on div "EditLead Appointment Appliance Repair Regular Fridge GE Age of Equipment - choo…" at bounding box center [367, 211] width 735 height 422
click at [488, 40] on icon at bounding box center [491, 37] width 14 height 14
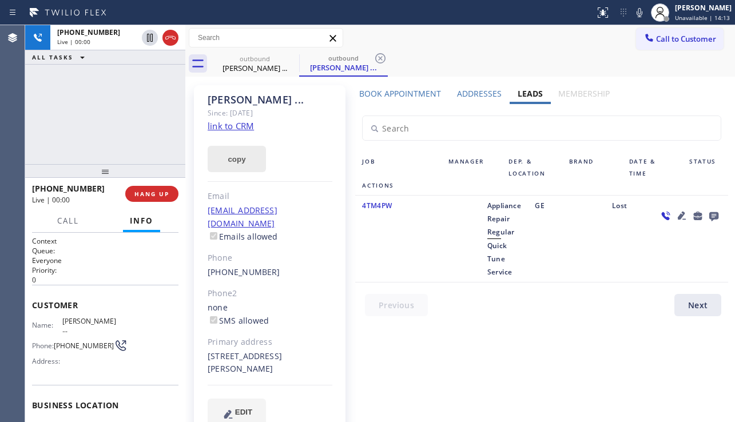
click at [238, 156] on button "copy" at bounding box center [237, 159] width 58 height 26
click at [708, 252] on div at bounding box center [689, 238] width 77 height 79
click at [677, 216] on icon at bounding box center [681, 216] width 8 height 8
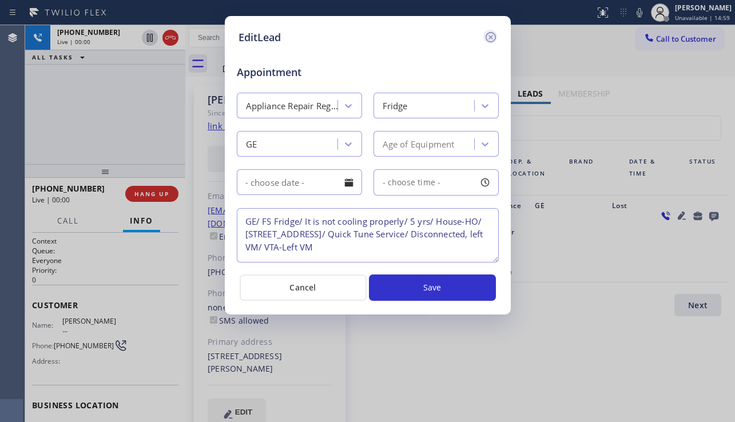
click at [492, 42] on icon at bounding box center [491, 37] width 14 height 14
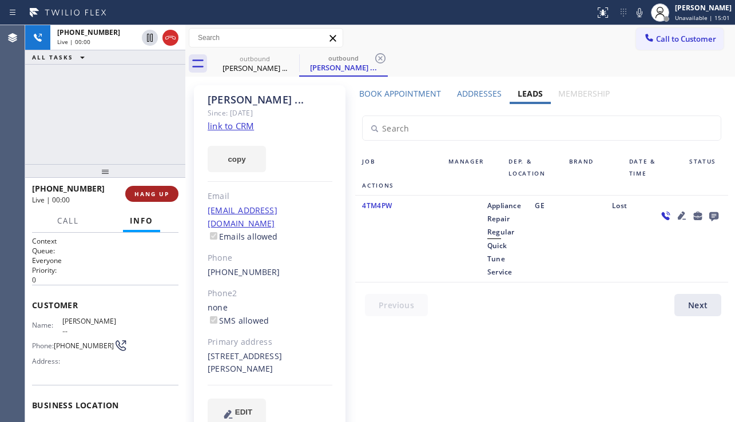
click at [154, 193] on span "HANG UP" at bounding box center [151, 194] width 35 height 8
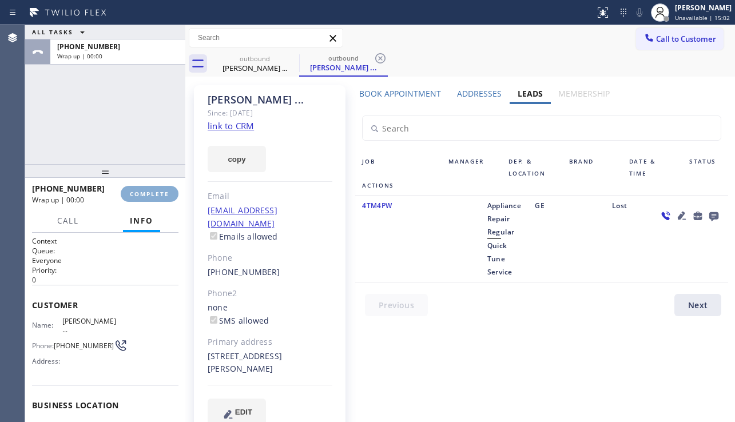
click at [154, 193] on span "COMPLETE" at bounding box center [149, 194] width 39 height 8
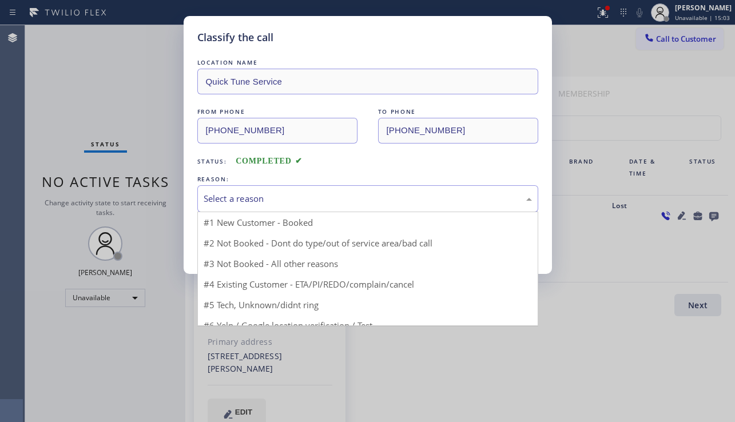
click at [332, 197] on div "Select a reason" at bounding box center [368, 198] width 328 height 13
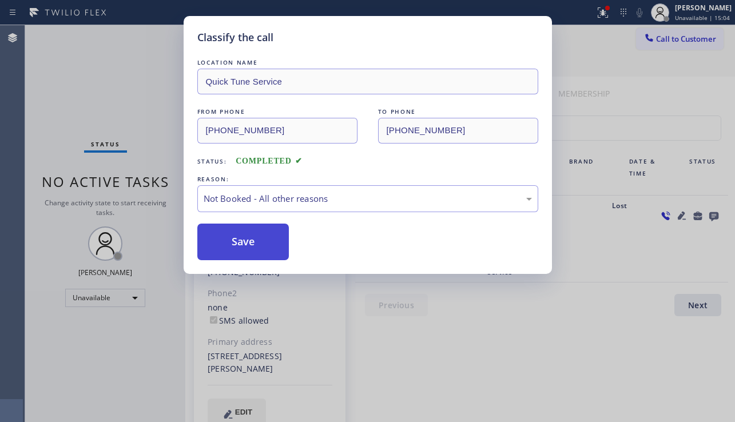
click at [242, 245] on button "Save" at bounding box center [243, 242] width 92 height 37
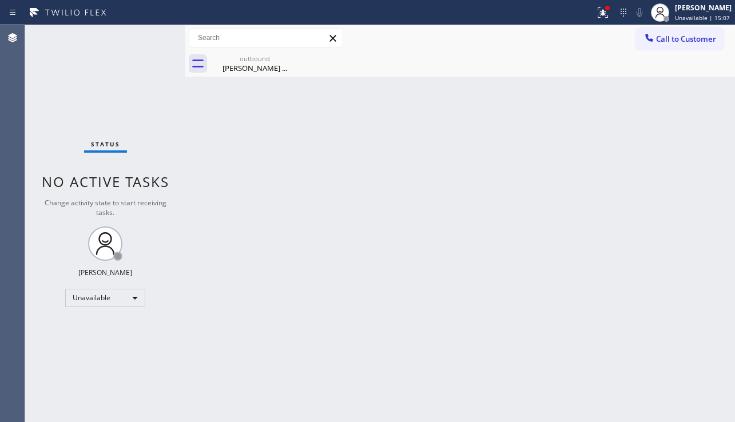
click at [679, 296] on div "Back to Dashboard Change Sender ID Customers Technicians Select a contact Outbo…" at bounding box center [459, 223] width 549 height 397
click at [244, 60] on div "outbound" at bounding box center [255, 58] width 86 height 9
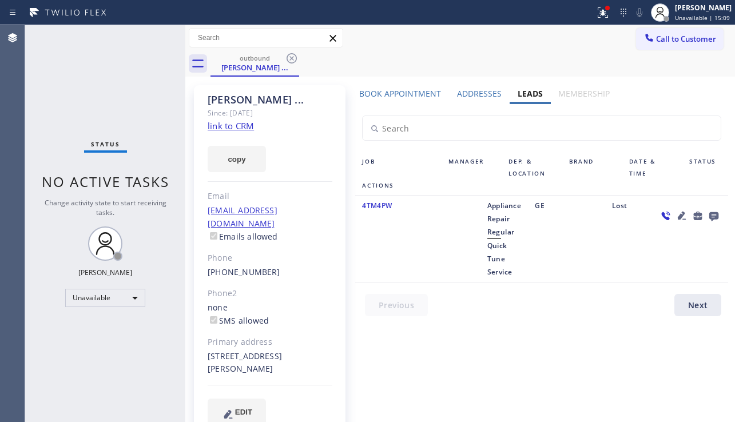
click at [398, 95] on label "Book Appointment" at bounding box center [400, 93] width 82 height 11
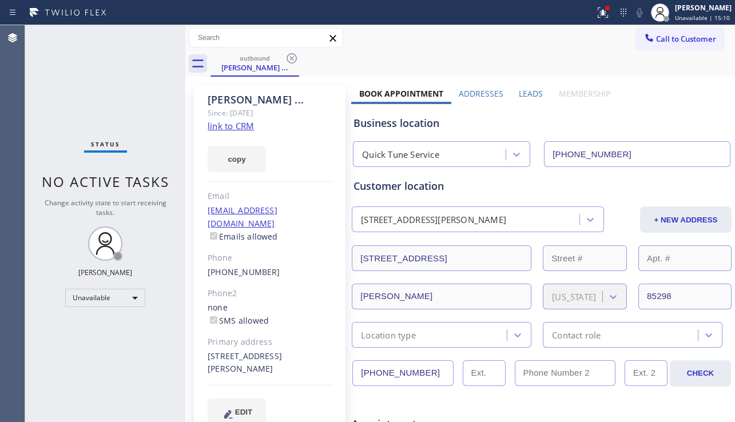
drag, startPoint x: 422, startPoint y: 368, endPoint x: 336, endPoint y: 380, distance: 87.1
click at [520, 93] on label "Leads" at bounding box center [531, 93] width 24 height 11
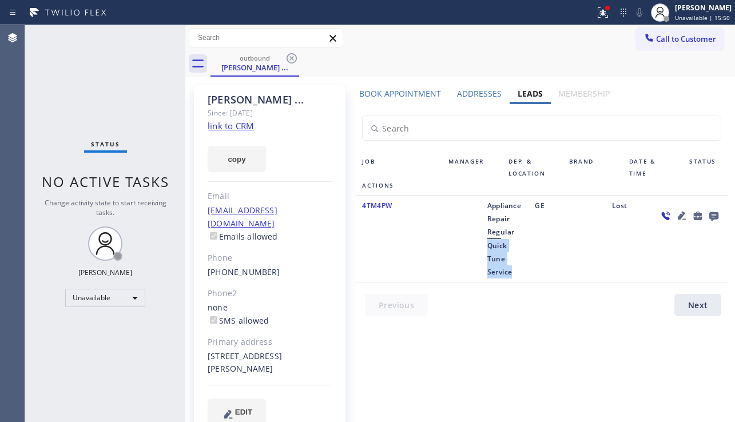
drag, startPoint x: 482, startPoint y: 243, endPoint x: 523, endPoint y: 266, distance: 46.6
click at [523, 266] on div "Appliance Repair Regular Quick Tune Service" at bounding box center [504, 238] width 48 height 79
copy span "Quick Tune Service"
click at [87, 204] on span "Change activity state to start receiving tasks." at bounding box center [106, 207] width 122 height 19
click at [292, 56] on icon at bounding box center [292, 58] width 14 height 14
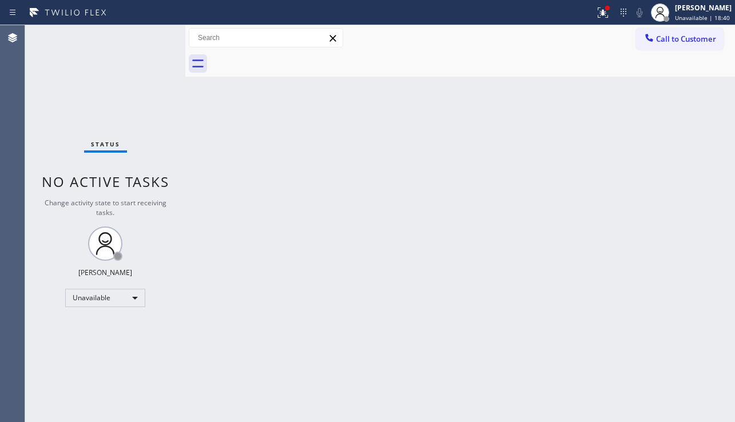
click at [321, 125] on div "Back to Dashboard Change Sender ID Customers Technicians Select a contact Outbo…" at bounding box center [459, 223] width 549 height 397
click at [687, 42] on span "Call to Customer" at bounding box center [686, 39] width 60 height 10
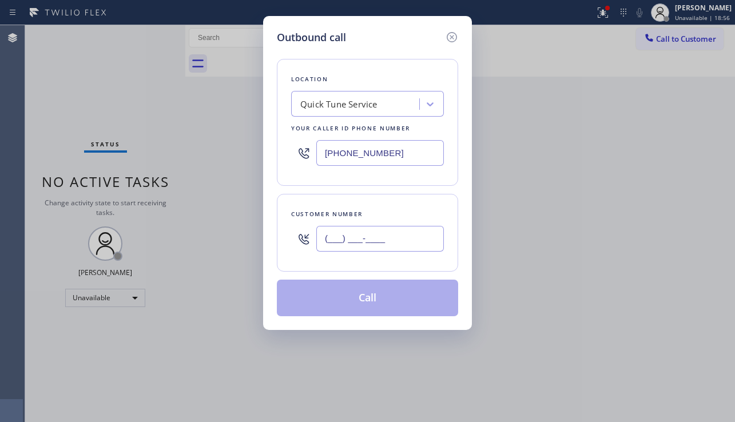
click at [372, 229] on input "(___) ___-____" at bounding box center [379, 239] width 127 height 26
paste input "917) 854-9263"
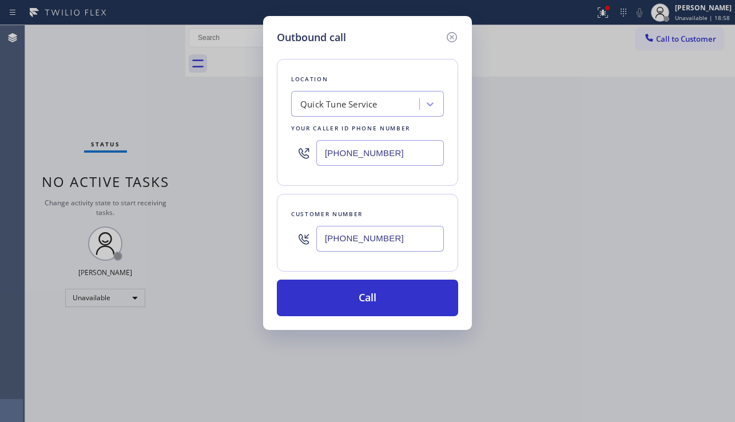
type input "[PHONE_NUMBER]"
drag, startPoint x: 402, startPoint y: 153, endPoint x: 310, endPoint y: 143, distance: 92.6
click at [310, 143] on div "[PHONE_NUMBER]" at bounding box center [367, 152] width 153 height 37
paste input "917) 935-4352"
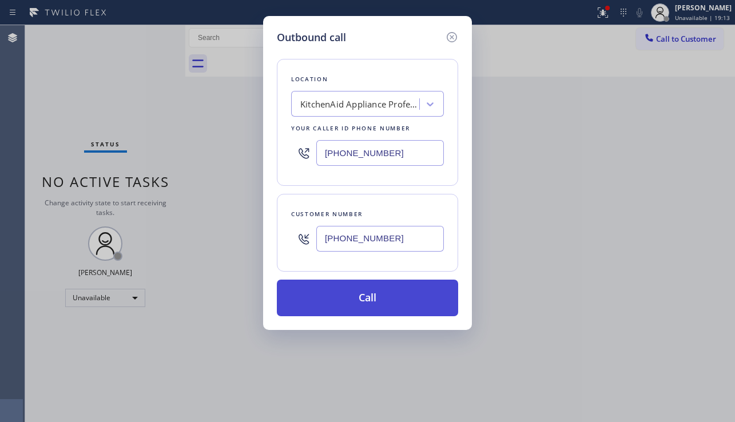
type input "[PHONE_NUMBER]"
click at [346, 294] on button "Call" at bounding box center [367, 298] width 181 height 37
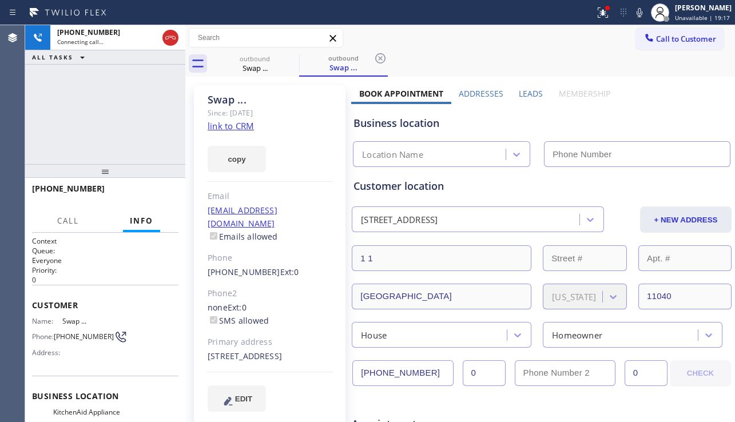
type input "[PHONE_NUMBER]"
click at [717, 101] on div "Business location KitchenAid Appliance Professionals [GEOGRAPHIC_DATA] [PHONE_N…" at bounding box center [541, 132] width 381 height 67
click at [528, 91] on label "Leads" at bounding box center [531, 93] width 24 height 11
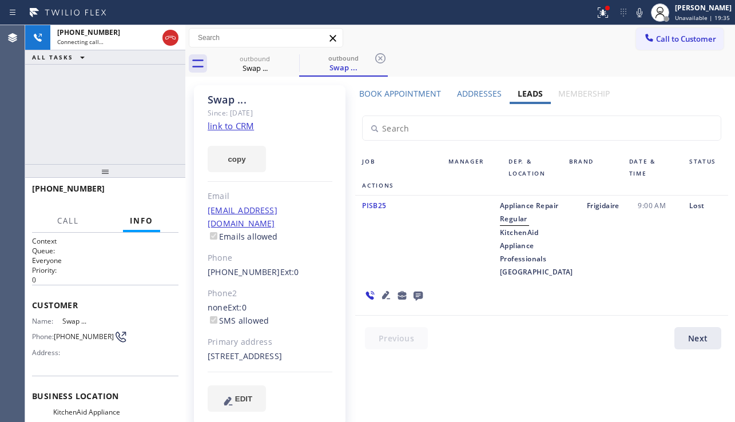
click at [390, 291] on icon at bounding box center [386, 295] width 8 height 8
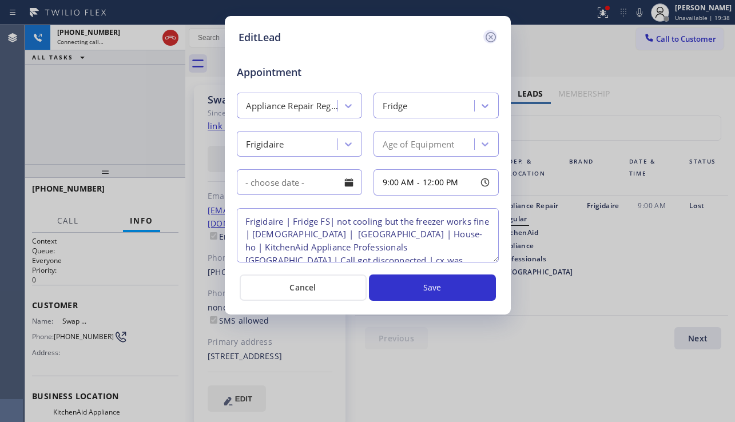
click at [491, 41] on icon at bounding box center [491, 37] width 14 height 14
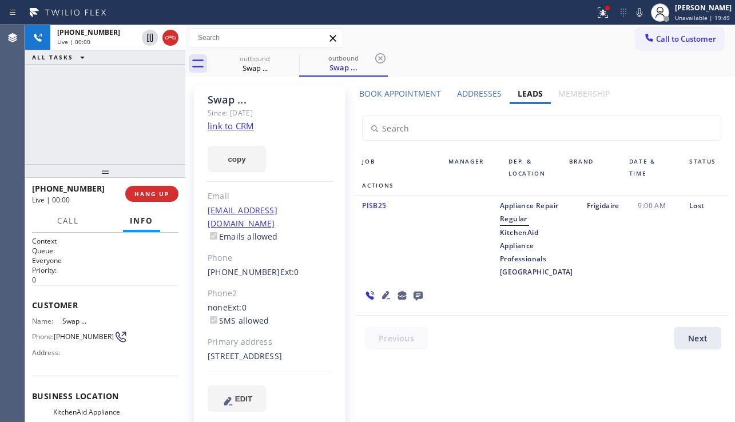
click at [432, 278] on div at bounding box center [393, 294] width 77 height 33
click at [393, 288] on icon at bounding box center [386, 295] width 14 height 14
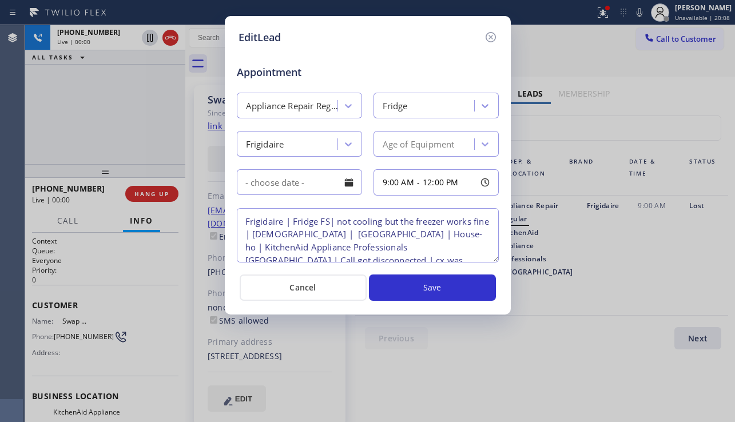
click at [329, 222] on textarea "Frigidaire | Fridge FS| not cooling but the freezer works fine | [DEMOGRAPHIC_D…" at bounding box center [368, 235] width 262 height 54
type textarea "Frigidaire | Fridge FS | not cooling but the freezer works fine | [DEMOGRAPHIC_…"
click at [485, 31] on icon at bounding box center [491, 37] width 14 height 14
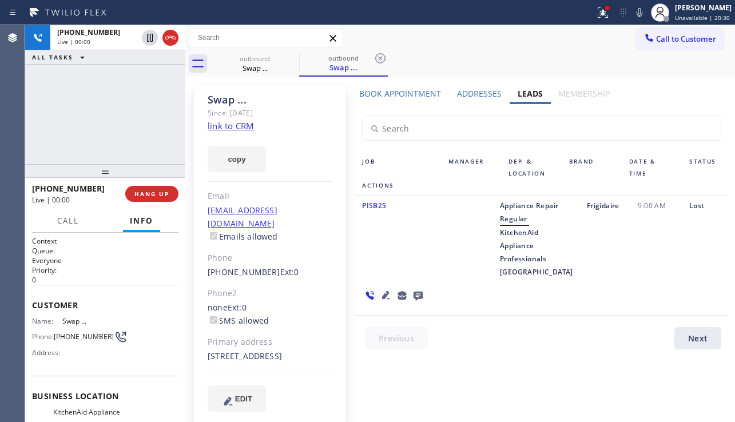
click at [164, 202] on div "[PHONE_NUMBER] Live | 00:00 HANG UP" at bounding box center [105, 194] width 146 height 30
click at [164, 197] on span "HANG UP" at bounding box center [151, 194] width 35 height 8
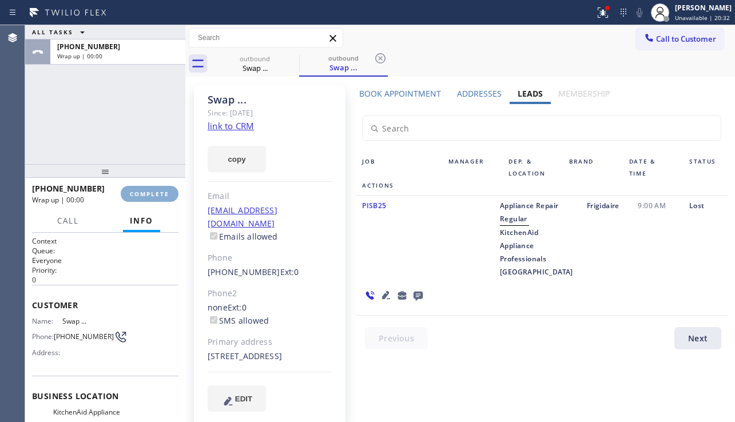
click at [164, 197] on span "COMPLETE" at bounding box center [149, 194] width 39 height 8
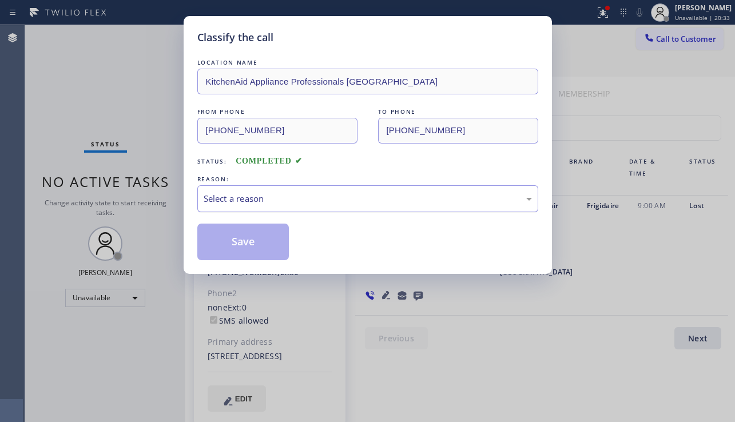
click at [308, 205] on div "Select a reason" at bounding box center [367, 198] width 341 height 27
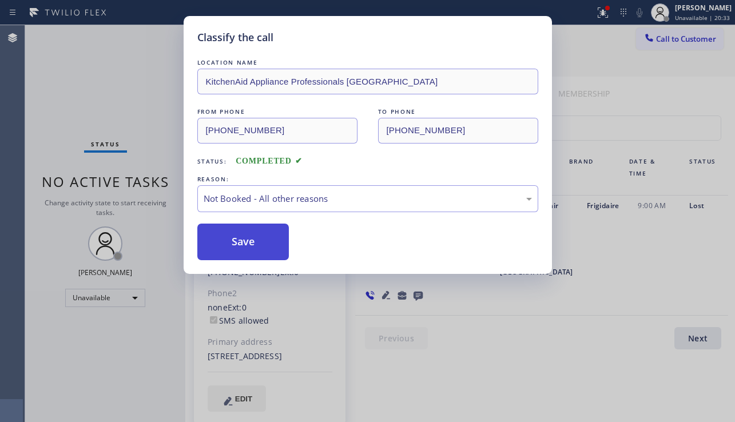
click at [236, 245] on button "Save" at bounding box center [243, 242] width 92 height 37
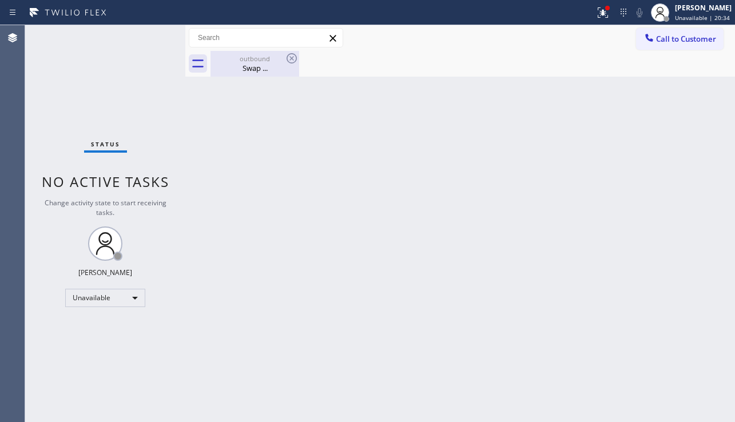
click at [270, 71] on div "Swap ..." at bounding box center [255, 68] width 86 height 10
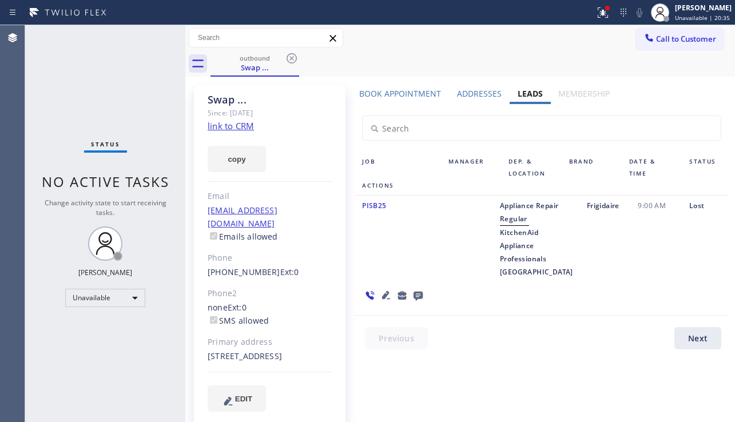
click at [417, 94] on label "Book Appointment" at bounding box center [400, 93] width 82 height 11
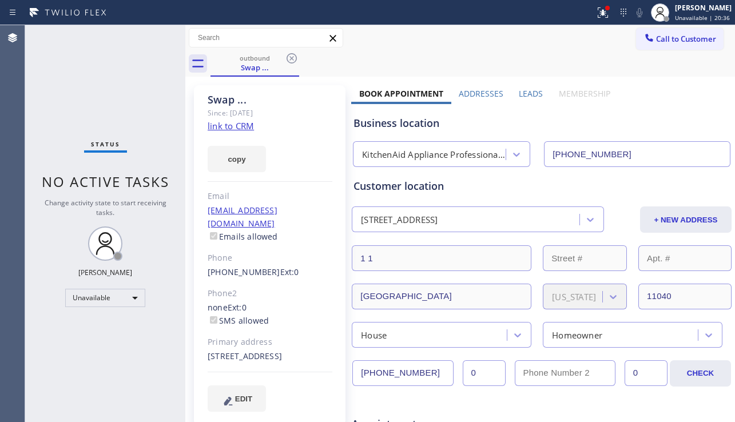
drag, startPoint x: 430, startPoint y: 370, endPoint x: 324, endPoint y: 377, distance: 106.6
click at [520, 96] on label "Leads" at bounding box center [531, 93] width 24 height 11
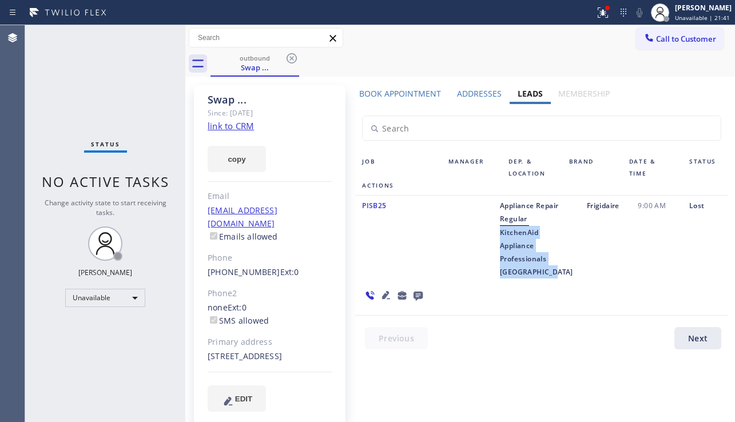
drag, startPoint x: 475, startPoint y: 245, endPoint x: 498, endPoint y: 293, distance: 53.2
click at [498, 278] on div "Appliance Repair Regular KitchenAid Appliance Professionals [GEOGRAPHIC_DATA]" at bounding box center [536, 238] width 87 height 79
copy span "KitchenAid Appliance Professionals [GEOGRAPHIC_DATA]"
drag, startPoint x: 142, startPoint y: 385, endPoint x: 167, endPoint y: 392, distance: 25.7
click at [142, 385] on div "Status No active tasks Change activity state to start receiving tasks. [PERSON_…" at bounding box center [105, 223] width 160 height 397
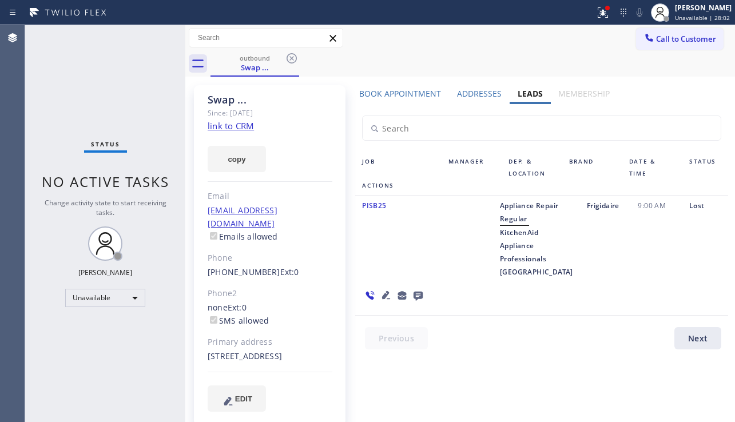
click at [95, 64] on div "Status No active tasks Change activity state to start receiving tasks. [PERSON_…" at bounding box center [105, 223] width 160 height 397
click at [663, 37] on span "Call to Customer" at bounding box center [686, 39] width 60 height 10
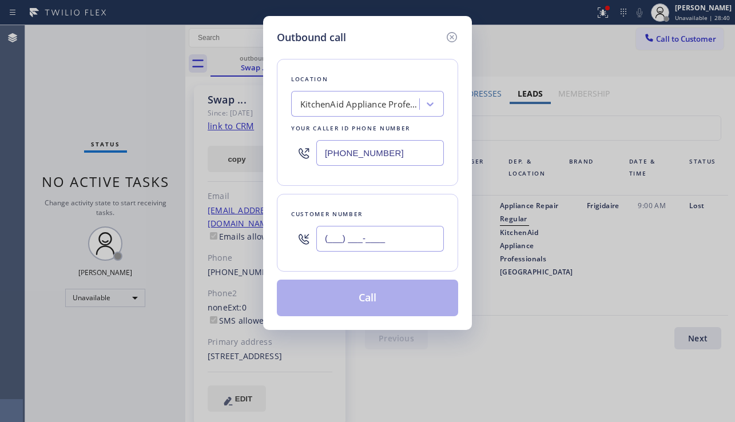
click at [345, 242] on input "(___) ___-____" at bounding box center [379, 239] width 127 height 26
paste input "805) 448-8694"
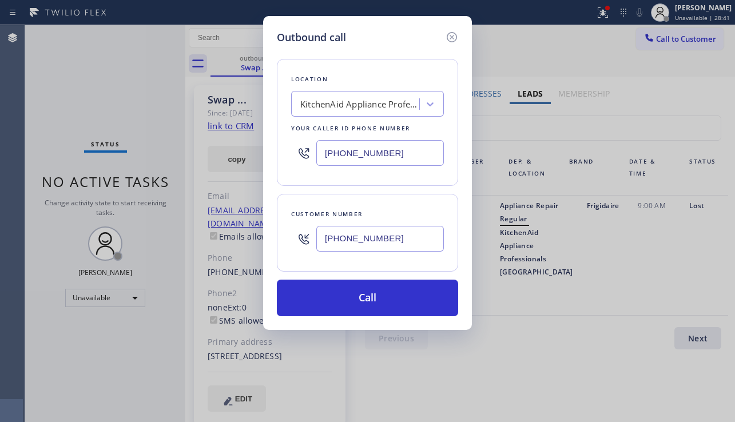
type input "[PHONE_NUMBER]"
drag, startPoint x: 400, startPoint y: 159, endPoint x: 306, endPoint y: 154, distance: 93.9
click at [306, 154] on div "[PHONE_NUMBER]" at bounding box center [367, 152] width 153 height 37
paste input "760) 904-3019"
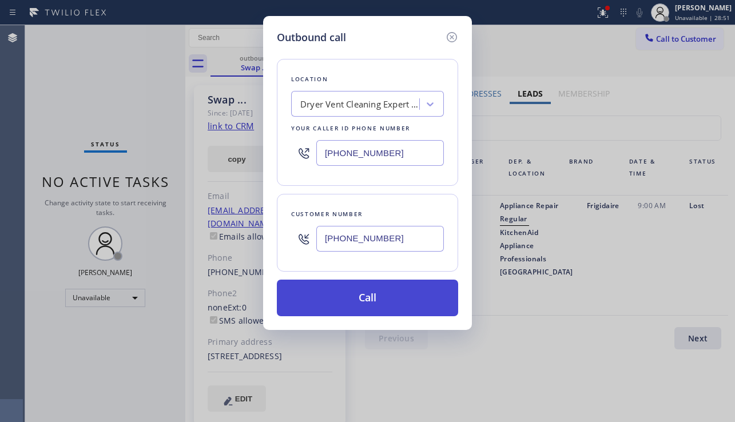
type input "[PHONE_NUMBER]"
click at [367, 293] on button "Call" at bounding box center [367, 298] width 181 height 37
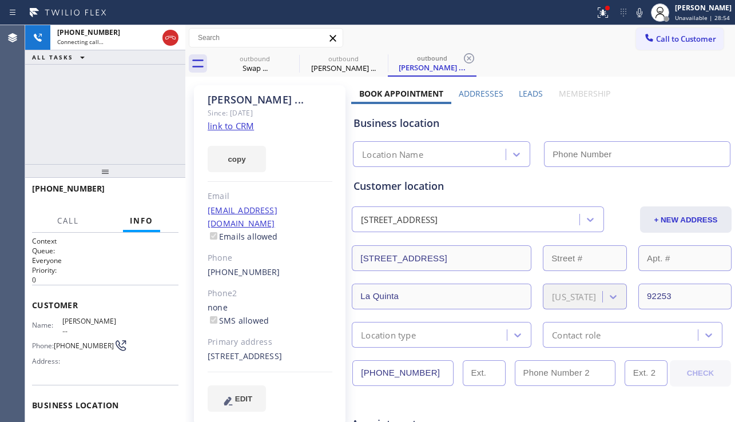
click at [75, 124] on div "[PHONE_NUMBER] Connecting call… ALL TASKS ALL TASKS ACTIVE TASKS TASKS IN WRAP …" at bounding box center [105, 94] width 160 height 139
click at [528, 94] on label "Leads" at bounding box center [531, 93] width 24 height 11
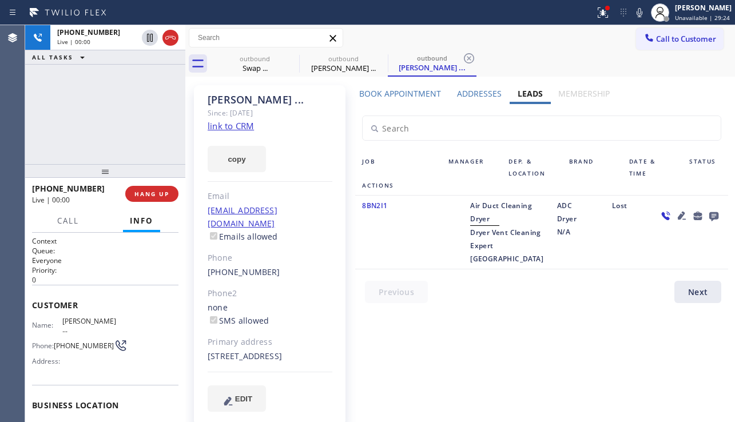
click at [79, 141] on div "[PHONE_NUMBER] Live | 00:00 ALL TASKS ALL TASKS ACTIVE TASKS TASKS IN WRAP UP" at bounding box center [105, 94] width 160 height 139
click at [675, 216] on icon at bounding box center [682, 216] width 14 height 14
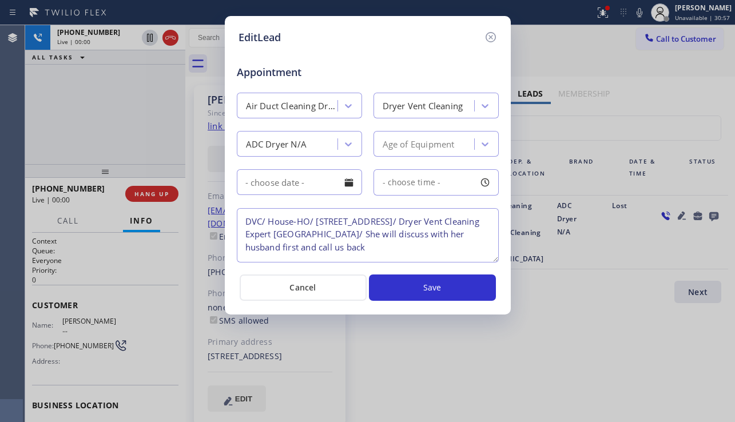
click at [695, 254] on div "EditLead Appointment Air Duct Cleaning Dryer Dryer Vent Cleaning ADC Dryer N/A …" at bounding box center [367, 211] width 735 height 422
click at [492, 42] on icon at bounding box center [491, 37] width 14 height 14
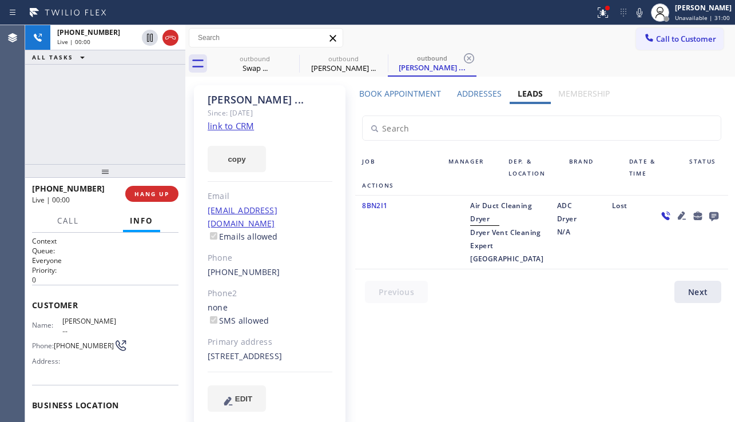
click at [709, 219] on icon at bounding box center [713, 216] width 9 height 9
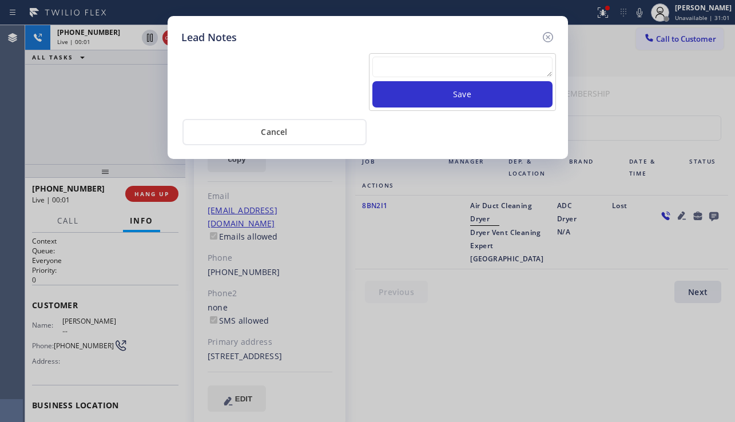
click at [422, 77] on textarea at bounding box center [462, 67] width 180 height 21
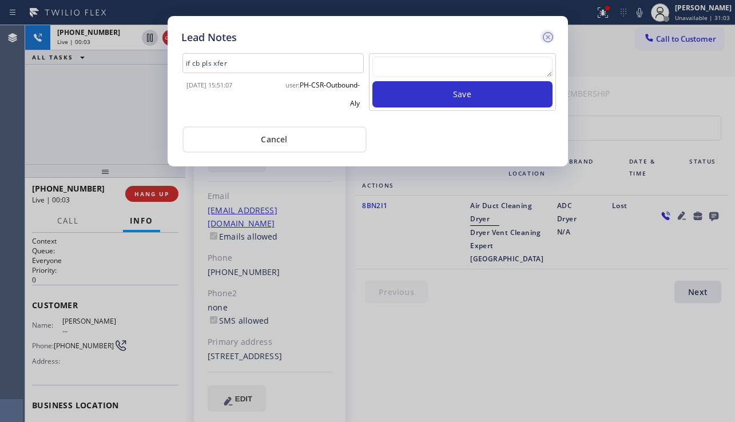
click at [545, 41] on icon at bounding box center [547, 37] width 10 height 10
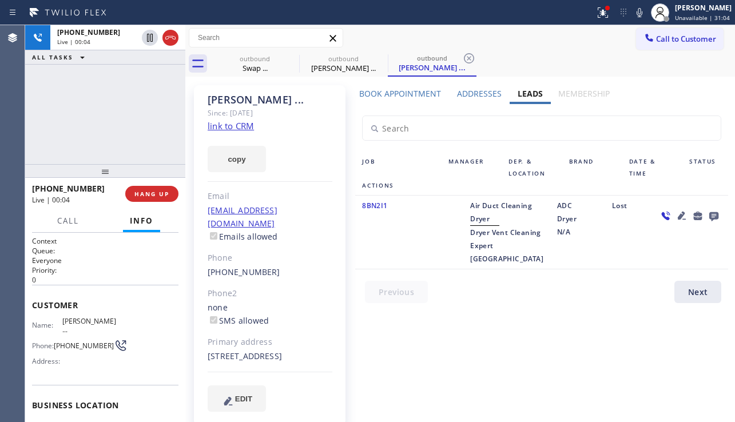
click at [677, 216] on icon at bounding box center [681, 216] width 8 height 8
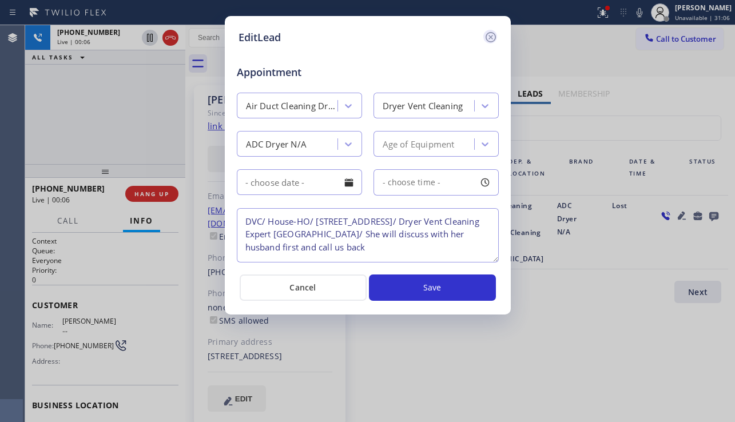
click at [484, 34] on icon at bounding box center [491, 37] width 14 height 14
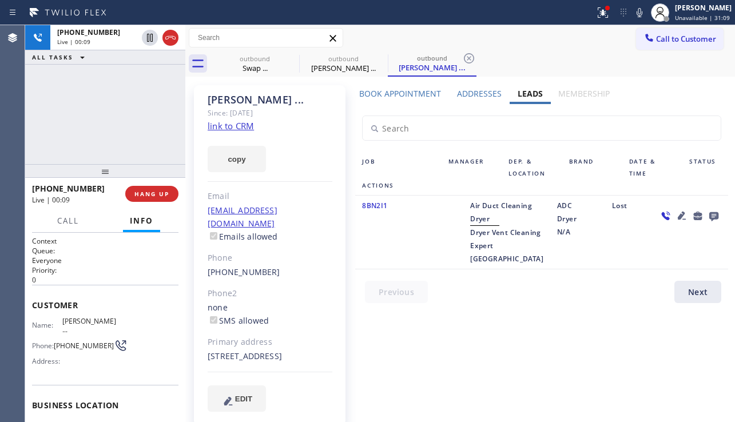
click at [675, 214] on icon at bounding box center [682, 216] width 14 height 14
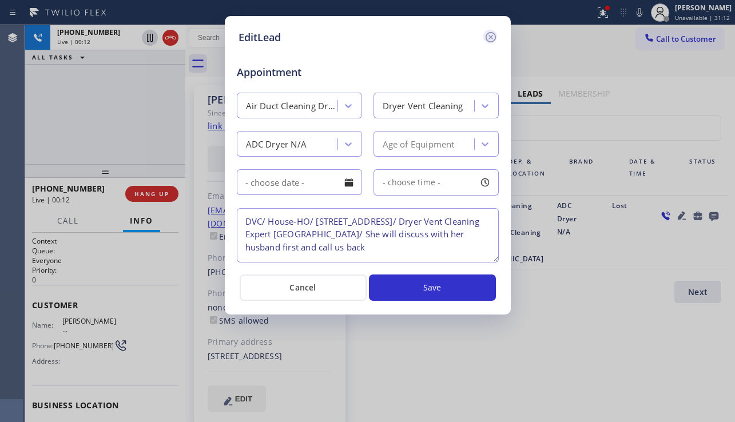
click at [487, 42] on icon at bounding box center [491, 37] width 14 height 14
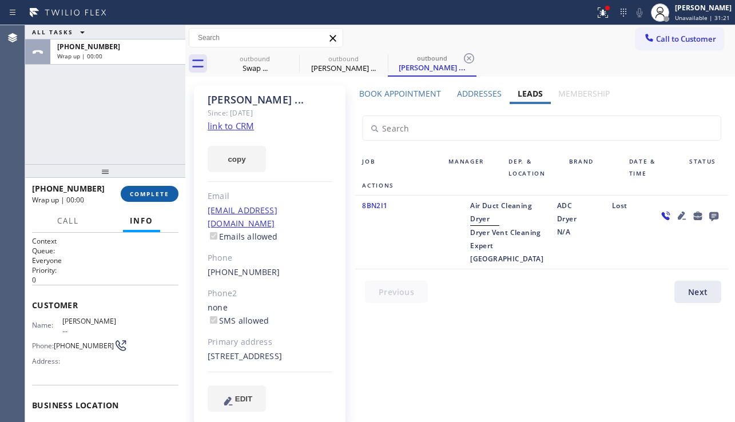
click at [169, 193] on span "COMPLETE" at bounding box center [149, 194] width 39 height 8
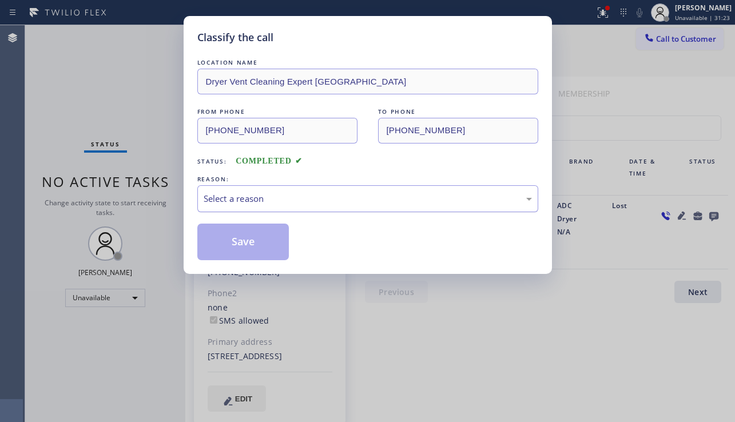
click at [272, 206] on div "Select a reason" at bounding box center [367, 198] width 341 height 27
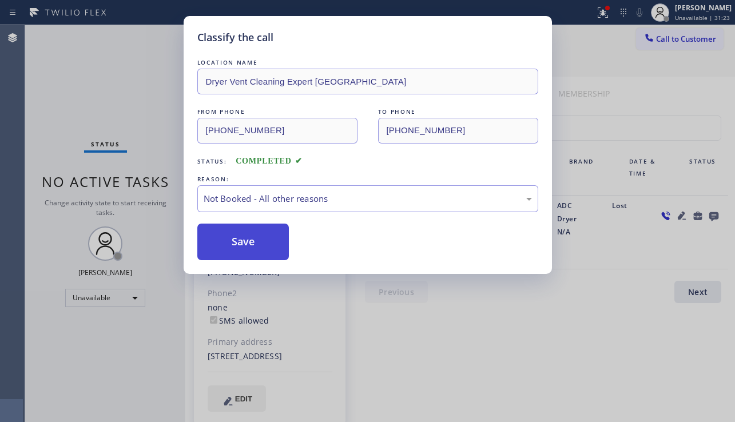
click at [247, 245] on button "Save" at bounding box center [243, 242] width 92 height 37
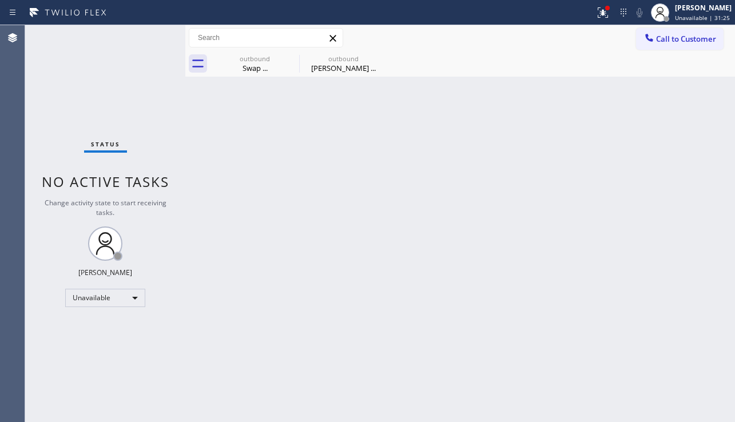
click at [328, 73] on div "[PERSON_NAME] ..." at bounding box center [343, 68] width 86 height 10
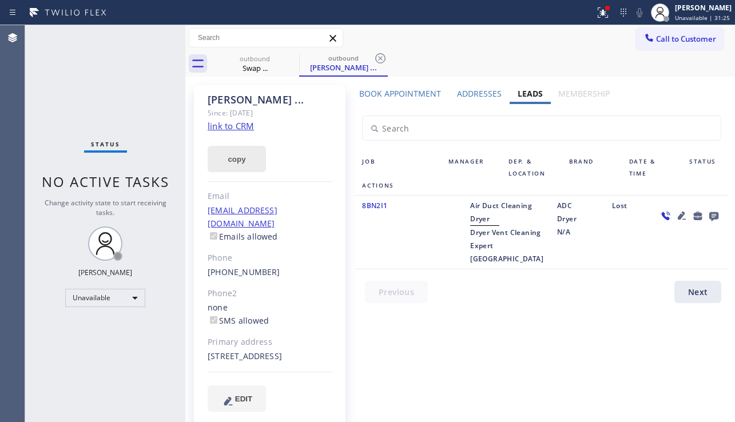
click at [228, 157] on button "copy" at bounding box center [237, 159] width 58 height 26
drag, startPoint x: 124, startPoint y: 344, endPoint x: 145, endPoint y: 321, distance: 31.2
click at [124, 344] on div "Status No active tasks Change activity state to start receiving tasks. [PERSON_…" at bounding box center [105, 223] width 160 height 397
click at [377, 57] on icon at bounding box center [380, 58] width 14 height 14
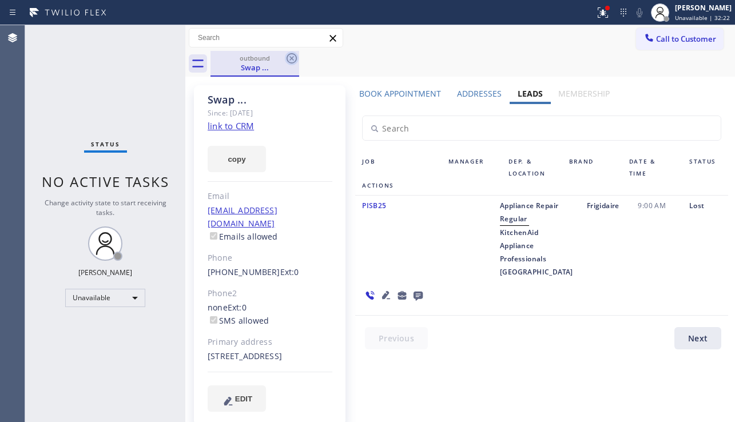
click at [289, 57] on icon at bounding box center [292, 58] width 14 height 14
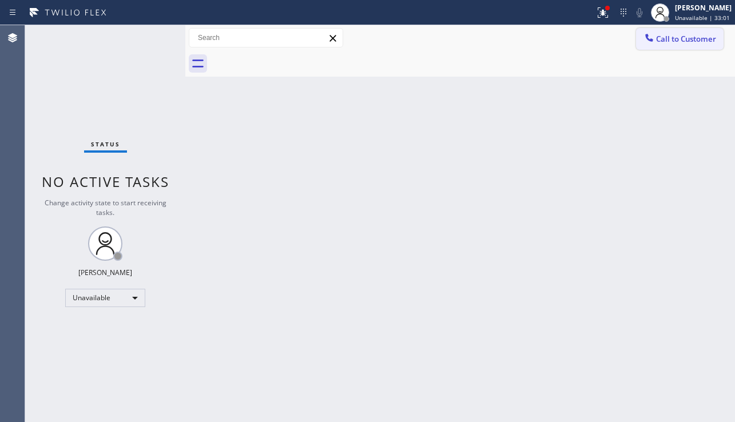
click at [642, 44] on div at bounding box center [649, 39] width 14 height 14
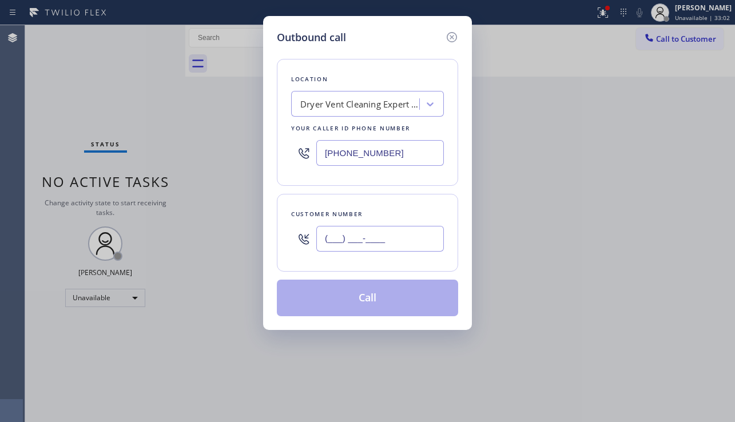
click at [355, 245] on input "(___) ___-____" at bounding box center [379, 239] width 127 height 26
paste input "917) 488-1557"
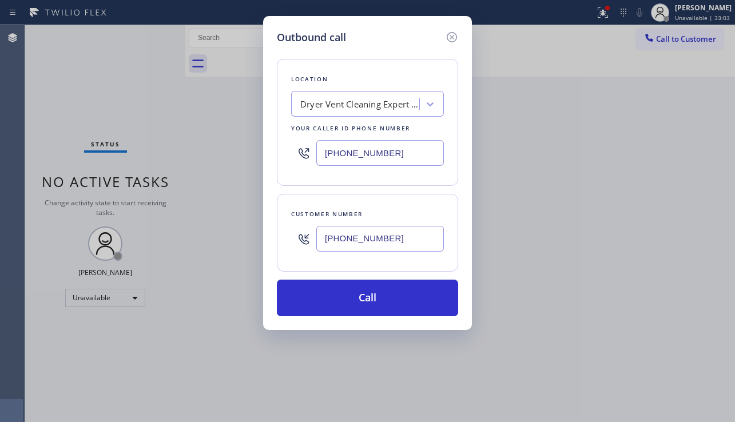
type input "[PHONE_NUMBER]"
click at [358, 109] on div "Dryer Vent Cleaning Expert [GEOGRAPHIC_DATA]" at bounding box center [360, 104] width 120 height 13
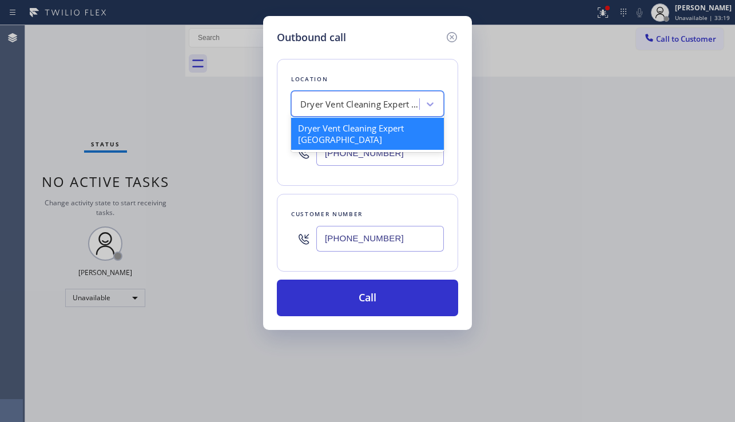
paste input "[PHONE_NUMBER]"
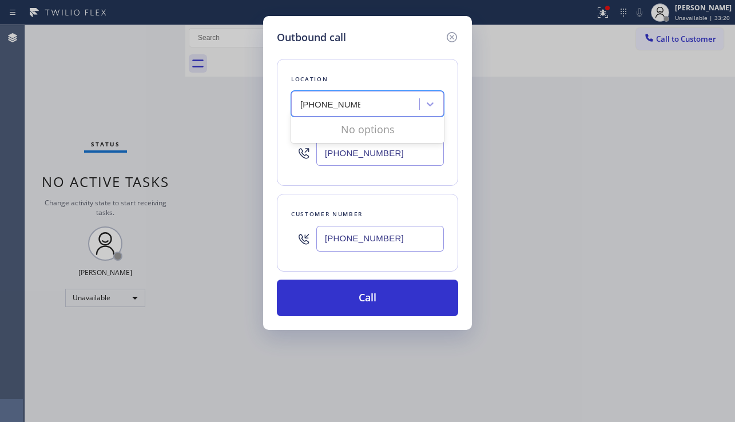
type input "[PHONE_NUMBER]"
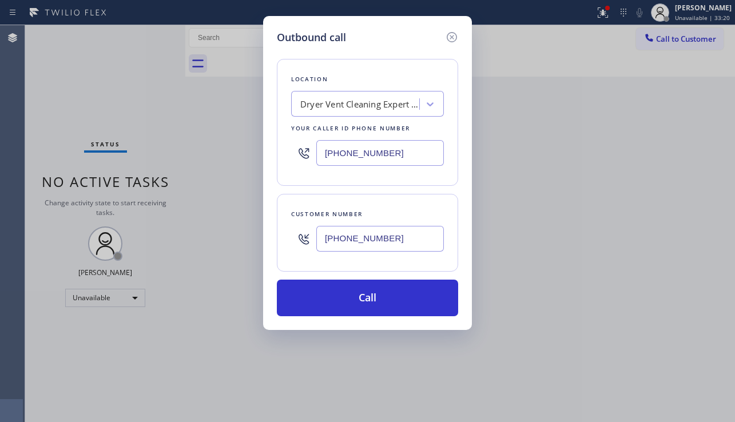
drag, startPoint x: 407, startPoint y: 160, endPoint x: 314, endPoint y: 157, distance: 92.7
click at [314, 157] on div "[PHONE_NUMBER]" at bounding box center [367, 152] width 153 height 37
paste input "929) 325-2750"
type input "[PHONE_NUMBER]"
click at [682, 291] on div "Outbound call Location [PERSON_NAME] HVAC Repair Your caller id phone number [P…" at bounding box center [367, 211] width 735 height 422
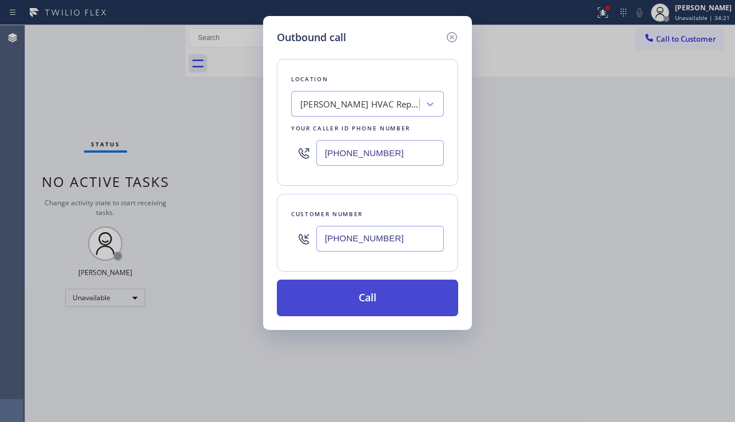
click at [385, 301] on button "Call" at bounding box center [367, 298] width 181 height 37
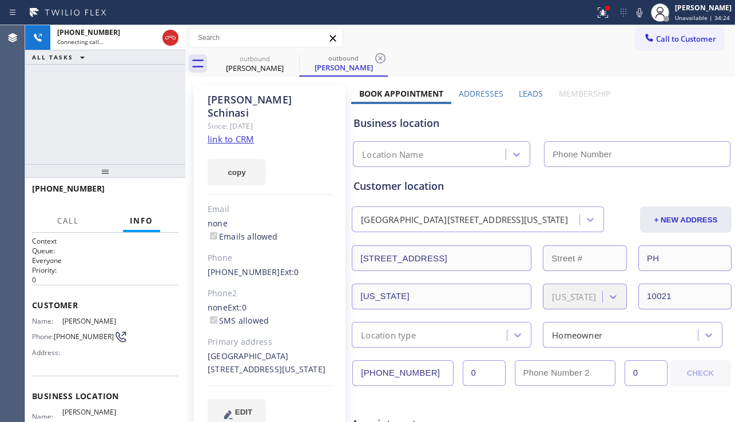
click at [524, 99] on div "Leads" at bounding box center [530, 96] width 39 height 16
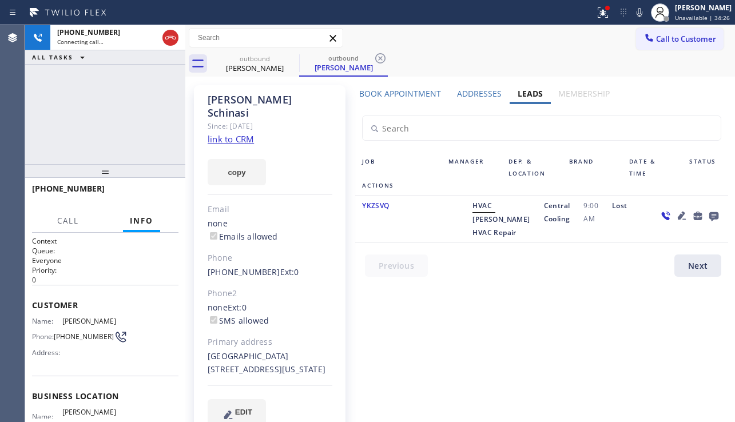
click at [675, 212] on icon at bounding box center [682, 216] width 14 height 14
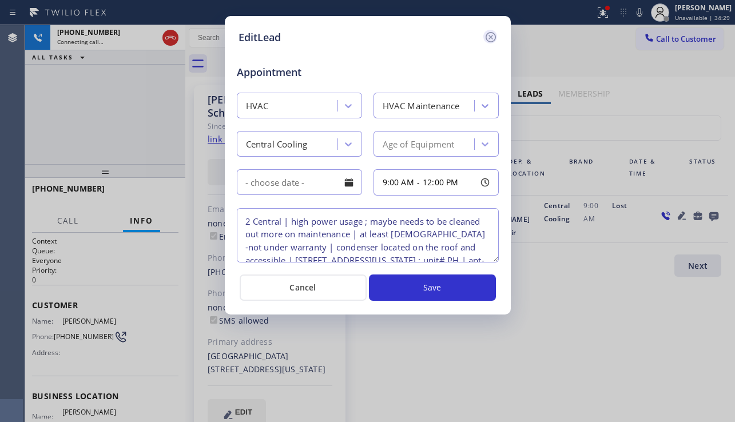
click at [491, 37] on icon at bounding box center [490, 37] width 10 height 10
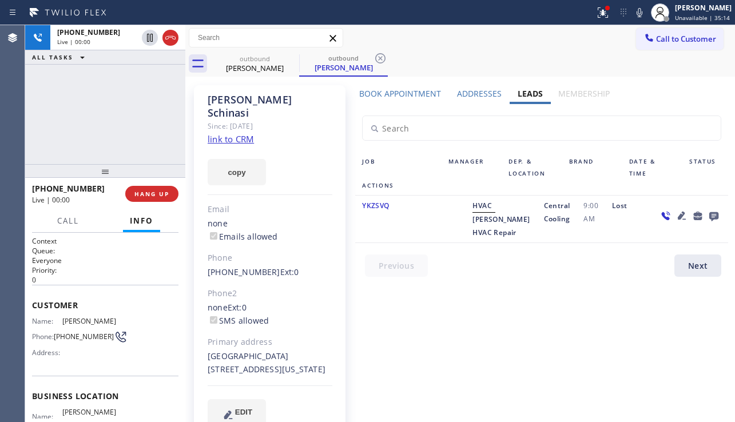
click at [704, 168] on div "Status" at bounding box center [705, 168] width 46 height 24
click at [677, 218] on icon at bounding box center [681, 216] width 8 height 8
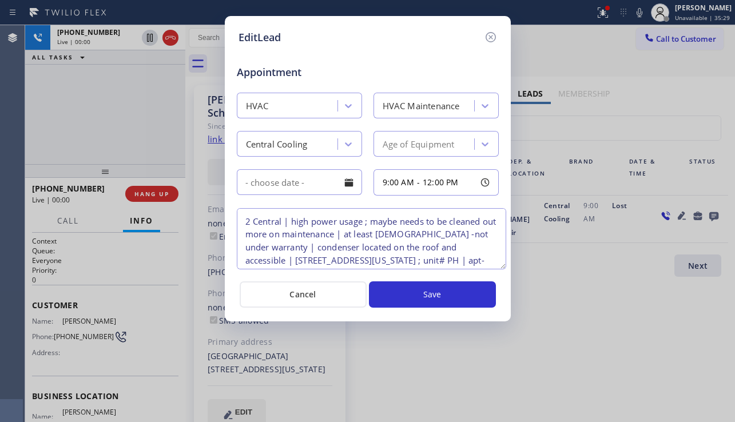
drag, startPoint x: 496, startPoint y: 259, endPoint x: 504, endPoint y: 266, distance: 10.1
click at [504, 266] on textarea "2 Central | high power usage ; maybe needs to be cleaned out more on maintenanc…" at bounding box center [371, 238] width 269 height 61
click at [684, 217] on div "EditLead Appointment HVAC HVAC Maintenance Central Cooling Age of Equipment 9:0…" at bounding box center [367, 211] width 735 height 422
click at [488, 37] on icon at bounding box center [491, 37] width 14 height 14
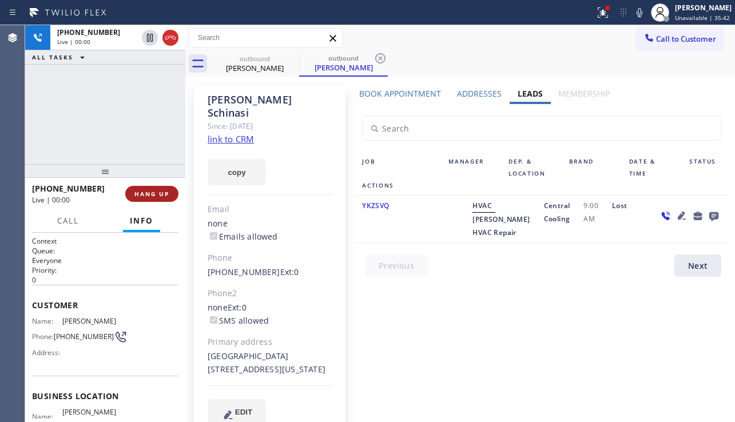
click at [151, 195] on span "HANG UP" at bounding box center [151, 194] width 35 height 8
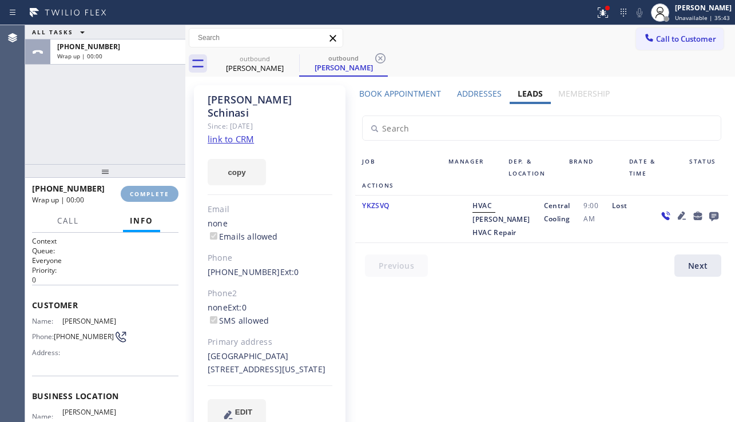
click at [151, 195] on span "COMPLETE" at bounding box center [149, 194] width 39 height 8
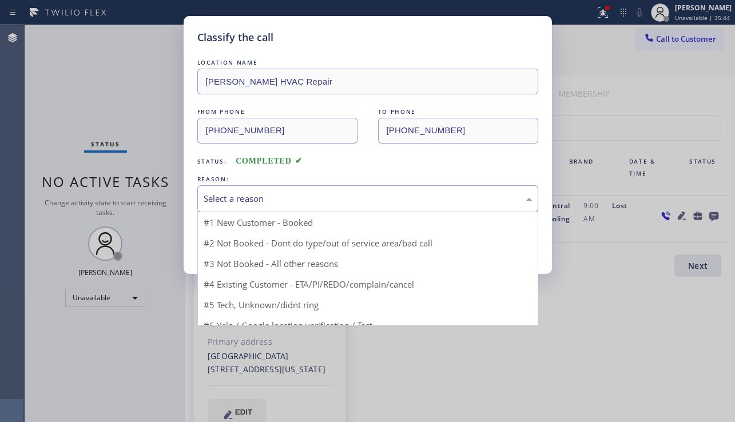
click at [300, 204] on div "Select a reason" at bounding box center [368, 198] width 328 height 13
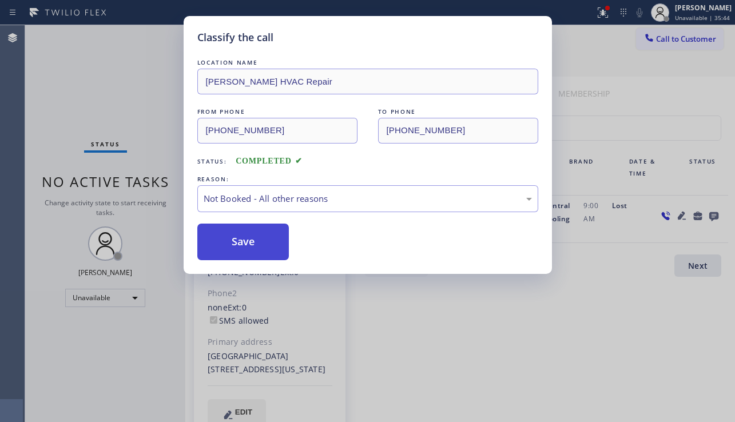
click at [240, 245] on button "Save" at bounding box center [243, 242] width 92 height 37
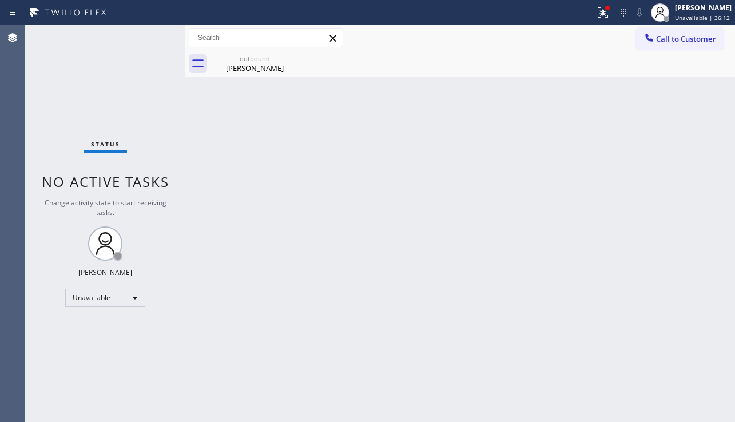
click at [725, 289] on div "Back to Dashboard Change Sender ID Customers Technicians Select a contact Outbo…" at bounding box center [459, 223] width 549 height 397
click at [282, 66] on div "[PERSON_NAME]" at bounding box center [255, 68] width 86 height 10
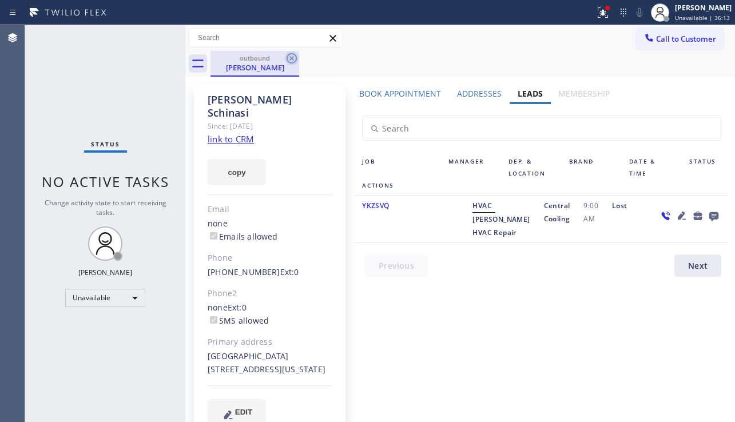
click at [293, 60] on icon at bounding box center [291, 58] width 10 height 10
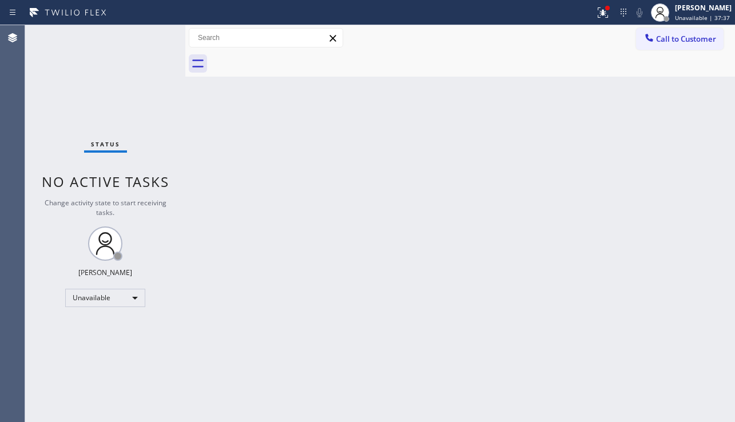
click at [685, 232] on div "Back to Dashboard Change Sender ID Customers Technicians Select a contact Outbo…" at bounding box center [459, 223] width 549 height 397
drag, startPoint x: 348, startPoint y: 381, endPoint x: 324, endPoint y: 393, distance: 26.8
click at [348, 381] on div "Back to Dashboard Change Sender ID Customers Technicians Select a contact Outbo…" at bounding box center [459, 223] width 549 height 397
click at [673, 41] on span "Call to Customer" at bounding box center [686, 39] width 60 height 10
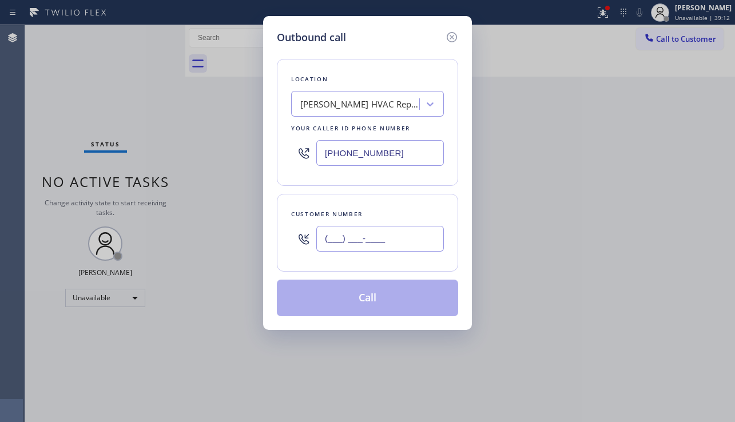
click at [361, 237] on input "(___) ___-____" at bounding box center [379, 239] width 127 height 26
paste input "760) 401-5010"
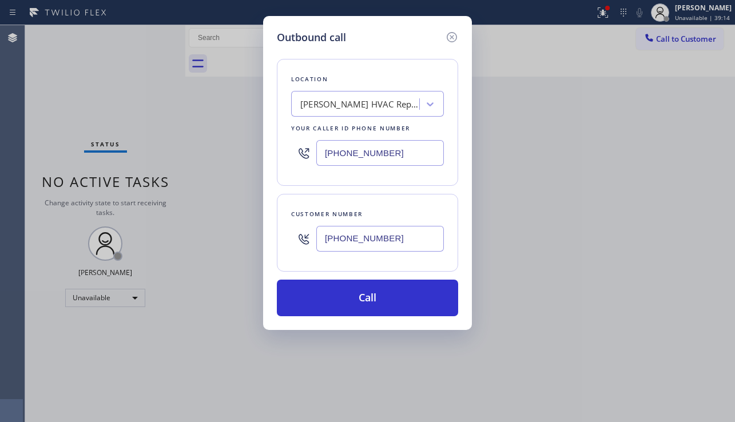
type input "[PHONE_NUMBER]"
click at [373, 110] on div "[PERSON_NAME] HVAC Repair" at bounding box center [360, 104] width 120 height 13
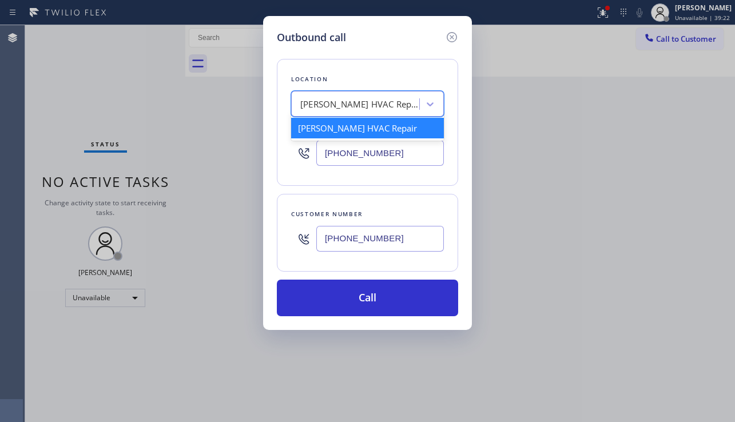
paste input "[PHONE_NUMBER]"
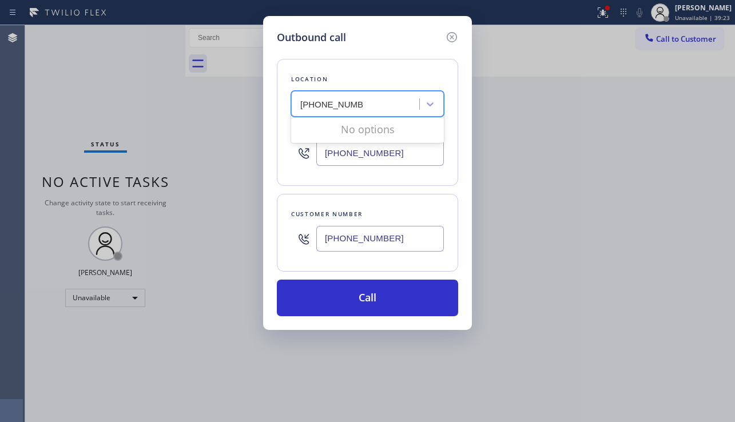
type input "[PHONE_NUMBER]"
drag, startPoint x: 393, startPoint y: 161, endPoint x: 306, endPoint y: 157, distance: 87.0
click at [306, 157] on div "[PHONE_NUMBER]" at bounding box center [367, 152] width 153 height 37
paste input "49) 334-2797"
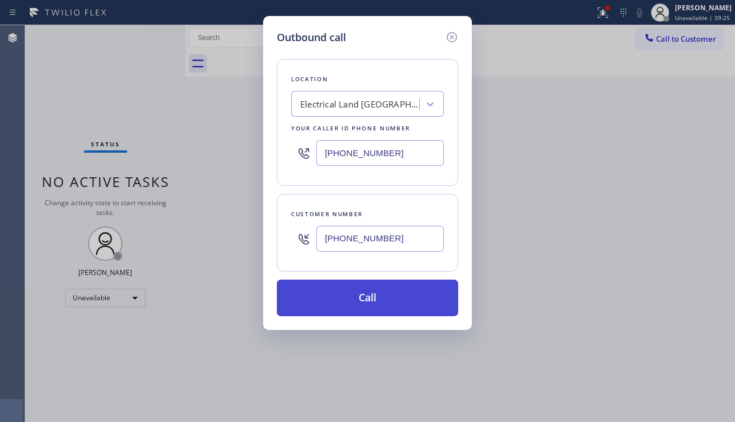
type input "[PHONE_NUMBER]"
click at [374, 295] on button "Call" at bounding box center [367, 298] width 181 height 37
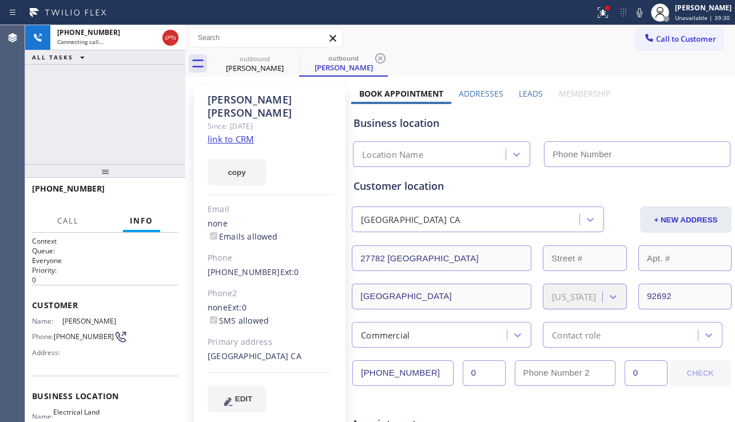
type input "[PHONE_NUMBER]"
click at [83, 126] on div "[PHONE_NUMBER] Connecting call… ALL TASKS ALL TASKS ACTIVE TASKS TASKS IN WRAP …" at bounding box center [105, 94] width 160 height 139
click at [531, 99] on div "Leads" at bounding box center [530, 96] width 39 height 16
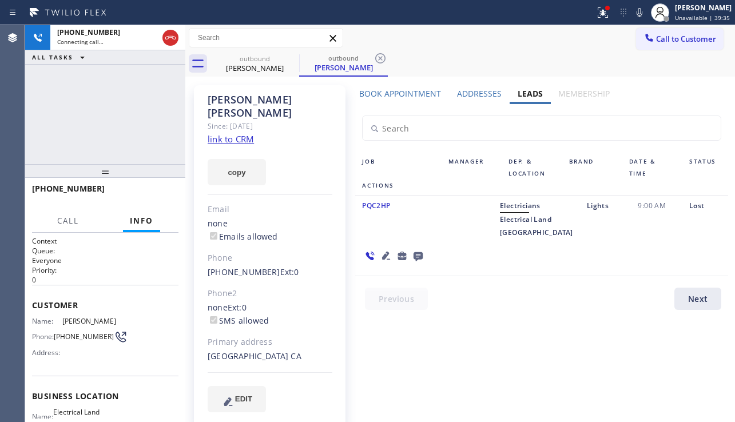
click at [393, 249] on icon at bounding box center [386, 256] width 14 height 14
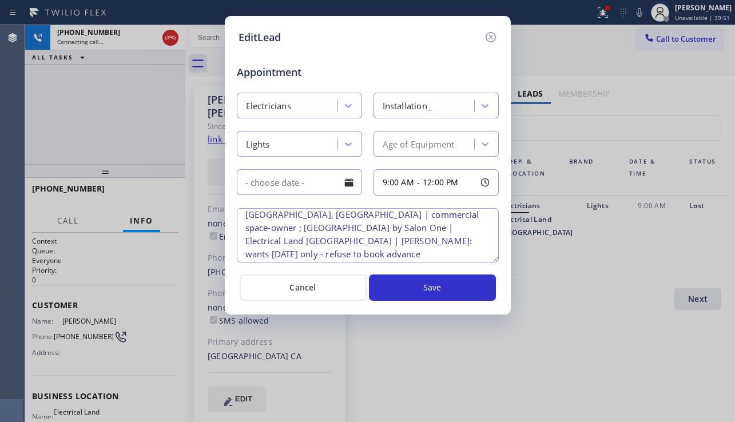
scroll to position [76, 0]
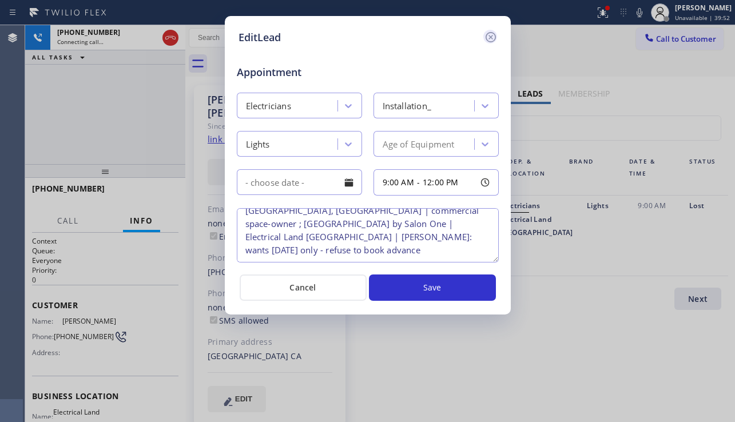
click at [497, 38] on icon at bounding box center [491, 37] width 14 height 14
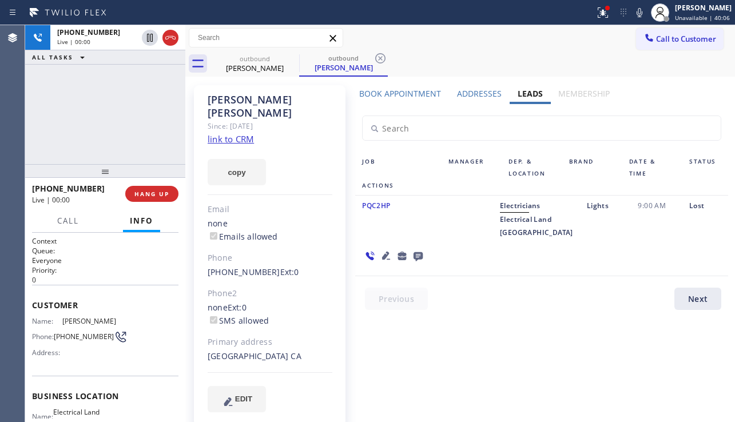
click at [390, 252] on icon at bounding box center [386, 256] width 8 height 8
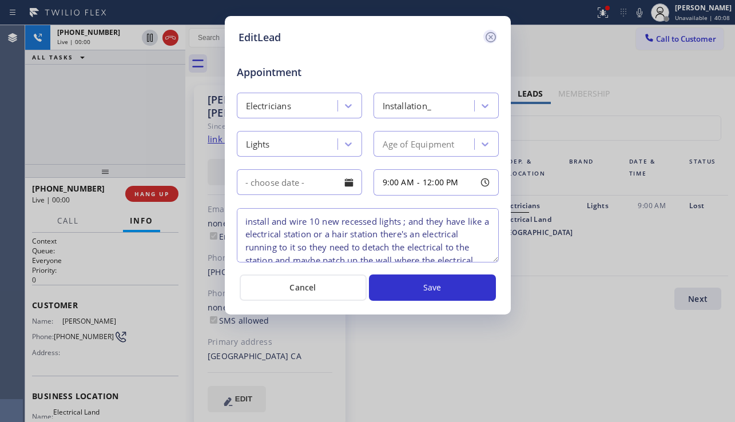
click at [495, 37] on icon at bounding box center [490, 37] width 10 height 10
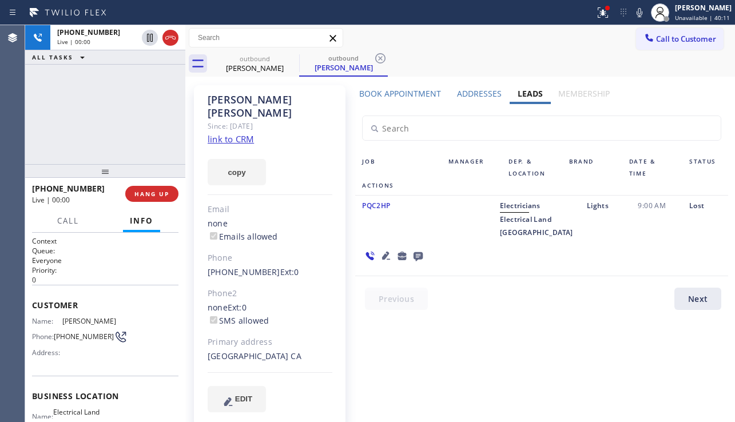
click at [390, 252] on icon at bounding box center [386, 256] width 8 height 8
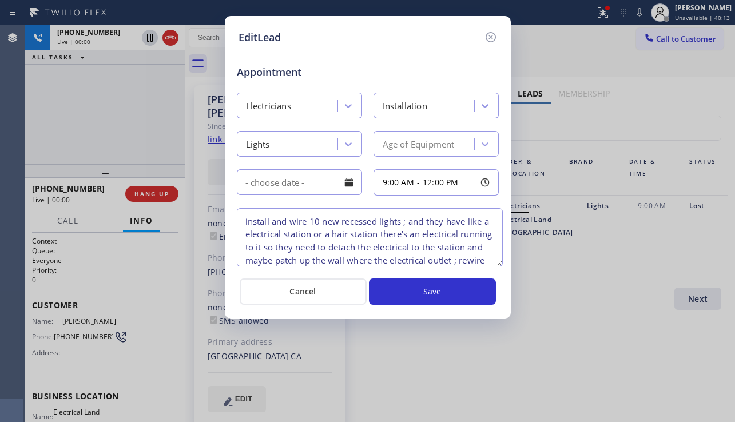
click at [499, 264] on textarea "install and wire 10 new recessed lights ; and they have like a electrical stati…" at bounding box center [370, 237] width 266 height 58
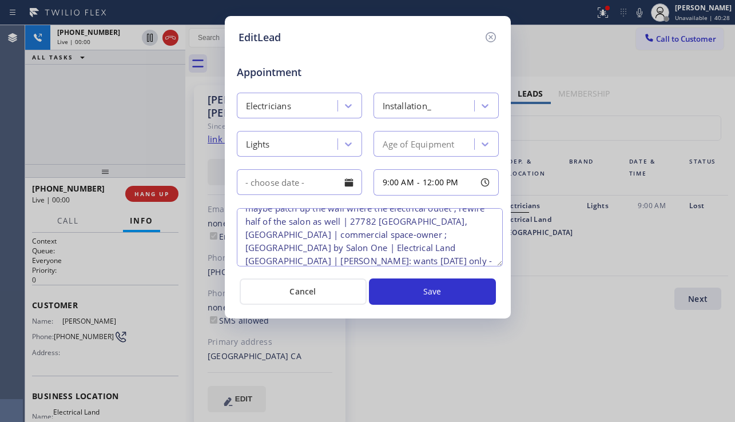
scroll to position [47, 0]
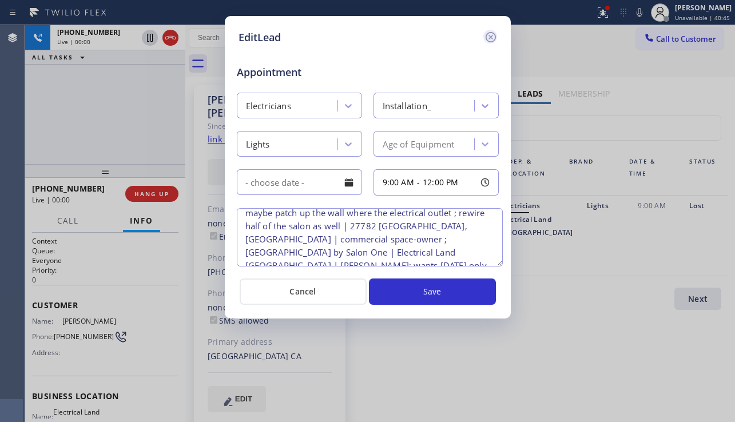
click at [488, 31] on icon at bounding box center [491, 37] width 14 height 14
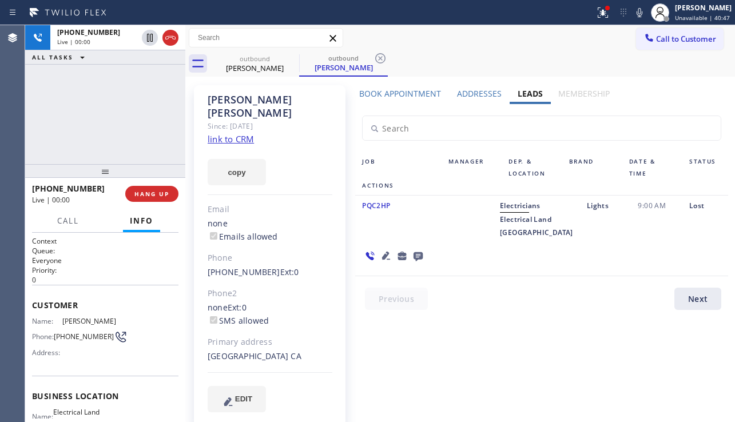
click at [393, 249] on icon at bounding box center [386, 256] width 14 height 14
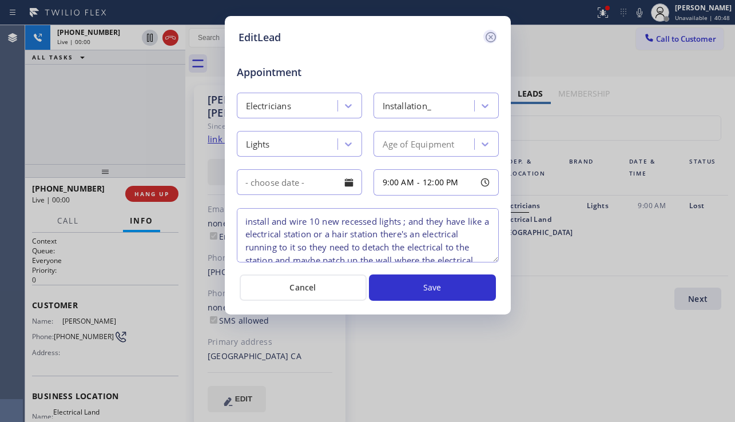
click at [491, 43] on icon at bounding box center [491, 37] width 14 height 14
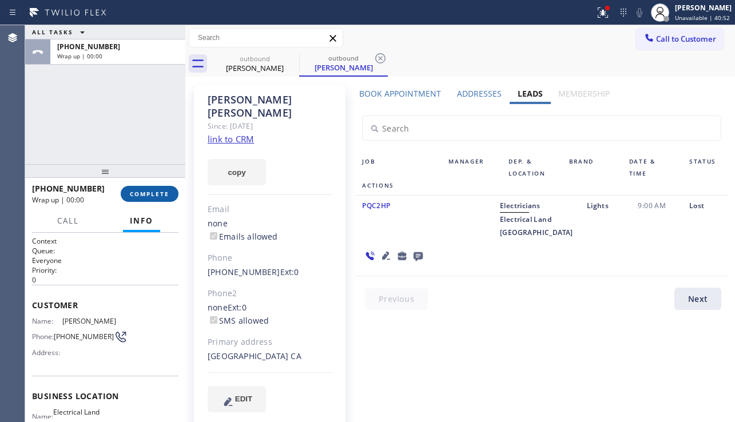
click at [153, 197] on span "COMPLETE" at bounding box center [149, 194] width 39 height 8
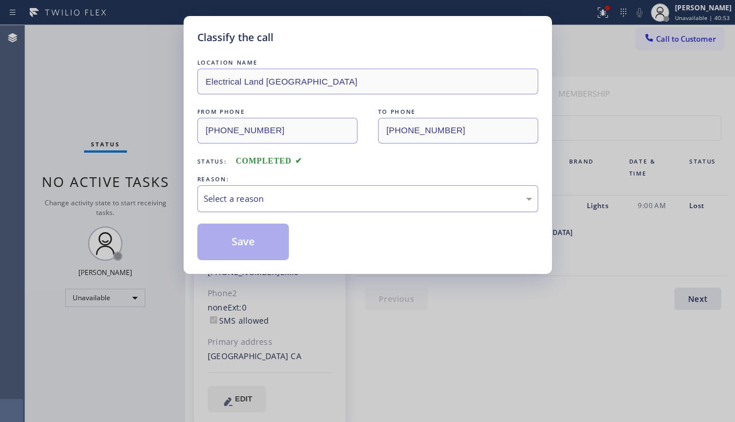
click at [307, 207] on div "Select a reason" at bounding box center [367, 198] width 341 height 27
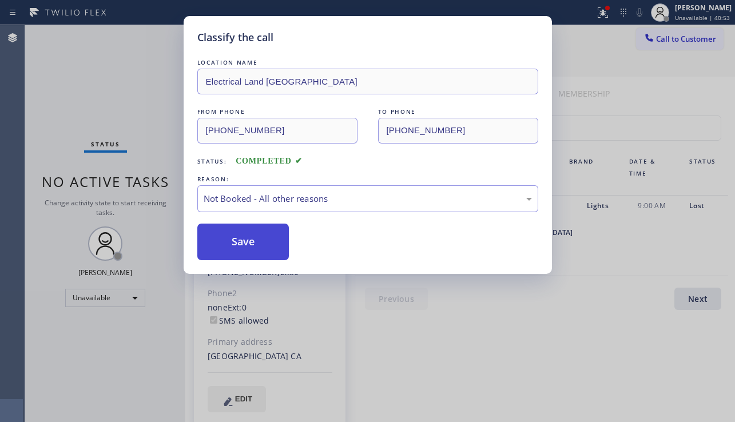
click at [240, 243] on button "Save" at bounding box center [243, 242] width 92 height 37
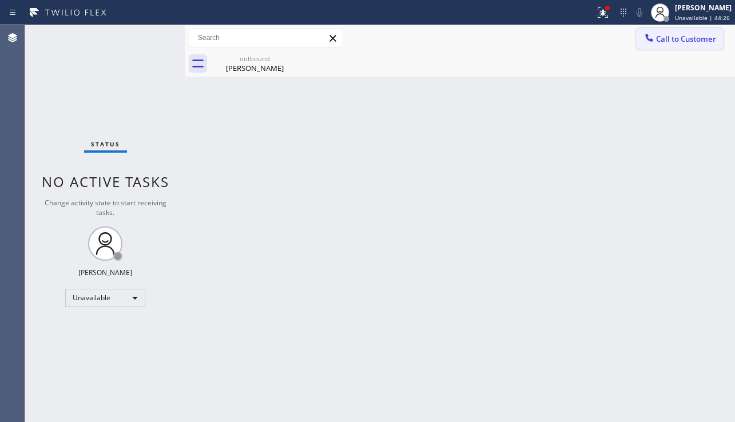
click at [648, 46] on button "Call to Customer" at bounding box center [679, 39] width 87 height 22
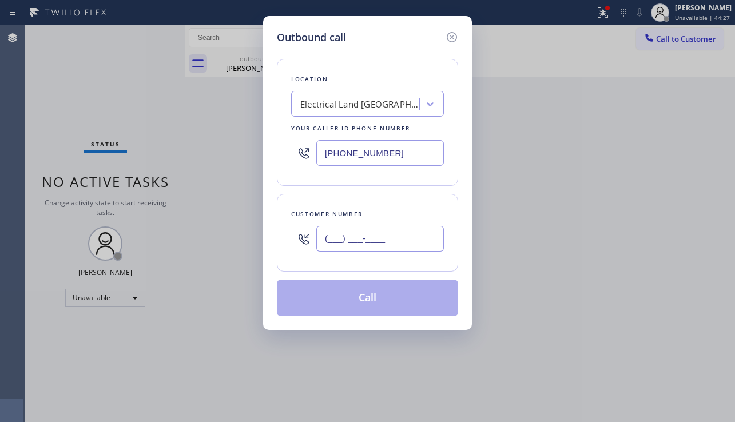
click at [360, 229] on input "(___) ___-____" at bounding box center [379, 239] width 127 height 26
paste input "971) 353-9925"
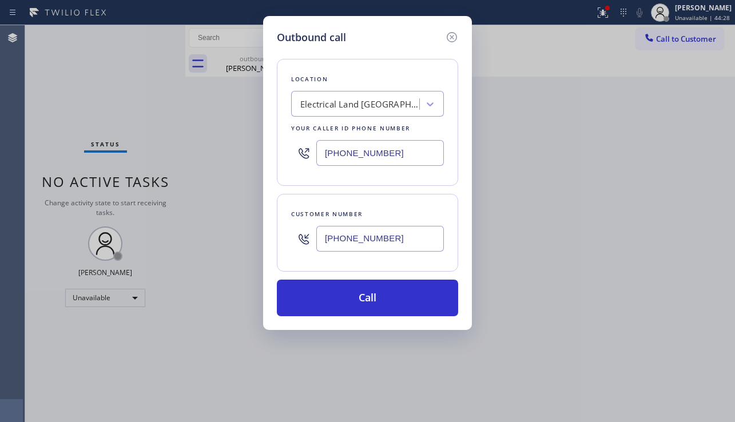
type input "[PHONE_NUMBER]"
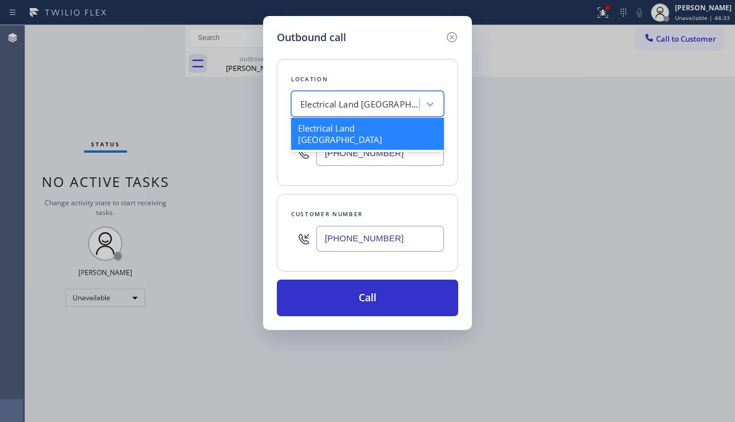
click at [325, 97] on div "Electrical Land [GEOGRAPHIC_DATA]" at bounding box center [356, 104] width 125 height 20
paste input "Viking Repair Pro [PERSON_NAME]"
type input "Viking Repair Pro [PERSON_NAME]"
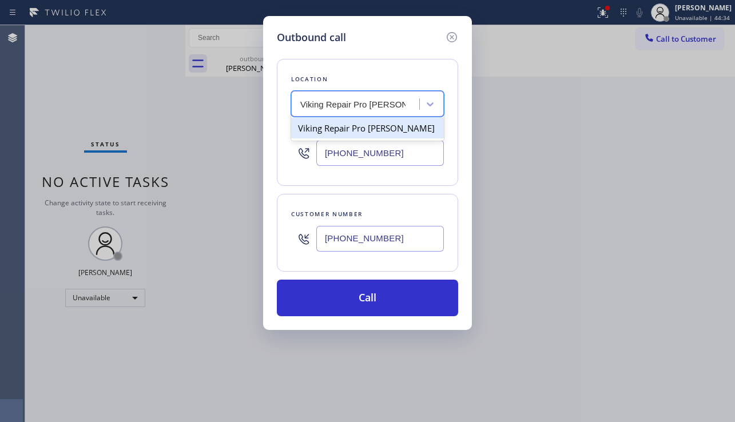
click at [362, 129] on div "Viking Repair Pro [PERSON_NAME]" at bounding box center [367, 128] width 153 height 21
type input "[PHONE_NUMBER]"
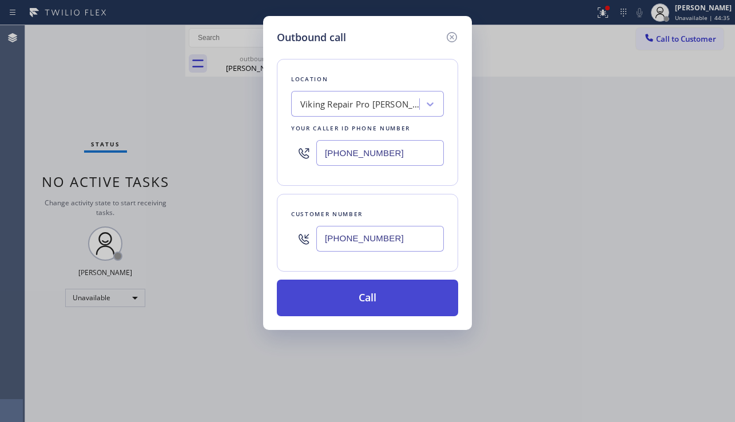
click at [376, 289] on button "Call" at bounding box center [367, 298] width 181 height 37
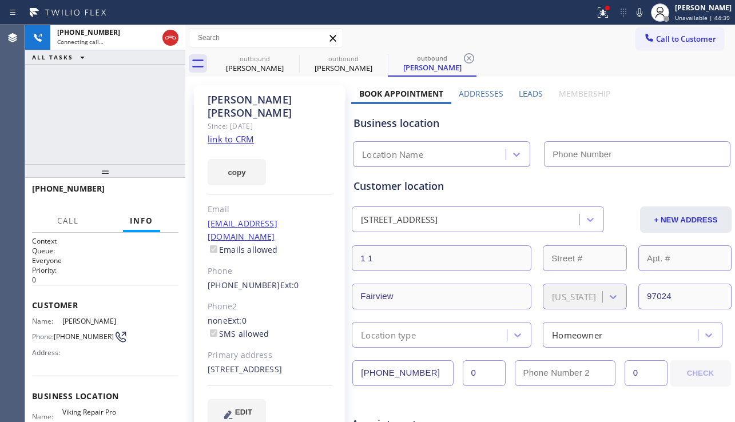
type input "[PHONE_NUMBER]"
click at [696, 133] on div "Business location Viking Repair Pro [PERSON_NAME] [PHONE_NUMBER]" at bounding box center [541, 135] width 381 height 63
click at [532, 99] on div "Leads" at bounding box center [530, 96] width 39 height 16
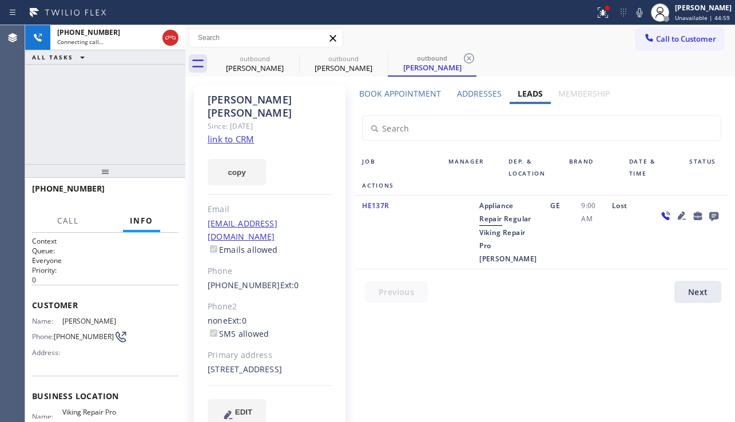
click at [683, 213] on icon at bounding box center [681, 216] width 8 height 8
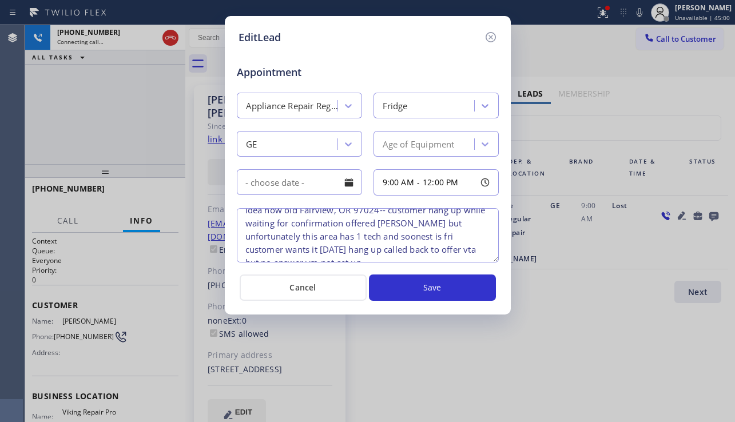
scroll to position [37, 0]
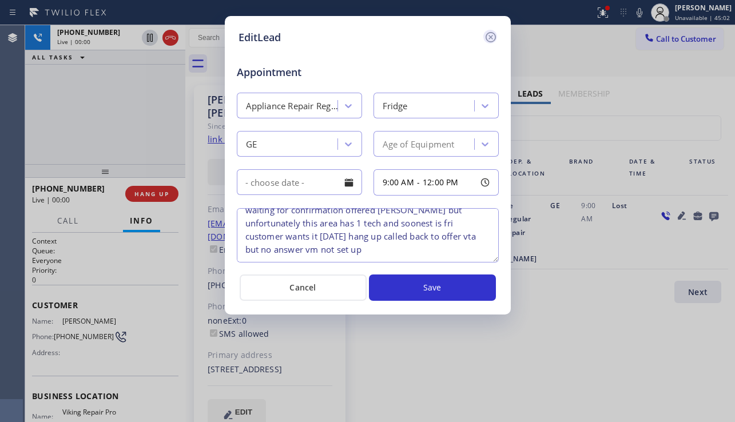
click at [493, 37] on icon at bounding box center [491, 37] width 14 height 14
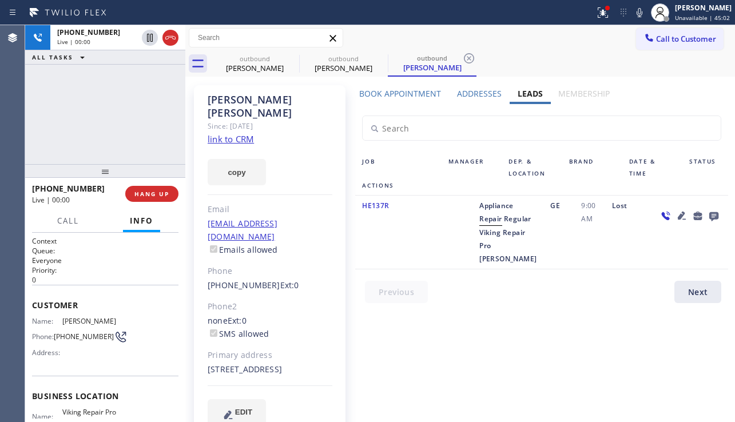
click at [713, 214] on icon at bounding box center [713, 216] width 9 height 9
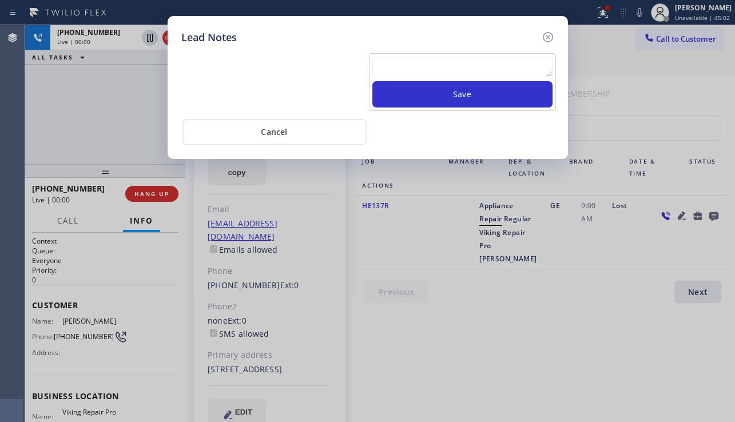
click at [436, 71] on textarea at bounding box center [462, 67] width 180 height 21
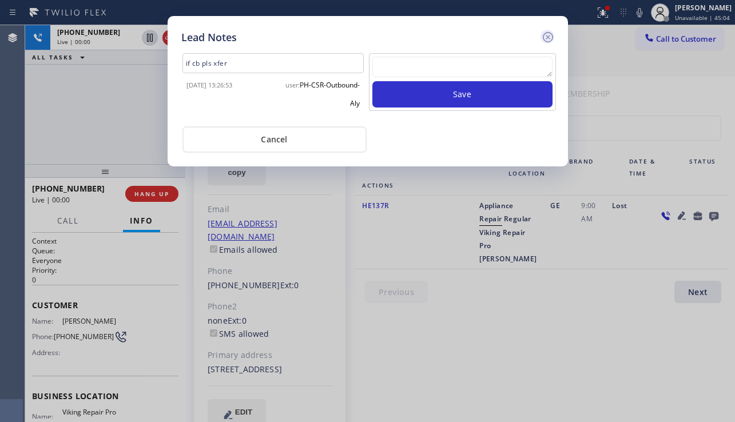
click at [553, 35] on icon at bounding box center [548, 37] width 14 height 14
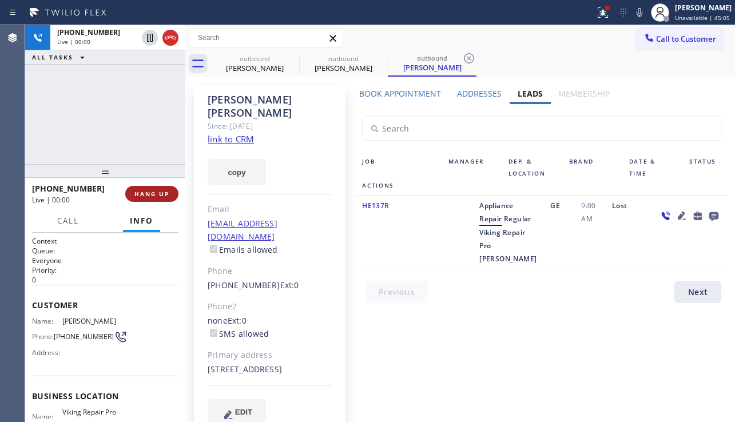
click at [161, 193] on span "HANG UP" at bounding box center [151, 194] width 35 height 8
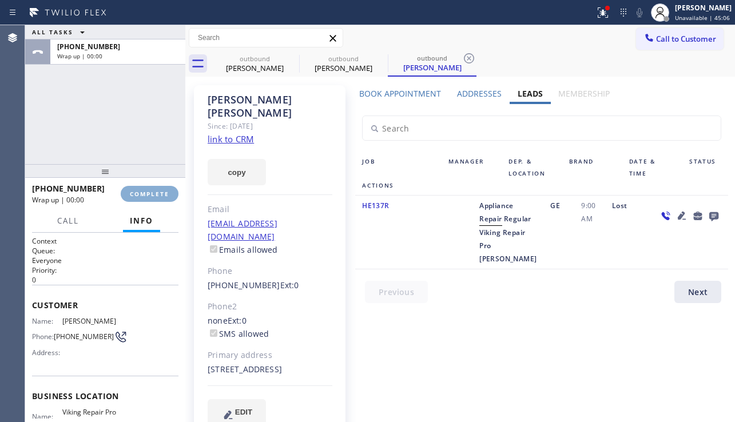
click at [163, 193] on span "COMPLETE" at bounding box center [149, 194] width 39 height 8
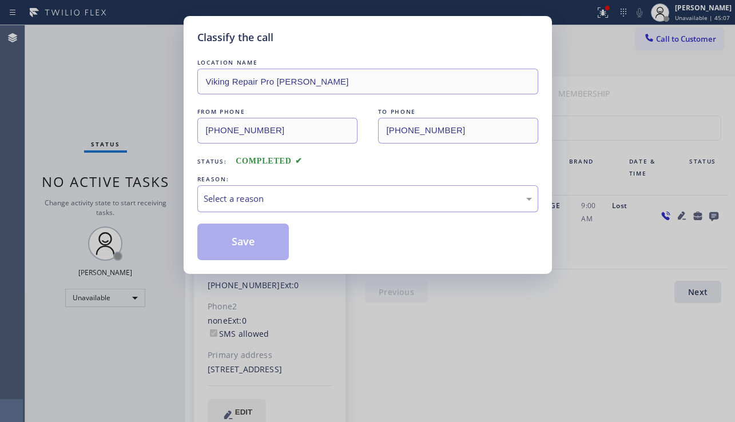
click at [268, 190] on div "Select a reason" at bounding box center [367, 198] width 341 height 27
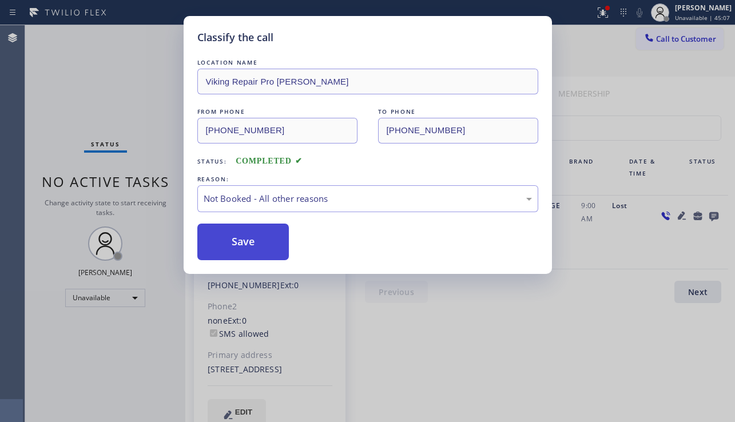
click at [240, 245] on button "Save" at bounding box center [243, 242] width 92 height 37
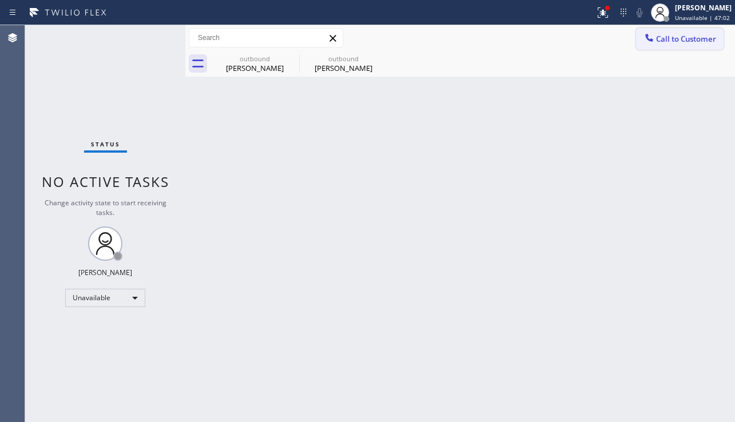
click at [661, 47] on button "Call to Customer" at bounding box center [679, 39] width 87 height 22
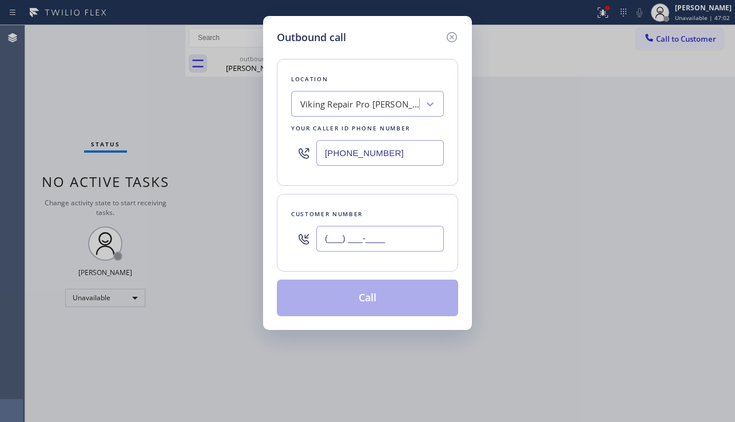
click at [371, 230] on input "(___) ___-____" at bounding box center [379, 239] width 127 height 26
paste input "323) 805-1889"
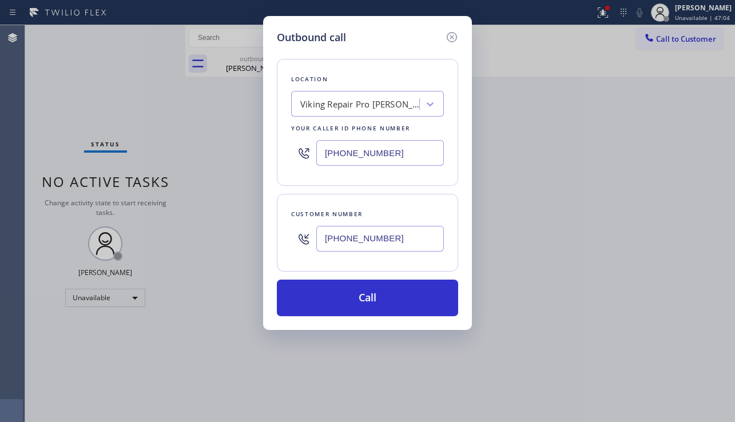
type input "[PHONE_NUMBER]"
drag, startPoint x: 395, startPoint y: 150, endPoint x: 302, endPoint y: 150, distance: 92.6
click at [302, 150] on div "[PHONE_NUMBER]" at bounding box center [367, 152] width 153 height 37
paste input "62) 203-02"
type input "[PHONE_NUMBER]"
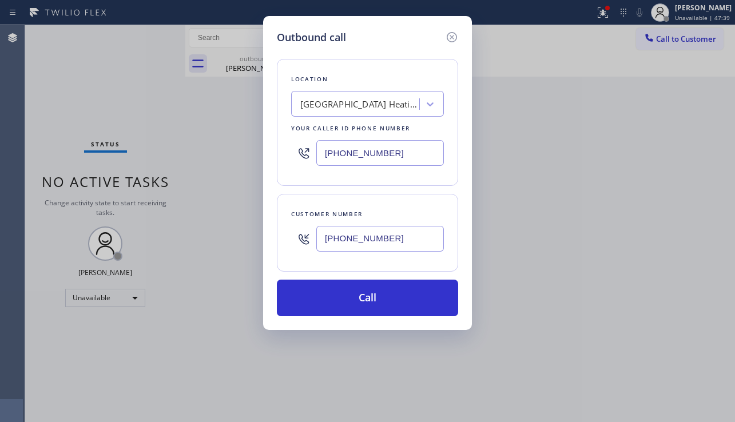
click at [684, 302] on div "Outbound call Location [GEOGRAPHIC_DATA] Heating and Air Conditioning 3 Your ca…" at bounding box center [367, 211] width 735 height 422
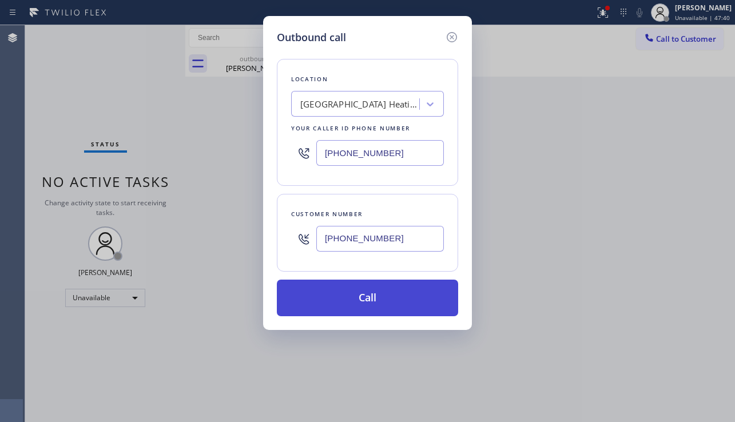
click at [373, 298] on button "Call" at bounding box center [367, 298] width 181 height 37
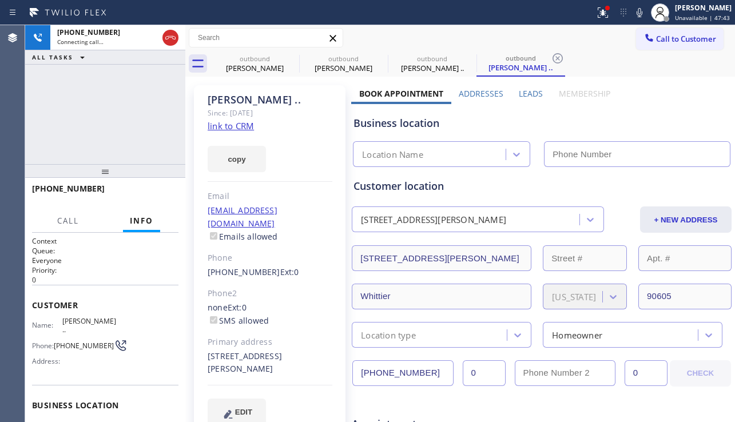
click at [521, 98] on label "Leads" at bounding box center [531, 93] width 24 height 11
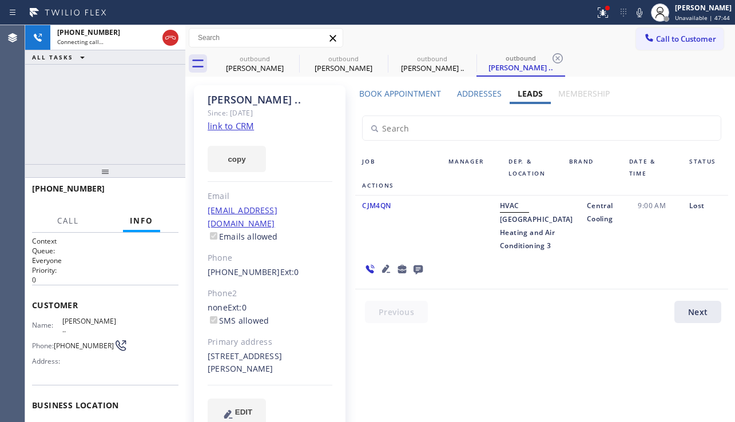
click at [390, 265] on icon at bounding box center [386, 269] width 8 height 8
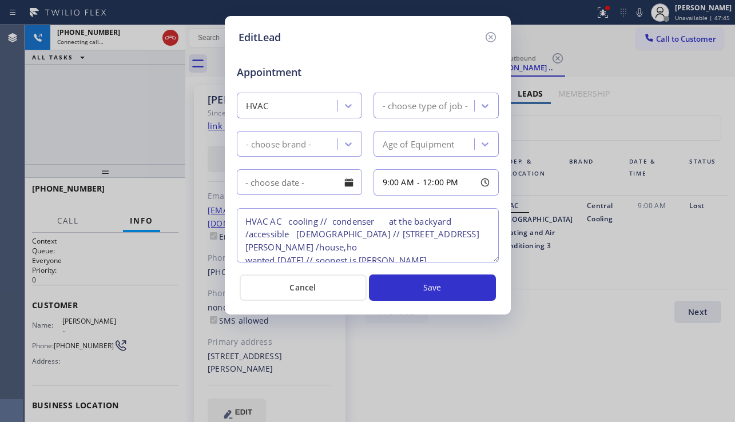
type textarea "HVAC AC cooling // condenser at the backyard /accessible [DEMOGRAPHIC_DATA] // …"
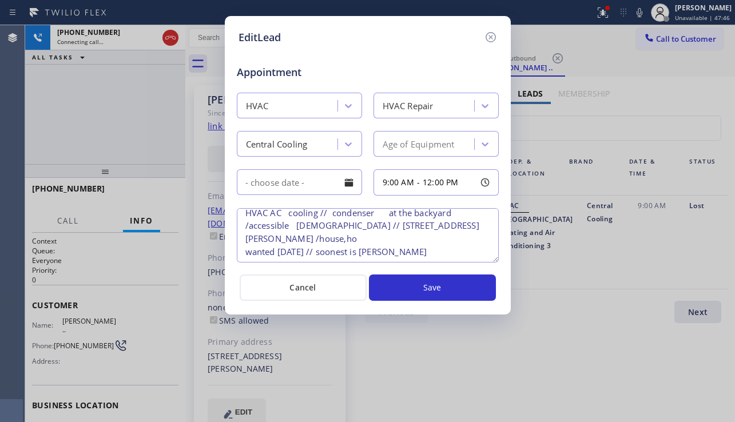
scroll to position [11, 0]
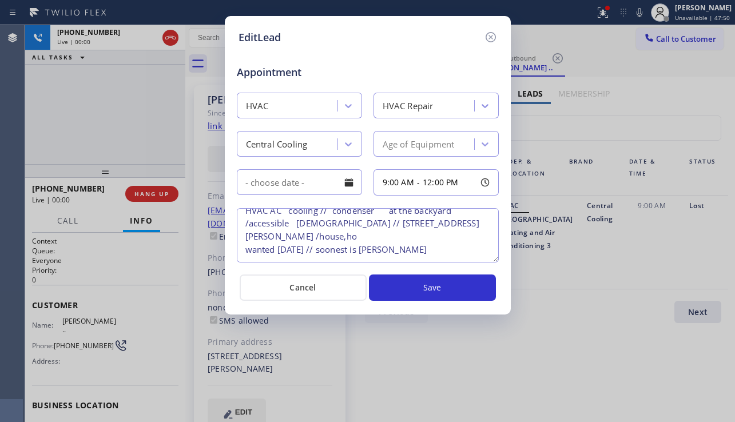
drag, startPoint x: 268, startPoint y: 237, endPoint x: 246, endPoint y: 240, distance: 22.6
click at [246, 240] on textarea "HVAC AC cooling // condenser at the backyard /accessible [DEMOGRAPHIC_DATA] // …" at bounding box center [368, 235] width 262 height 54
click at [493, 41] on icon at bounding box center [490, 37] width 10 height 10
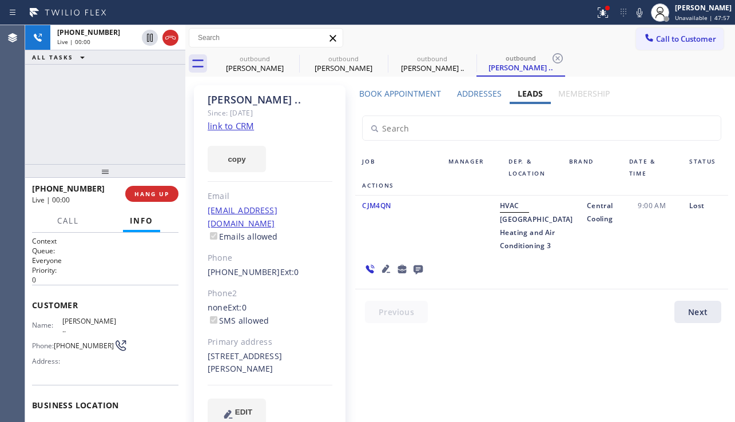
click at [390, 265] on icon at bounding box center [386, 269] width 8 height 8
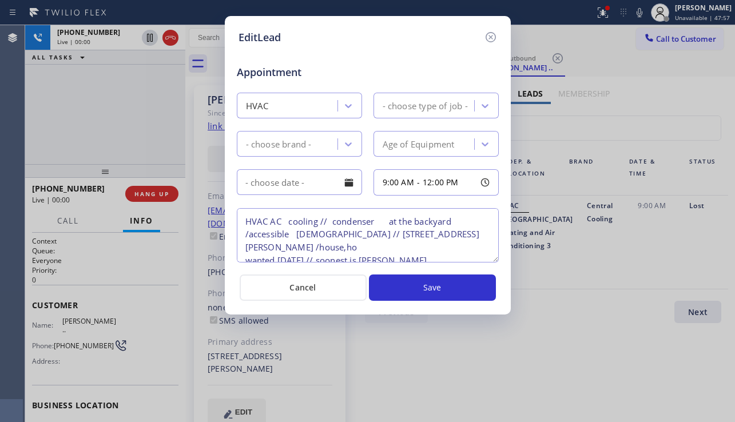
type textarea "HVAC AC cooling // condenser at the backyard /accessible [DEMOGRAPHIC_DATA] // …"
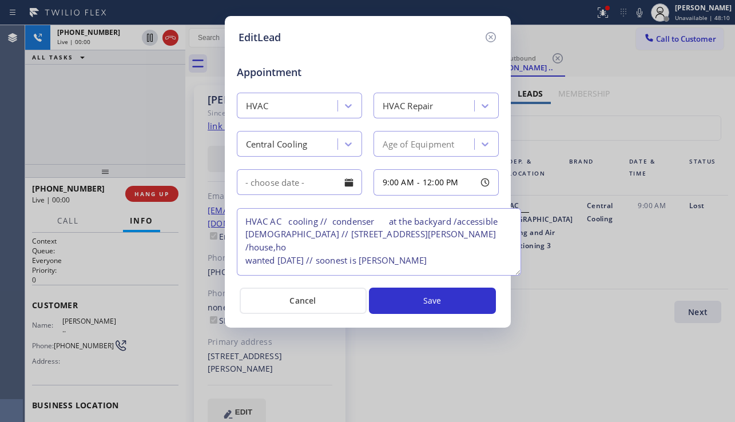
drag, startPoint x: 492, startPoint y: 259, endPoint x: 515, endPoint y: 272, distance: 25.9
click at [515, 272] on textarea "HVAC AC cooling // condenser at the backyard /accessible [DEMOGRAPHIC_DATA] // …" at bounding box center [379, 241] width 284 height 67
click at [388, 250] on textarea "HVAC AC cooling // condenser at the backyard /accessible [DEMOGRAPHIC_DATA] // …" at bounding box center [379, 241] width 284 height 67
click at [675, 271] on div "EditLead Appointment HVAC HVAC Repair Central Cooling Age of Equipment 9:00 AM …" at bounding box center [367, 211] width 735 height 422
click at [491, 39] on icon at bounding box center [491, 37] width 14 height 14
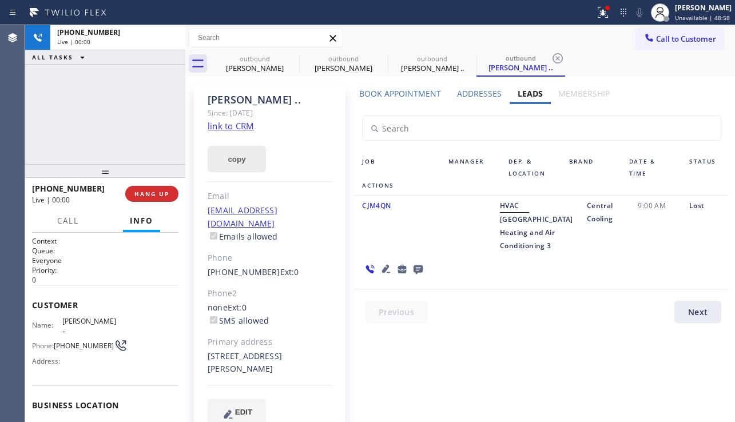
click at [250, 160] on button "copy" at bounding box center [237, 159] width 58 height 26
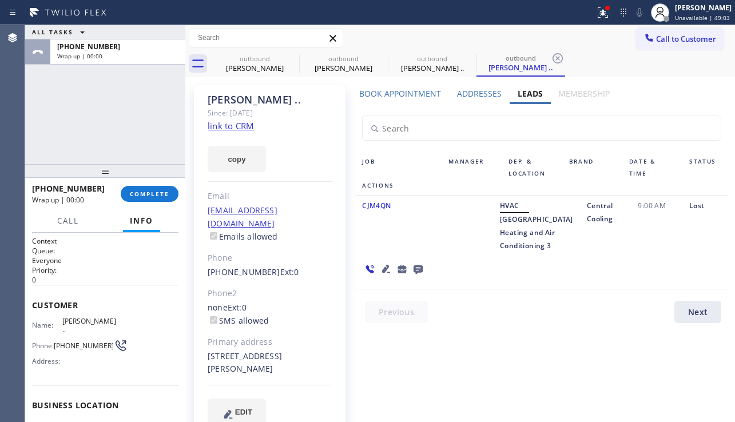
click at [393, 262] on icon at bounding box center [386, 269] width 14 height 14
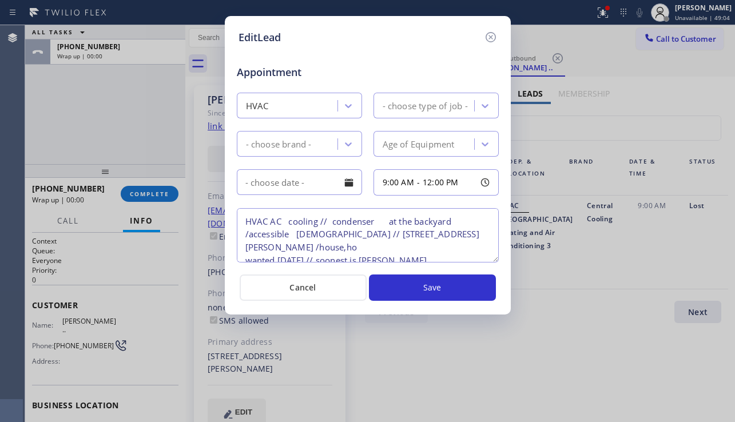
type textarea "HVAC AC cooling // condenser at the backyard /accessible [DEMOGRAPHIC_DATA] // …"
drag, startPoint x: 248, startPoint y: 220, endPoint x: 314, endPoint y: 244, distance: 70.7
click at [314, 244] on textarea "HVAC AC cooling // condenser at the backyard /accessible [DEMOGRAPHIC_DATA] // …" at bounding box center [368, 235] width 262 height 54
click at [486, 40] on icon at bounding box center [491, 37] width 14 height 14
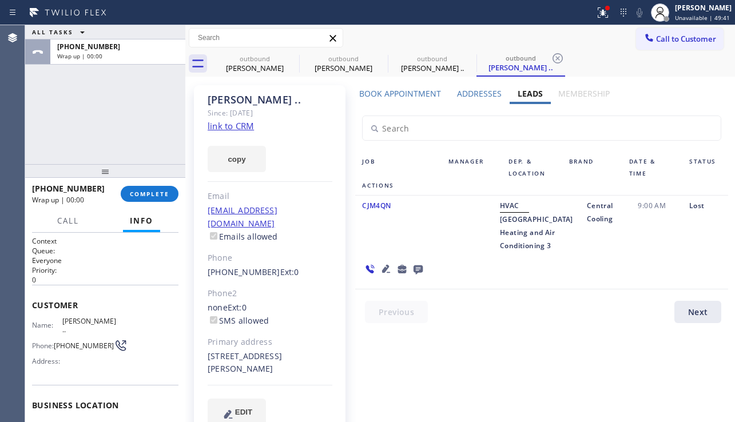
drag, startPoint x: 93, startPoint y: 138, endPoint x: 96, endPoint y: 149, distance: 10.8
click at [93, 138] on div "ALL TASKS ALL TASKS ACTIVE TASKS TASKS IN WRAP UP [PHONE_NUMBER] Wrap up | 00:00" at bounding box center [105, 94] width 160 height 139
click at [150, 195] on span "COMPLETE" at bounding box center [149, 194] width 39 height 8
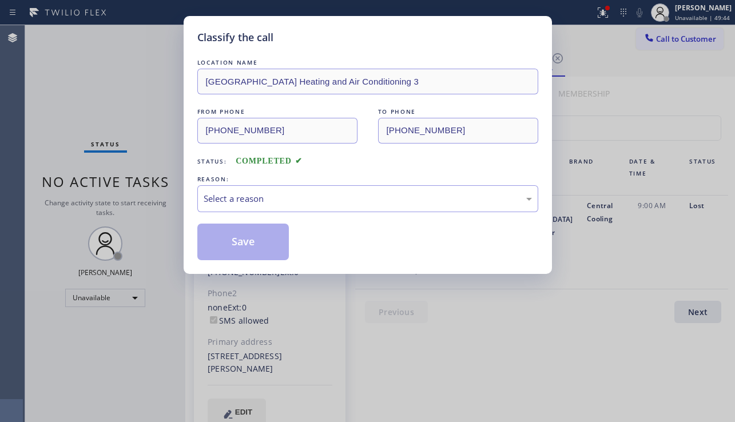
click at [294, 196] on div "Select a reason" at bounding box center [368, 198] width 328 height 13
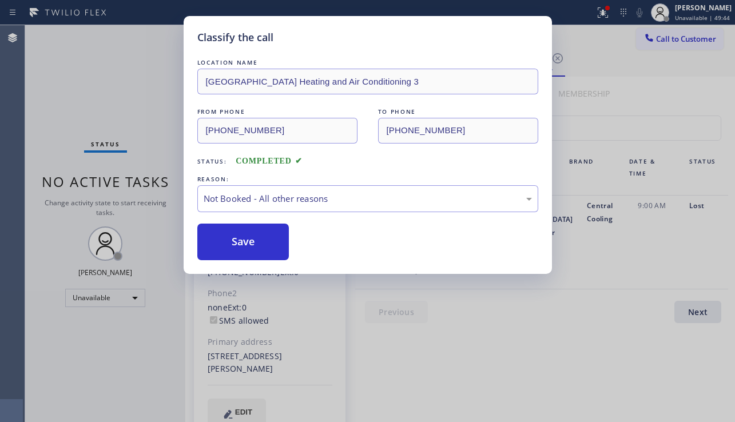
drag, startPoint x: 250, startPoint y: 244, endPoint x: 260, endPoint y: 337, distance: 94.3
click at [250, 244] on button "Save" at bounding box center [243, 242] width 92 height 37
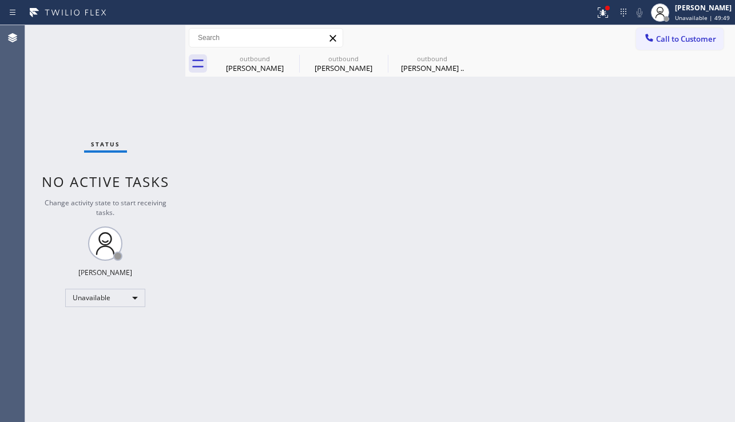
drag, startPoint x: 684, startPoint y: 246, endPoint x: 671, endPoint y: 235, distance: 17.5
click at [684, 246] on div "Back to Dashboard Change Sender ID Customers Technicians Select a contact Outbo…" at bounding box center [459, 223] width 549 height 397
click at [414, 70] on div "[PERSON_NAME] .." at bounding box center [432, 68] width 86 height 10
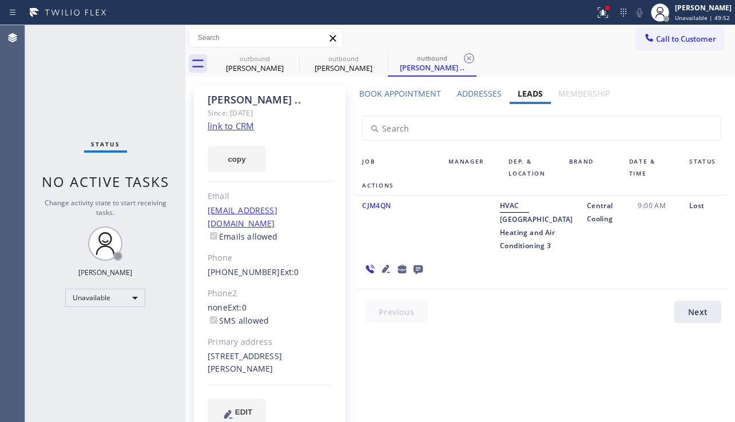
click at [416, 98] on label "Book Appointment" at bounding box center [400, 93] width 82 height 11
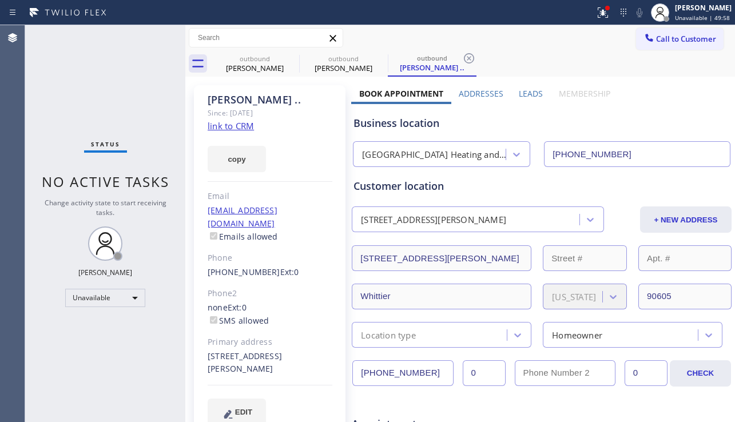
drag, startPoint x: 706, startPoint y: 99, endPoint x: 689, endPoint y: 102, distance: 17.4
click at [706, 99] on div "Business location [GEOGRAPHIC_DATA] Heating and Air Conditioning [PHONE_NUMBER]" at bounding box center [541, 132] width 381 height 67
click at [684, 120] on div "Business location" at bounding box center [541, 122] width 376 height 15
click at [530, 95] on label "Leads" at bounding box center [531, 93] width 24 height 11
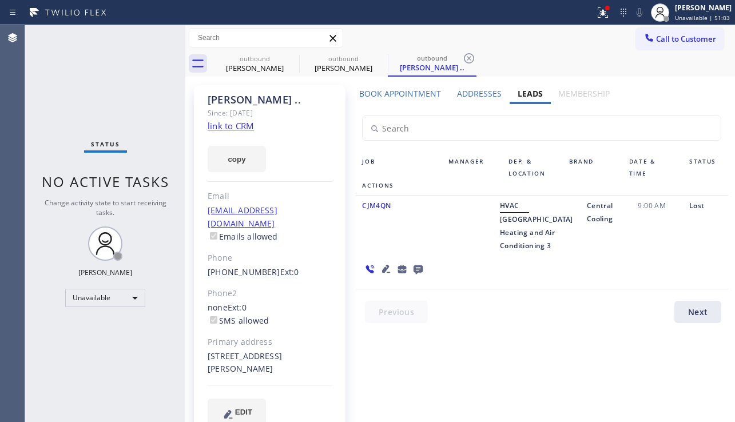
click at [393, 262] on icon at bounding box center [386, 269] width 14 height 14
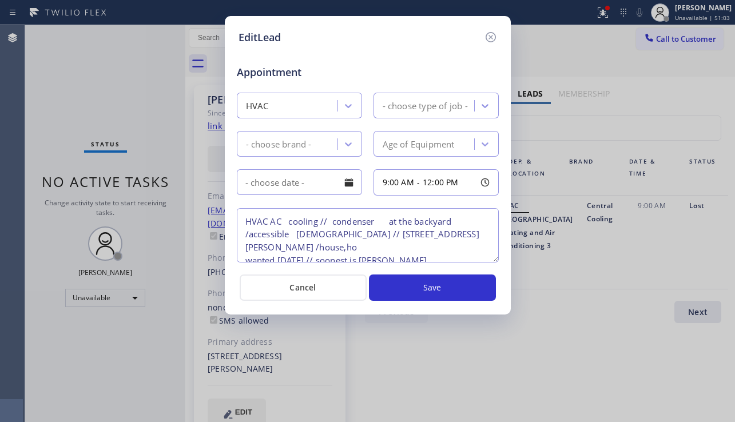
type textarea "HVAC AC cooling // condenser at the backyard /accessible [DEMOGRAPHIC_DATA] // …"
click at [490, 39] on icon at bounding box center [491, 37] width 14 height 14
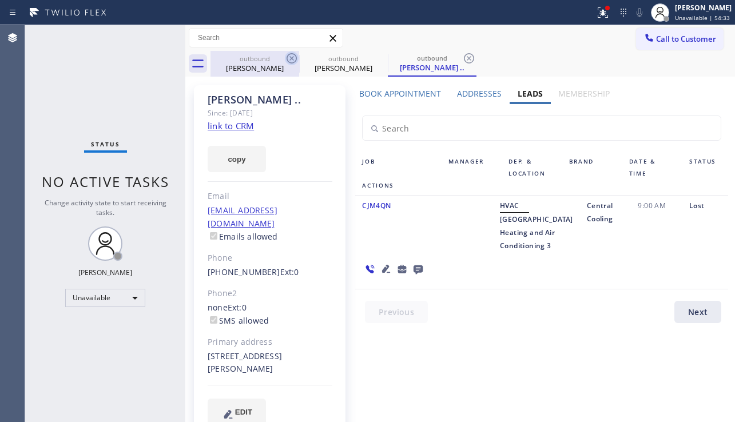
click at [292, 58] on icon at bounding box center [291, 58] width 10 height 10
click at [0, 0] on icon at bounding box center [0, 0] width 0 height 0
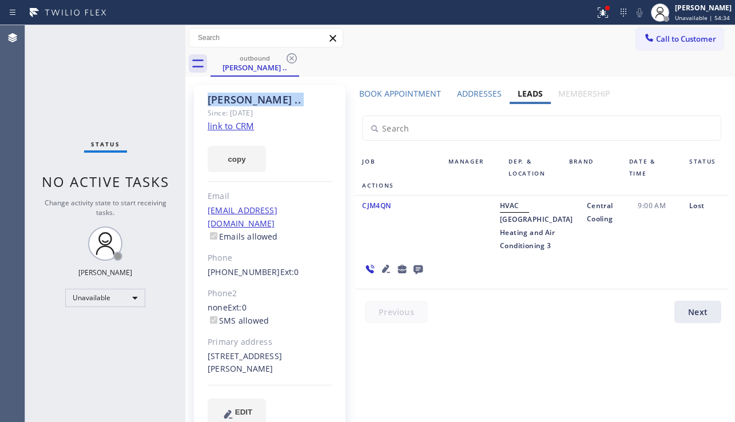
click at [292, 58] on icon at bounding box center [291, 58] width 10 height 10
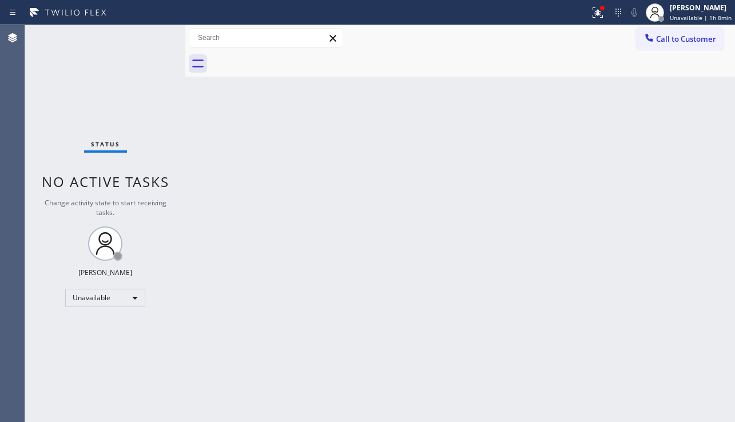
click at [319, 253] on div "Back to Dashboard Change Sender ID Customers Technicians Select a contact Outbo…" at bounding box center [459, 223] width 549 height 397
click at [701, 310] on div "Back to Dashboard Change Sender ID Customers Technicians Select a contact Outbo…" at bounding box center [459, 223] width 549 height 397
click at [267, 228] on div "Back to Dashboard Change Sender ID Customers Technicians Select a contact Outbo…" at bounding box center [459, 223] width 549 height 397
click at [586, 22] on button at bounding box center [593, 12] width 25 height 25
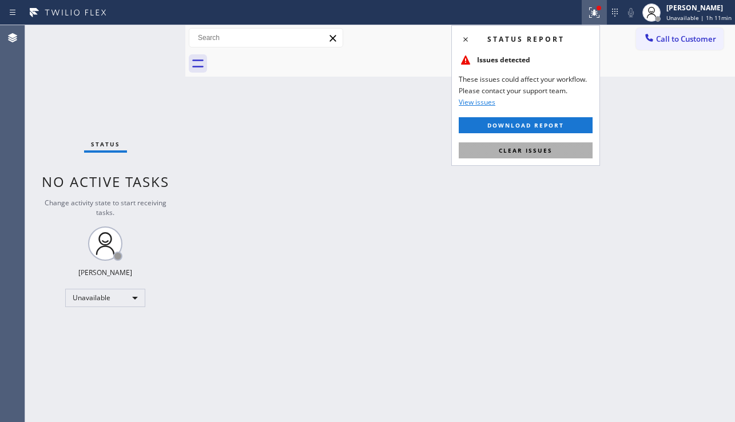
click at [503, 152] on span "Clear issues" at bounding box center [526, 150] width 54 height 8
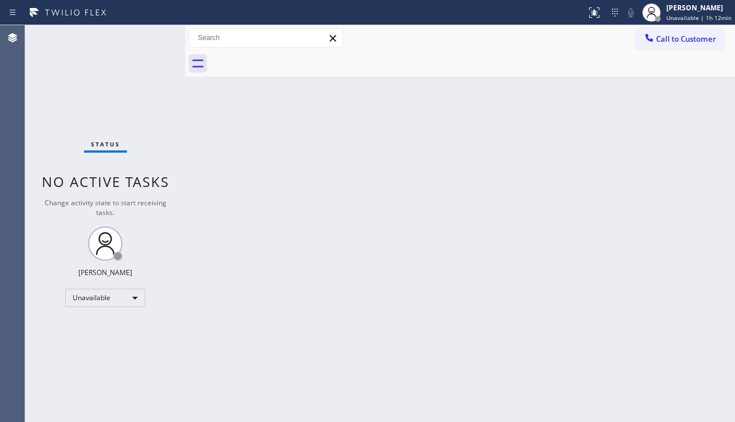
click at [716, 194] on div "Back to Dashboard Change Sender ID Customers Technicians Select a contact Outbo…" at bounding box center [459, 223] width 549 height 397
click at [667, 45] on button "Call to Customer" at bounding box center [679, 39] width 87 height 22
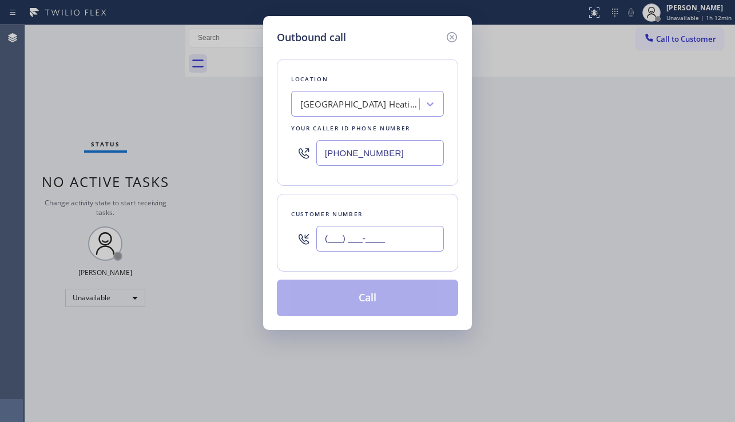
click at [356, 235] on input "(___) ___-____" at bounding box center [379, 239] width 127 height 26
paste input "703) 509-3065"
type input "[PHONE_NUMBER]"
click at [329, 94] on div "[GEOGRAPHIC_DATA] Heating and Air Conditioning 3" at bounding box center [356, 104] width 125 height 20
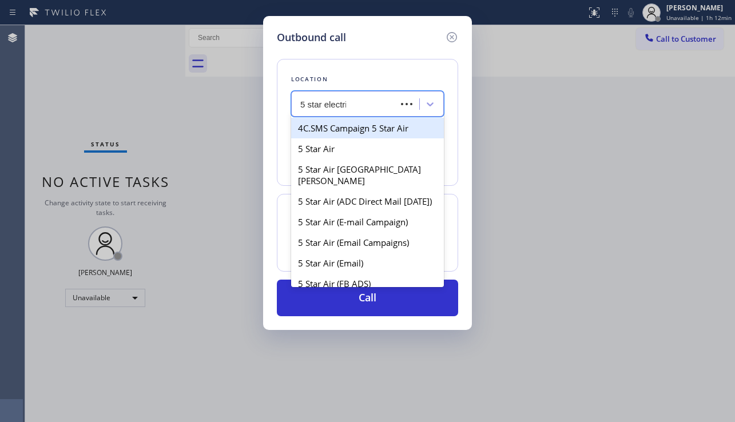
type input "5 star electric"
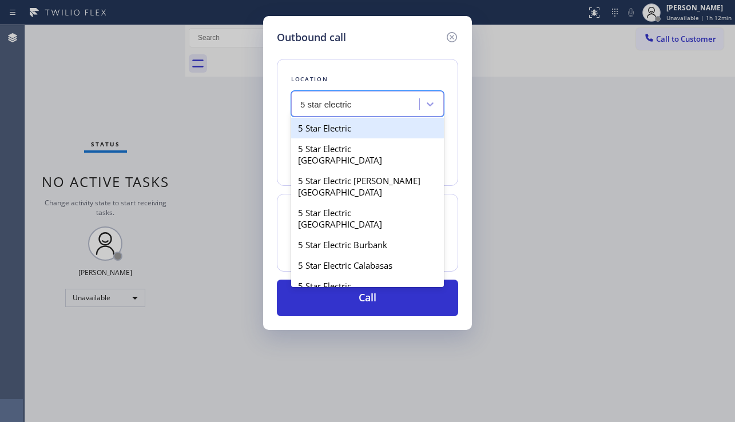
click at [332, 123] on div "5 Star Electric" at bounding box center [367, 128] width 153 height 21
type input "[PHONE_NUMBER]"
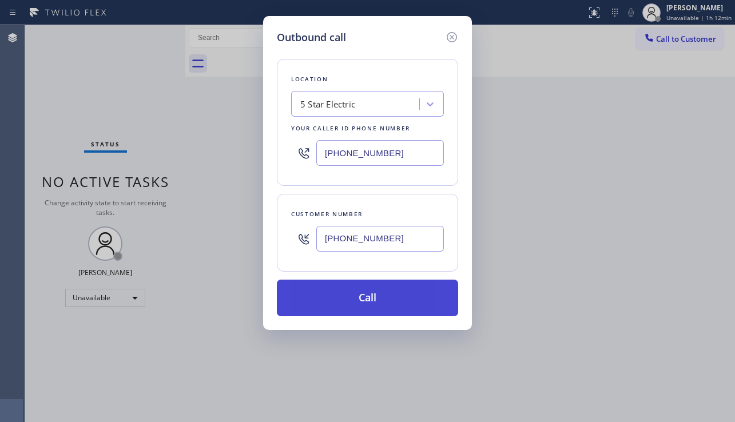
click at [337, 303] on button "Call" at bounding box center [367, 298] width 181 height 37
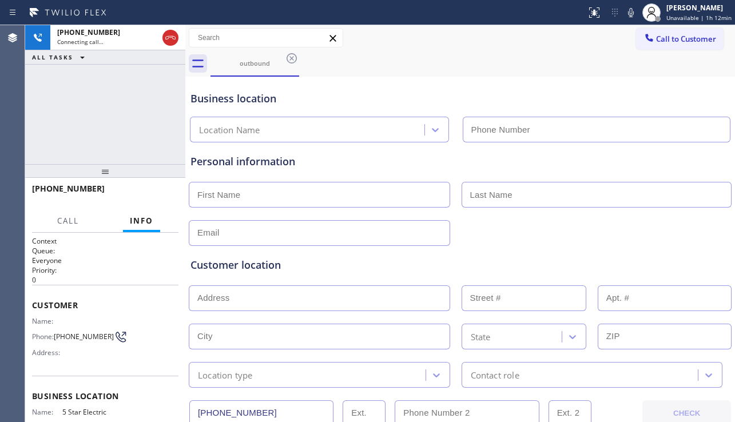
type input "[PHONE_NUMBER]"
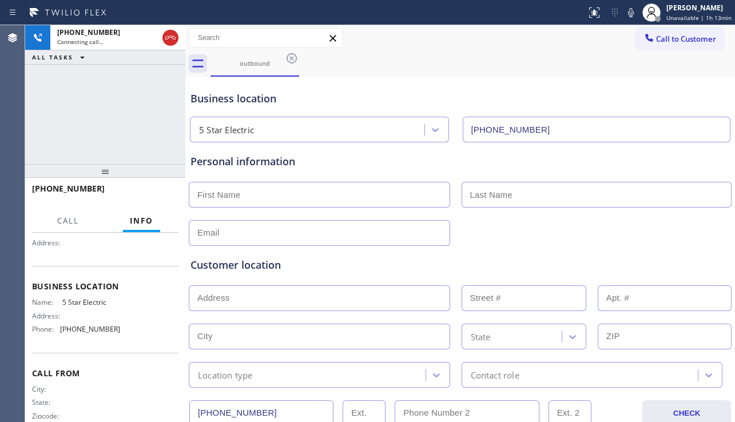
scroll to position [114, 0]
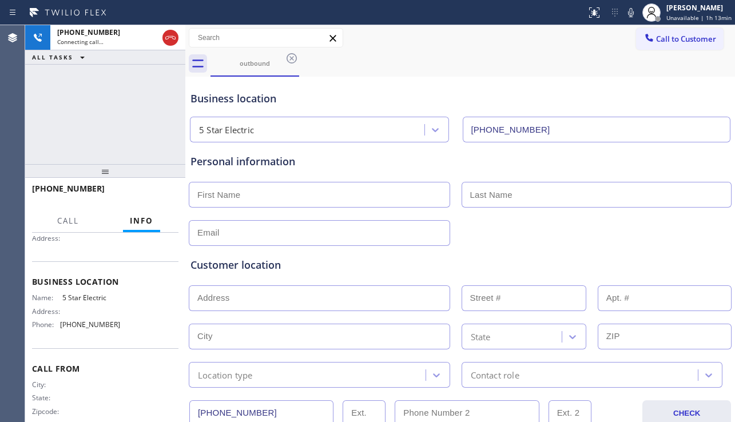
drag, startPoint x: 721, startPoint y: 253, endPoint x: 673, endPoint y: 191, distance: 77.9
click at [717, 248] on div "Customer location >> ADD NEW ADDRESS << + NEW ADDRESS State Location type Conta…" at bounding box center [460, 317] width 544 height 142
drag, startPoint x: 657, startPoint y: 42, endPoint x: 555, endPoint y: 82, distance: 110.4
click at [657, 41] on span "Call to Customer" at bounding box center [686, 39] width 60 height 10
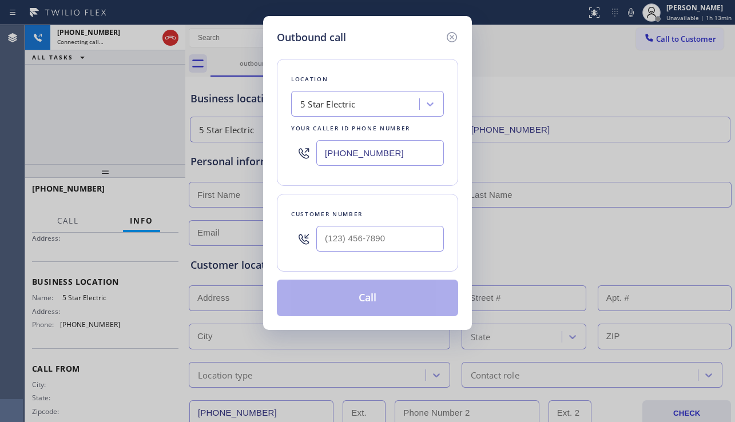
drag, startPoint x: 398, startPoint y: 157, endPoint x: 298, endPoint y: 149, distance: 100.4
click at [298, 149] on div "[PHONE_NUMBER]" at bounding box center [367, 152] width 153 height 37
paste input "908) 201-8274"
type input "[PHONE_NUMBER]"
click at [449, 42] on icon at bounding box center [452, 37] width 14 height 14
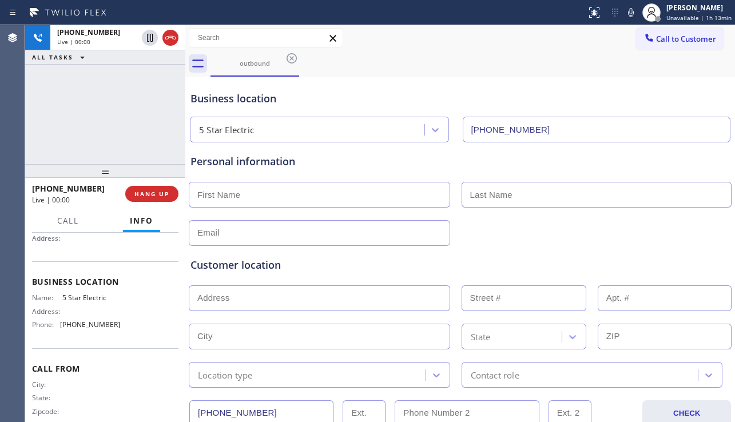
drag, startPoint x: 684, startPoint y: 252, endPoint x: 659, endPoint y: 241, distance: 27.7
click at [684, 251] on div "Customer location >> ADD NEW ADDRESS << + NEW ADDRESS State Location type Conta…" at bounding box center [460, 317] width 544 height 142
click at [147, 197] on span "HANG UP" at bounding box center [151, 194] width 35 height 8
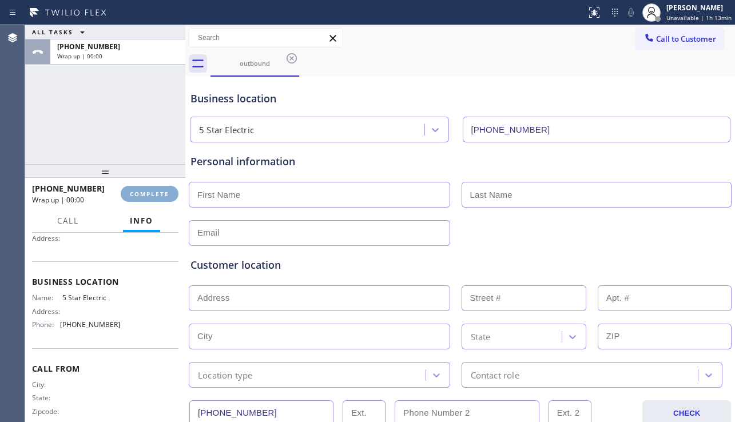
click at [147, 197] on span "COMPLETE" at bounding box center [149, 194] width 39 height 8
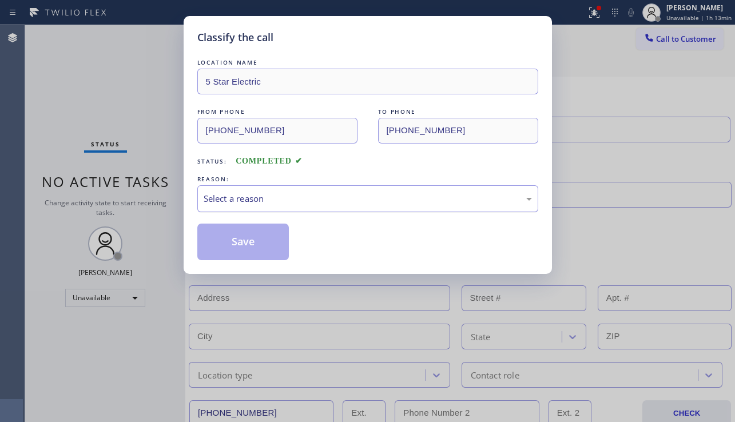
click at [297, 198] on div "Select a reason" at bounding box center [368, 198] width 328 height 13
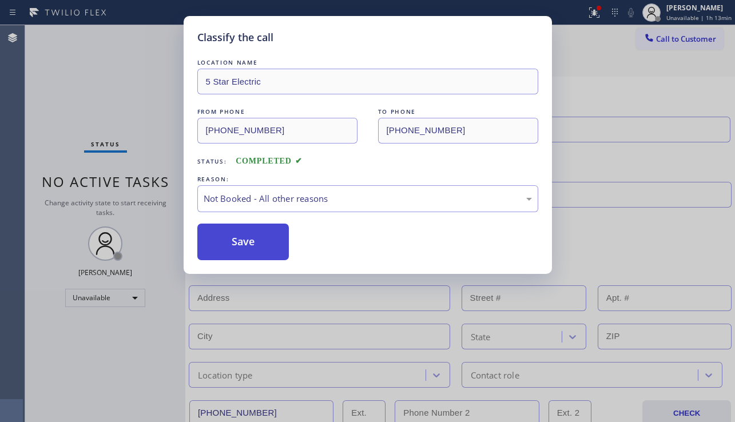
click at [217, 244] on button "Save" at bounding box center [243, 242] width 92 height 37
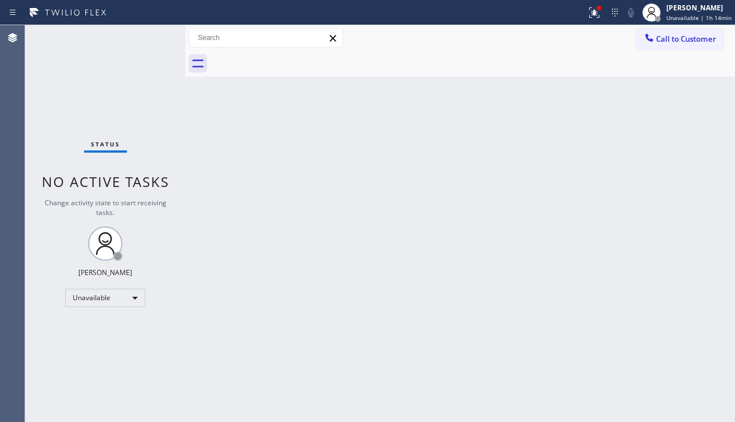
click at [91, 336] on div "Status No active tasks Change activity state to start receiving tasks. [PERSON_…" at bounding box center [105, 223] width 160 height 397
click at [460, 160] on div "Back to Dashboard Change Sender ID Customers Technicians Select a contact Outbo…" at bounding box center [459, 223] width 549 height 397
click at [587, 7] on icon at bounding box center [594, 13] width 14 height 14
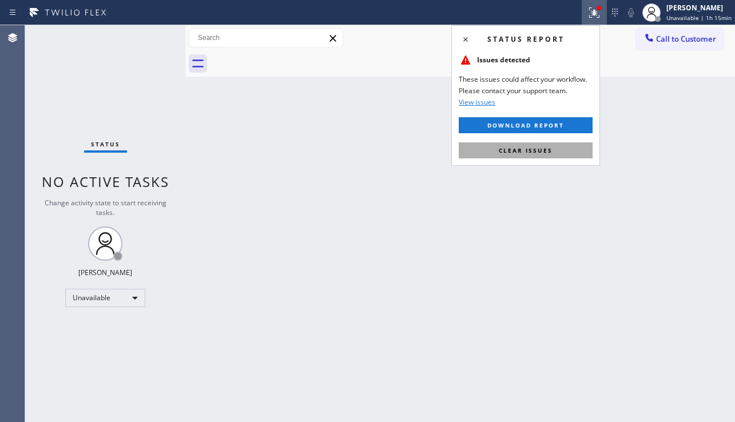
click at [466, 156] on button "Clear issues" at bounding box center [526, 150] width 134 height 16
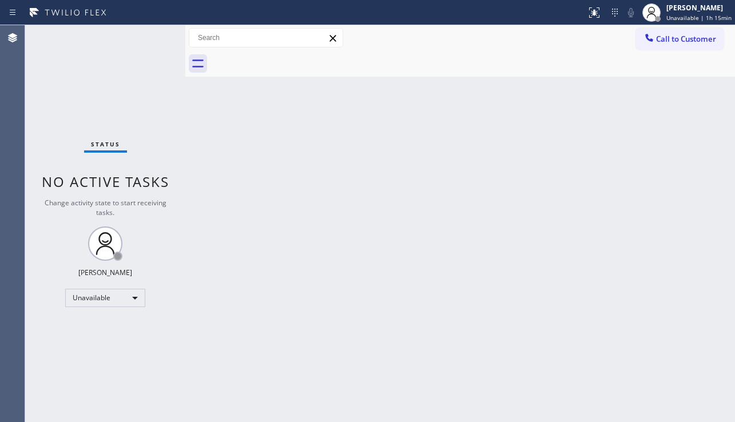
click at [441, 178] on div "Back to Dashboard Change Sender ID Customers Technicians Select a contact Outbo…" at bounding box center [459, 223] width 549 height 397
click at [298, 406] on div "Back to Dashboard Change Sender ID Customers Technicians Select a contact Outbo…" at bounding box center [459, 223] width 549 height 397
click at [367, 371] on div "Back to Dashboard Change Sender ID Customers Technicians Select a contact Outbo…" at bounding box center [459, 223] width 549 height 397
click at [513, 388] on div "Back to Dashboard Change Sender ID Customers Technicians Select a contact Outbo…" at bounding box center [459, 223] width 549 height 397
click at [698, 276] on div "Back to Dashboard Change Sender ID Customers Technicians Select a contact Outbo…" at bounding box center [459, 223] width 549 height 397
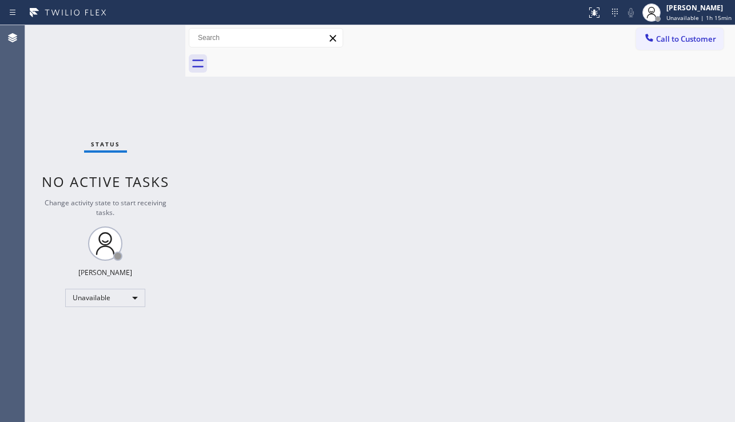
click at [450, 359] on div "Back to Dashboard Change Sender ID Customers Technicians Select a contact Outbo…" at bounding box center [459, 223] width 549 height 397
click at [341, 348] on div "Back to Dashboard Change Sender ID Customers Technicians Select a contact Outbo…" at bounding box center [459, 223] width 549 height 397
click at [481, 356] on div "Back to Dashboard Change Sender ID Customers Technicians Select a contact Outbo…" at bounding box center [459, 223] width 549 height 397
click at [409, 373] on div "Back to Dashboard Change Sender ID Customers Technicians Select a contact Outbo…" at bounding box center [459, 223] width 549 height 397
click at [307, 316] on div "Back to Dashboard Change Sender ID Customers Technicians Select a contact Outbo…" at bounding box center [459, 223] width 549 height 397
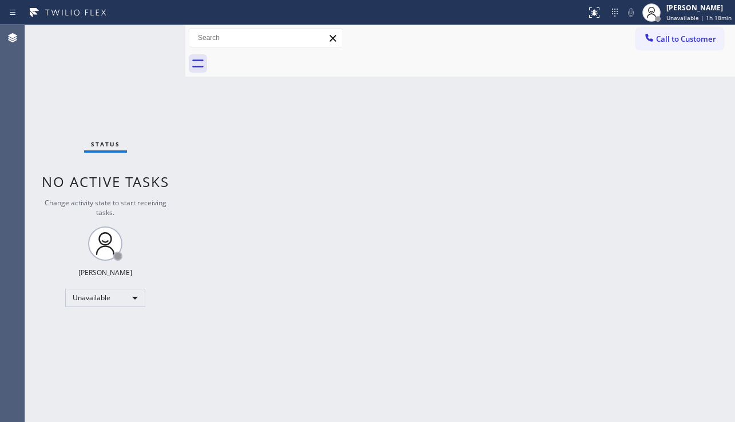
click at [480, 294] on div "Back to Dashboard Change Sender ID Customers Technicians Select a contact Outbo…" at bounding box center [459, 223] width 549 height 397
click at [97, 354] on div "Status No active tasks Change activity state to start receiving tasks. [PERSON_…" at bounding box center [105, 223] width 160 height 397
click at [250, 368] on div "Back to Dashboard Change Sender ID Customers Technicians Select a contact Outbo…" at bounding box center [459, 223] width 549 height 397
click at [341, 179] on div "Back to Dashboard Change Sender ID Customers Technicians Select a contact Outbo…" at bounding box center [459, 223] width 549 height 397
click at [719, 266] on div "Back to Dashboard Change Sender ID Customers Technicians Select a contact Outbo…" at bounding box center [459, 223] width 549 height 397
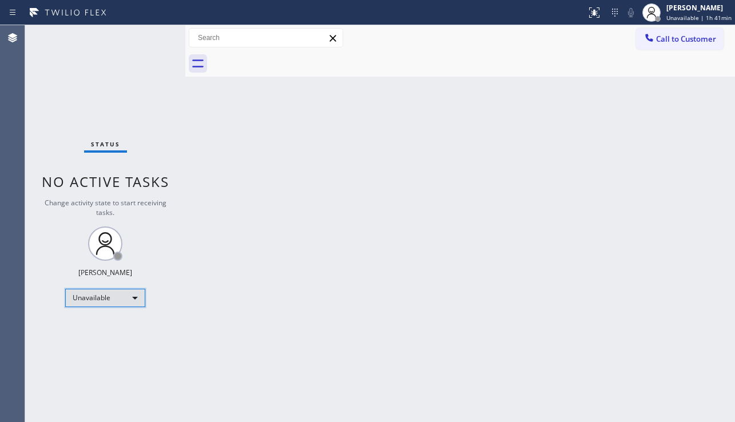
click at [113, 292] on div "Unavailable" at bounding box center [105, 298] width 80 height 18
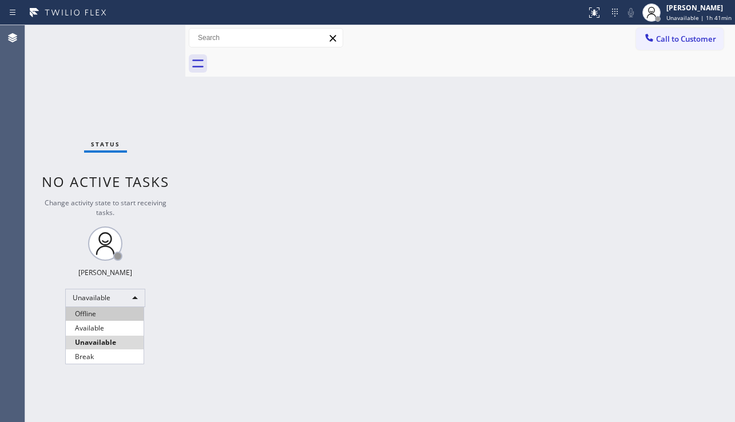
click at [101, 309] on li "Offline" at bounding box center [105, 314] width 78 height 14
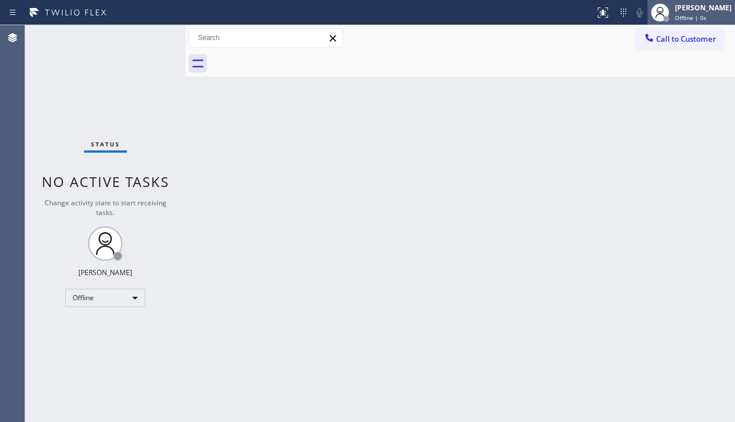
click at [676, 19] on span "Offline | 0s" at bounding box center [690, 18] width 31 height 8
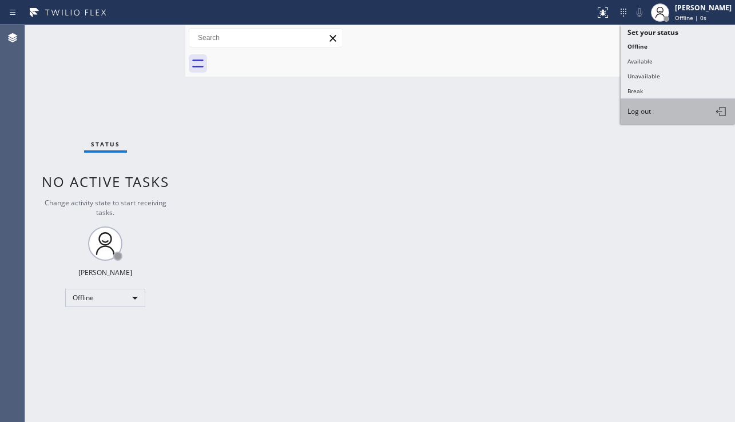
click at [655, 115] on button "Log out" at bounding box center [677, 111] width 114 height 25
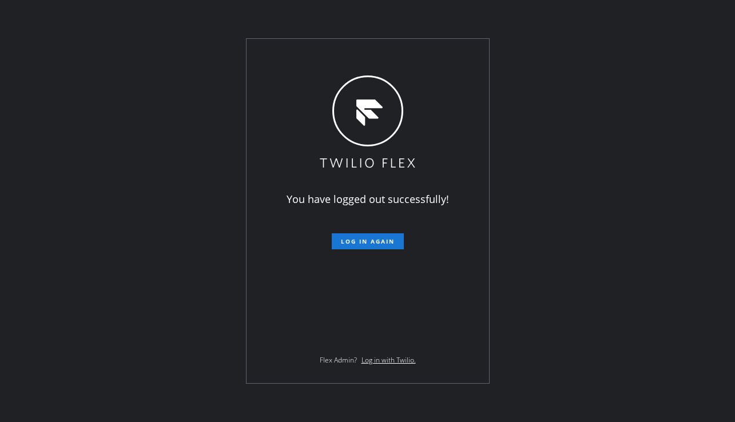
click at [145, 306] on div "You have logged out successfully! Log in again Flex Admin? Log in with Twilio." at bounding box center [367, 211] width 735 height 422
